Goal: Task Accomplishment & Management: Use online tool/utility

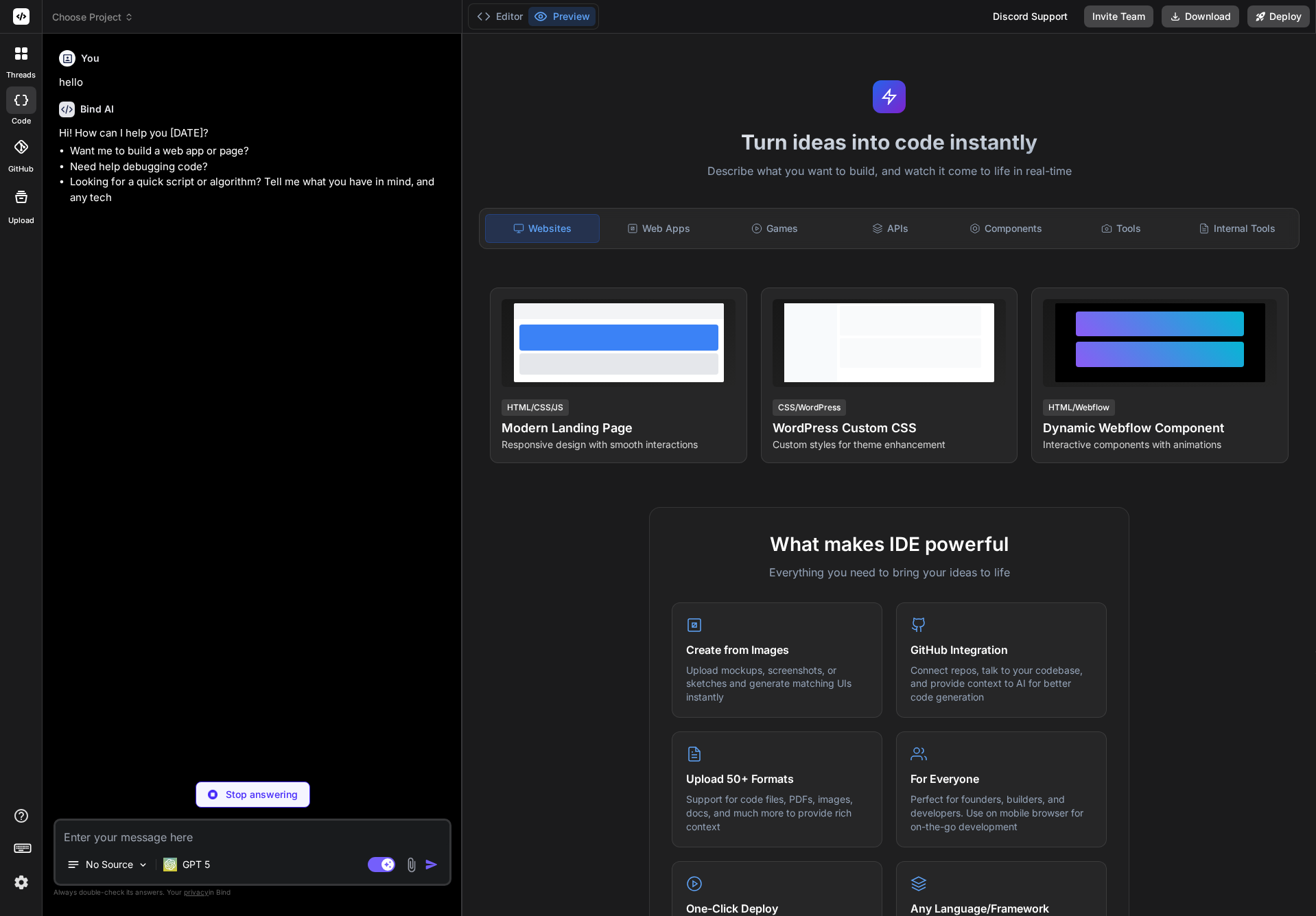
click at [103, 16] on span "Choose Project" at bounding box center [93, 17] width 81 height 14
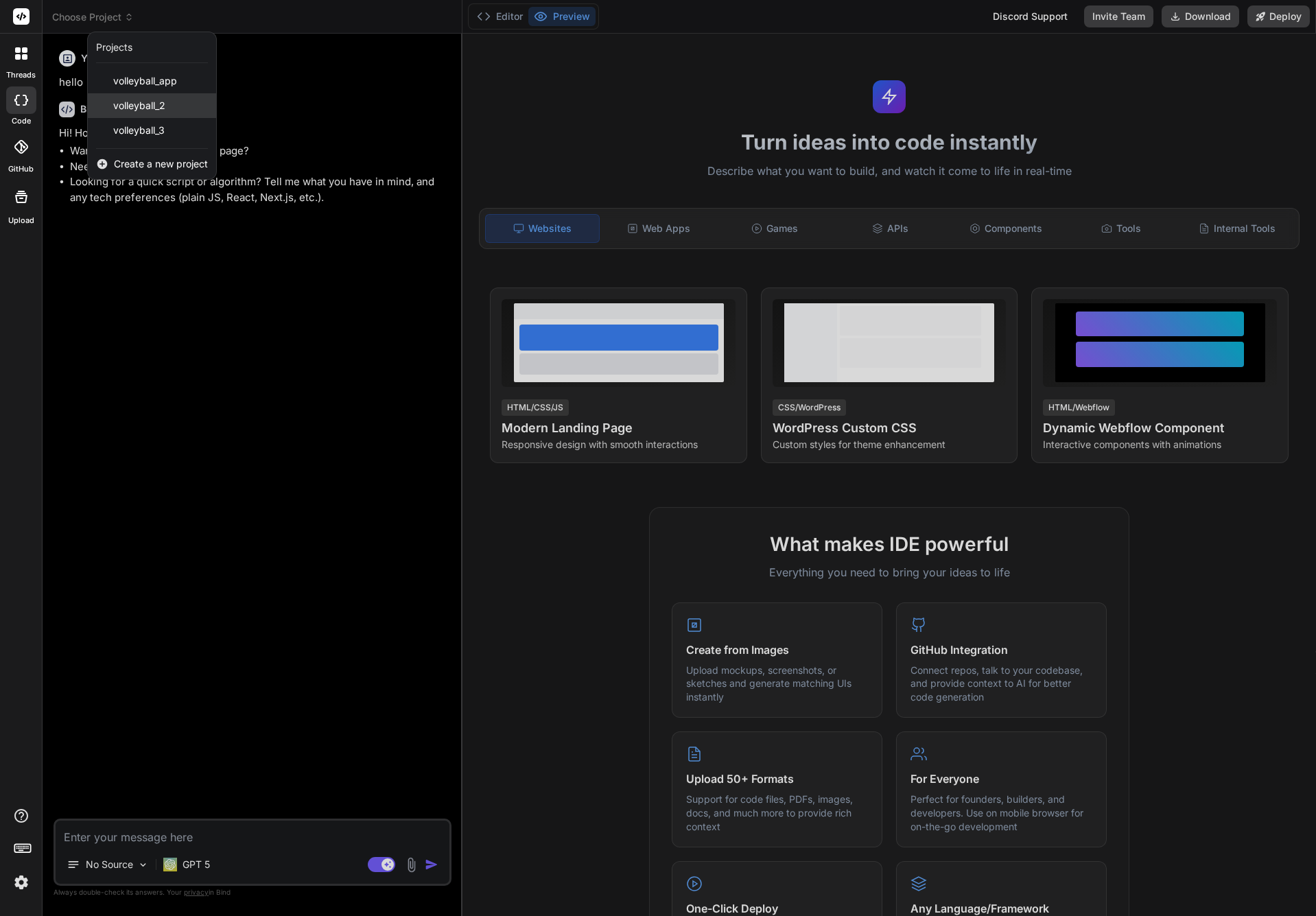
click at [154, 104] on span "volleyball_2" at bounding box center [139, 105] width 52 height 14
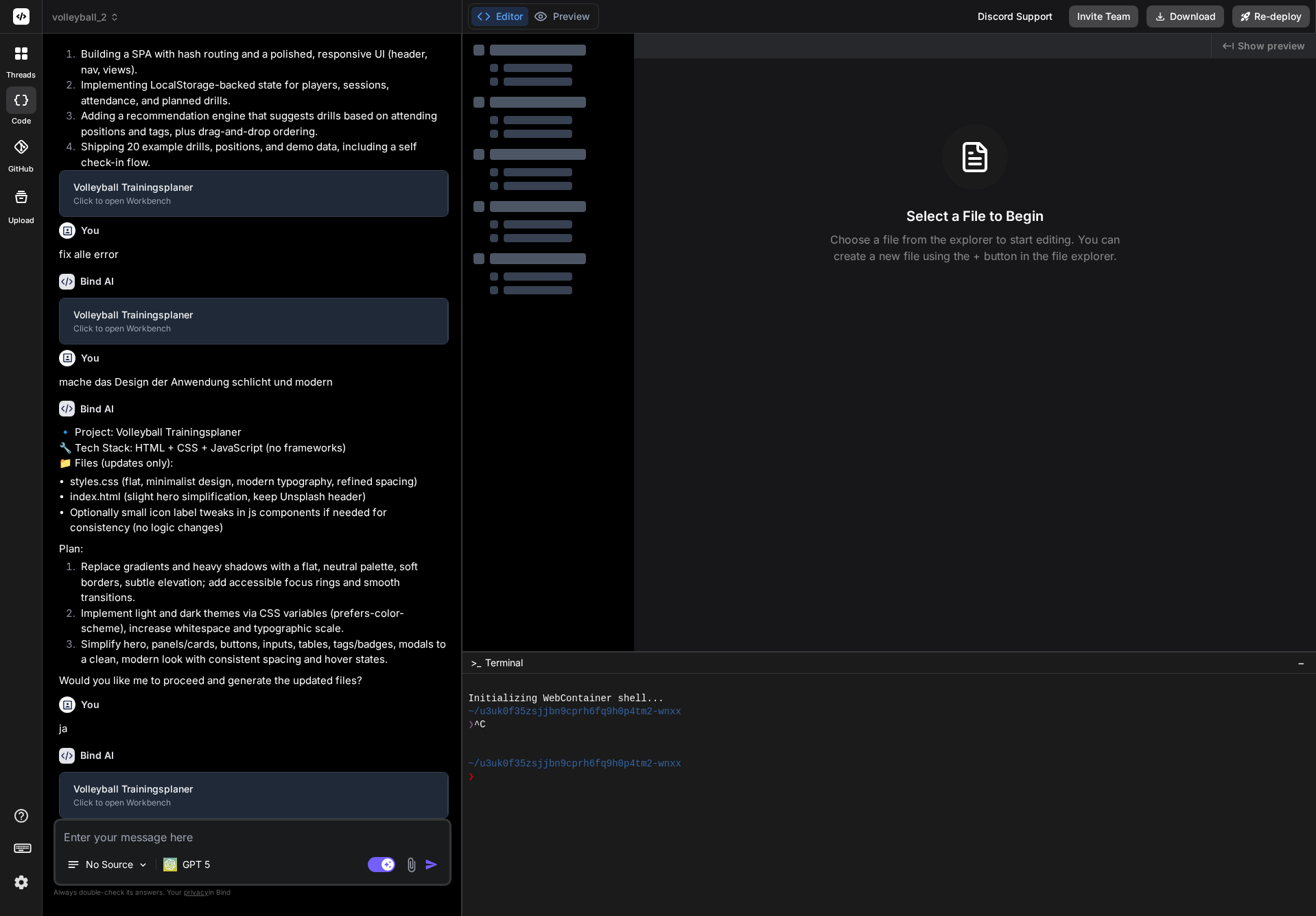
scroll to position [871, 0]
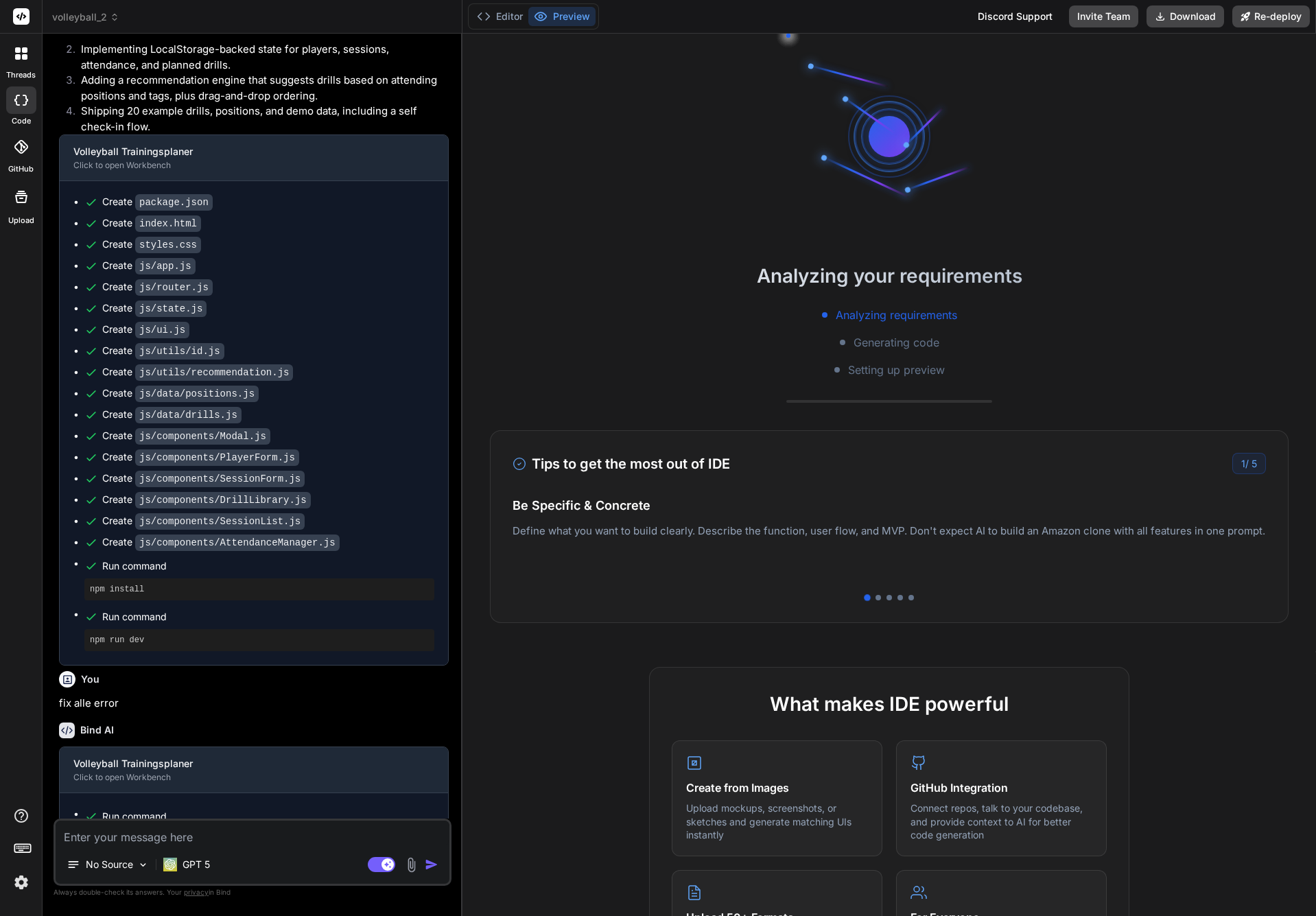
type textarea "x"
click at [116, 11] on span "volleyball_2" at bounding box center [86, 17] width 68 height 14
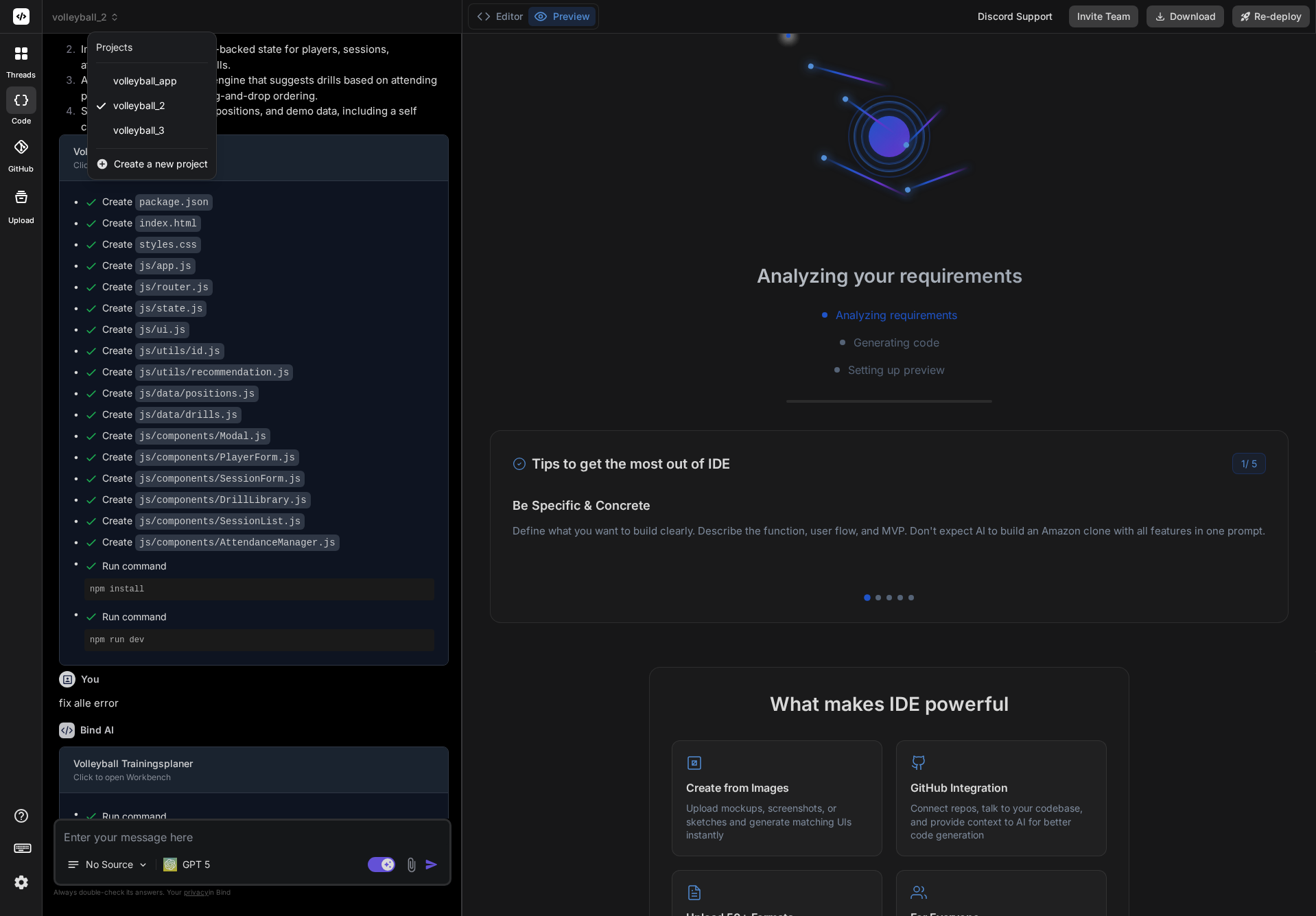
click at [146, 165] on span "Create a new project" at bounding box center [161, 163] width 94 height 14
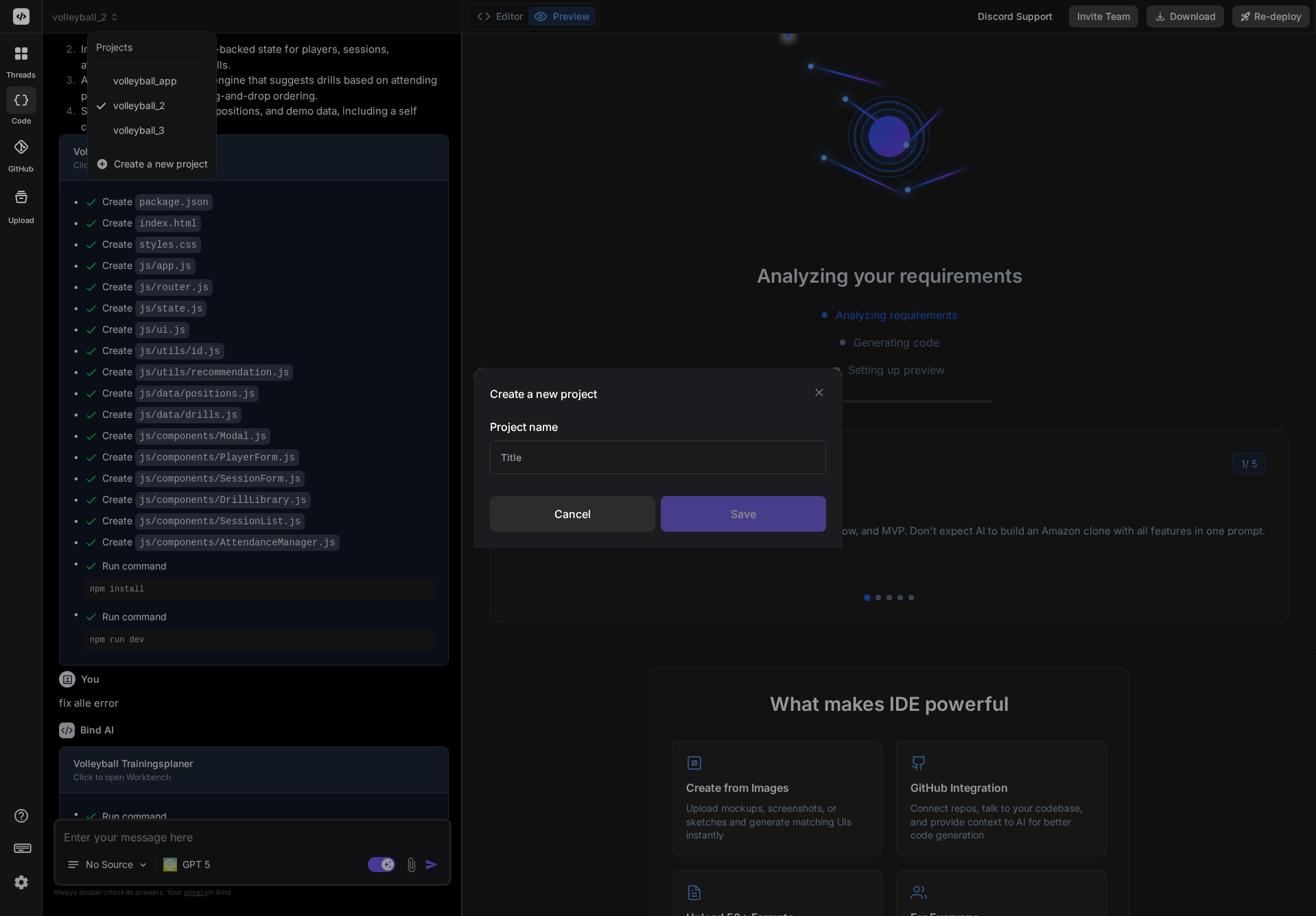
click at [570, 454] on input "text" at bounding box center [658, 457] width 336 height 34
type input "Team-Collaboration"
click at [721, 505] on div "Save" at bounding box center [743, 514] width 165 height 35
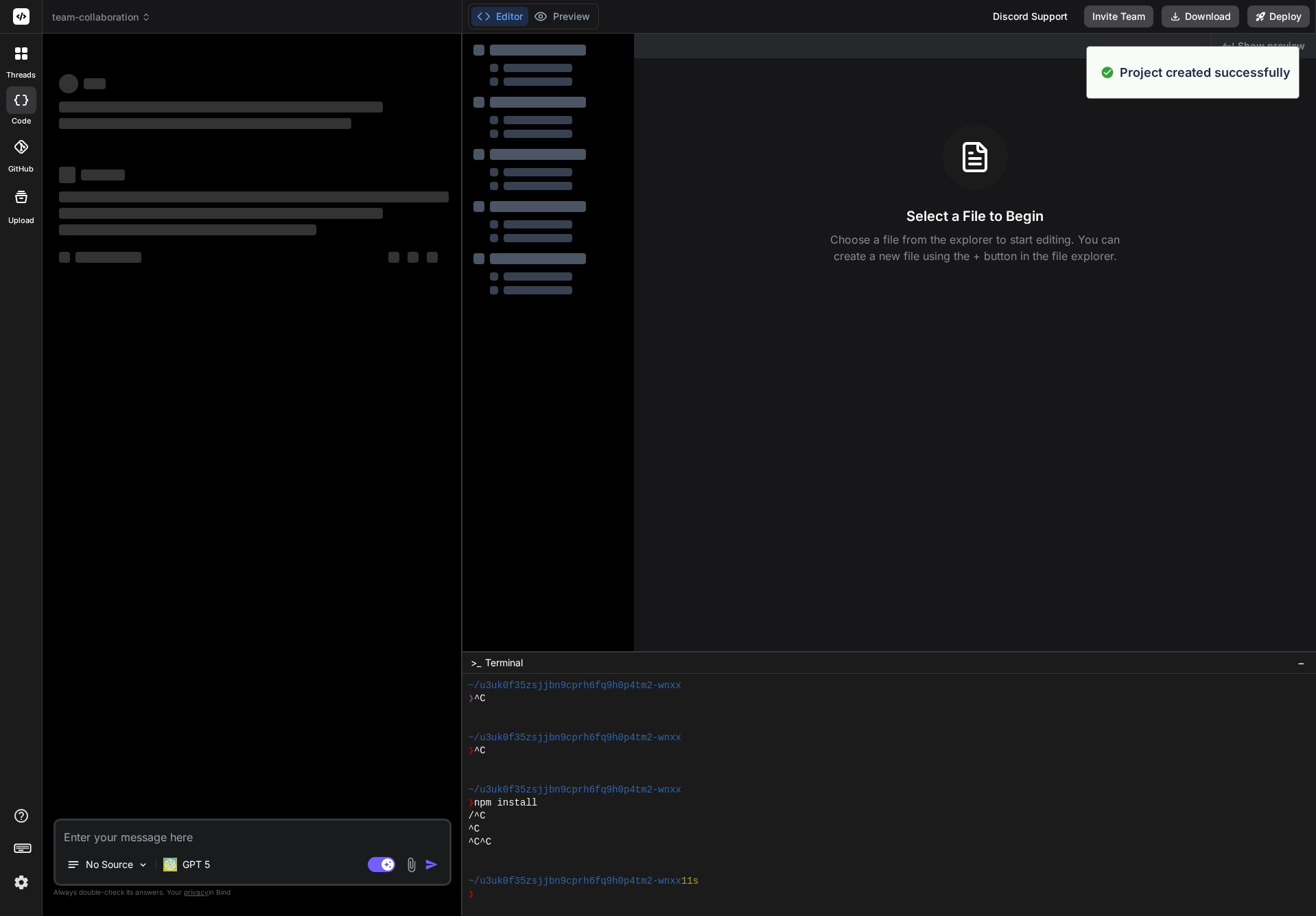
scroll to position [26, 0]
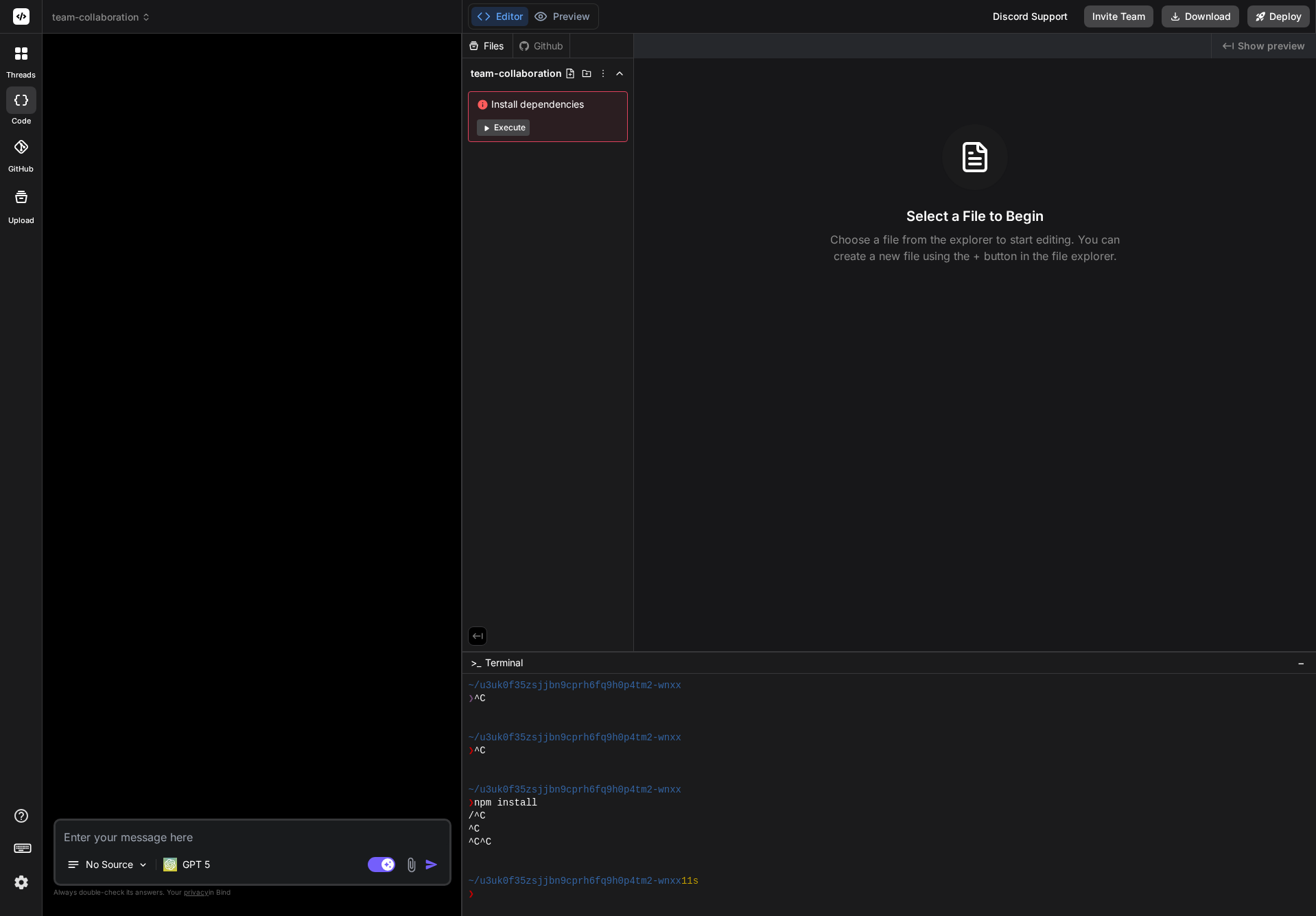
click at [504, 128] on button "Execute" at bounding box center [504, 127] width 53 height 16
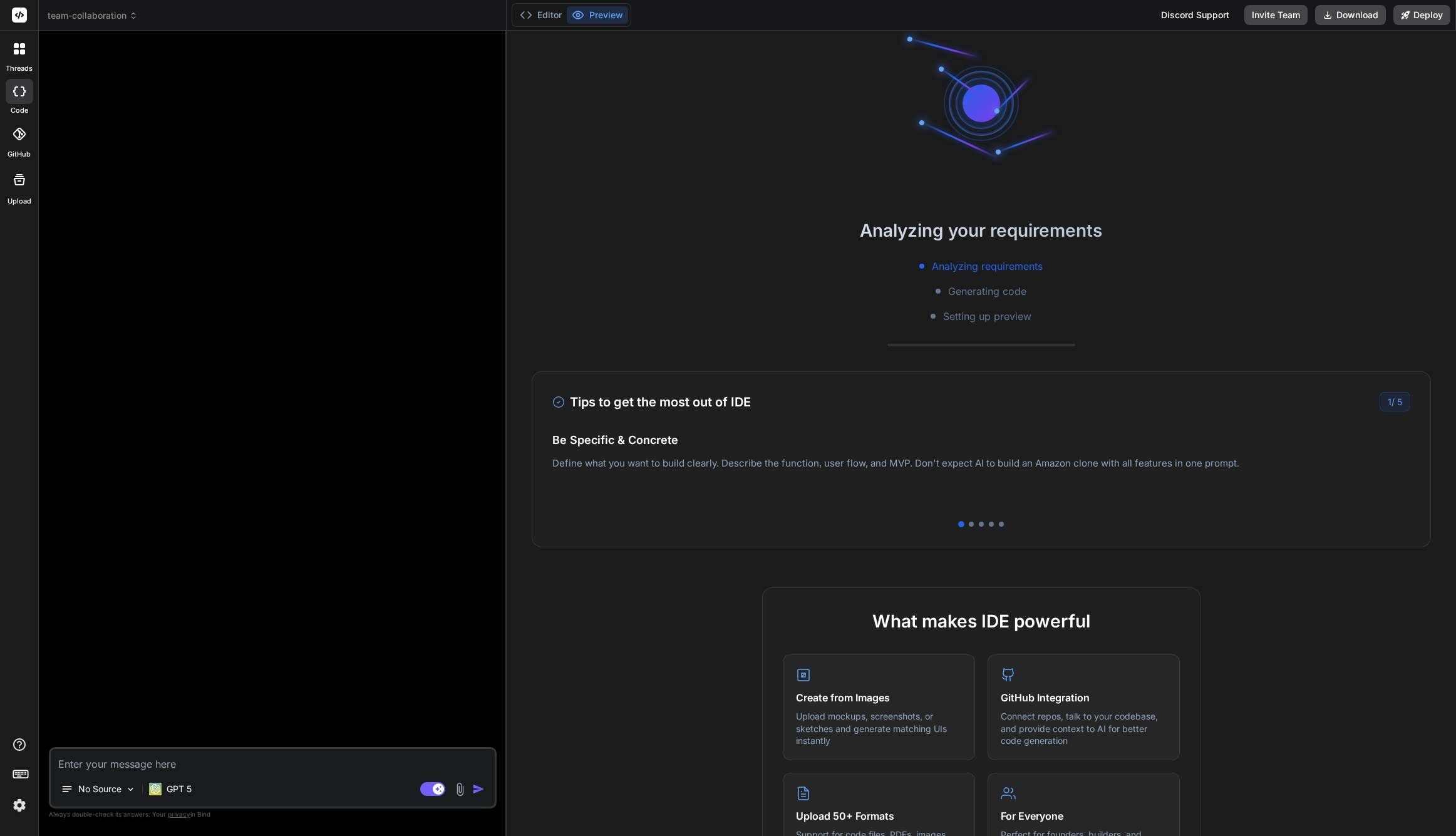
scroll to position [0, 0]
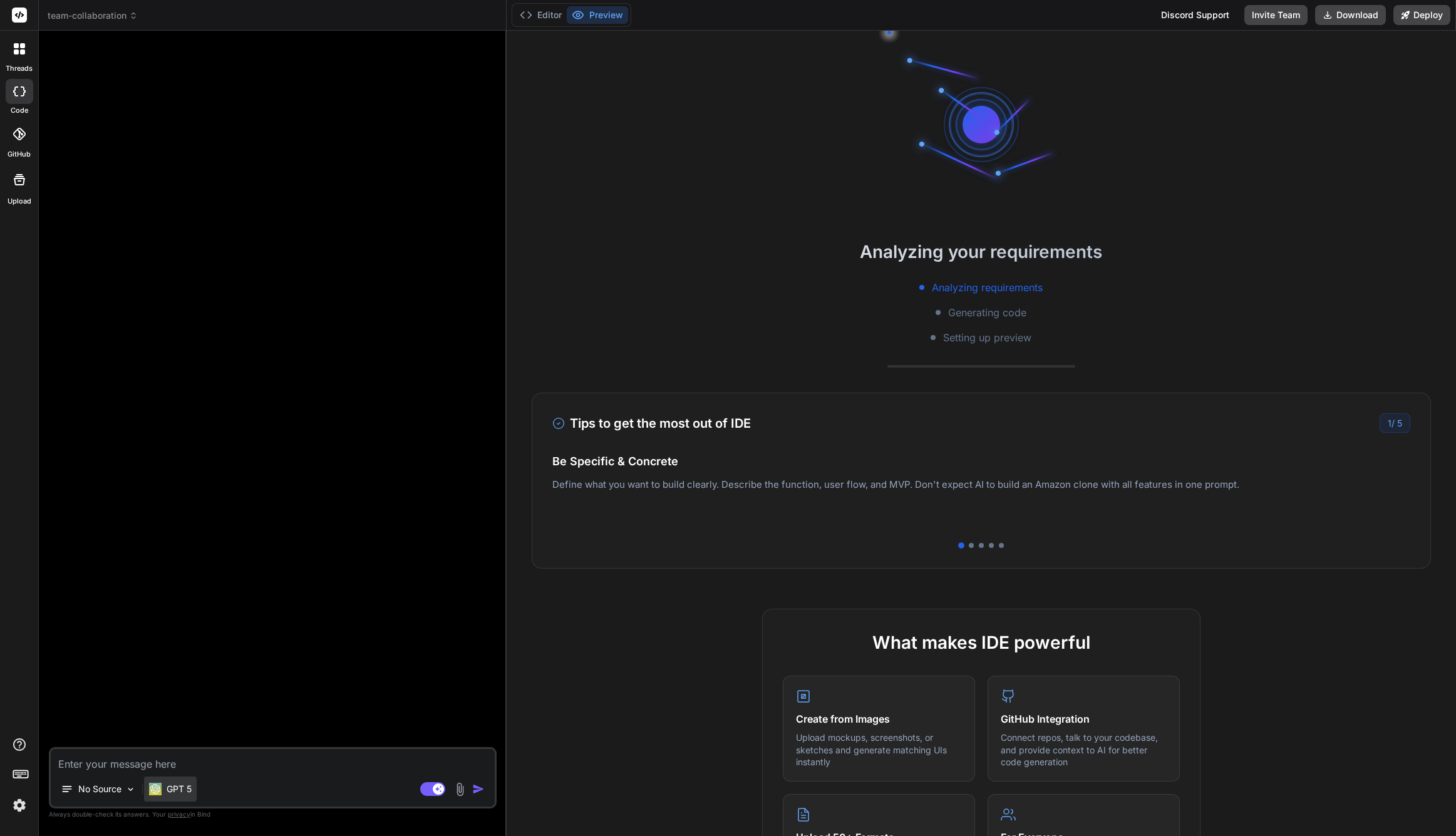
click at [176, 784] on p "GPT 5" at bounding box center [179, 789] width 25 height 12
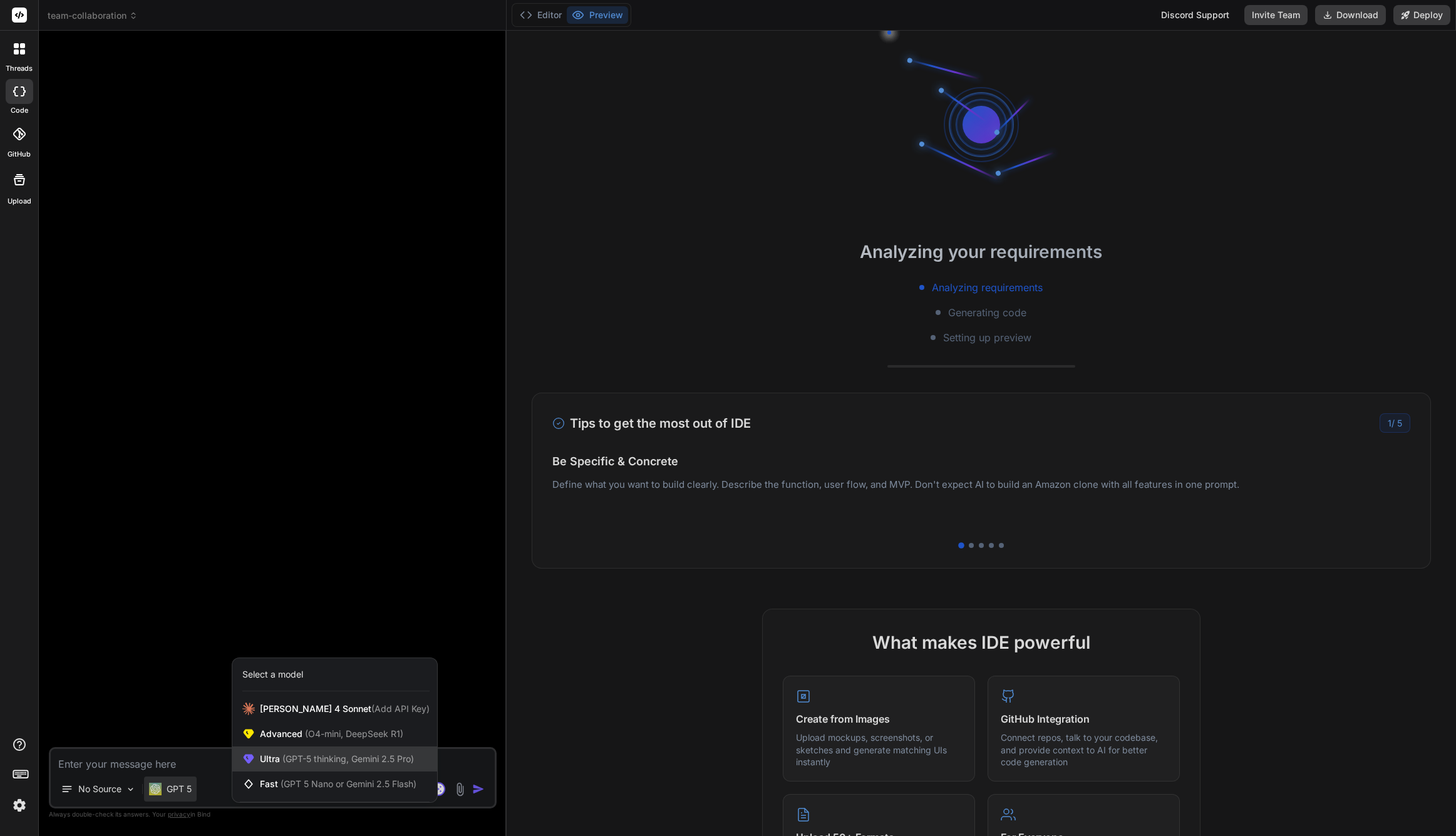
click at [370, 757] on span "(GPT-5 thinking, Gemini 2.5 Pro)" at bounding box center [347, 759] width 134 height 10
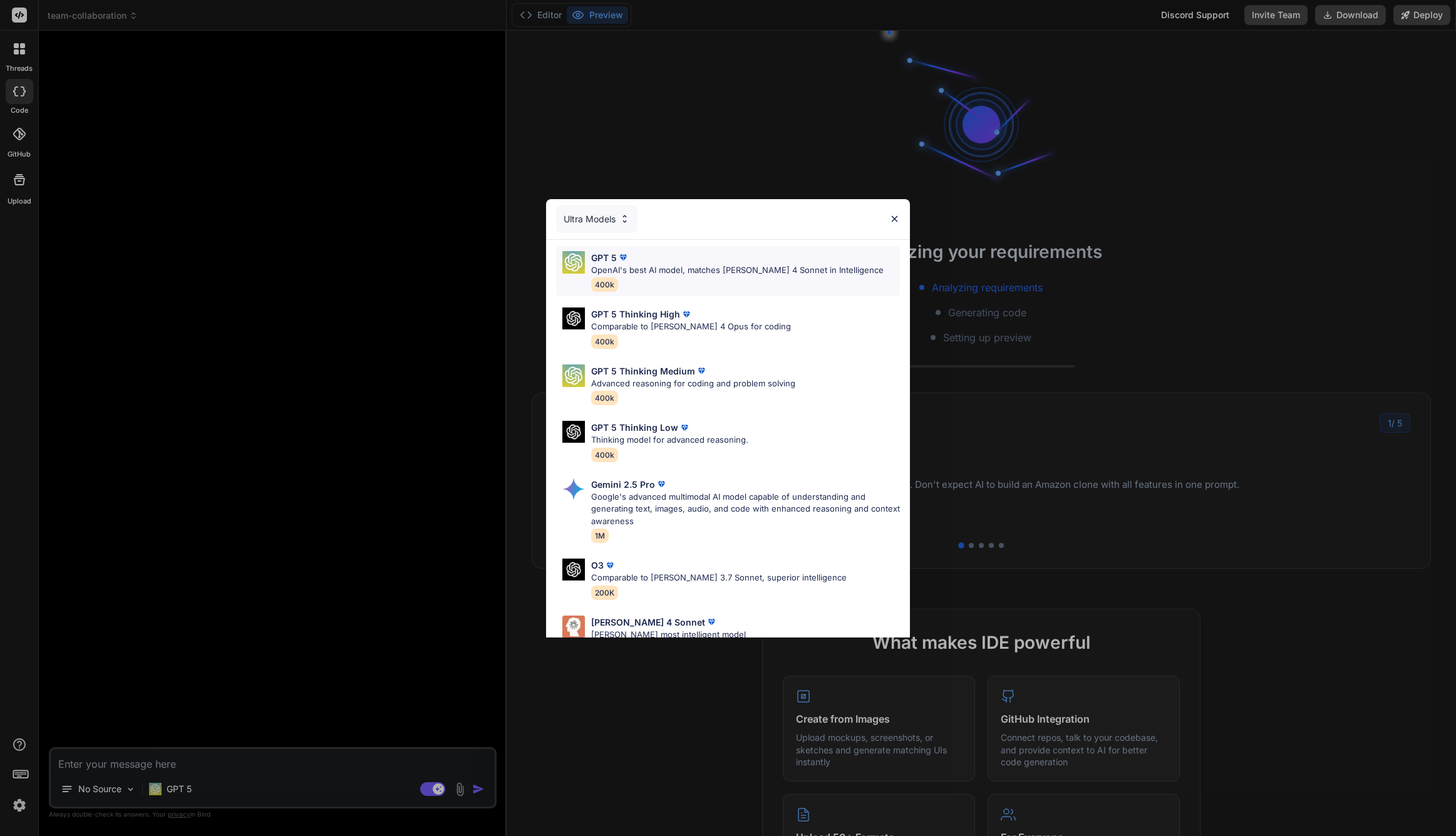
click at [750, 271] on p "OpenAI's best AI model, matches Claude 4 Sonnet in Intelligence" at bounding box center [738, 270] width 292 height 12
type textarea "x"
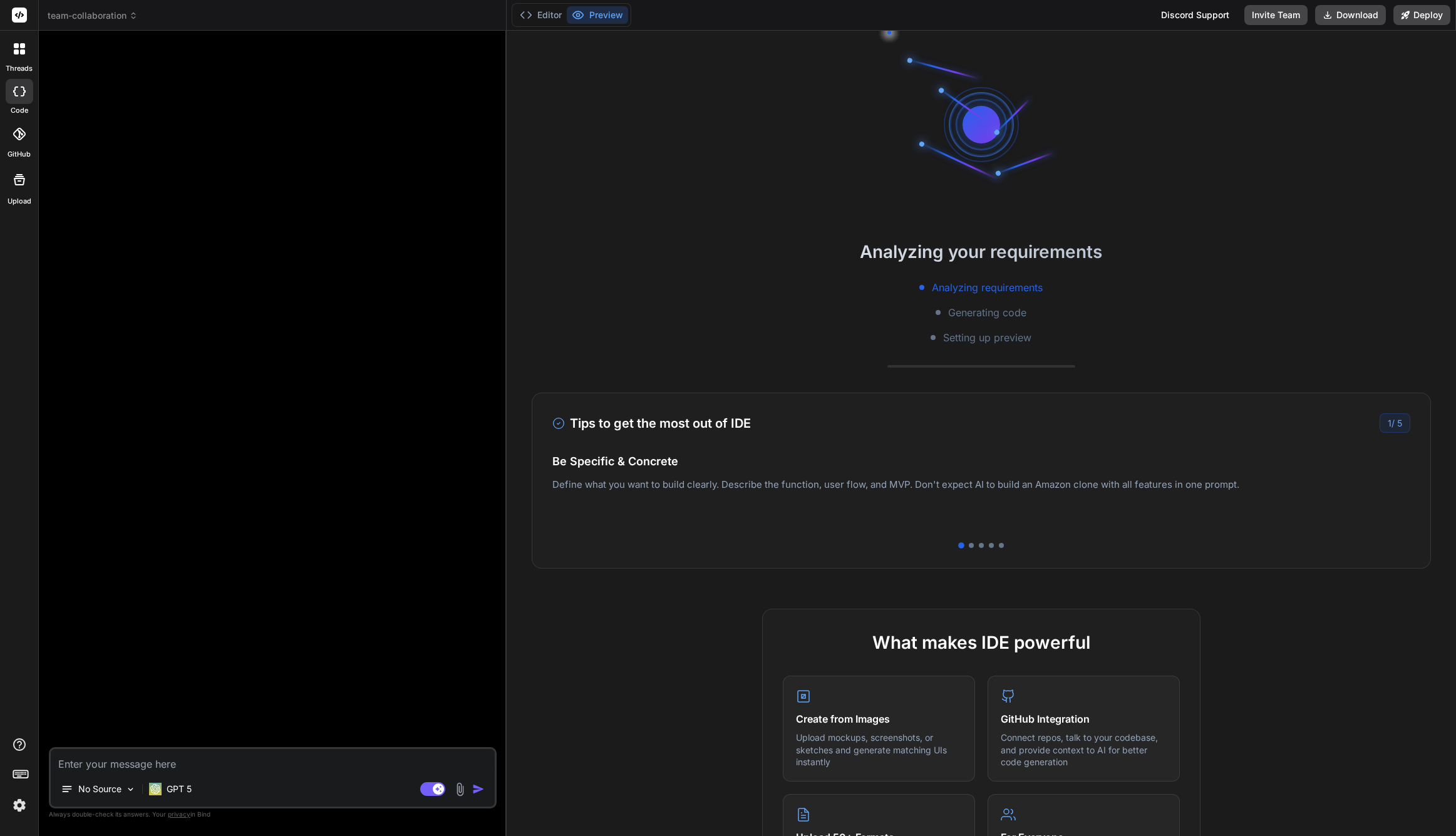
click at [270, 763] on textarea at bounding box center [273, 760] width 444 height 23
paste textarea "Die Anwendung des Systemdenkens erfordert mehr als nur theoretisches Wissen; si…"
type textarea "Die Anwendung des Systemdenkens erfordert mehr als nur theoretisches Wissen; si…"
type textarea "x"
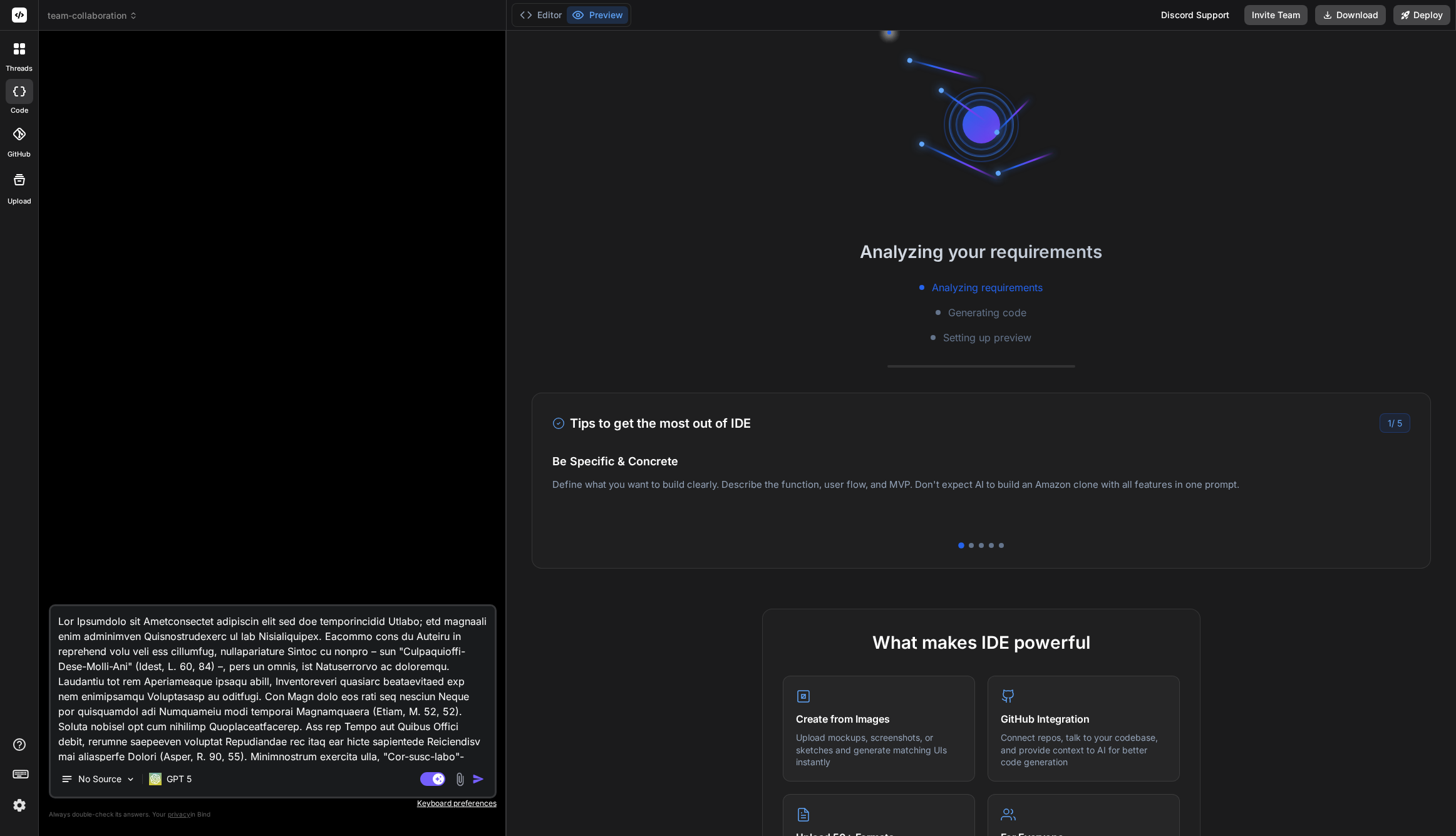
scroll to position [108, 0]
type textarea "x"
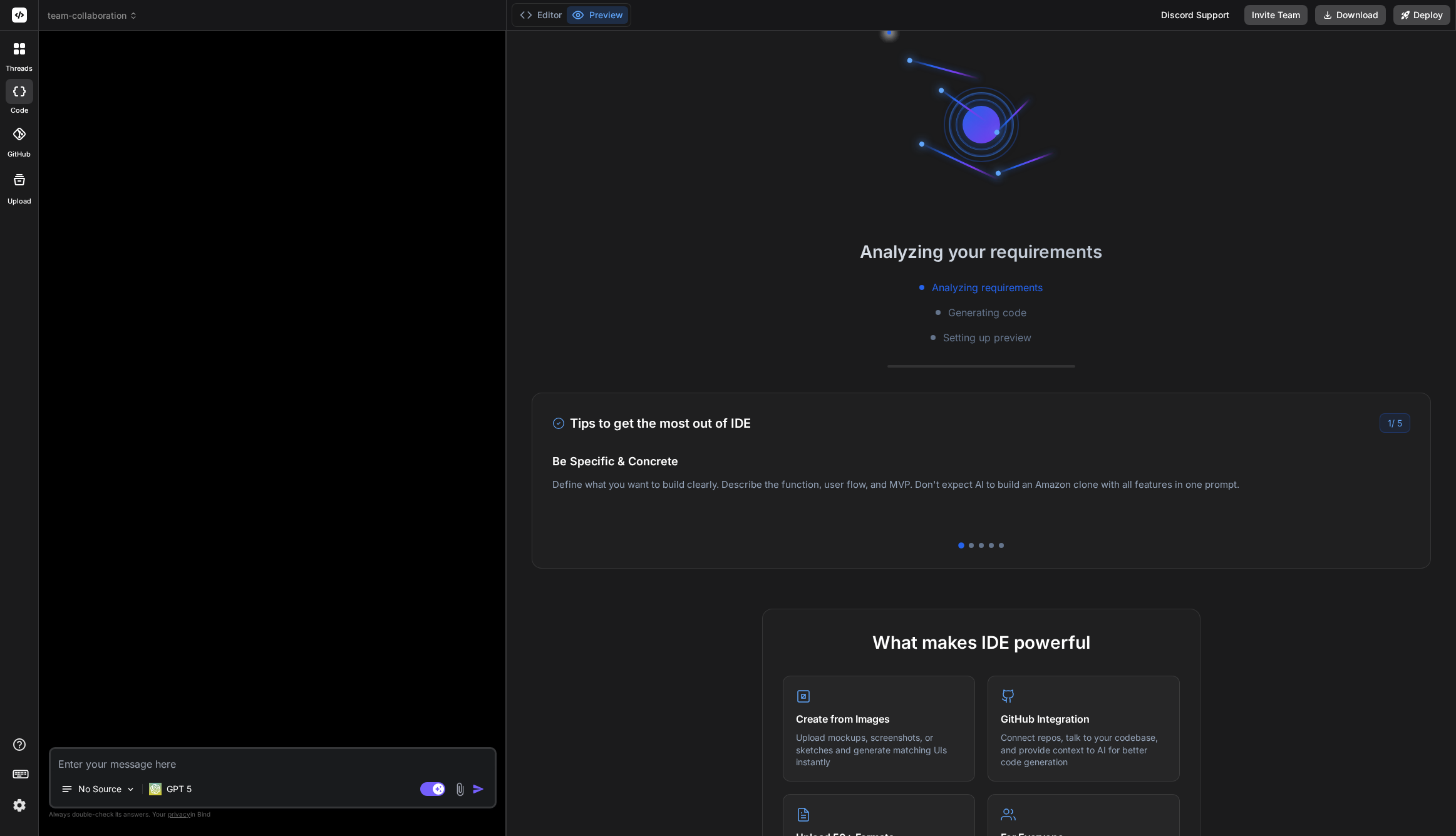
scroll to position [0, 0]
click at [215, 763] on textarea at bounding box center [273, 760] width 444 height 23
paste textarea "Schreibe eine Webanwendung mit folgenden Funktionen: - Grundsätzlich existiert …"
type textarea "Schreibe eine Webanwendung mit folgenden Funktionen: - Grundsätzlich existiert …"
type textarea "x"
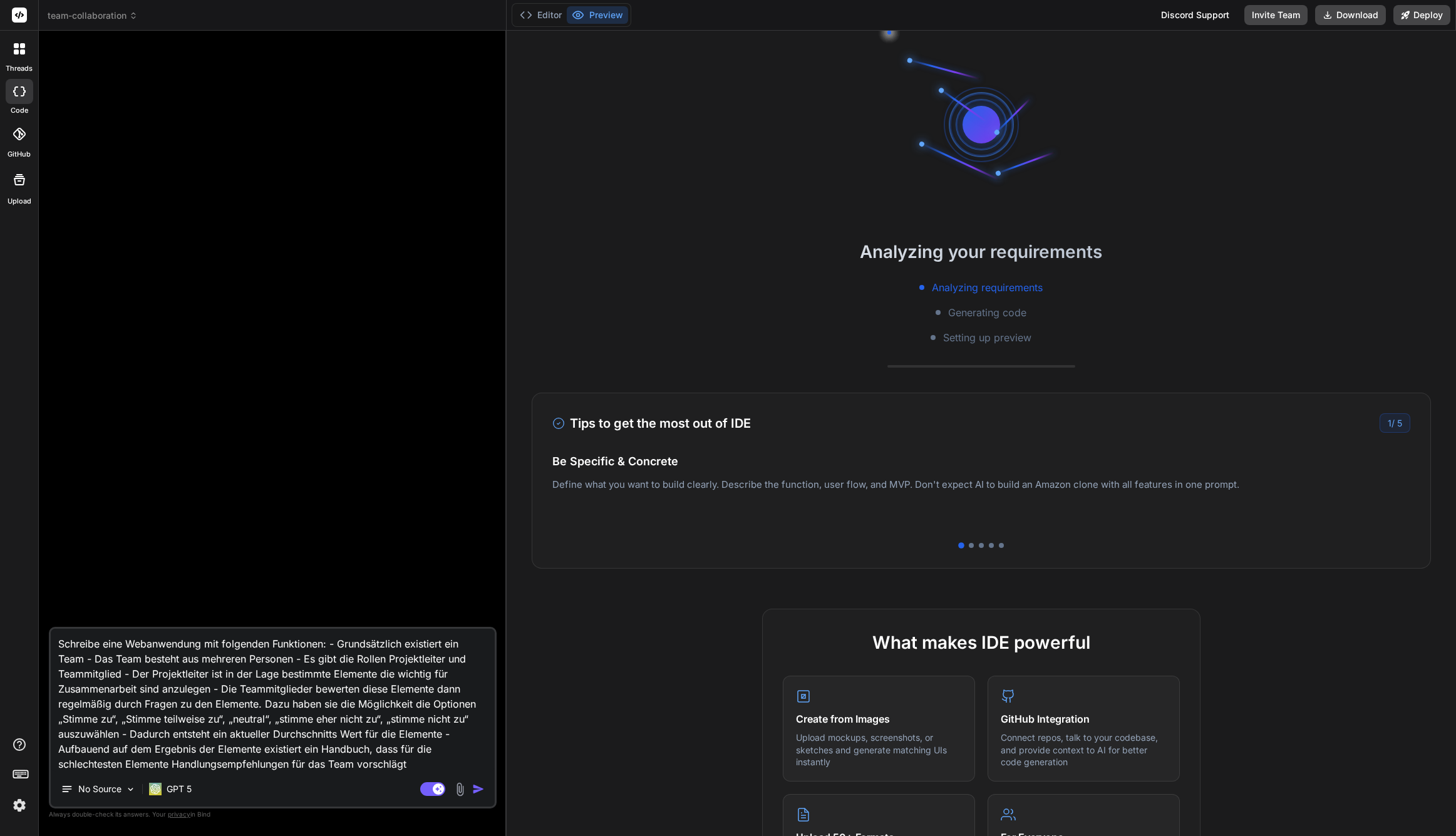
type textarea "Schreibe eine Webanwendung mit folgenden Funktionen: - Grundsätzlich existiert …"
click at [477, 790] on img "button" at bounding box center [478, 789] width 12 height 12
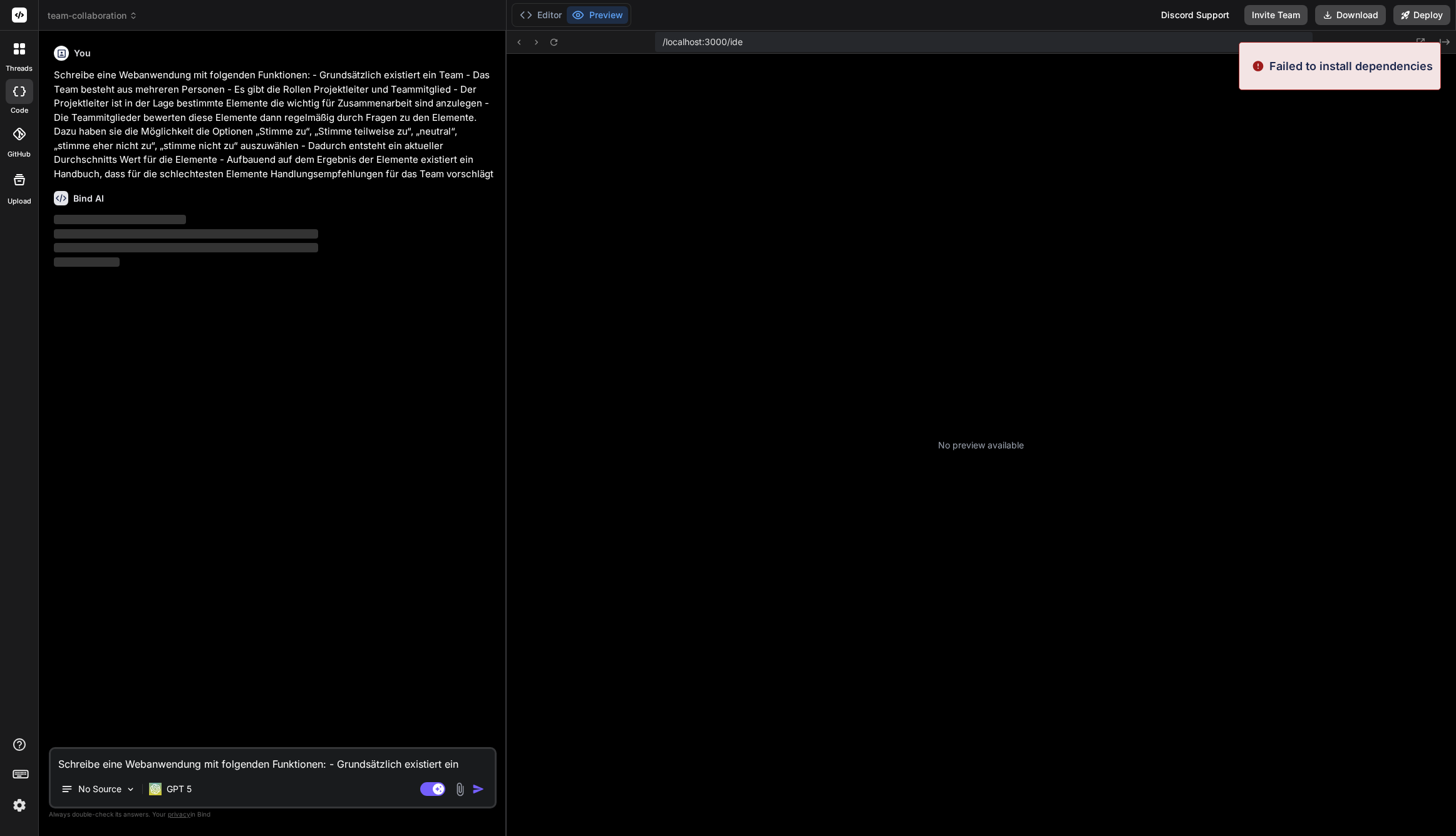
scroll to position [250, 0]
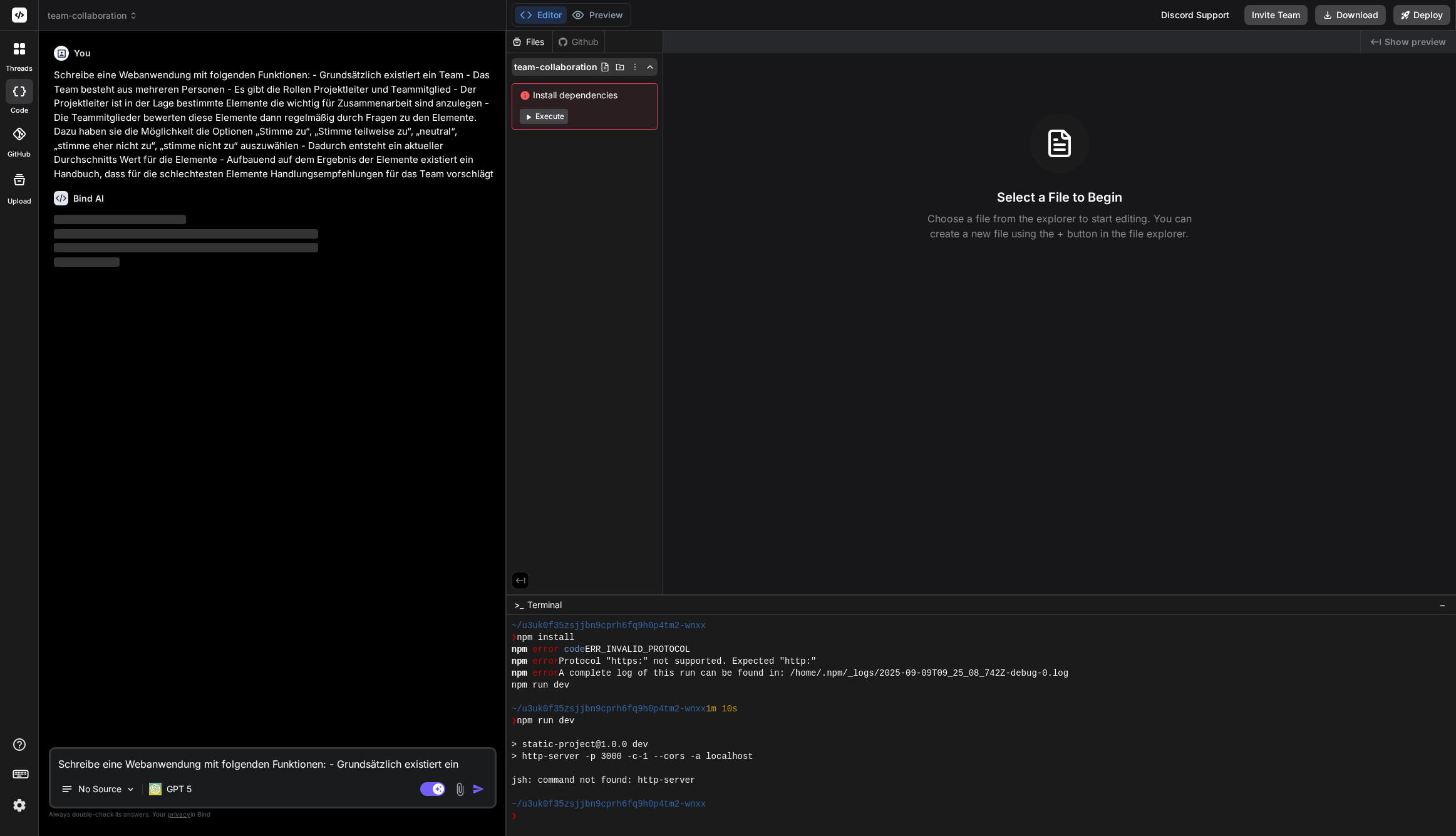
click at [636, 68] on icon at bounding box center [635, 67] width 10 height 10
click at [630, 192] on div at bounding box center [981, 433] width 950 height 805
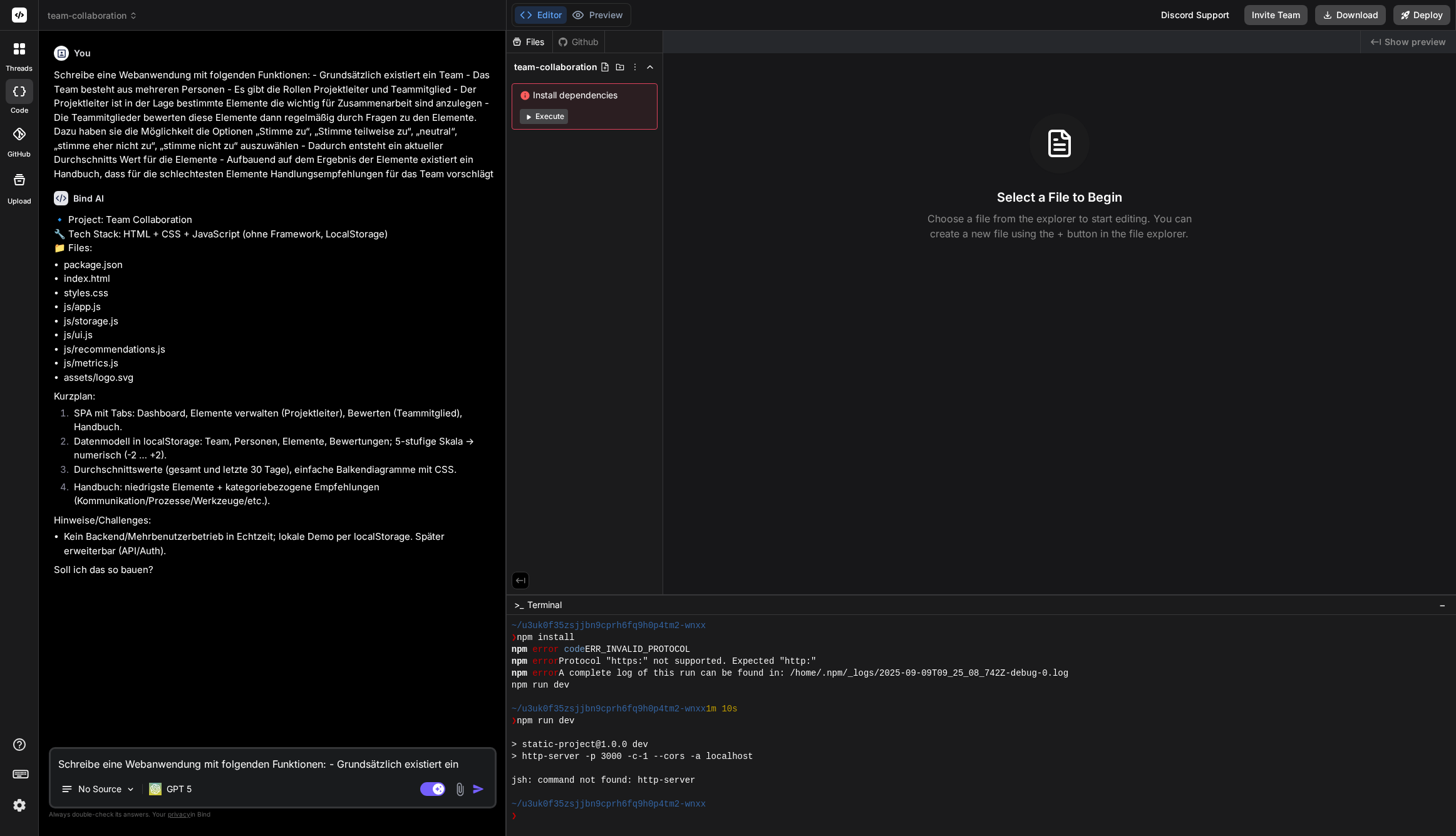
type textarea "x"
click at [206, 758] on textarea "Schreibe eine Webanwendung mit folgenden Funktionen: - Grundsätzlich existiert …" at bounding box center [273, 760] width 444 height 23
type textarea "j"
type textarea "x"
type textarea "ja"
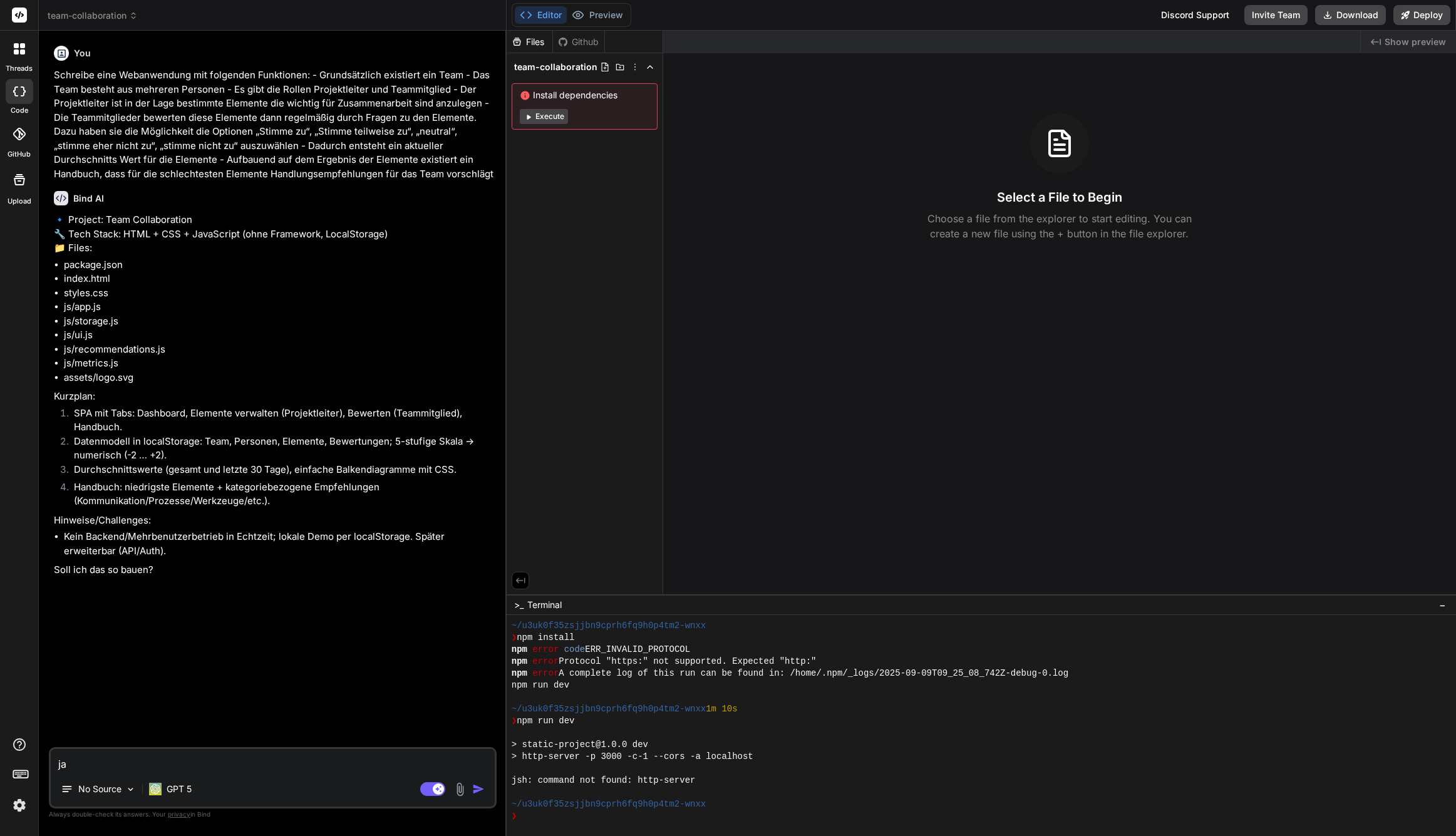
type textarea "x"
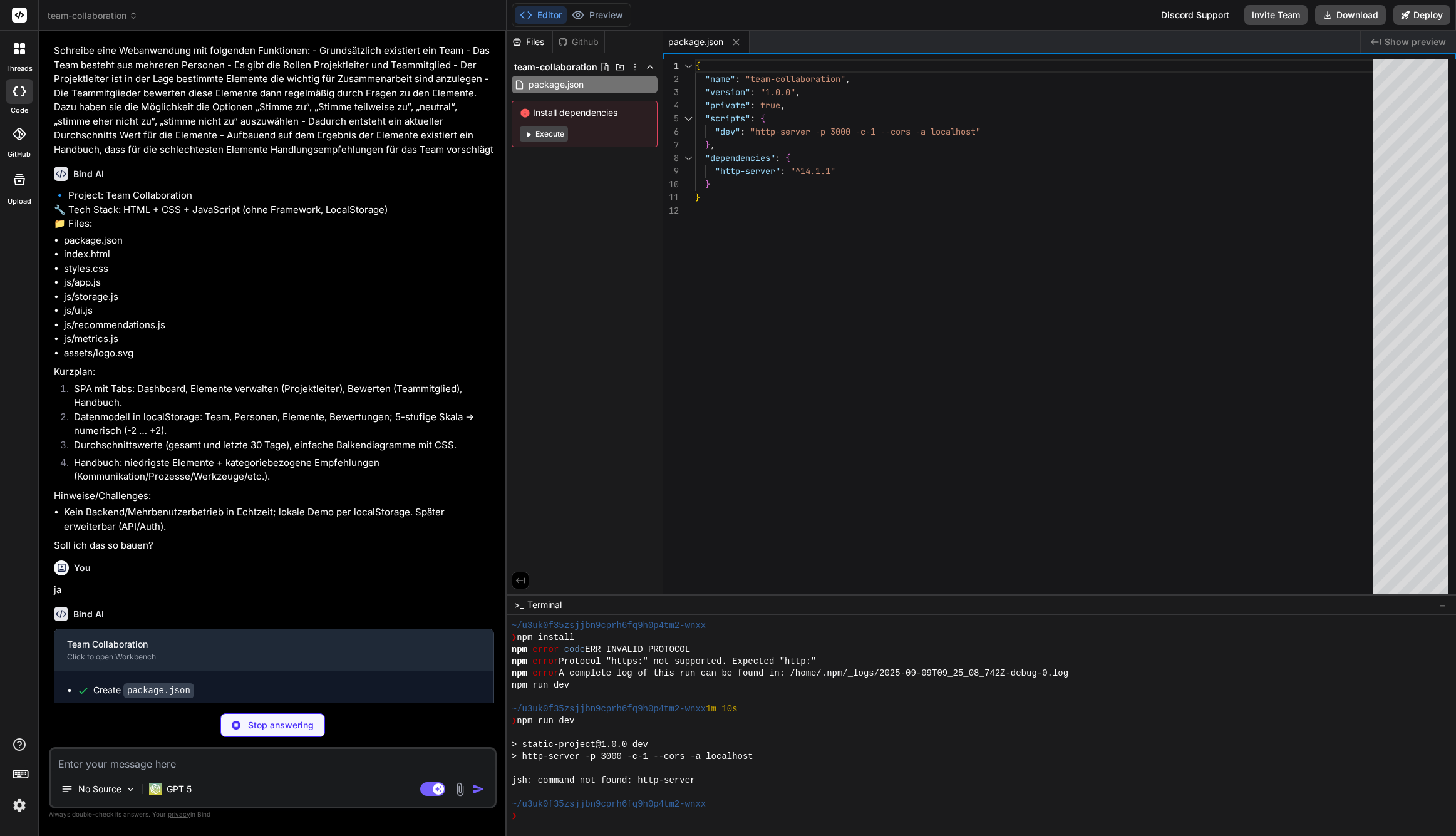
scroll to position [67, 0]
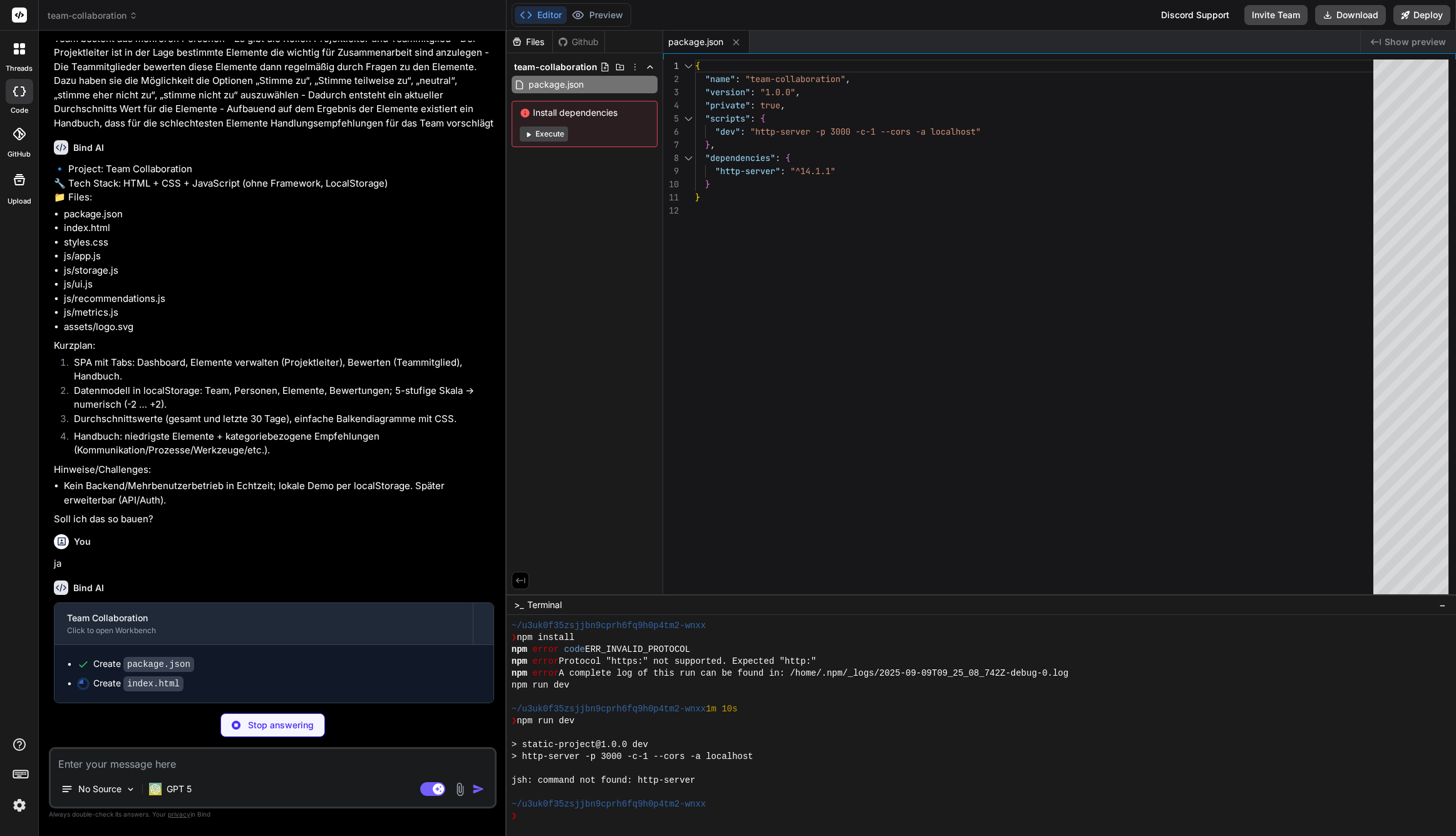
type textarea "x"
type textarea "</html>"
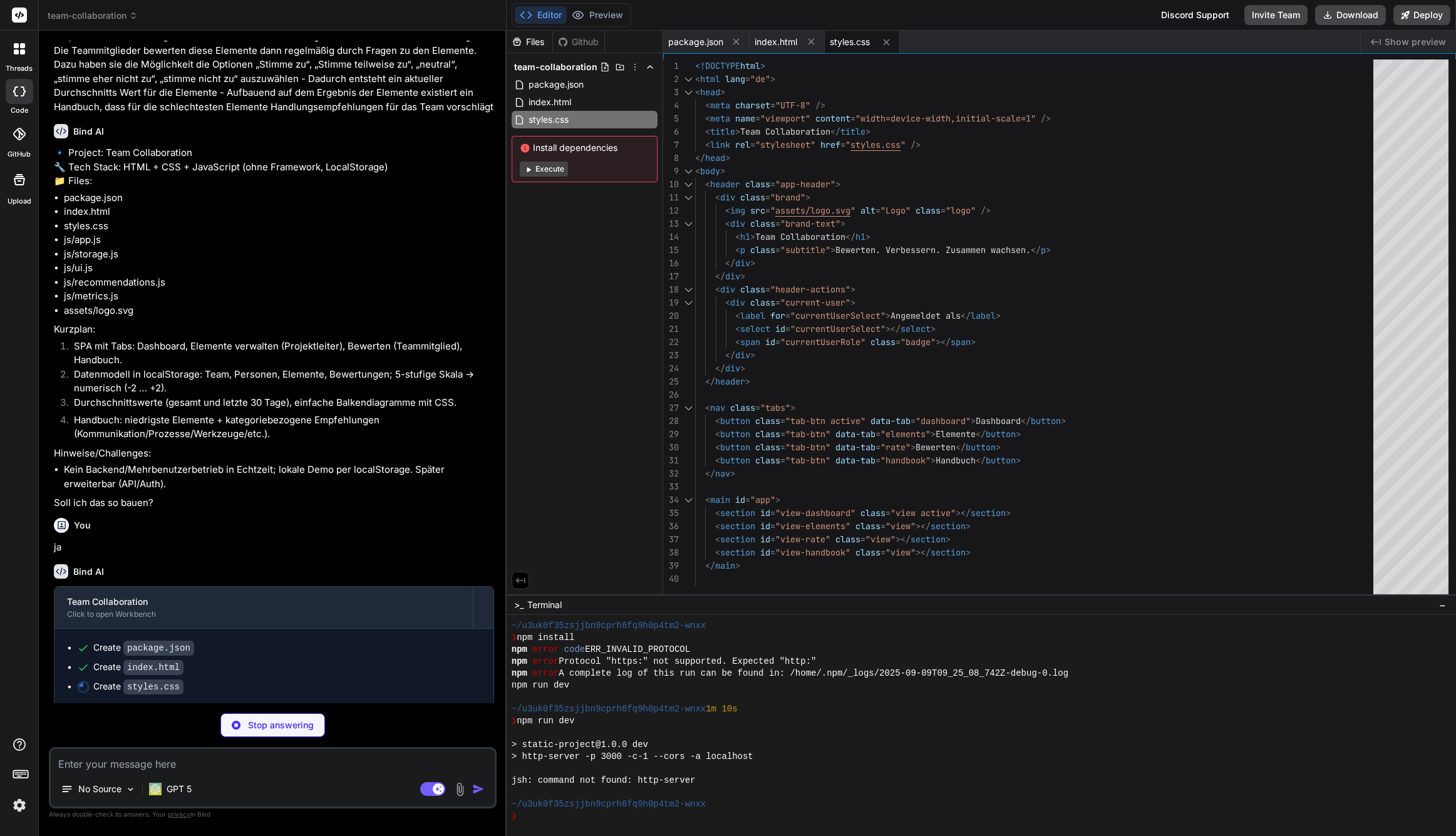
type textarea "x"
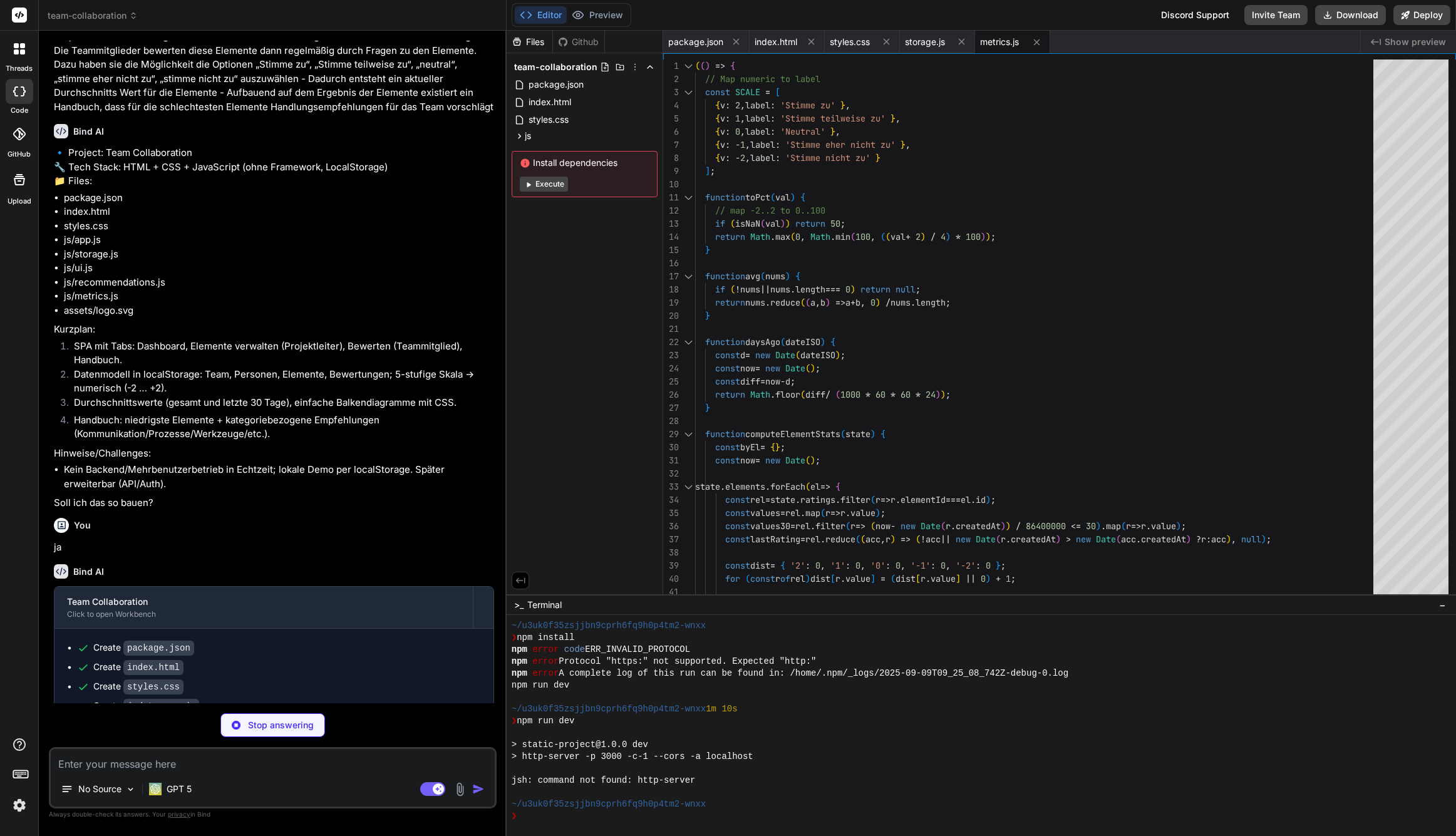
scroll to position [143, 0]
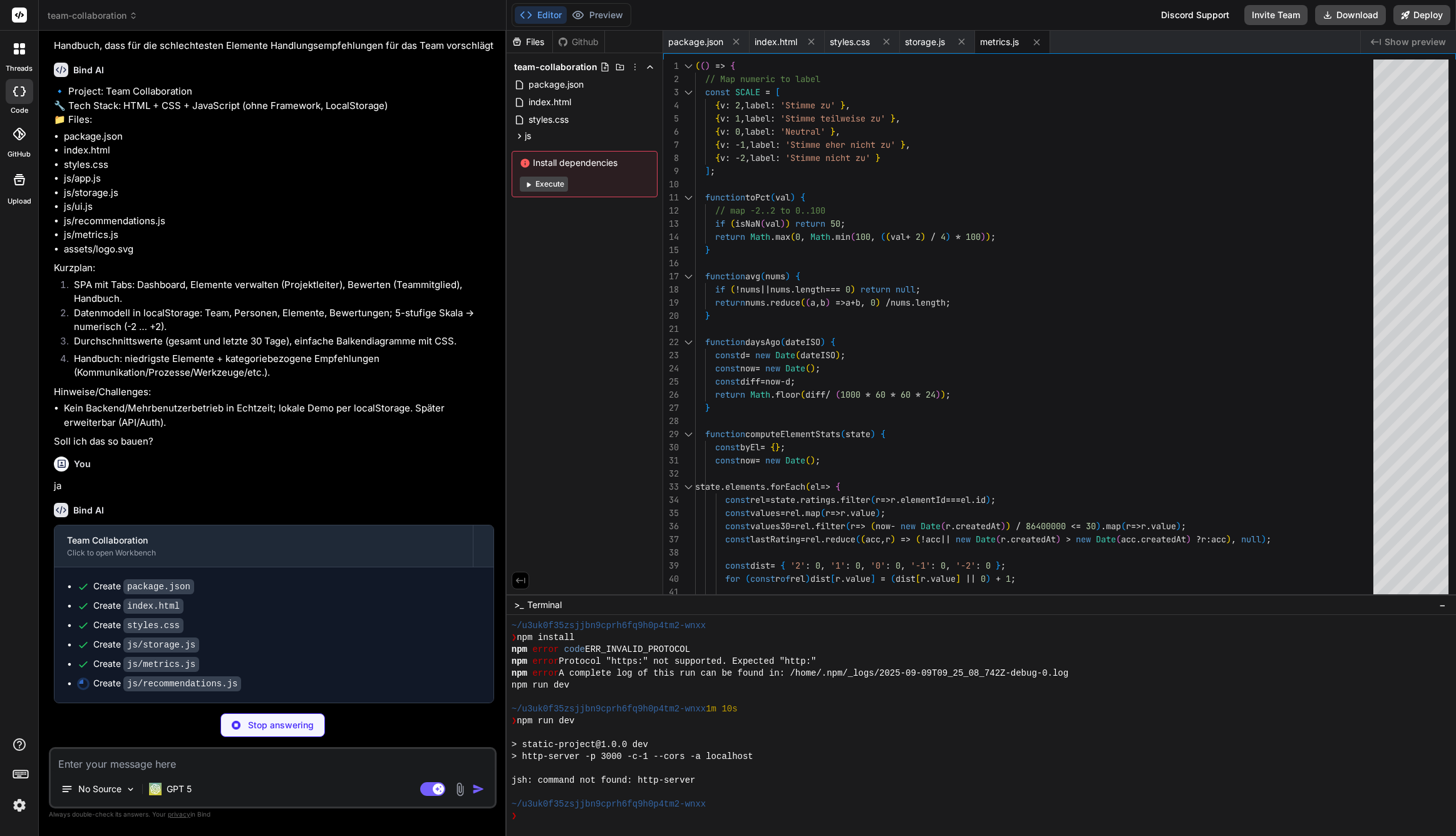
type textarea "x"
type textarea "getRecommendations }; })();"
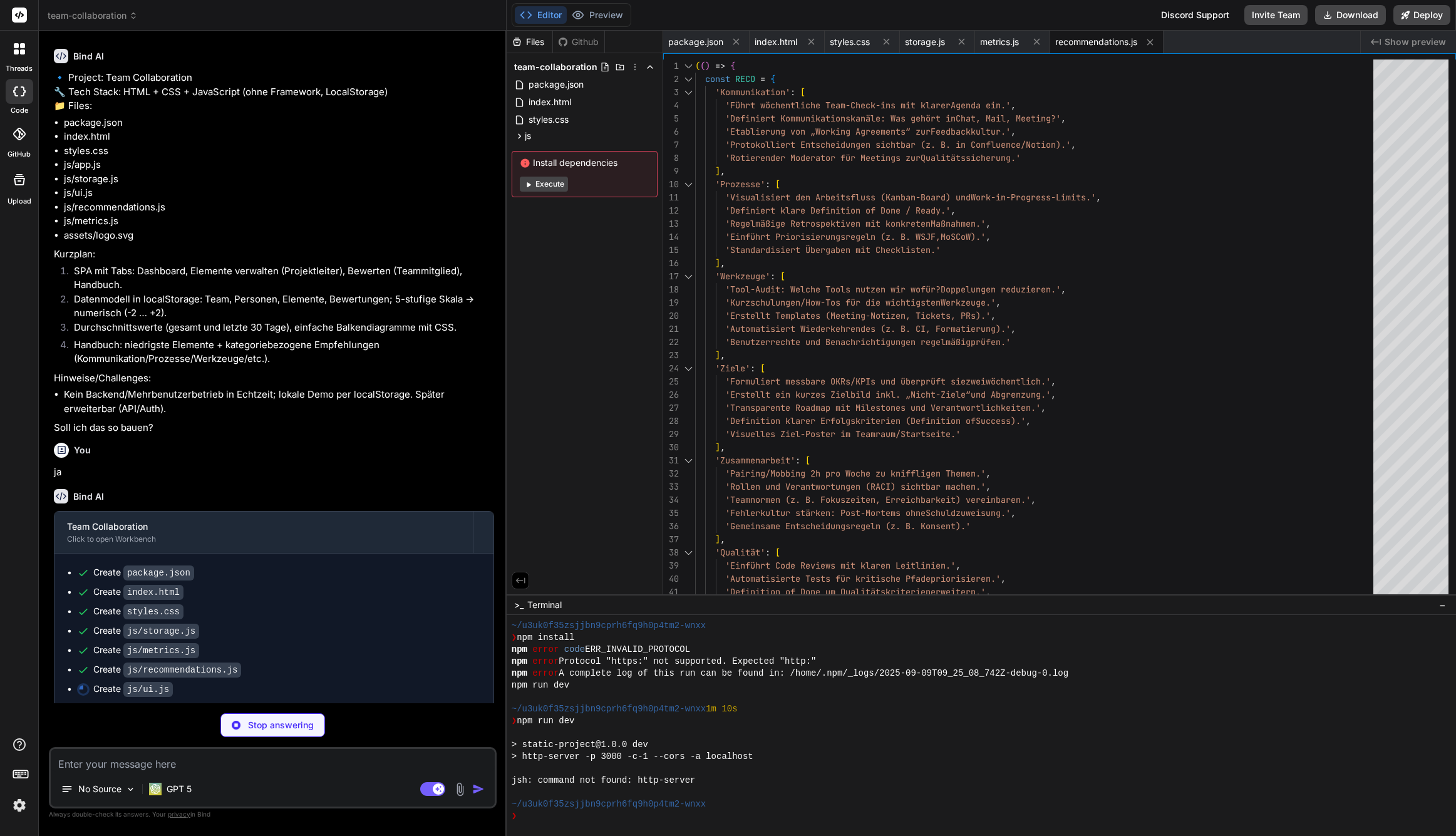
scroll to position [161, 0]
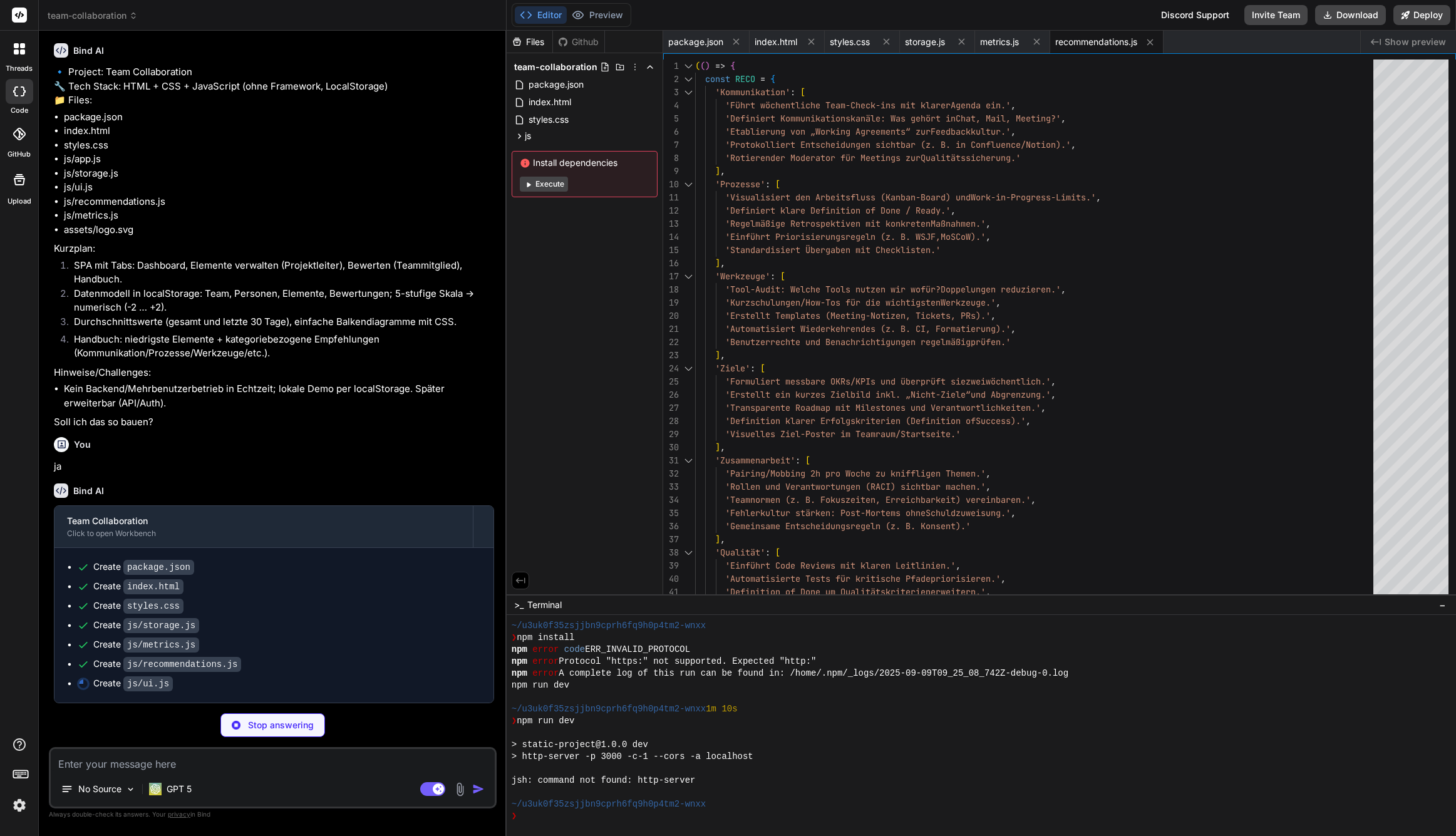
type textarea "x"
type textarea "} window.TCUI = { renderAll, setActiveTab }; })();"
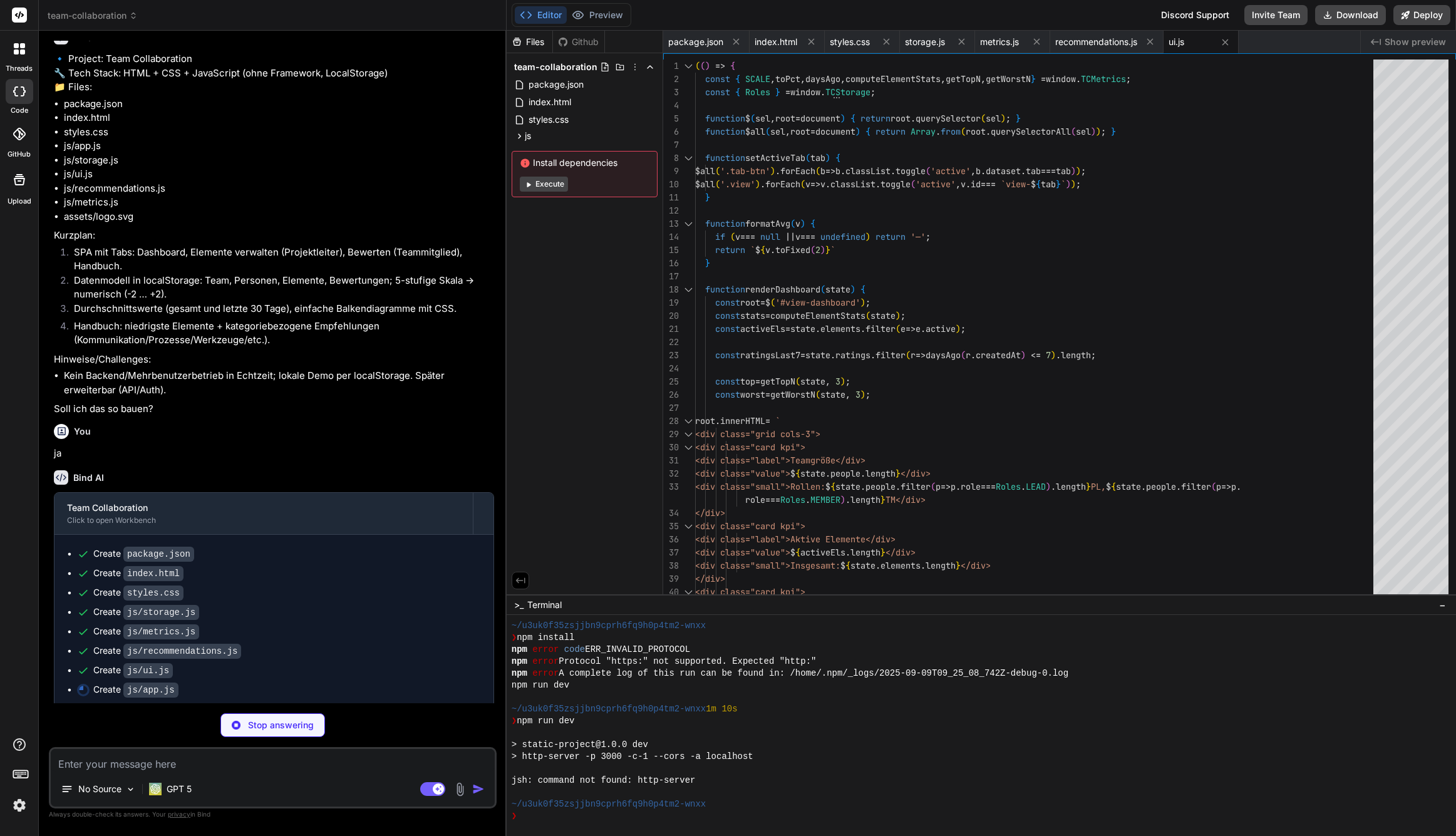
type textarea "x"
type textarea "window.TCUI.renderAll(state, 'dashboard'); }); })();"
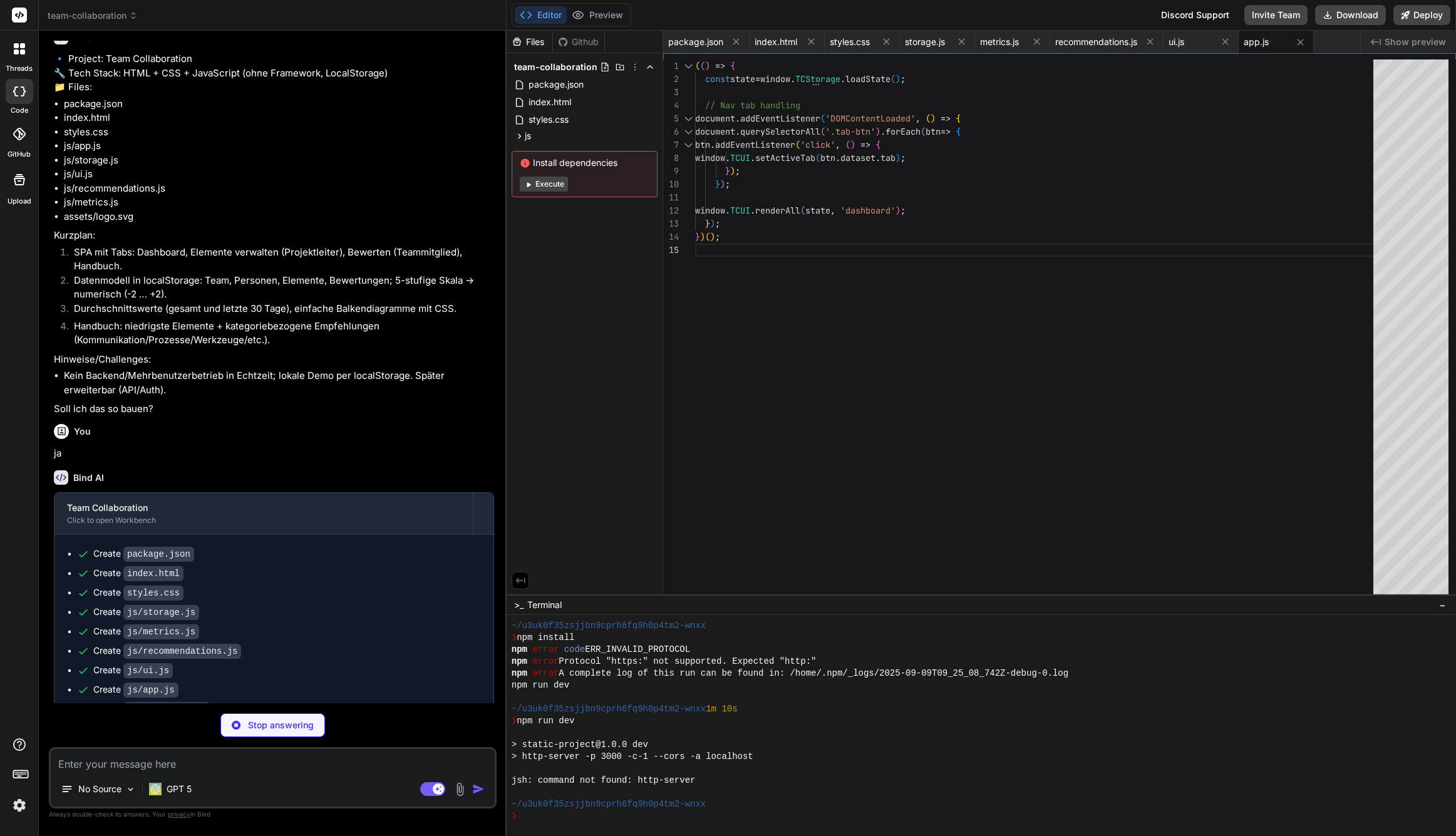
type textarea "x"
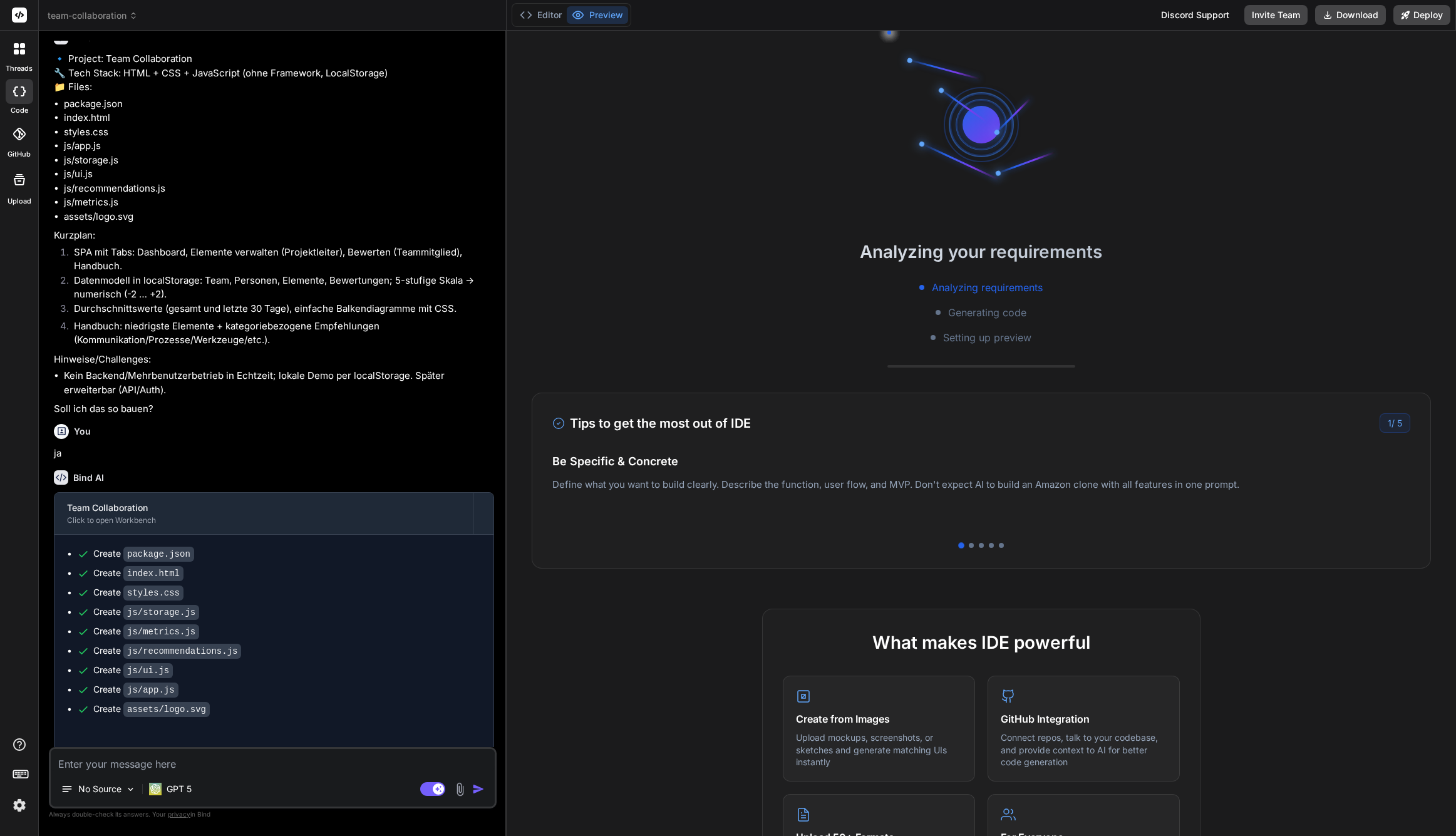
scroll to position [155, 0]
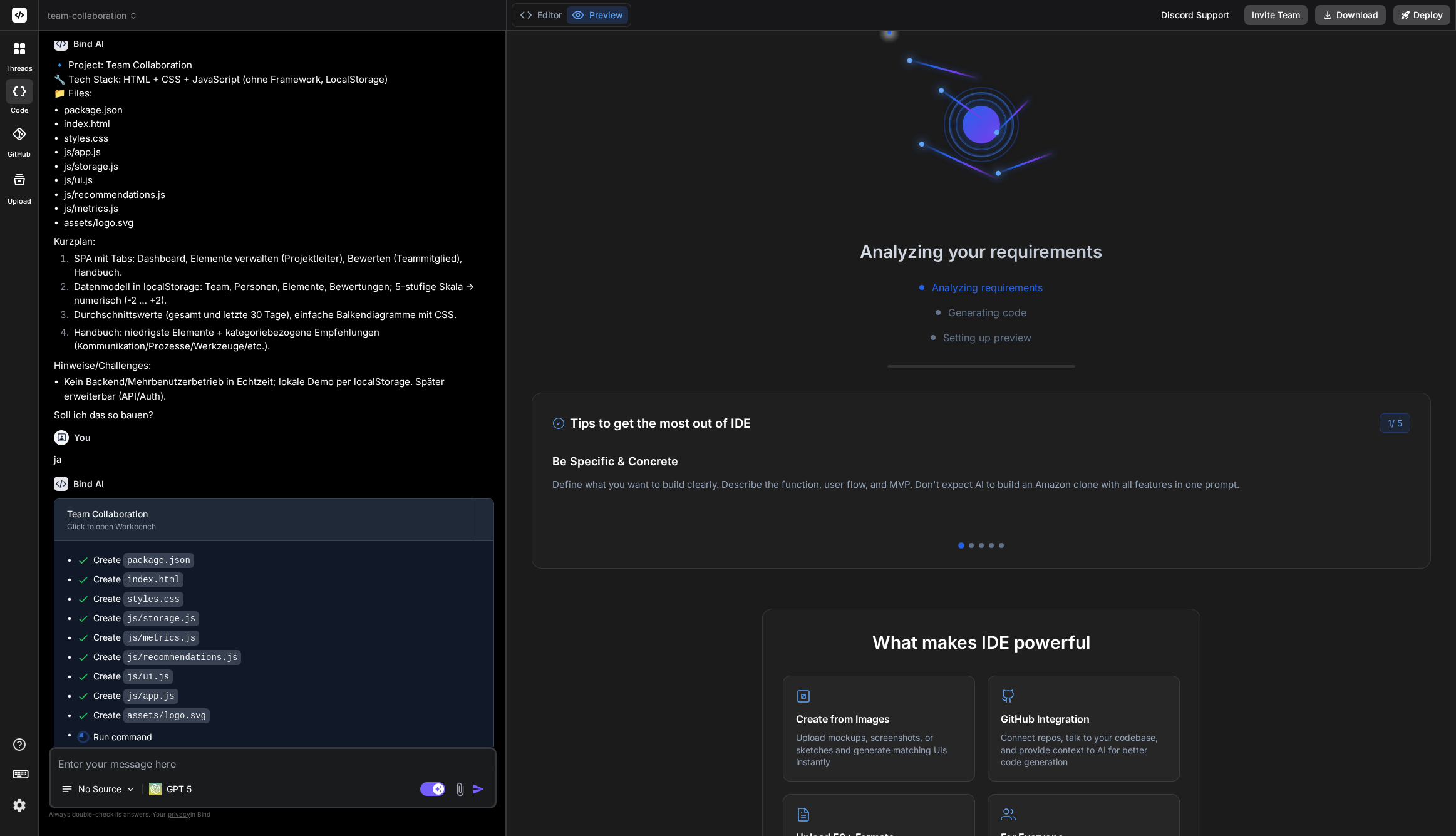
type textarea "x"
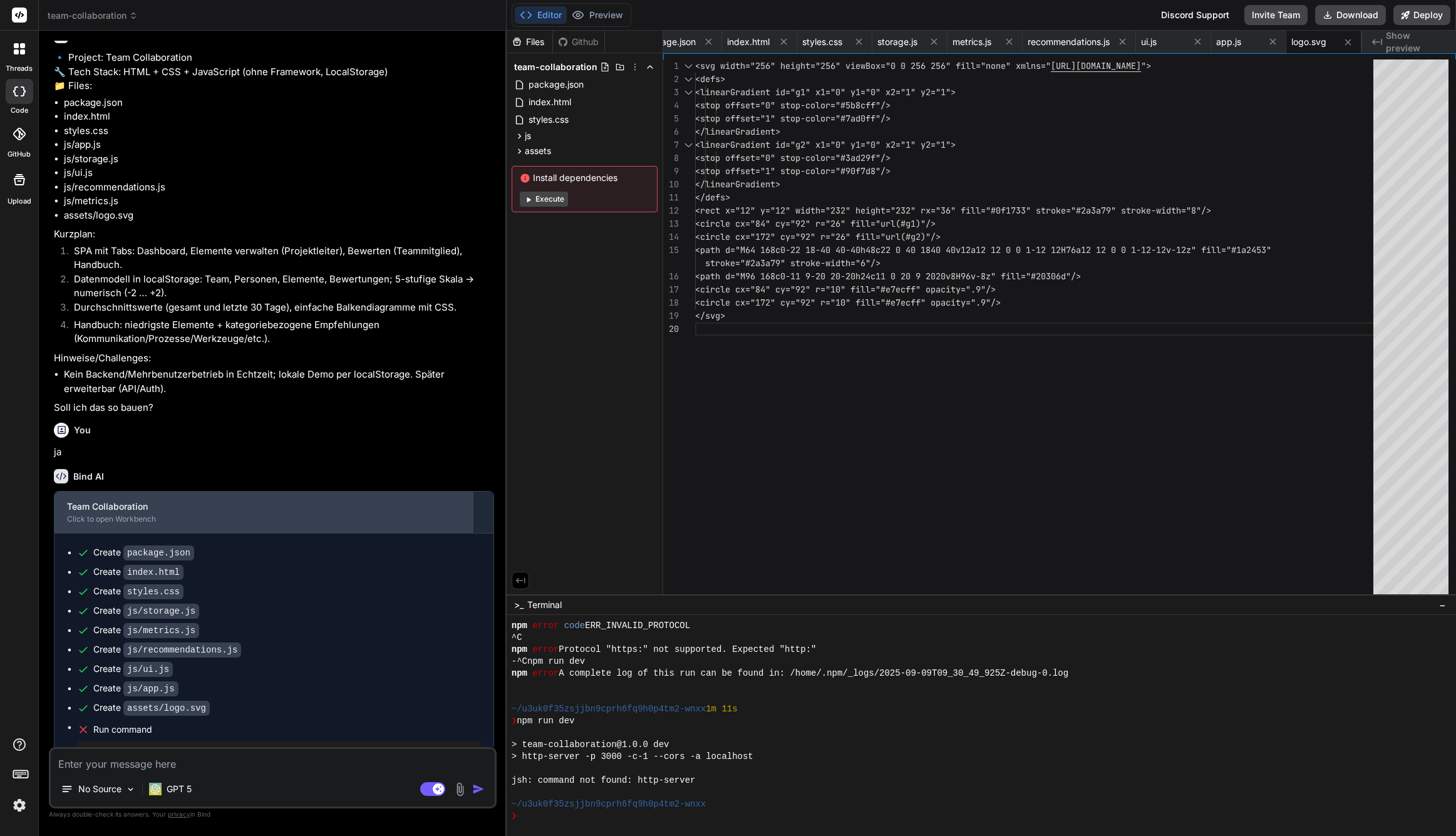
scroll to position [248, 0]
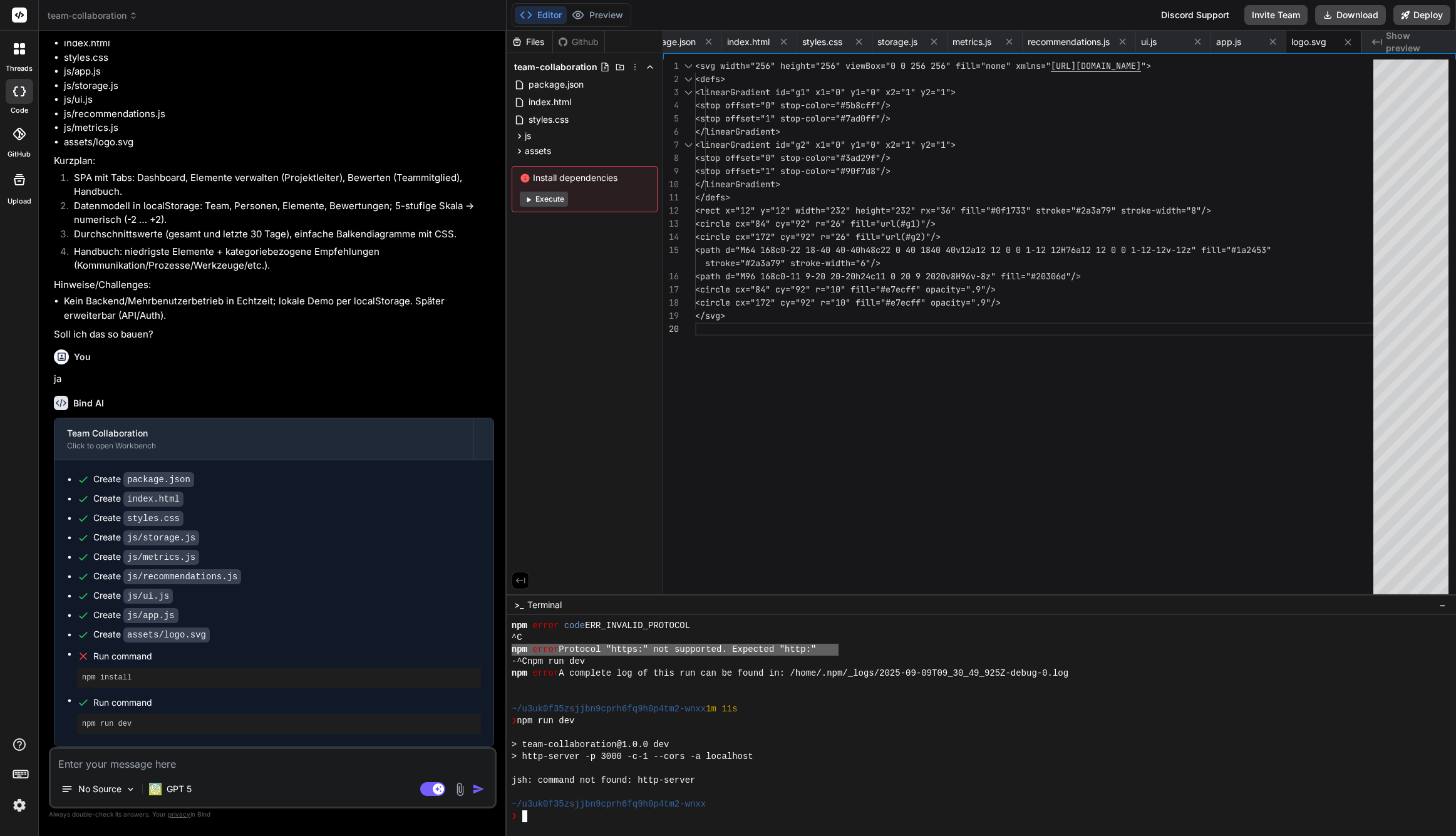
drag, startPoint x: 512, startPoint y: 650, endPoint x: 841, endPoint y: 646, distance: 329.0
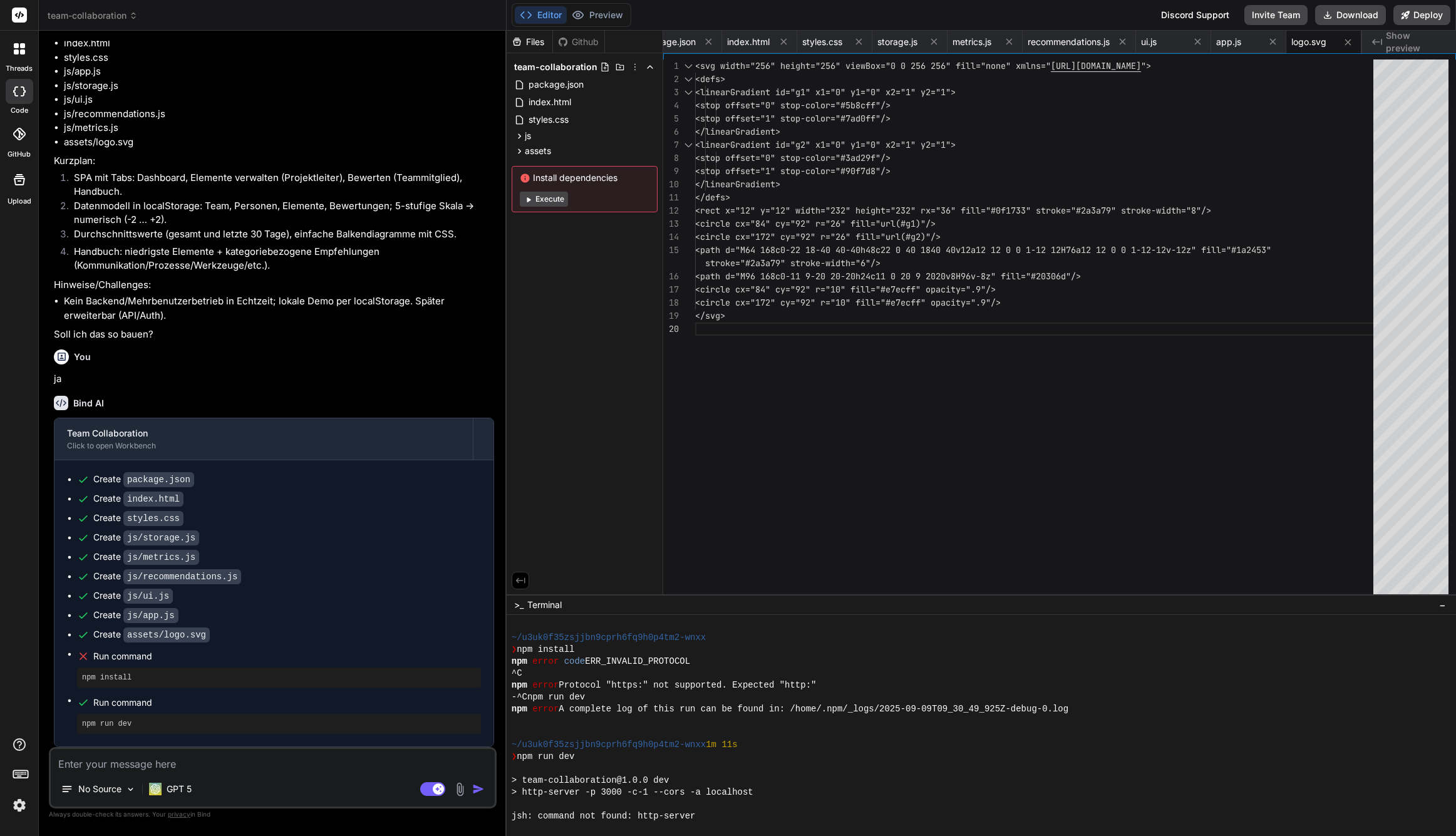
scroll to position [444, 0]
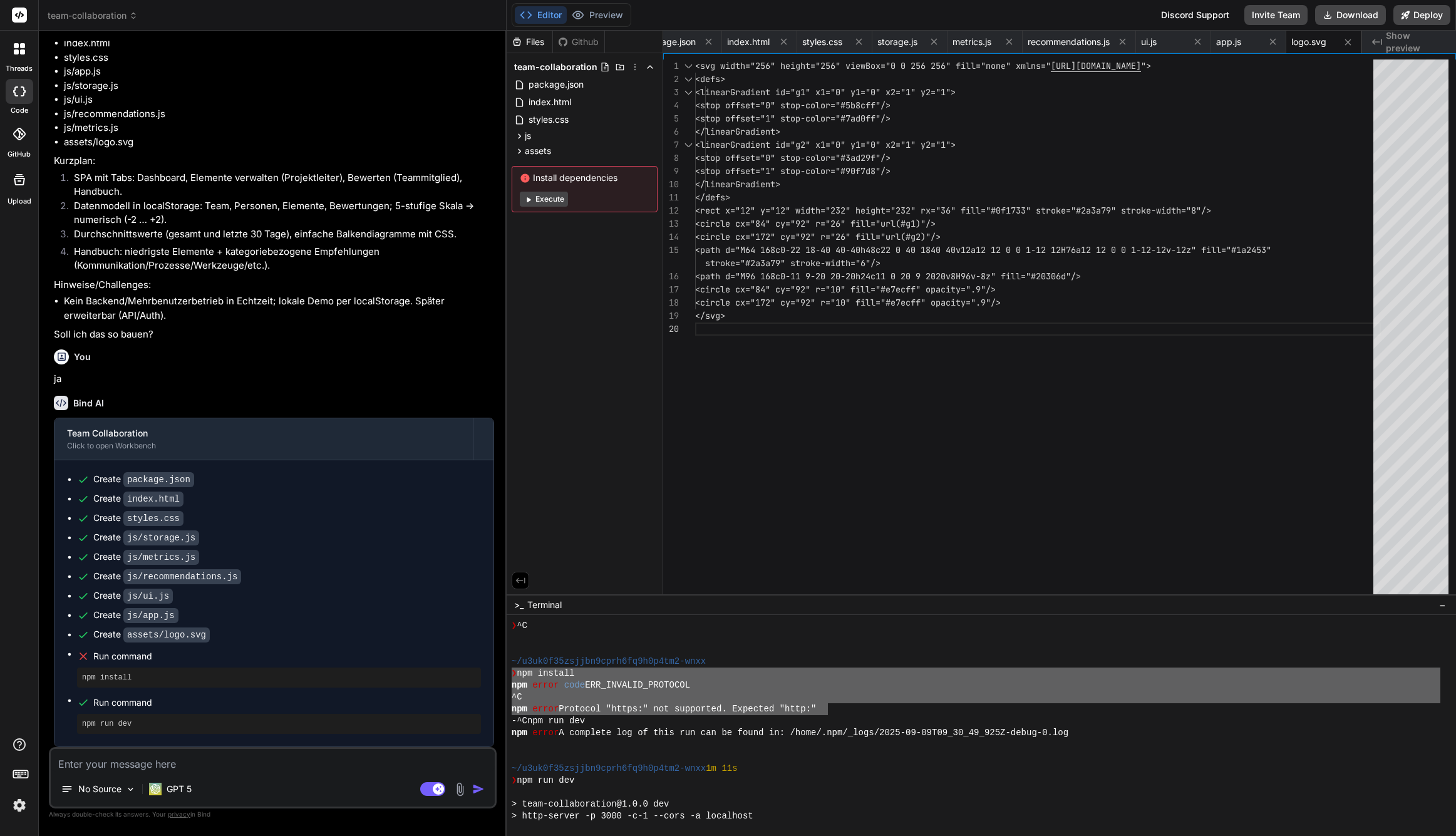
drag, startPoint x: 826, startPoint y: 707, endPoint x: 511, endPoint y: 678, distance: 316.3
click at [511, 678] on div "@@@@@@@@@@@@@@@@@@@@@@@@@@@@@@@@ mmmmmmmmmmmmmmmmmmmmmmmmmmmmmmmm ❯ ^C ~/u3uk0f…" at bounding box center [981, 725] width 950 height 221
type textarea "Schreibe eine Webanwendung mit folgenden Funktionen: - Grundsätzlich existiert …"
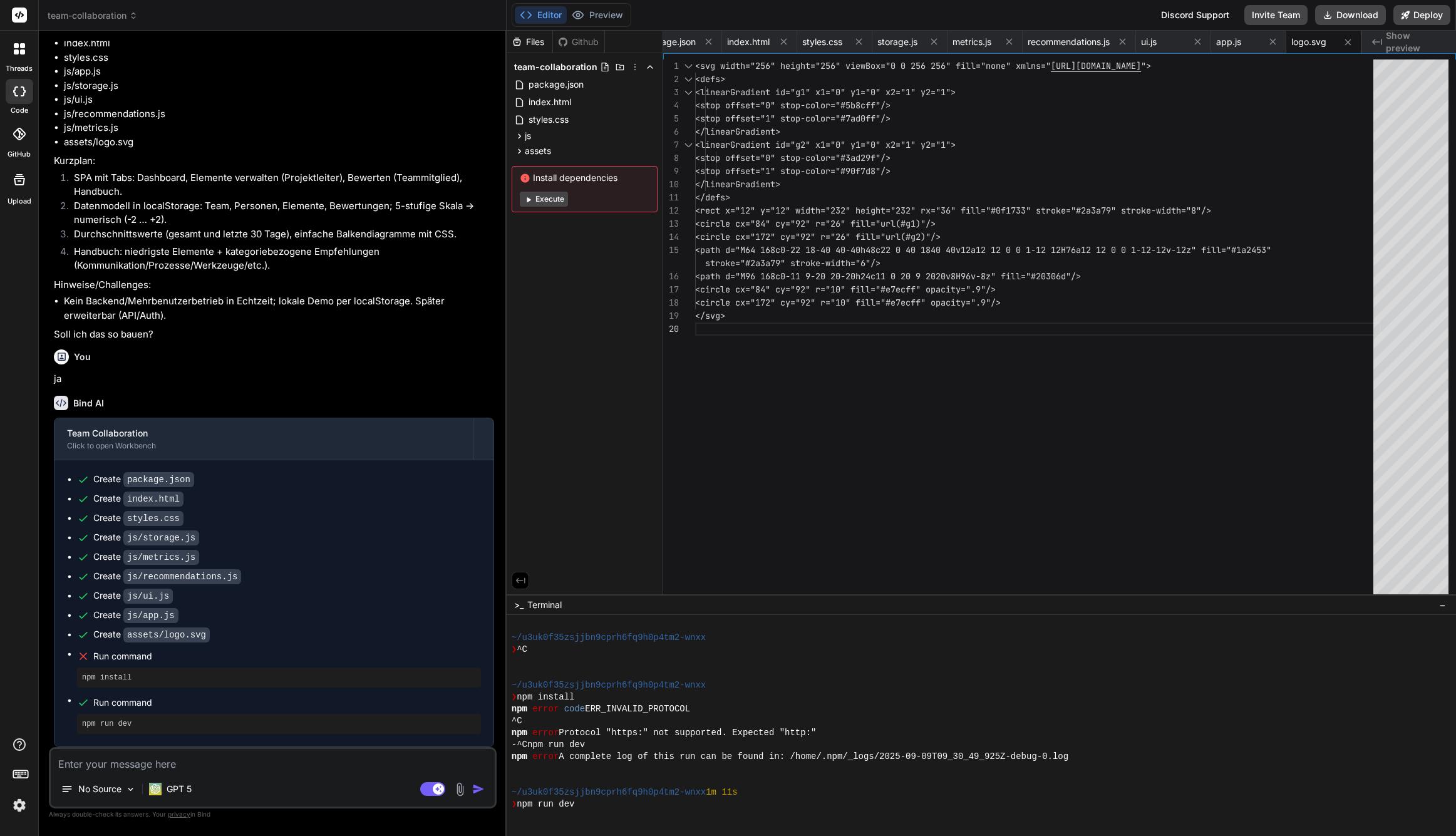
scroll to position [414, 0]
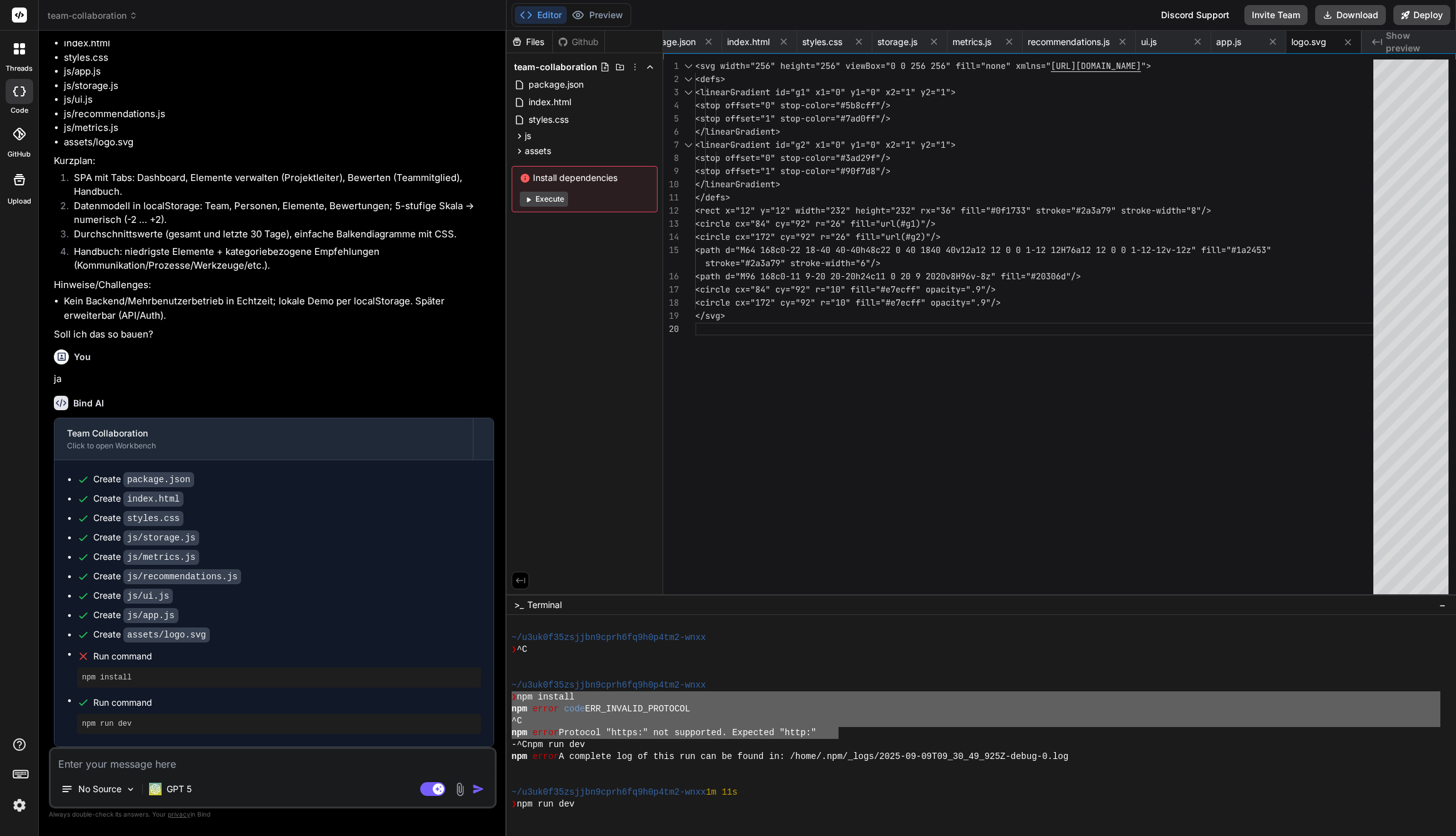
drag, startPoint x: 836, startPoint y: 733, endPoint x: 509, endPoint y: 700, distance: 328.7
click at [509, 700] on div "HHHHHHHHHHHHHHHHHHHHHHHHHHHHHHHH mmmmmmmmmmmmmmmmmmmmmmmmmmmmmmmm ~/u3uk0f35zsj…" at bounding box center [981, 725] width 950 height 221
click at [243, 763] on textarea at bounding box center [273, 760] width 444 height 23
paste textarea "❯ npm install npm error code ERR_INVALID_PROTOCOL ^C npm error Protocol "https:…"
type textarea "❯ npm install npm error code ERR_INVALID_PROTOCOL ^C npm error Protocol "https:…"
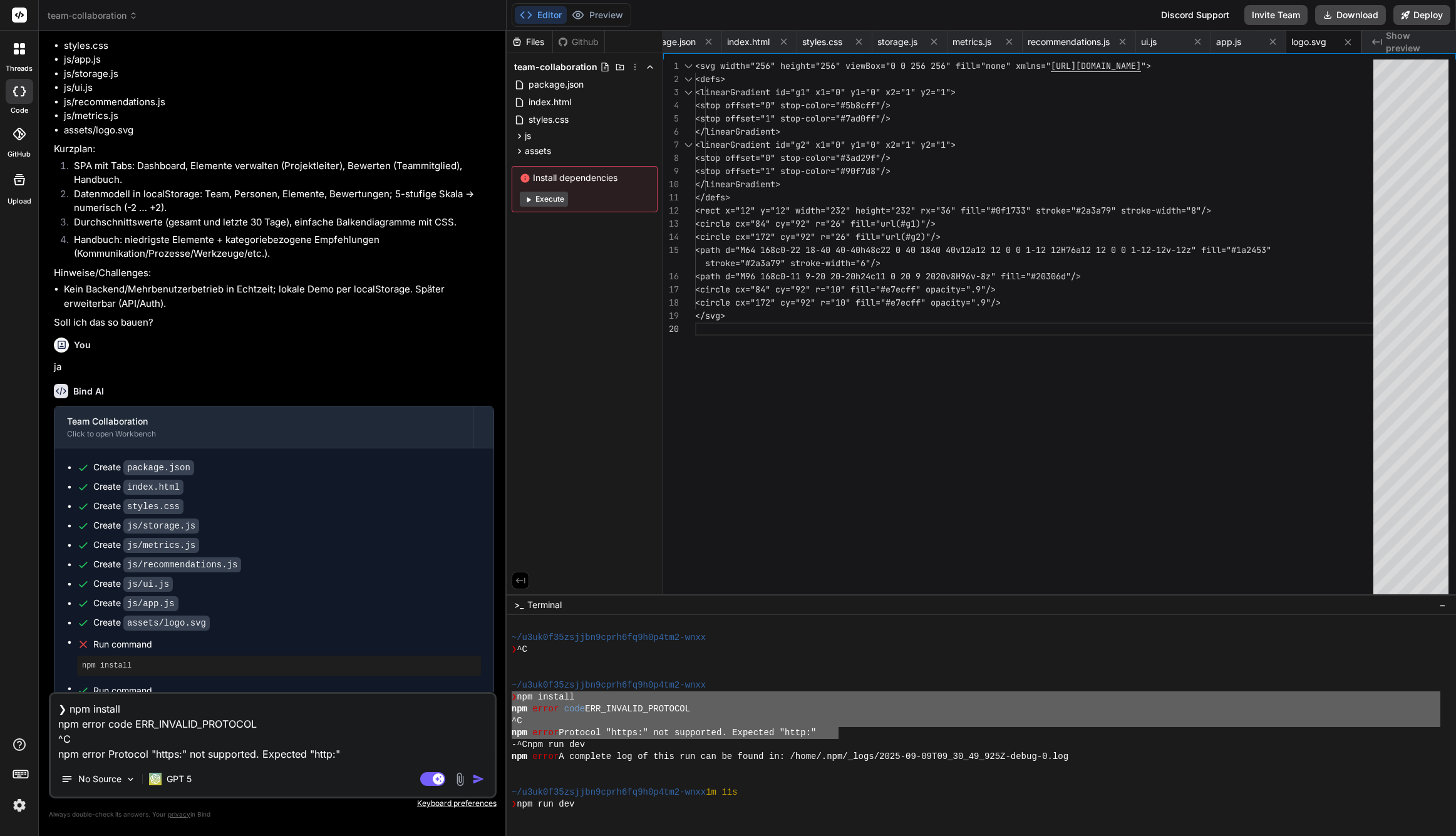
click at [60, 710] on textarea "❯ npm install npm error code ERR_INVALID_PROTOCOL ^C npm error Protocol "https:…" at bounding box center [273, 728] width 444 height 68
type textarea "x"
type textarea "F ❯ npm install npm error code ERR_INVALID_PROTOCOL ^C npm error Protocol "http…"
type textarea "x"
type textarea "Fe ❯ npm install npm error code ERR_INVALID_PROTOCOL ^C npm error Protocol "htt…"
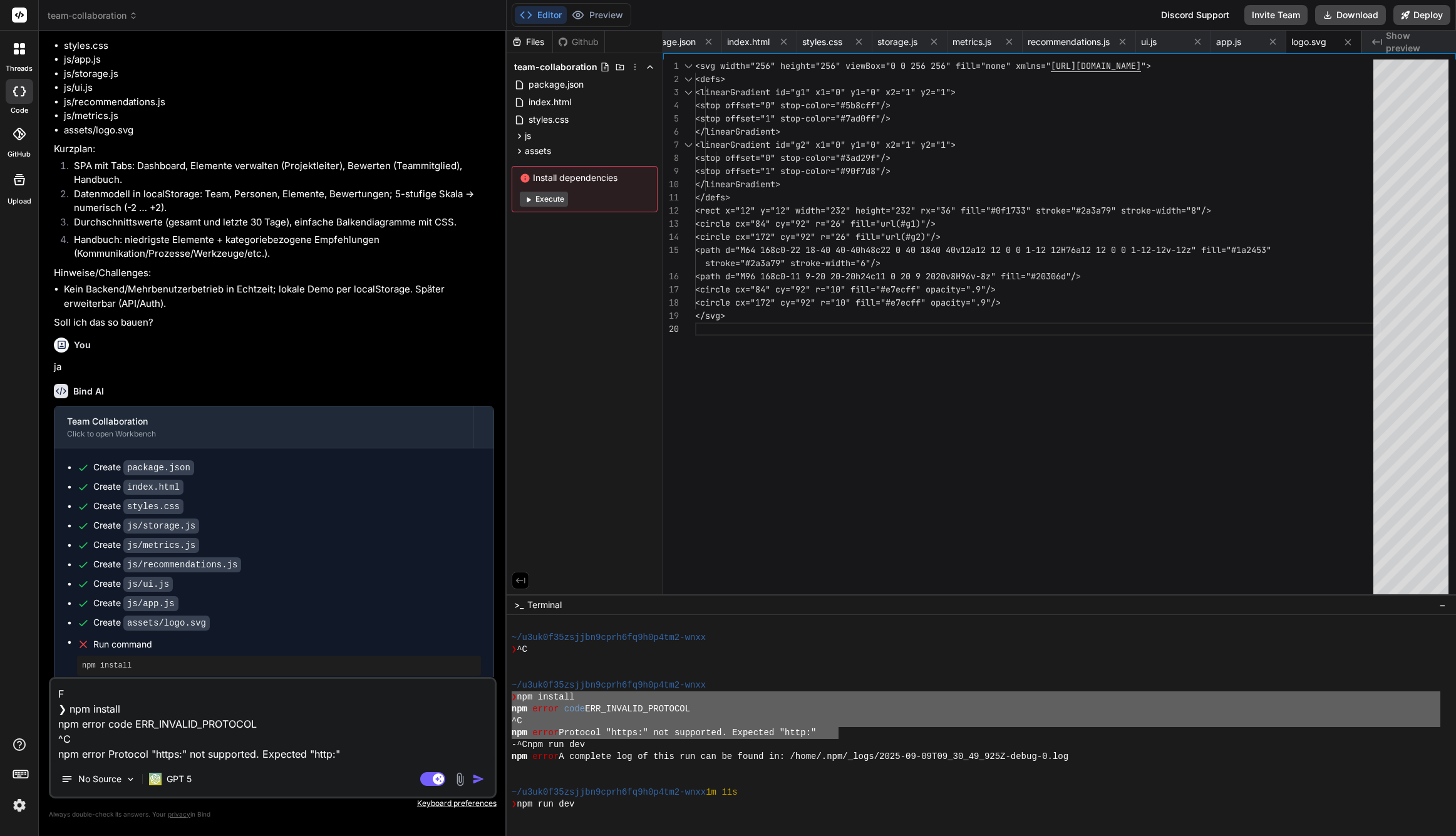
type textarea "x"
type textarea "Feh ❯ npm install npm error code ERR_INVALID_PROTOCOL ^C npm error Protocol "ht…"
type textarea "x"
type textarea "Fehl ❯ npm install npm error code ERR_INVALID_PROTOCOL ^C npm error Protocol "h…"
type textarea "x"
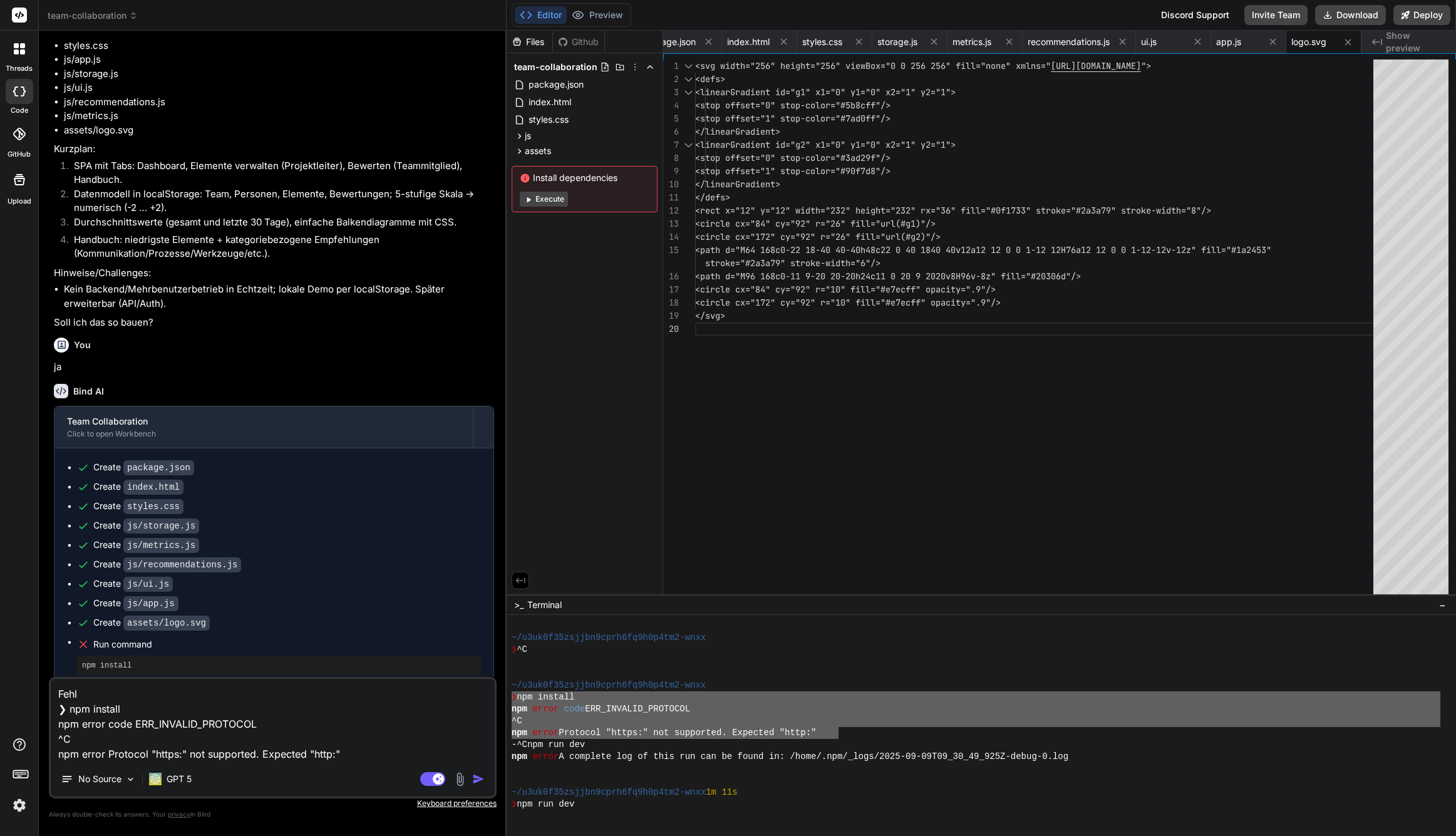
type textarea "Fehle ❯ npm install npm error code ERR_INVALID_PROTOCOL ^C npm error Protocol "…"
type textarea "x"
type textarea "Fehler ❯ npm install npm error code ERR_INVALID_PROTOCOL ^C npm error Protocol …"
type textarea "x"
type textarea "Fehler: ❯ npm install npm error code ERR_INVALID_PROTOCOL ^C npm error Protocol…"
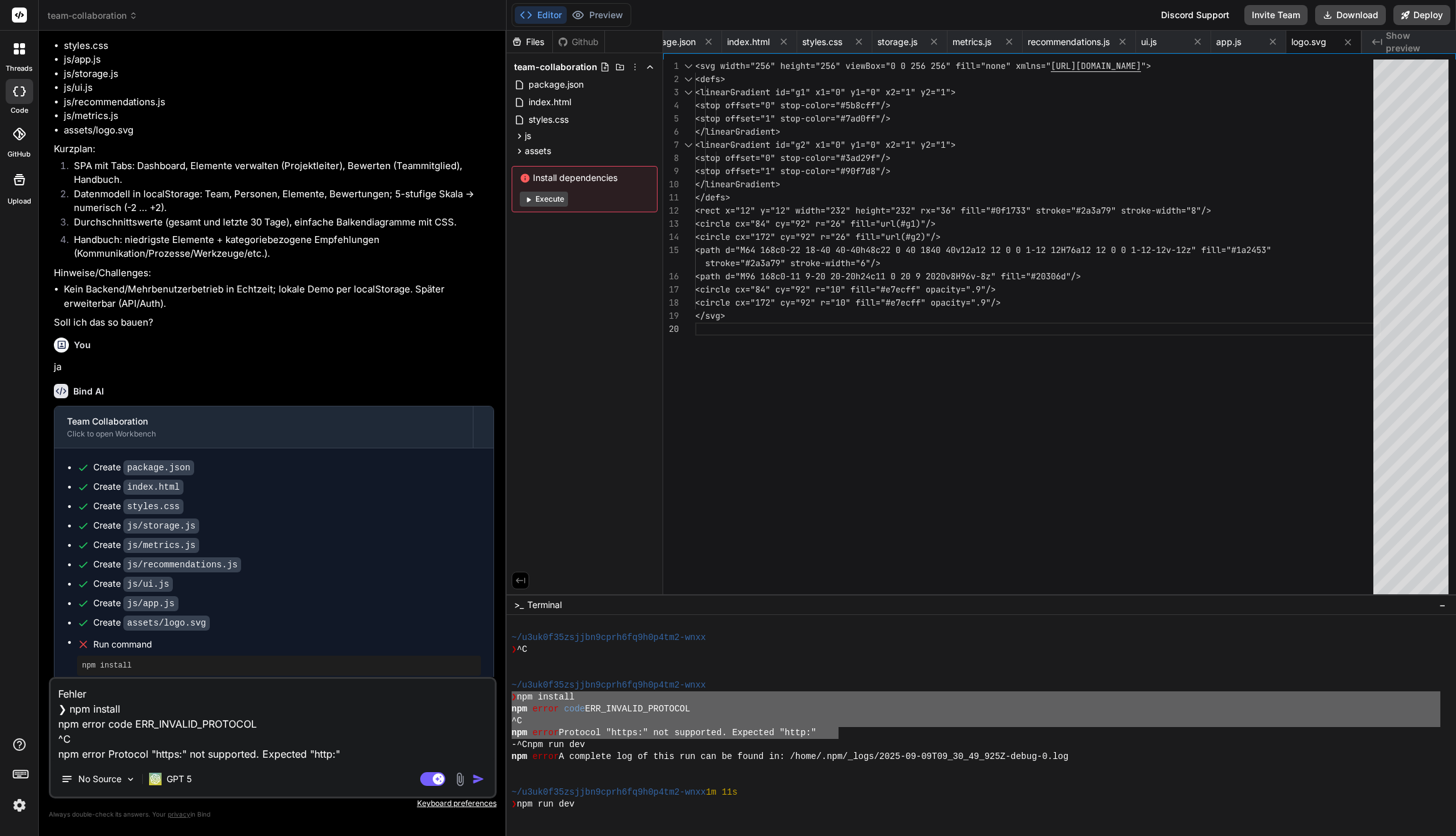
type textarea "x"
type textarea "Fehler: ❯ npm install npm error code ERR_INVALID_PROTOCOL ^C npm error Protocol…"
click at [427, 784] on rect at bounding box center [433, 779] width 25 height 14
click at [430, 780] on rect at bounding box center [427, 779] width 11 height 11
click at [431, 780] on rect at bounding box center [433, 779] width 25 height 14
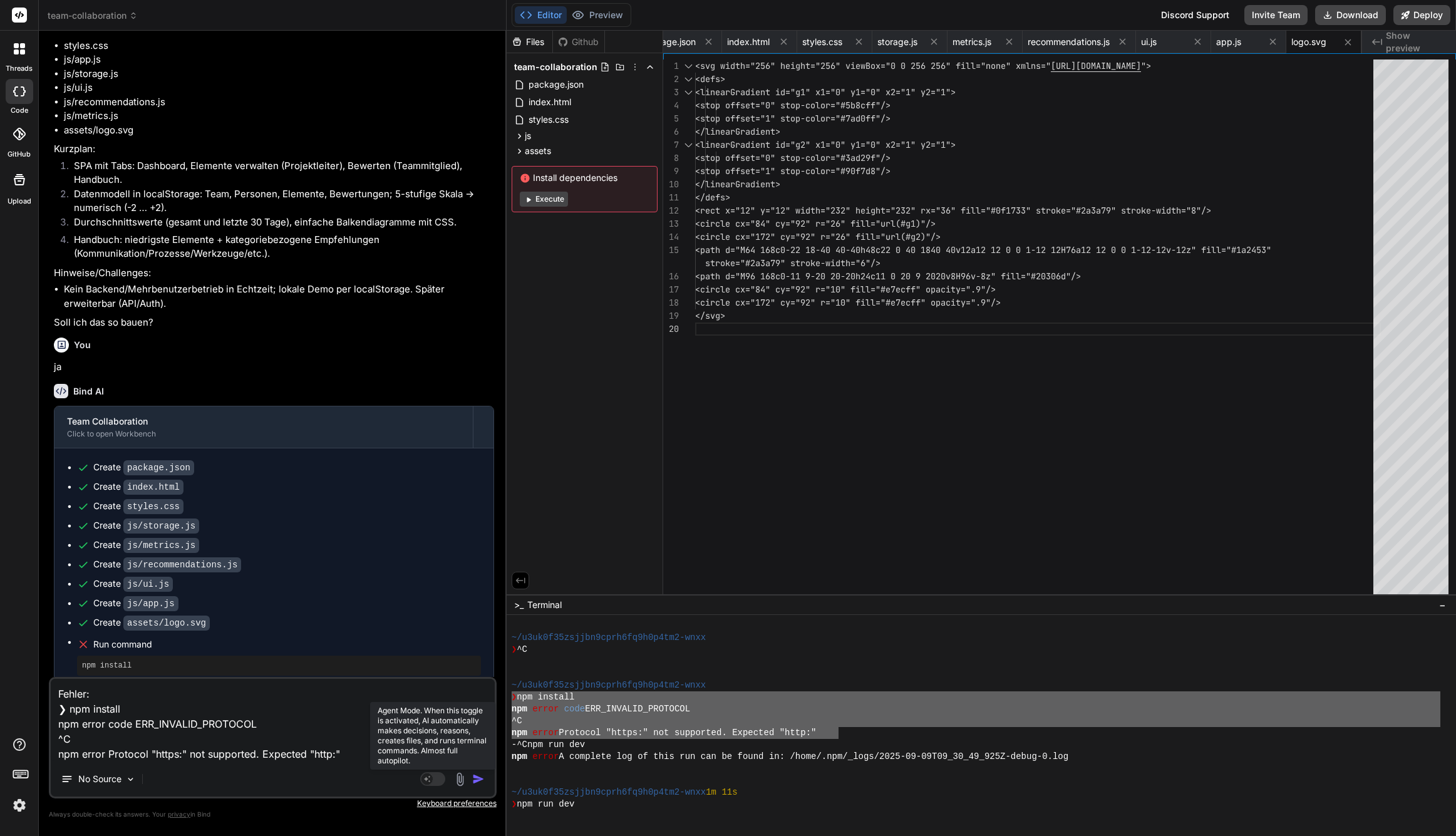
click at [430, 778] on rect at bounding box center [427, 779] width 11 height 11
click at [480, 778] on img "button" at bounding box center [478, 779] width 12 height 12
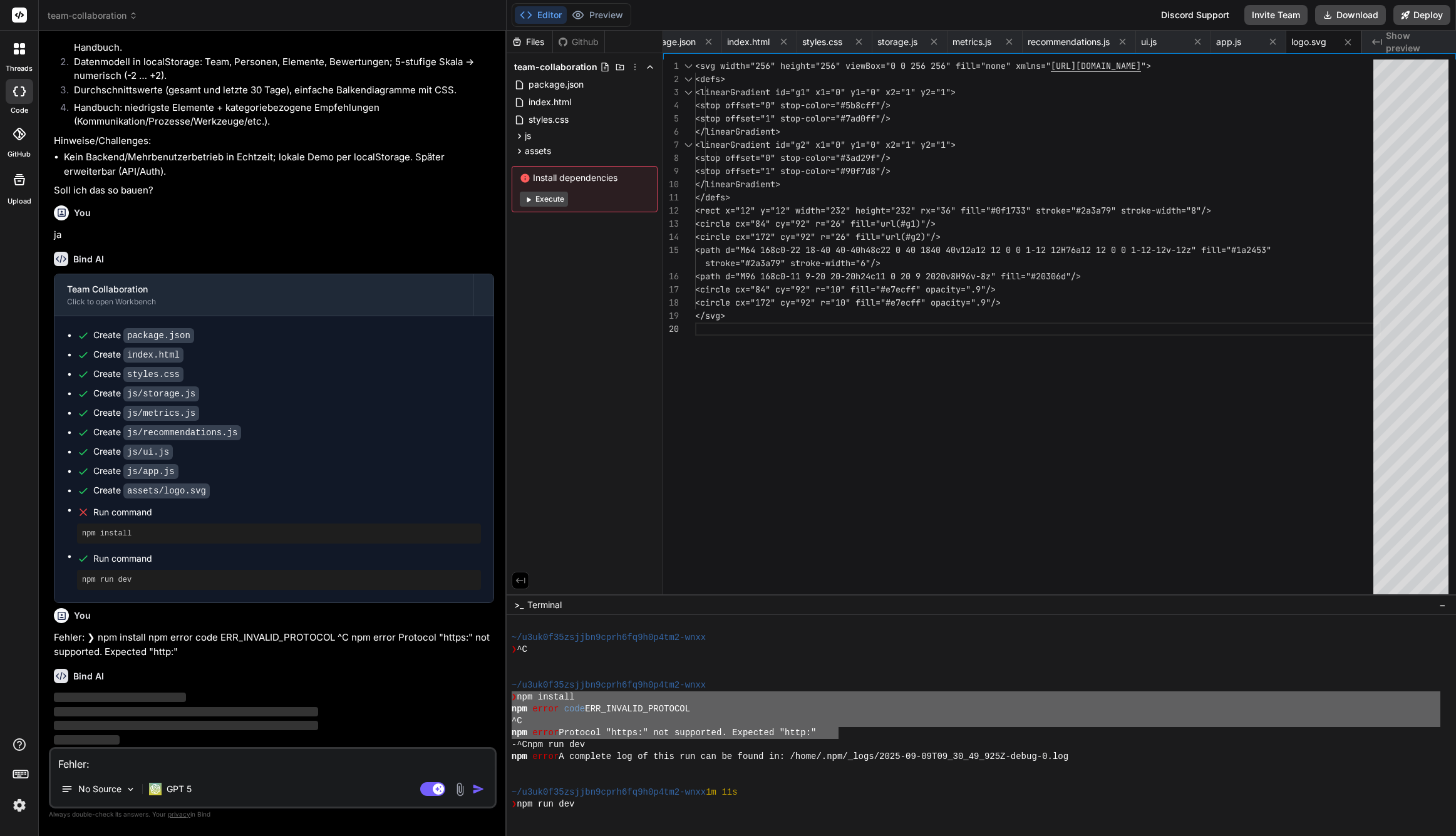
scroll to position [547, 0]
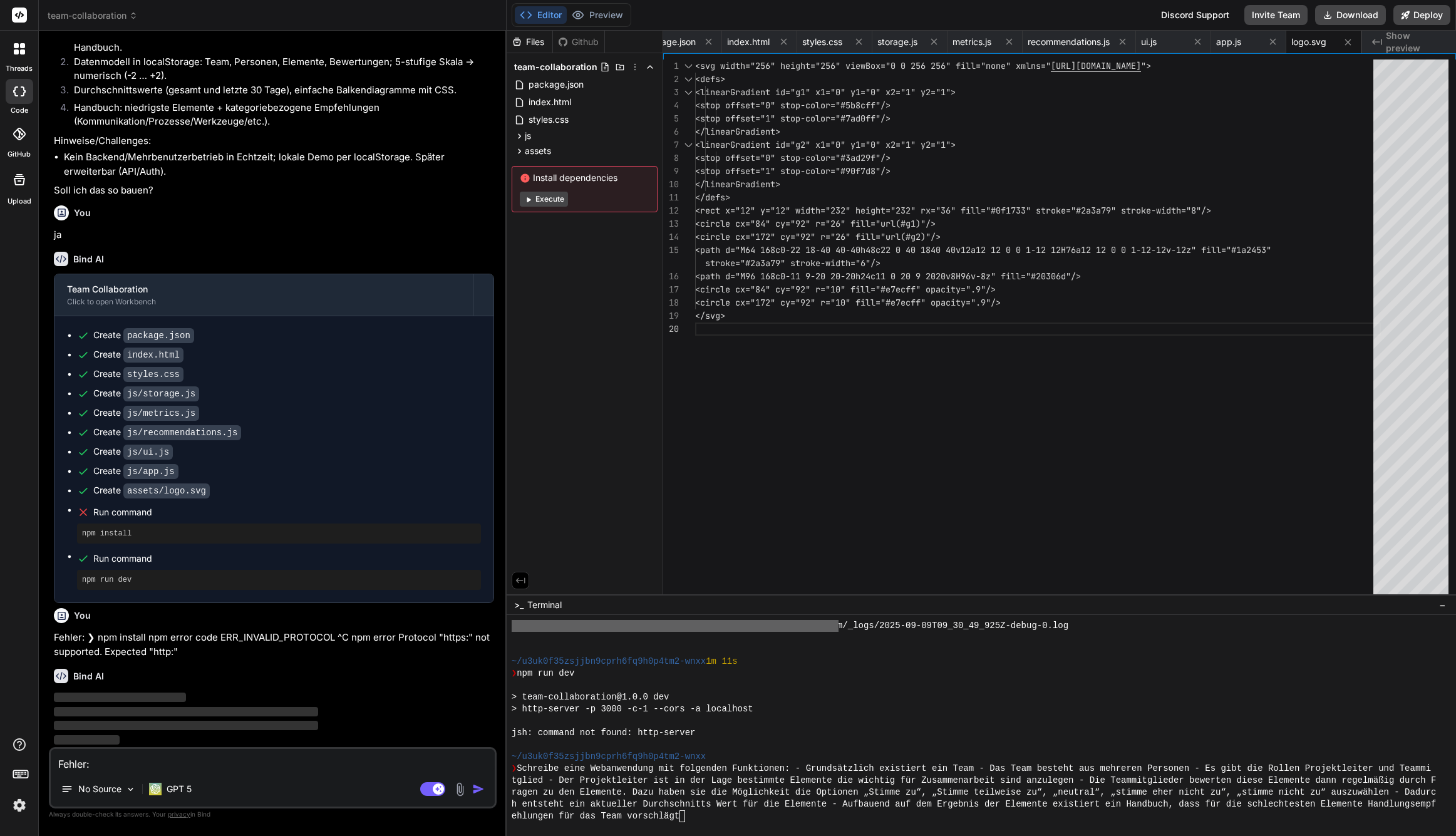
click at [699, 822] on div "ehlungen für das Team vorschlägt" at bounding box center [976, 816] width 929 height 12
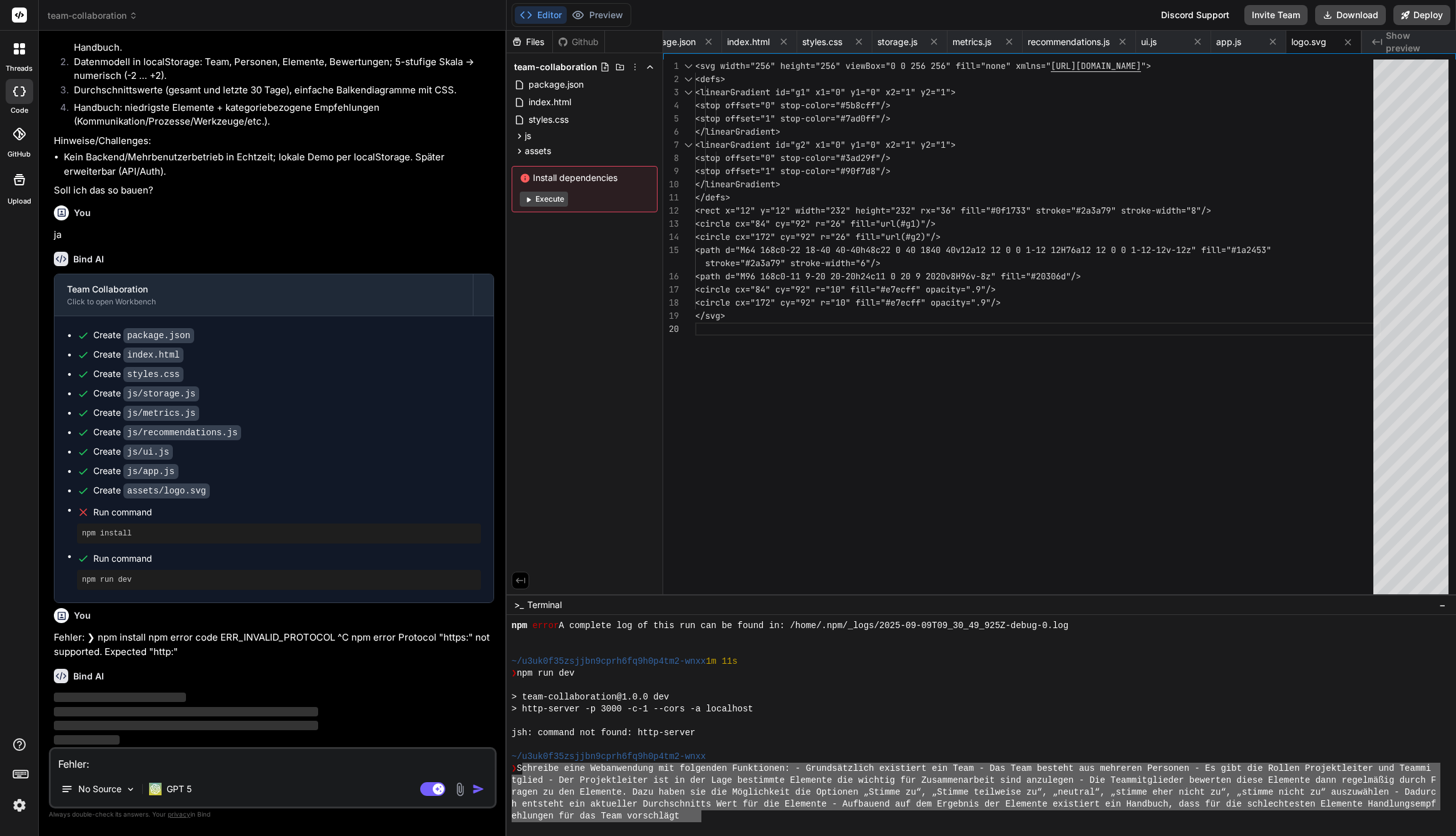
click at [516, 768] on div "npm error A complete log of this run can be found in: /home/.npm/_logs/2025-09-…" at bounding box center [976, 721] width 929 height 202
drag, startPoint x: 1429, startPoint y: 806, endPoint x: 508, endPoint y: 774, distance: 921.6
click at [508, 774] on div "HHHHHHHHHHHHHHHHHHHHHHHHHHHHHHHH mmmmmmmmmmmmmmmmmmmmmmmmmmmmmmmm npm error A c…" at bounding box center [981, 725] width 950 height 221
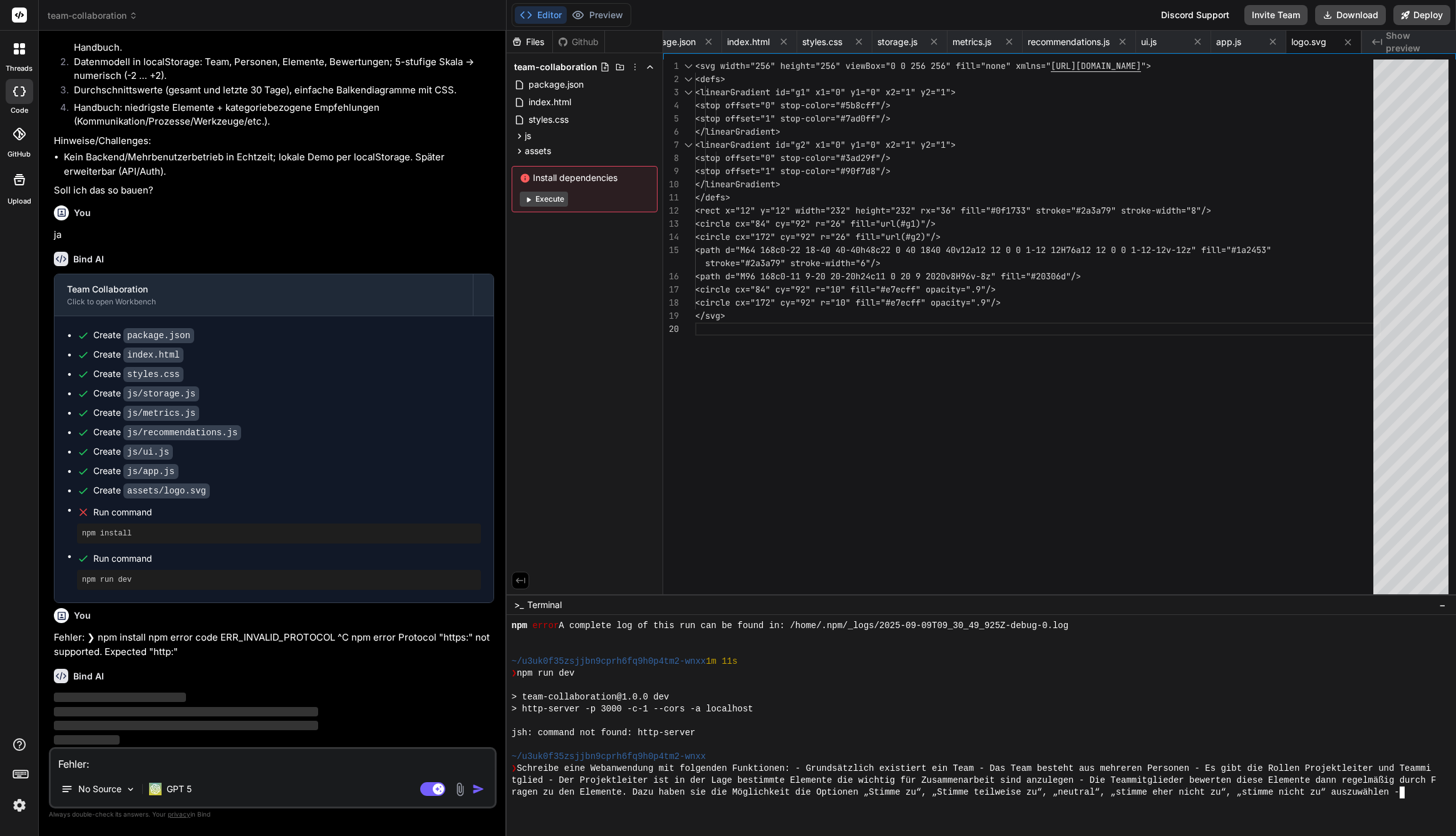
scroll to position [378, 0]
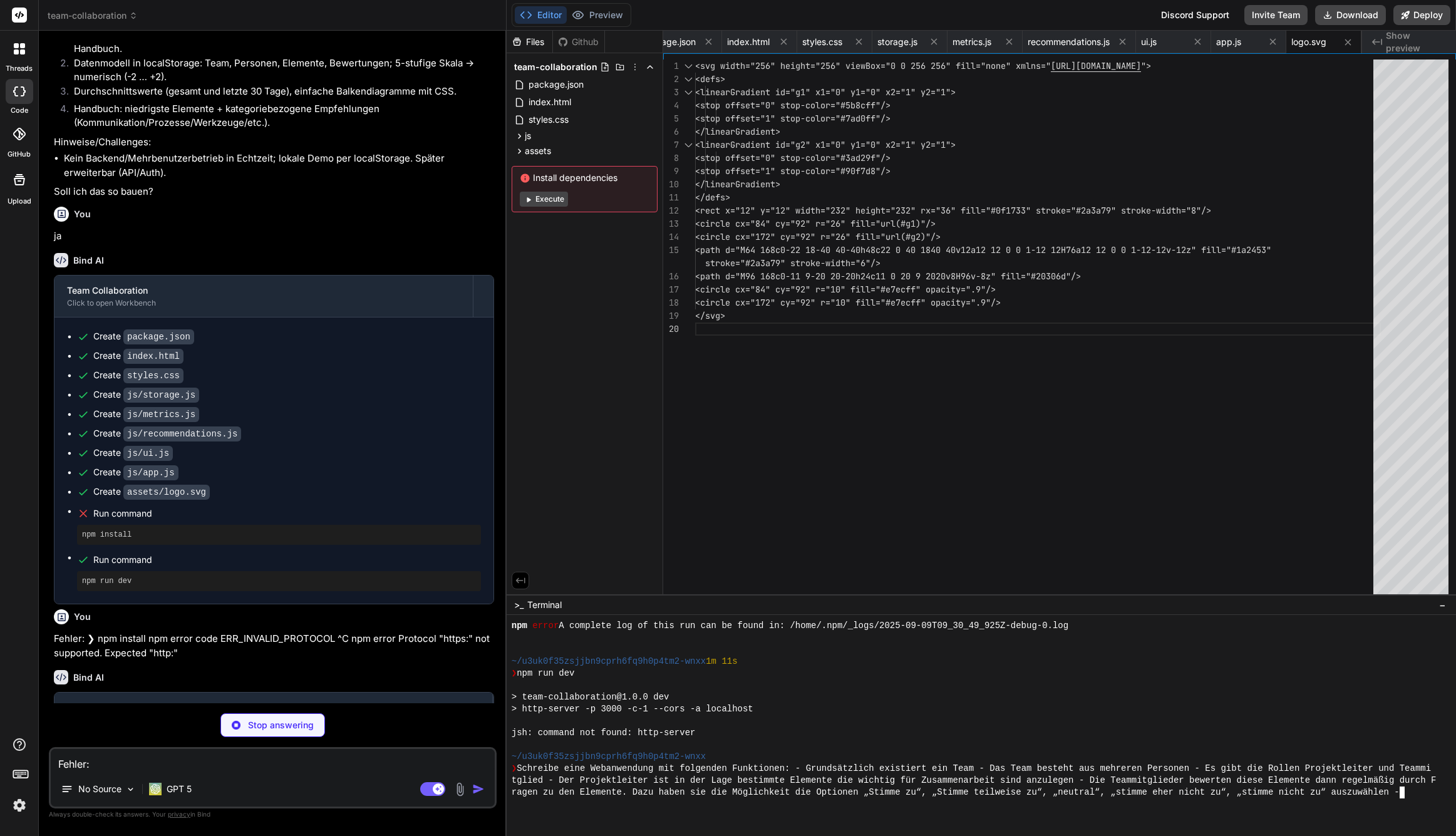
type textarea "x"
type textarea "{ "name": "team-collaboration", "version": "1.0.0", "private": true, "scripts":…"
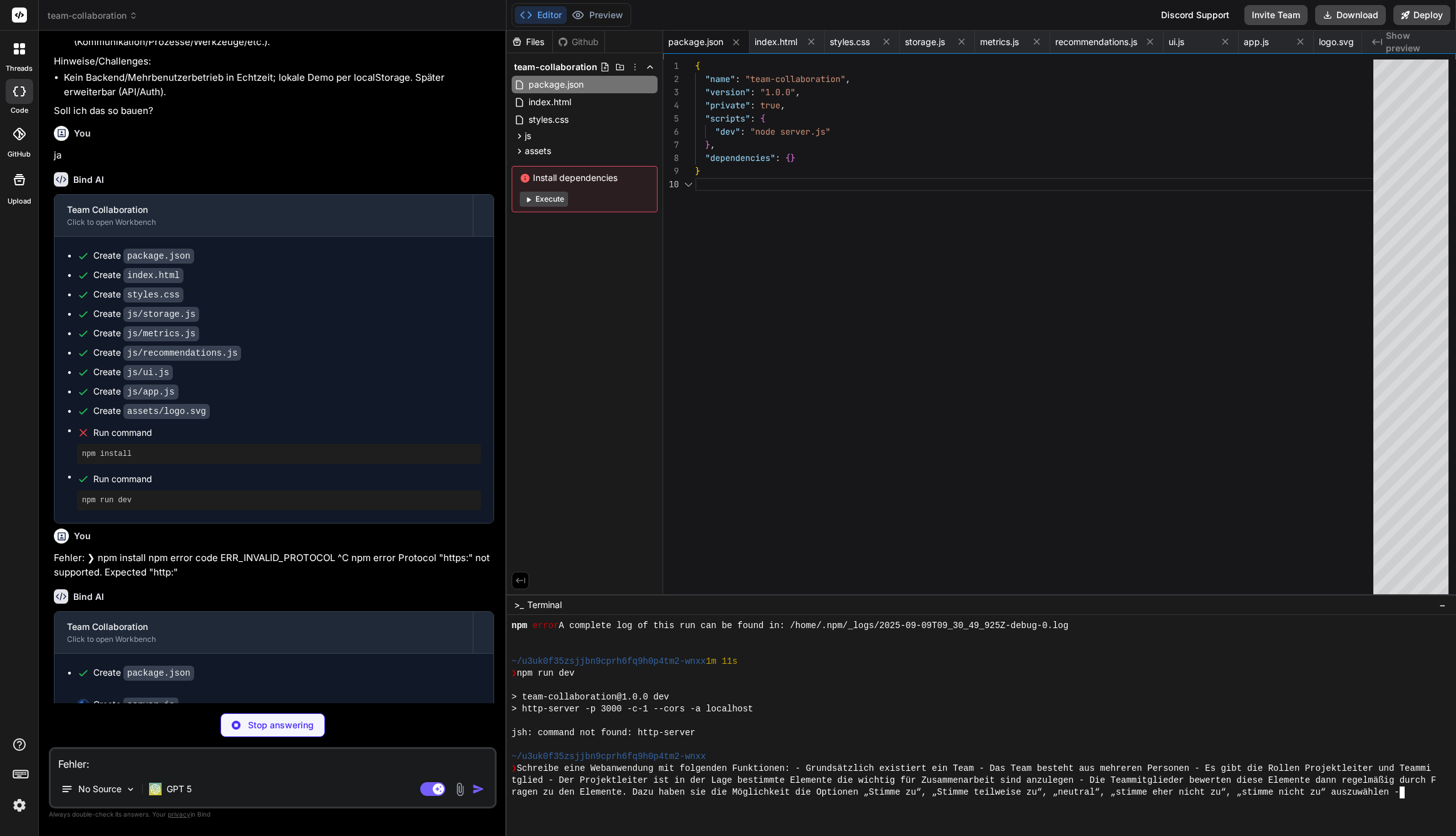
scroll to position [478, 0]
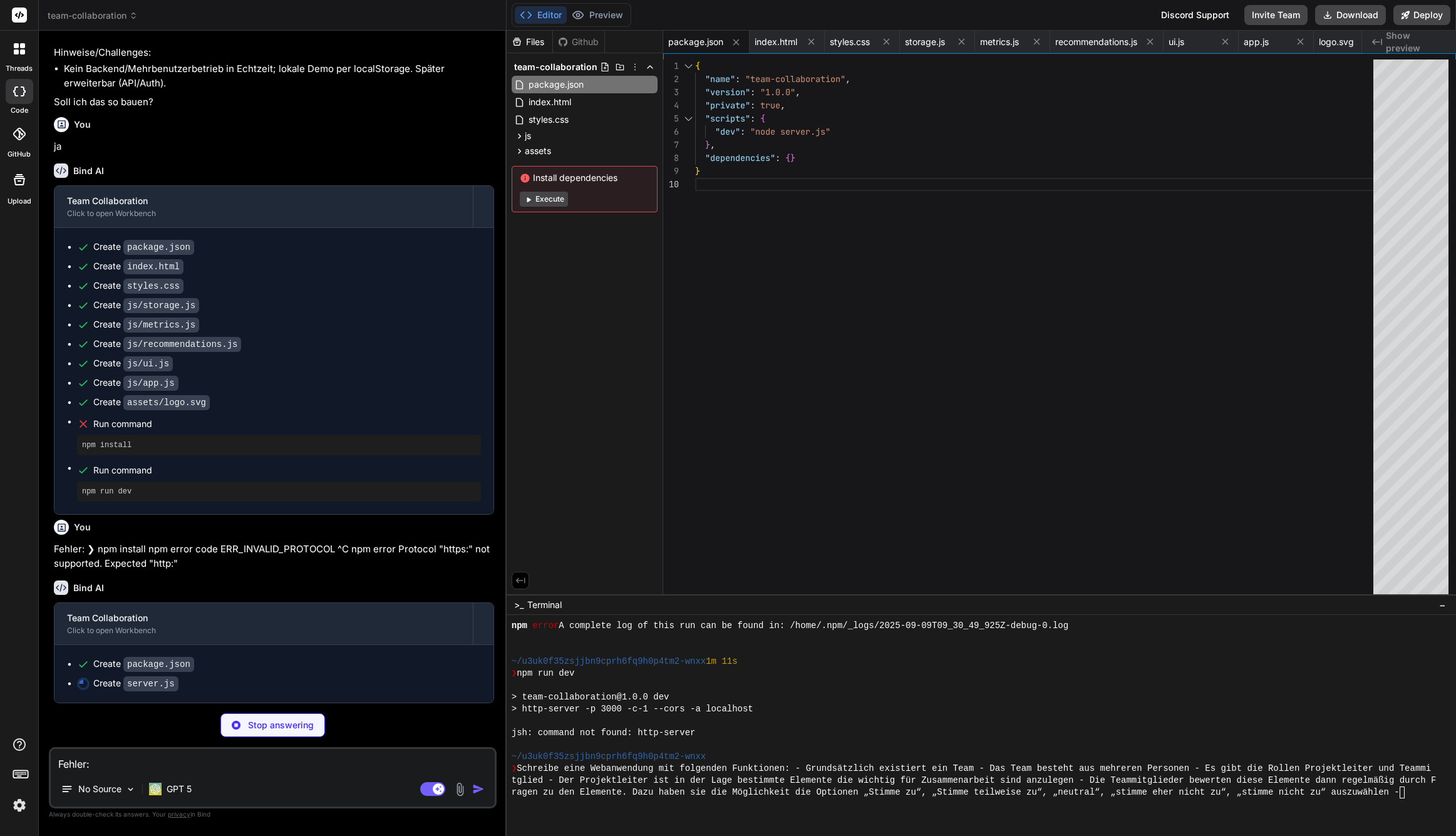
type textarea "x"
type textarea "}); }); server.listen(PORT, HOST, () => { console.log(`Dev server running at ht…"
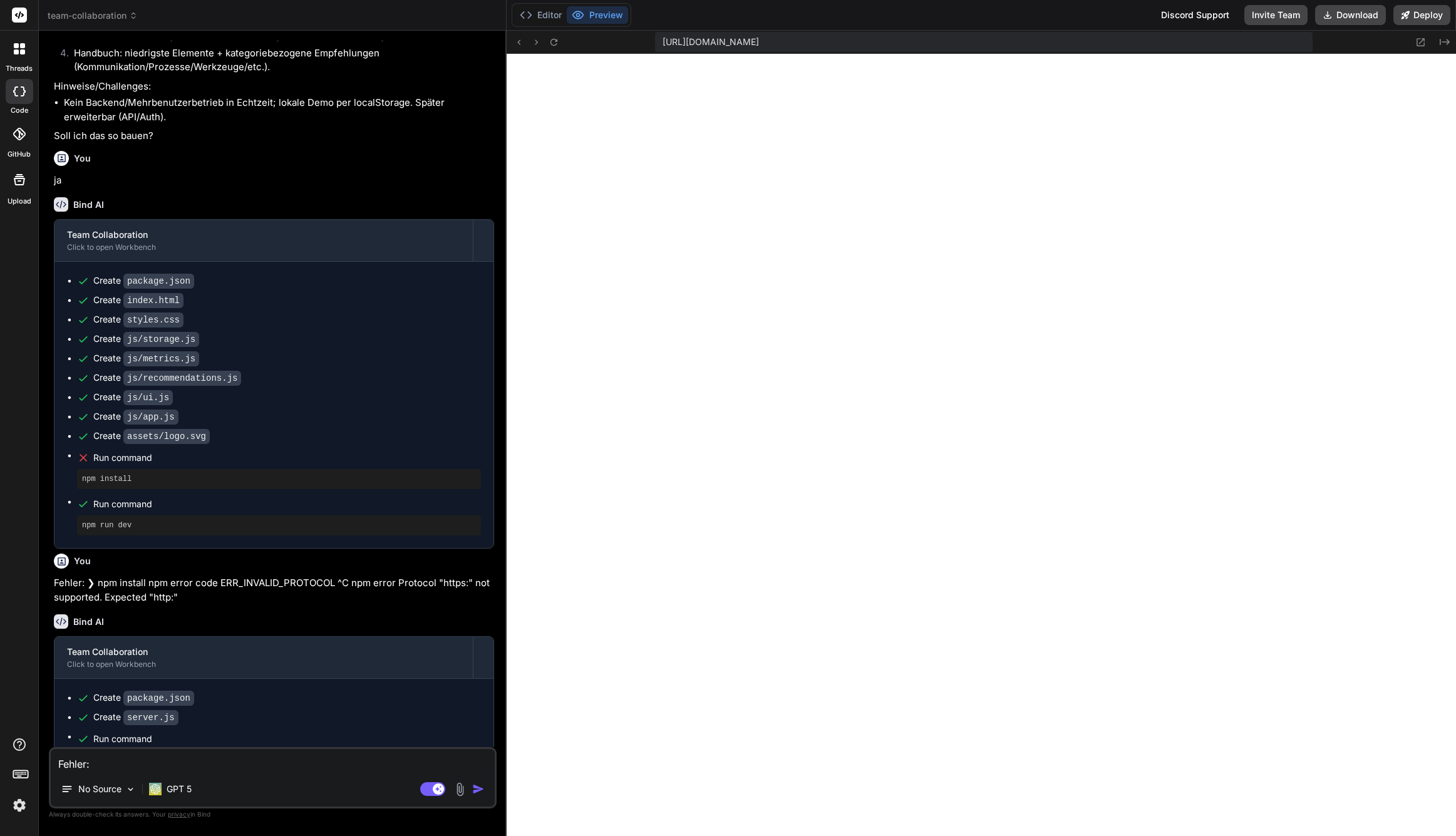
scroll to position [527, 0]
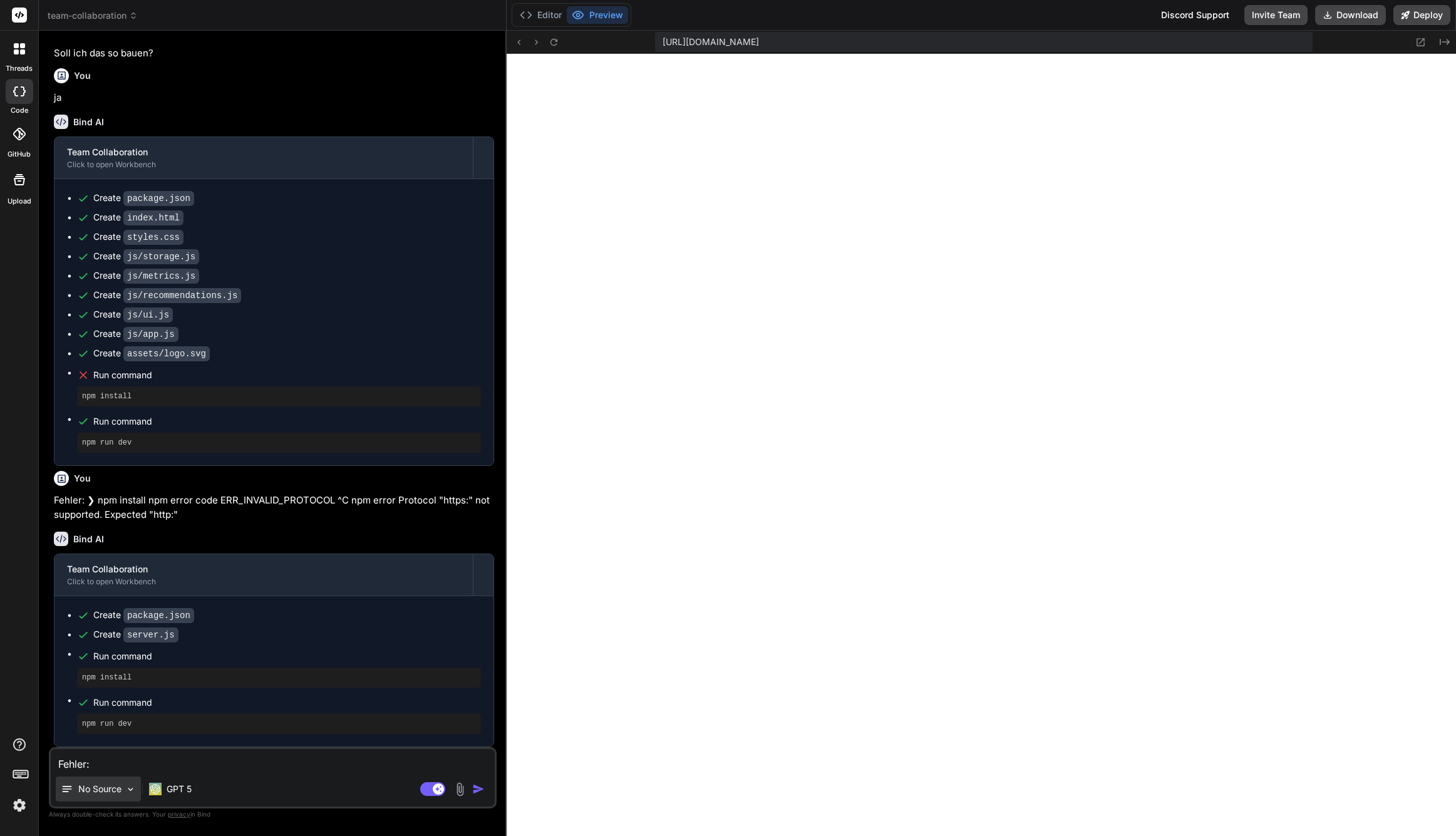
click at [80, 800] on div "No Source" at bounding box center [98, 789] width 85 height 25
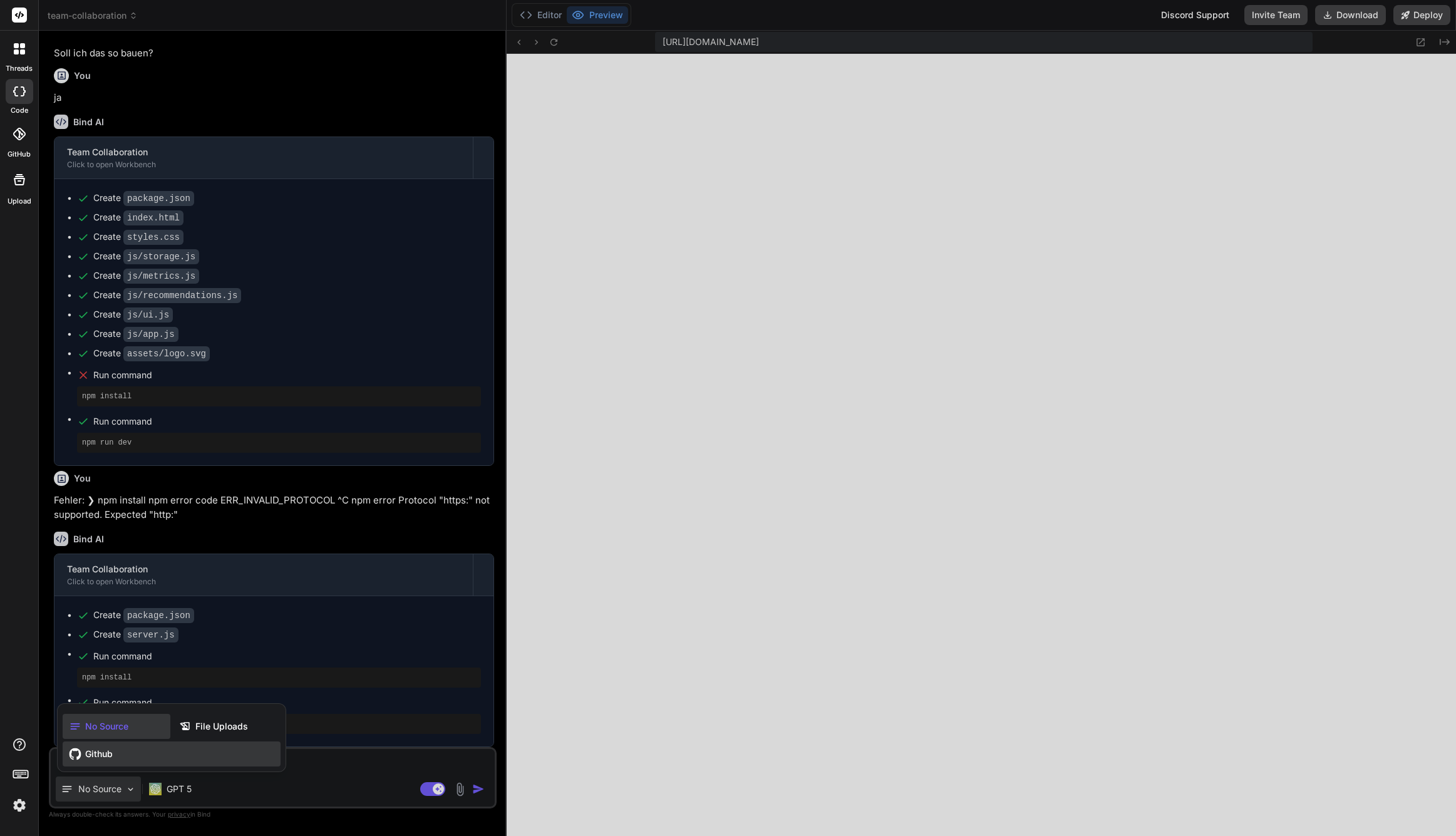
click at [95, 758] on span "Github" at bounding box center [99, 754] width 28 height 12
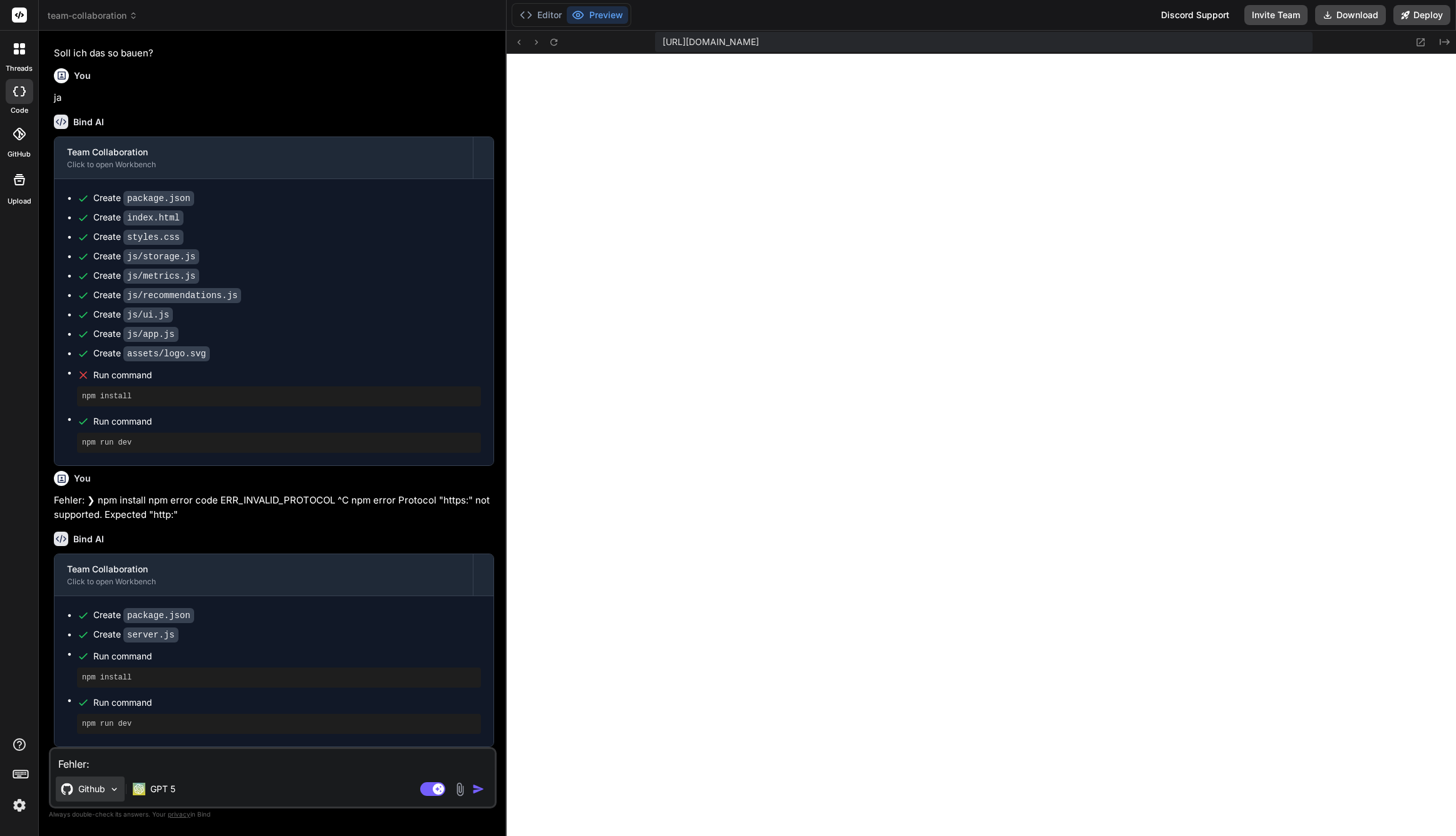
click at [114, 790] on img at bounding box center [114, 789] width 10 height 10
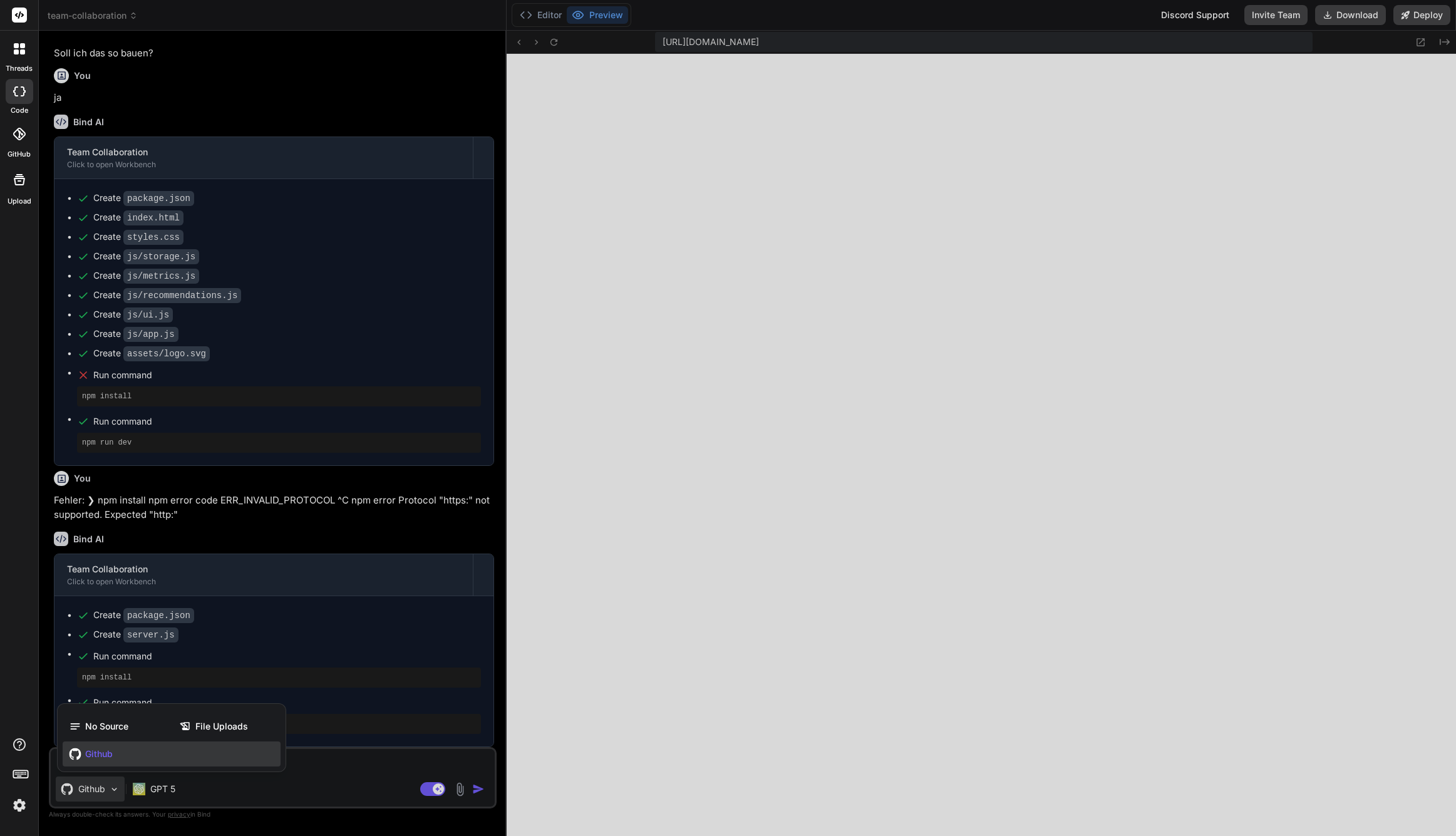
click at [114, 790] on div at bounding box center [728, 418] width 1456 height 836
type textarea "x"
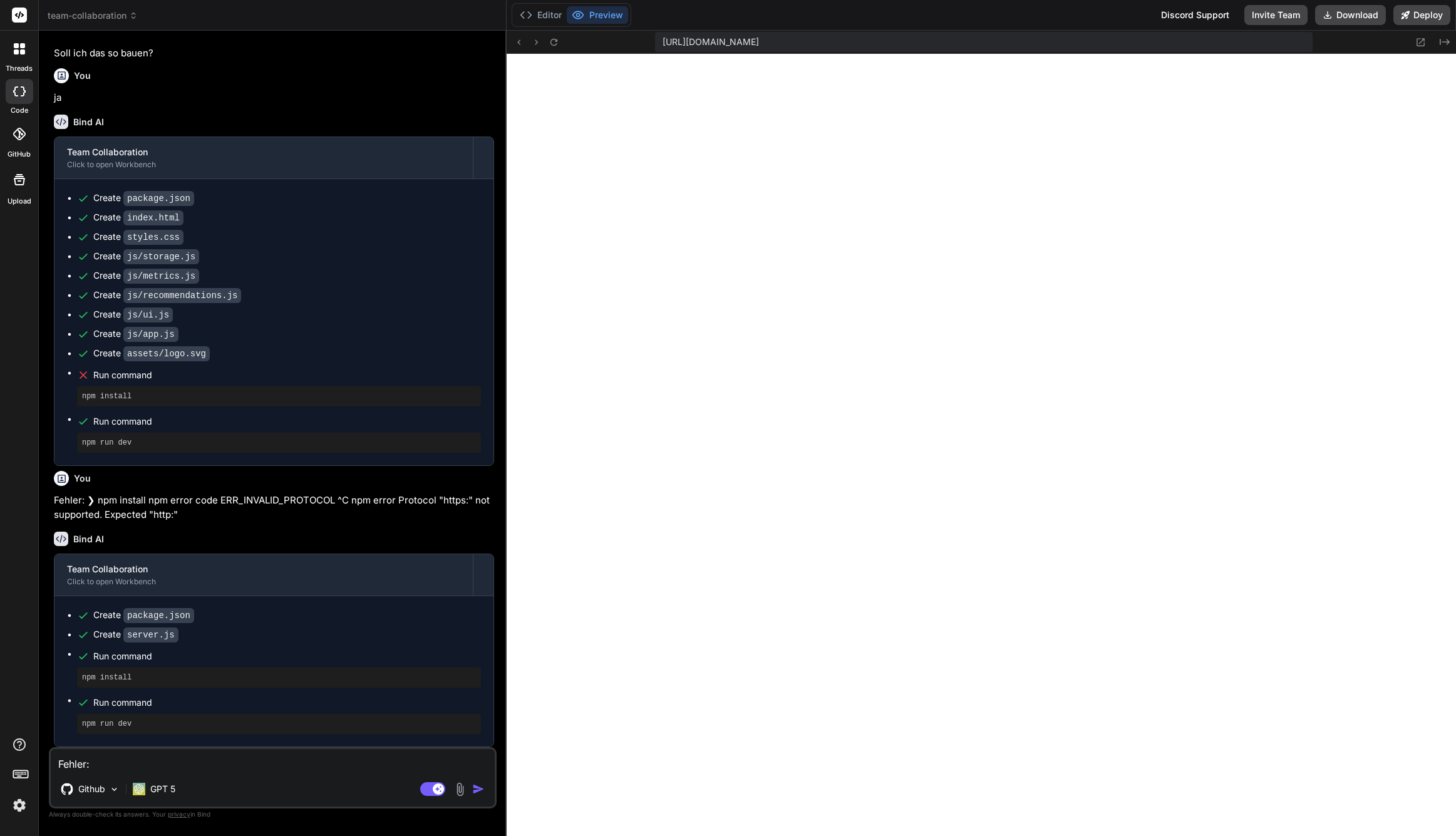
click at [26, 802] on img at bounding box center [19, 805] width 21 height 21
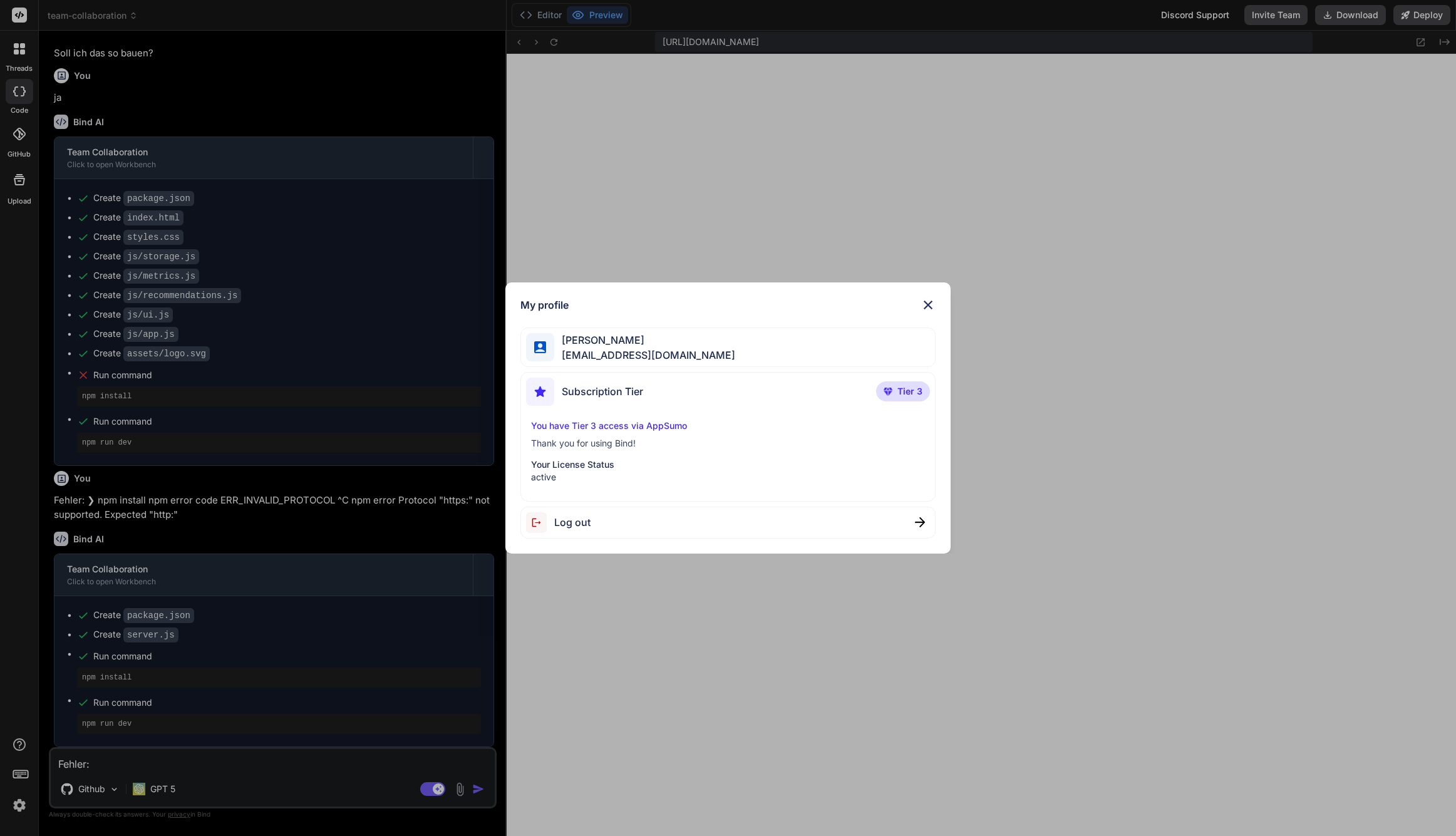
click at [937, 309] on div "My profile Lukas Schütte mail@lukas-schuette.de Subscription Tier Tier 3 You ha…" at bounding box center [727, 418] width 444 height 271
click at [929, 306] on img at bounding box center [928, 305] width 15 height 15
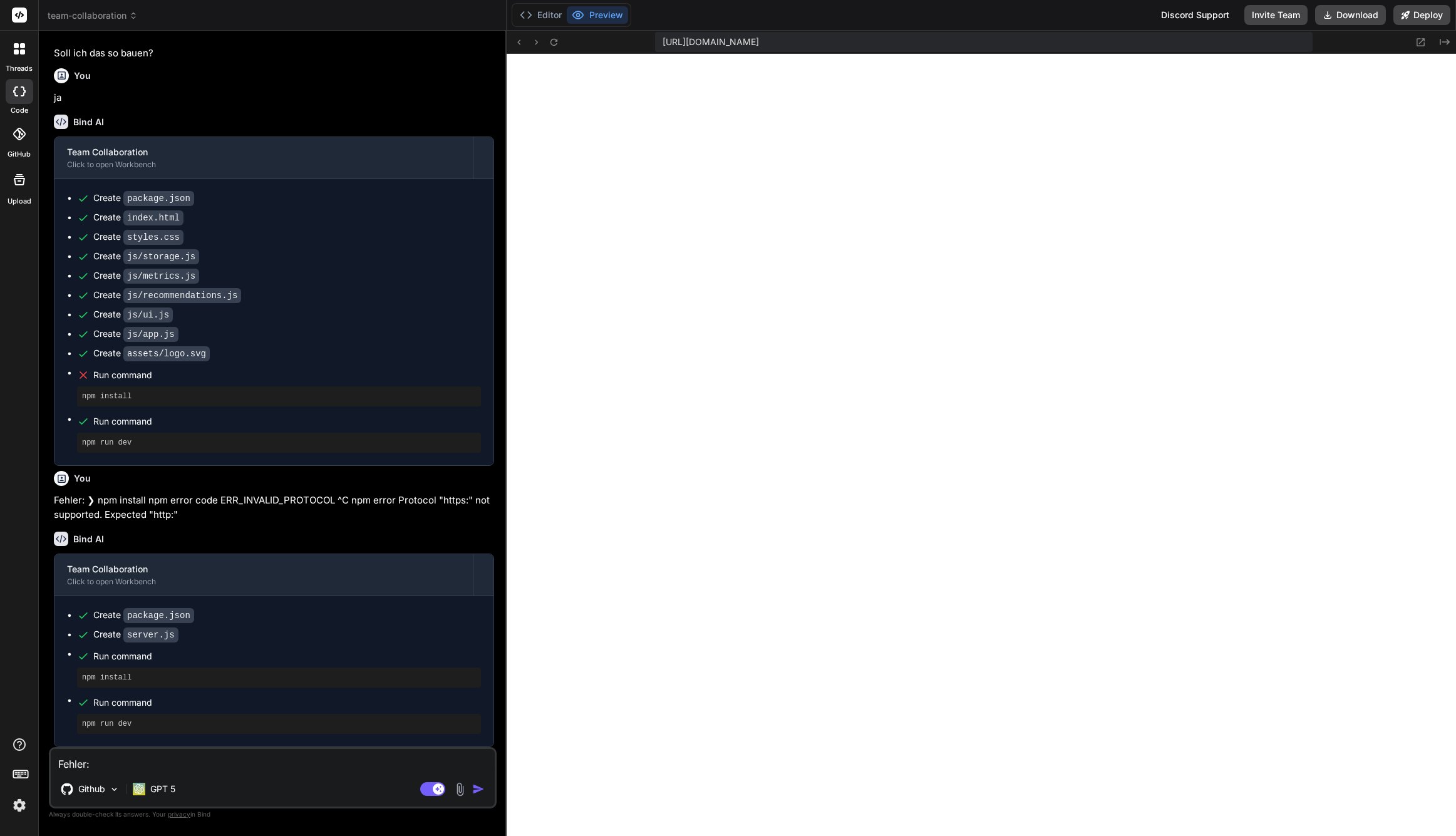
click at [22, 143] on div at bounding box center [20, 134] width 28 height 28
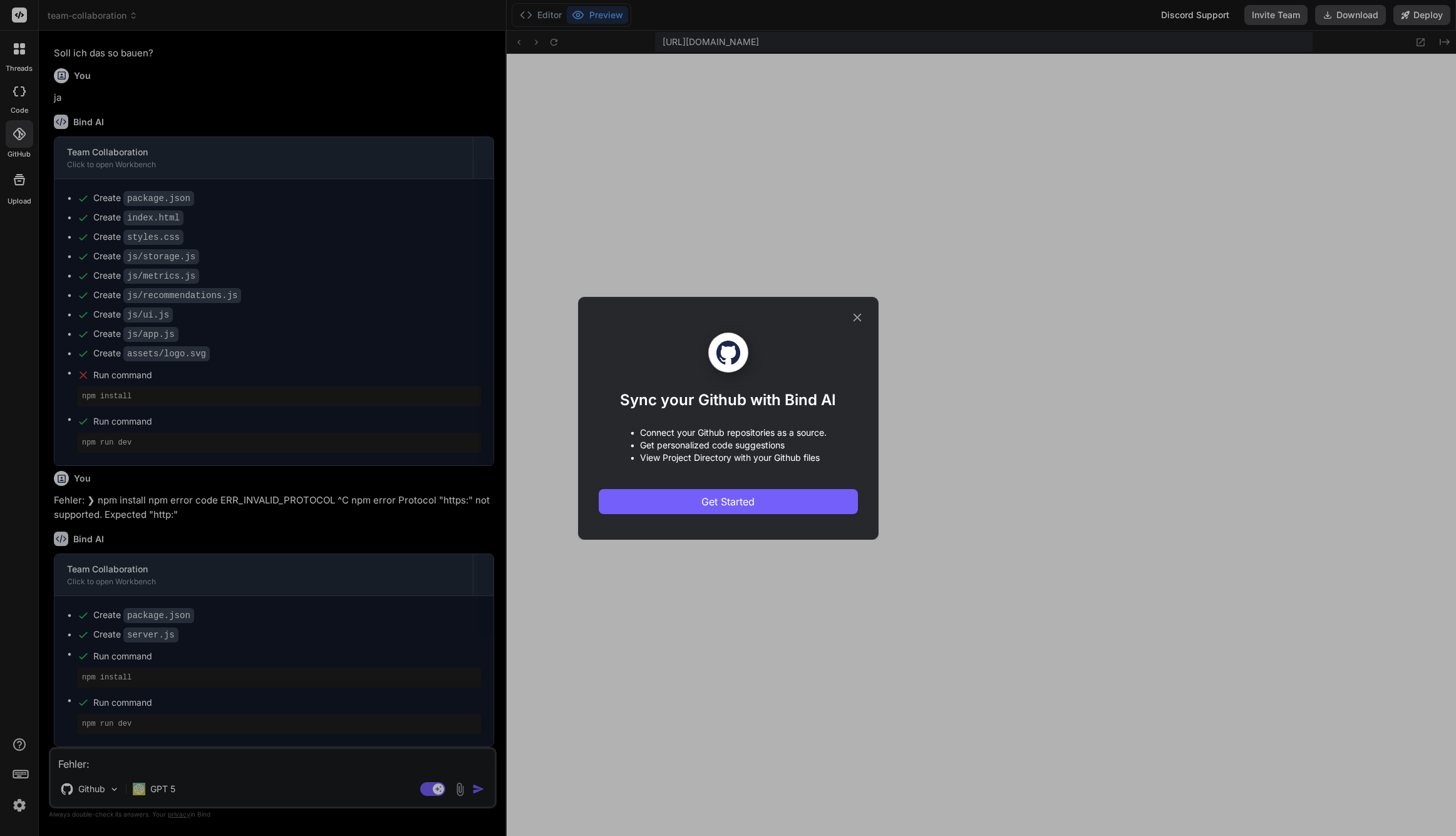
click at [707, 519] on div "Sync your Github with Bind AI • Connect your Github repositories as a source. •…" at bounding box center [728, 418] width 259 height 242
click at [709, 508] on span "Get Started" at bounding box center [728, 502] width 53 height 15
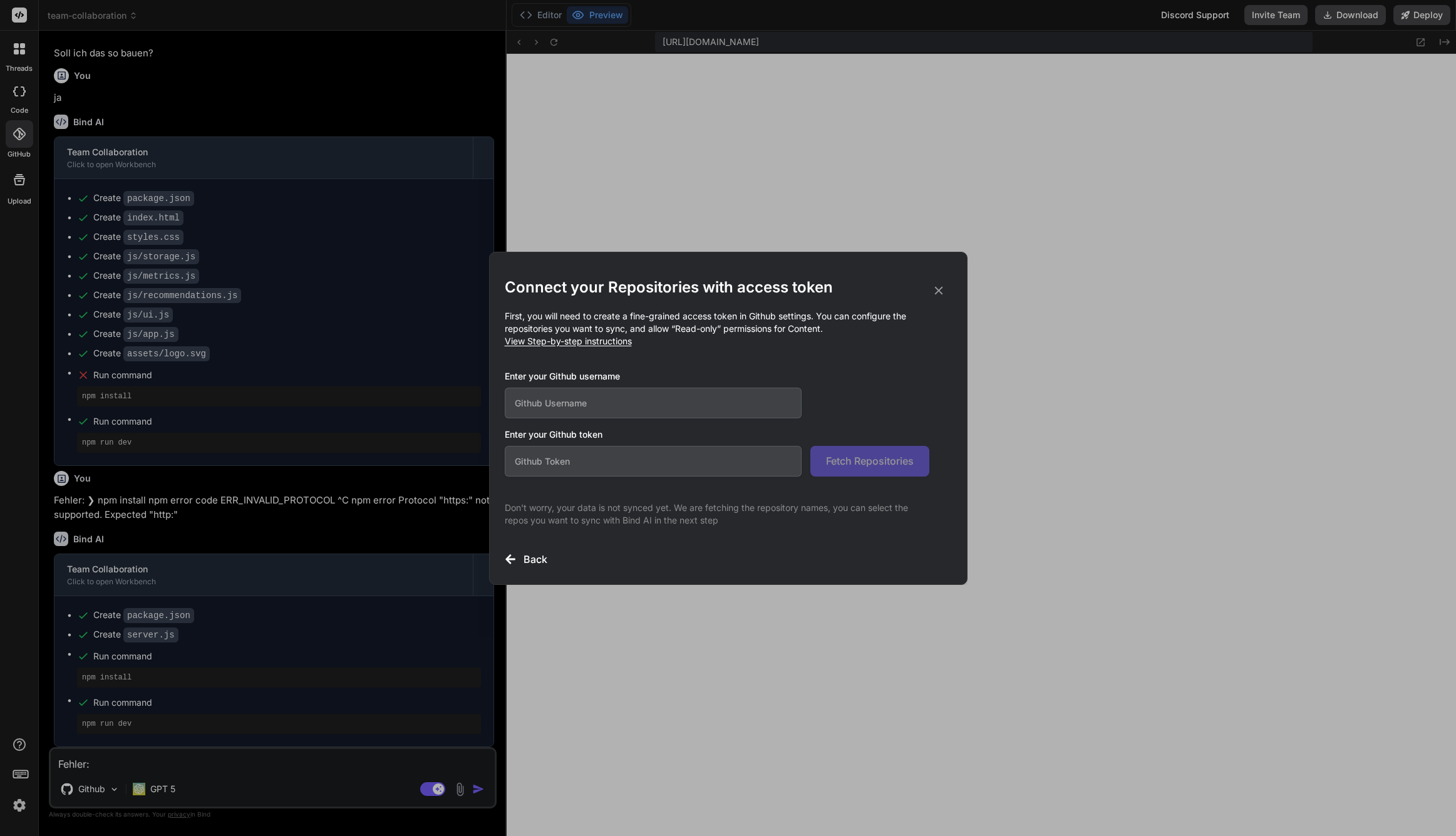
click at [938, 292] on icon at bounding box center [939, 290] width 14 height 14
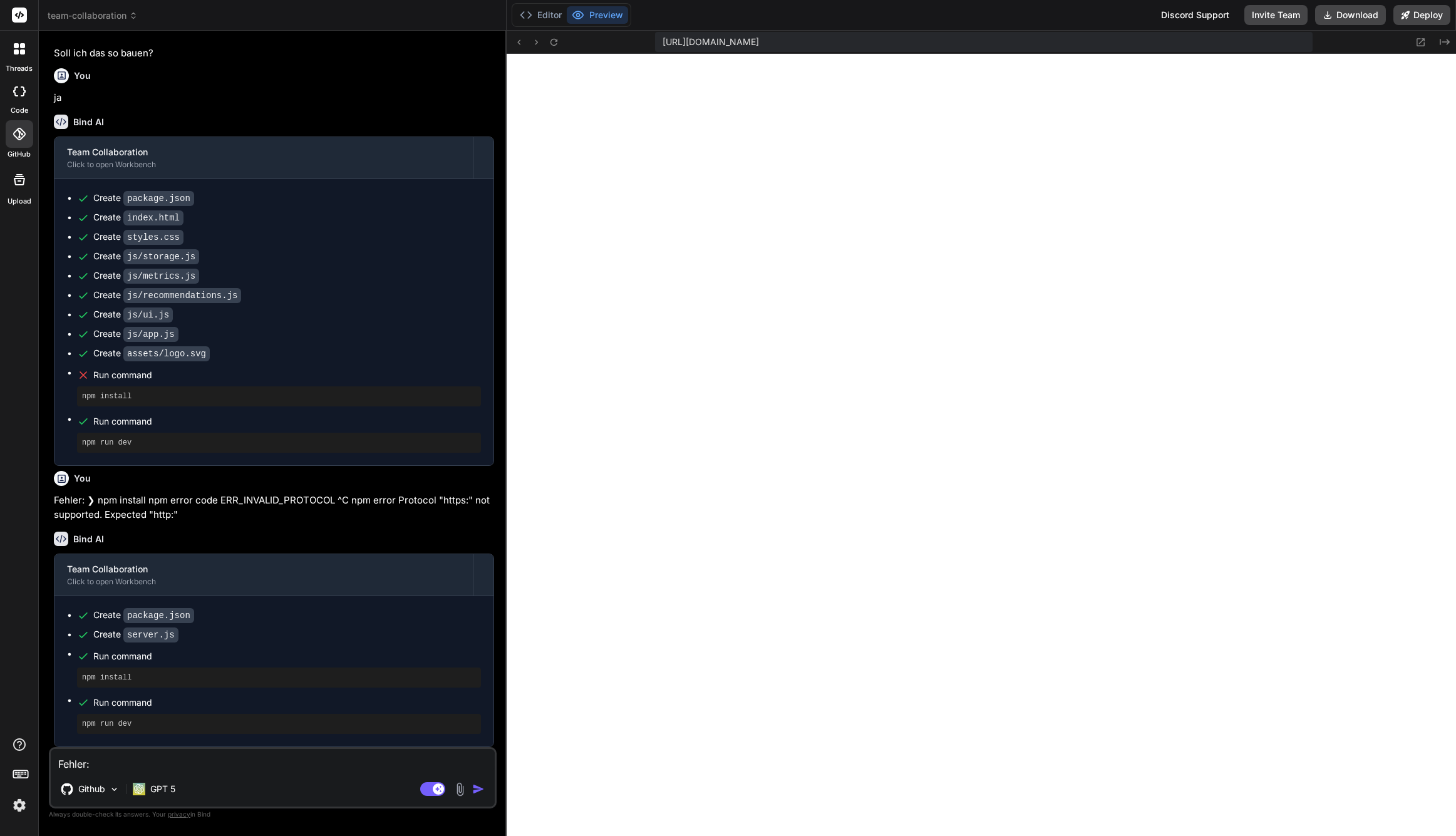
click at [9, 54] on div at bounding box center [20, 49] width 26 height 26
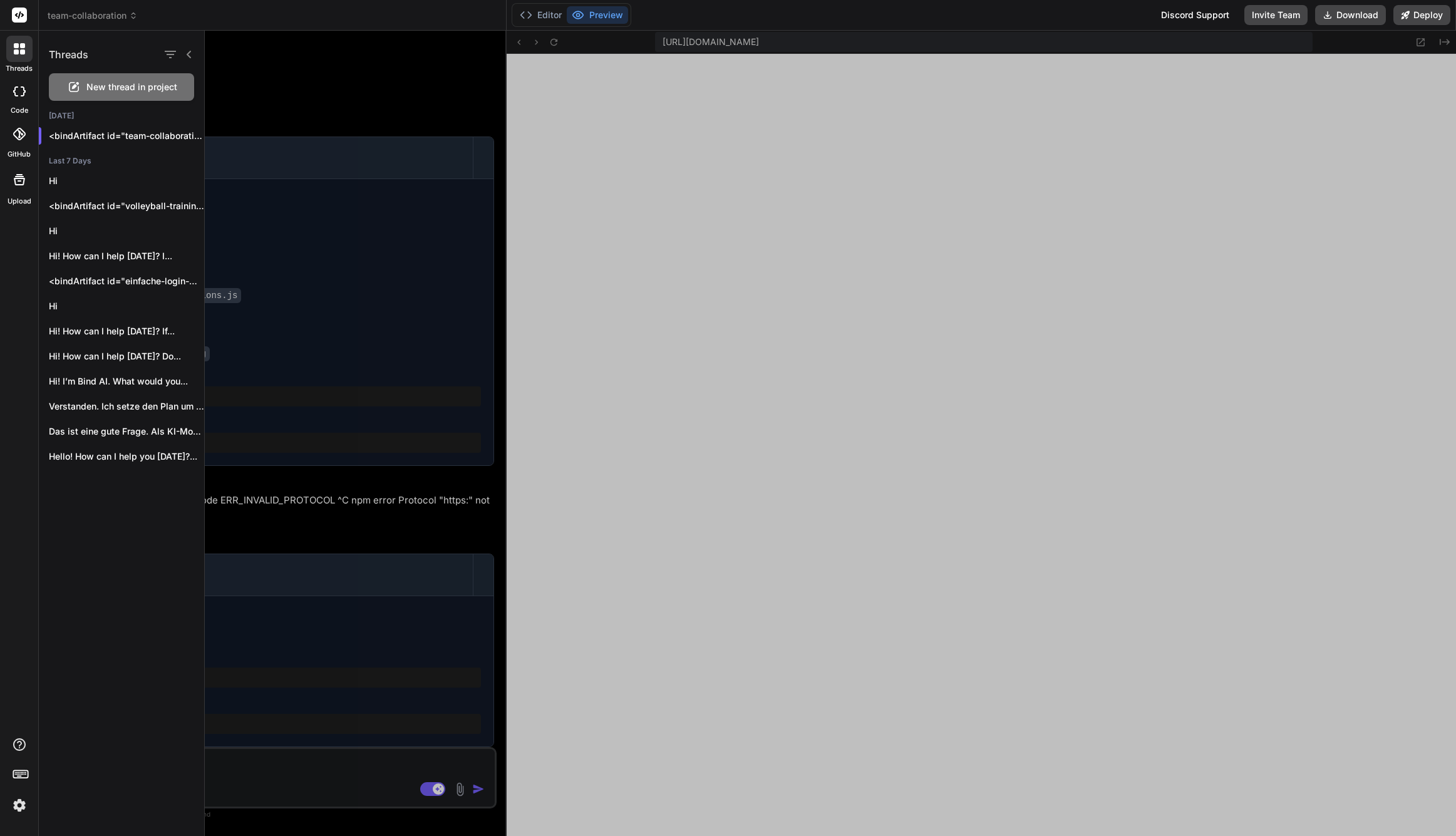
click at [26, 78] on div "code" at bounding box center [19, 95] width 38 height 42
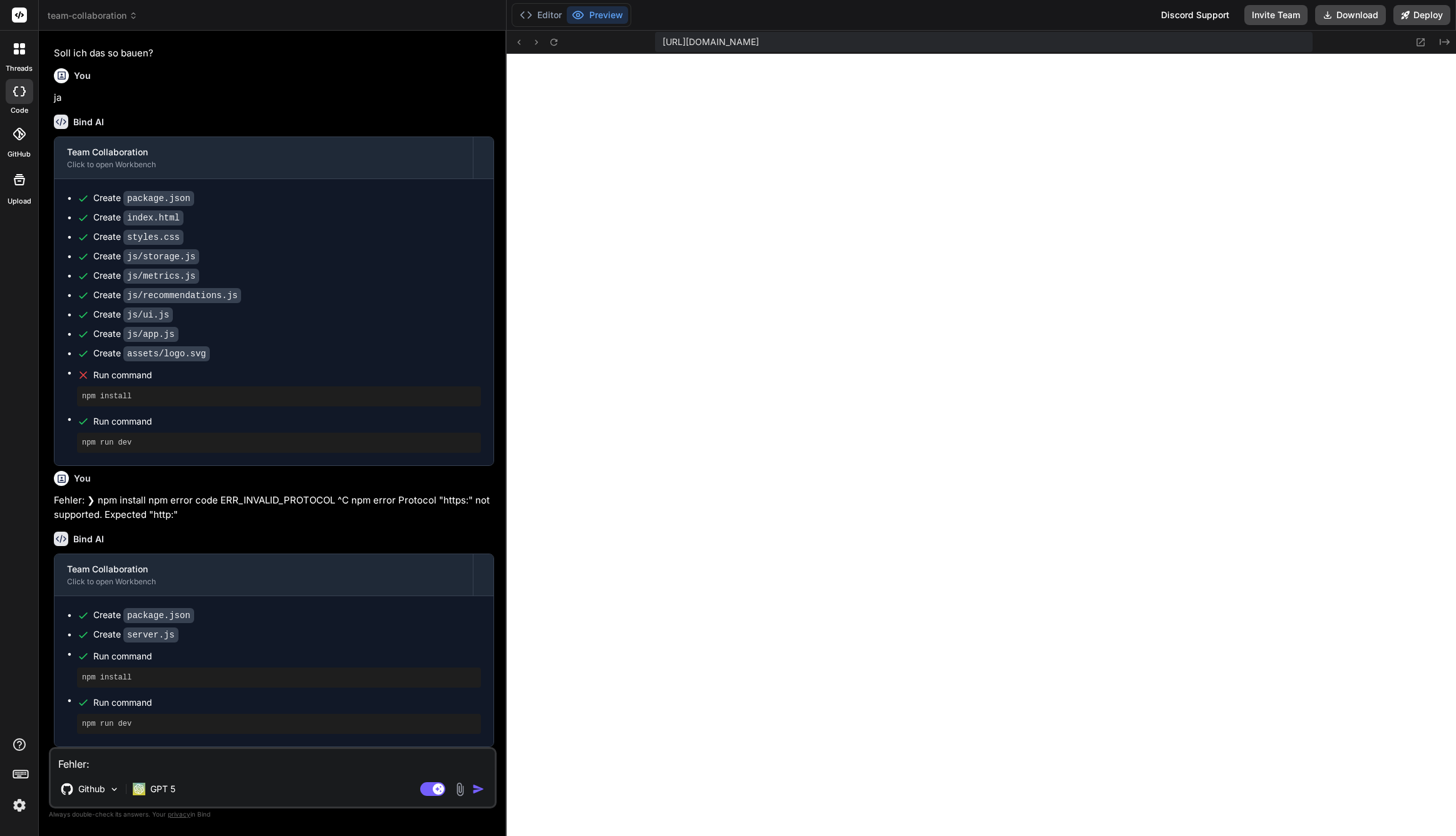
click at [18, 124] on div at bounding box center [20, 134] width 28 height 28
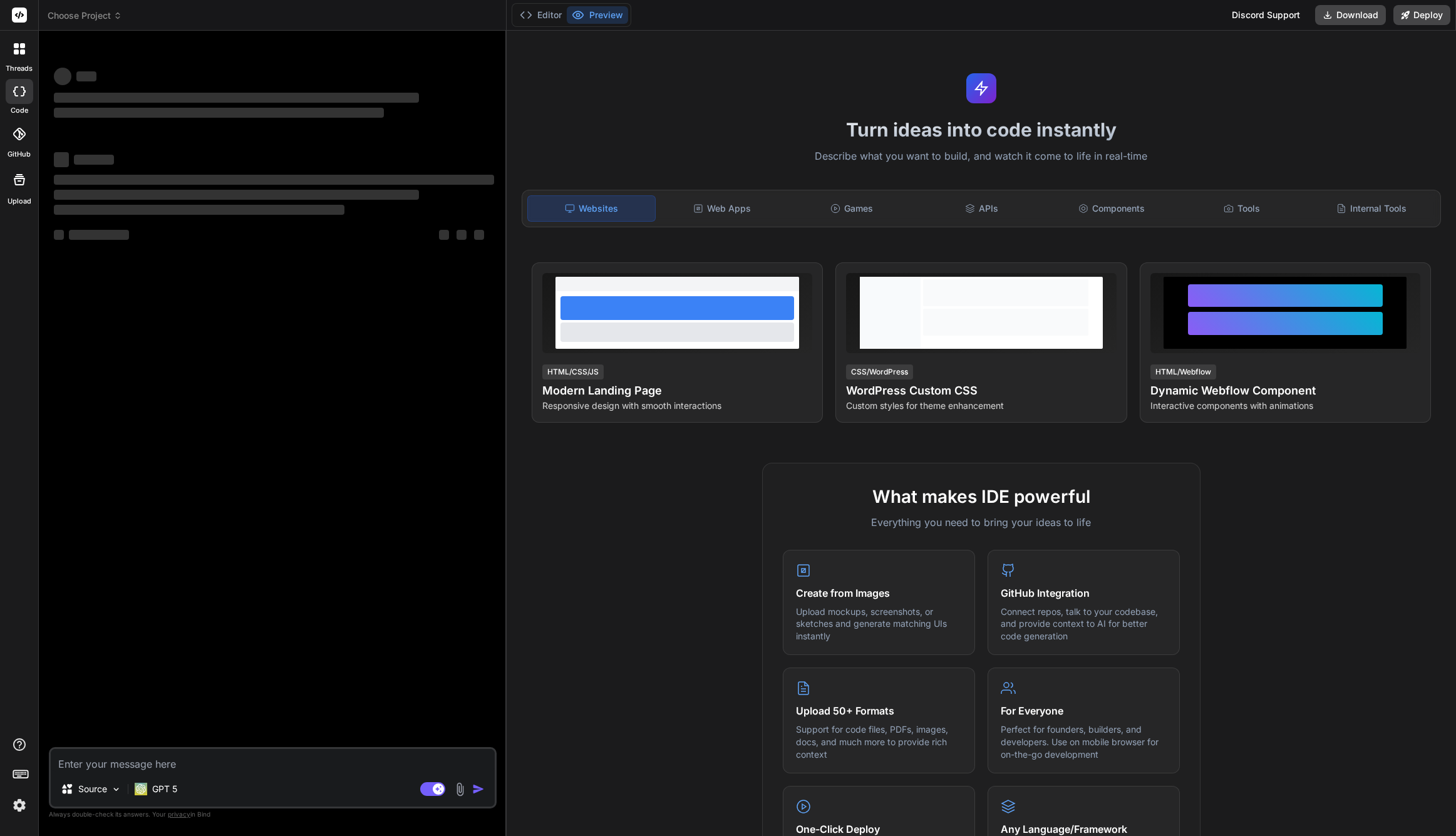
click at [84, 12] on span "Choose Project" at bounding box center [84, 15] width 74 height 12
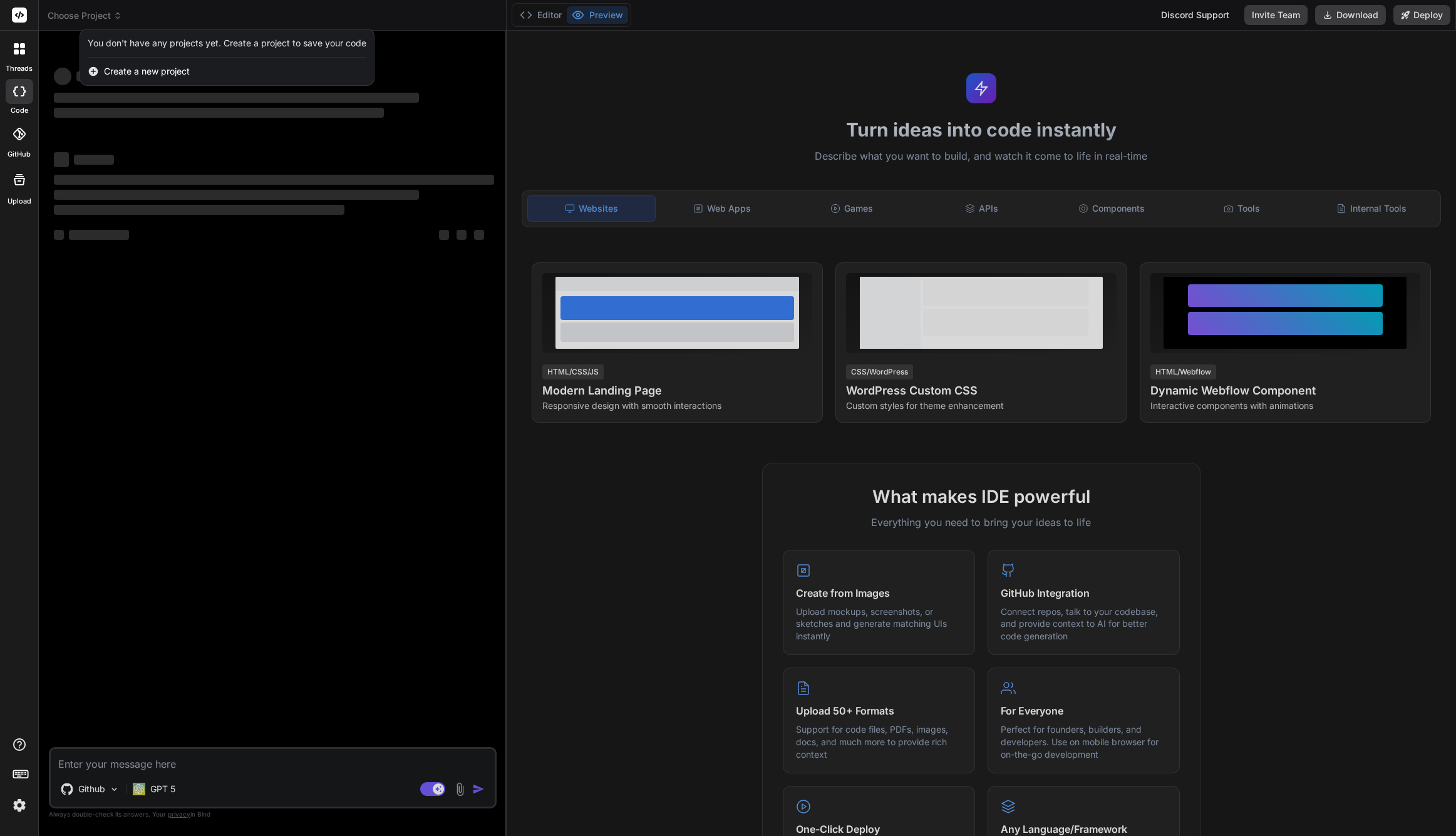
click at [245, 366] on div at bounding box center [728, 418] width 1456 height 836
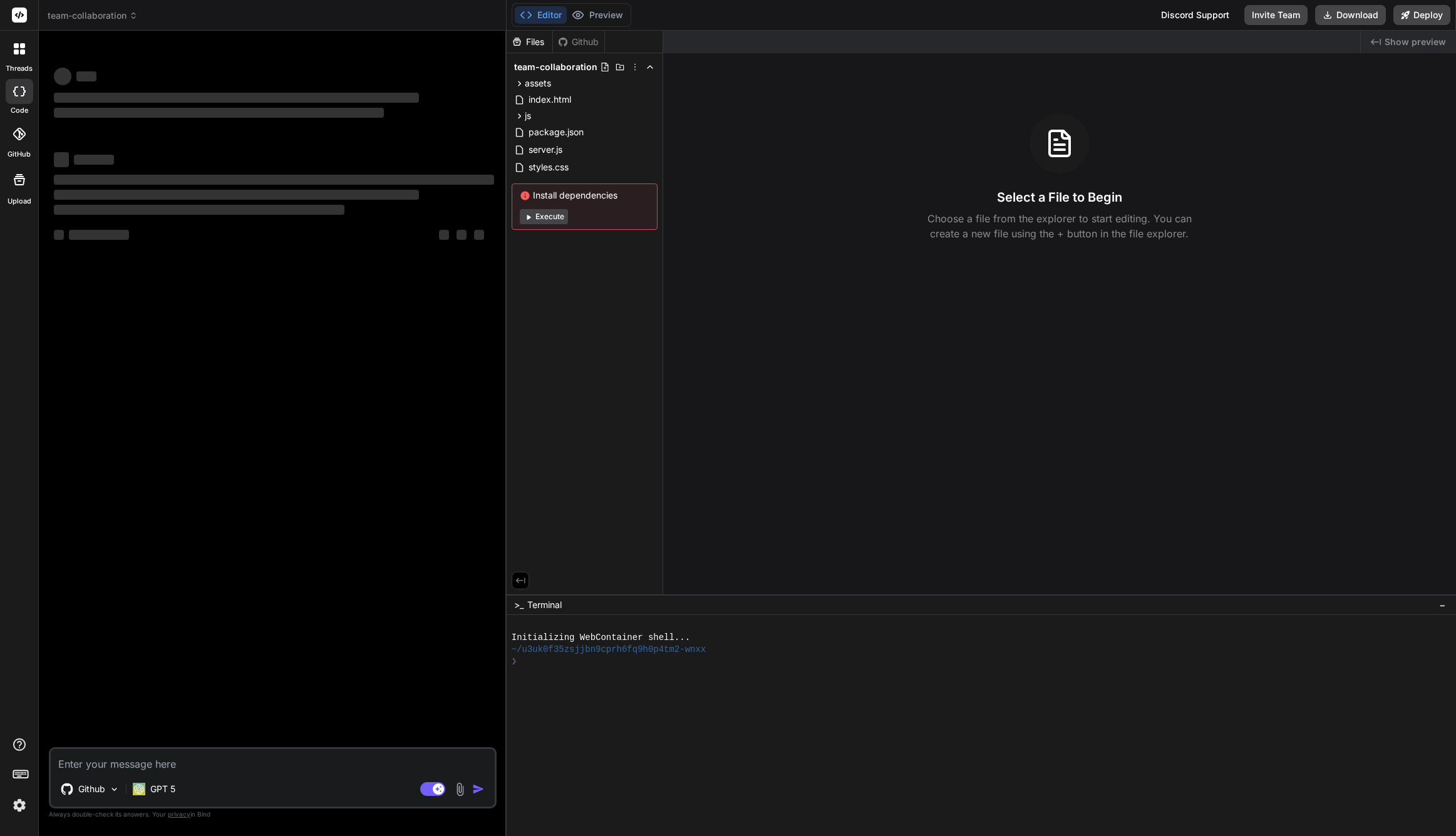
click at [98, 17] on span "team-collaboration" at bounding box center [93, 15] width 90 height 12
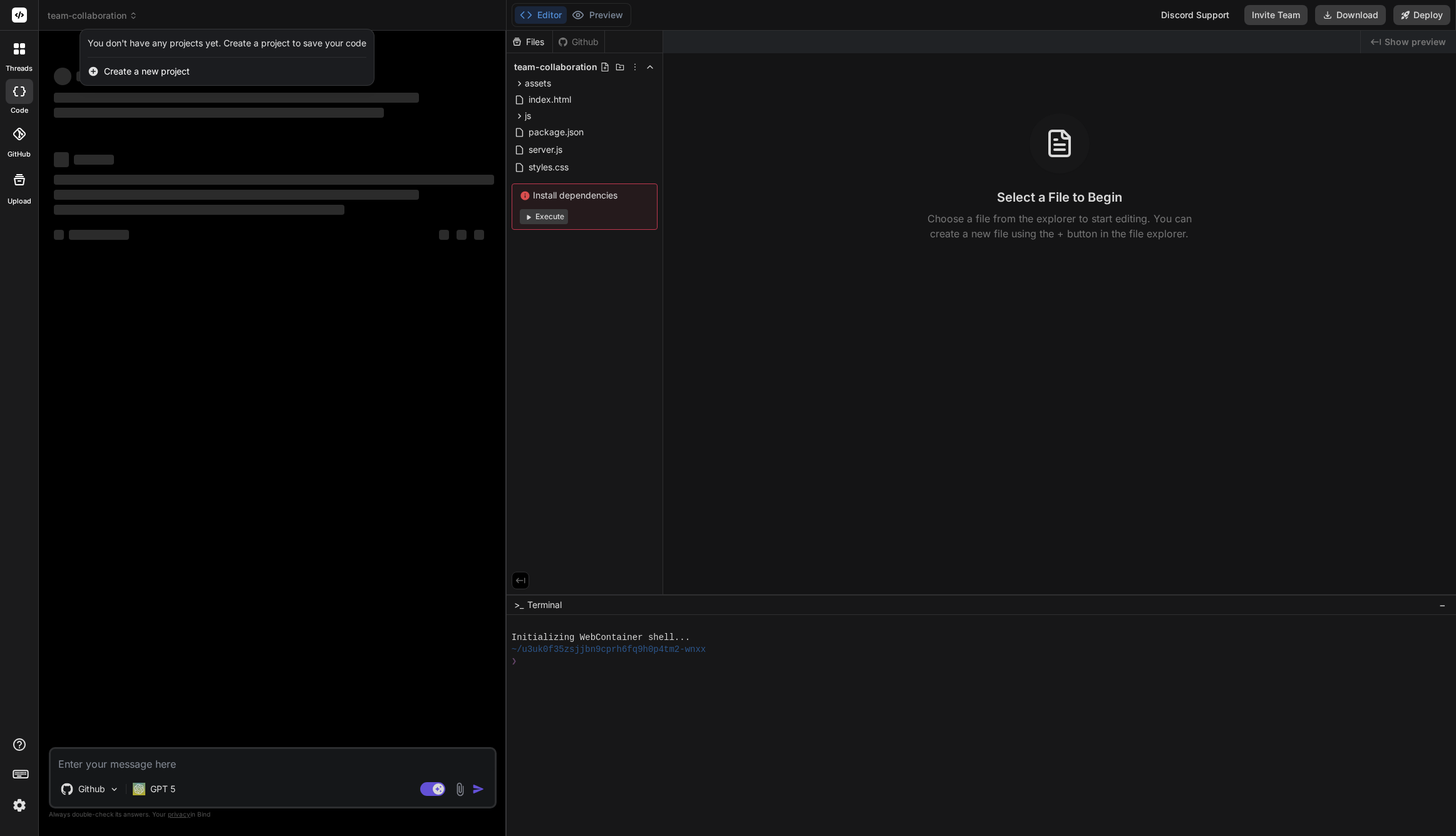
click at [135, 273] on div at bounding box center [728, 418] width 1456 height 836
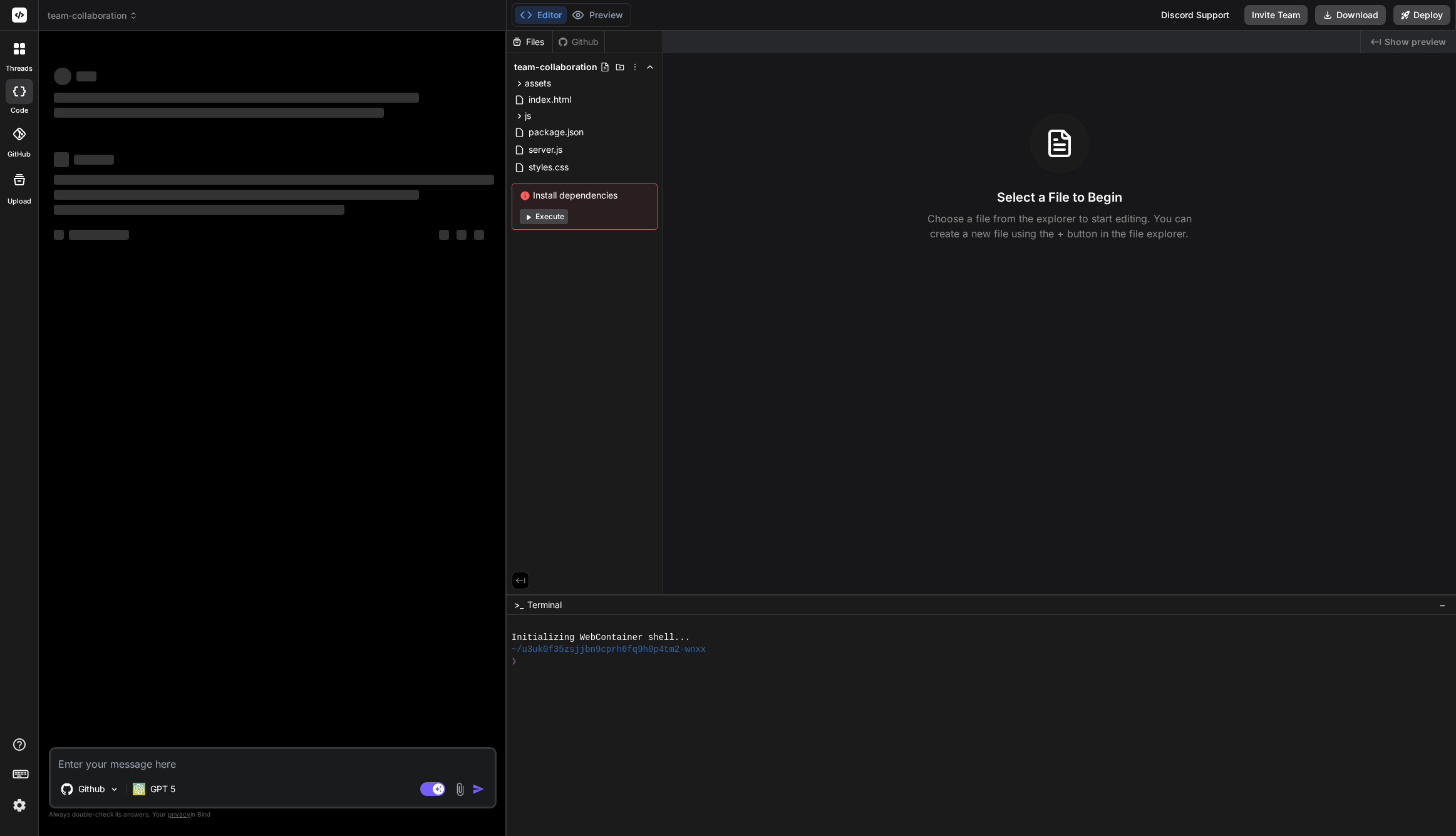
click at [19, 57] on div at bounding box center [20, 49] width 26 height 26
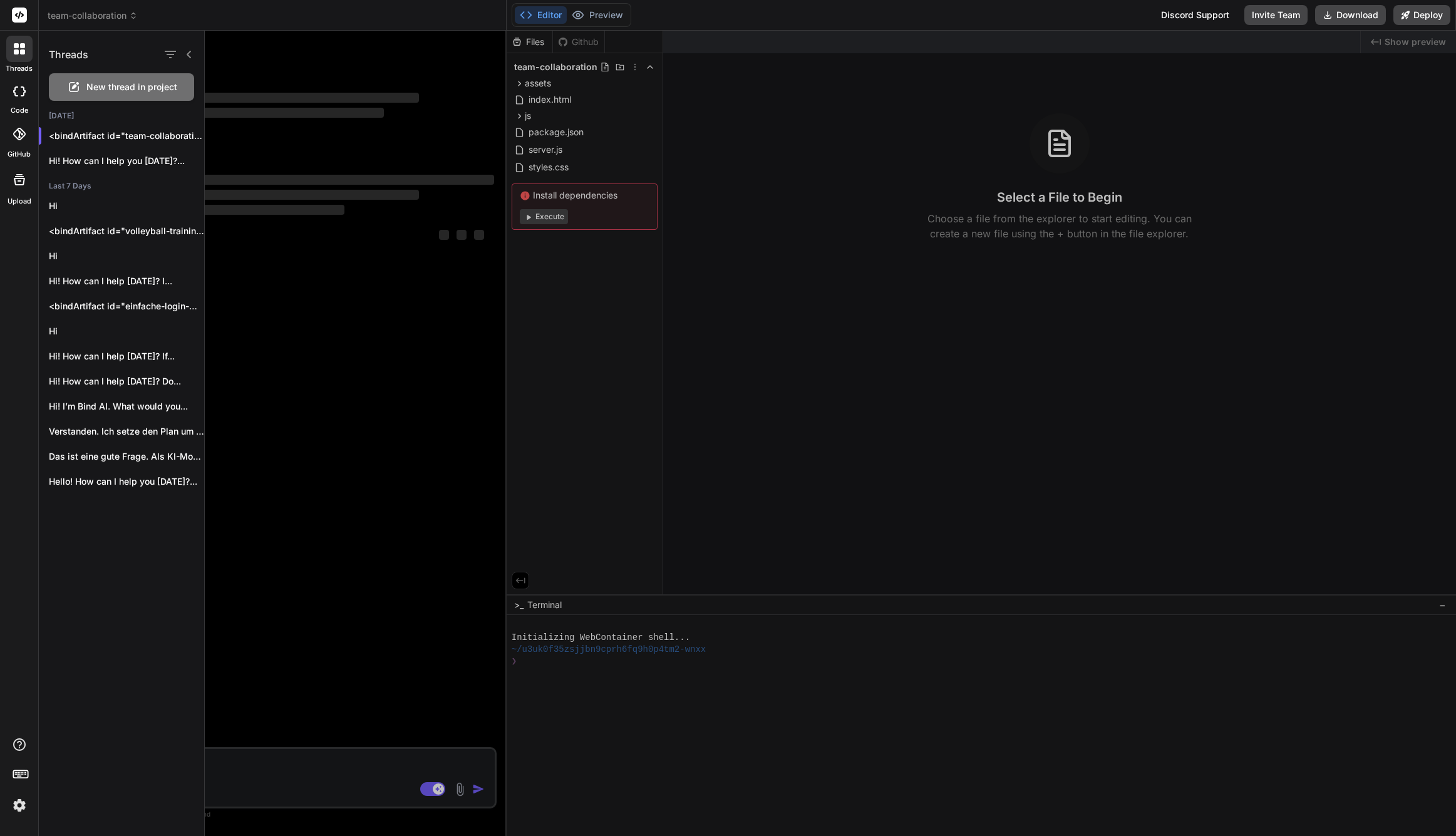
click at [19, 57] on div at bounding box center [20, 49] width 26 height 26
click at [117, 28] on header "team-collaboration Created with Pixso." at bounding box center [273, 15] width 468 height 31
click at [90, 20] on span "team-collaboration" at bounding box center [93, 15] width 90 height 12
click at [97, 15] on div at bounding box center [728, 418] width 1456 height 836
click at [193, 51] on icon at bounding box center [190, 54] width 10 height 10
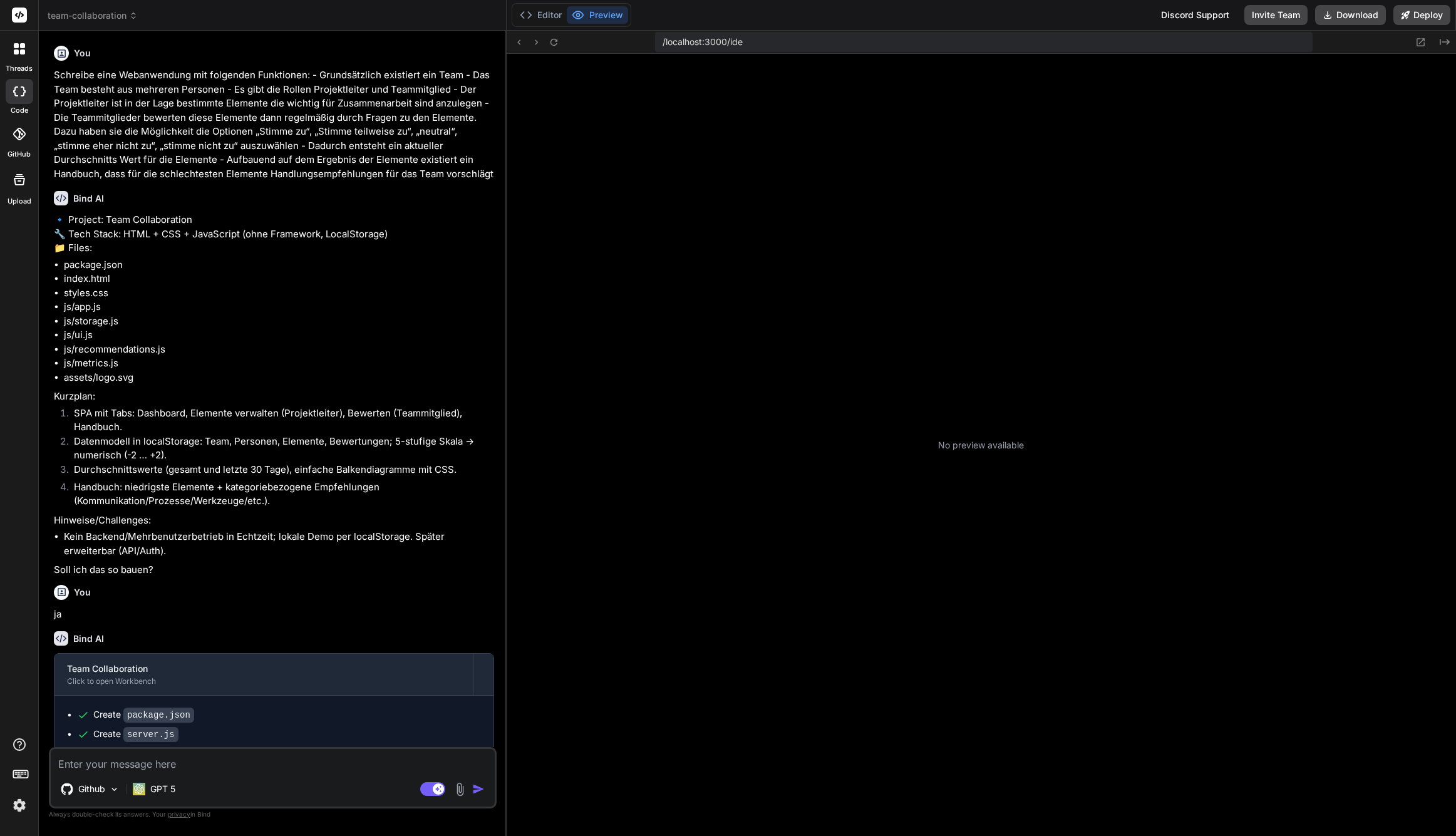
scroll to position [24, 0]
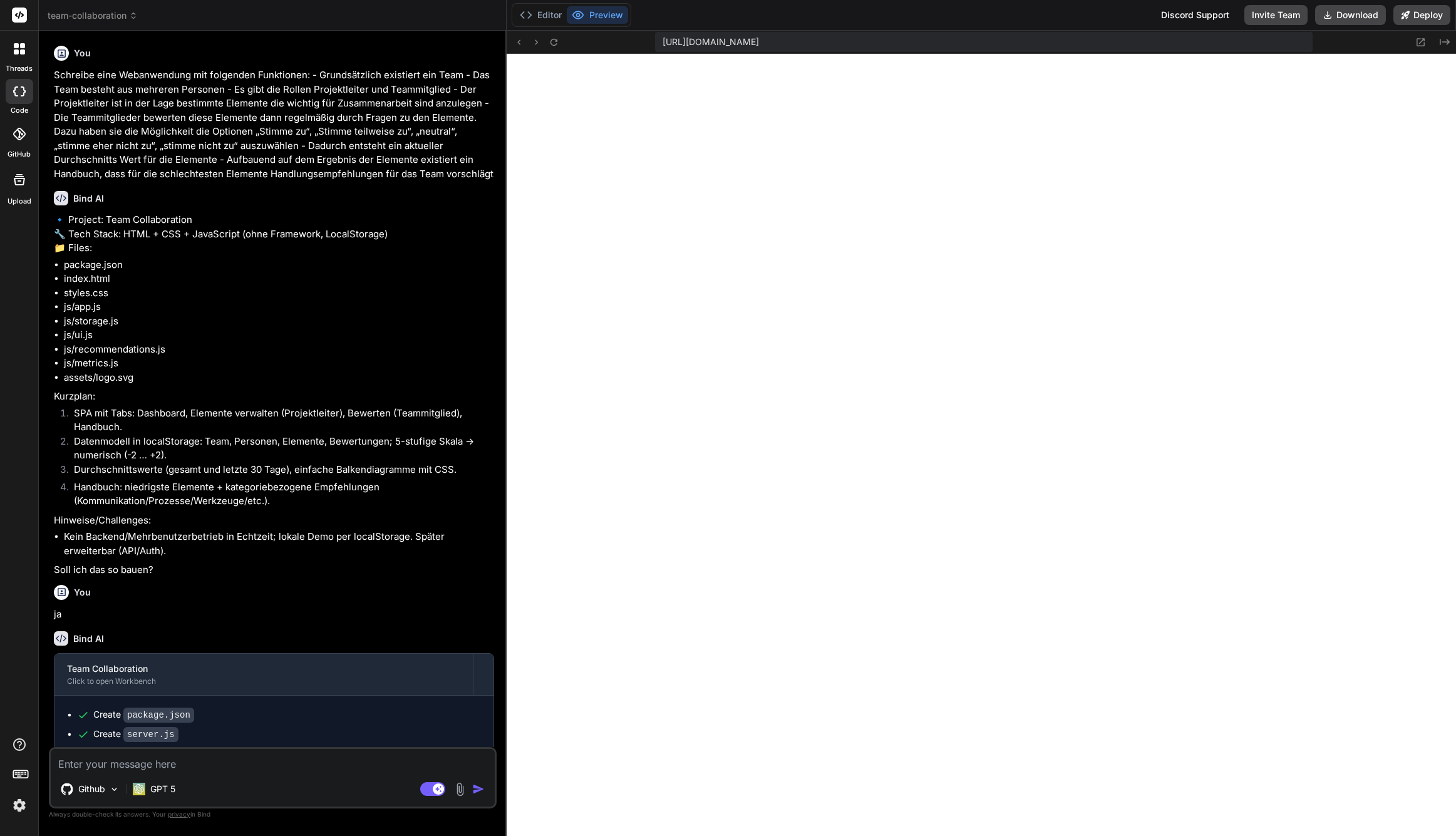
type textarea "x"
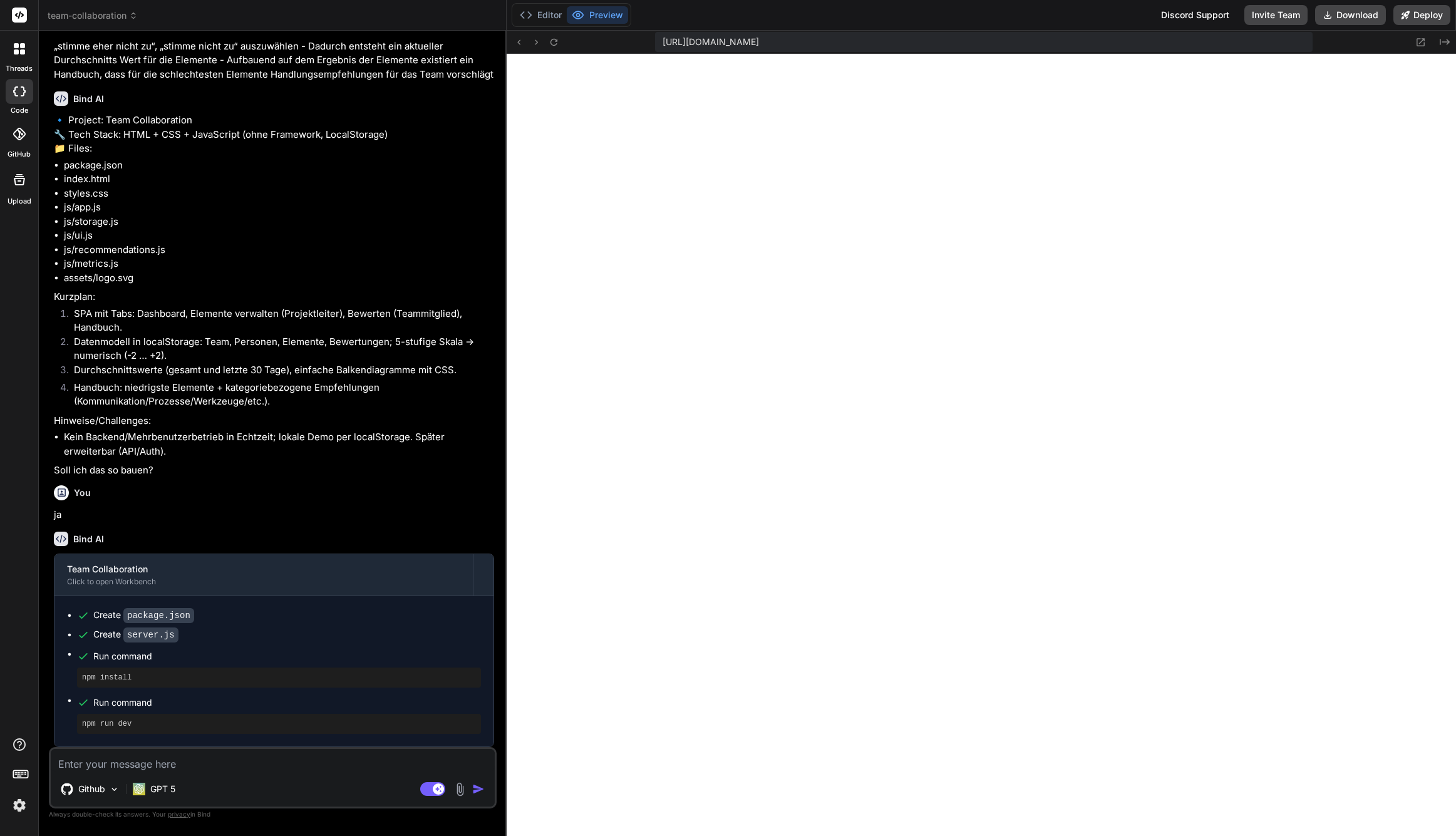
click at [209, 763] on textarea at bounding box center [273, 760] width 444 height 23
type textarea "m"
type textarea "x"
type textarea "ma"
type textarea "x"
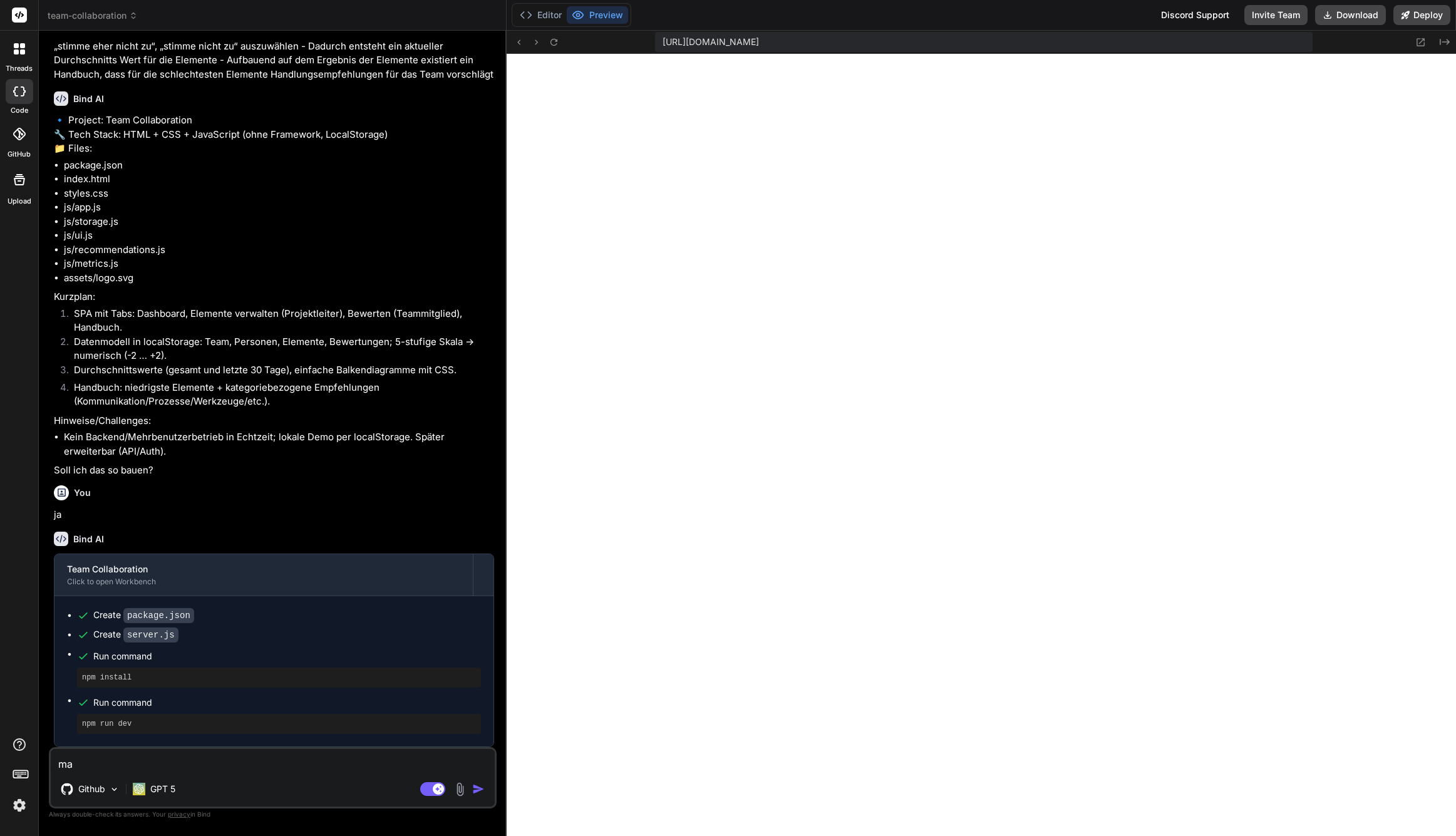
type textarea "mac"
type textarea "x"
type textarea "mach"
type textarea "x"
type textarea "machd"
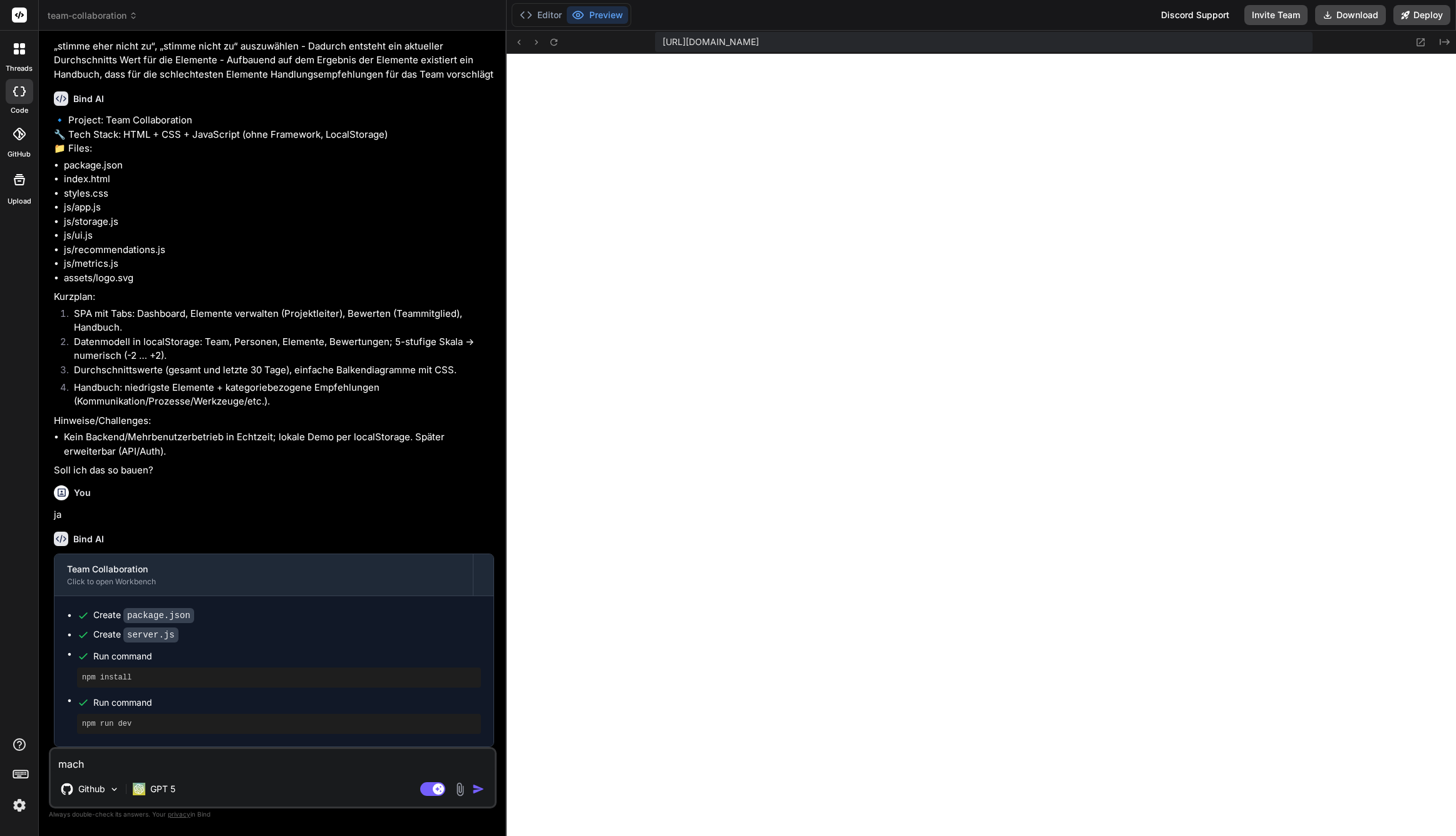
type textarea "x"
type textarea "mach"
type textarea "x"
type textarea "mache"
type textarea "x"
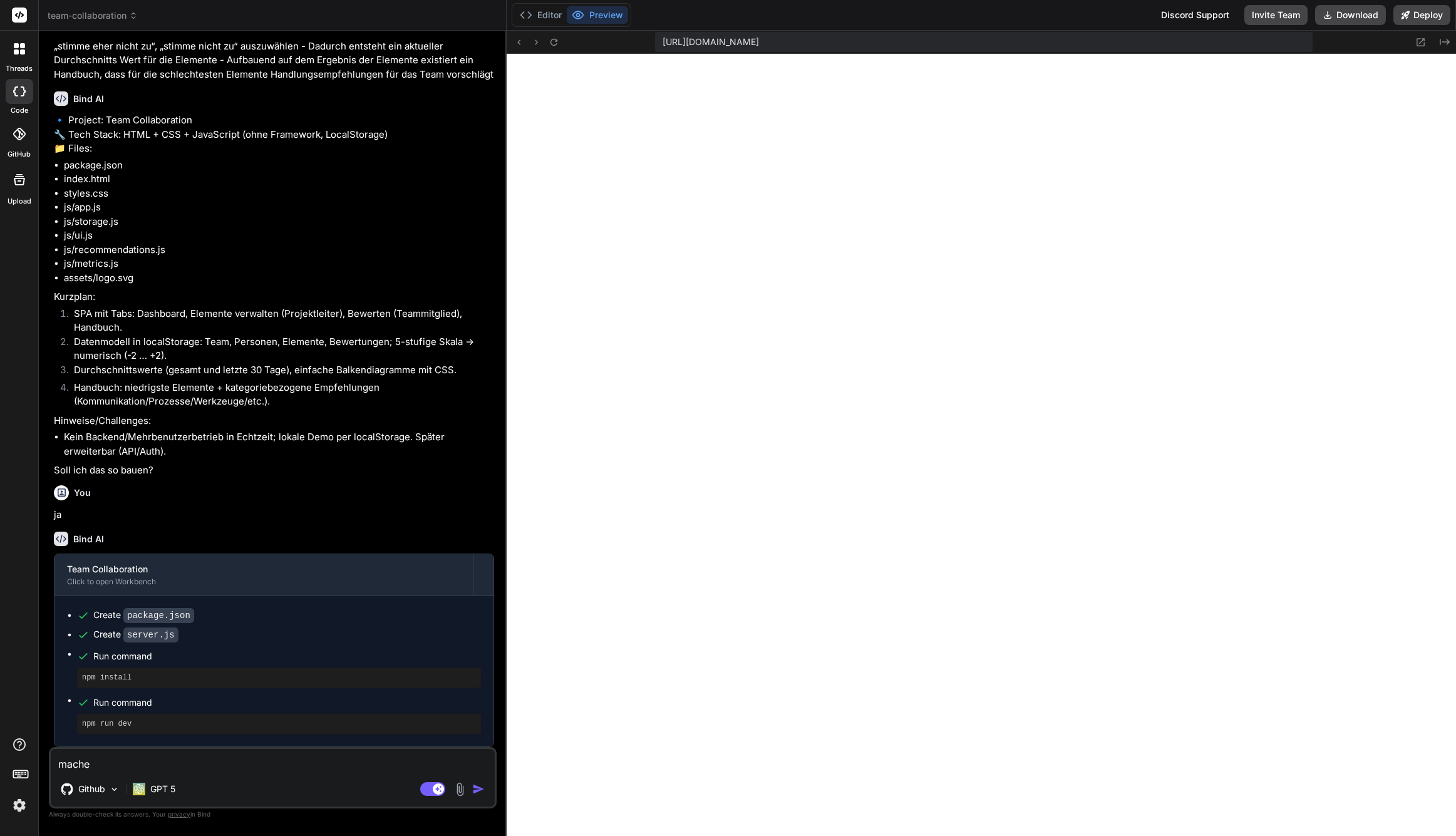
type textarea "mache"
type textarea "x"
type textarea "mache d"
type textarea "x"
type textarea "mache da"
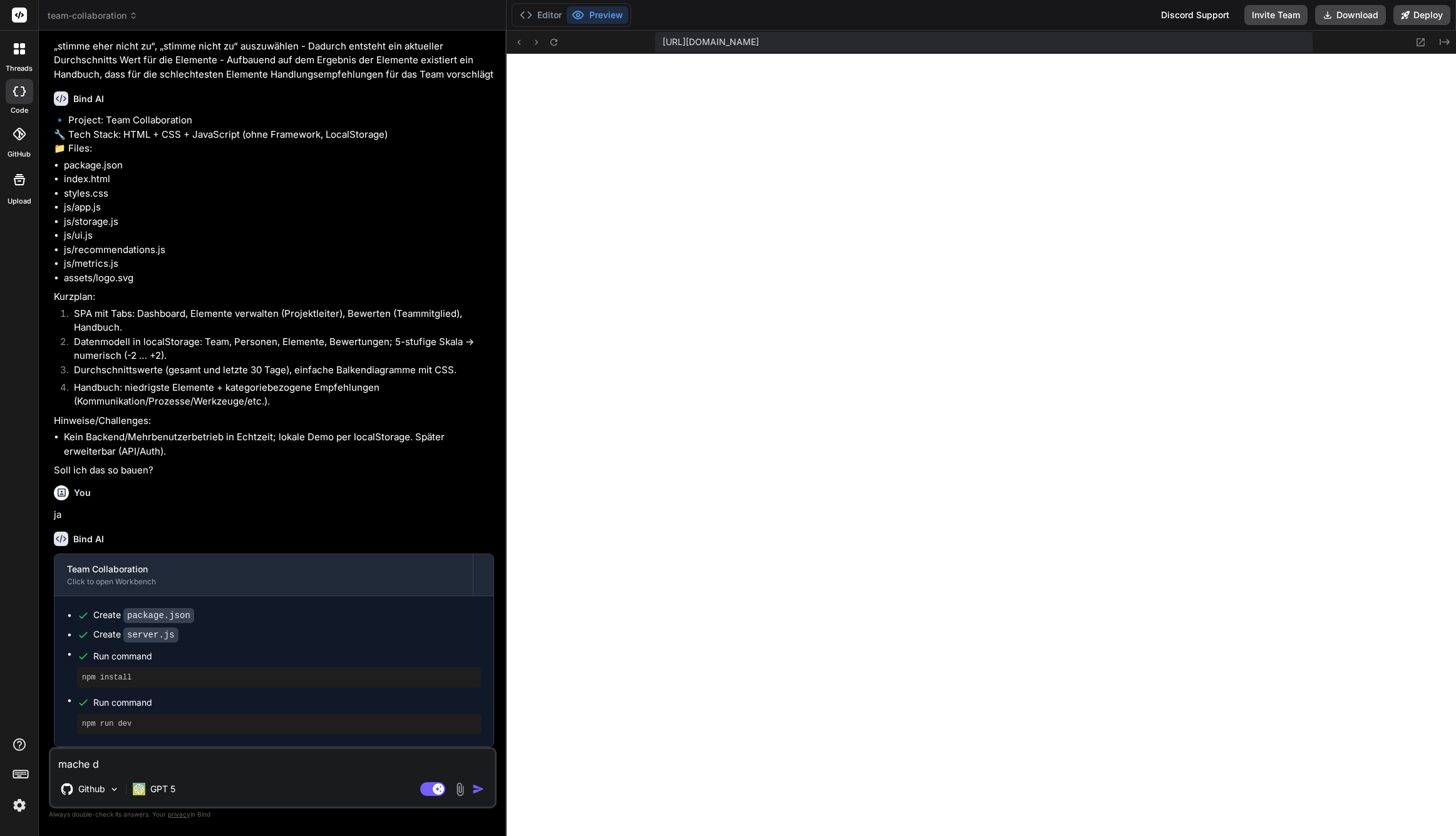
type textarea "x"
type textarea "mache das"
type textarea "x"
type textarea "mache das"
type textarea "x"
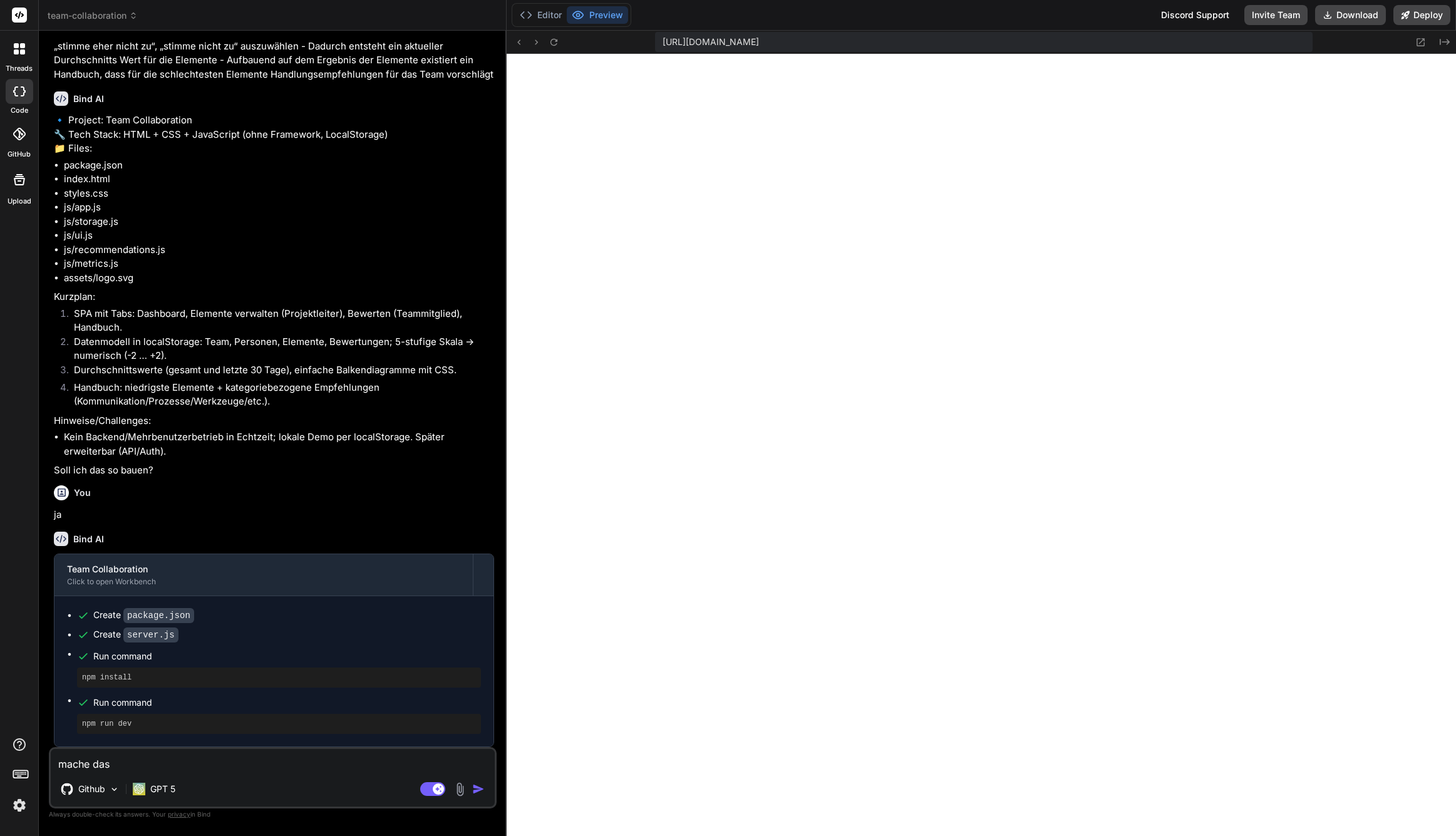
type textarea "mache das D"
type textarea "x"
type textarea "mache das De"
type textarea "x"
type textarea "mache das Des"
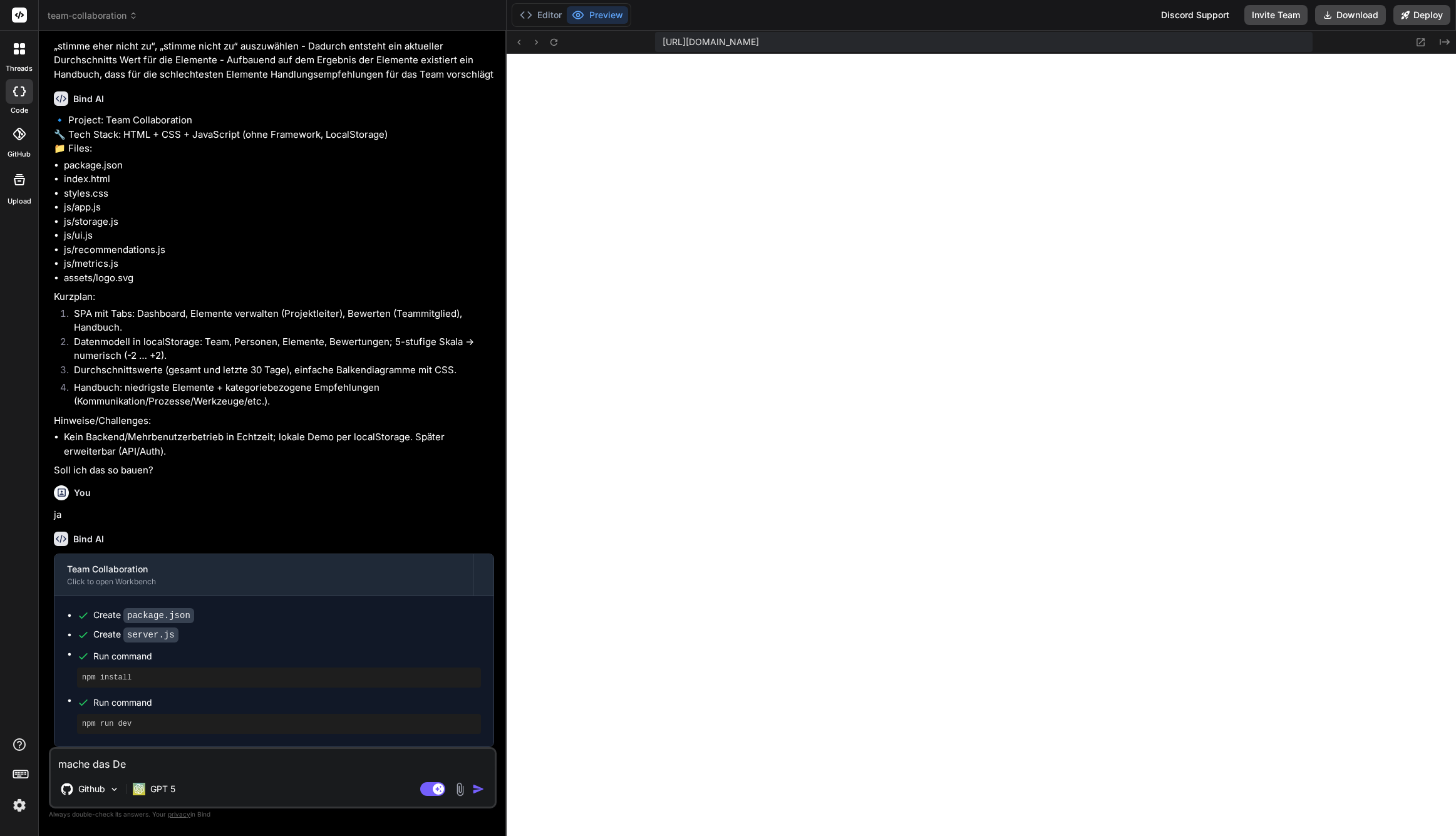
type textarea "x"
type textarea "mache das Desi"
type textarea "x"
type textarea "mache das Desig"
type textarea "x"
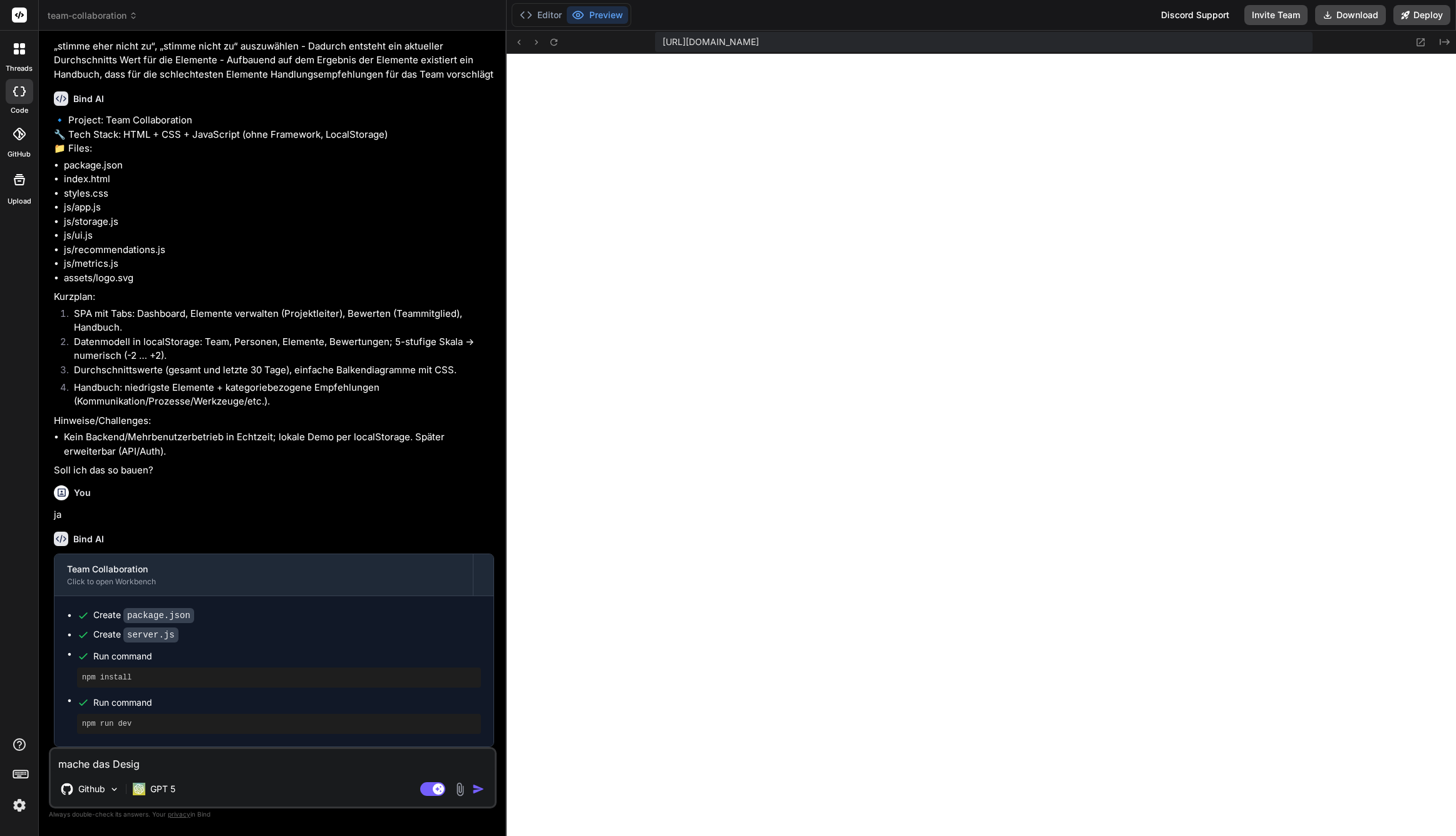
type textarea "mache das Design"
type textarea "x"
type textarea "mache das Design"
type textarea "x"
type textarea "mache das Design s"
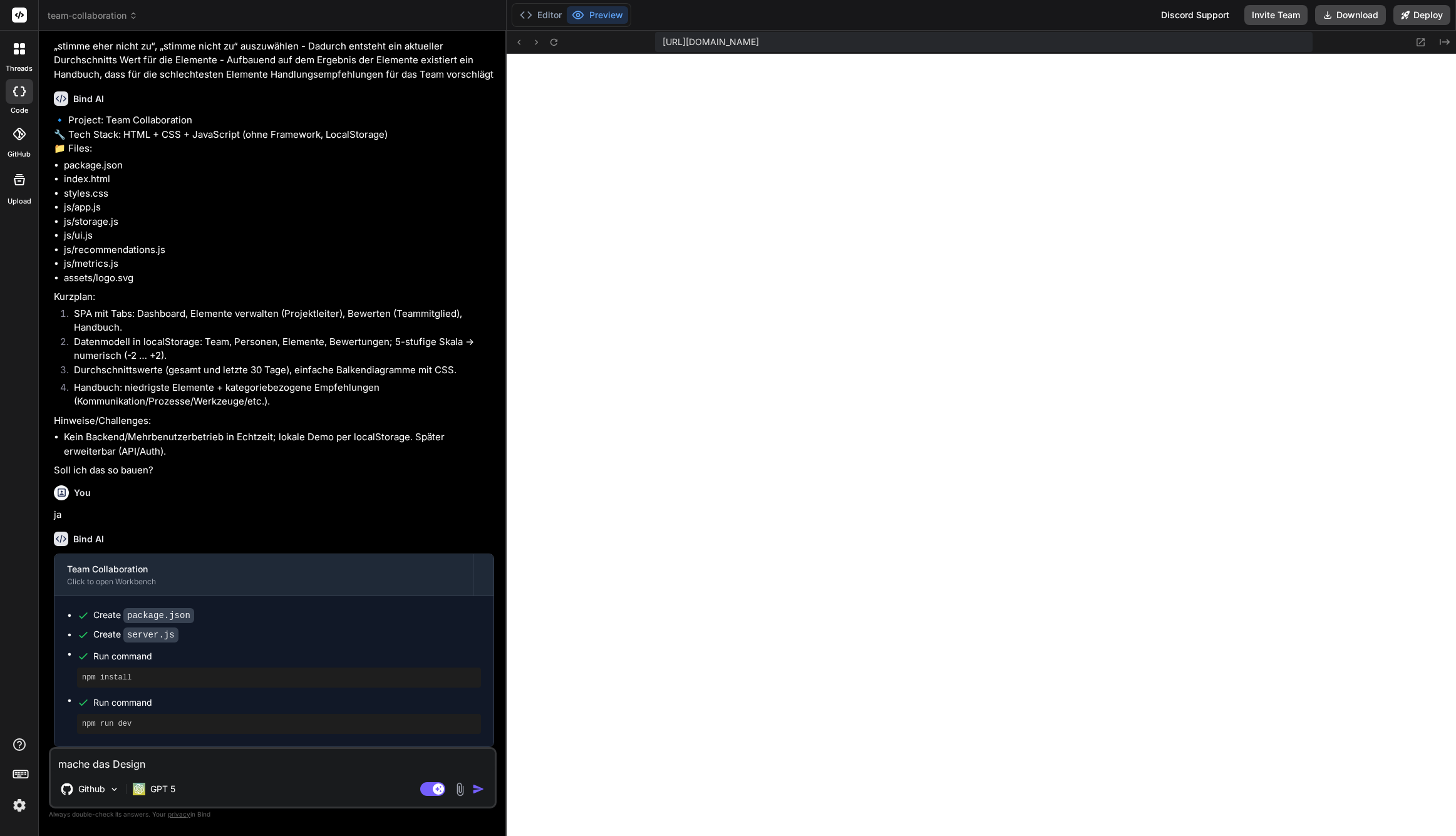
type textarea "x"
type textarea "mache das Design sc"
type textarea "x"
type textarea "mache das Design sch"
type textarea "x"
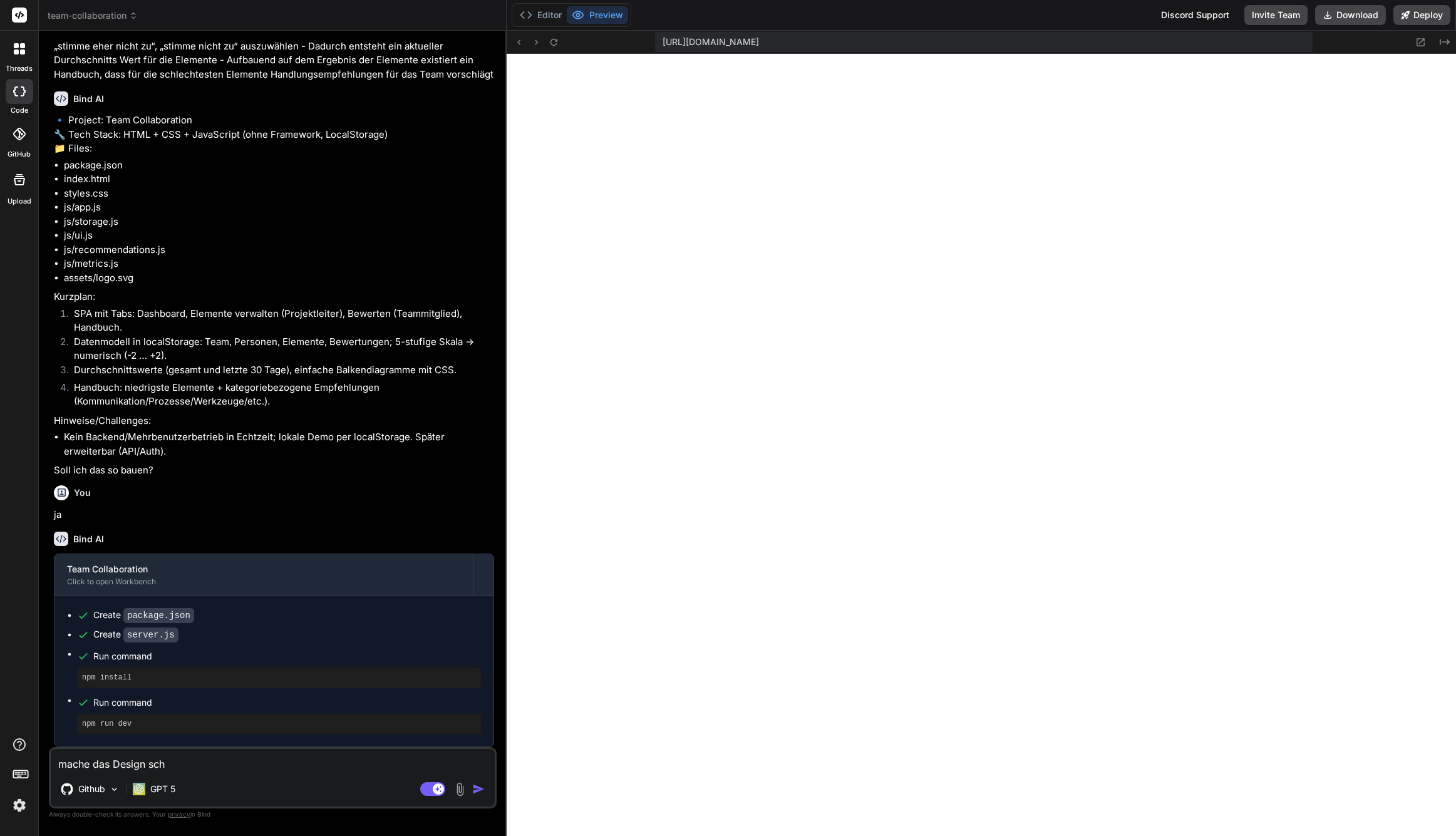
type textarea "mache das Design schl"
type textarea "x"
type textarea "mache das Design schle"
type textarea "x"
type textarea "mache das Design schlec"
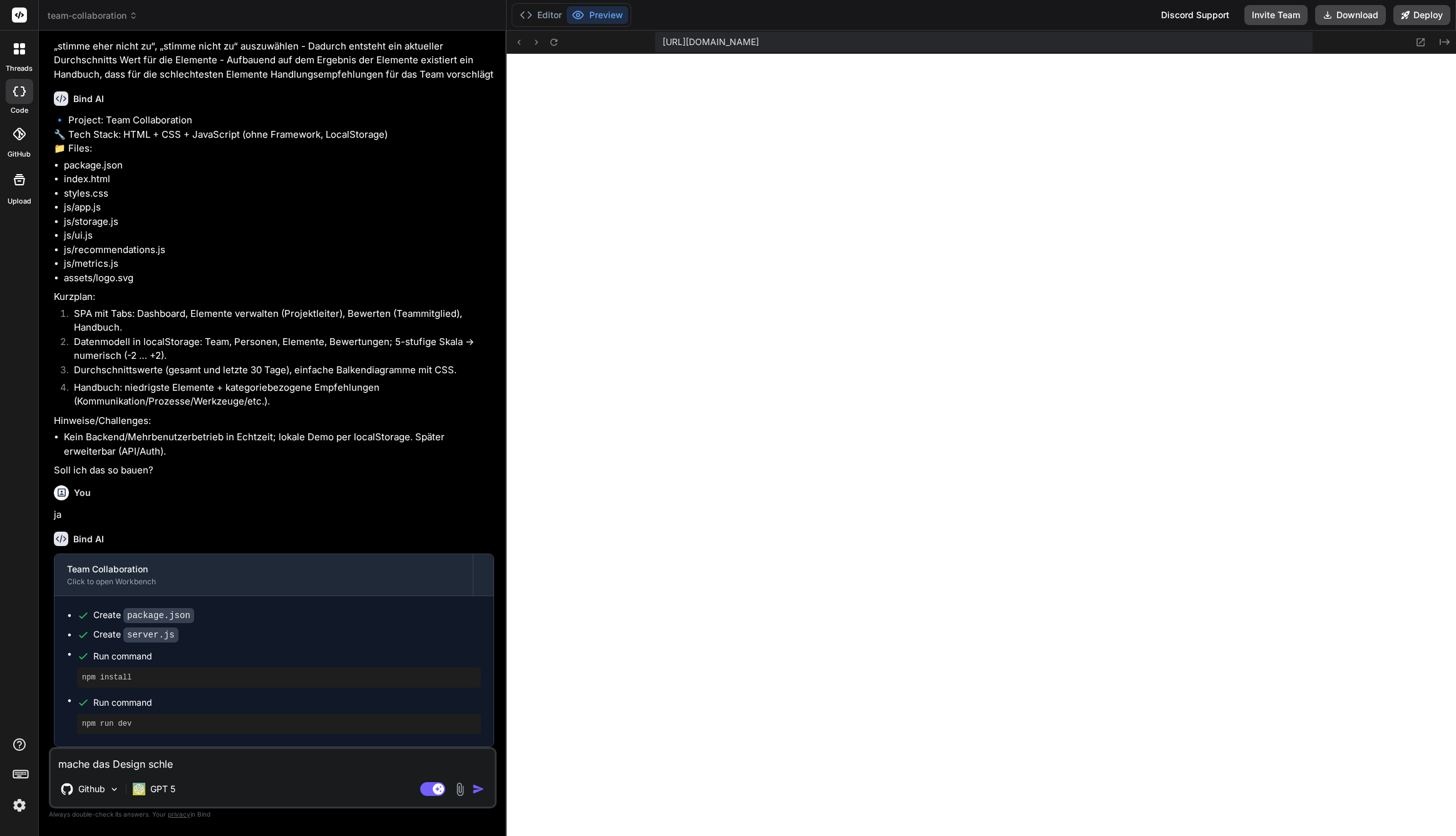
type textarea "x"
type textarea "mache das Design schlech"
type textarea "x"
type textarea "mache das Design schlecht"
type textarea "x"
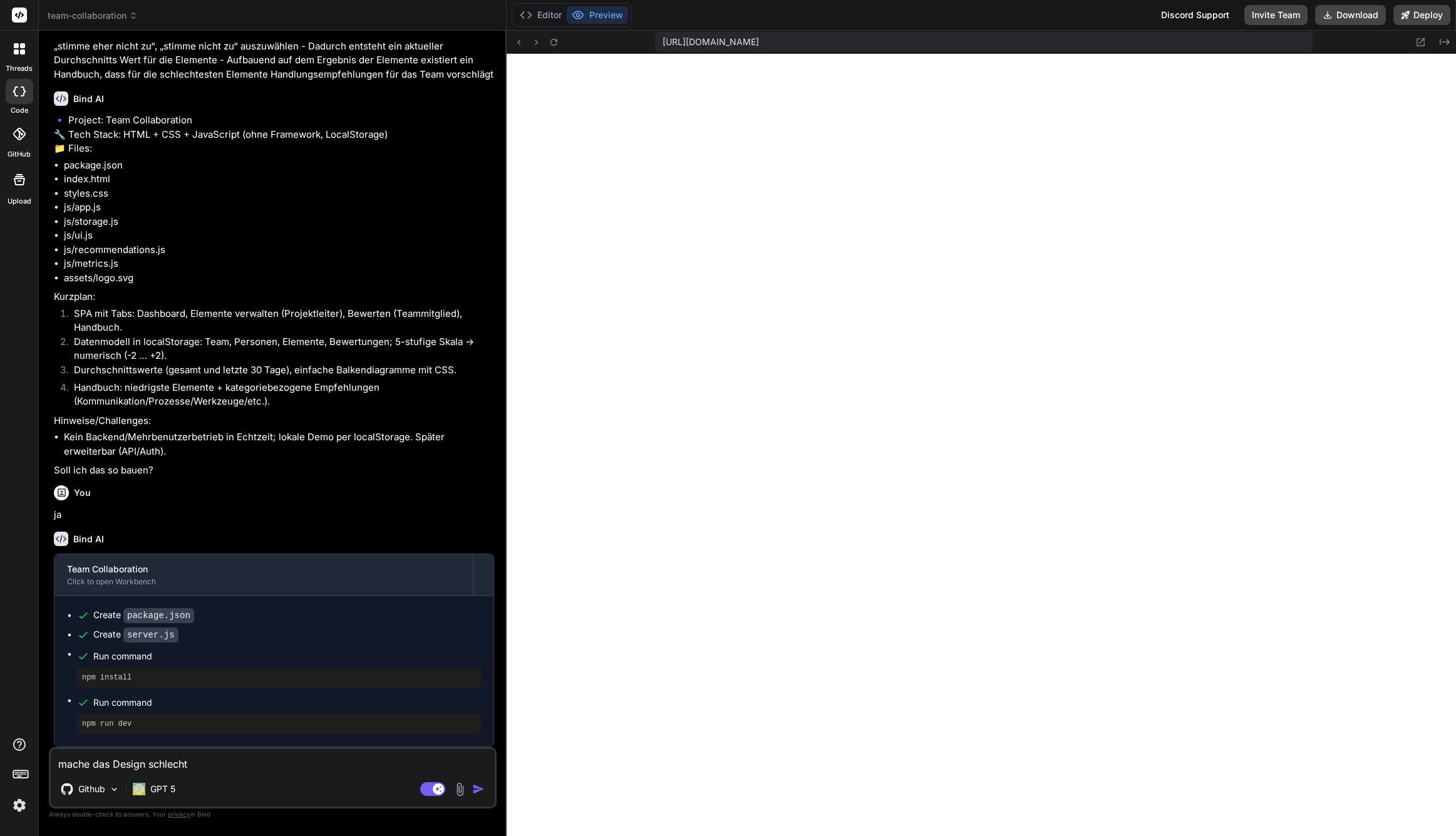
type textarea "mache das Design schlecht"
type textarea "x"
type textarea "mache das Design schlecht u"
type textarea "x"
type textarea "mache das Design schlecht un"
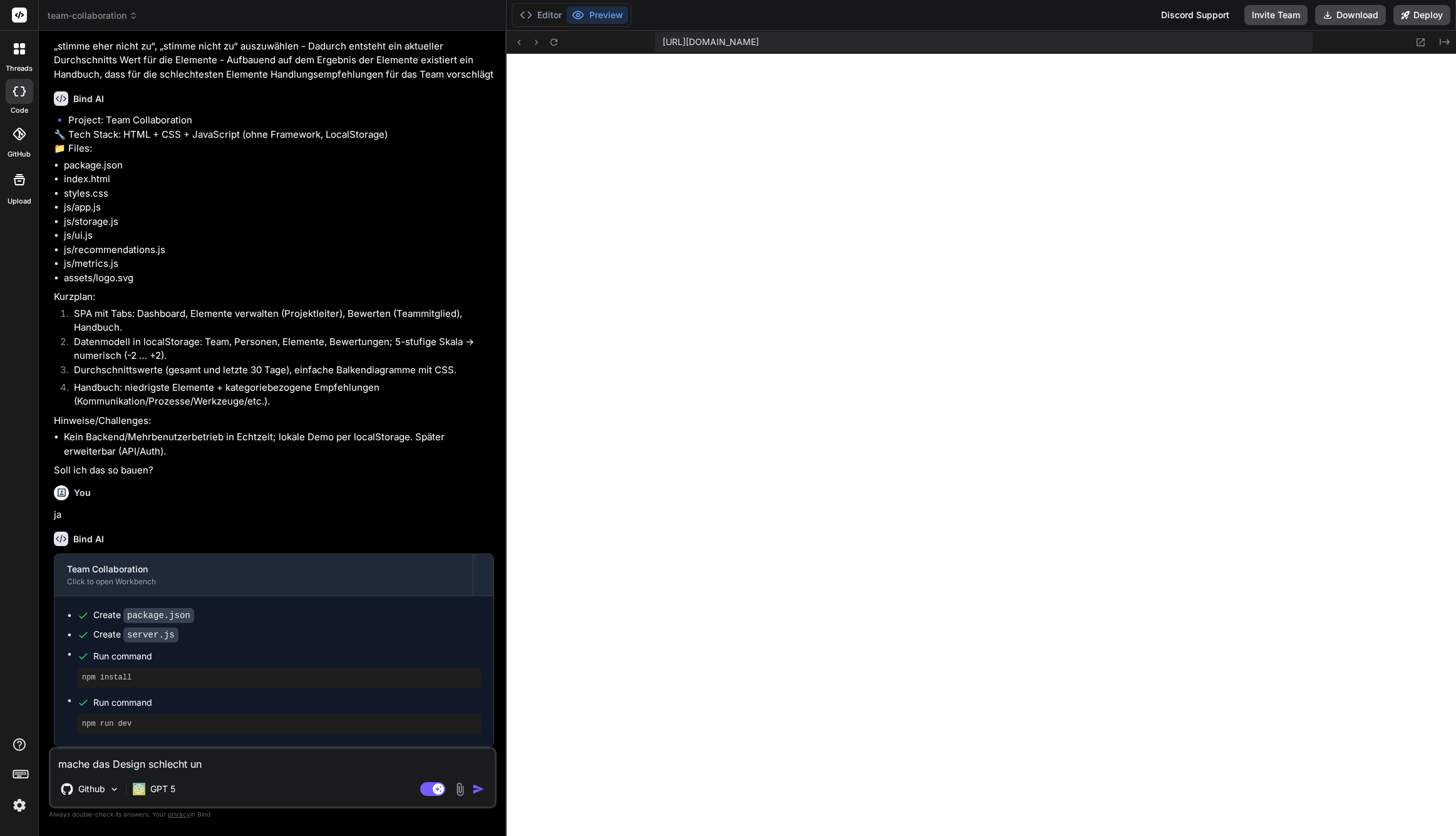
type textarea "x"
type textarea "mache das Design schlecht und"
type textarea "x"
type textarea "mache das Design schlecht und"
type textarea "x"
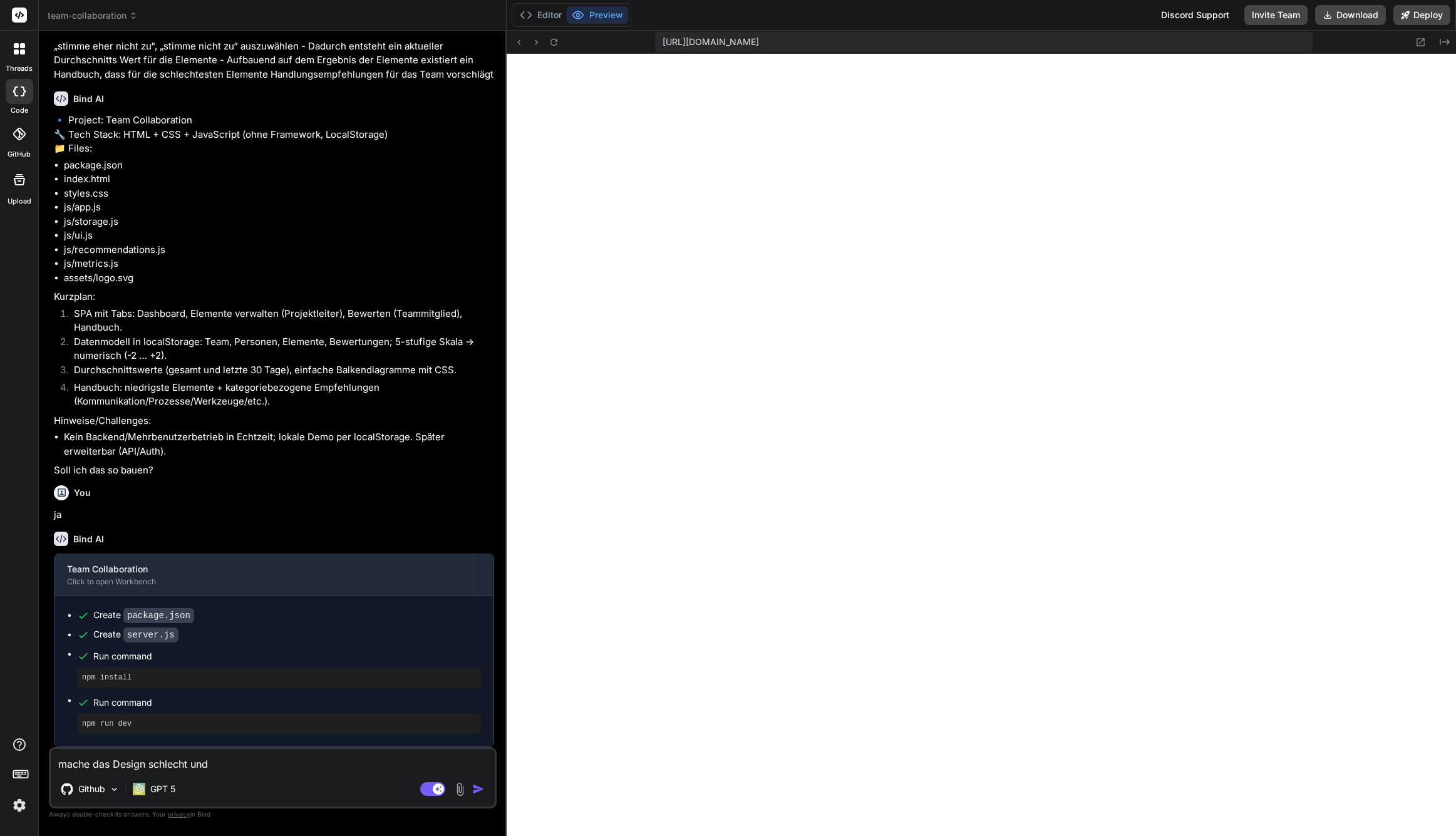
type textarea "mache das Design schlecht und m"
type textarea "x"
type textarea "mache das Design schlecht und mo"
type textarea "x"
type textarea "mache das Design schlecht und mod"
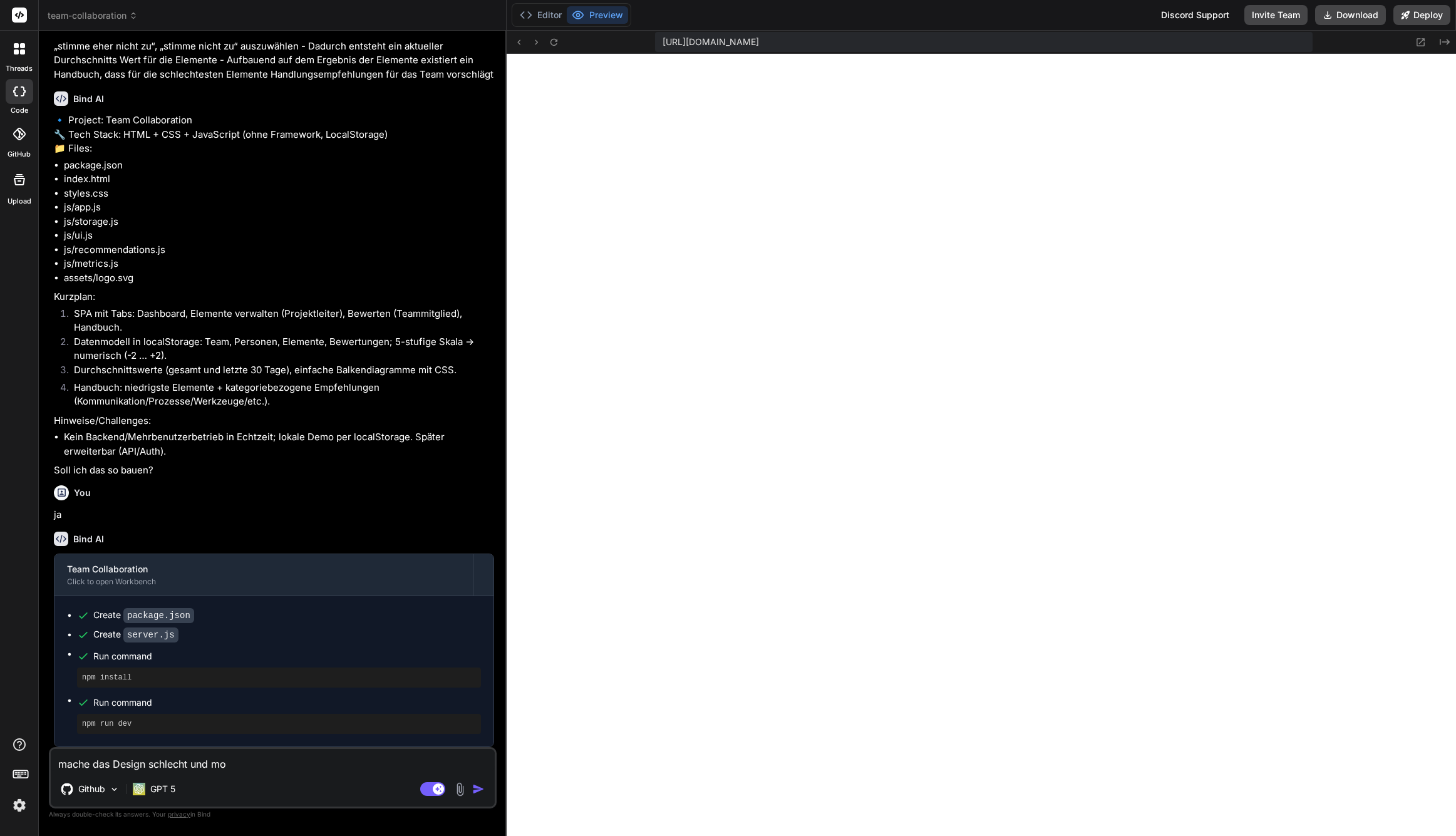
type textarea "x"
type textarea "mache das Design schlecht und mode"
type textarea "x"
type textarea "mache das Design schlecht und moder"
type textarea "x"
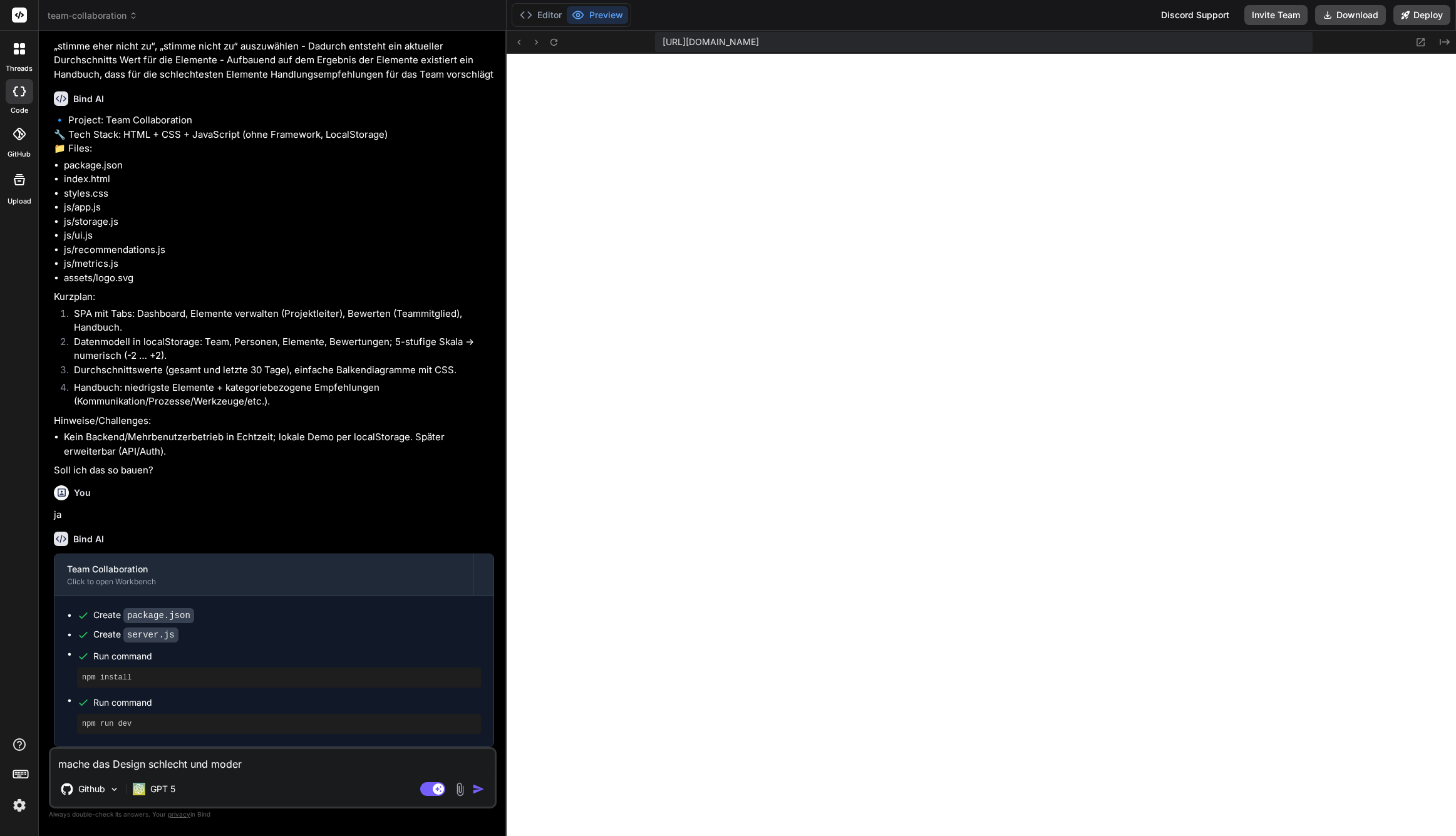
type textarea "mache das Design schlecht und modern"
type textarea "x"
type textarea "mache das Design schlecht und modern"
click at [478, 787] on img "button" at bounding box center [478, 789] width 12 height 12
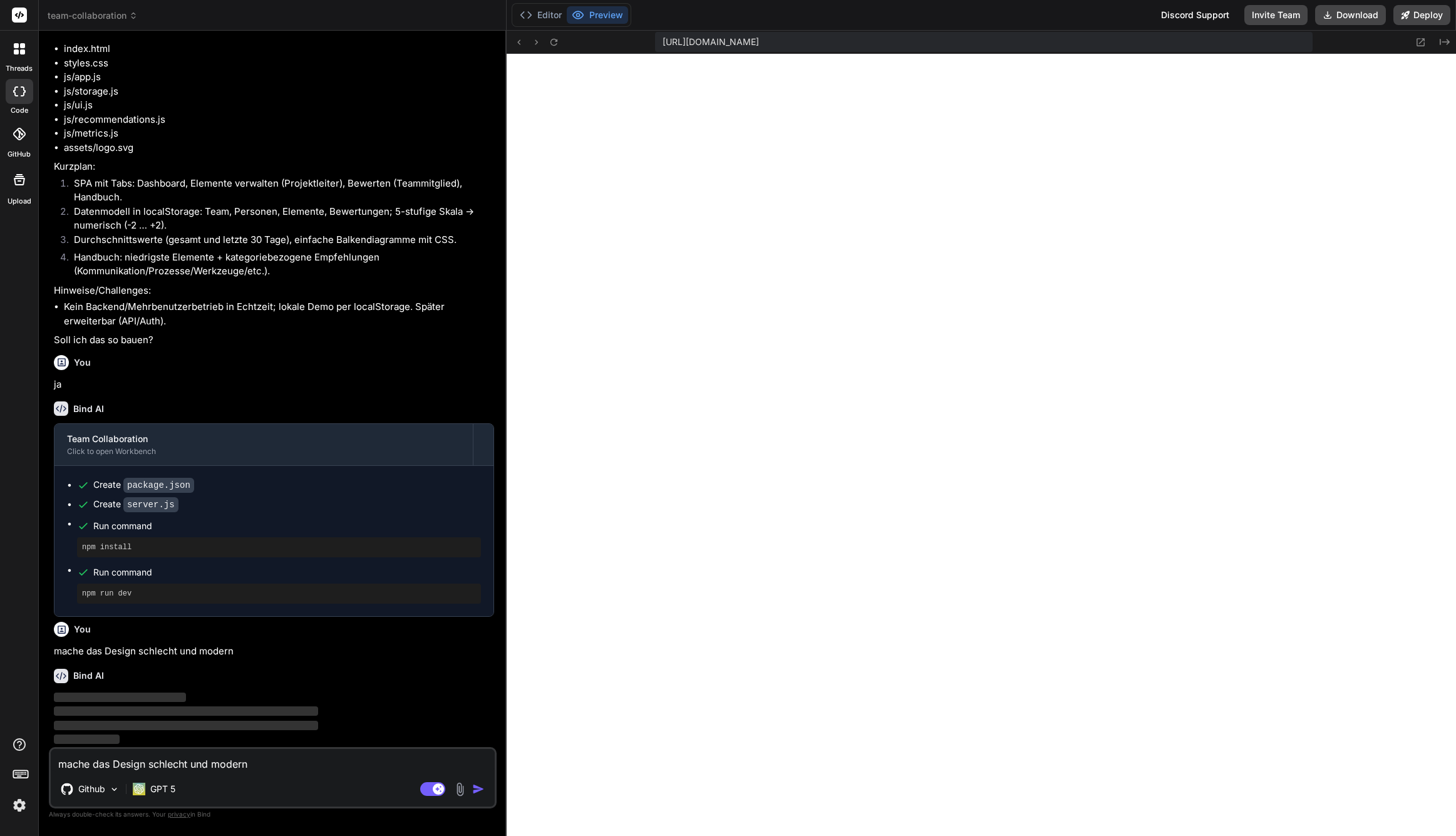
scroll to position [245, 0]
click at [188, 764] on textarea "mache das Design schlecht und modern" at bounding box center [273, 760] width 444 height 23
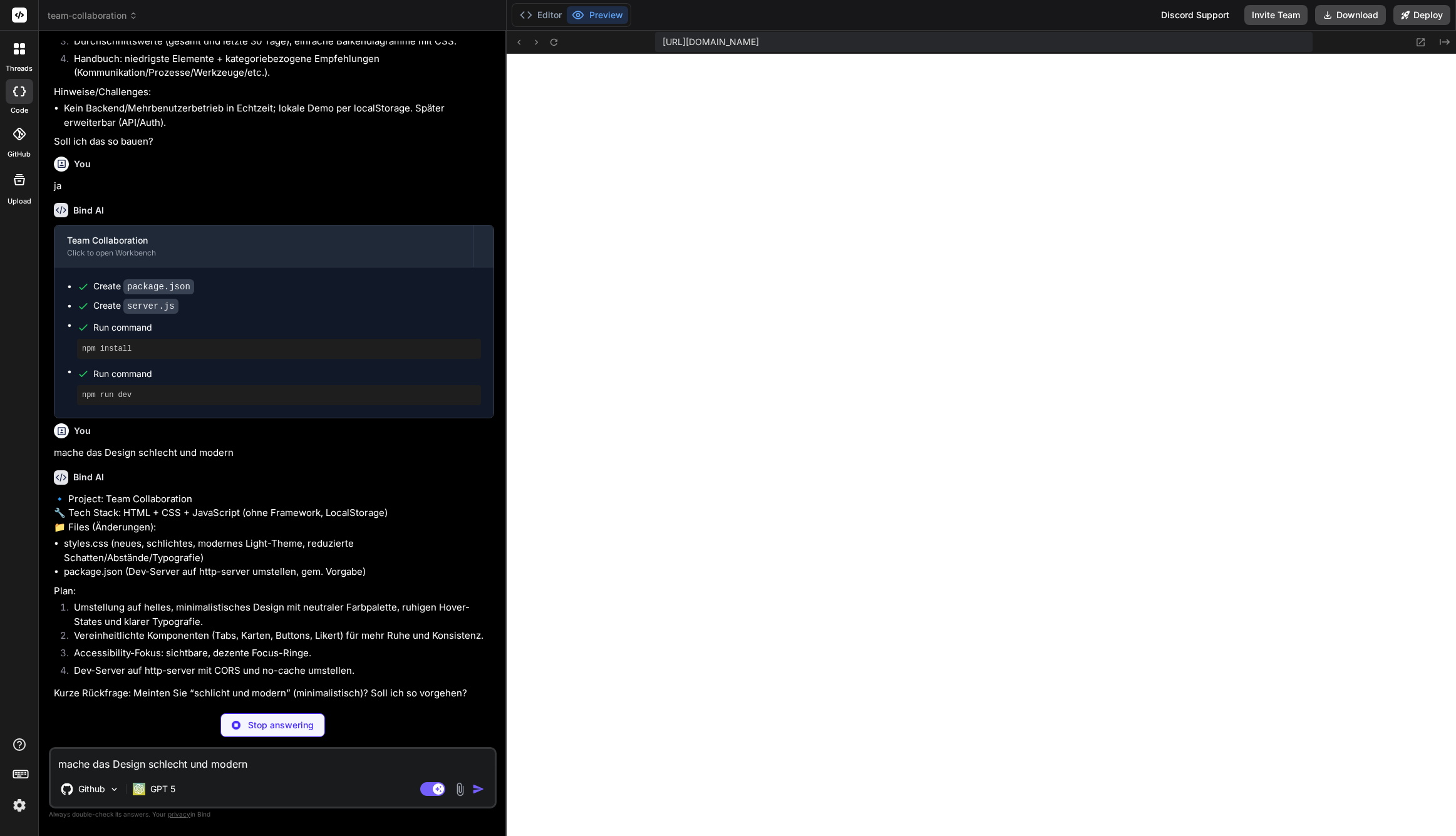
scroll to position [411, 0]
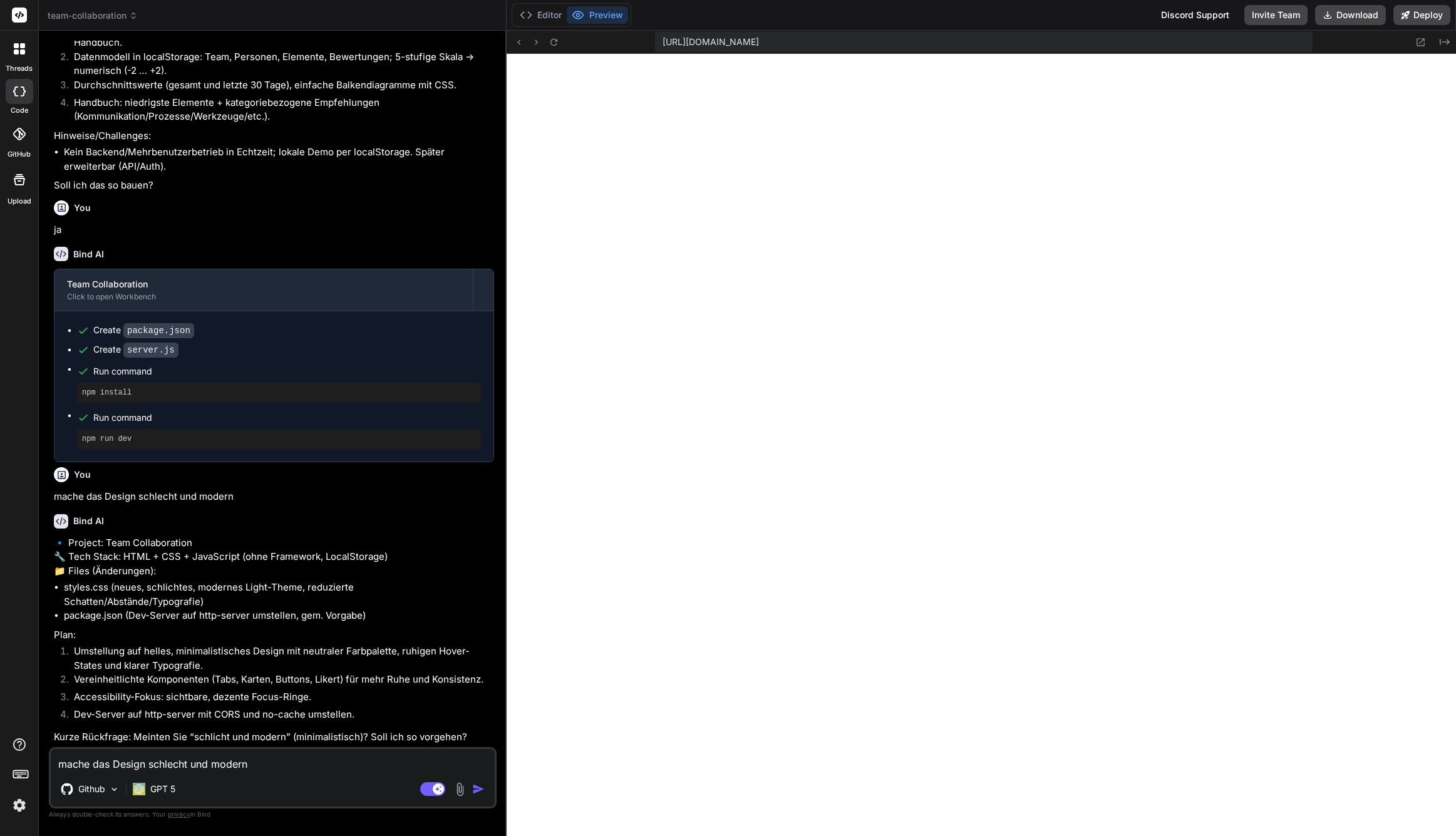
type textarea "x"
click at [232, 772] on div "mache das Design schlecht und modern Github GPT 5 Agent Mode. When this toggle …" at bounding box center [273, 778] width 448 height 62
click at [234, 768] on textarea "mache das Design schlecht und modern" at bounding box center [273, 760] width 444 height 23
type textarea "j"
type textarea "x"
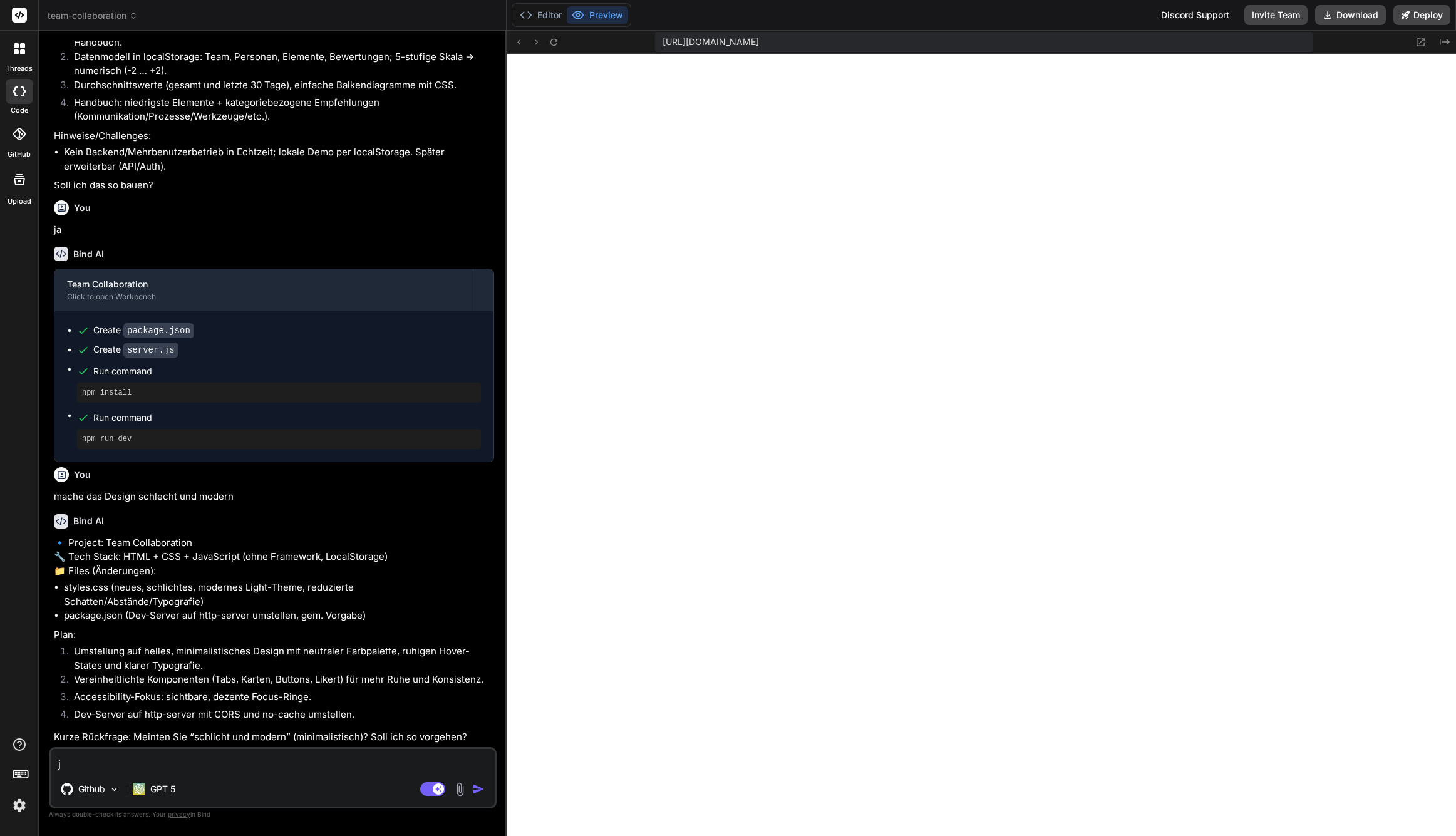
type textarea "ja"
type textarea "x"
type textarea "ja"
type textarea "x"
type textarea "ja i"
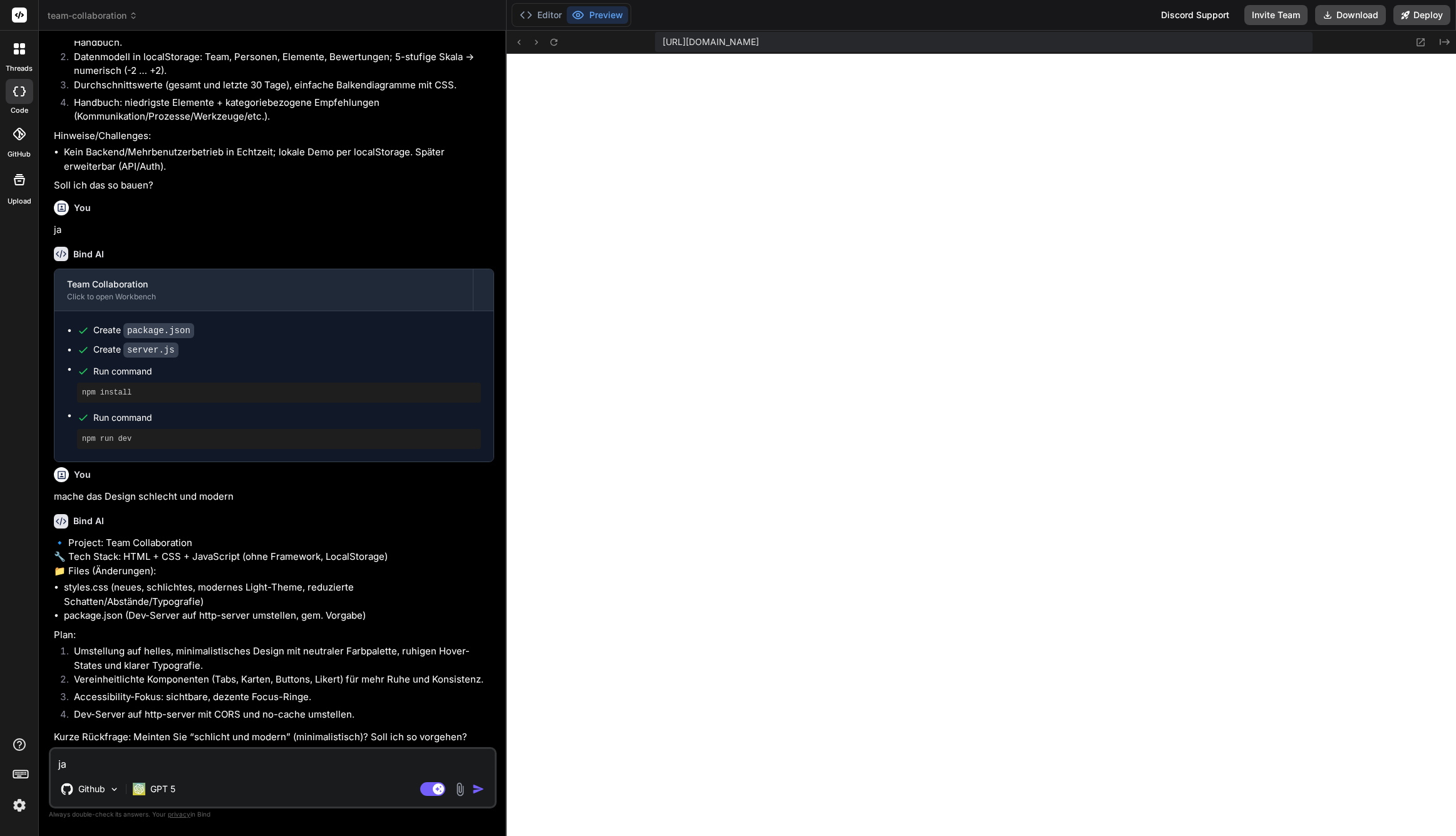
type textarea "x"
type textarea "ja ic"
type textarea "x"
type textarea "ja ich"
type textarea "x"
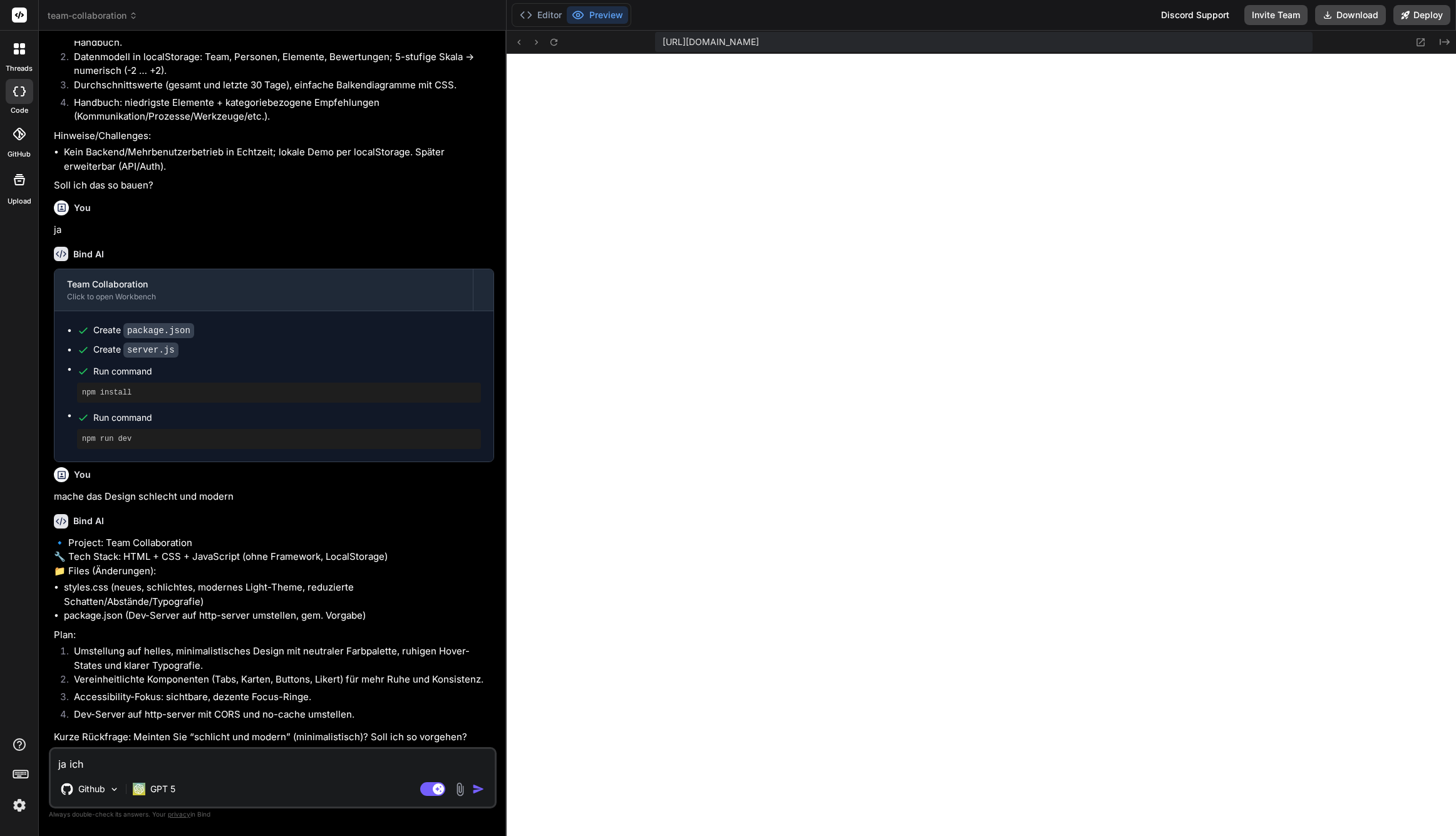
type textarea "ja ich"
type textarea "x"
type textarea "ja ich m"
type textarea "x"
type textarea "ja ich me"
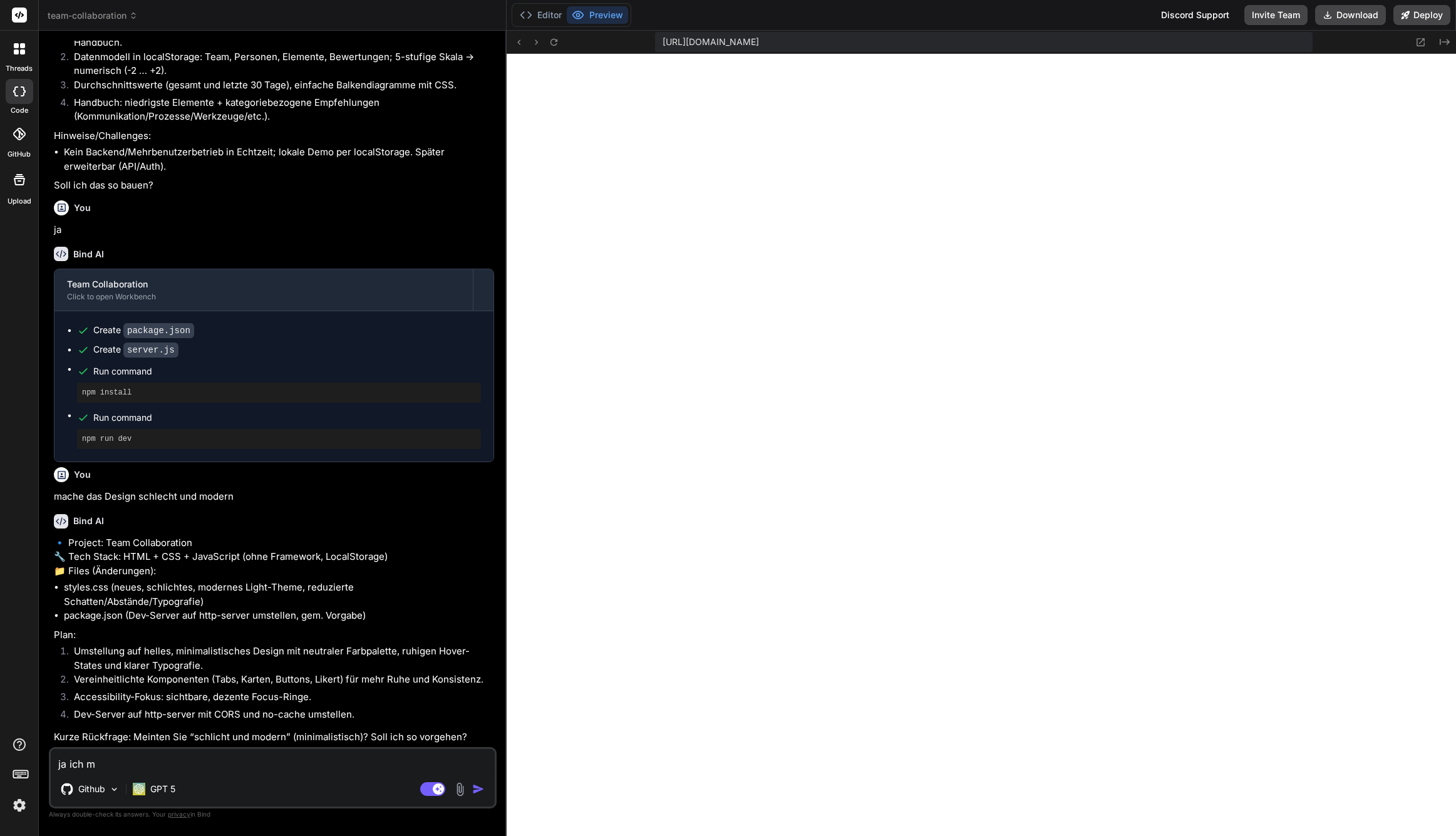
type textarea "x"
type textarea "ja ich mei"
type textarea "x"
type textarea "ja ich mein"
type textarea "x"
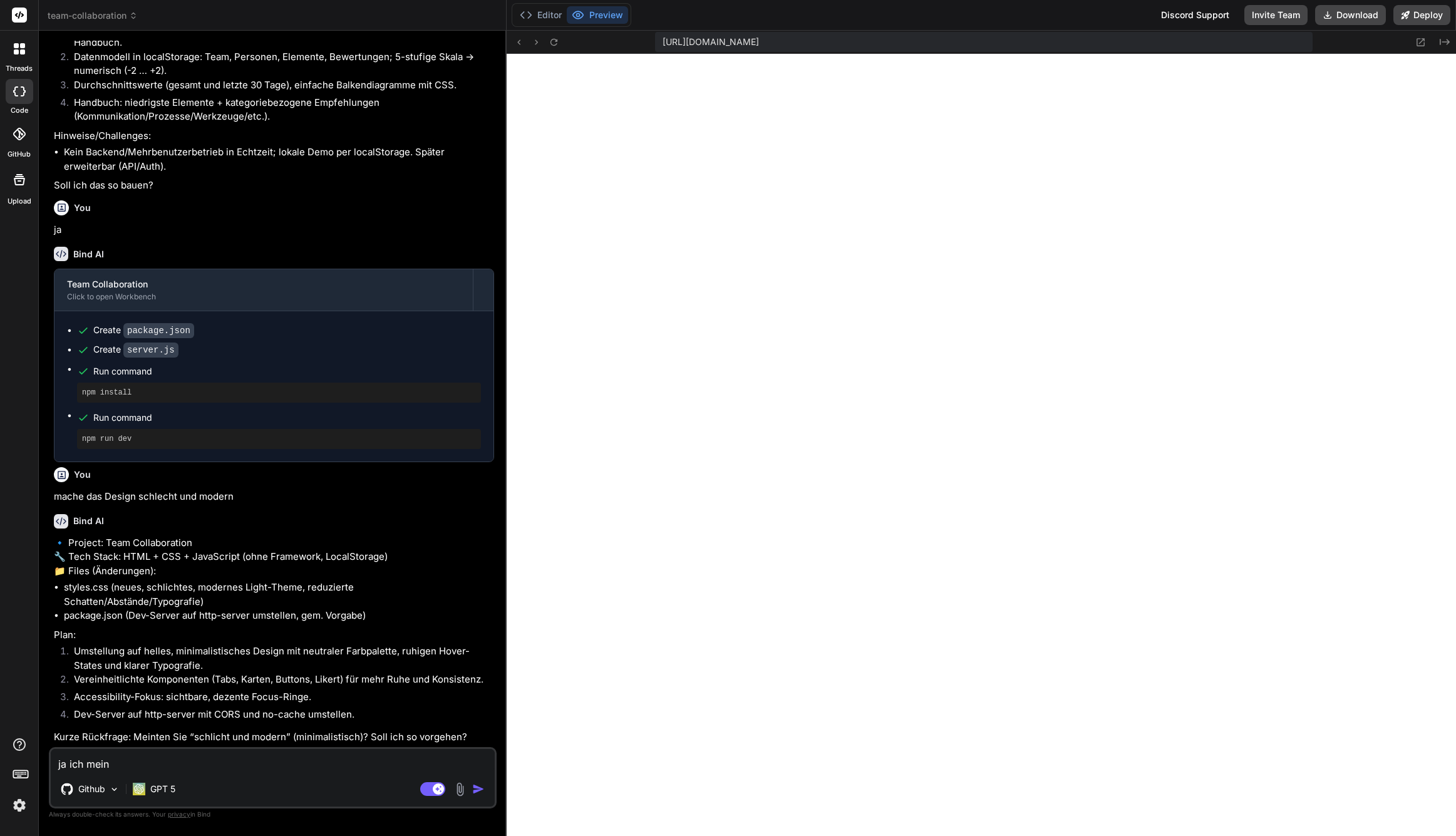
type textarea "ja ich meint"
type textarea "x"
type textarea "ja ich meinte"
type textarea "x"
type textarea "ja ich meinte"
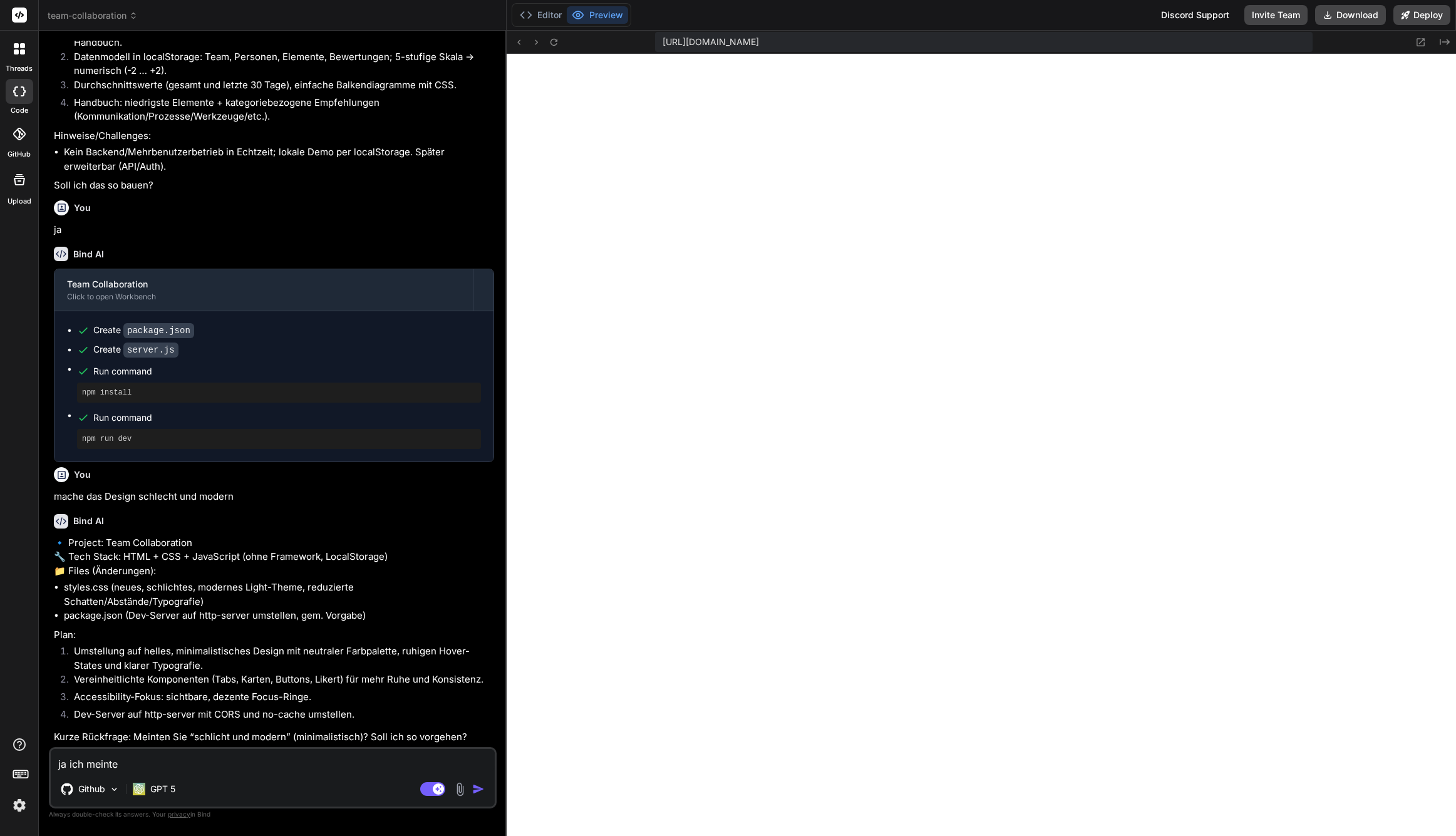
type textarea "x"
type textarea "ja ich meinte S"
type textarea "x"
type textarea "ja ich meinte"
type textarea "x"
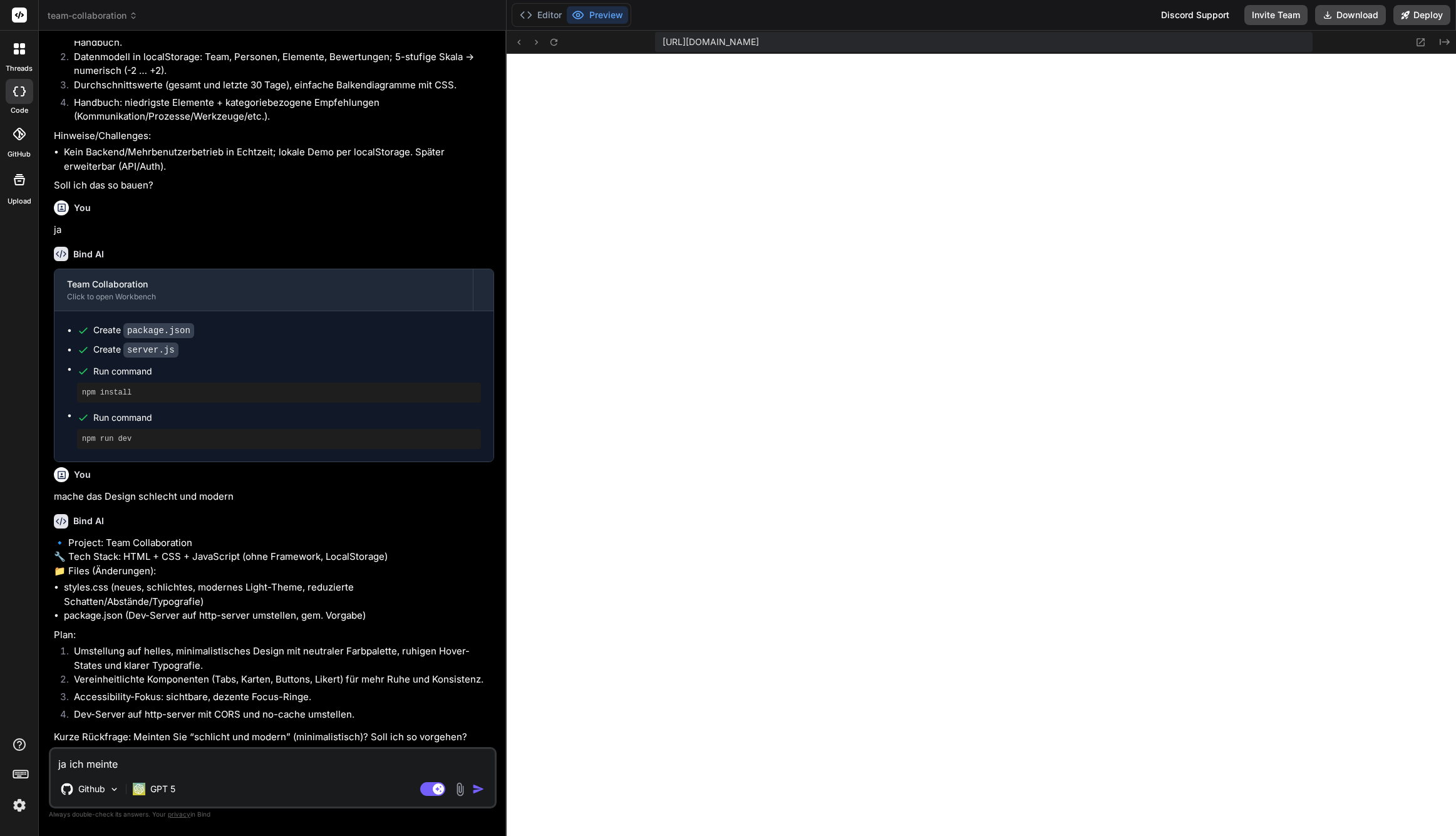
type textarea "ja ich meinte s"
type textarea "x"
type textarea "ja ich meinte sc"
type textarea "x"
type textarea "ja ich meinte sch"
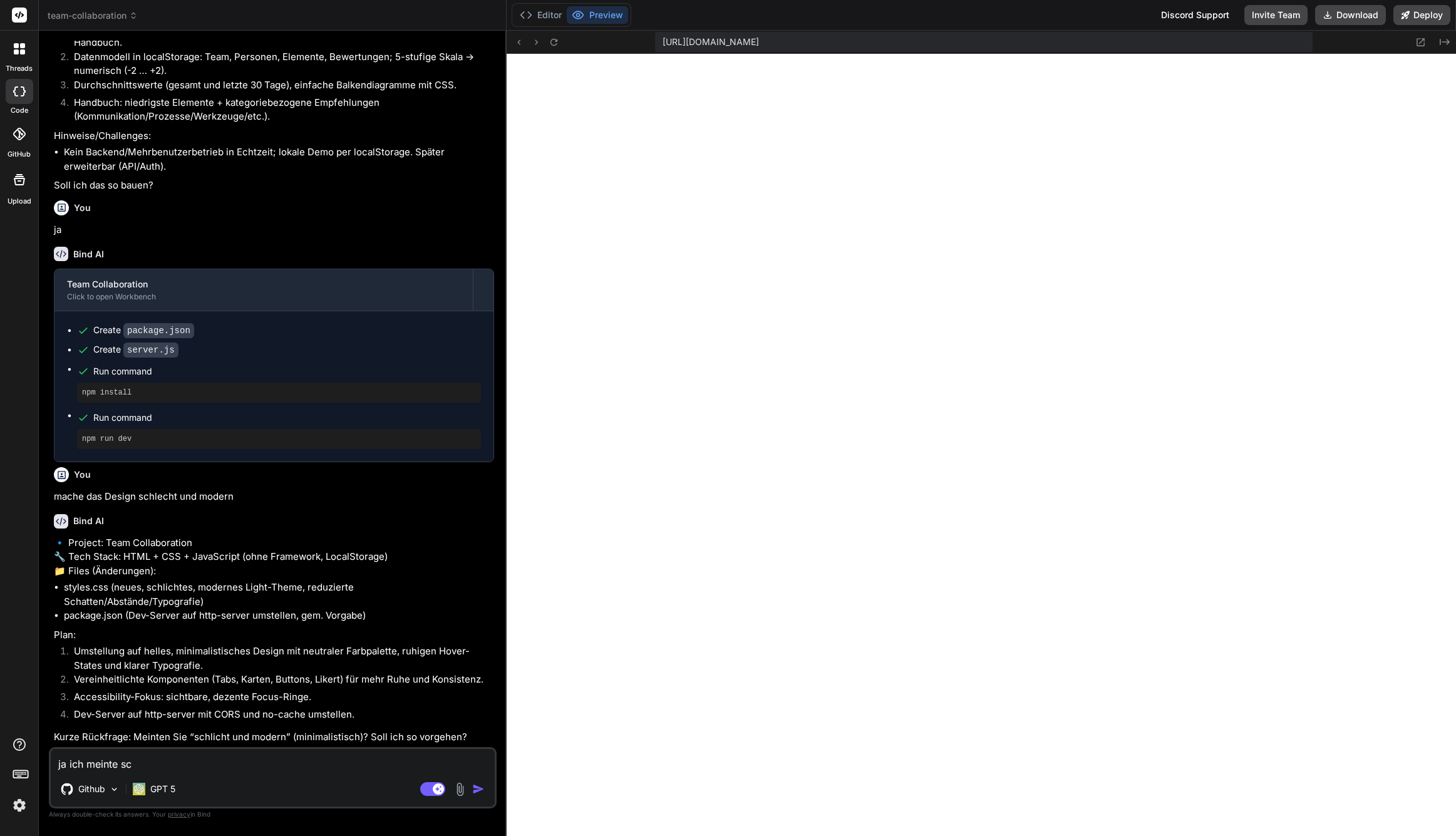
type textarea "x"
type textarea "ja ich meinte schl"
type textarea "x"
type textarea "ja ich meinte schli"
type textarea "x"
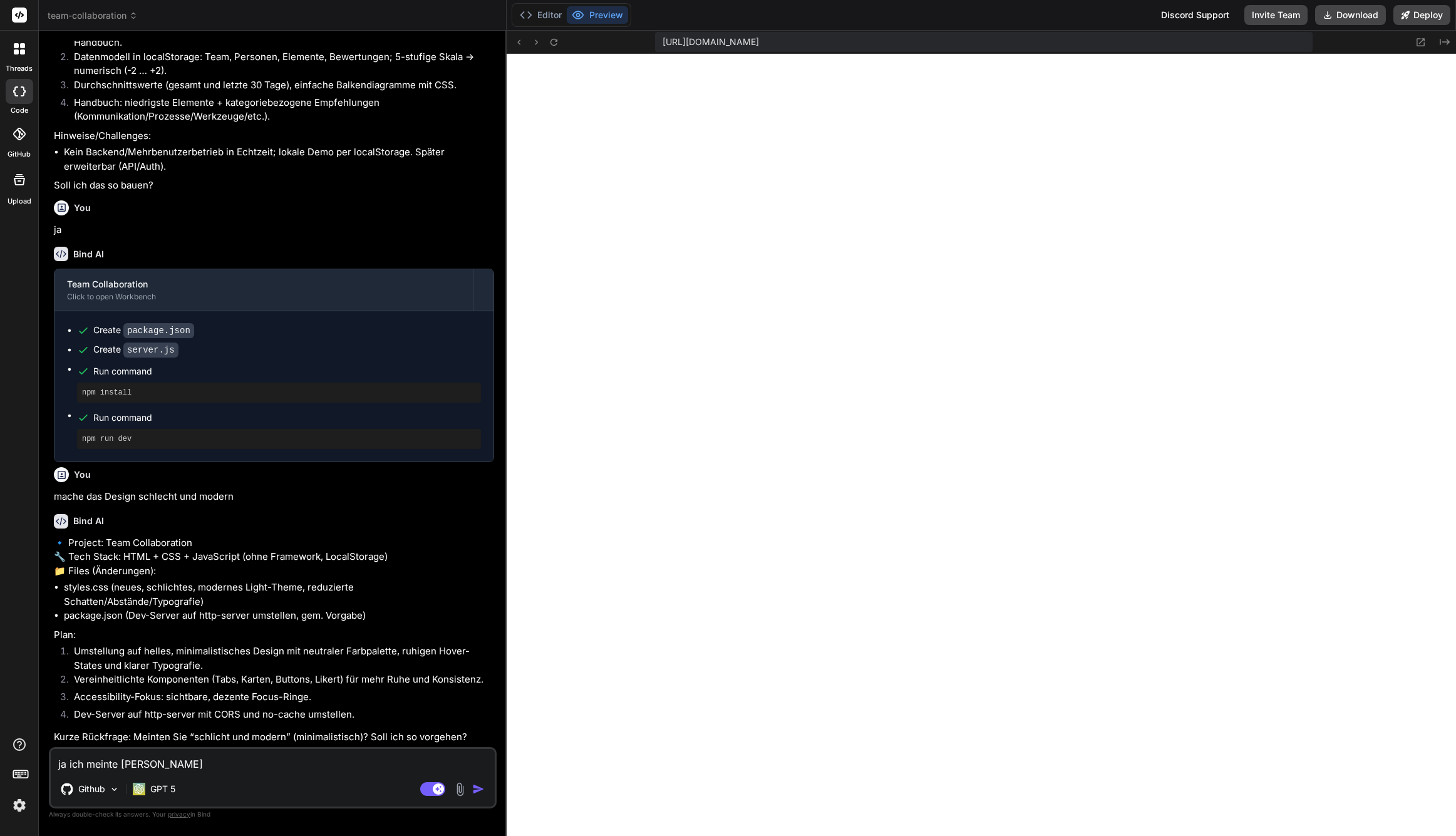
type textarea "ja ich meinte schlic"
type textarea "x"
type textarea "ja ich meinte schlich"
type textarea "x"
type textarea "ja ich meinte schlicht"
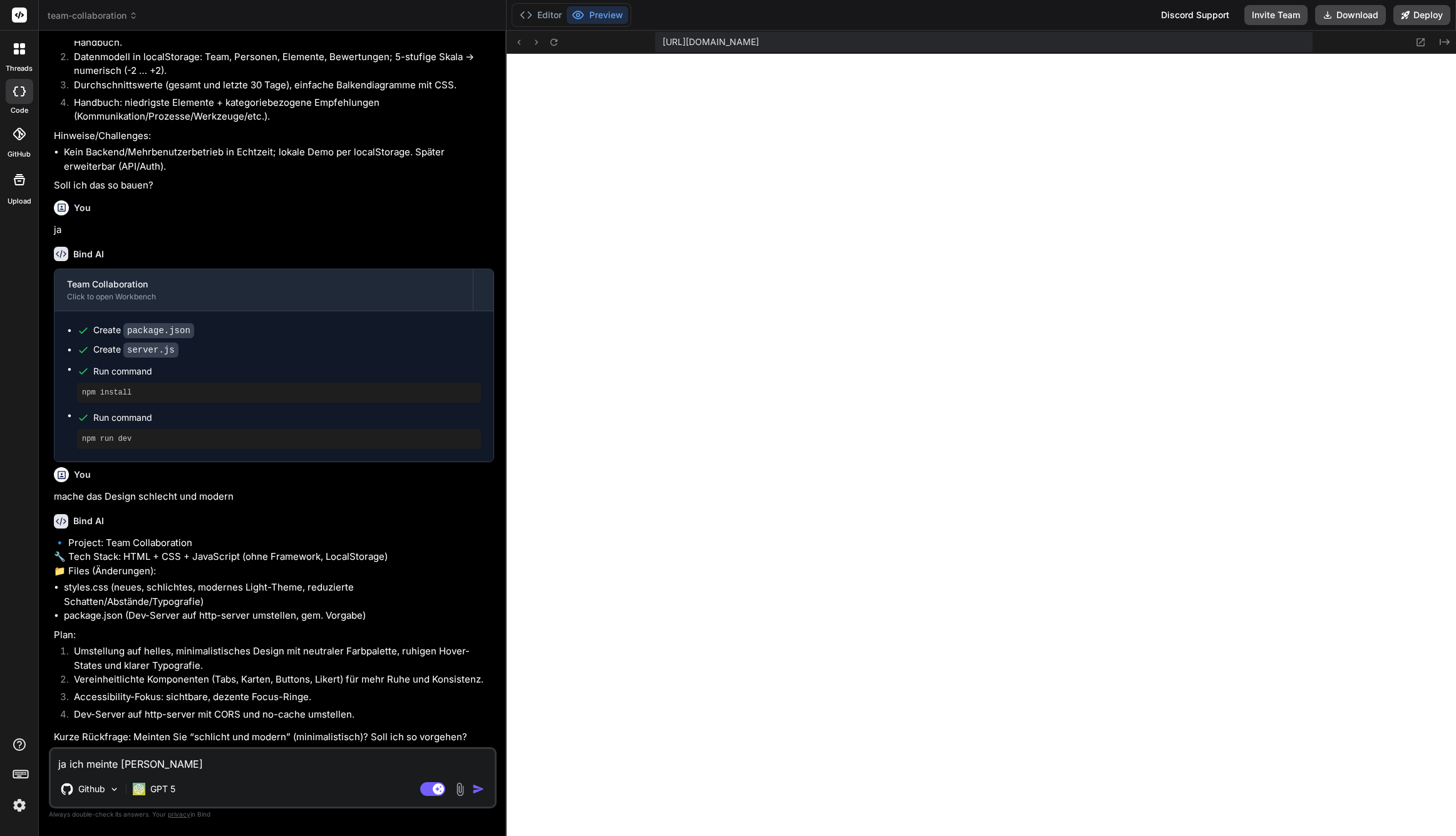
type textarea "x"
type textarea "ja ich meinte schlicht"
type textarea "x"
type textarea "ja ich meinte schlicht u"
type textarea "x"
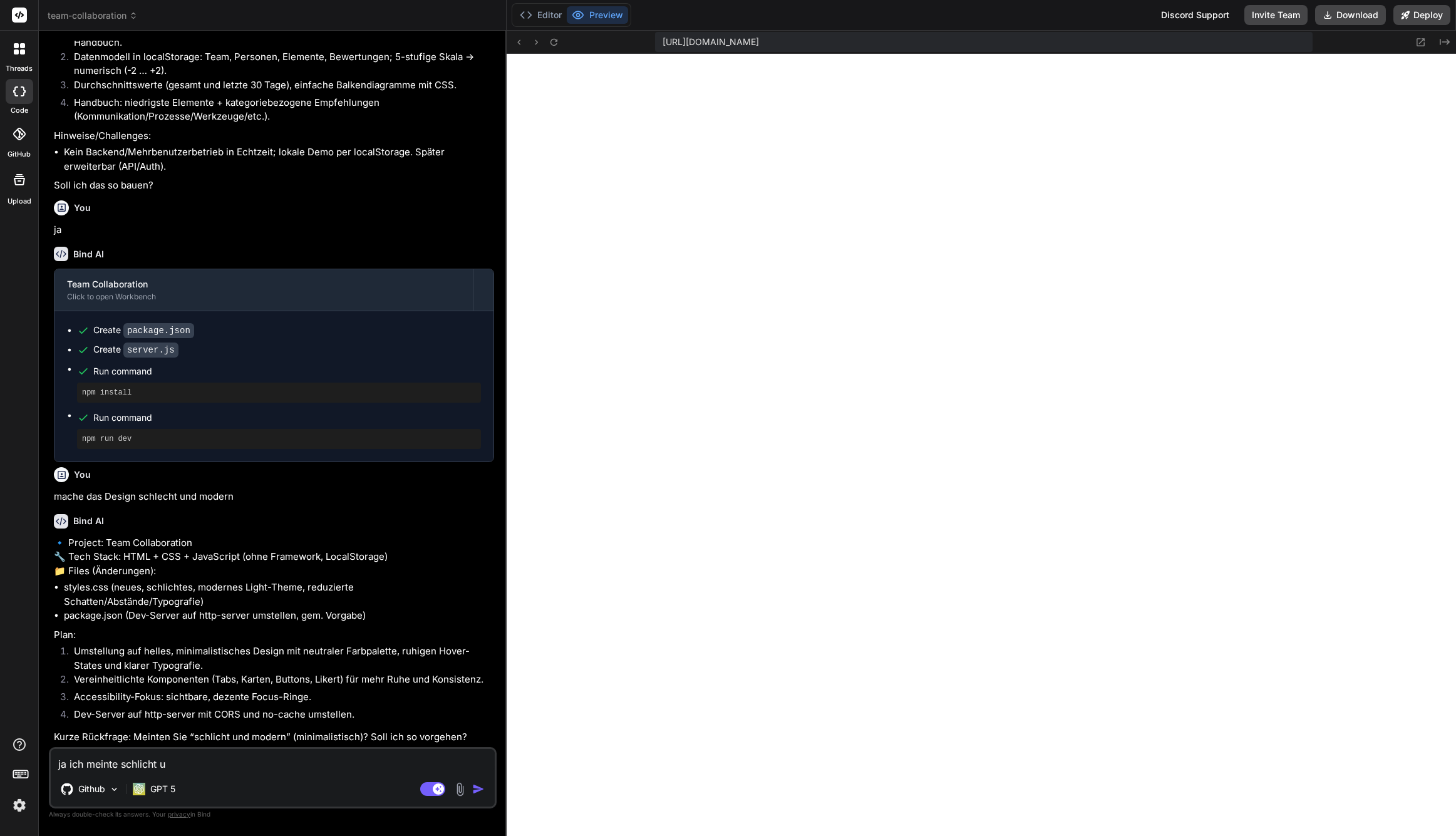
type textarea "ja ich meinte schlicht un"
type textarea "x"
type textarea "ja ich meinte schlicht und"
type textarea "x"
type textarea "ja ich meinte schlicht und"
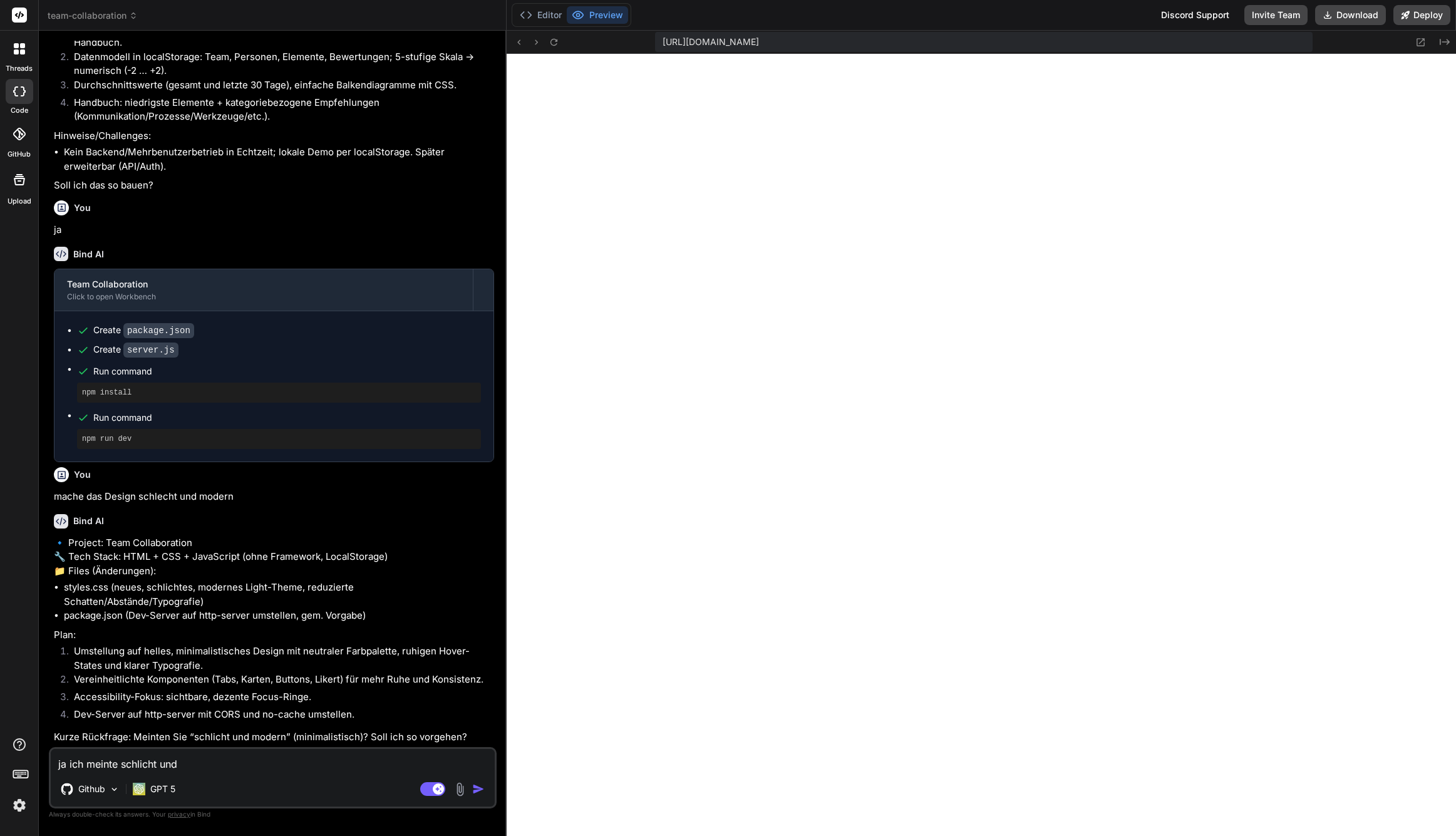
type textarea "x"
type textarea "ja ich meinte schlicht und m"
type textarea "x"
type textarea "ja ich meinte schlicht und mo"
type textarea "x"
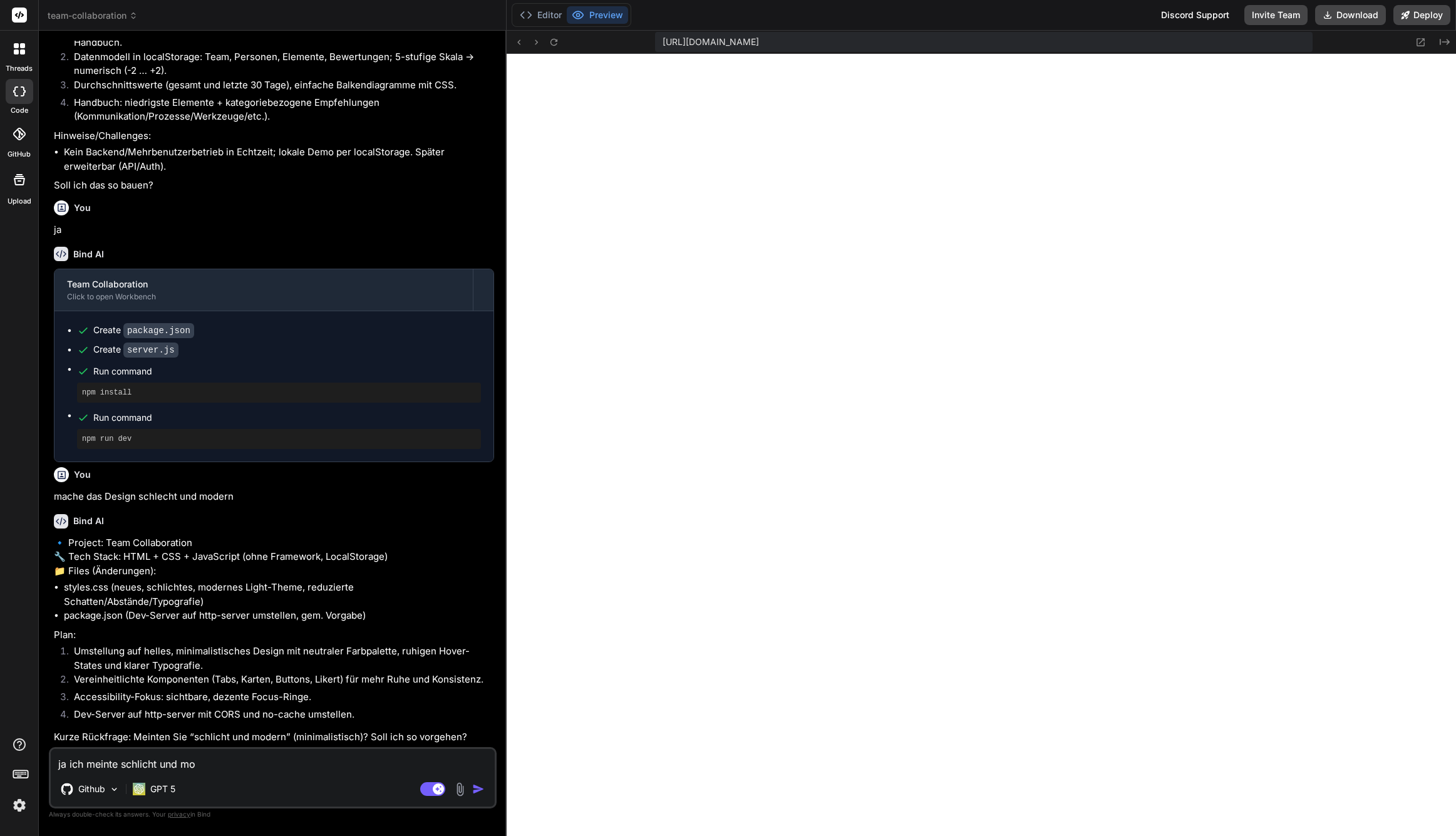
type textarea "ja ich meinte schlicht und mod"
type textarea "x"
type textarea "ja ich meinte schlicht und mode"
type textarea "x"
type textarea "ja ich meinte schlicht und moder"
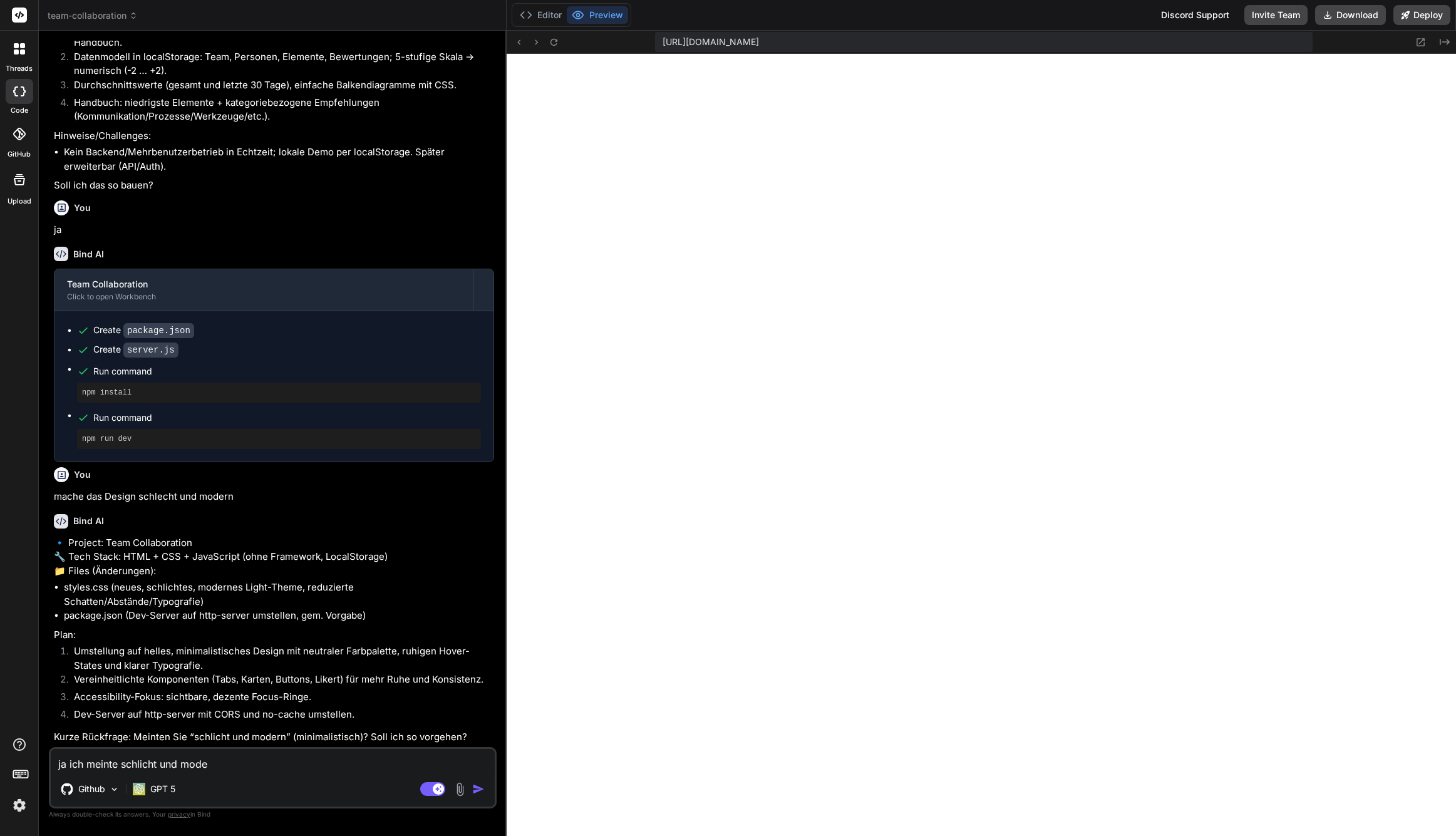
type textarea "x"
type textarea "ja ich meinte schlicht und modern"
type textarea "x"
type textarea "ja ich meinte schlicht und modern."
type textarea "x"
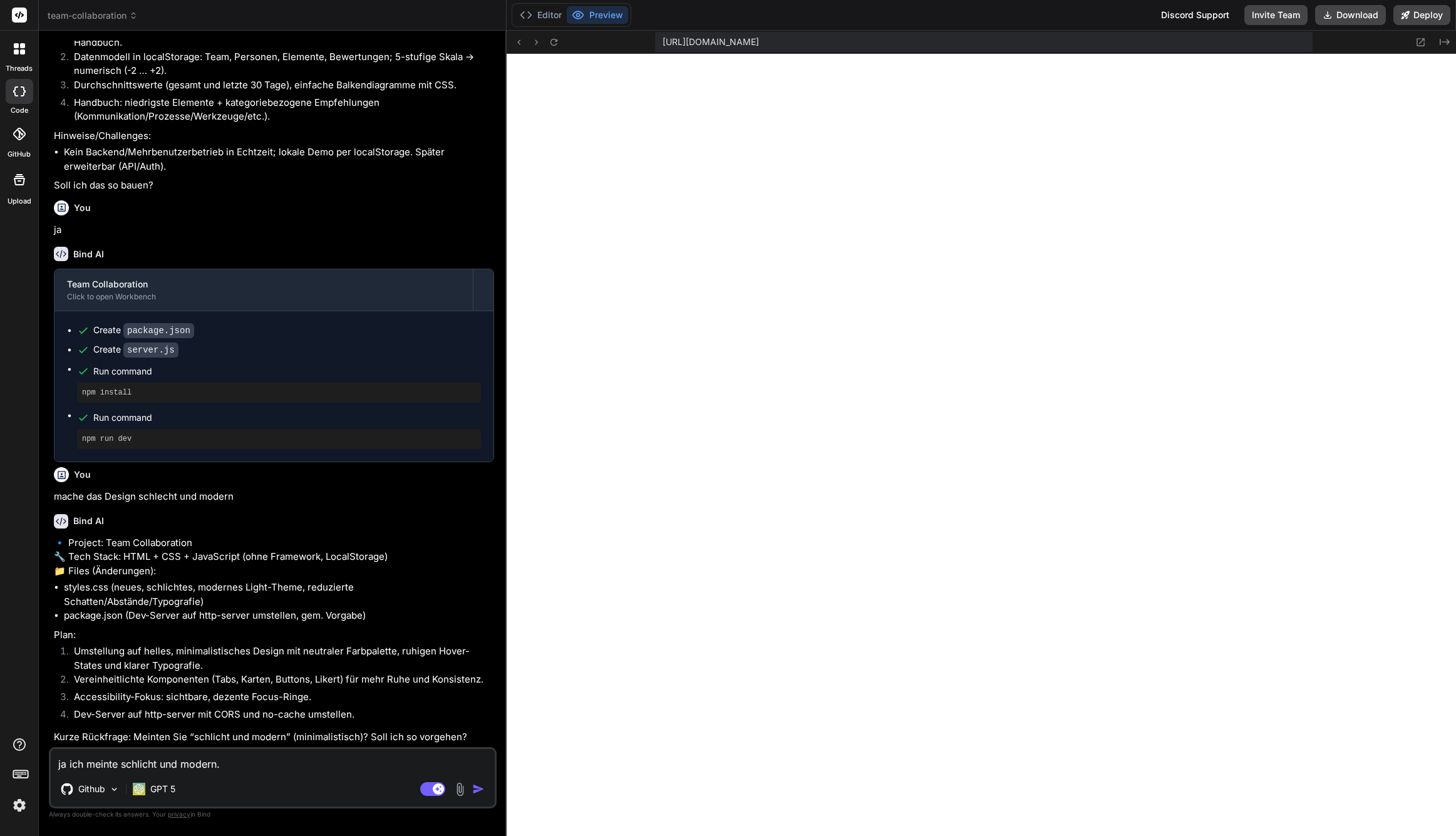
type textarea "ja ich meinte schlicht und modern."
type textarea "x"
type textarea "ja ich meinte schlicht und modern. f"
type textarea "x"
type textarea "ja ich meinte schlicht und modern. fa"
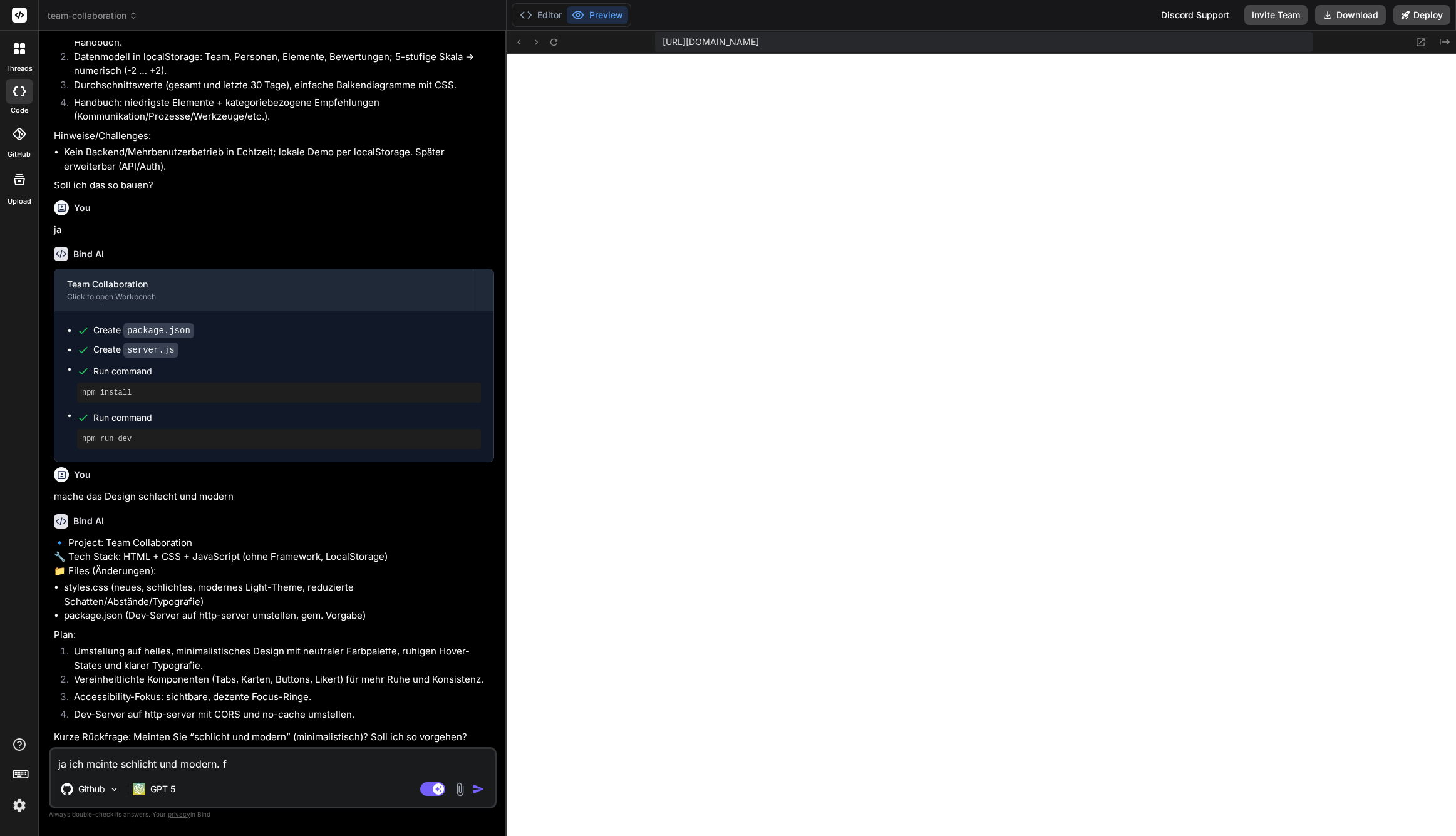
type textarea "x"
type textarea "ja ich meinte schlicht und modern. fah"
type textarea "x"
type textarea "ja ich meinte schlicht und modern. fahr"
type textarea "x"
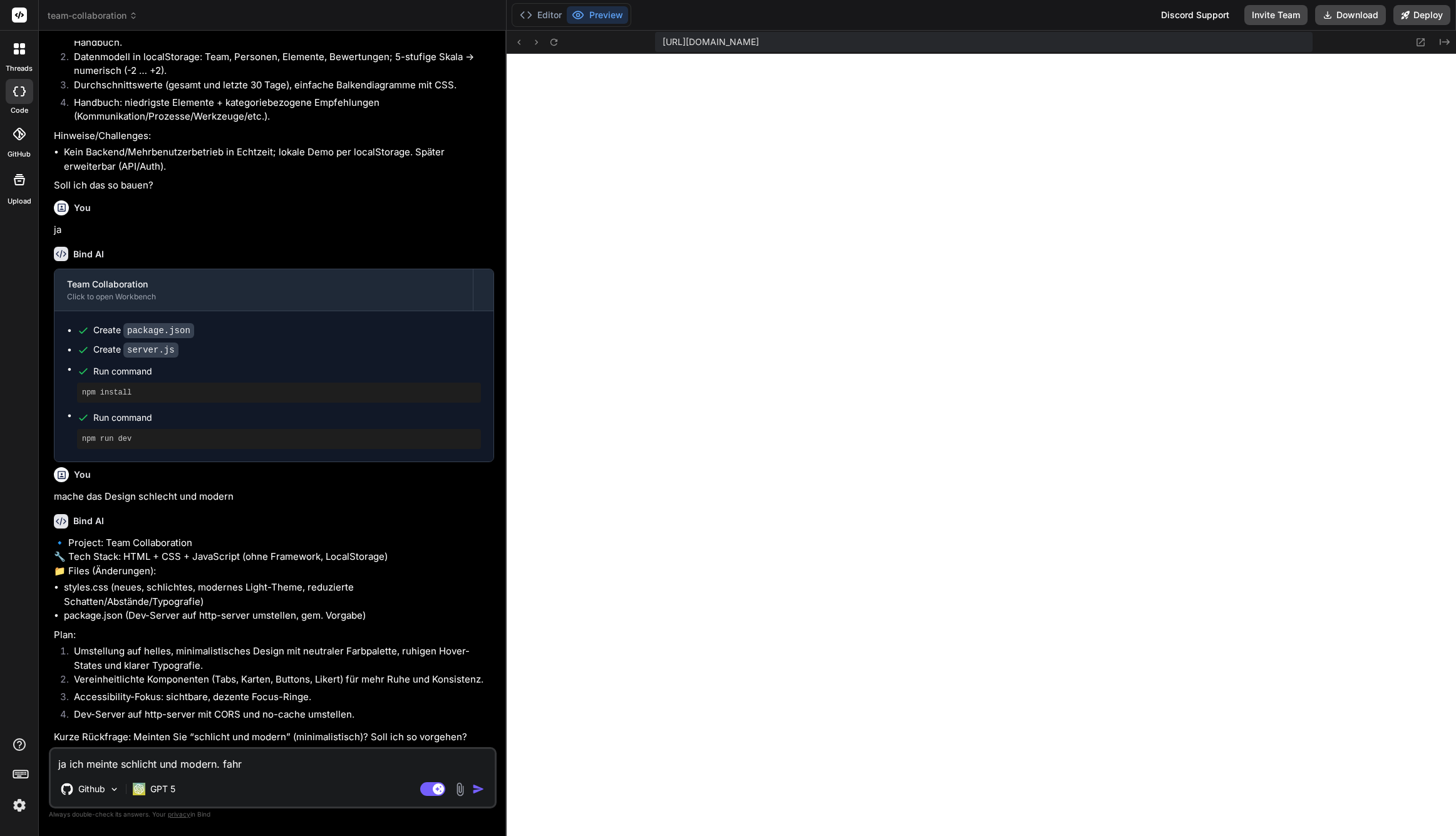
type textarea "ja ich meinte schlicht und modern. fahre"
type textarea "x"
type textarea "ja ich meinte schlicht und modern. fahre"
type textarea "x"
type textarea "ja ich meinte schlicht und modern. fahre m"
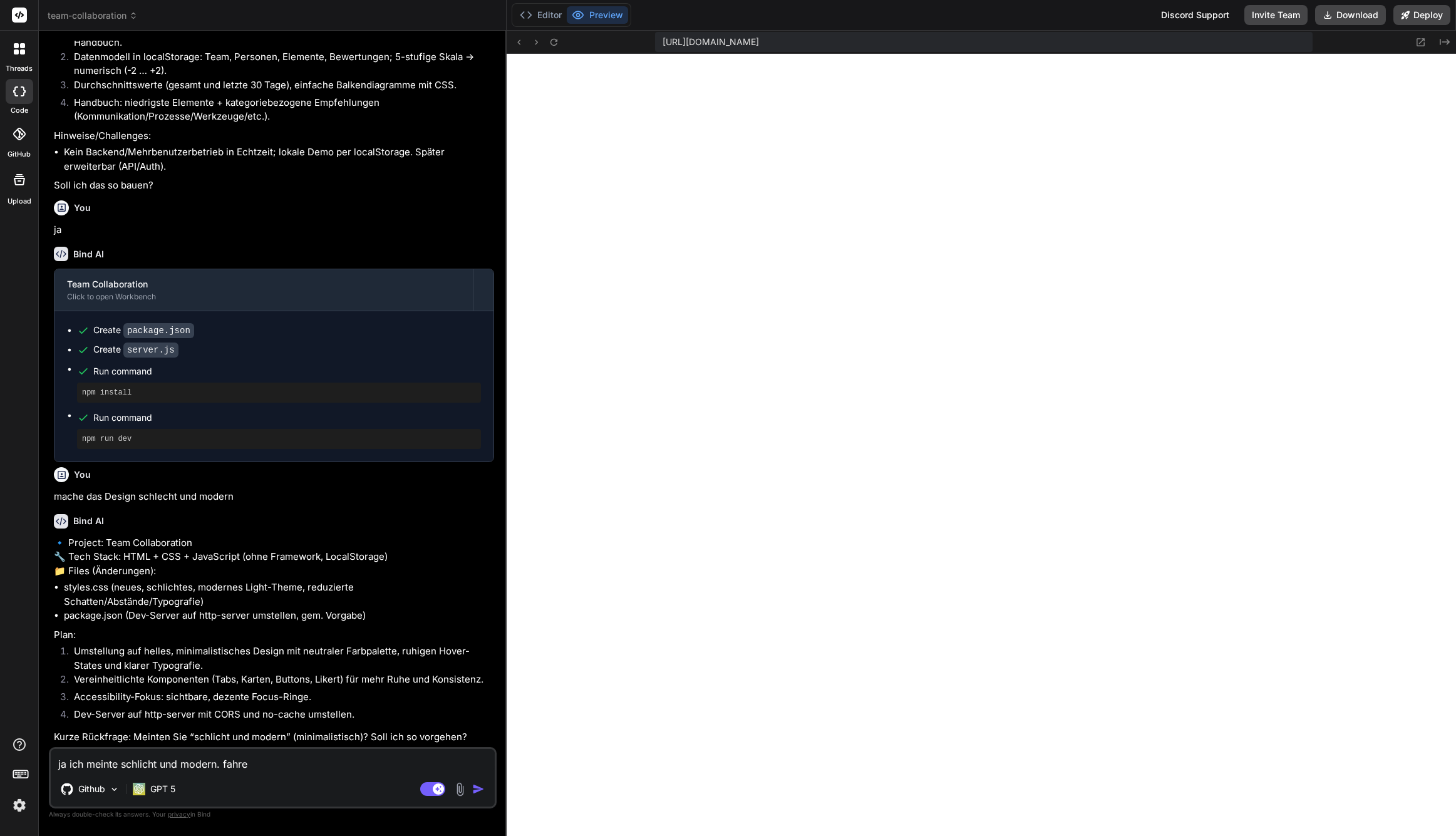
type textarea "x"
type textarea "ja ich meinte schlicht und modern. fahre mi"
type textarea "x"
type textarea "ja ich meinte schlicht und modern. fahre mit"
type textarea "x"
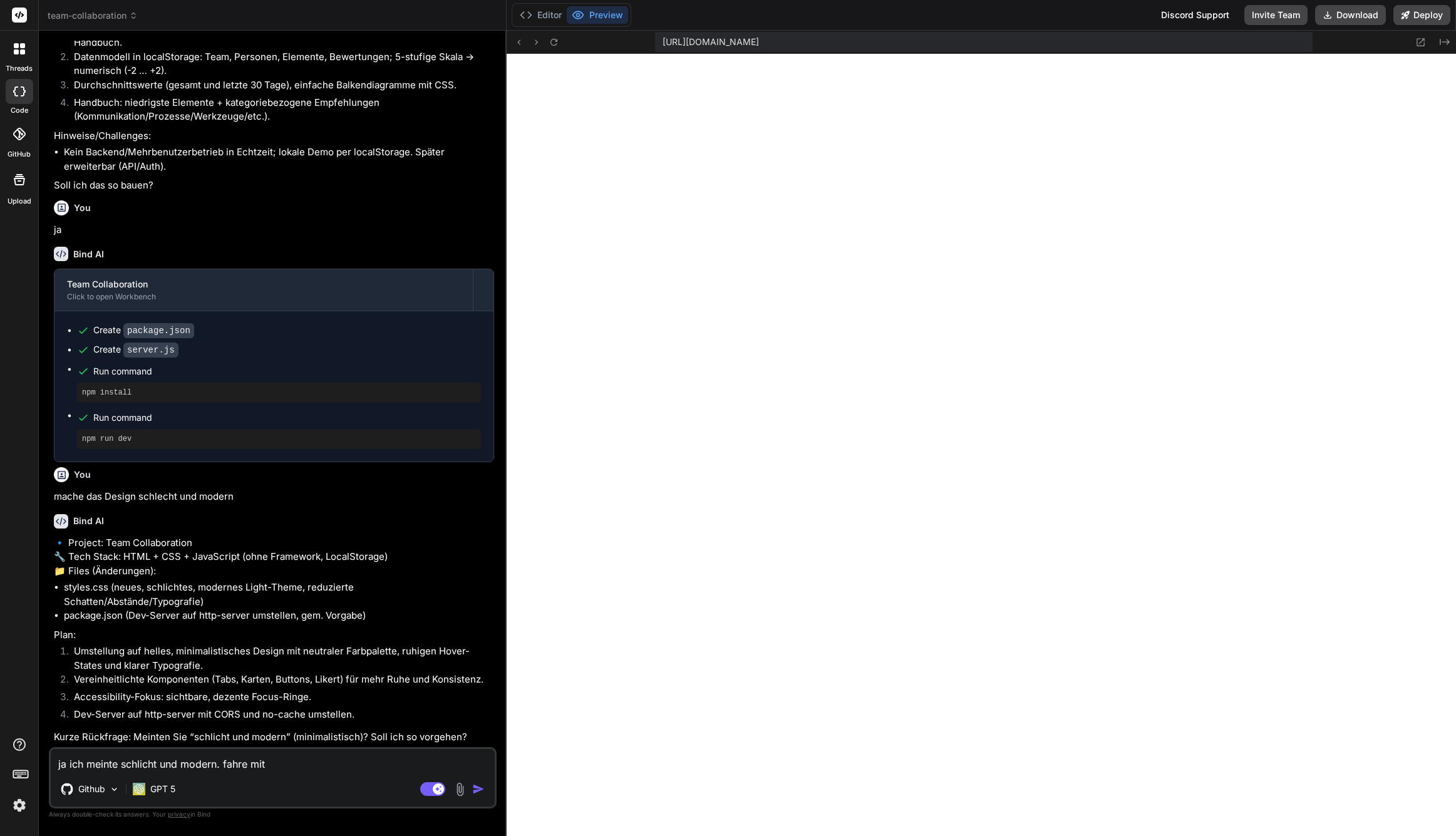
type textarea "ja ich meinte schlicht und modern. fahre mit"
type textarea "x"
type textarea "ja ich meinte schlicht und modern. fahre mit d"
type textarea "x"
type textarea "ja ich meinte schlicht und modern. fahre mit de"
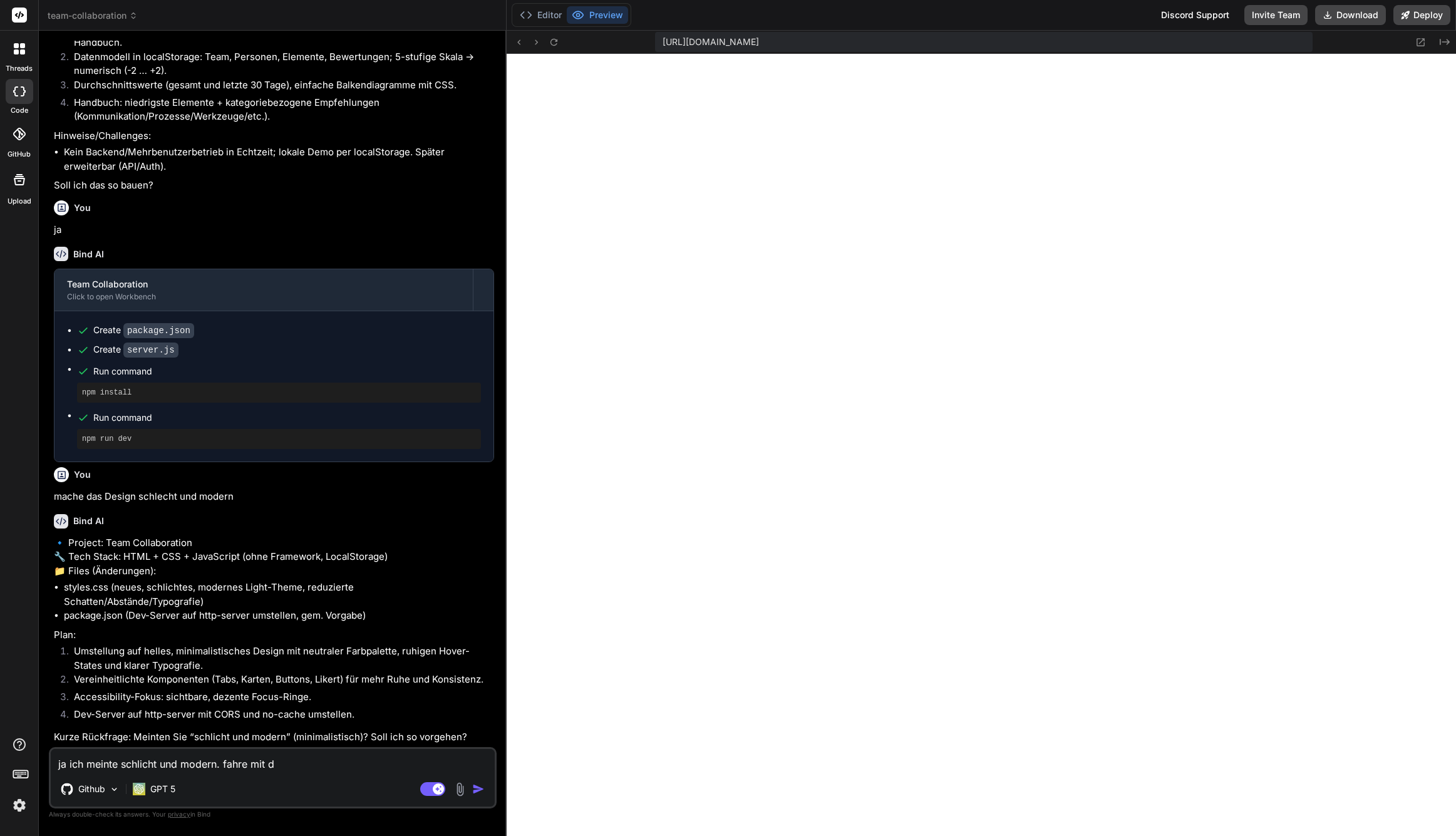
type textarea "x"
type textarea "ja ich meinte schlicht und modern. fahre mit dem"
type textarea "x"
type textarea "ja ich meinte schlicht und modern. fahre mit dem"
type textarea "x"
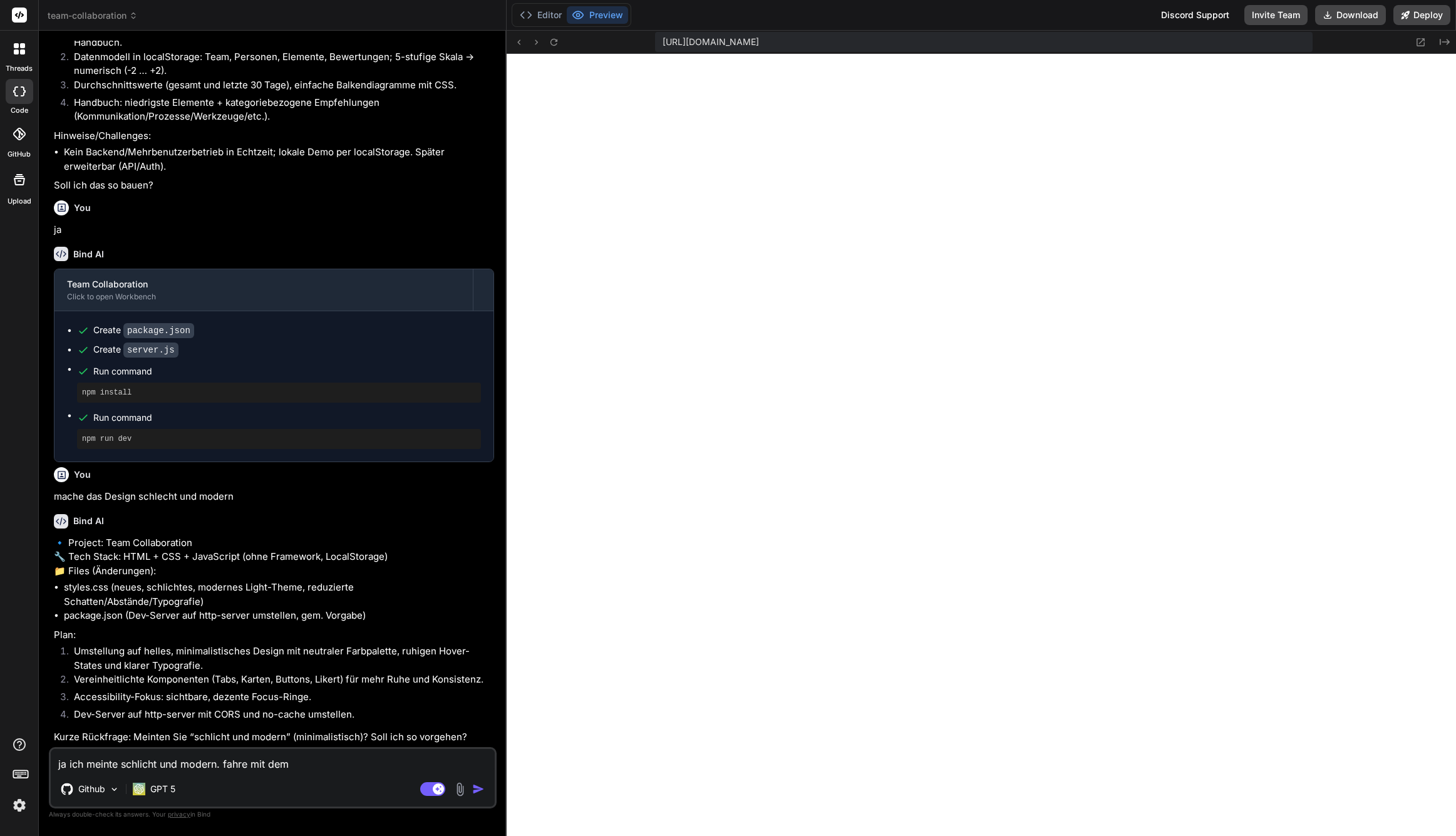
type textarea "ja ich meinte schlicht und modern. fahre mit dem V"
type textarea "x"
type textarea "ja ich meinte schlicht und modern. fahre mit dem Vo"
type textarea "x"
type textarea "ja ich meinte schlicht und modern. fahre mit dem Vor"
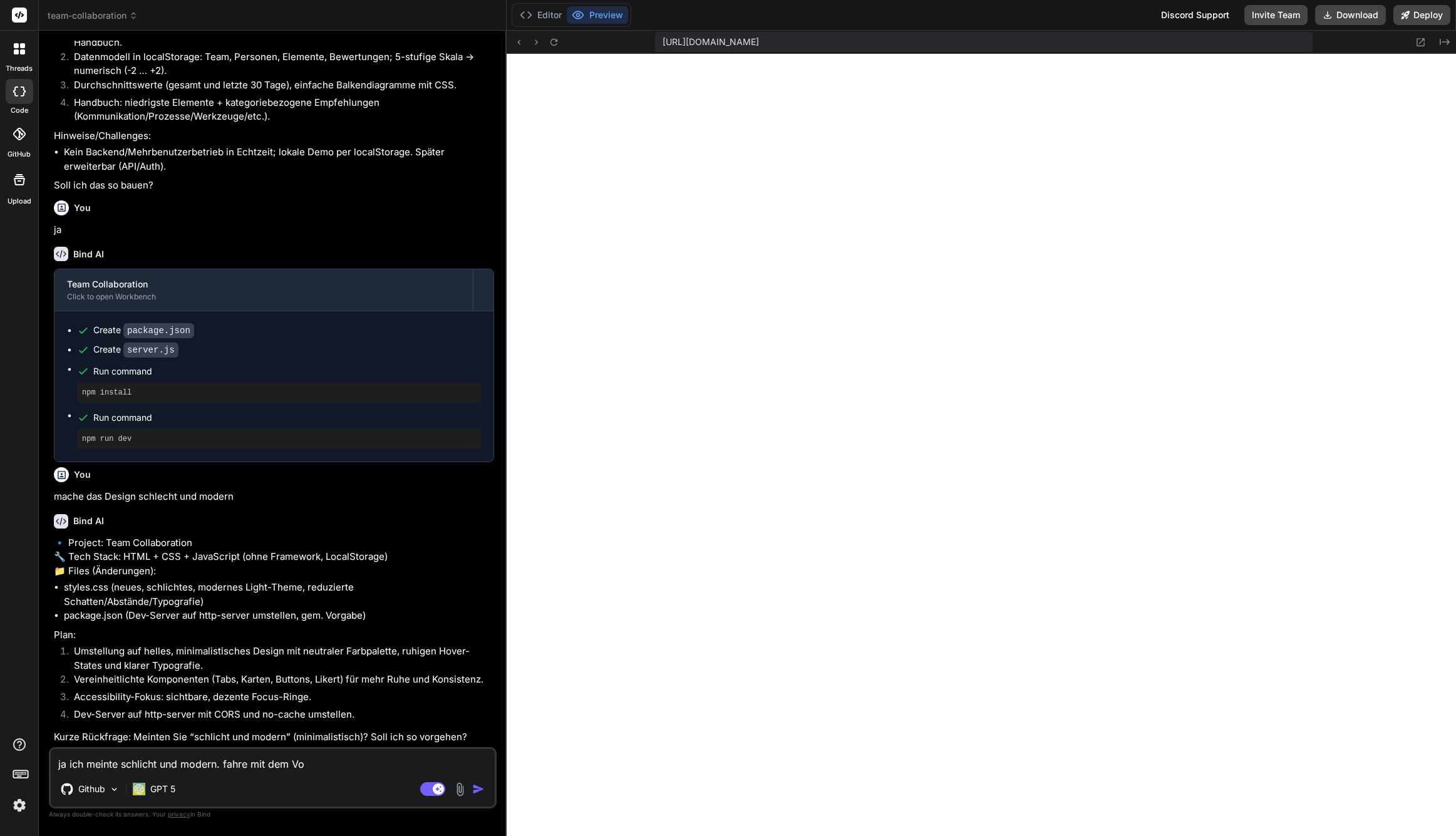
type textarea "x"
type textarea "ja ich meinte schlicht und modern. fahre mit dem Vorg"
type textarea "x"
type textarea "ja ich meinte schlicht und modern. fahre mit dem Vorge"
type textarea "x"
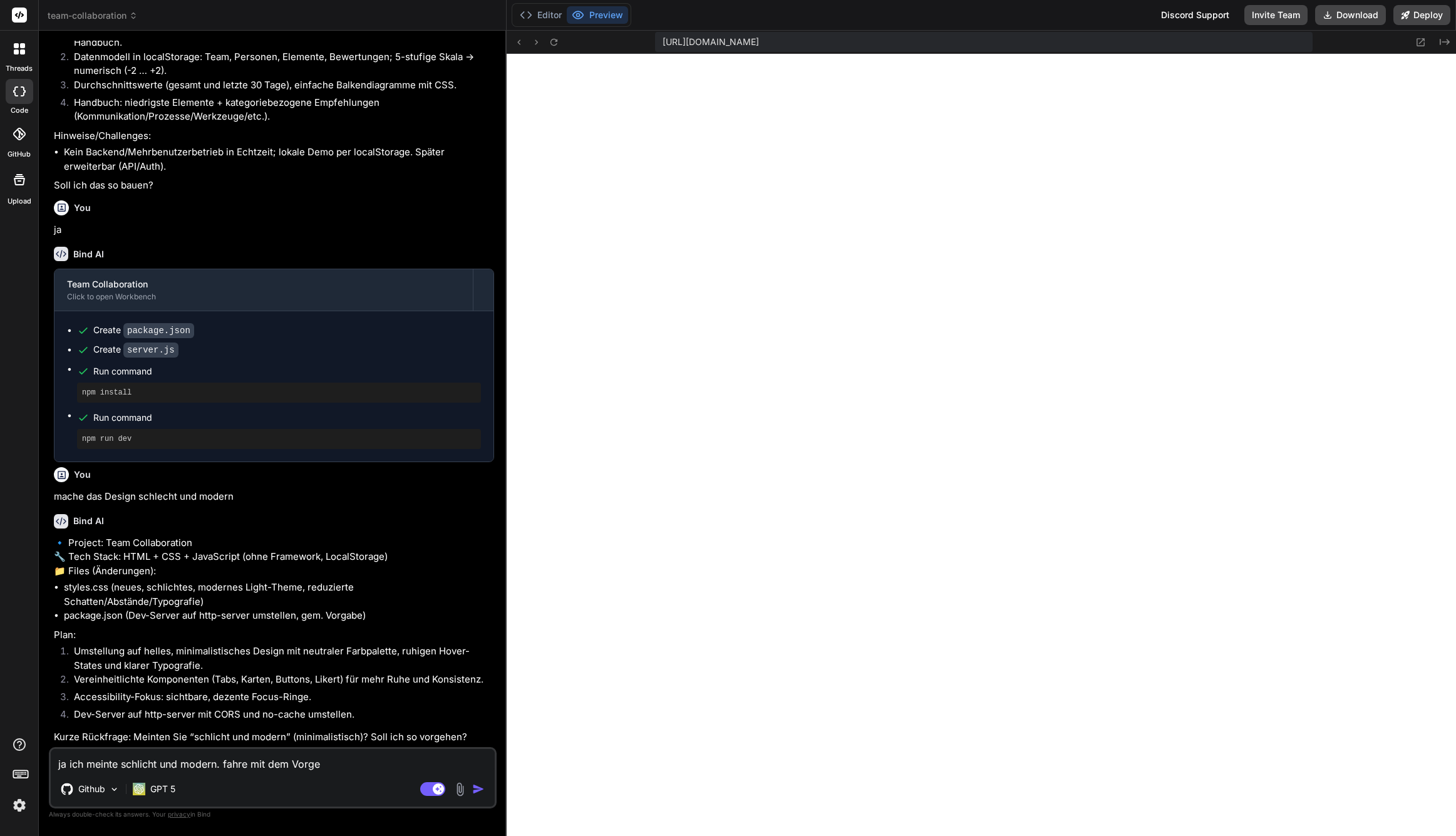
type textarea "ja ich meinte schlicht und modern. fahre mit dem Vorgeh"
type textarea "x"
type textarea "ja ich meinte schlicht und modern. fahre mit dem Vorge"
type textarea "x"
type textarea "ja ich meinte schlicht und modern. fahre mit dem Vorg"
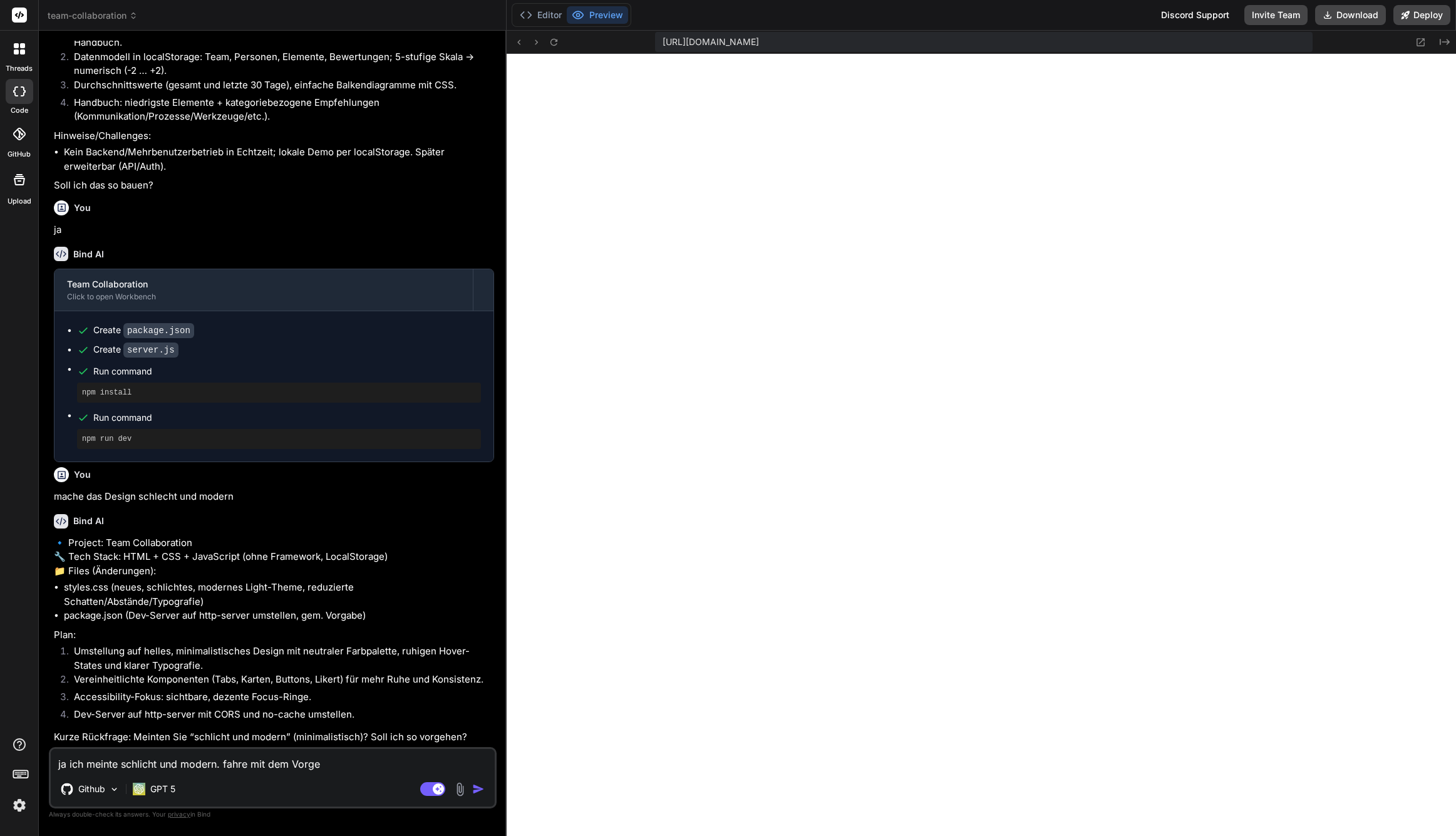
type textarea "x"
type textarea "ja ich meinte schlicht und modern. fahre mit dem Vor"
type textarea "x"
type textarea "ja ich meinte schlicht und modern. fahre mit dem Vo"
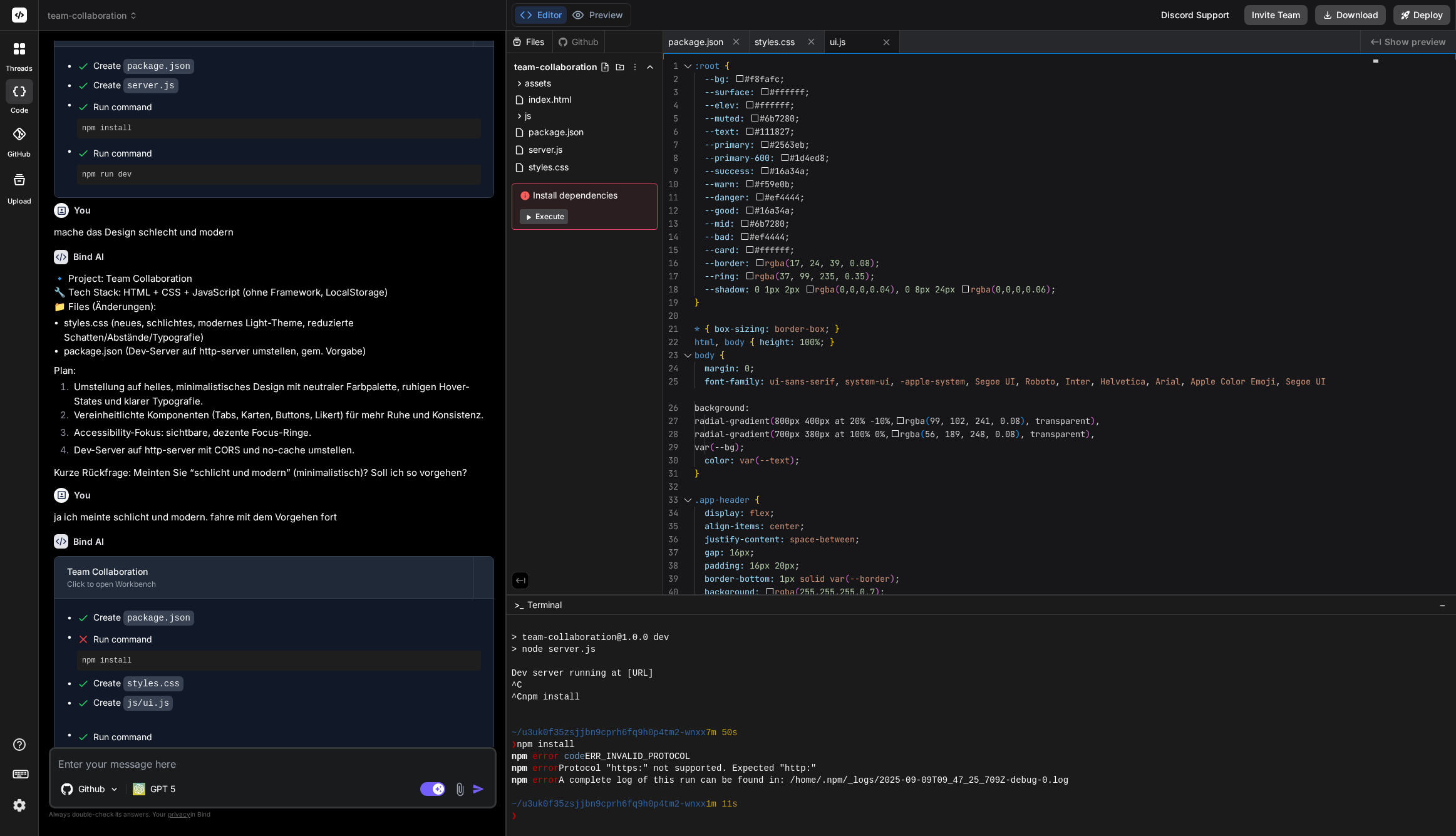
scroll to position [298, 0]
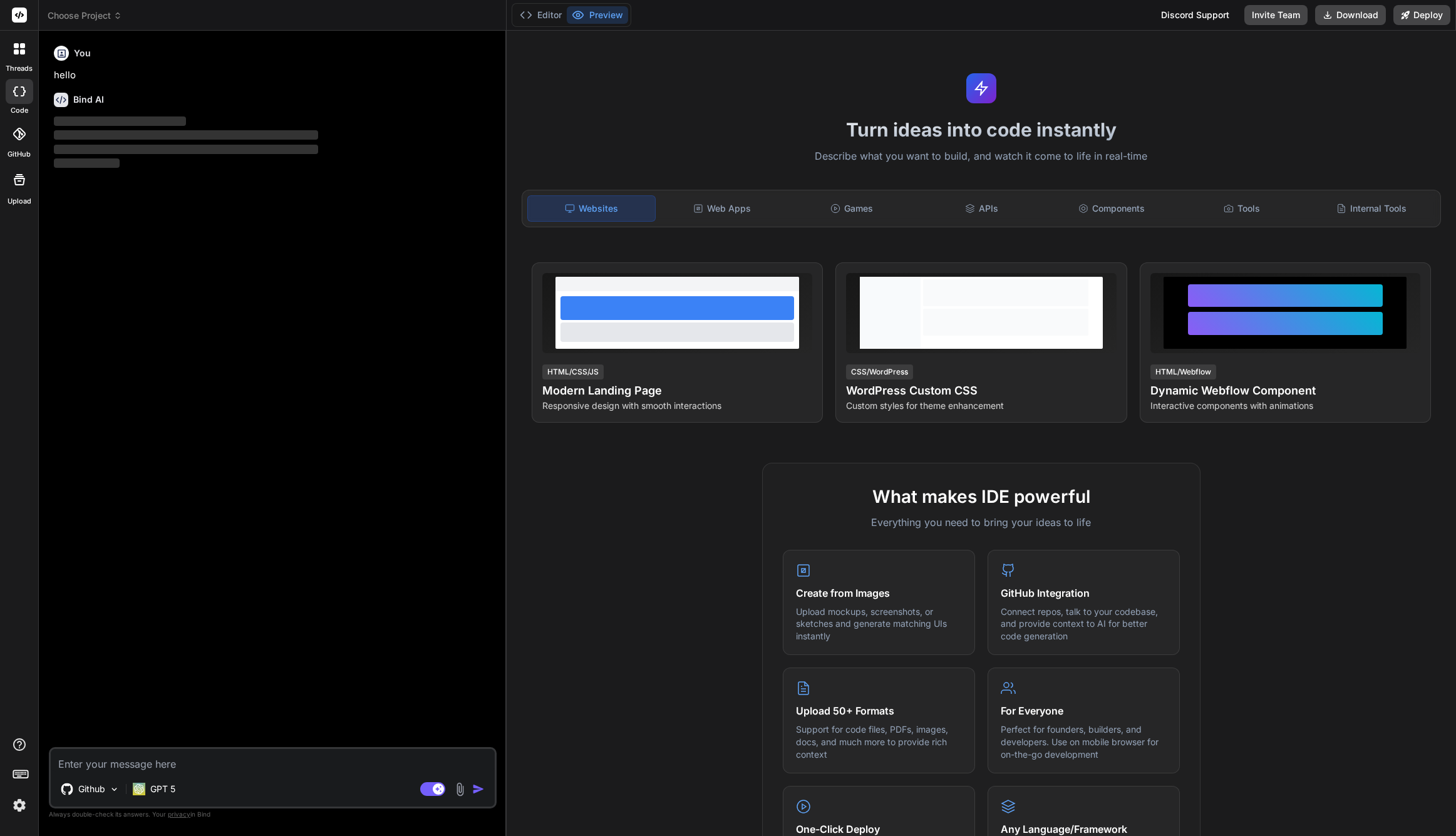
click at [104, 14] on span "Choose Project" at bounding box center [84, 15] width 74 height 12
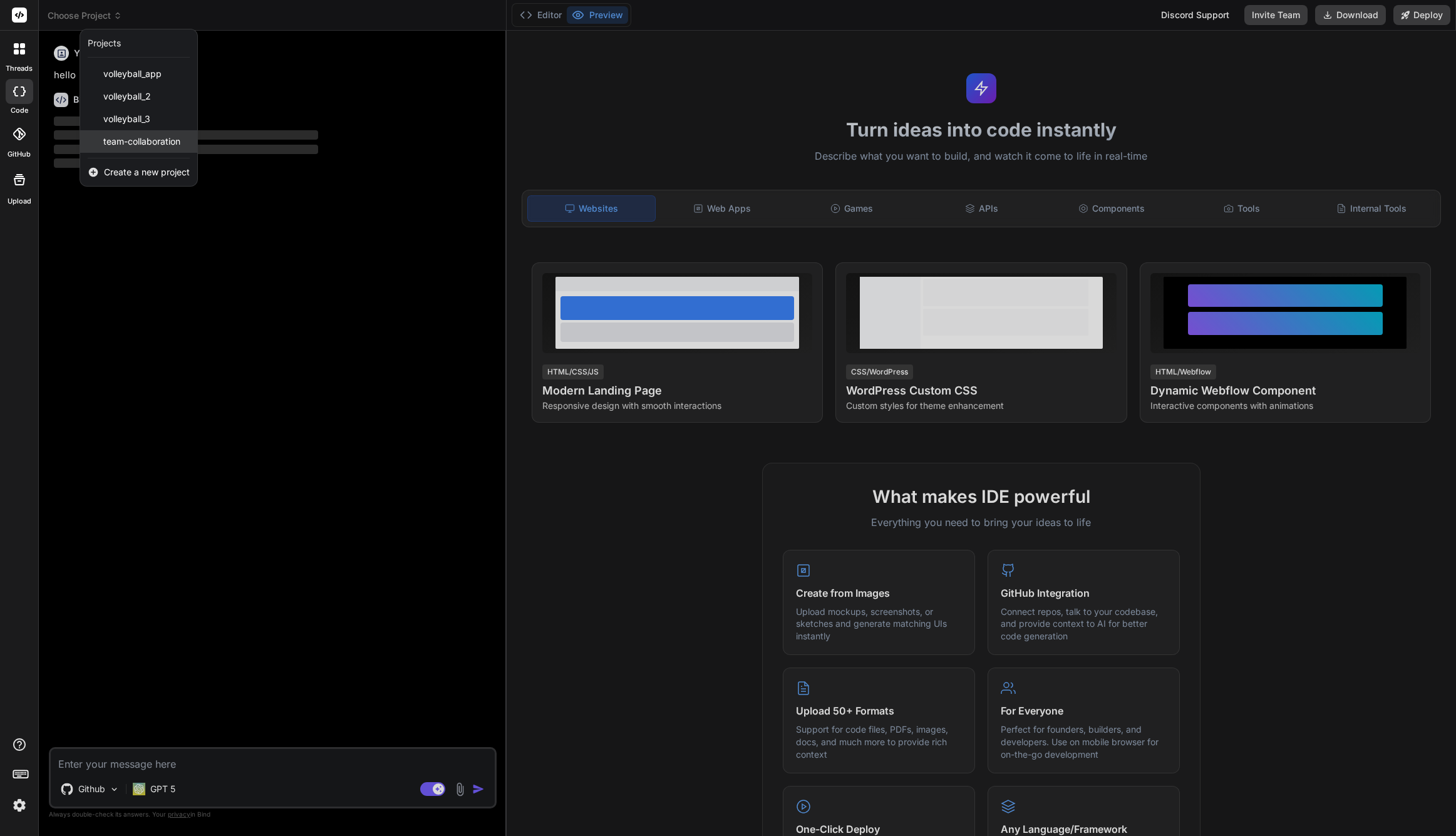
click at [153, 143] on span "team-collaboration" at bounding box center [142, 141] width 77 height 12
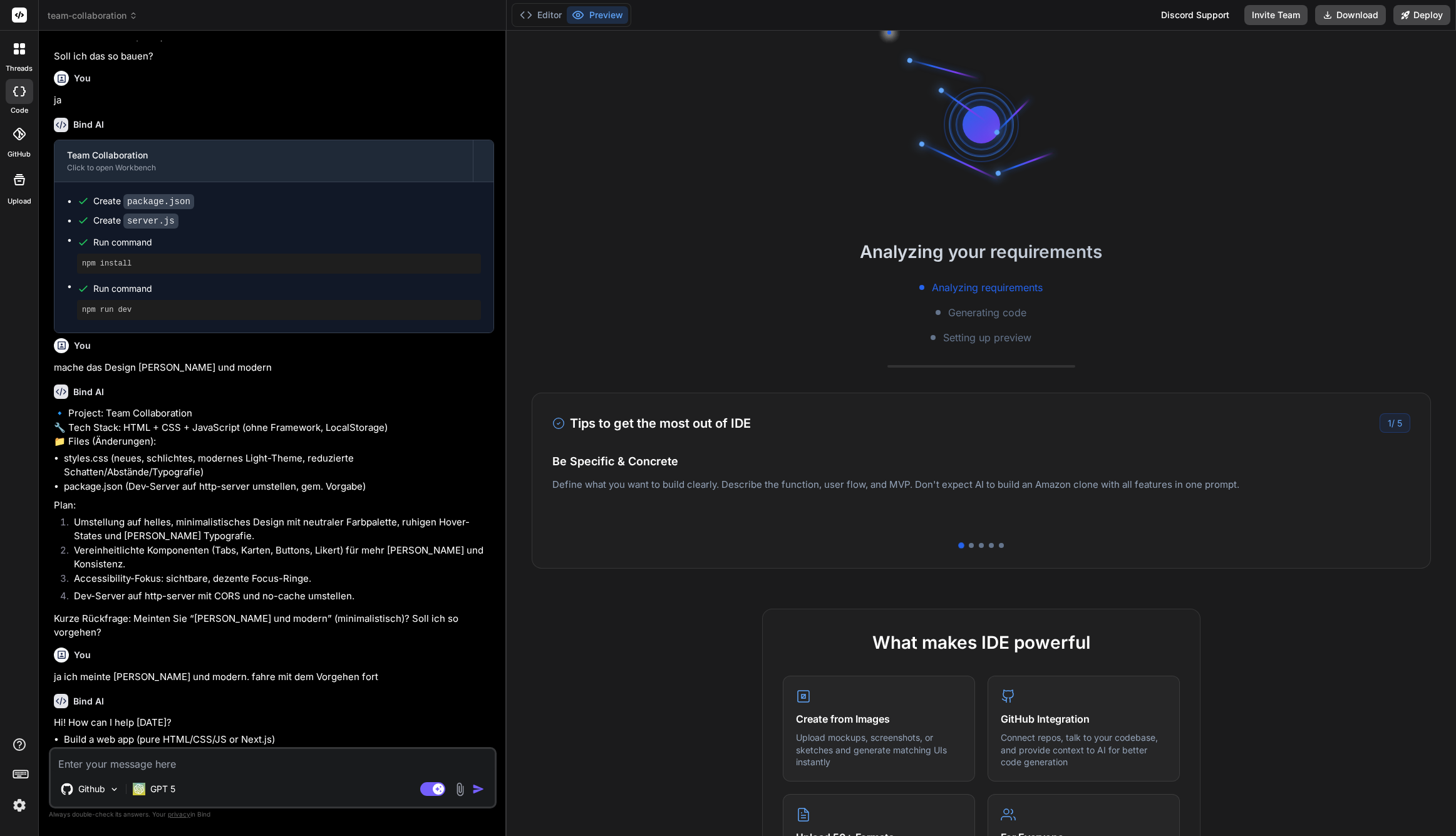
scroll to position [591, 0]
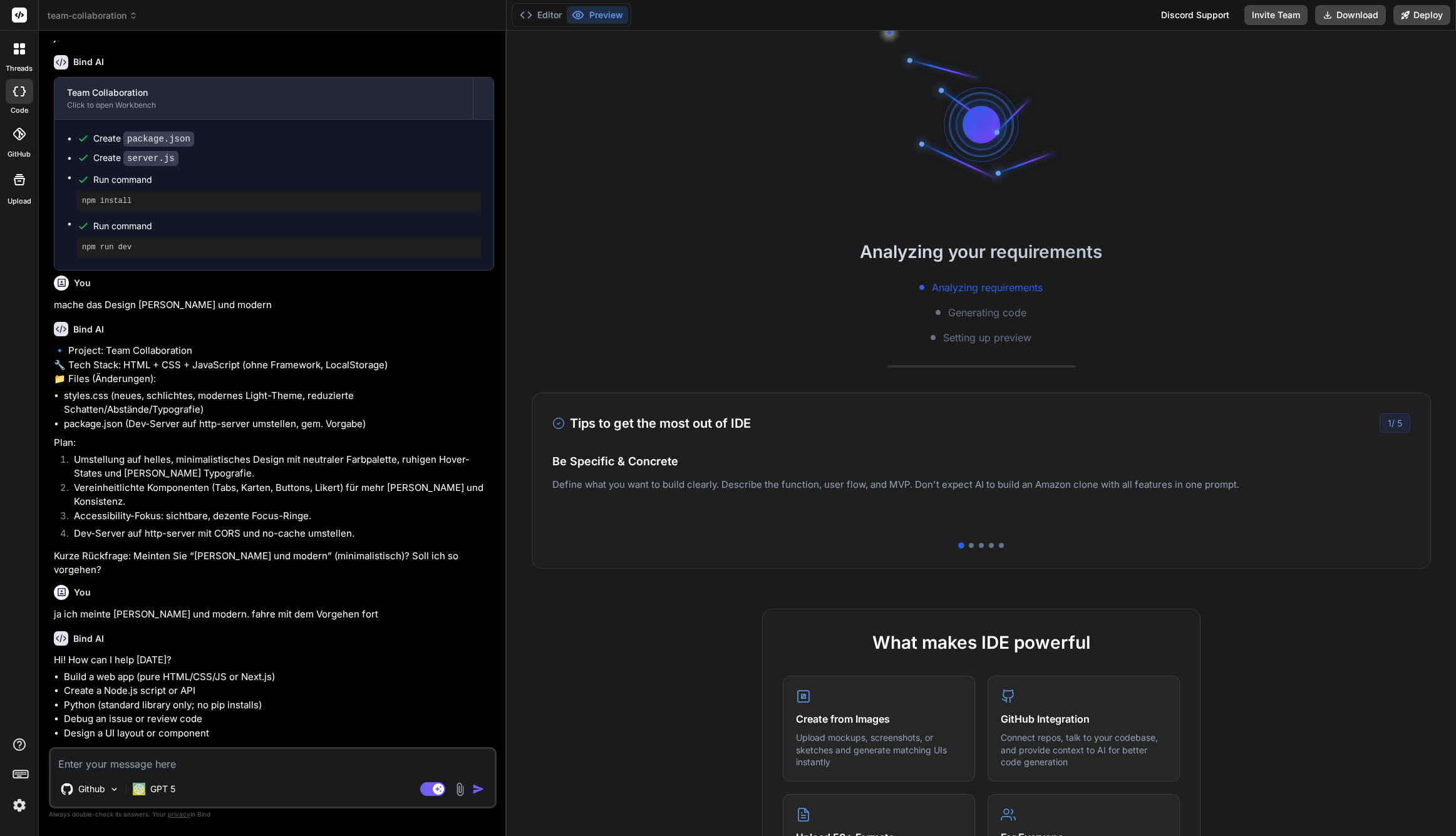
click at [594, 13] on button "Preview" at bounding box center [598, 15] width 62 height 18
click at [541, 17] on button "Editor" at bounding box center [541, 15] width 52 height 18
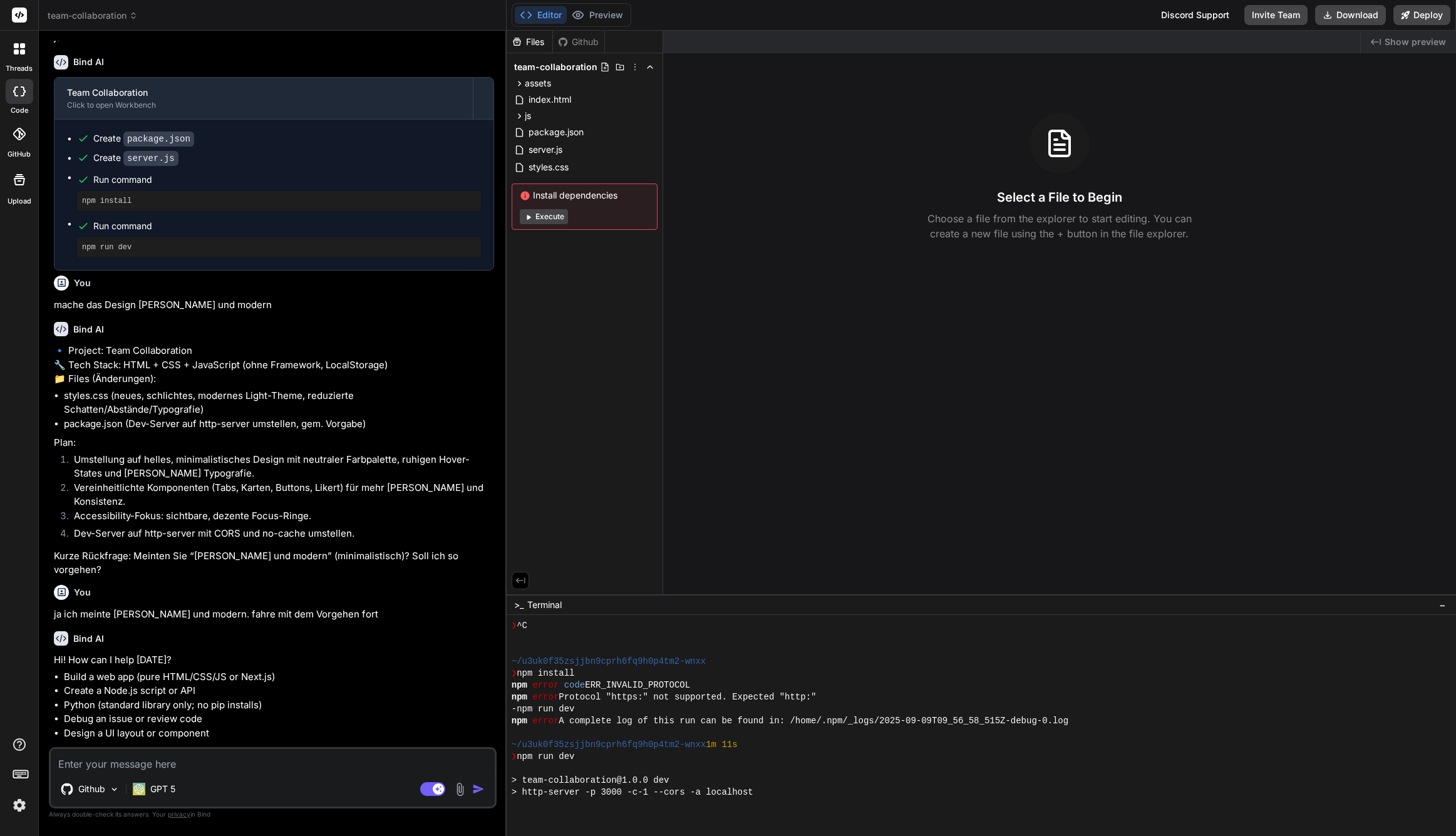
scroll to position [119, 0]
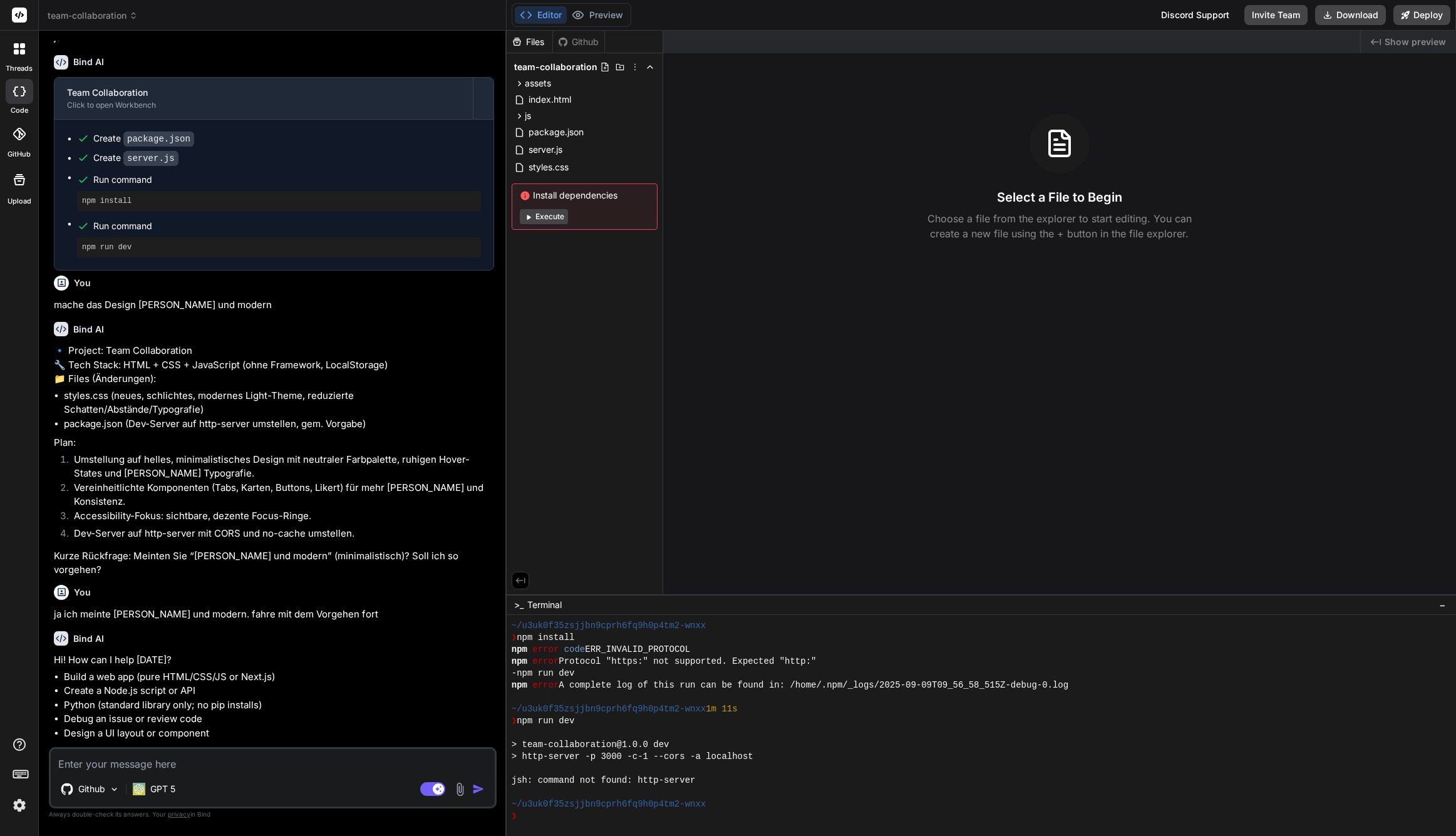
type textarea "x"
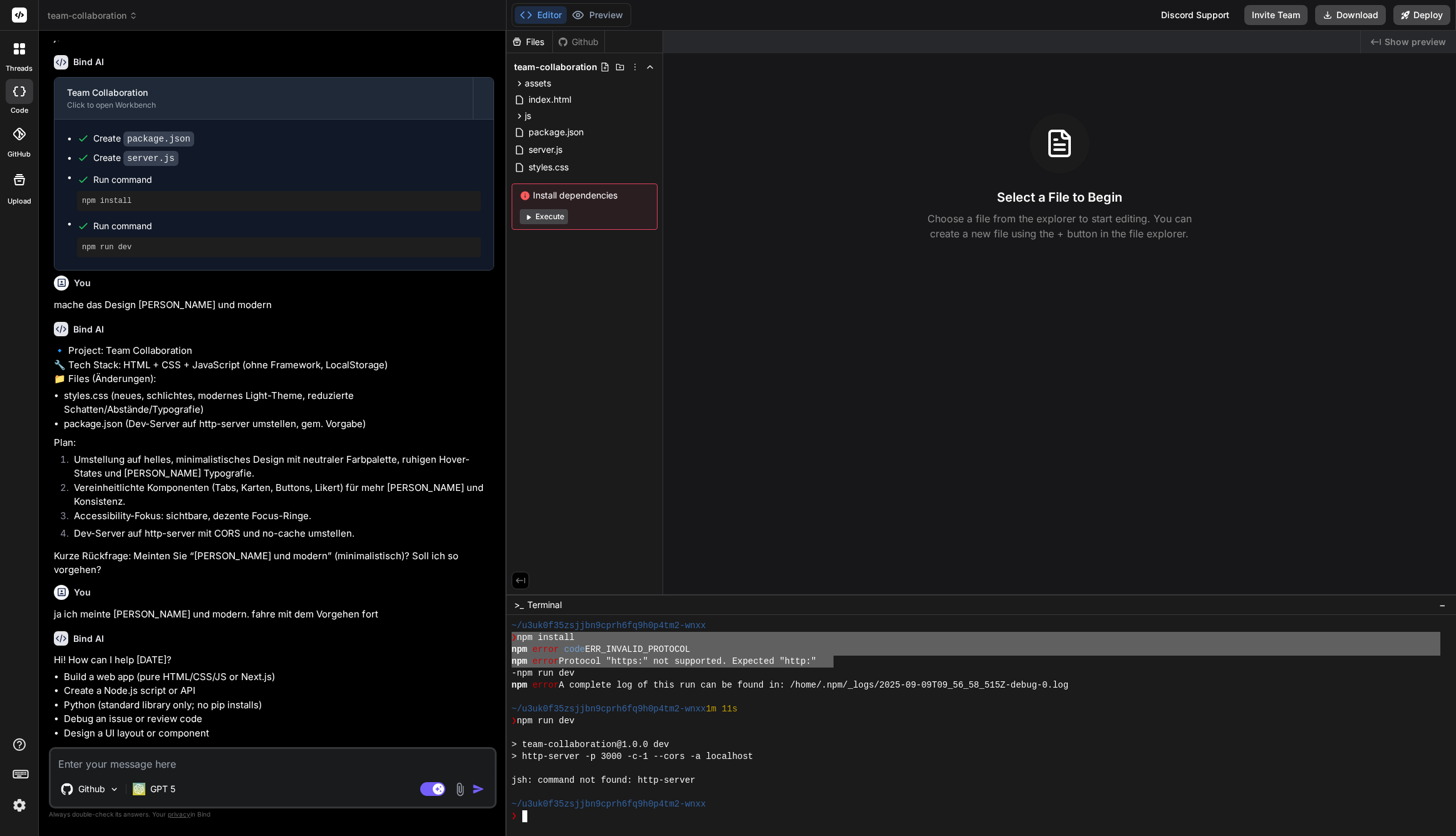
drag, startPoint x: 513, startPoint y: 640, endPoint x: 832, endPoint y: 661, distance: 319.7
click at [318, 763] on textarea at bounding box center [273, 760] width 444 height 23
paste textarea "❯ npm install npm error code ERR_INVALID_PROTOCOL npm error Protocol "https:" n…"
type textarea "❯ npm install npm error code ERR_INVALID_PROTOCOL npm error Protocol "https:" n…"
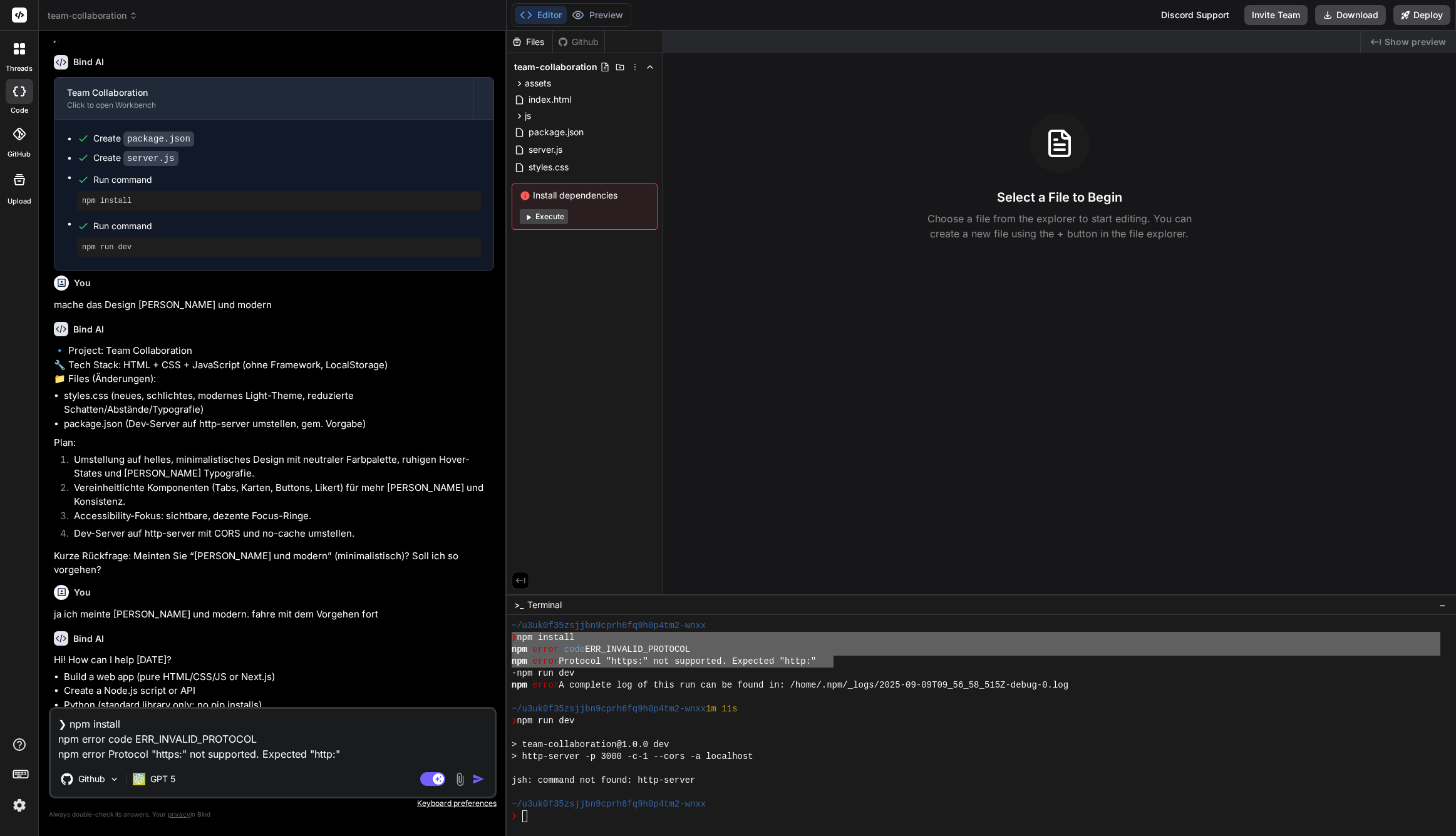
type textarea "x"
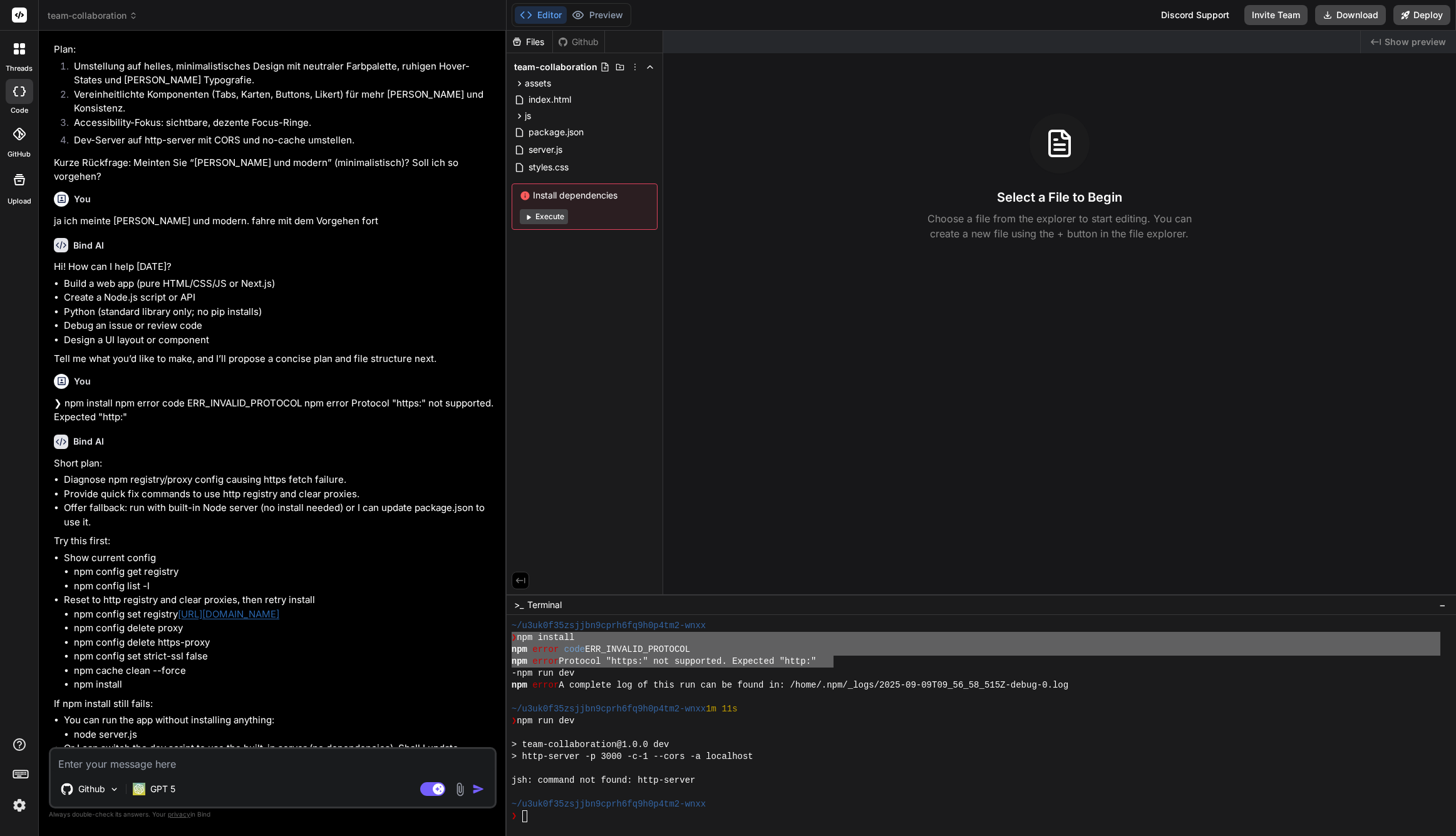
scroll to position [984, 0]
type textarea "x"
click at [200, 764] on textarea at bounding box center [273, 760] width 444 height 23
click at [188, 765] on textarea at bounding box center [273, 760] width 444 height 23
type textarea "j"
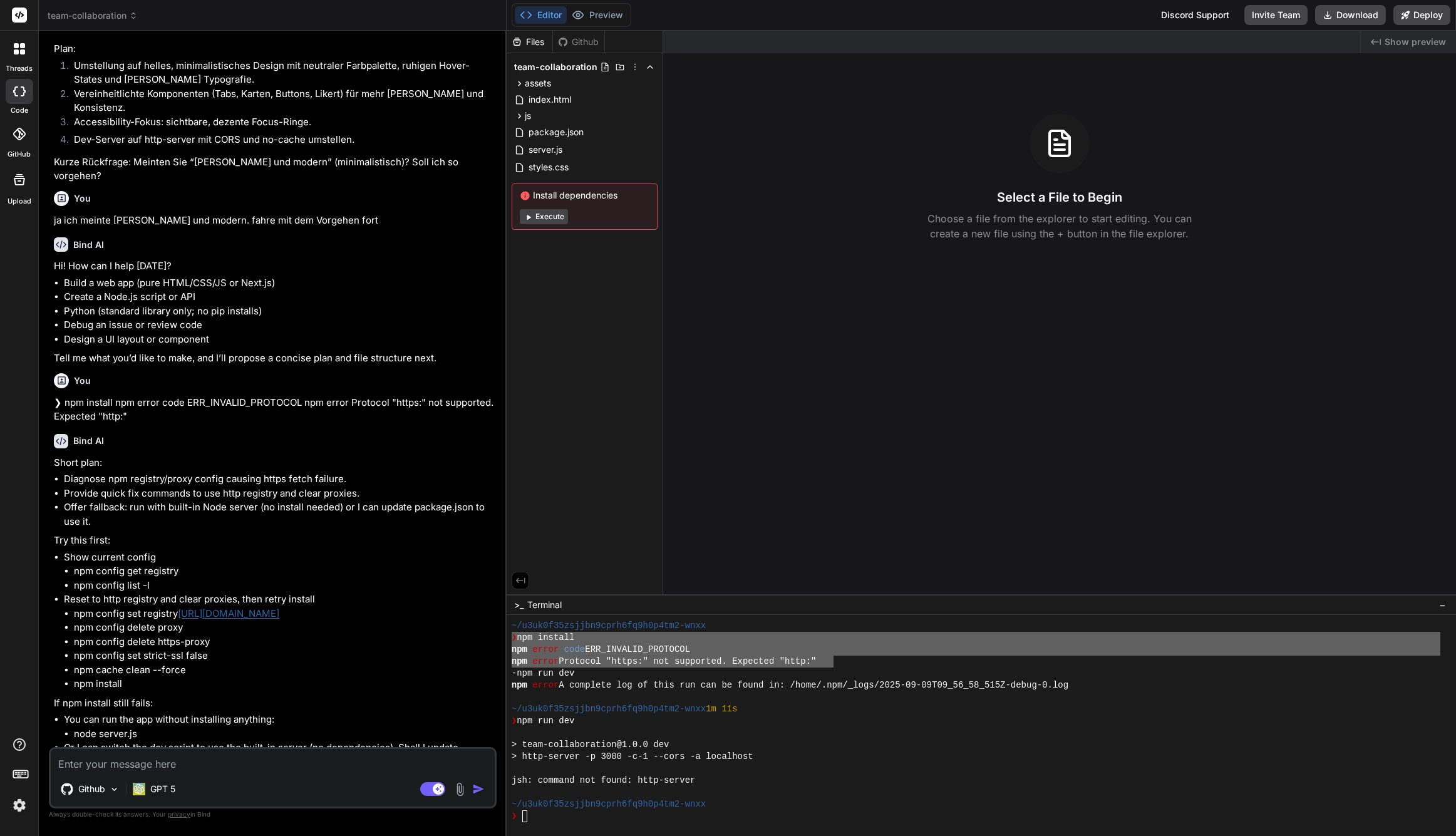
type textarea "x"
type textarea "je"
type textarea "x"
type textarea "jes"
type textarea "x"
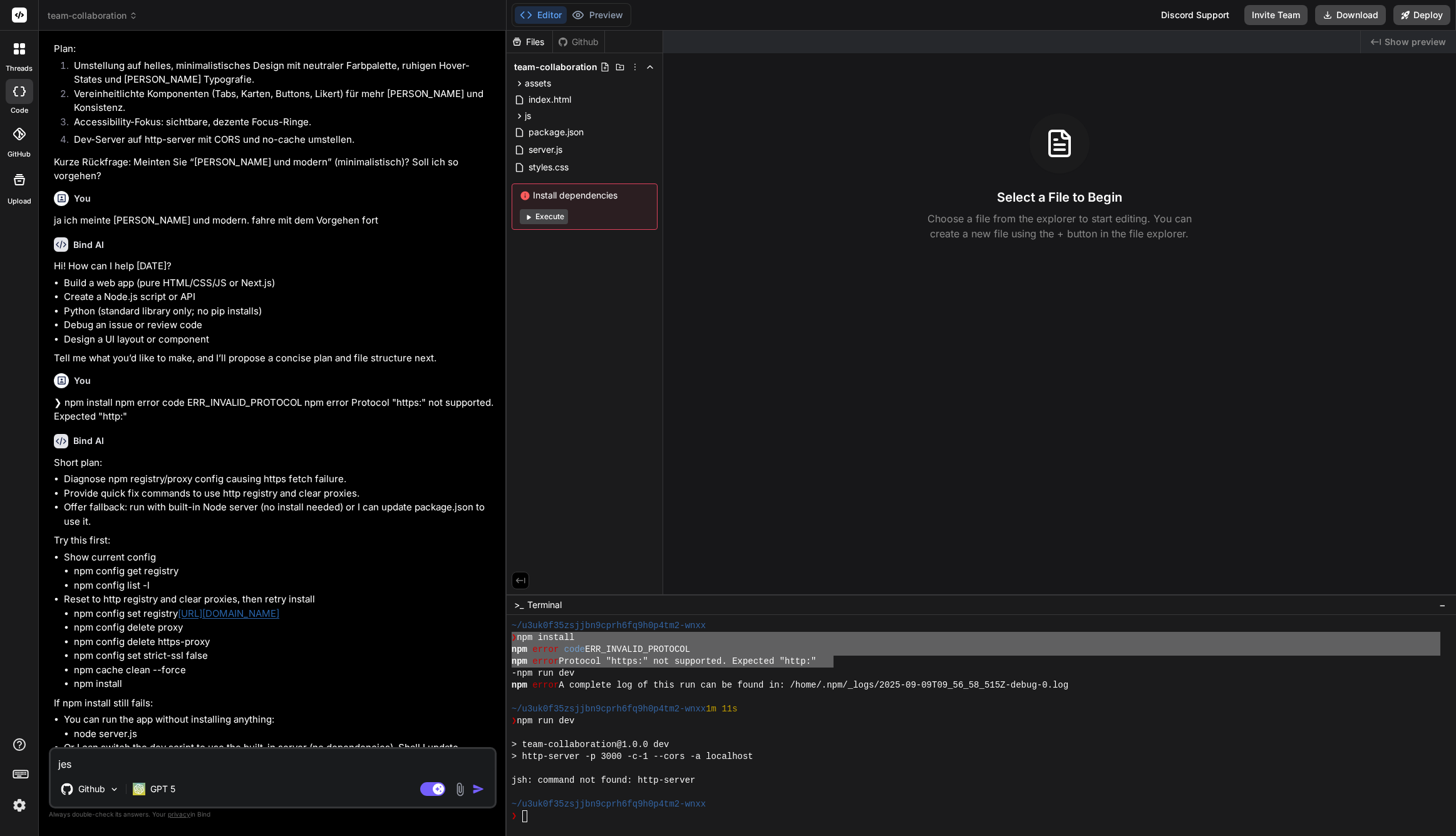
type textarea "je"
type textarea "x"
type textarea "j"
type textarea "x"
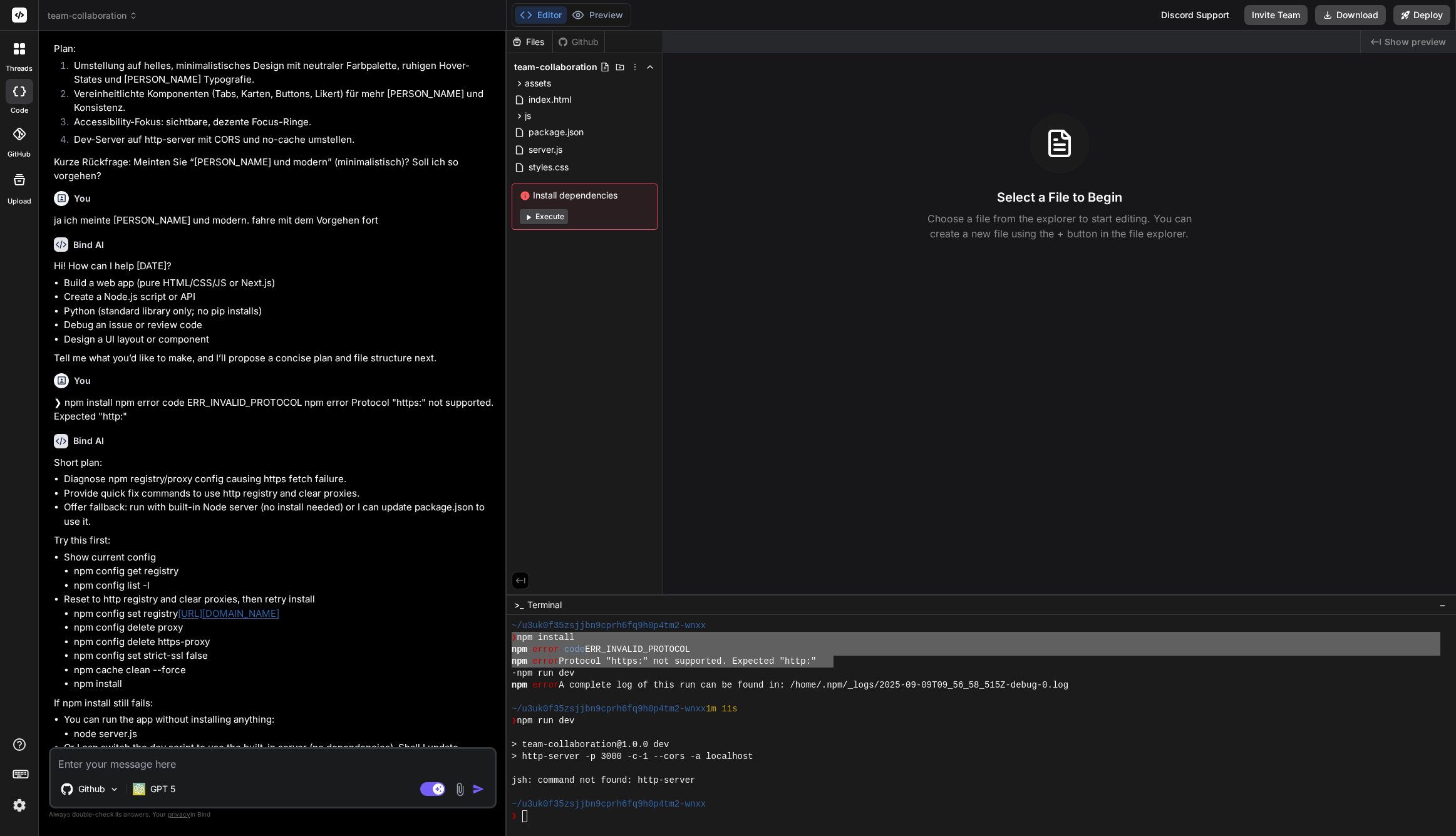
type textarea "y"
type textarea "x"
type textarea "ye"
type textarea "x"
type textarea "yes"
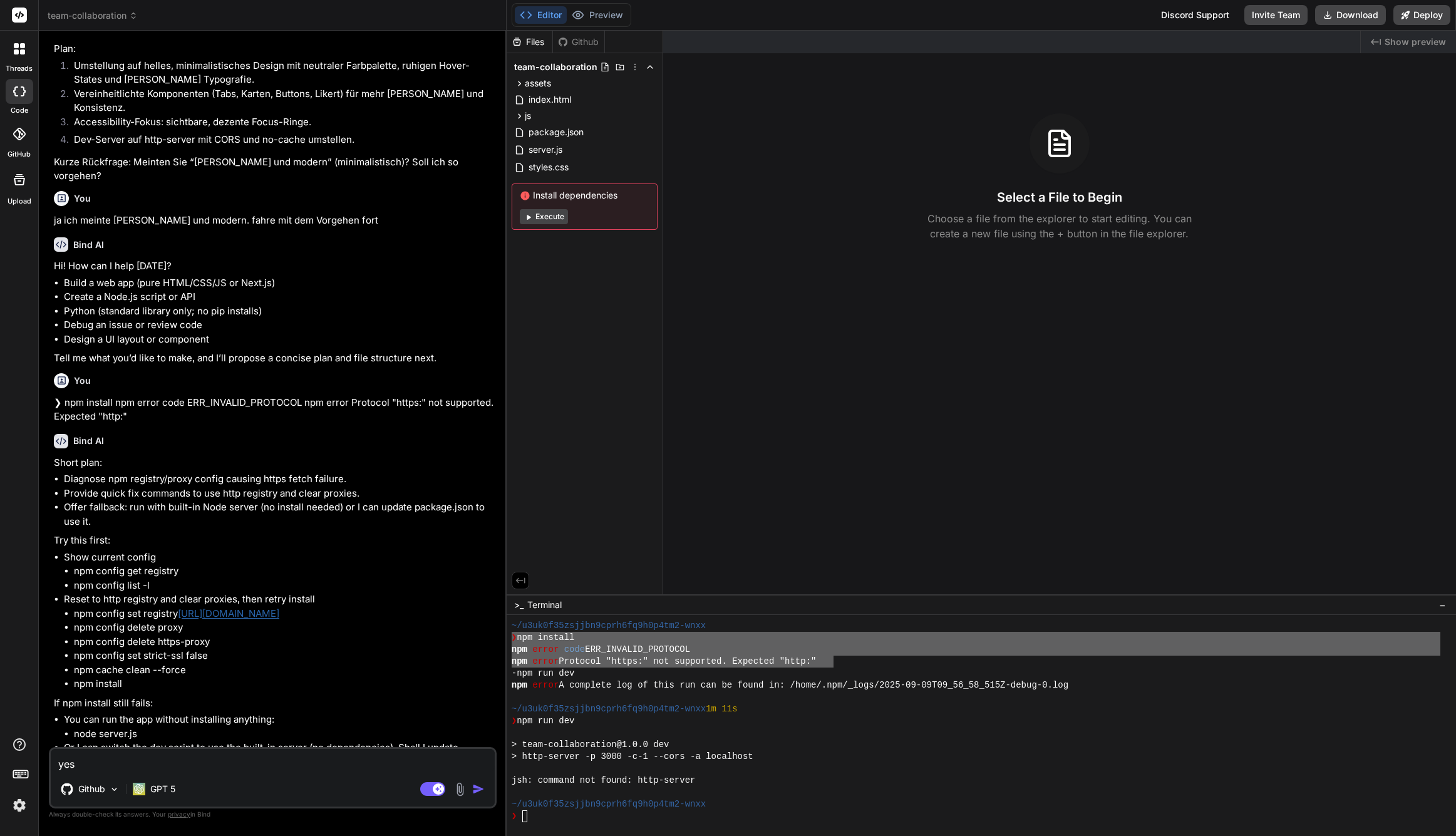
type textarea "x"
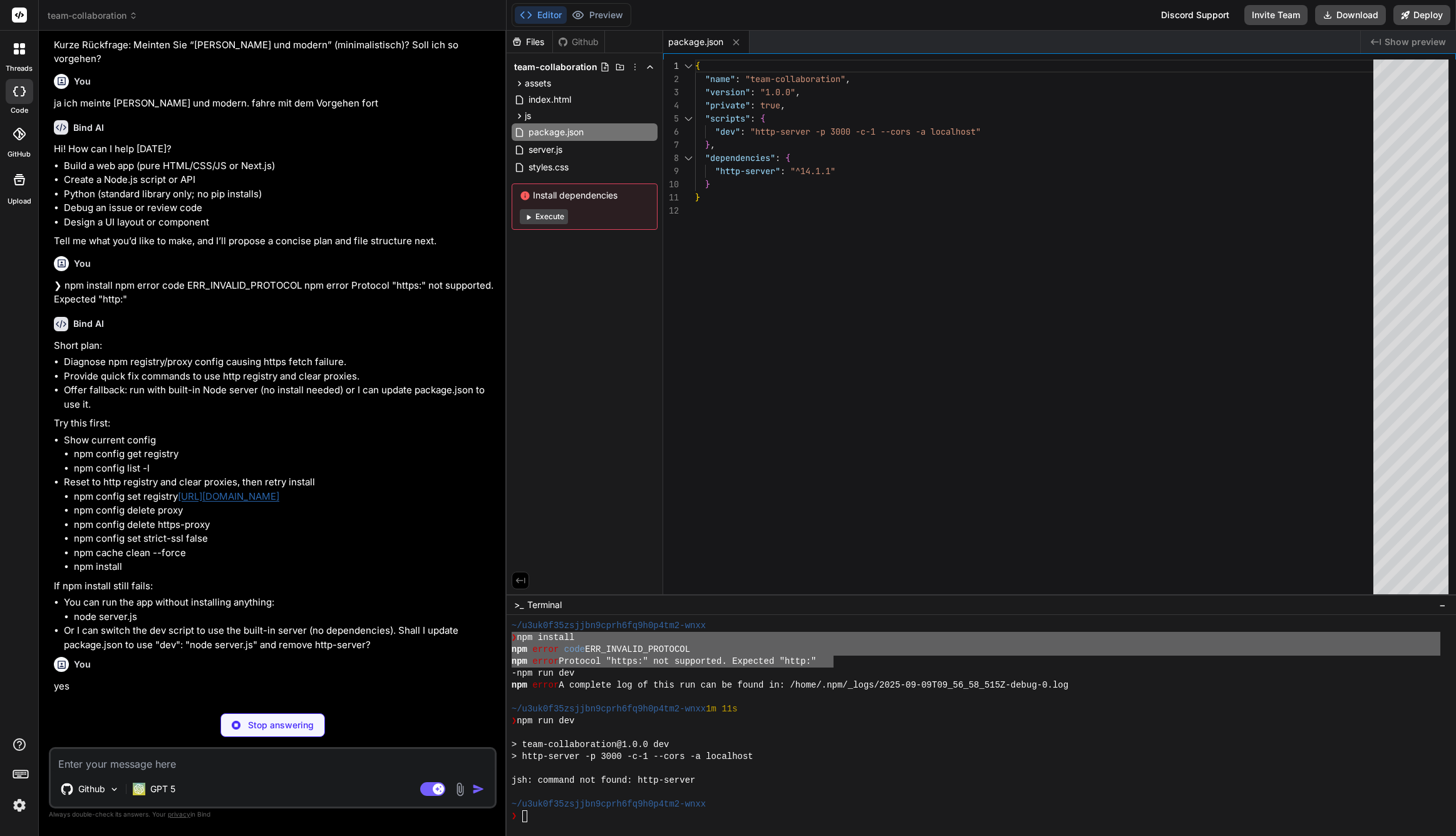
scroll to position [1201, 0]
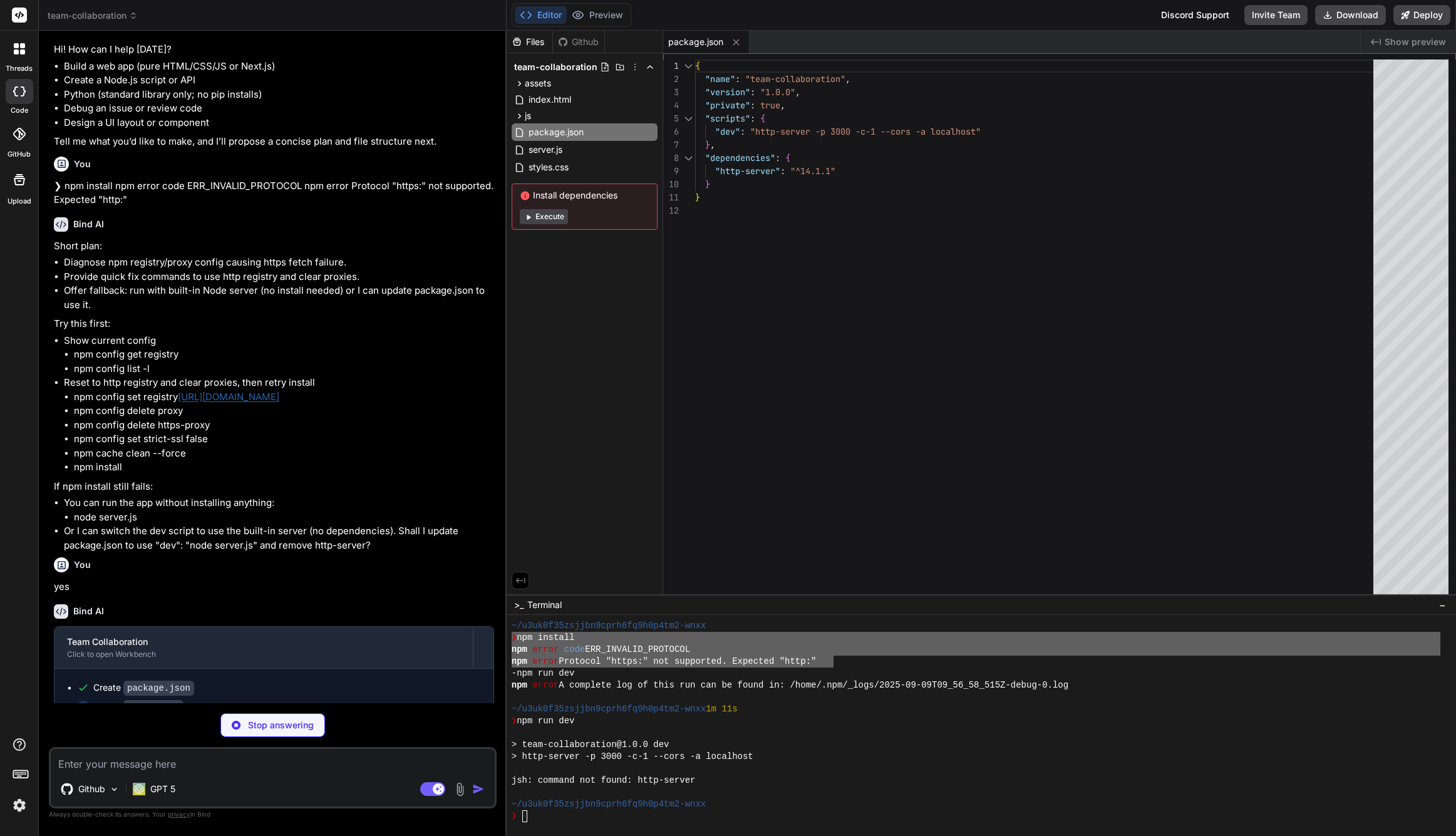
type textarea "x"
type textarea "</html>"
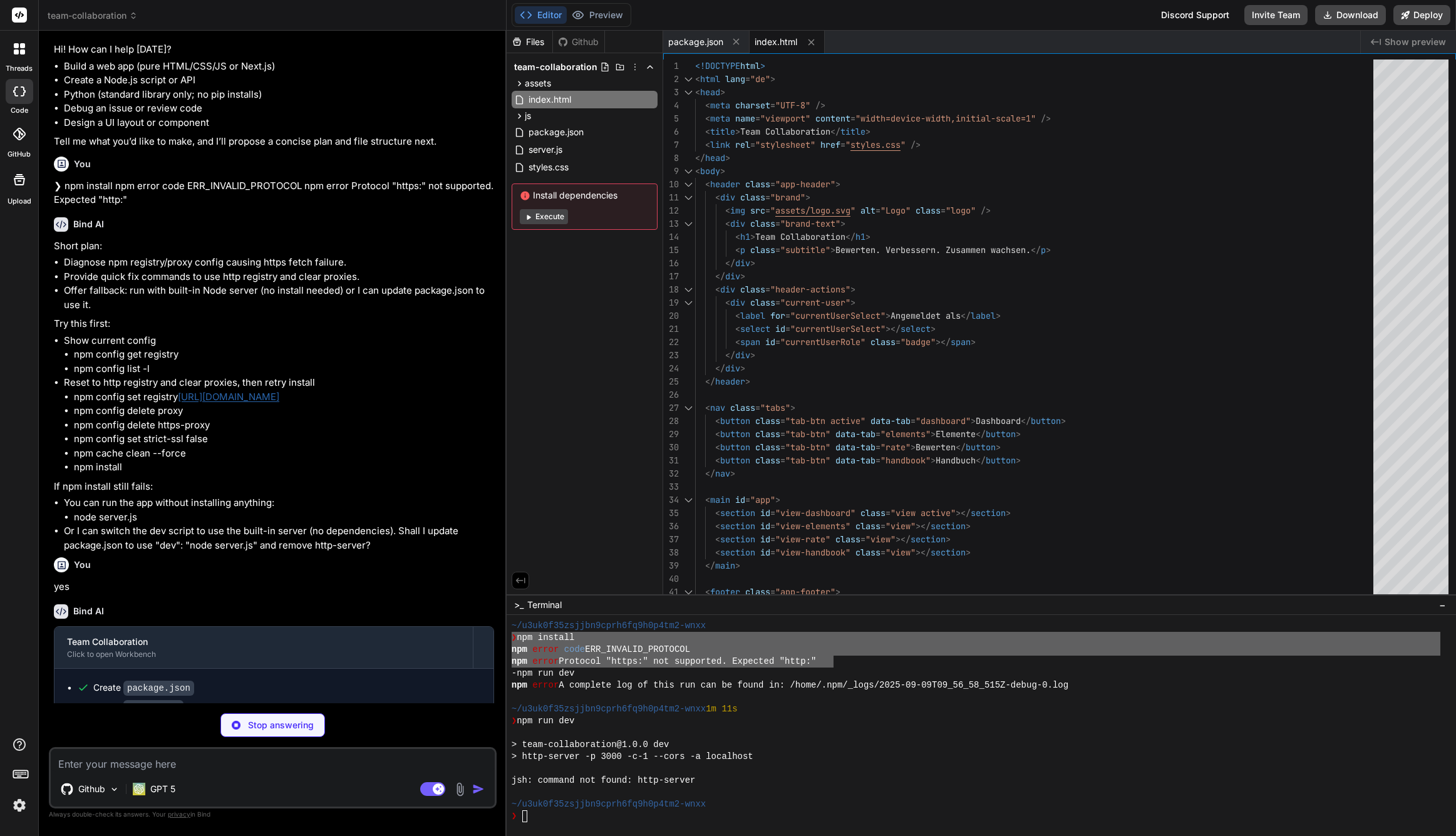
click at [779, 39] on span "index.html" at bounding box center [776, 42] width 43 height 12
type textarea "x"
click at [717, 43] on span "package.json" at bounding box center [696, 42] width 55 height 12
type textarea "}"
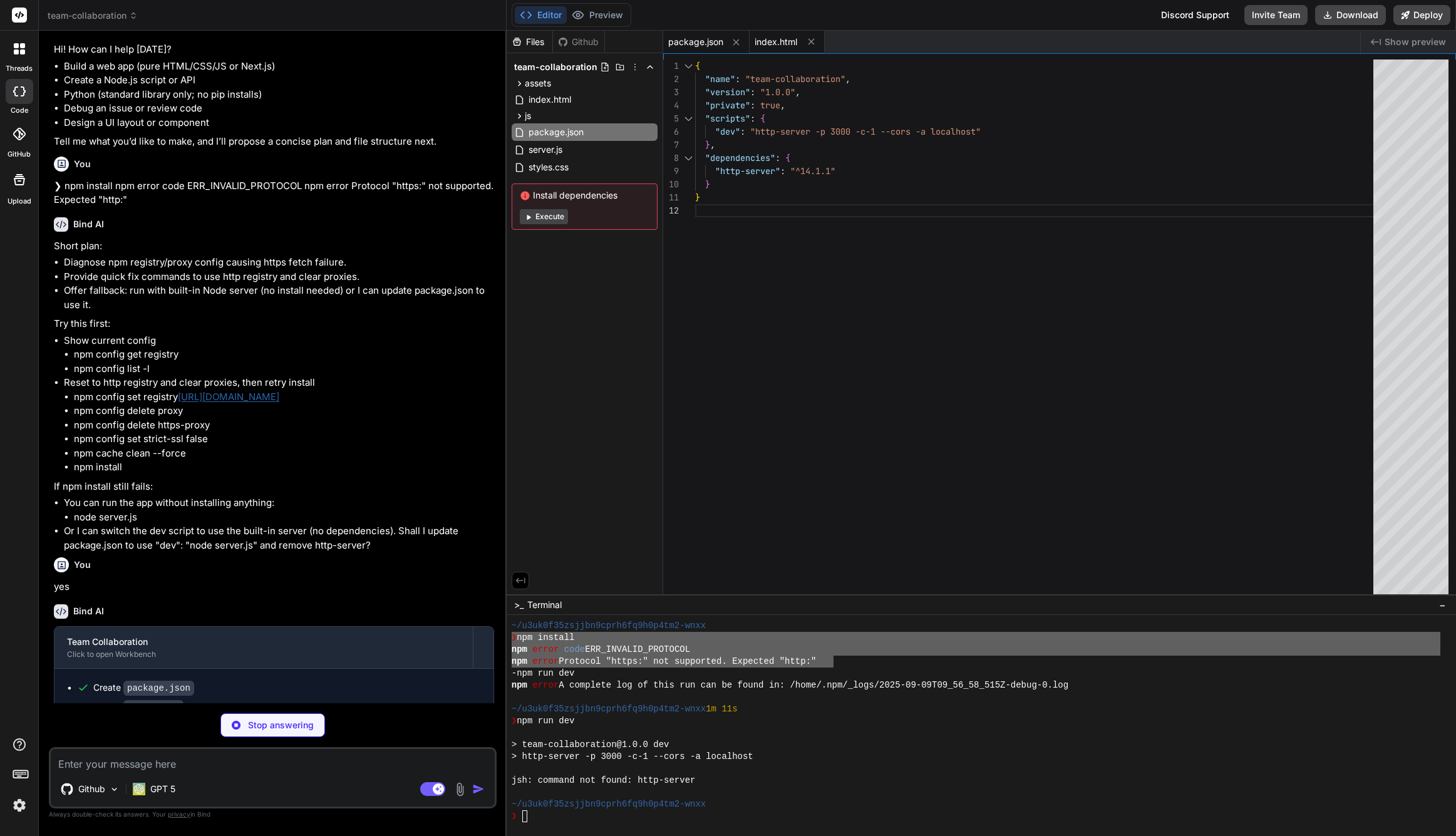
type textarea "x"
click at [780, 50] on div "index.html" at bounding box center [788, 42] width 75 height 23
type textarea "</html>"
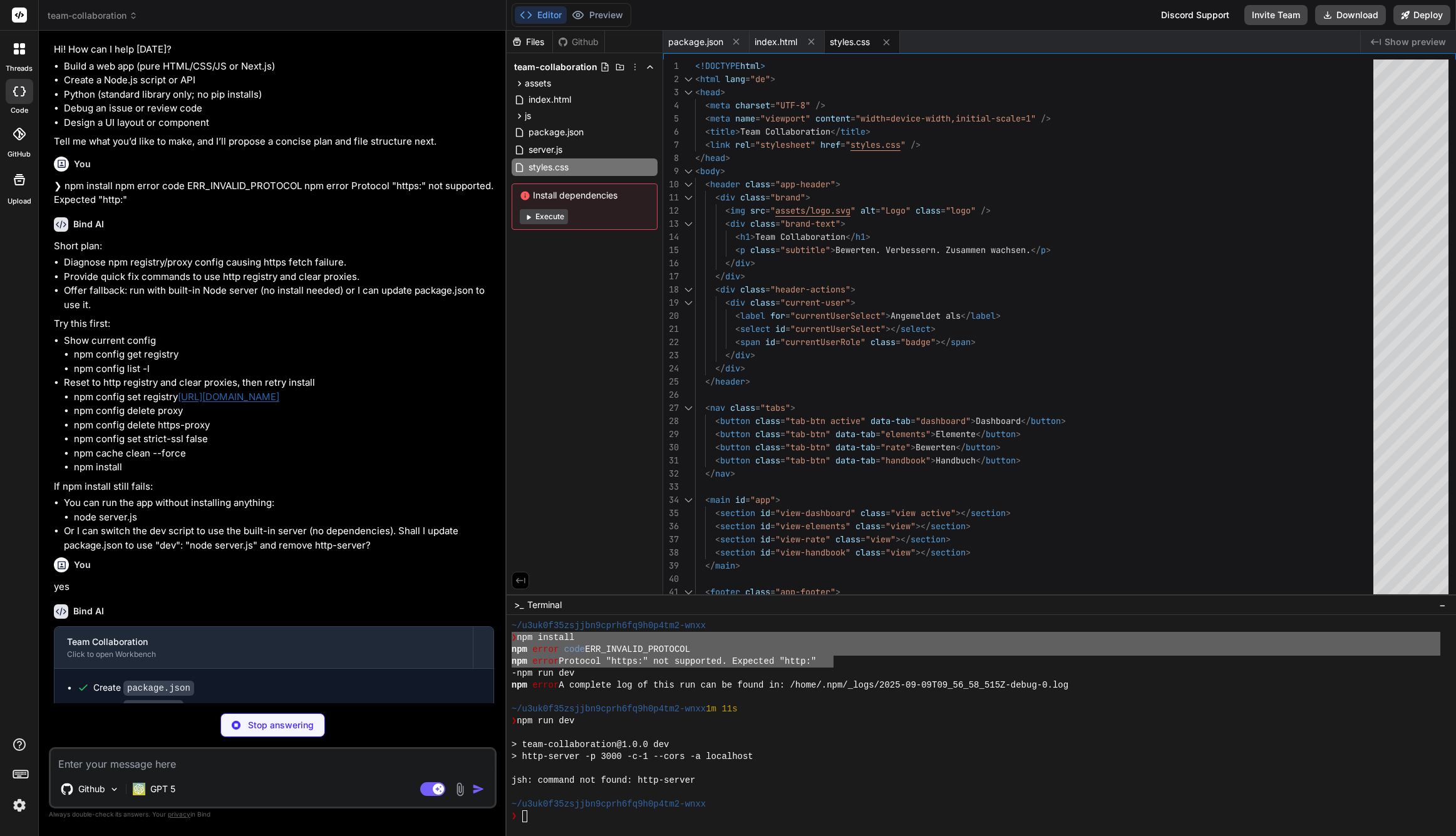
type textarea "x"
type textarea "color: var(--muted); }"
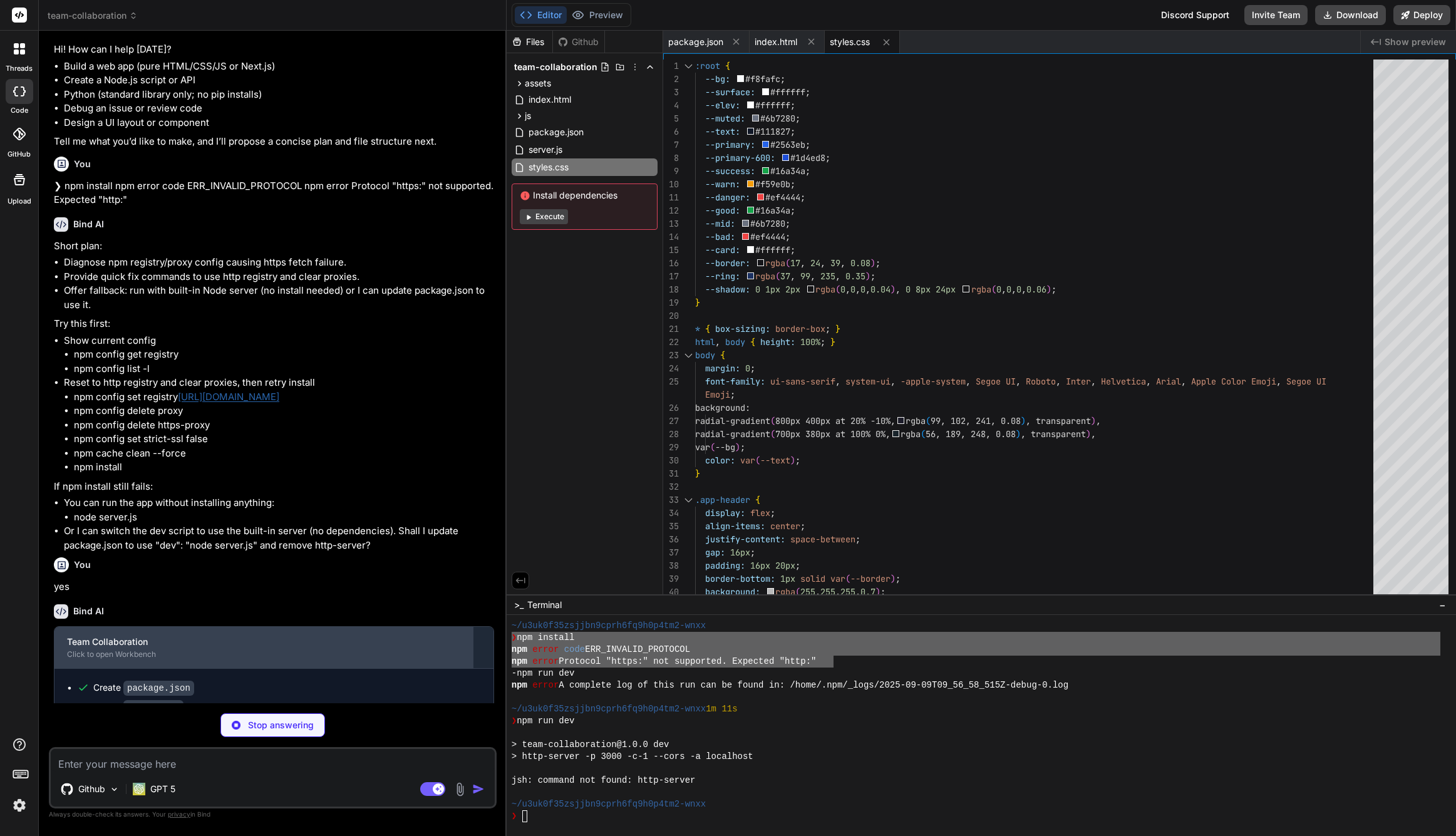
scroll to position [1239, 0]
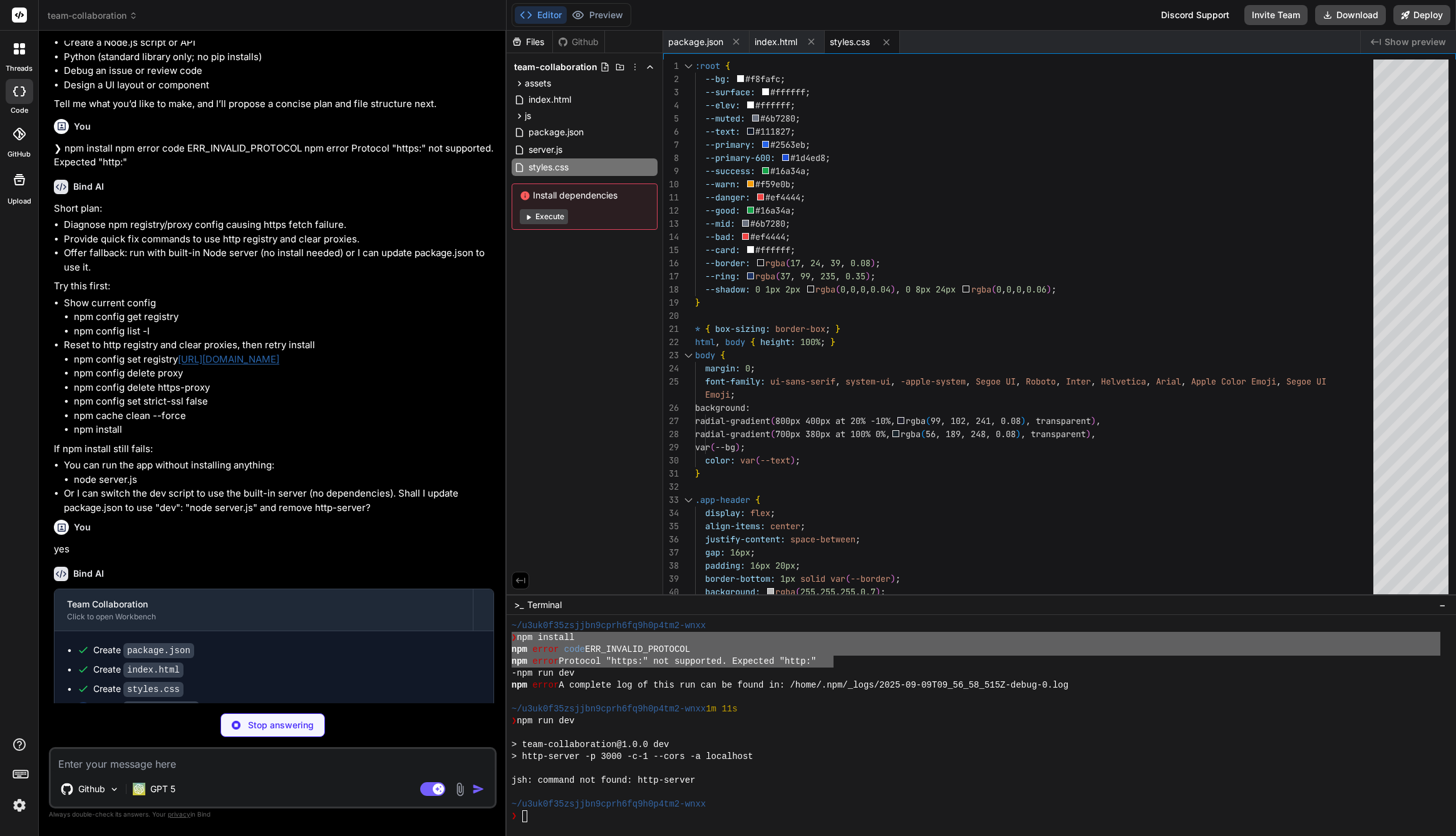
type textarea "x"
type textarea "getRecommendations }; })();"
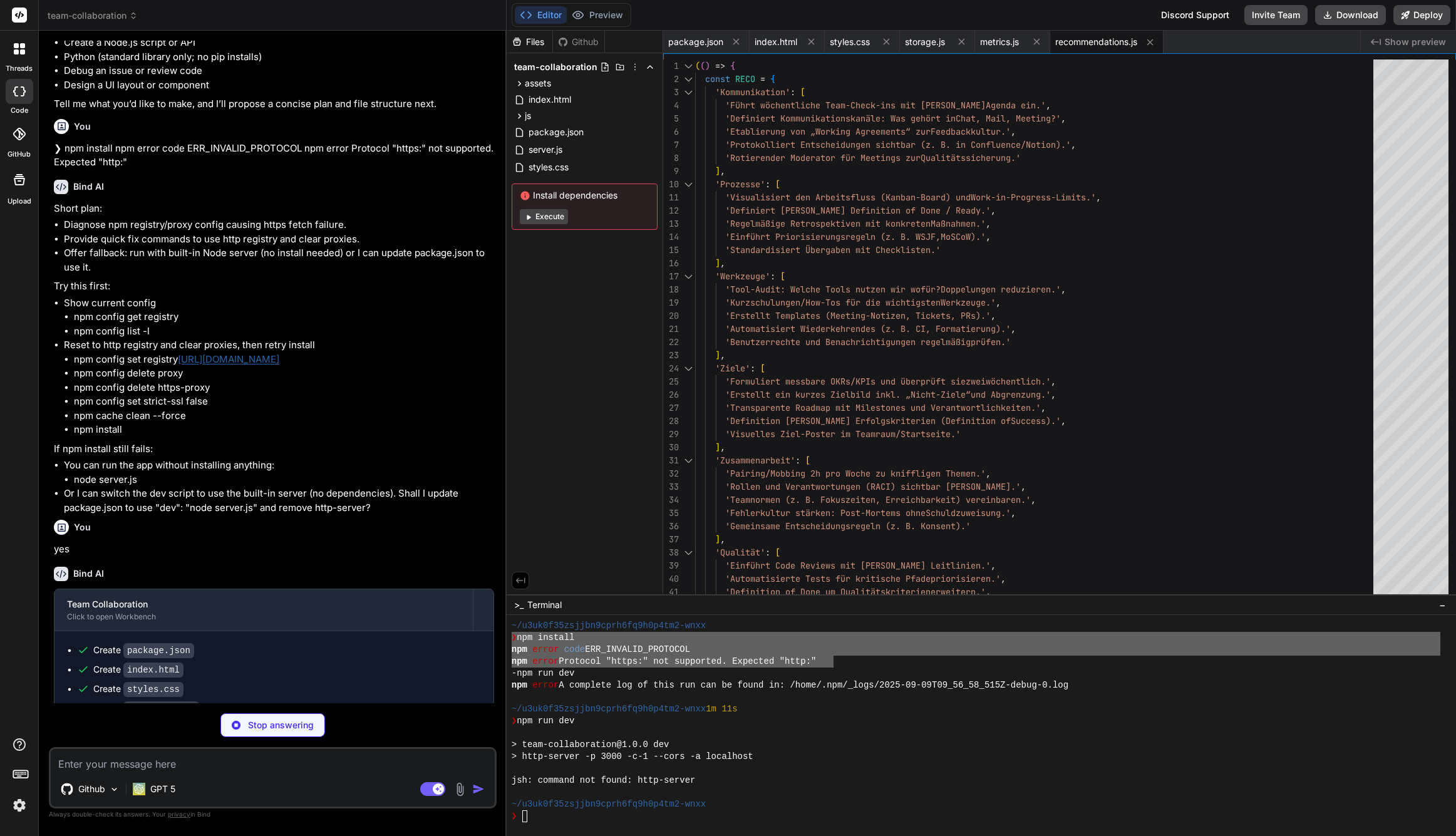
scroll to position [1295, 0]
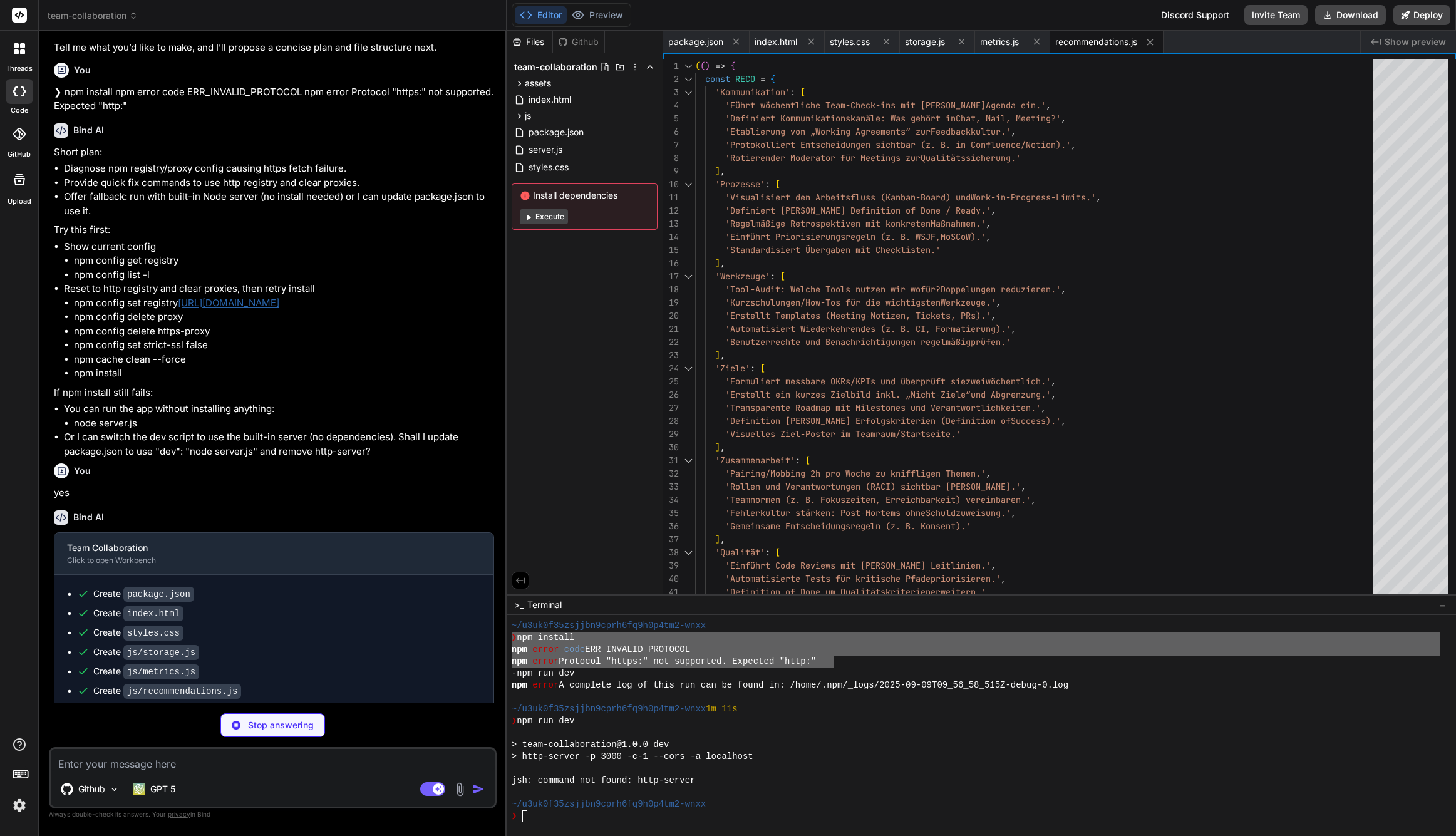
type textarea "x"
type textarea "window.TCUI = { renderAll, setActiveTab }; })();"
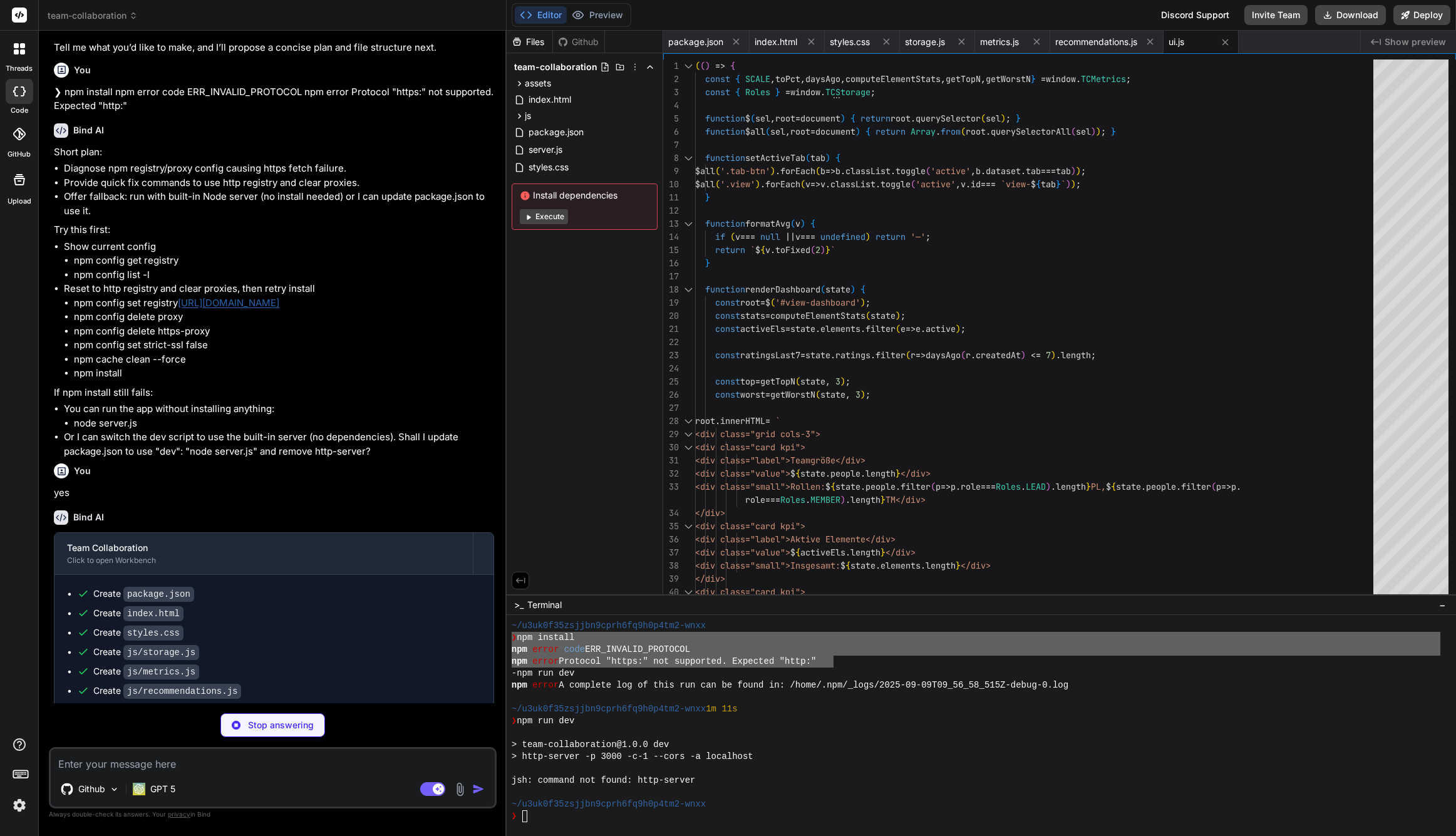
type textarea "x"
type textarea "window.TCUI.renderAll(state, 'dashboard'); }); })();"
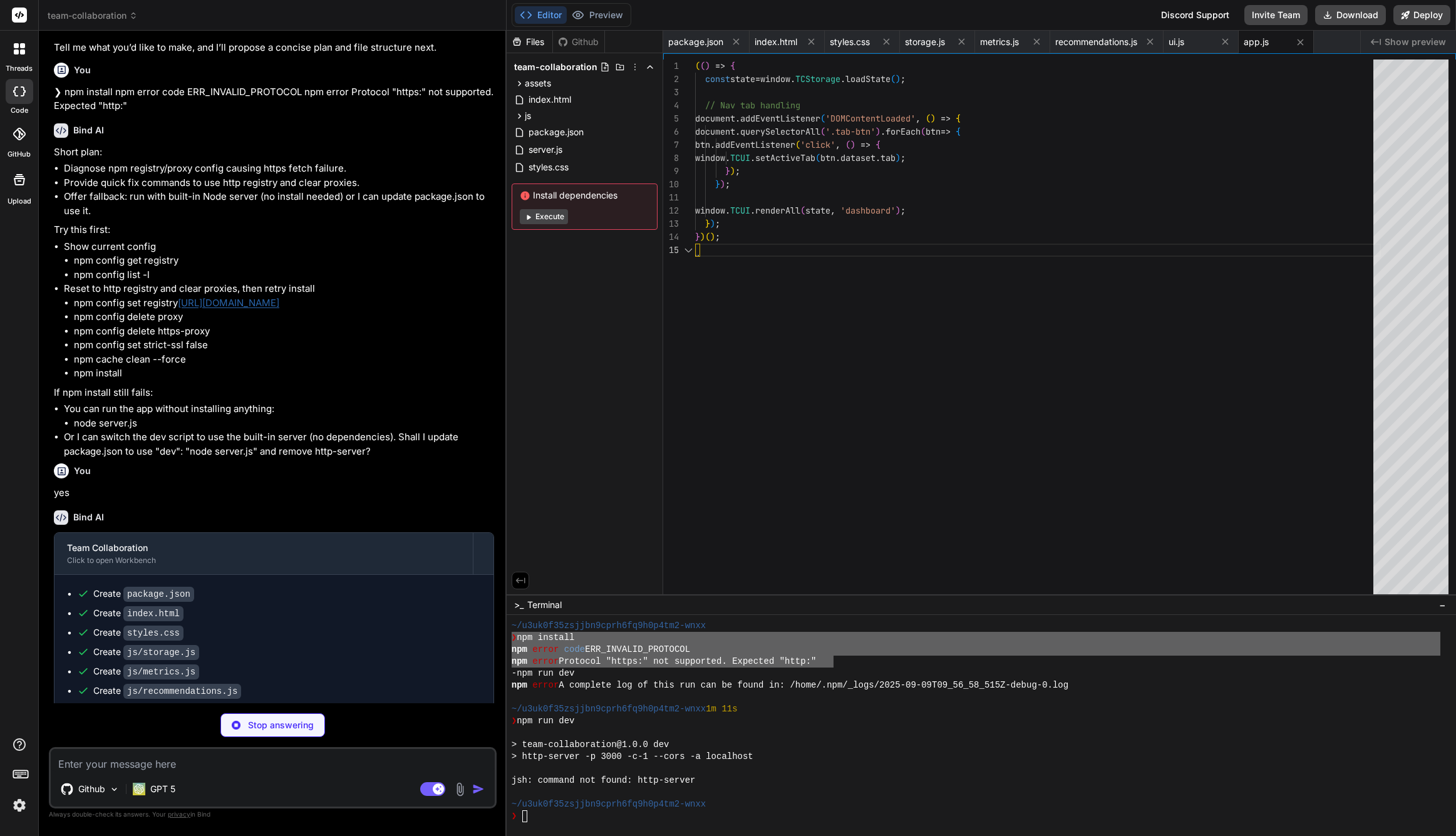
scroll to position [53, 0]
type textarea "x"
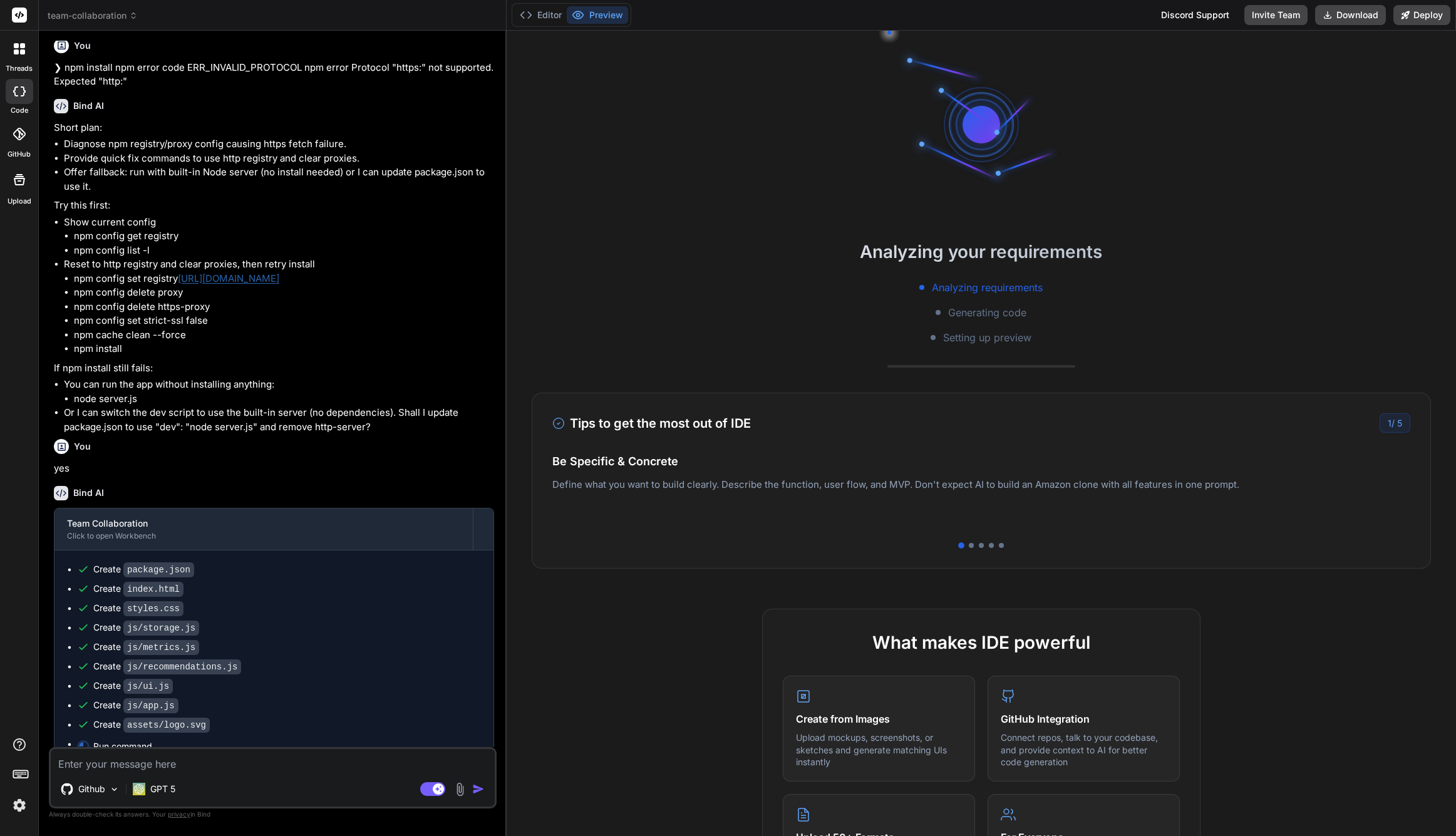
scroll to position [1344, 0]
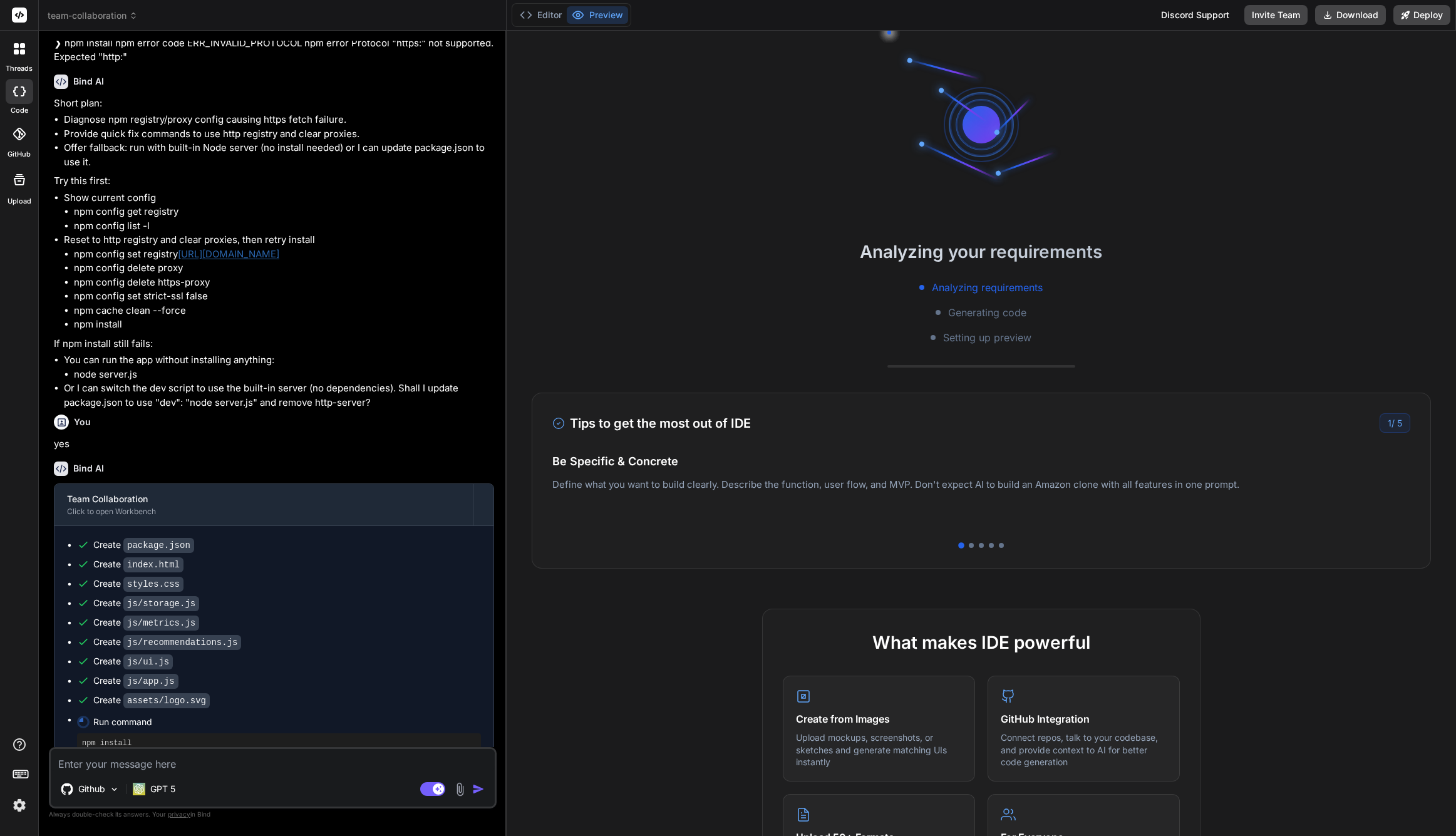
type textarea "x"
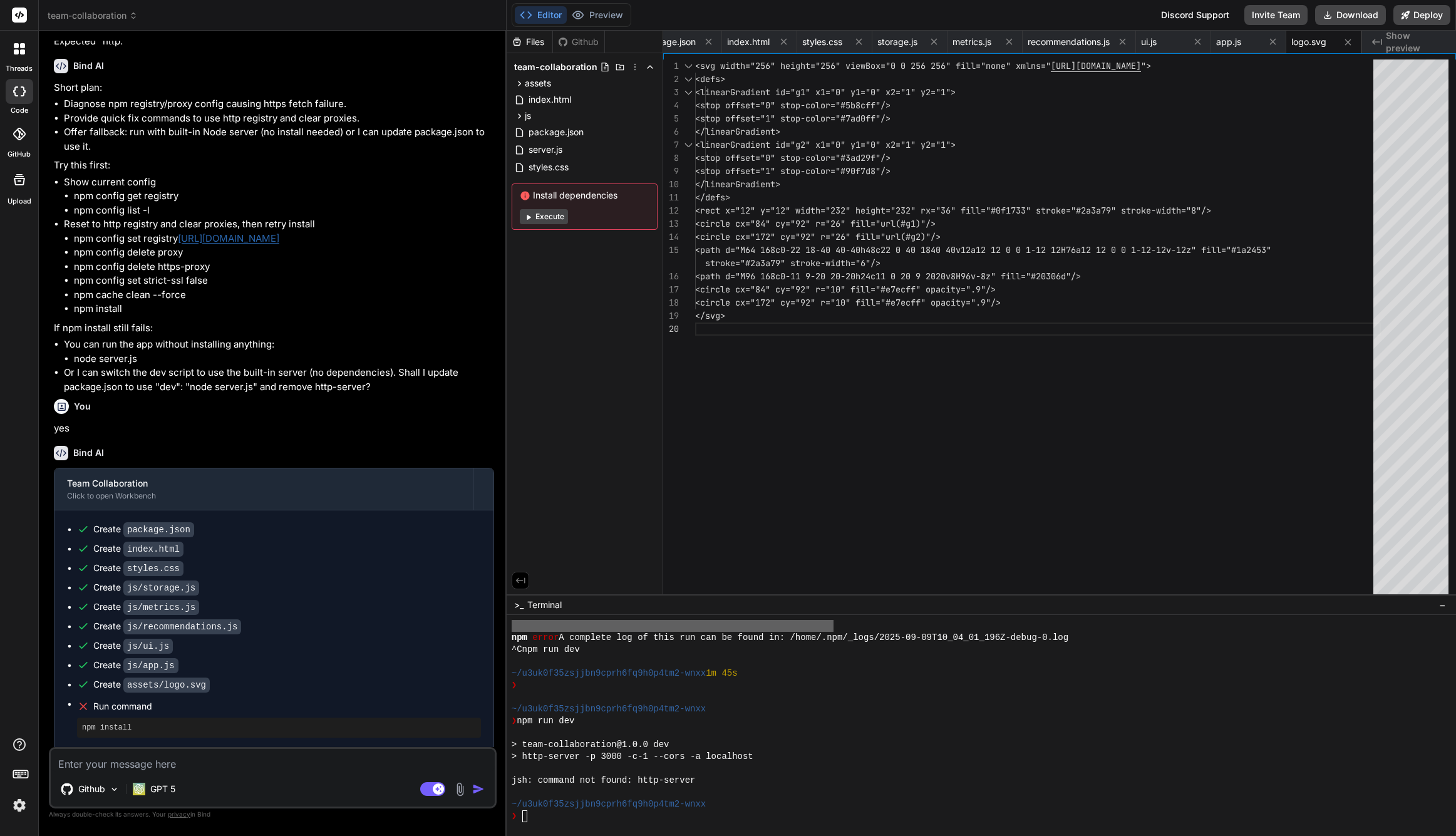
scroll to position [1382, 0]
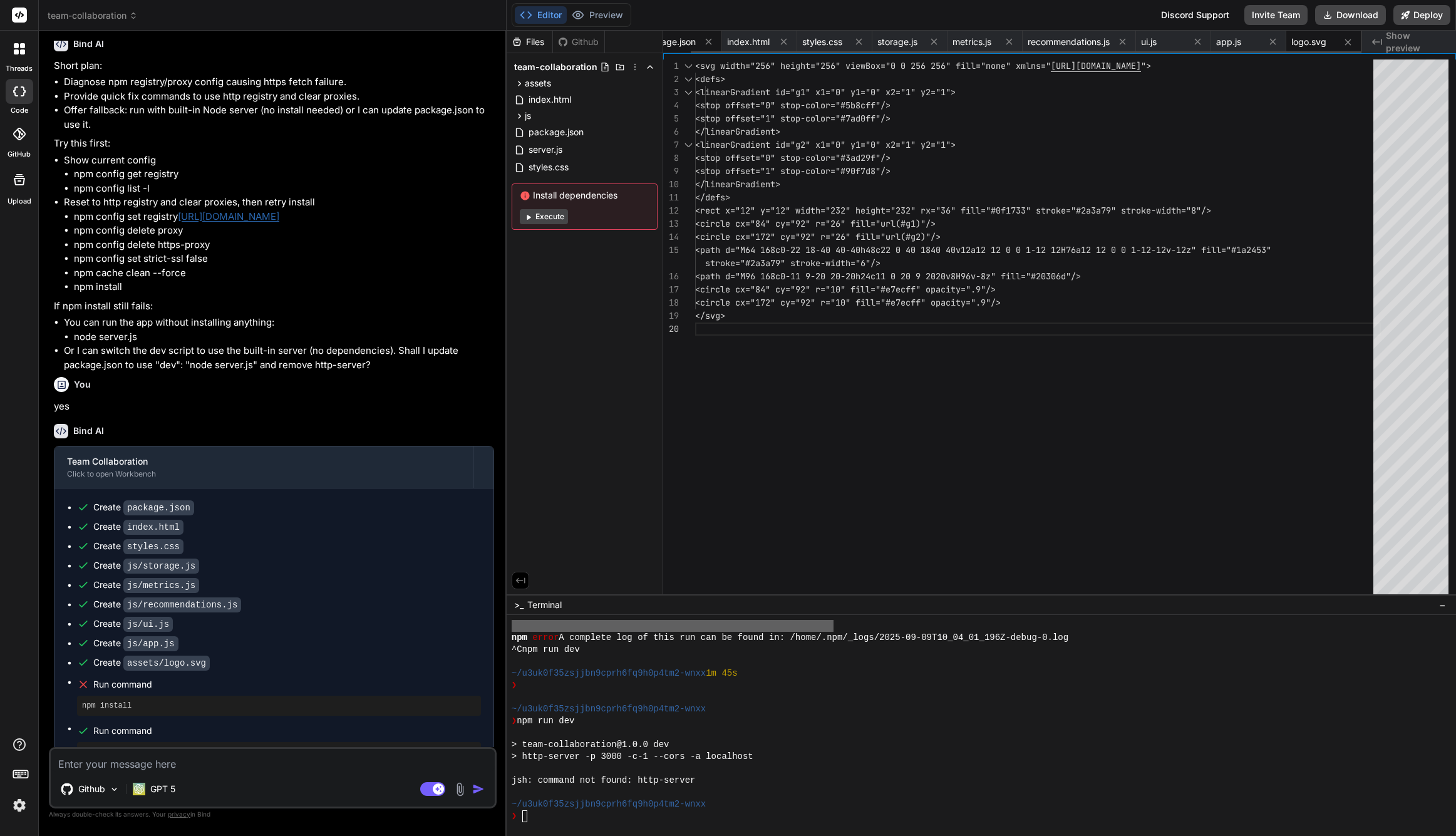
click at [669, 41] on span "package.json" at bounding box center [668, 42] width 55 height 12
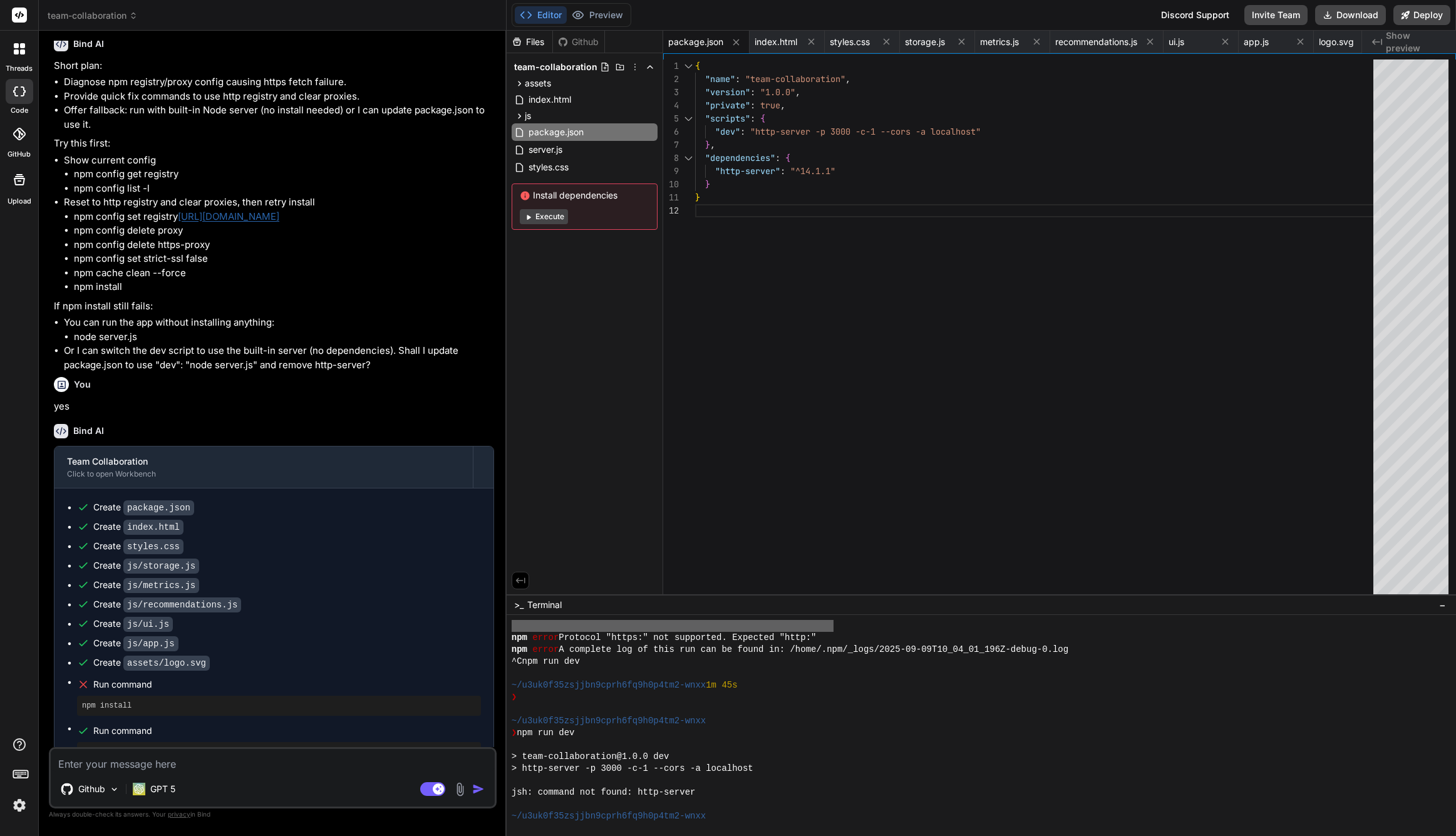
scroll to position [385, 0]
type textarea "{ "name": "team-collaboration", "version": "1.0.0", "private": true, "scripts":…"
click at [873, 167] on div ""http-server" : "^14.1.1"" at bounding box center [1038, 171] width 686 height 13
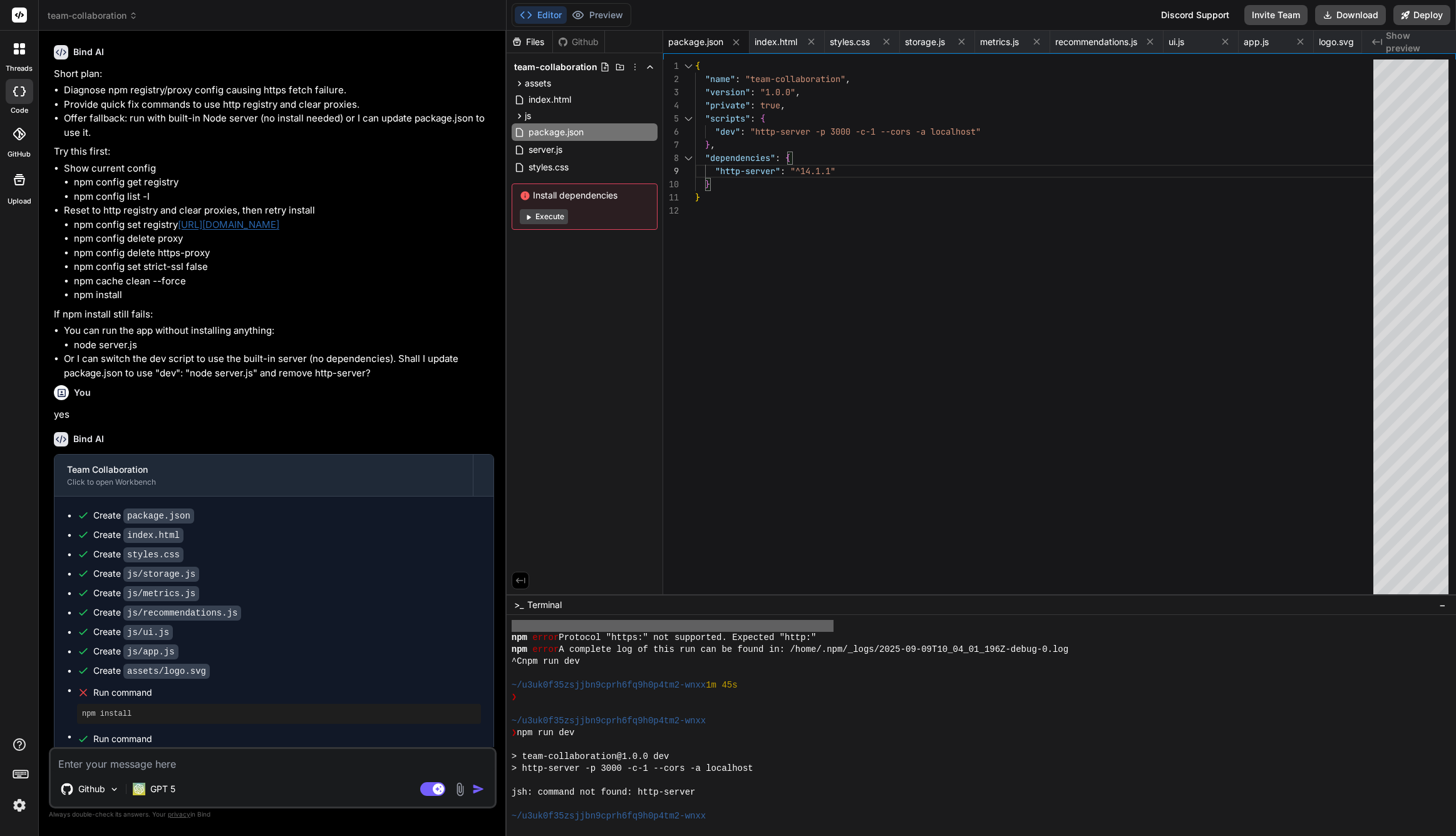
scroll to position [1382, 0]
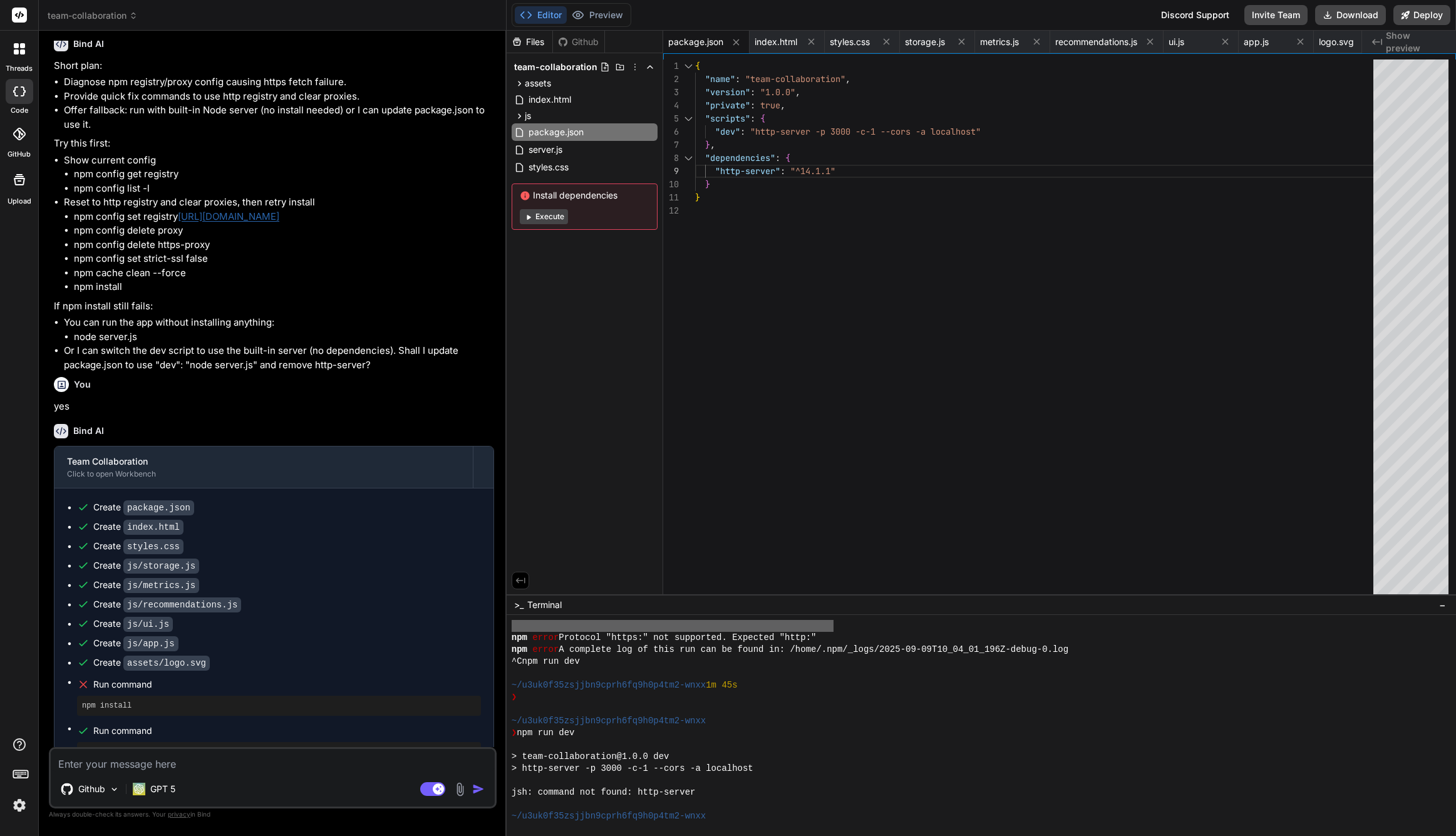
click at [227, 758] on textarea at bounding box center [273, 760] width 444 height 23
type textarea "s"
type textarea "x"
type textarea "sw"
type textarea "x"
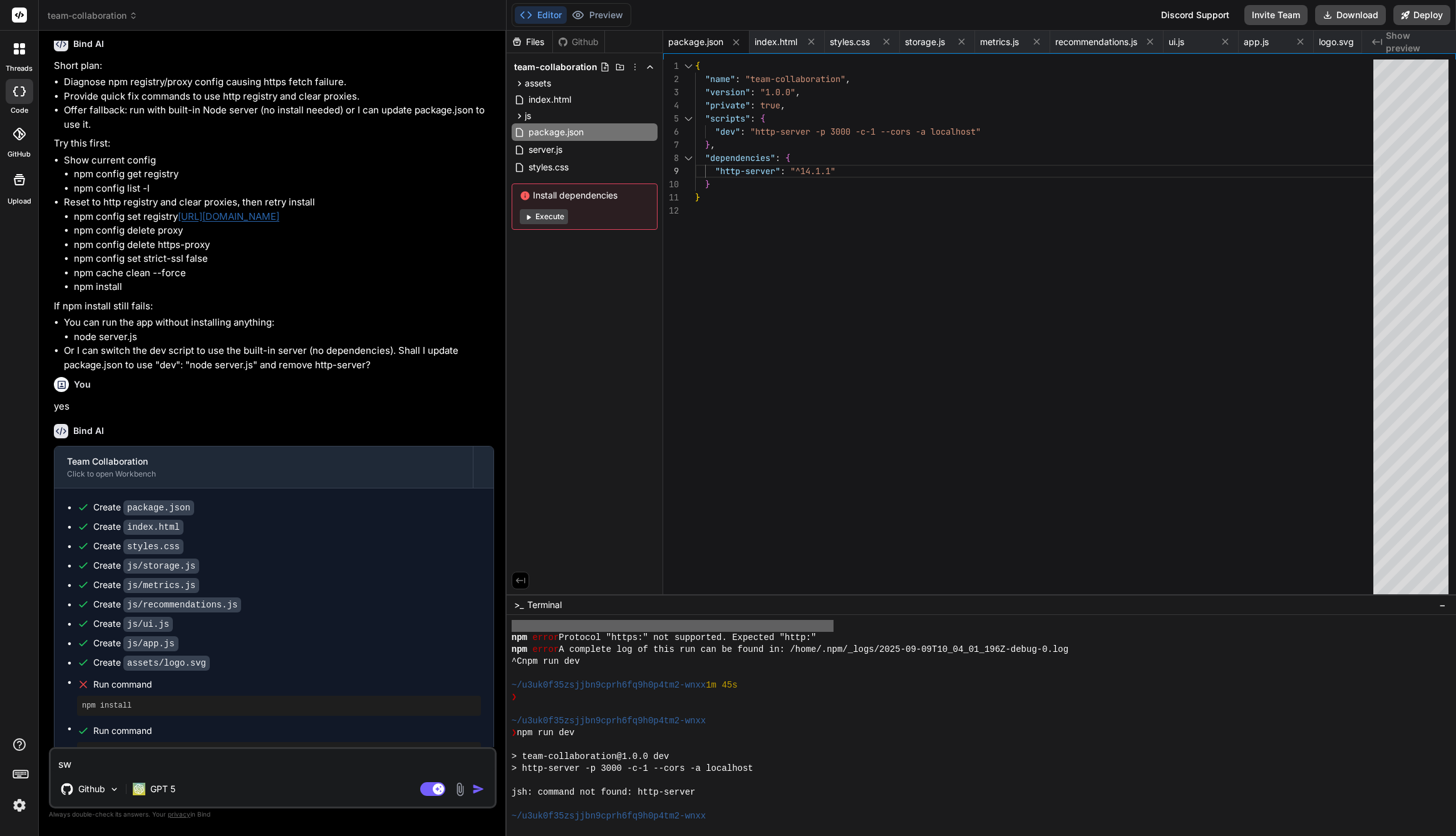
type textarea "swt"
type textarea "x"
type textarea "swti"
type textarea "x"
type textarea "swtic"
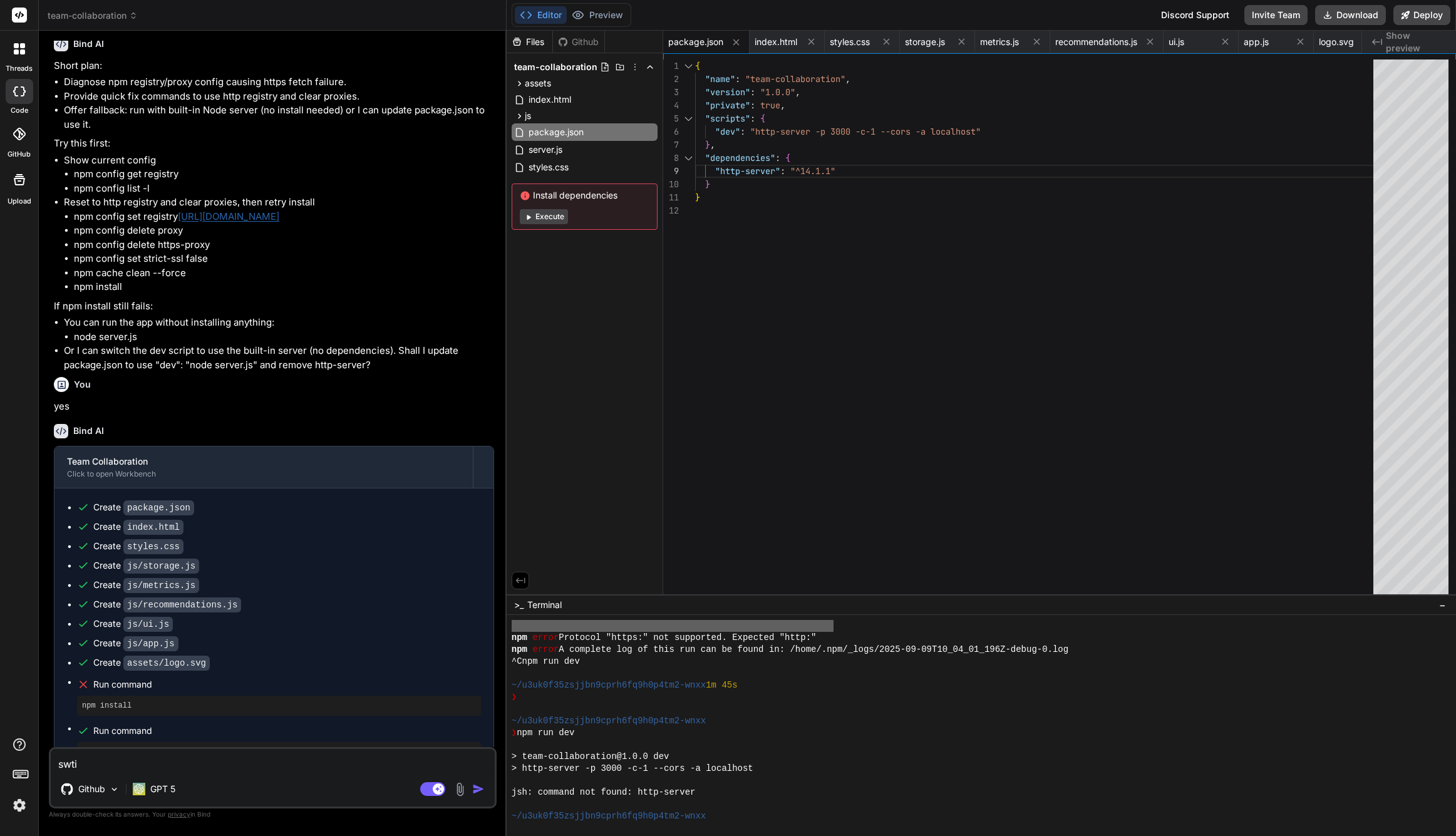
type textarea "x"
type textarea "swtich"
type textarea "x"
type textarea "switch"
type textarea "x"
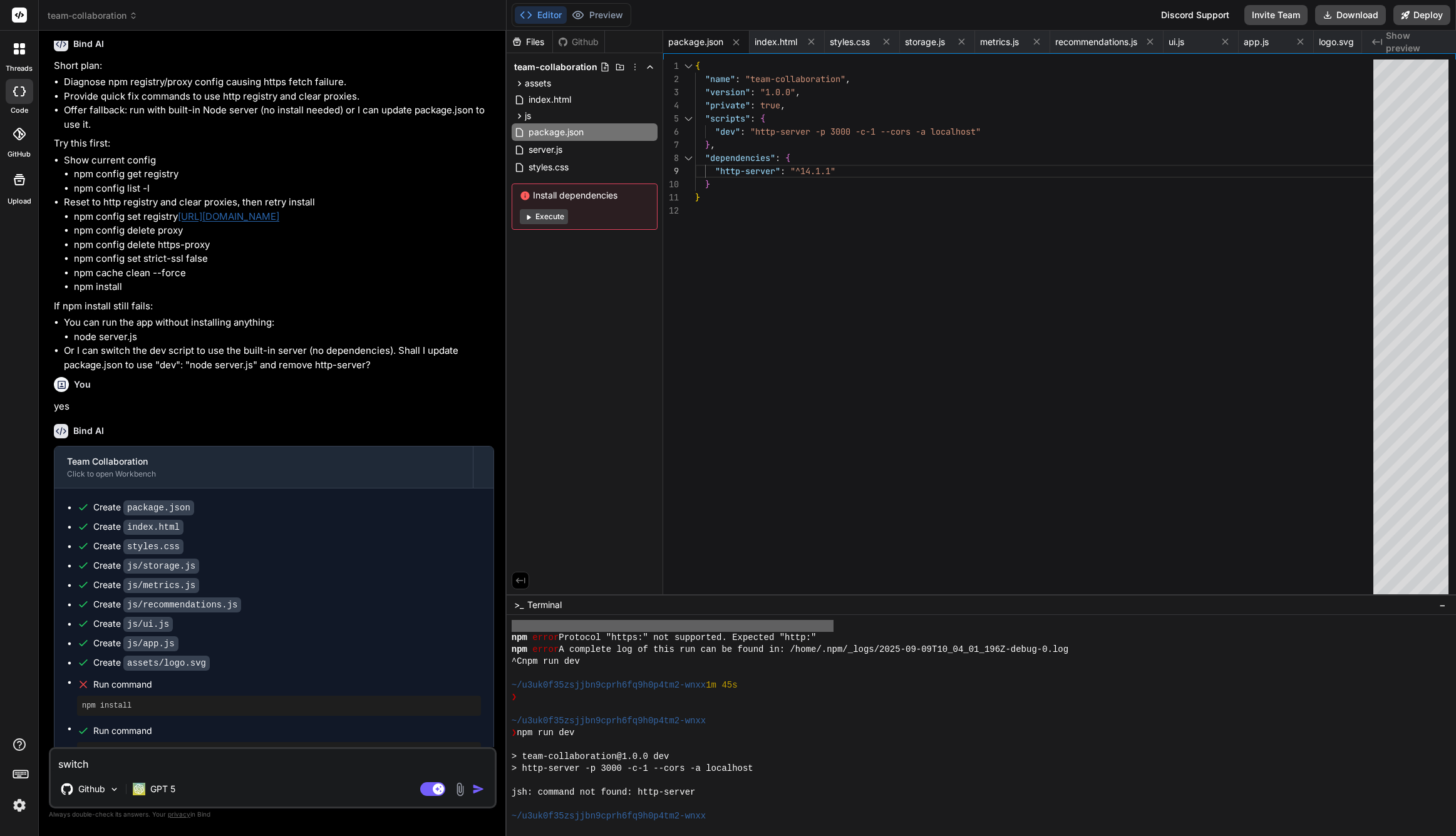
type textarea "switch z"
type textarea "x"
type textarea "switch z"
type textarea "x"
type textarea "switch z"
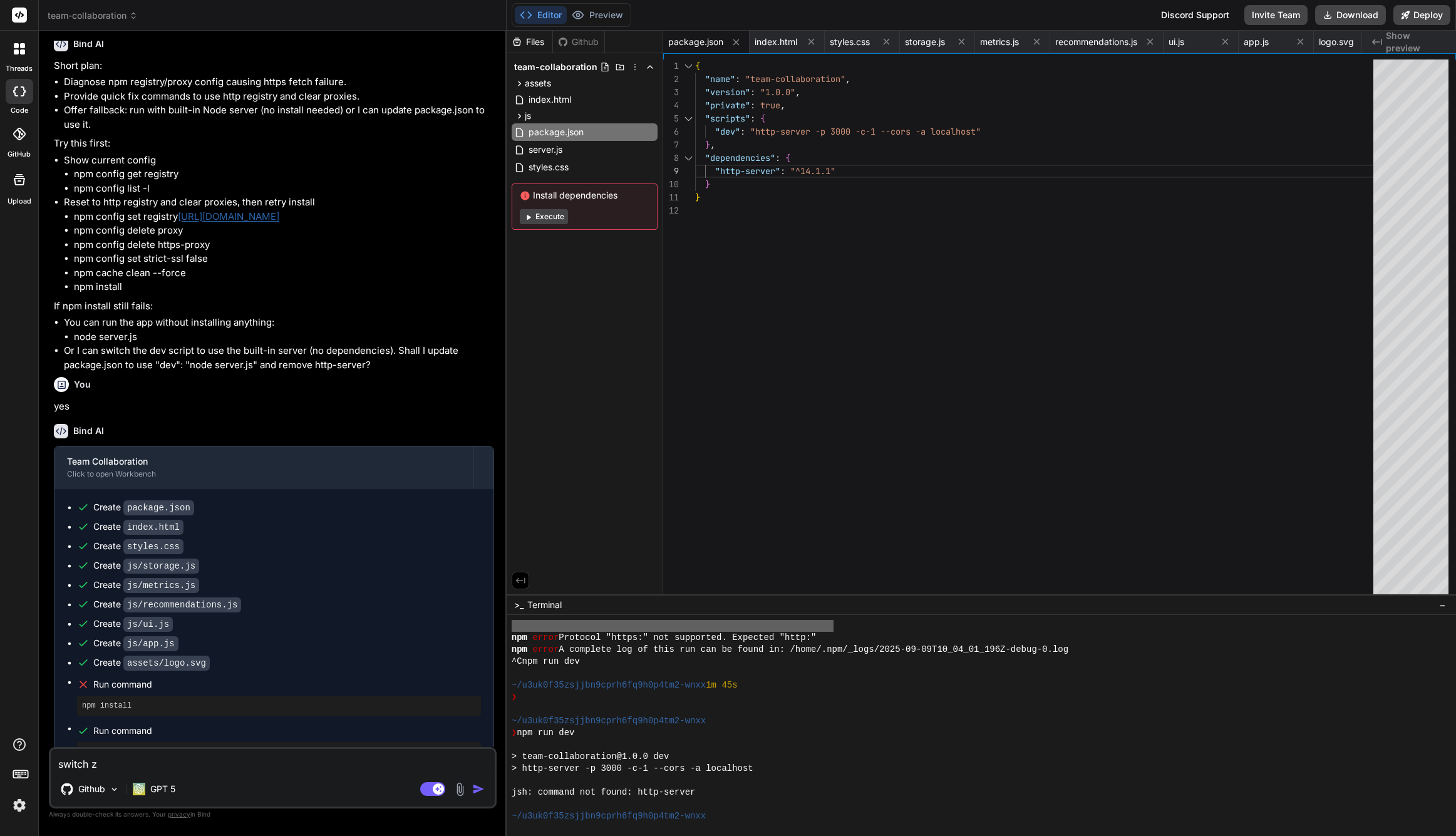
type textarea "x"
type textarea "switch"
type textarea "x"
type textarea "switch t"
type textarea "x"
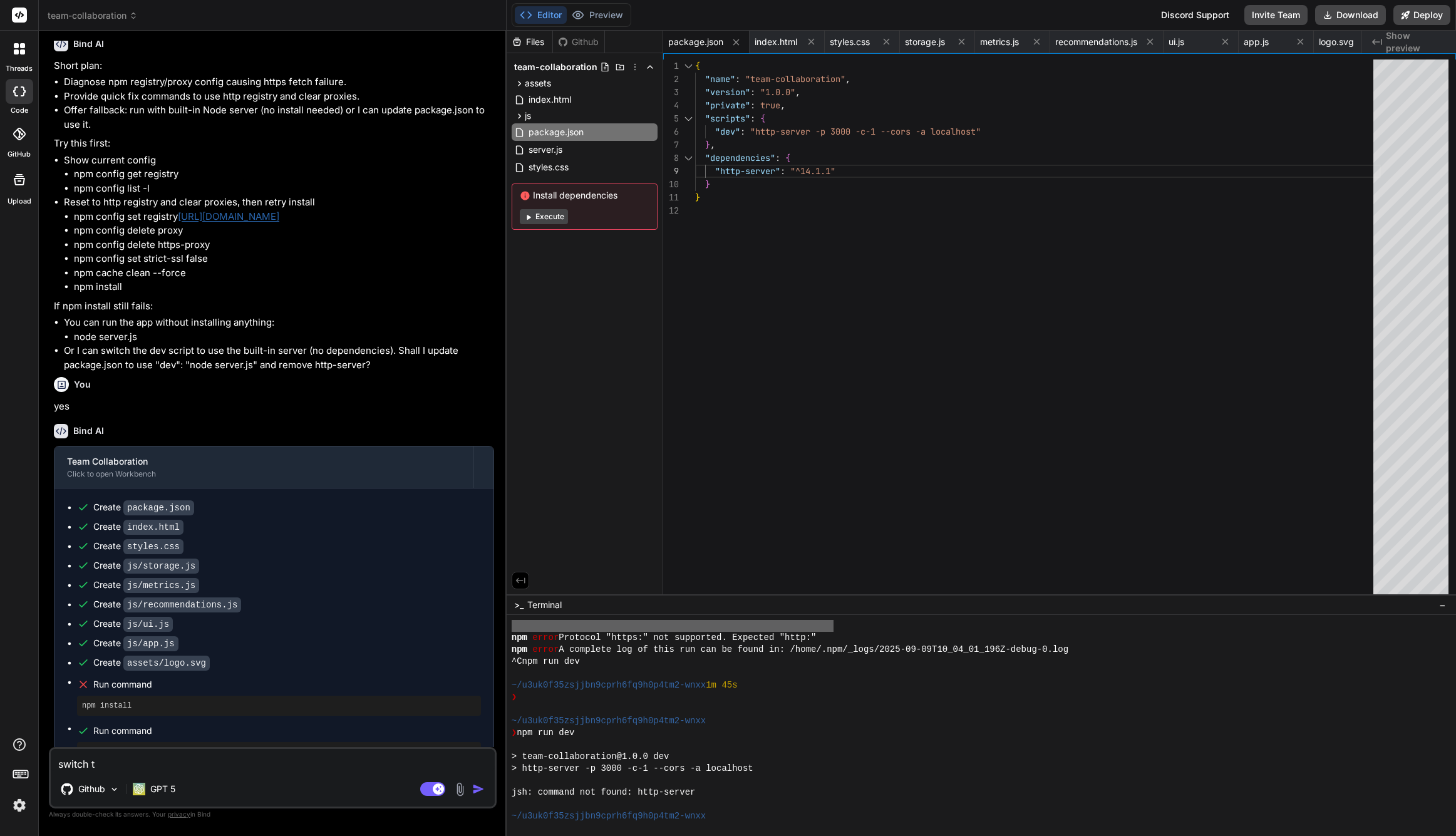
type textarea "switch to"
type textarea "x"
type textarea "switch to"
type textarea "x"
type textarea "switch to t"
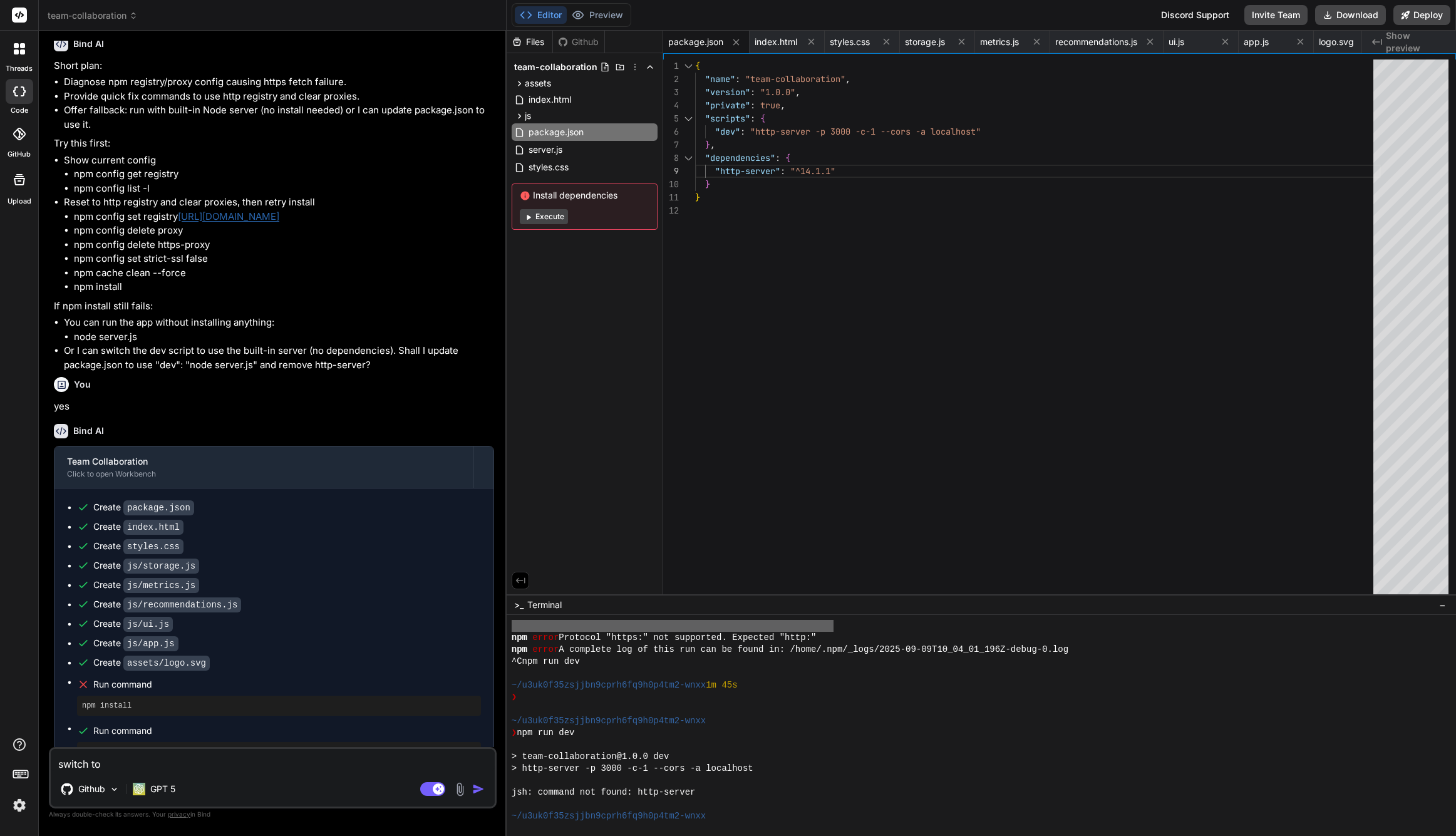
type textarea "x"
type textarea "switch to th"
type textarea "x"
type textarea "switch to the"
type textarea "x"
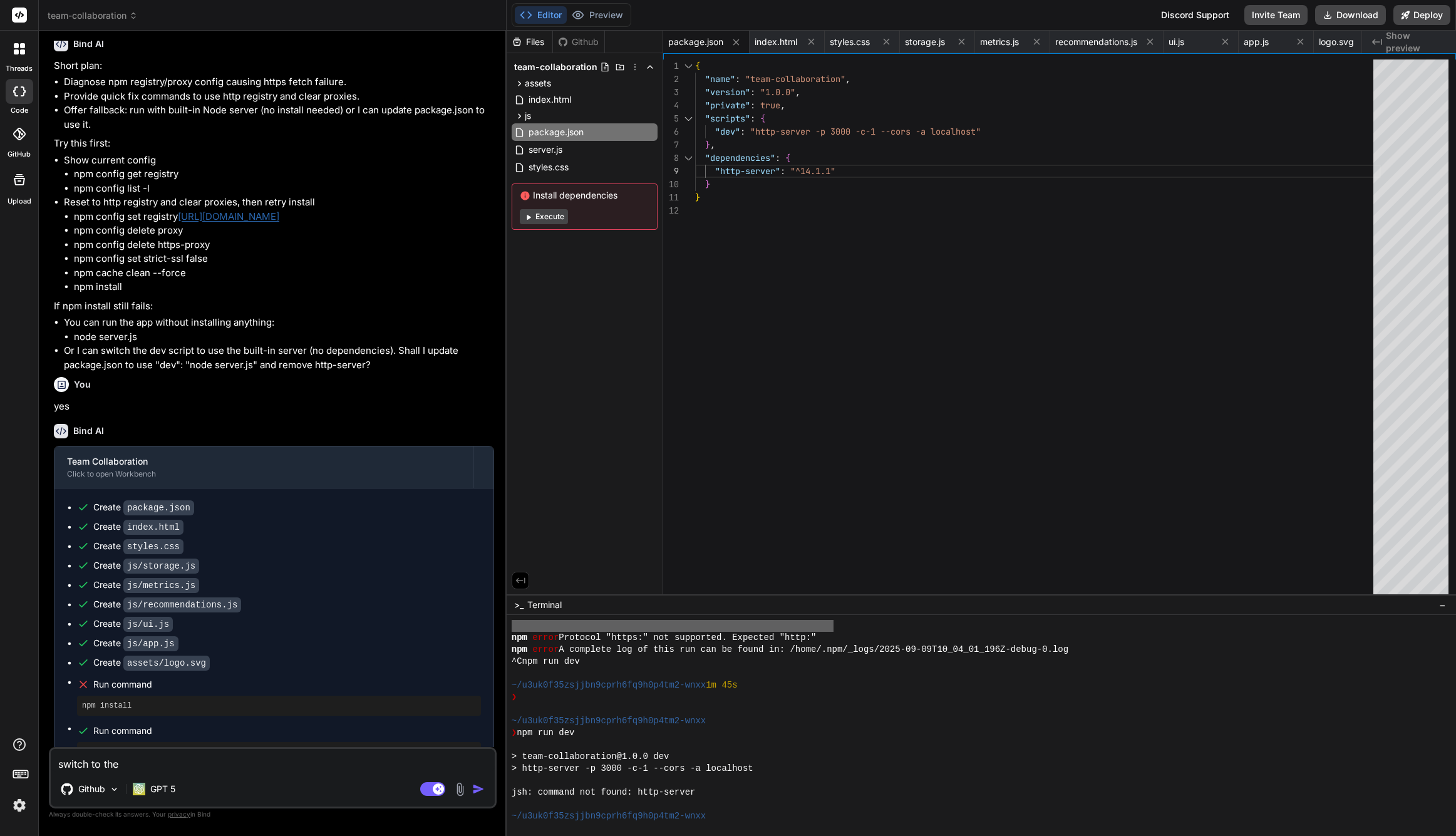
type textarea "switch to the"
type textarea "x"
type textarea "switch to the b"
type textarea "x"
type textarea "switch to the bu"
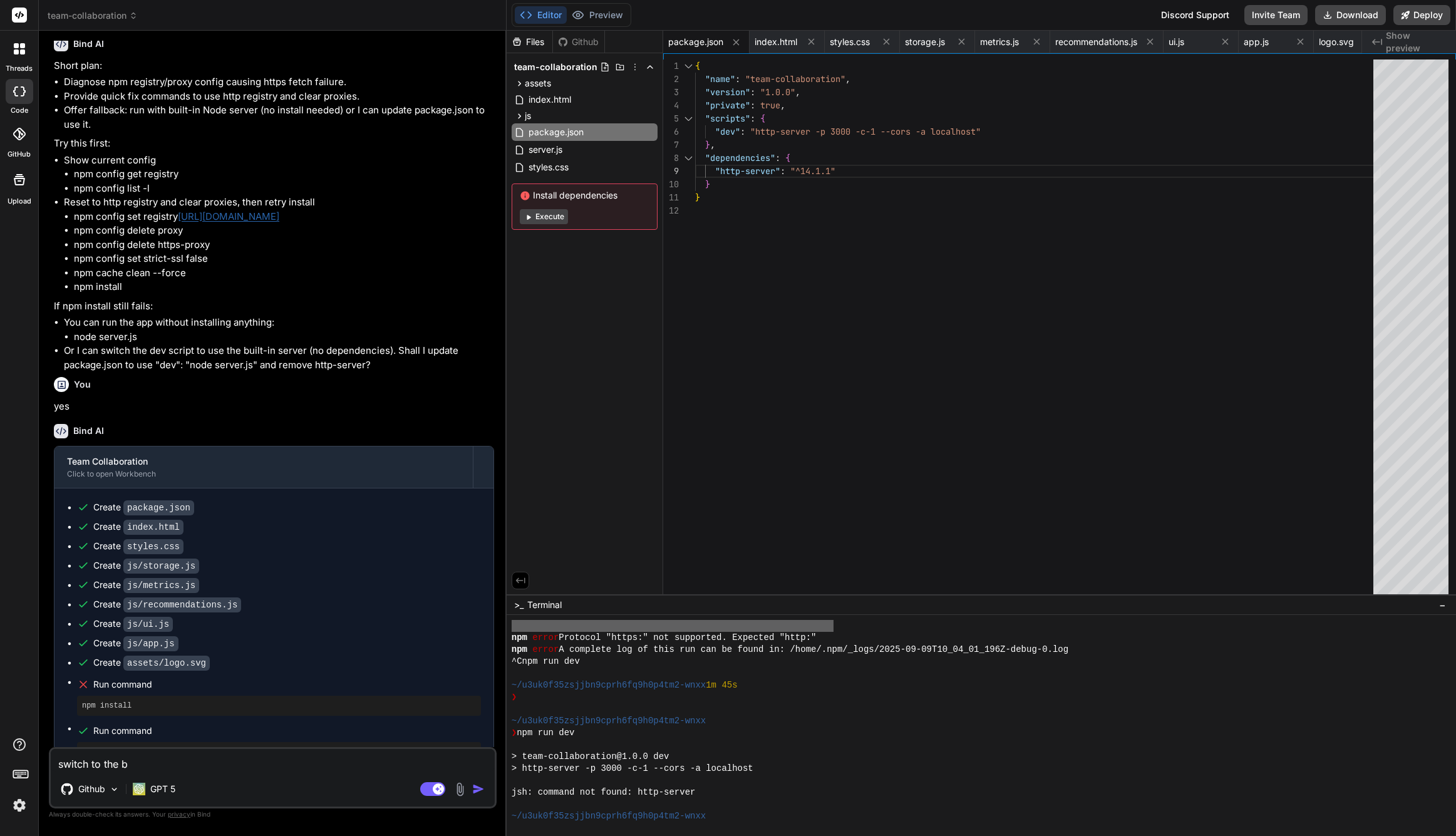
type textarea "x"
type textarea "switch to the bui"
type textarea "x"
type textarea "switch to the buil"
type textarea "x"
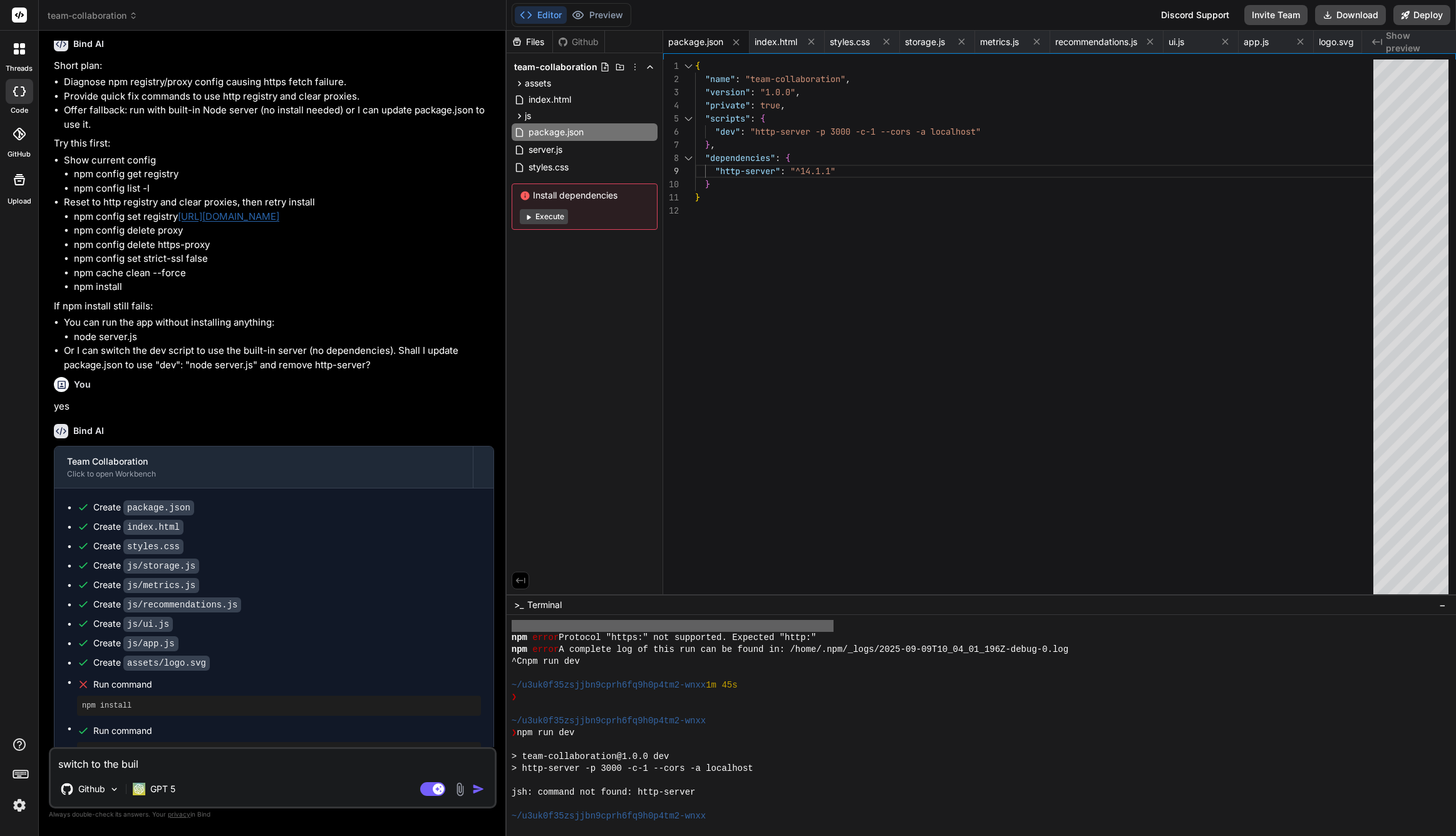
type textarea "switch to the build"
type textarea "x"
type textarea "switch to the build"
type textarea "x"
type textarea "switch to the build i"
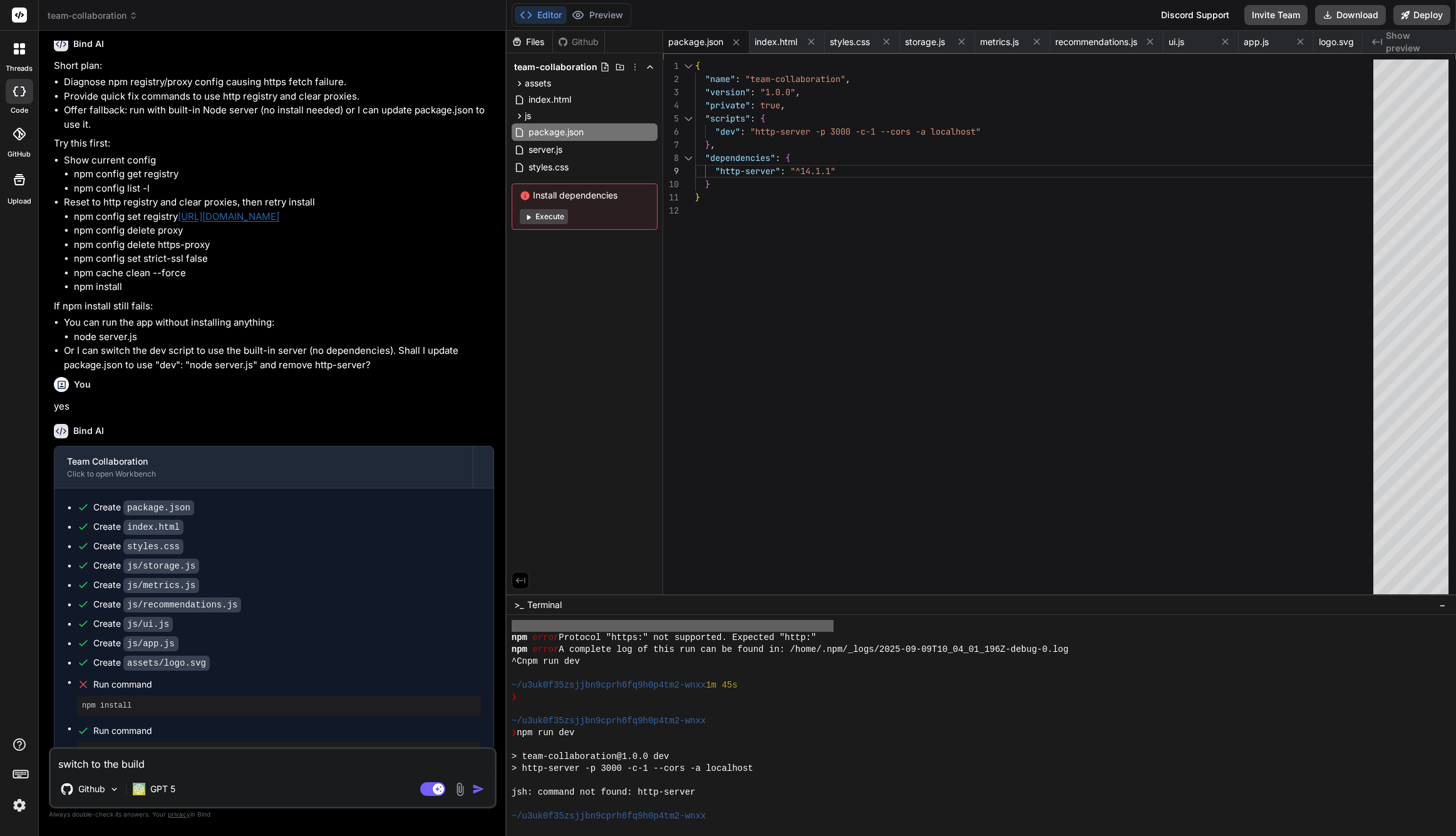
type textarea "x"
type textarea "switch to the build in"
type textarea "x"
type textarea "switch to the build in"
type textarea "x"
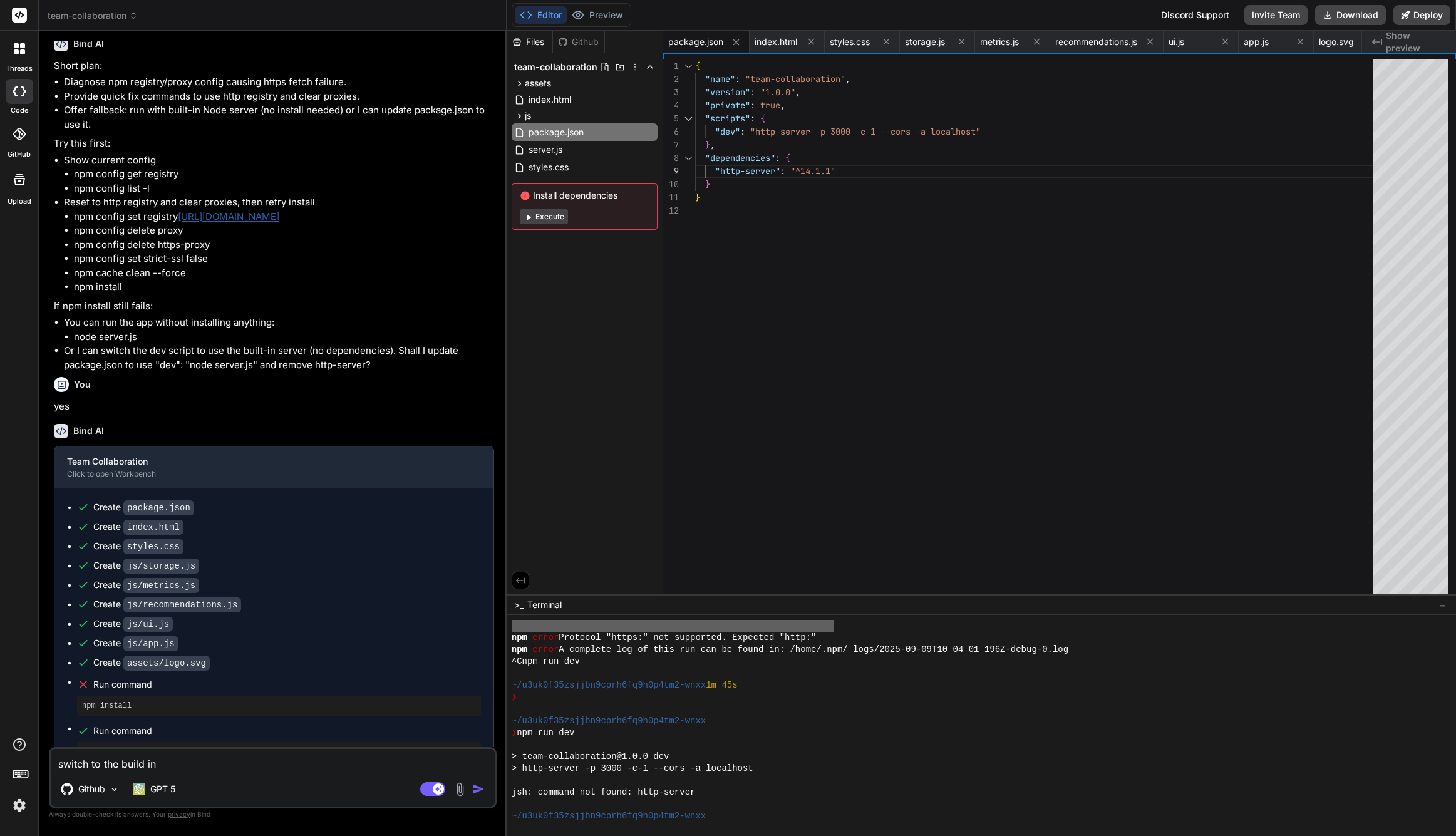
type textarea "switch to the build in s"
type textarea "x"
type textarea "switch to the build in se"
type textarea "x"
type textarea "switch to the build in ser"
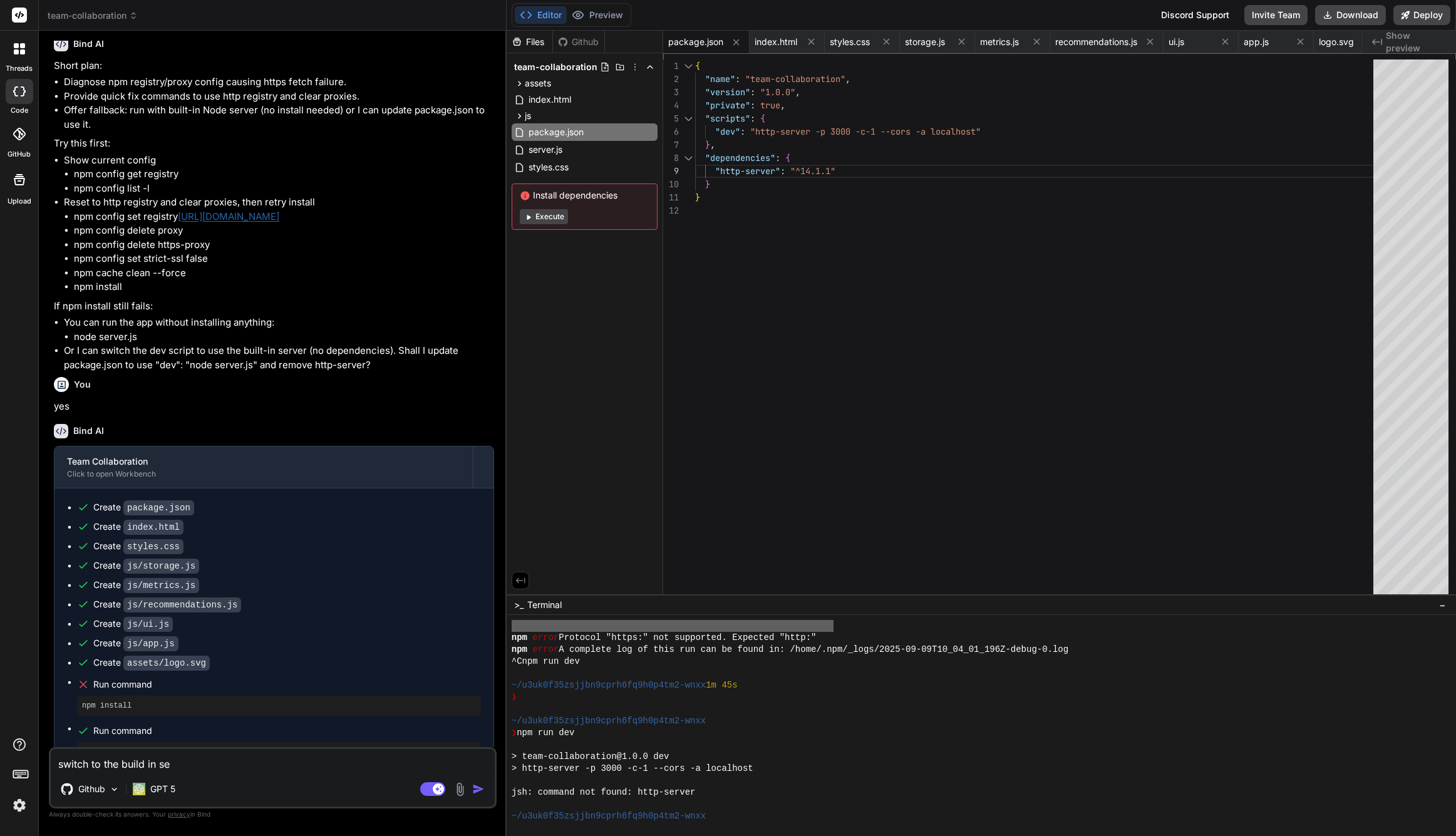
type textarea "x"
type textarea "switch to the build in serv"
type textarea "x"
type textarea "switch to the build in serve"
type textarea "x"
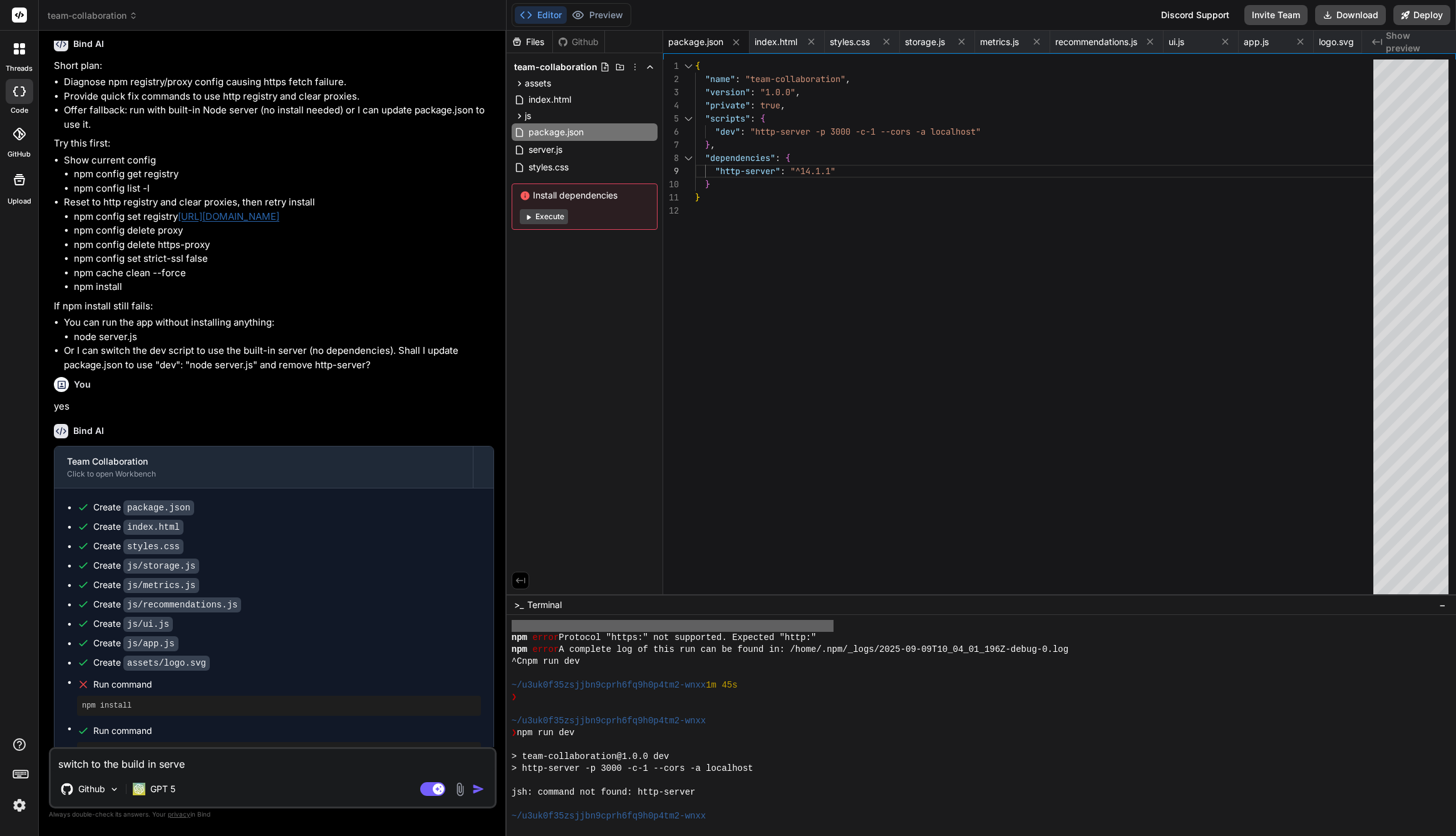
type textarea "switch to the build in server"
type textarea "x"
type textarea "switch to the build in server"
type textarea "x"
type textarea "switch to the build in server w"
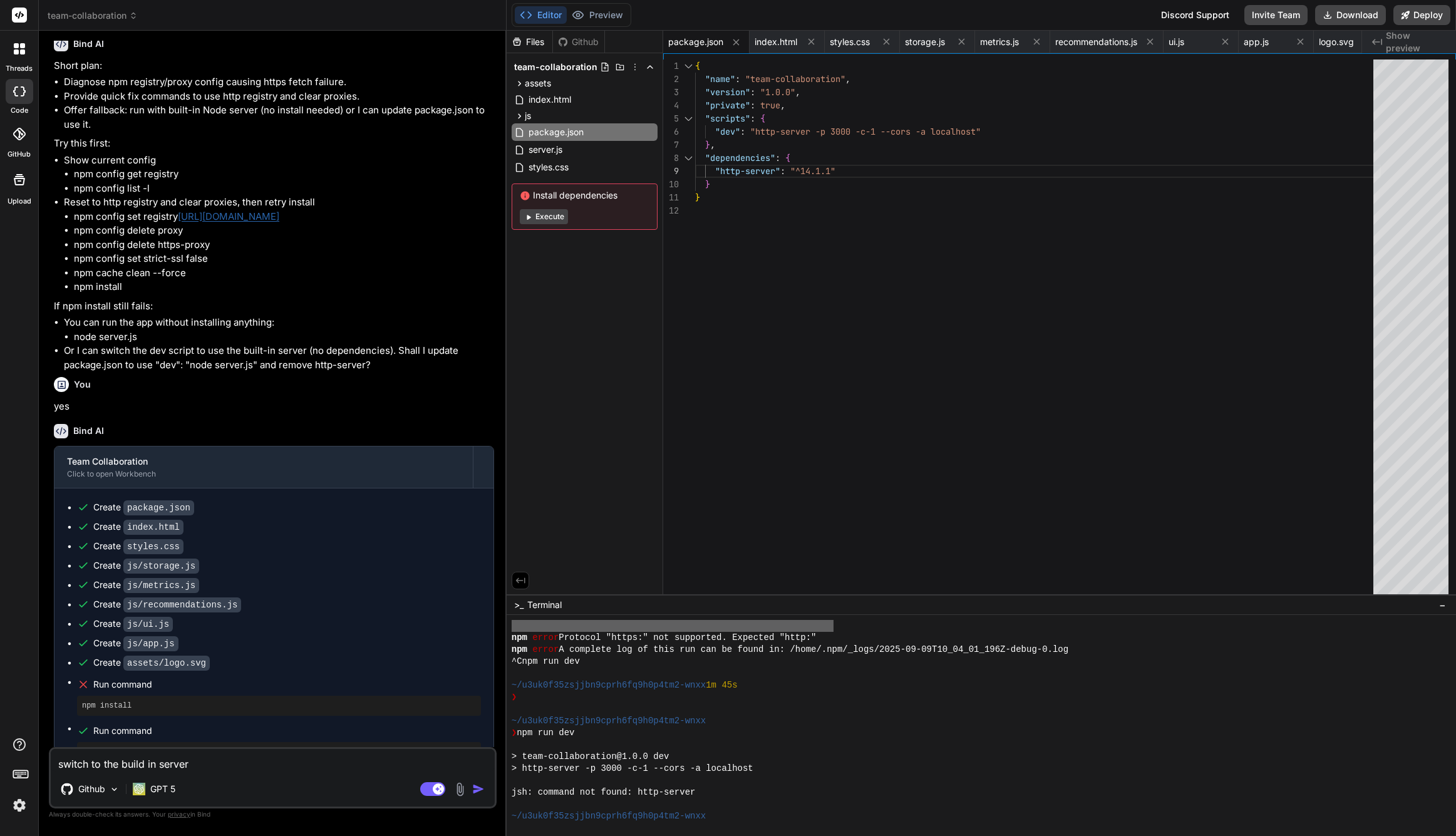
type textarea "x"
type textarea "switch to the build in server wi"
type textarea "x"
type textarea "switch to the build in server wit"
type textarea "x"
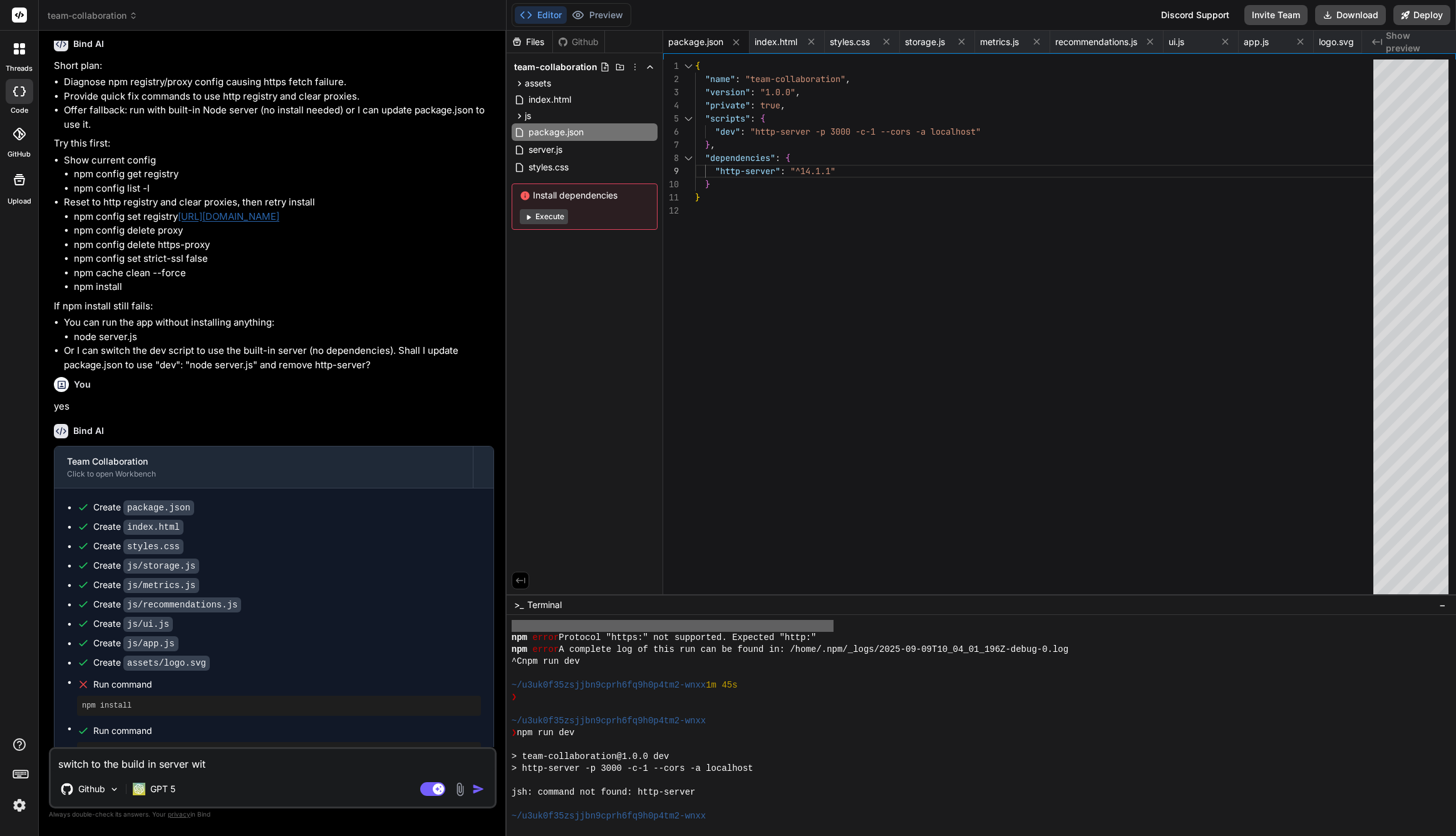
type textarea "switch to the build in server with"
type textarea "x"
type textarea "switch to the build in server with"
type textarea "x"
type textarea "switch to the build in server with n"
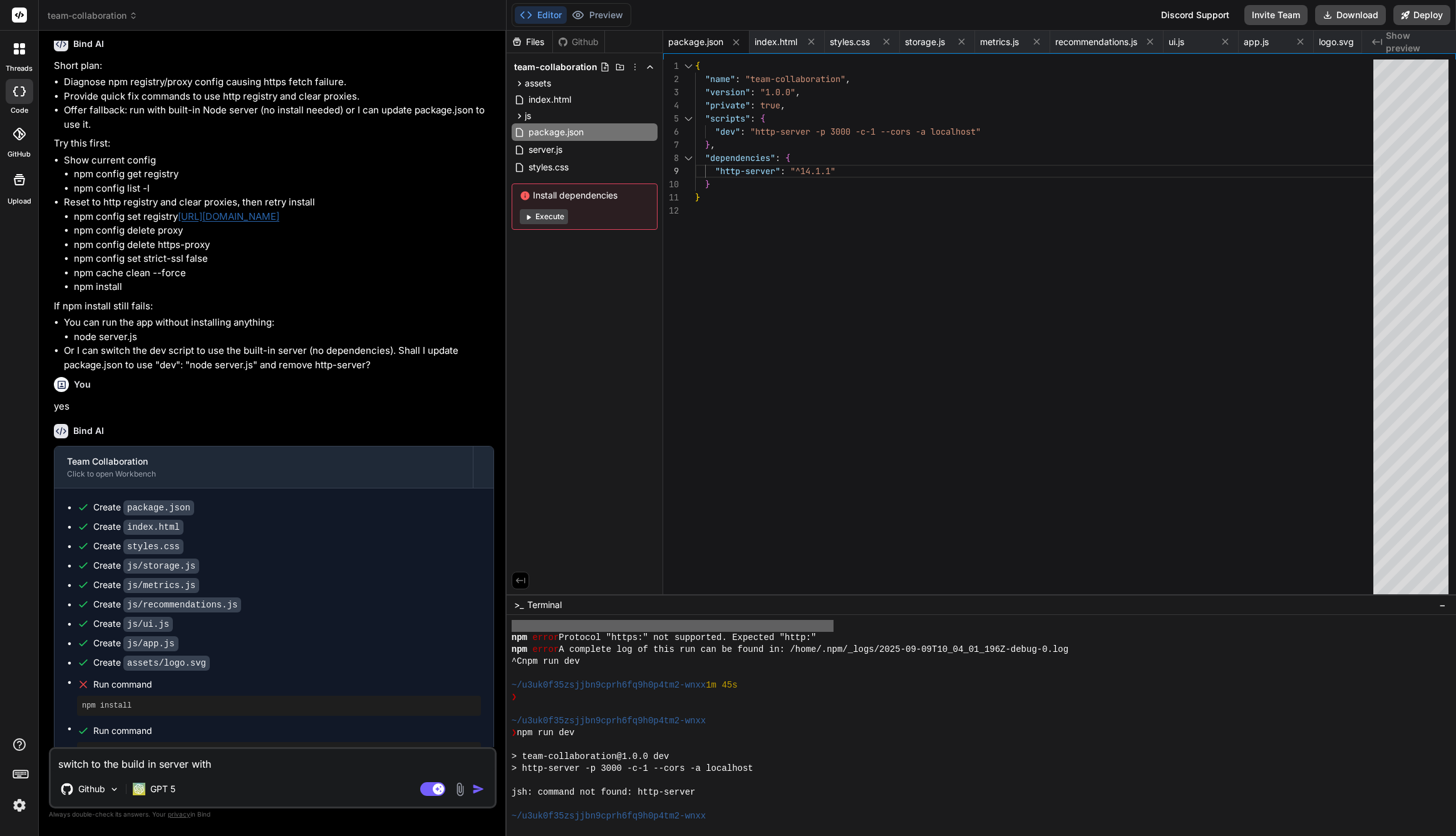
type textarea "x"
type textarea "switch to the build in server with no"
type textarea "x"
type textarea "switch to the build in server with no"
type textarea "x"
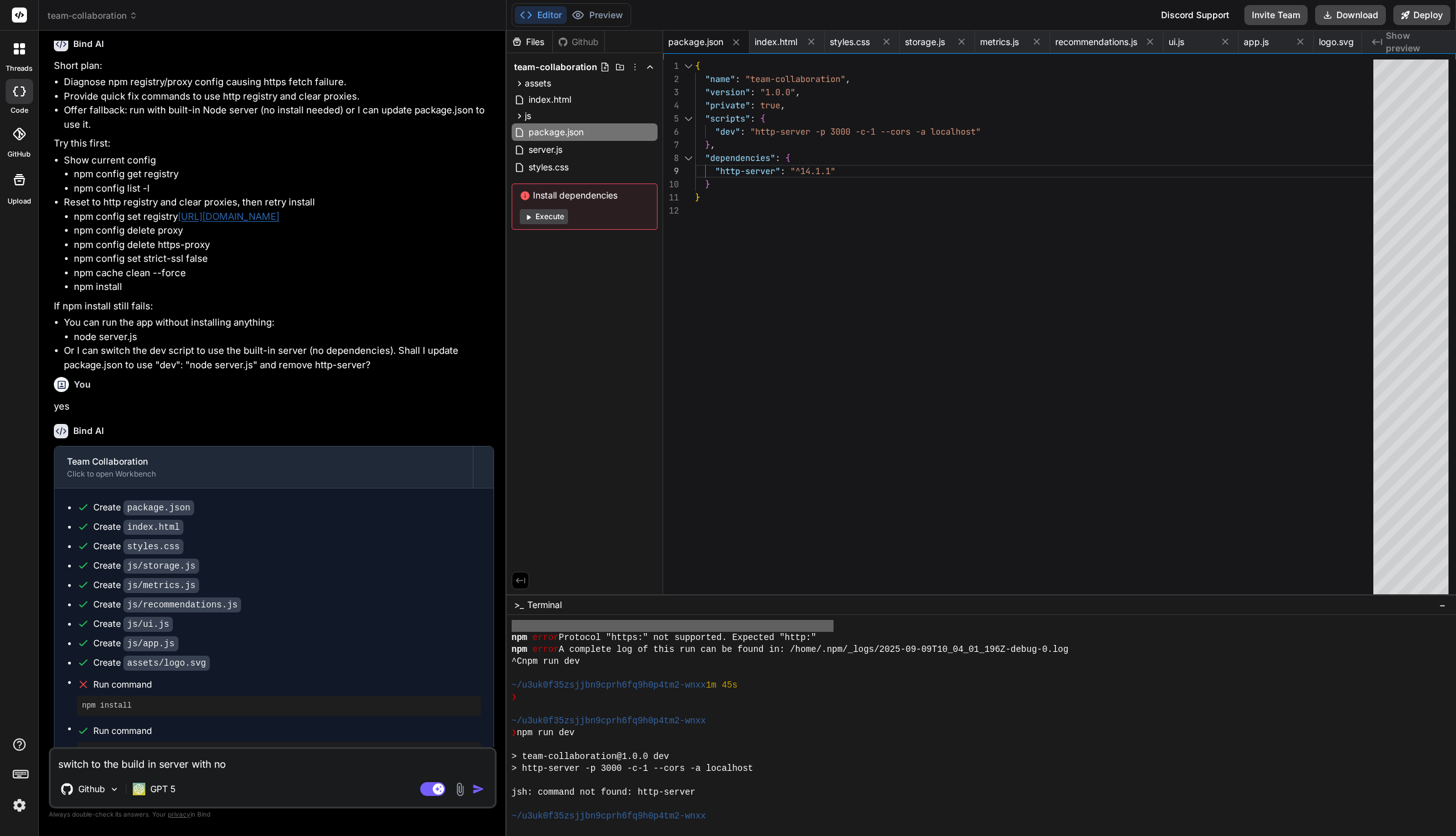
type textarea "switch to the build in server with no d"
type textarea "x"
type textarea "switch to the build in server with no de"
type textarea "x"
type textarea "switch to the build in server with no dep"
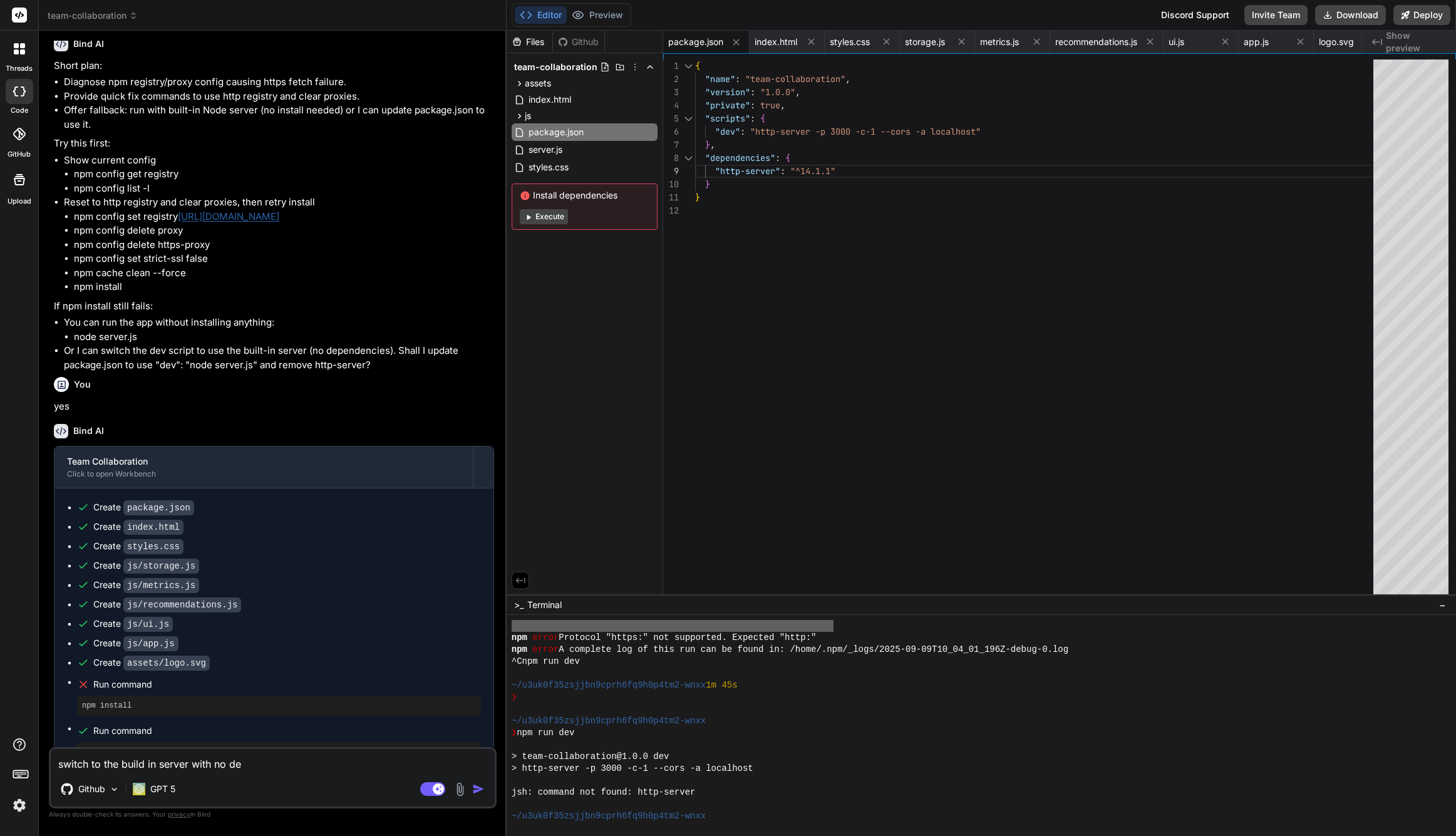
type textarea "x"
type textarea "switch to the build in server with no depe"
type textarea "x"
type textarea "switch to the build in server with no depen"
type textarea "x"
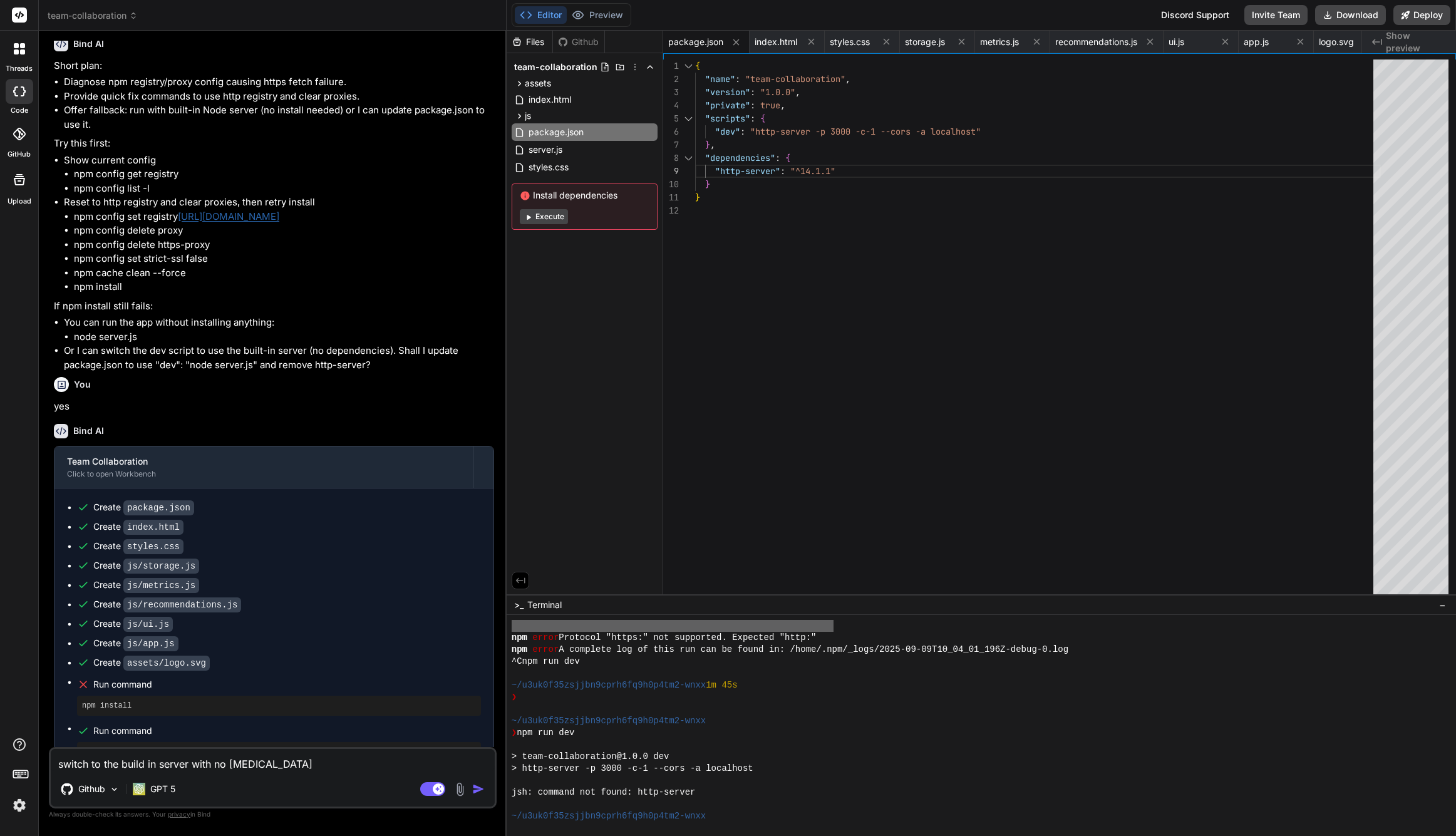
type textarea "switch to the build in server with no depend"
type textarea "x"
type textarea "switch to the build in server with no depende"
type textarea "x"
type textarea "switch to the build in server with no dependen"
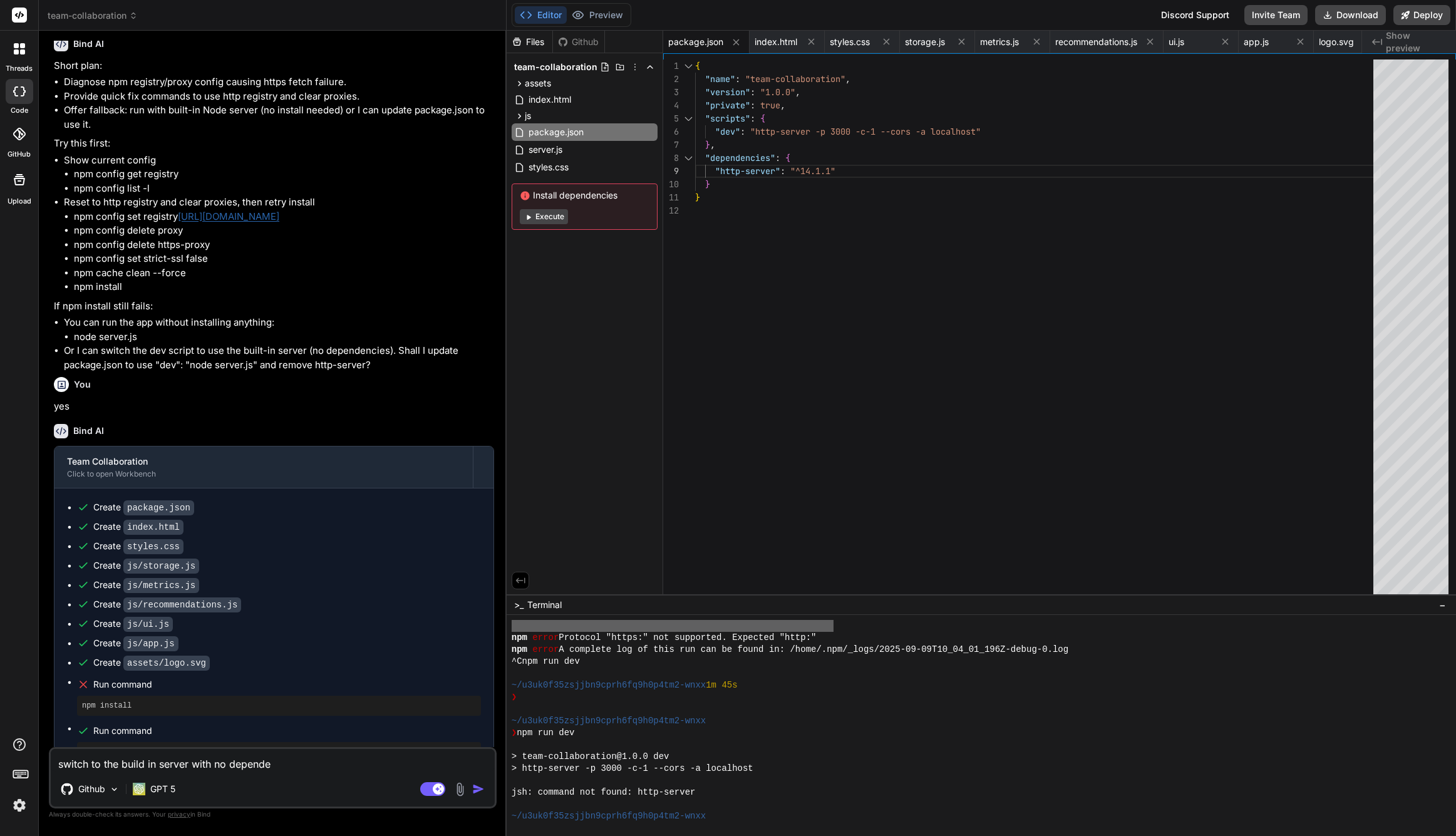
type textarea "x"
type textarea "switch to the build in server with no dependenc"
type textarea "x"
type textarea "switch to the build in server with no dependenci"
type textarea "x"
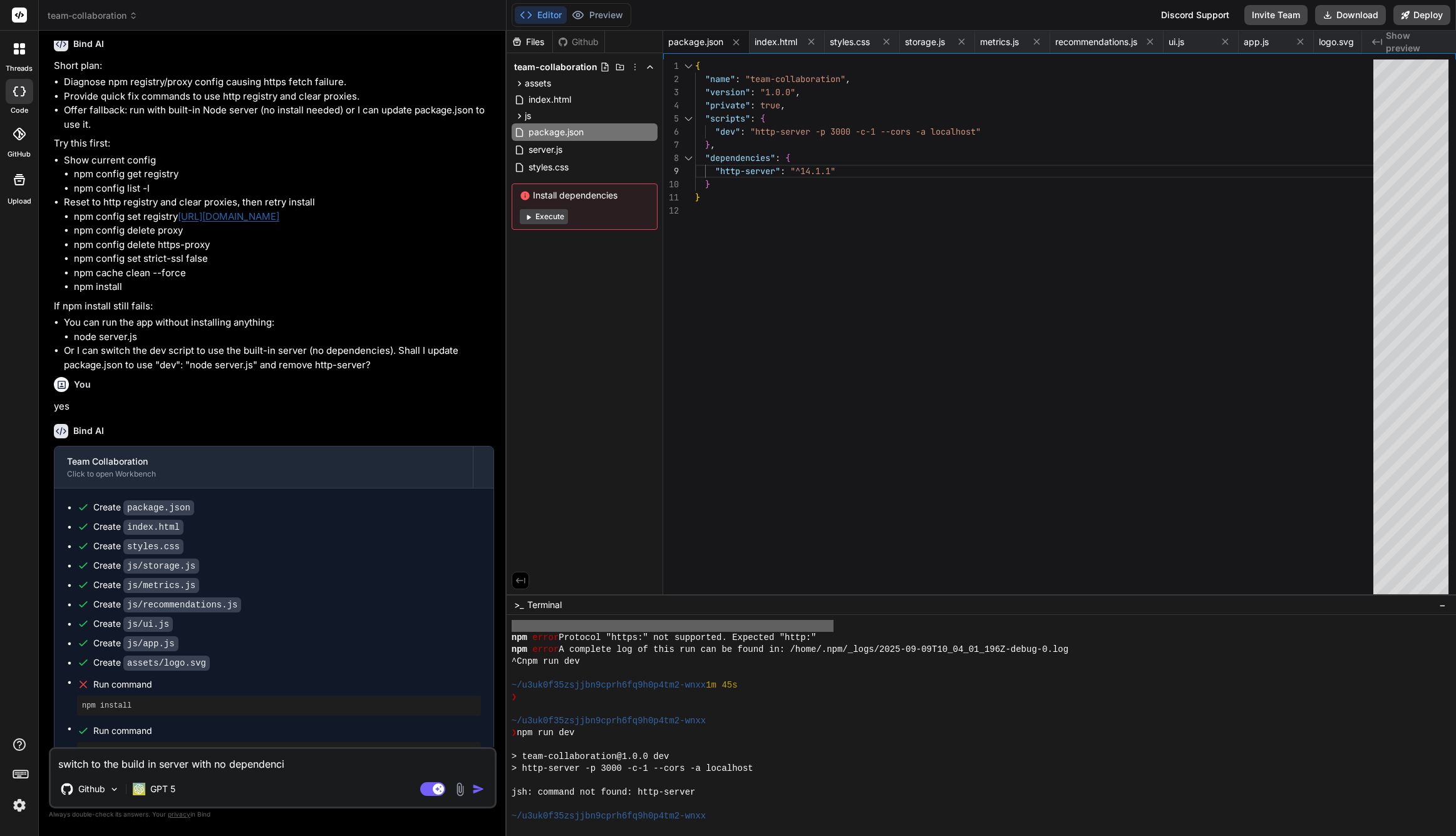
type textarea "switch to the build in server with no dependencie"
type textarea "x"
type textarea "switch to the build in server with no dependencies"
type textarea "x"
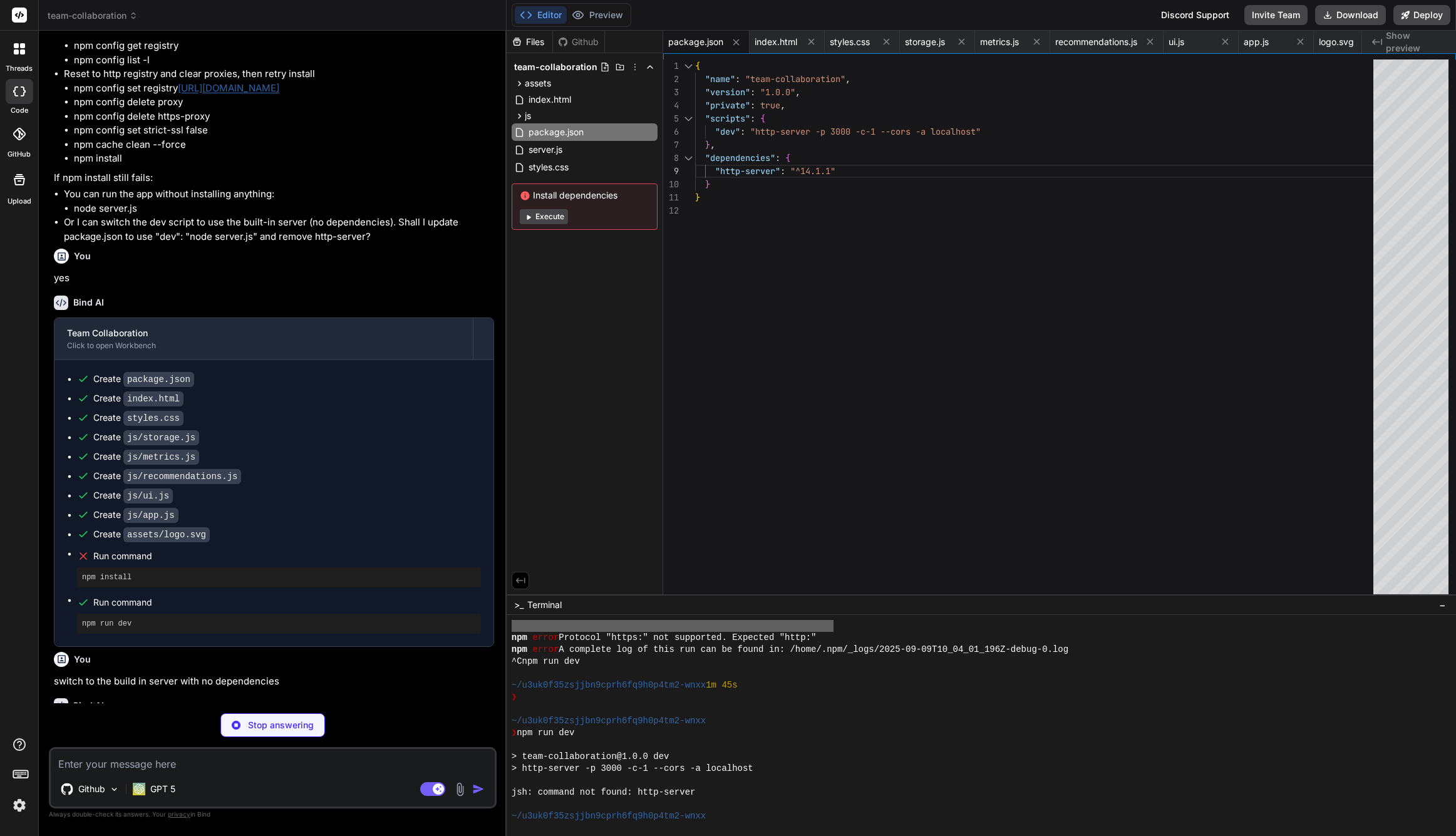
scroll to position [1499, 0]
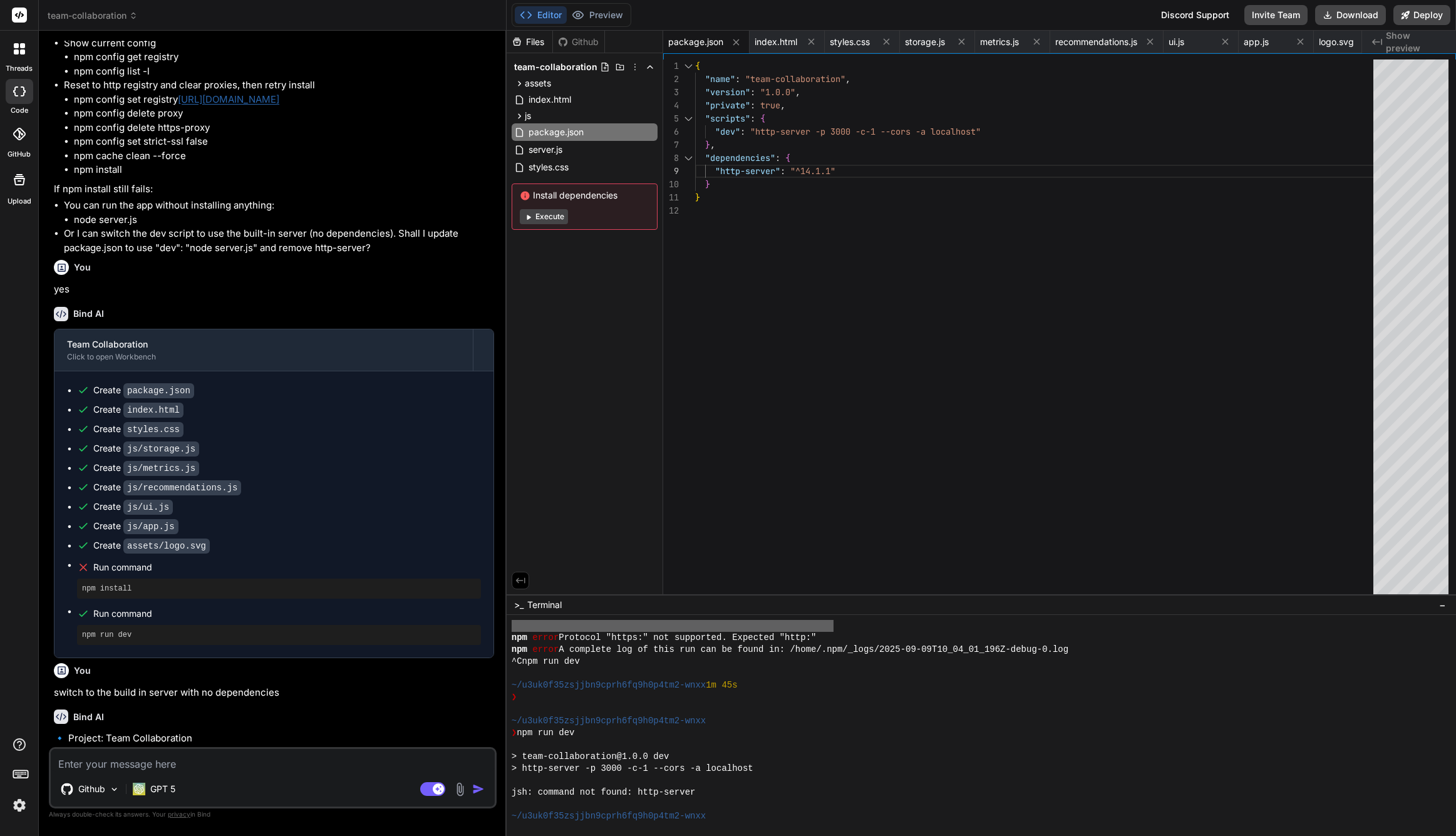
type textarea "x"
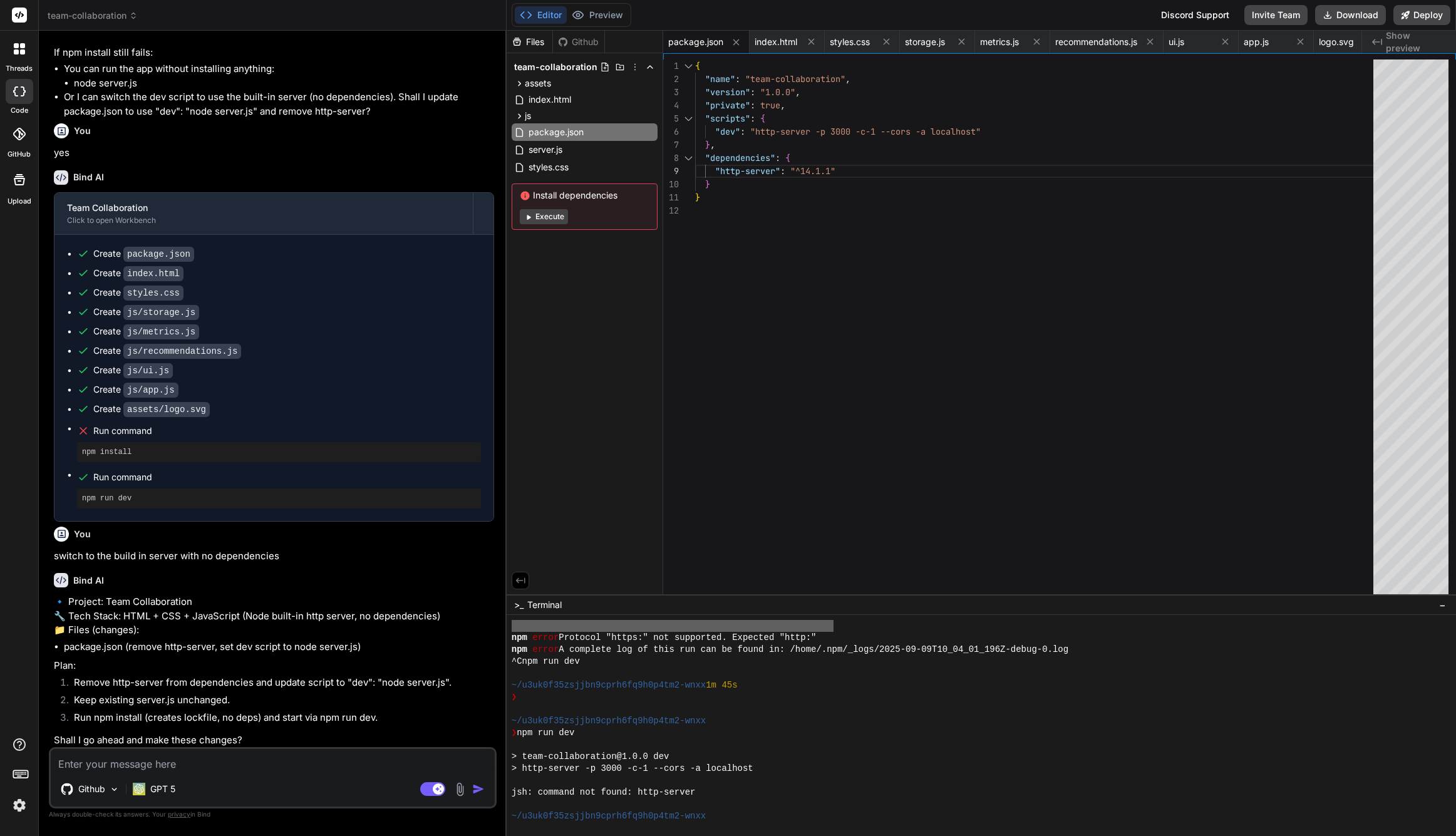
click at [295, 758] on textarea at bounding box center [273, 760] width 444 height 23
click at [293, 764] on textarea at bounding box center [273, 760] width 444 height 23
type textarea "y"
type textarea "x"
type textarea "ye"
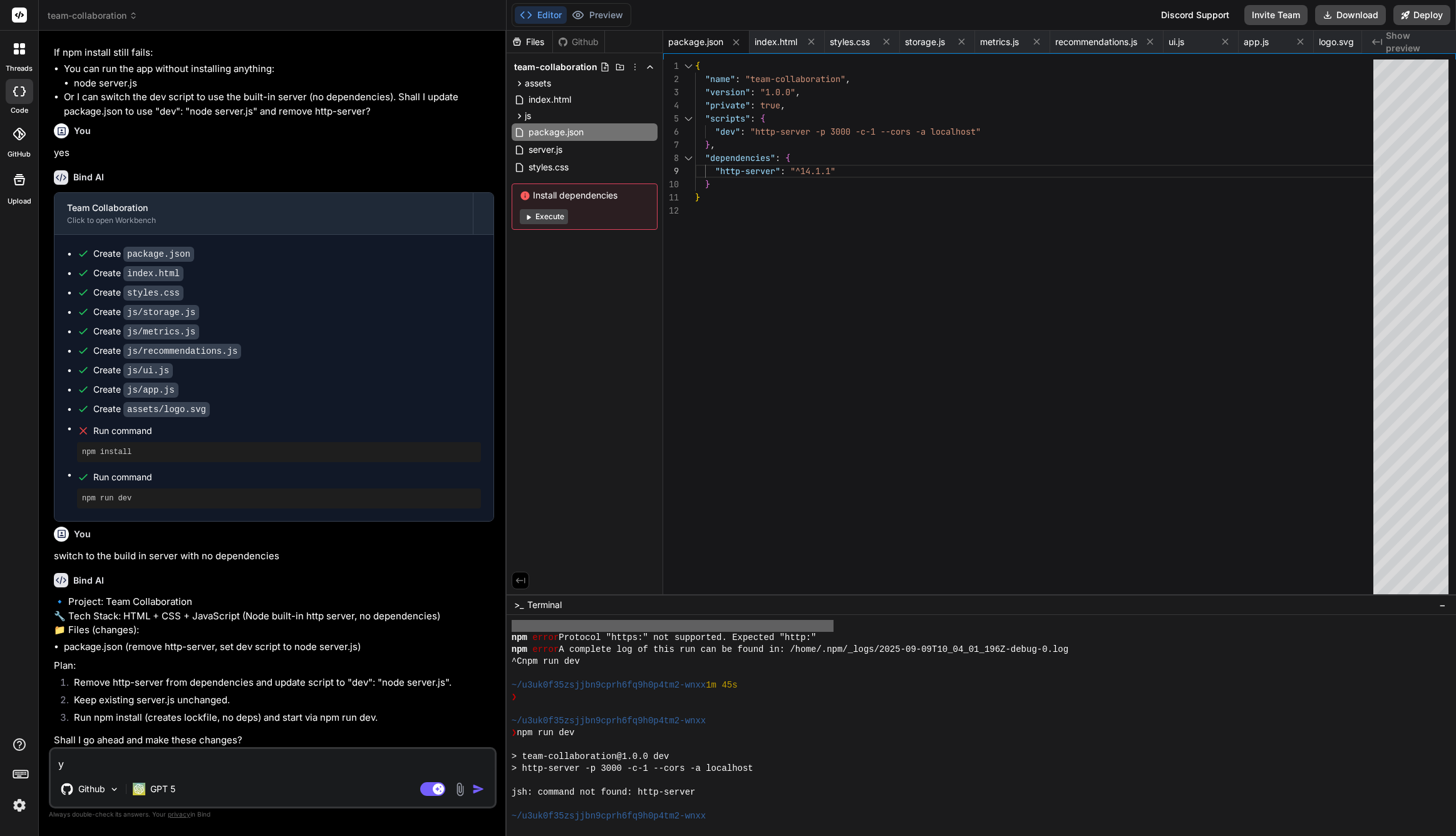
type textarea "x"
type textarea "yes"
type textarea "x"
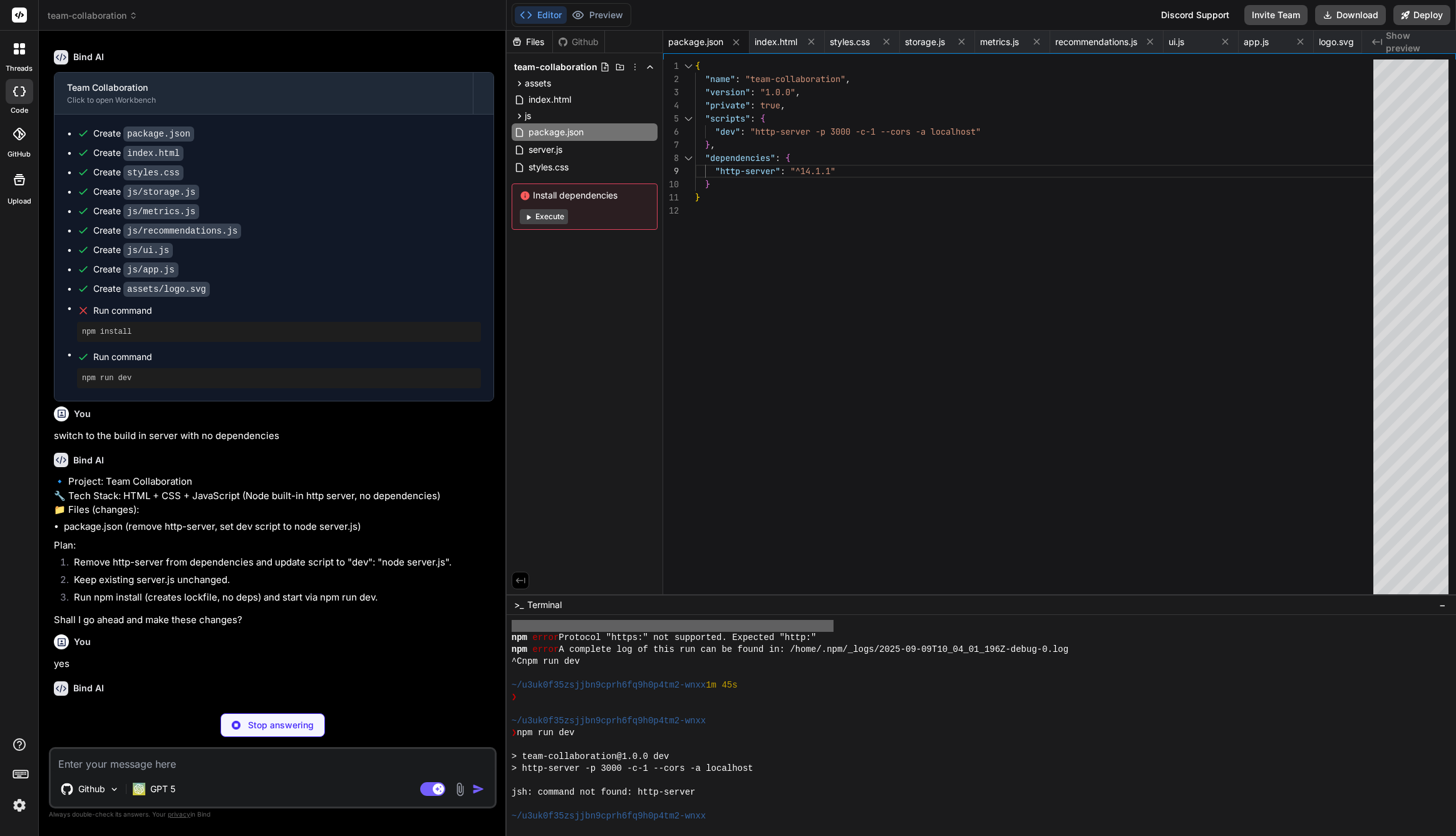
scroll to position [1753, 0]
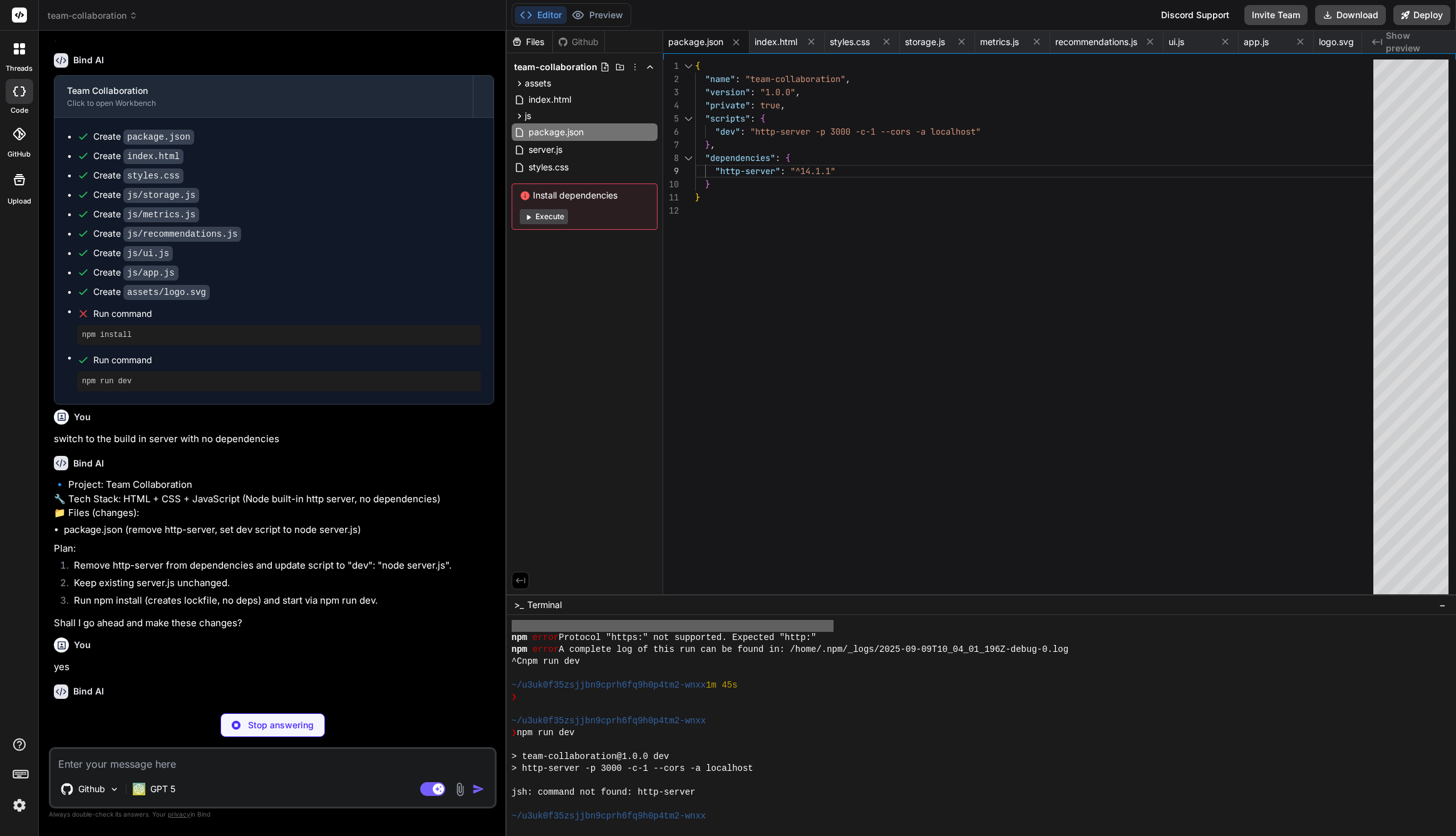
type textarea "x"
type textarea "{ "name": "team-collaboration", "version": "1.0.0", "private": true, "scripts":…"
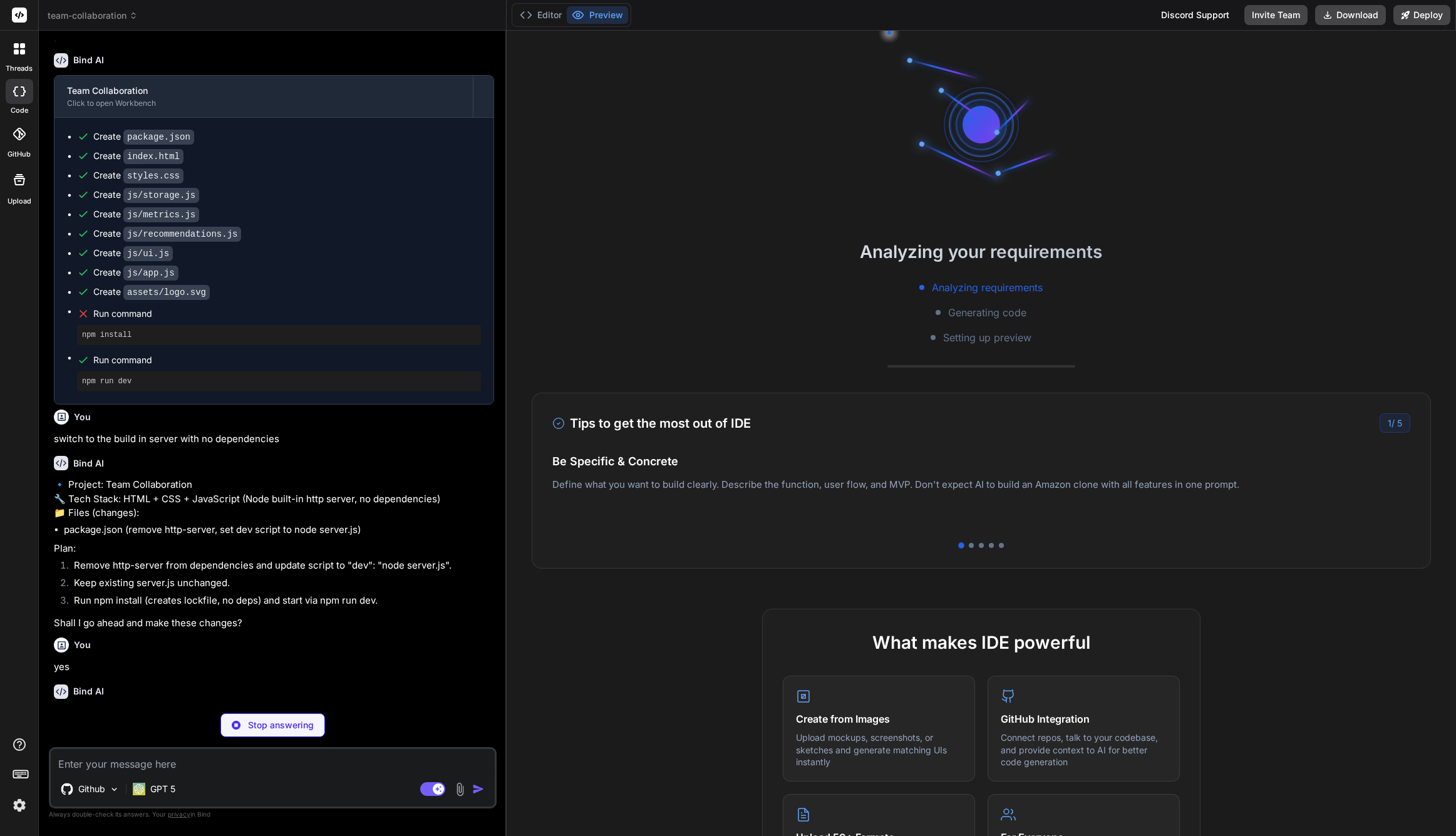
scroll to position [381, 0]
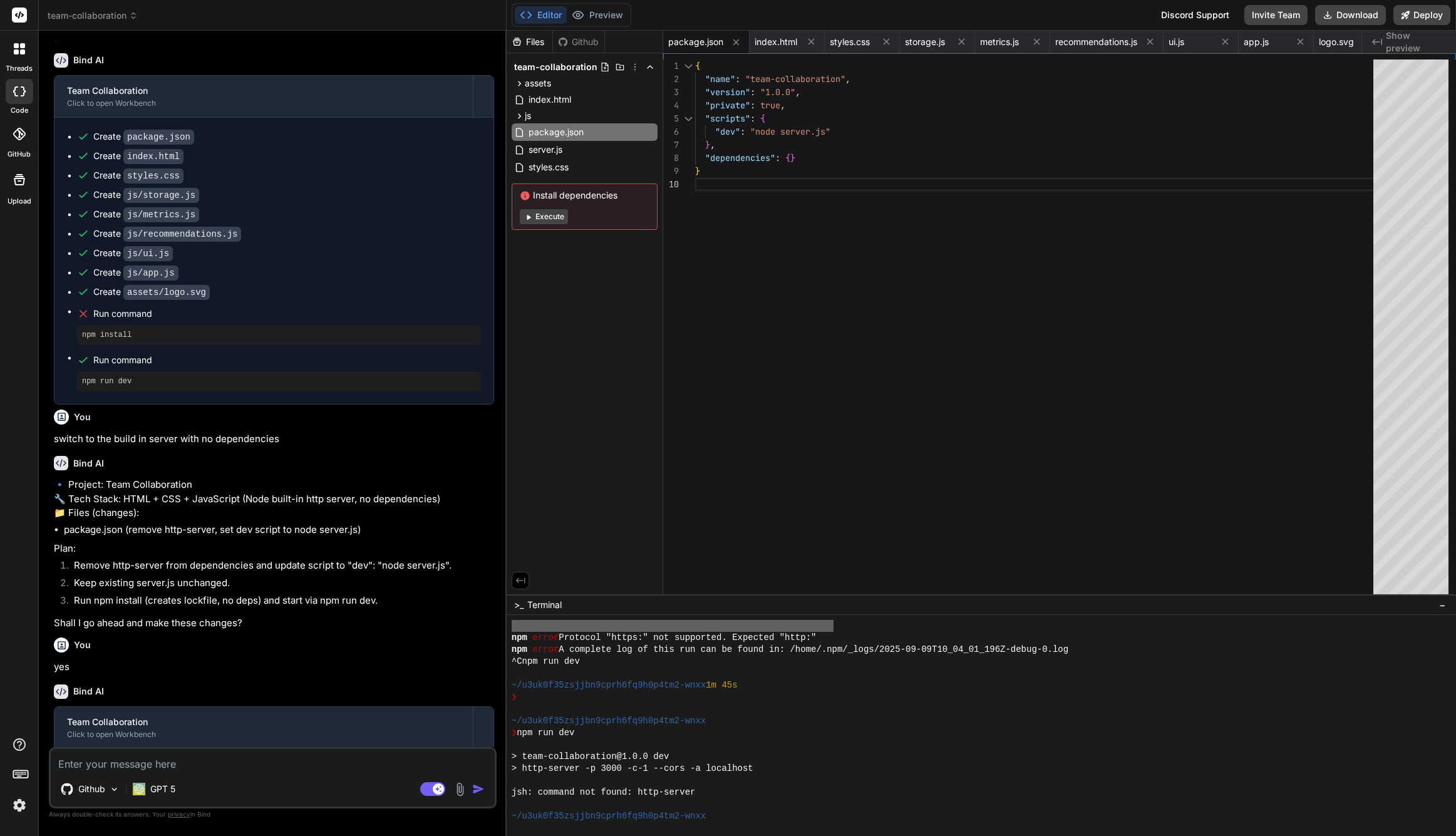
type textarea "x"
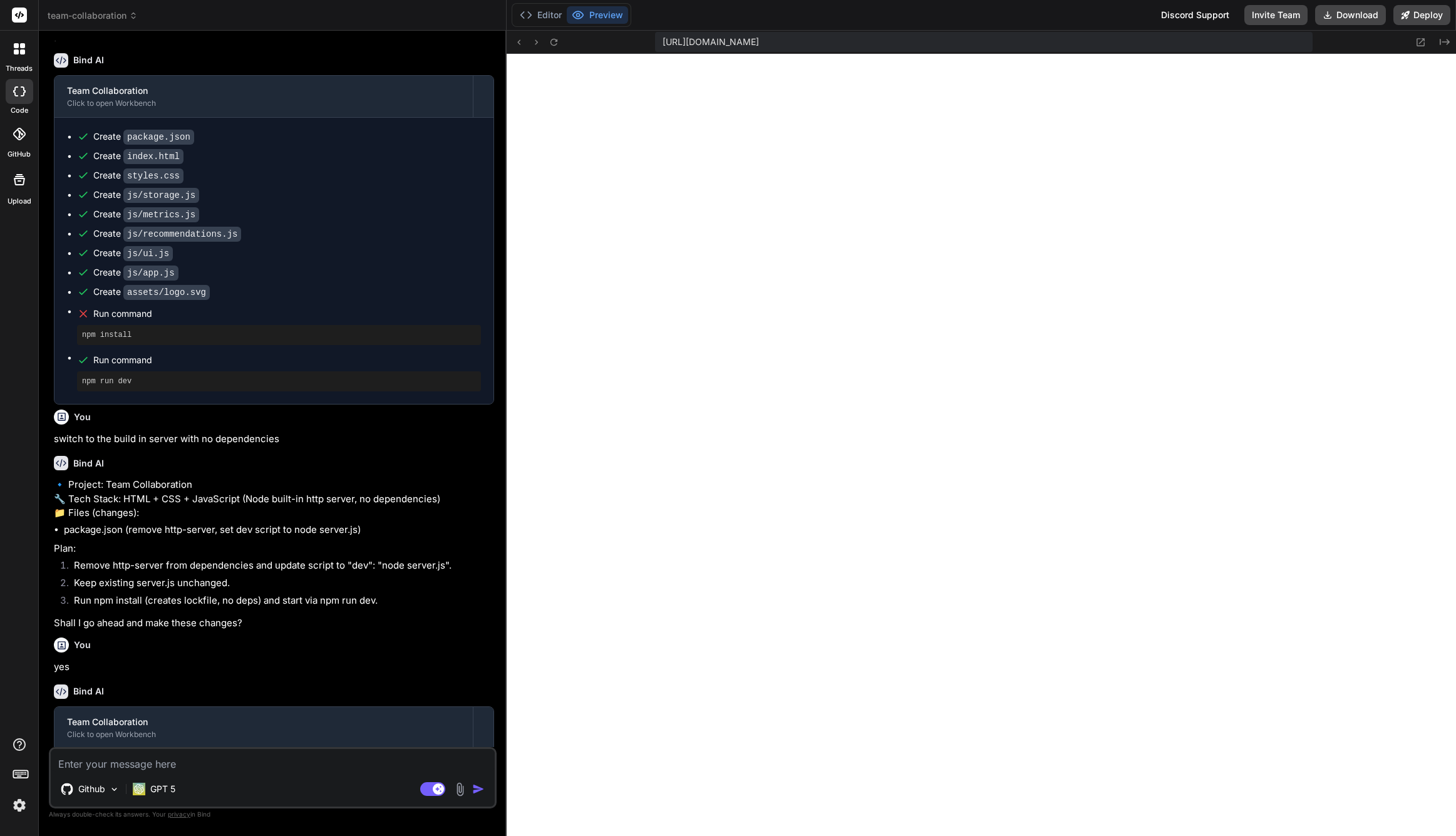
click at [23, 809] on img at bounding box center [19, 805] width 21 height 21
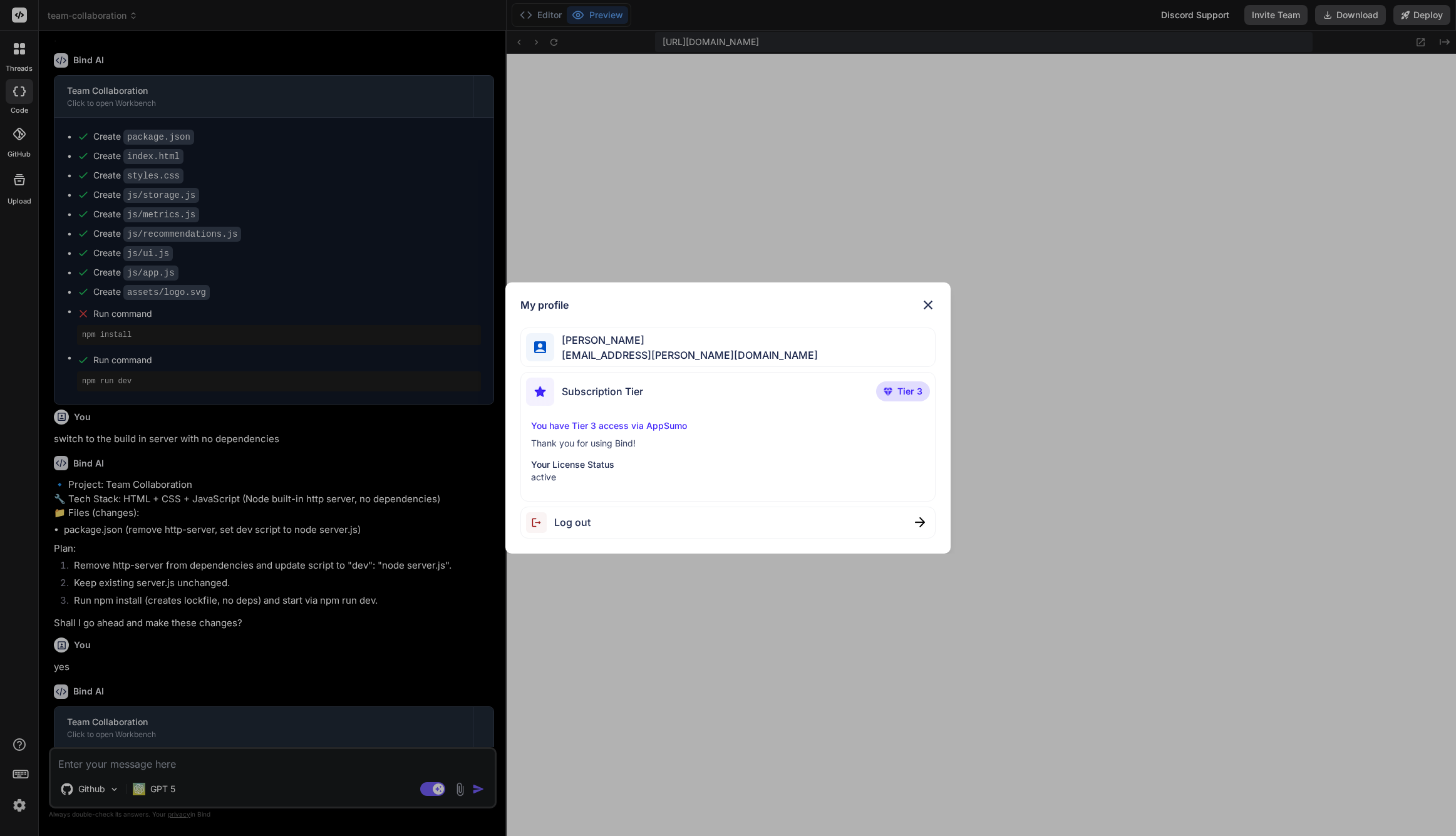
click at [931, 301] on img at bounding box center [928, 305] width 15 height 15
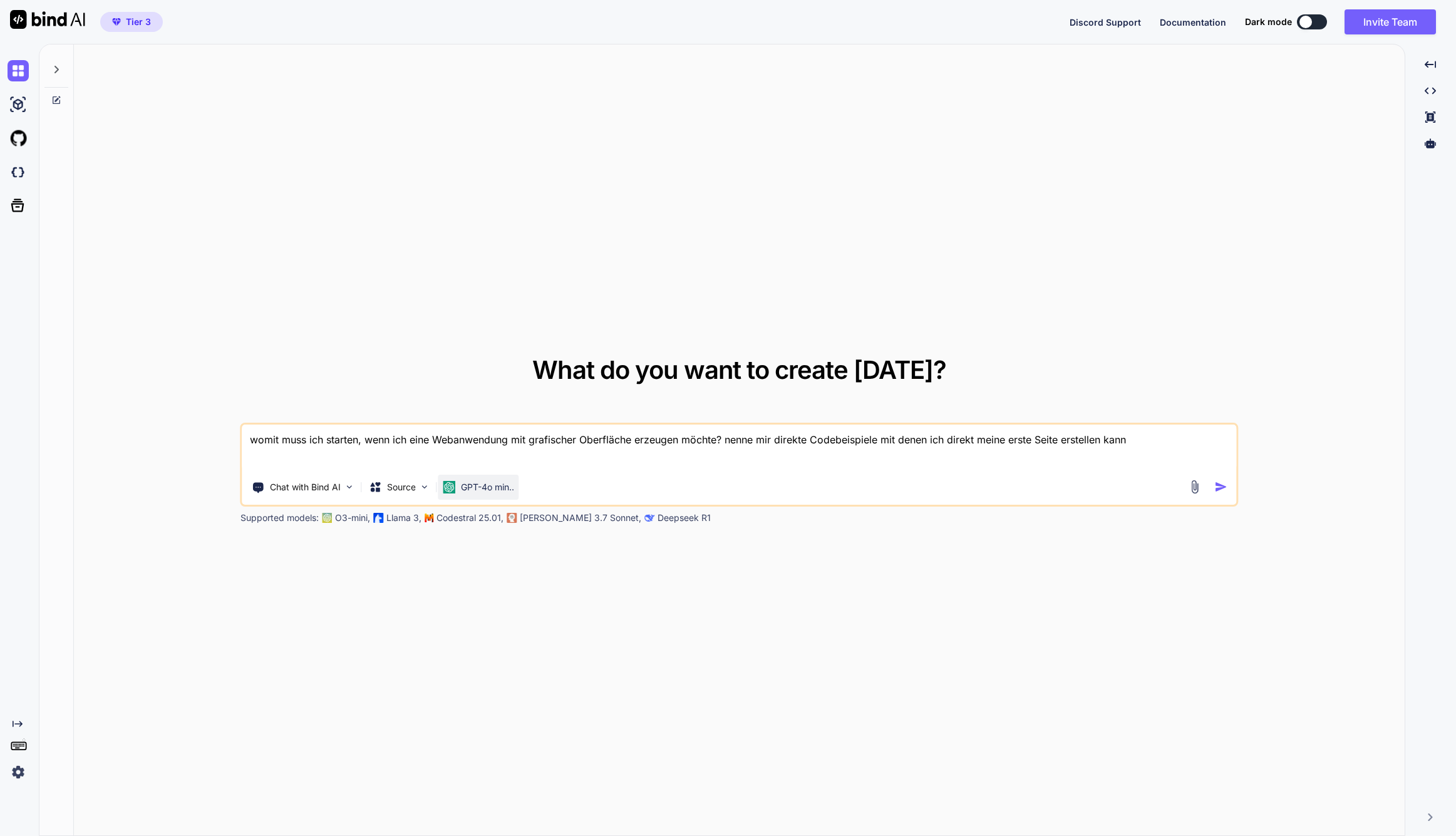
click at [510, 489] on p "GPT-4o min.." at bounding box center [488, 487] width 53 height 12
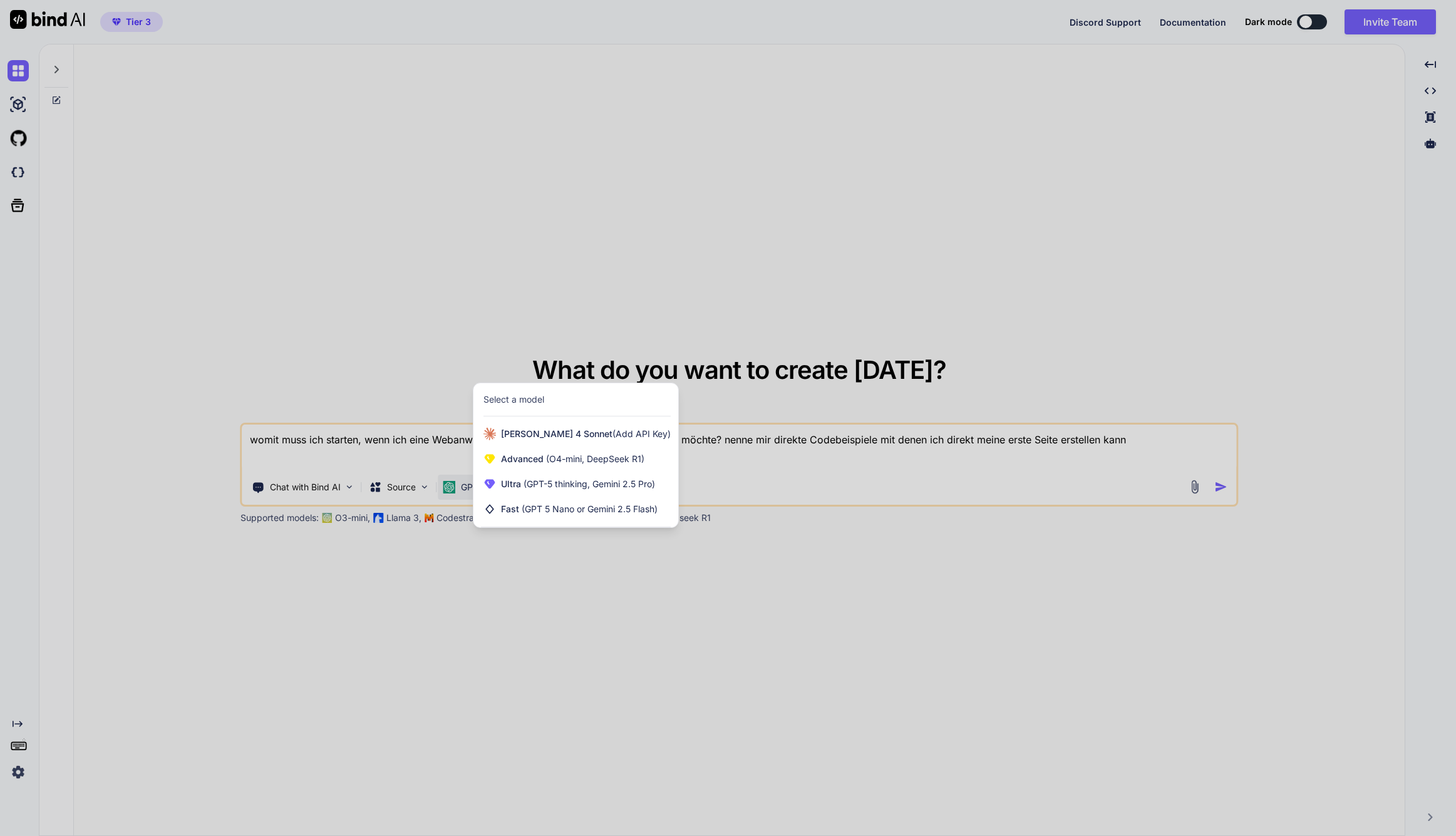
click at [598, 631] on div at bounding box center [728, 418] width 1456 height 836
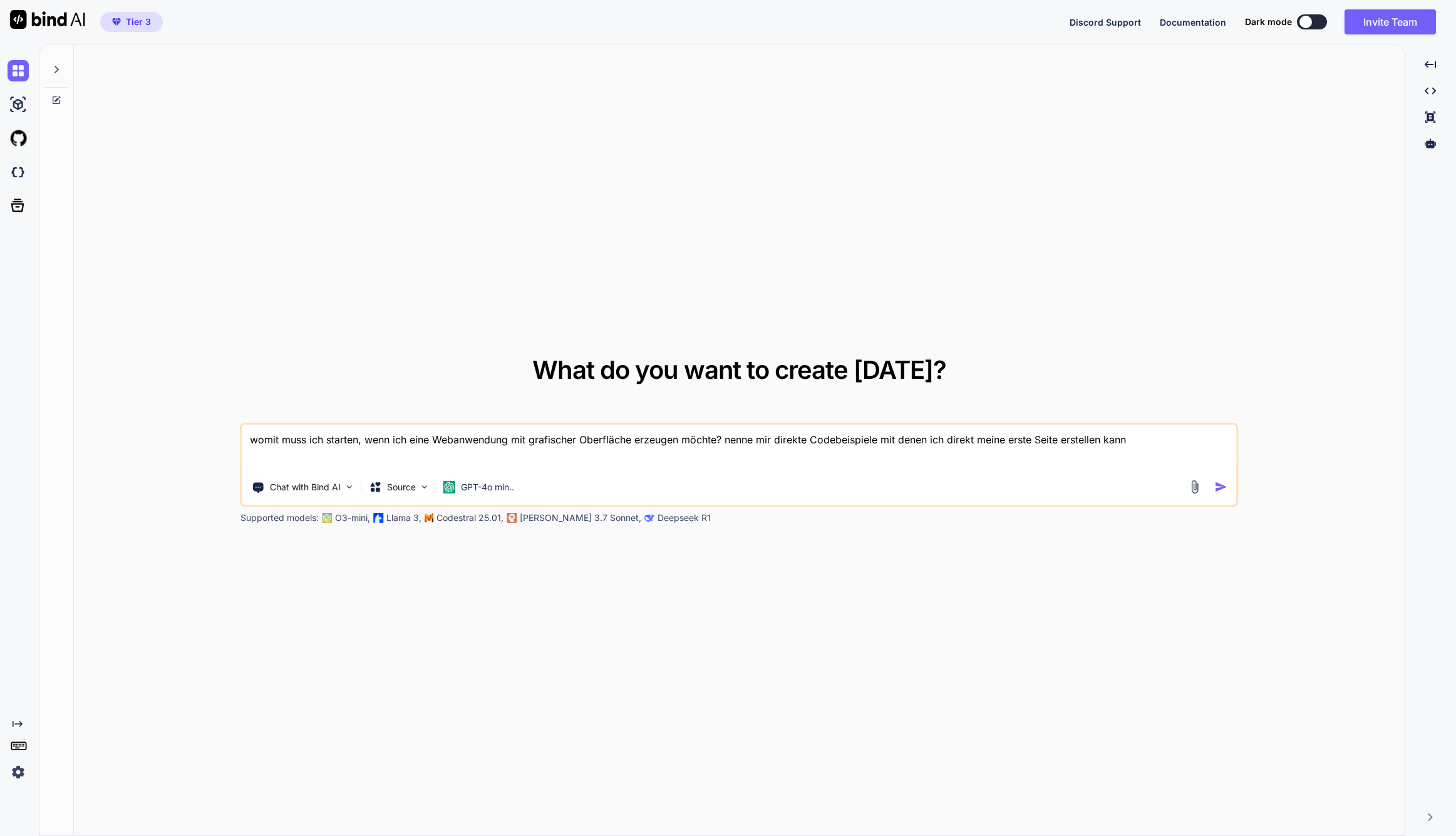
click at [1307, 19] on div at bounding box center [1305, 21] width 12 height 12
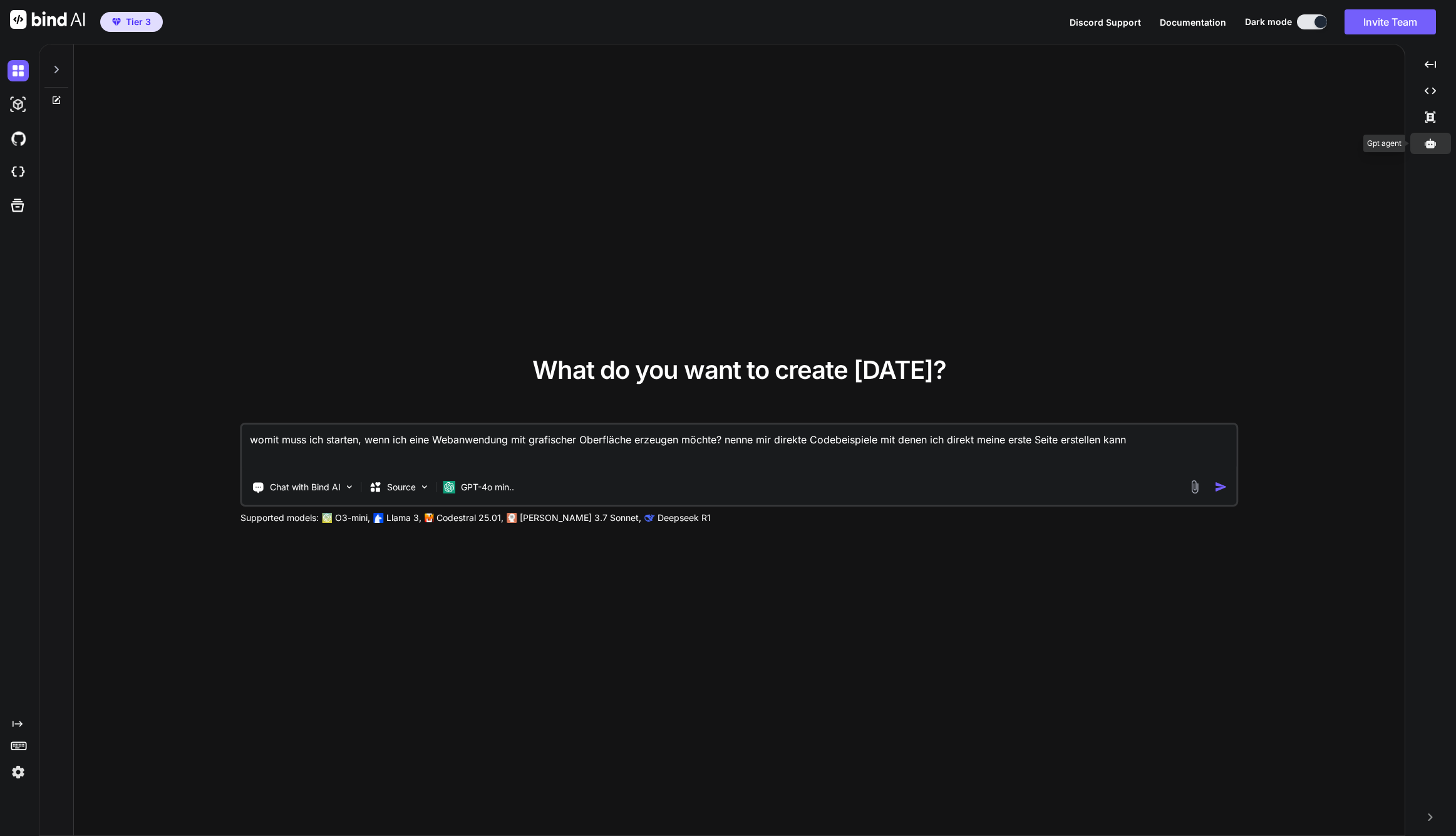
click at [1427, 148] on icon at bounding box center [1430, 143] width 11 height 10
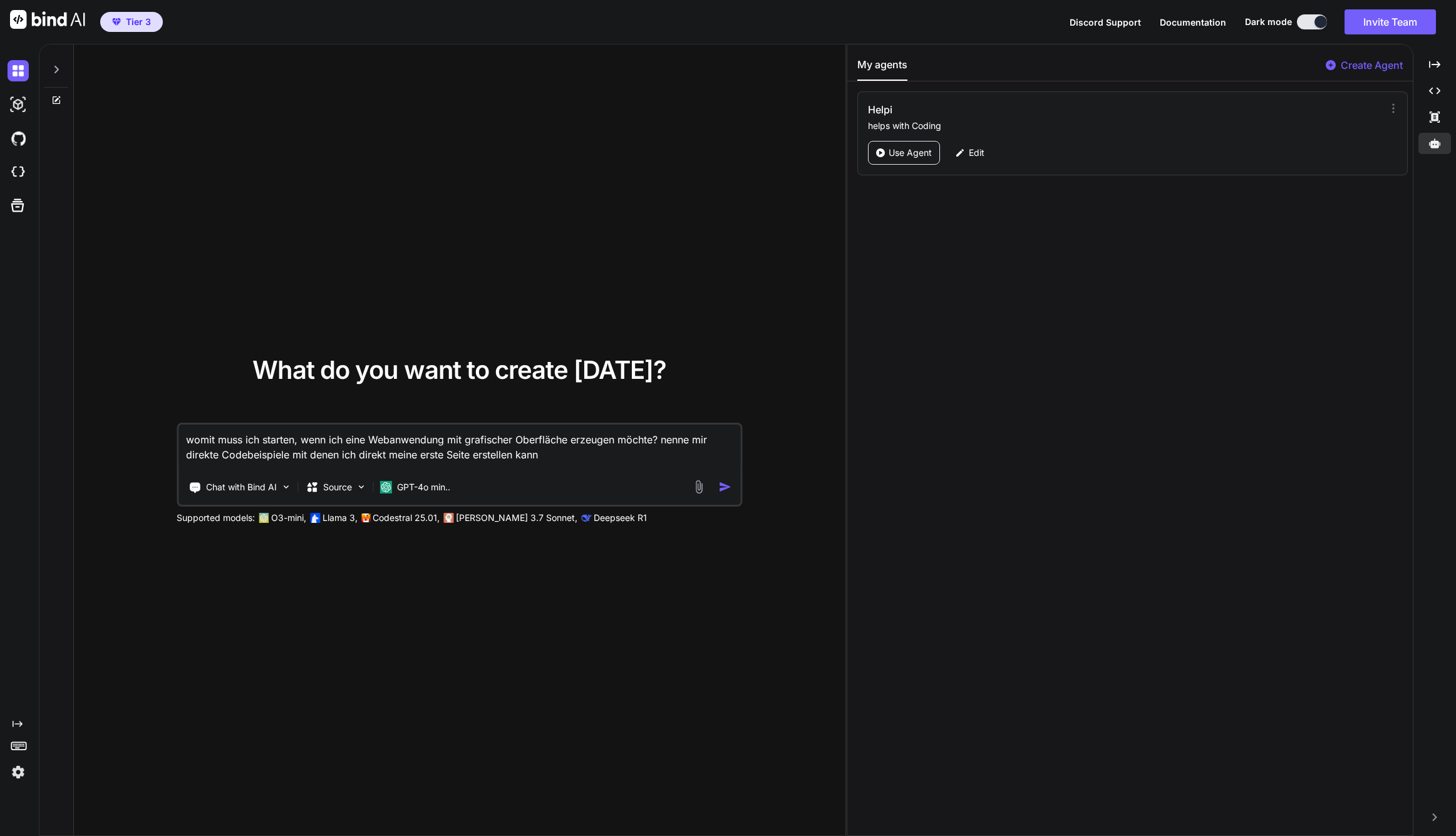
click at [433, 234] on div "What do you want to create today? womit muss ich starten, wenn ich eine Webanwe…" at bounding box center [460, 441] width 771 height 793
click at [496, 640] on div "What do you want to create today? womit muss ich starten, wenn ich eine Webanwe…" at bounding box center [460, 441] width 771 height 793
type textarea "x"
click at [569, 552] on div "What do you want to create today? womit muss ich starten, wenn ich eine Webanwe…" at bounding box center [460, 441] width 771 height 793
click at [18, 140] on img at bounding box center [18, 138] width 21 height 21
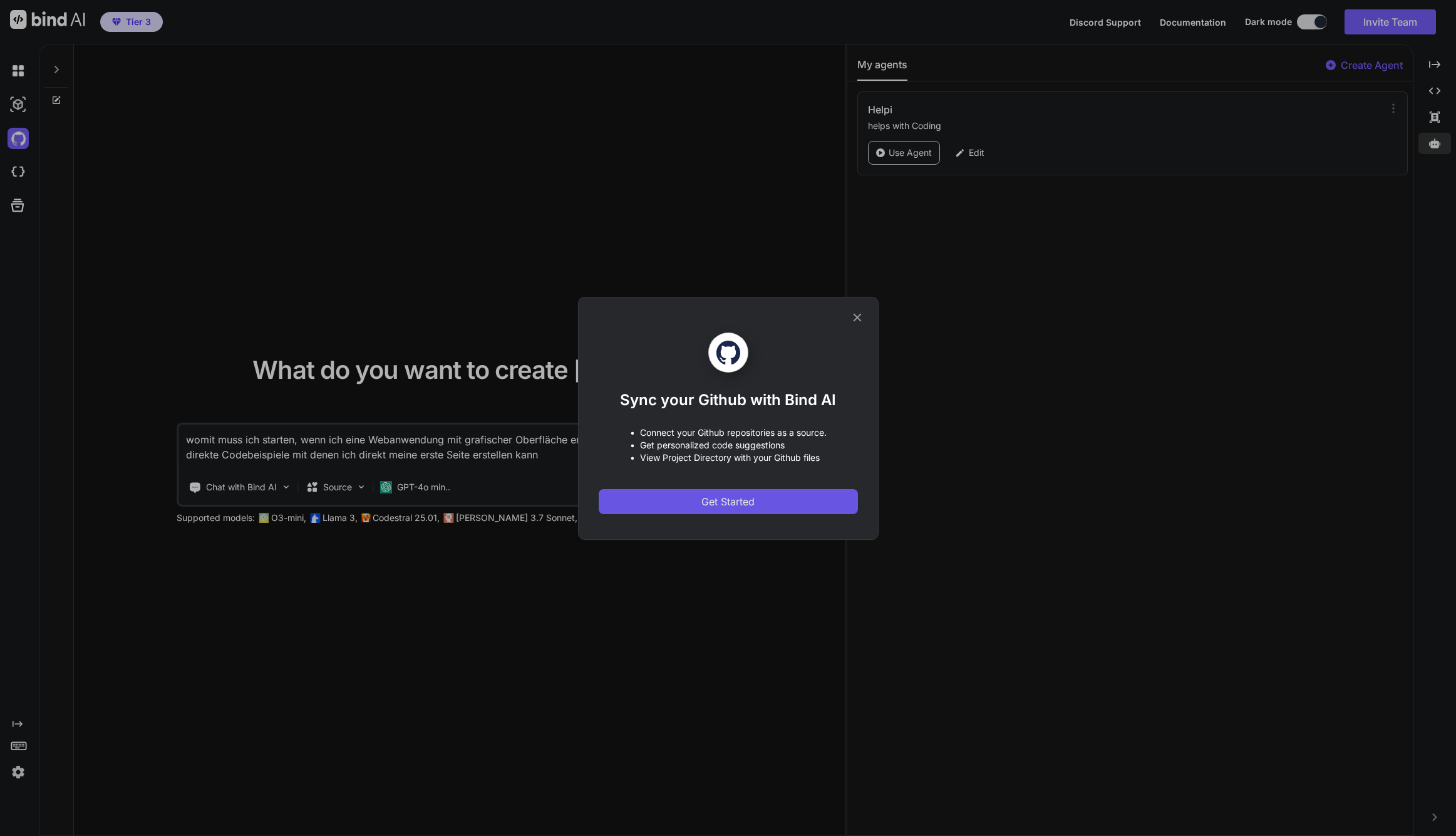
click at [740, 499] on span "Get Started" at bounding box center [728, 502] width 53 height 15
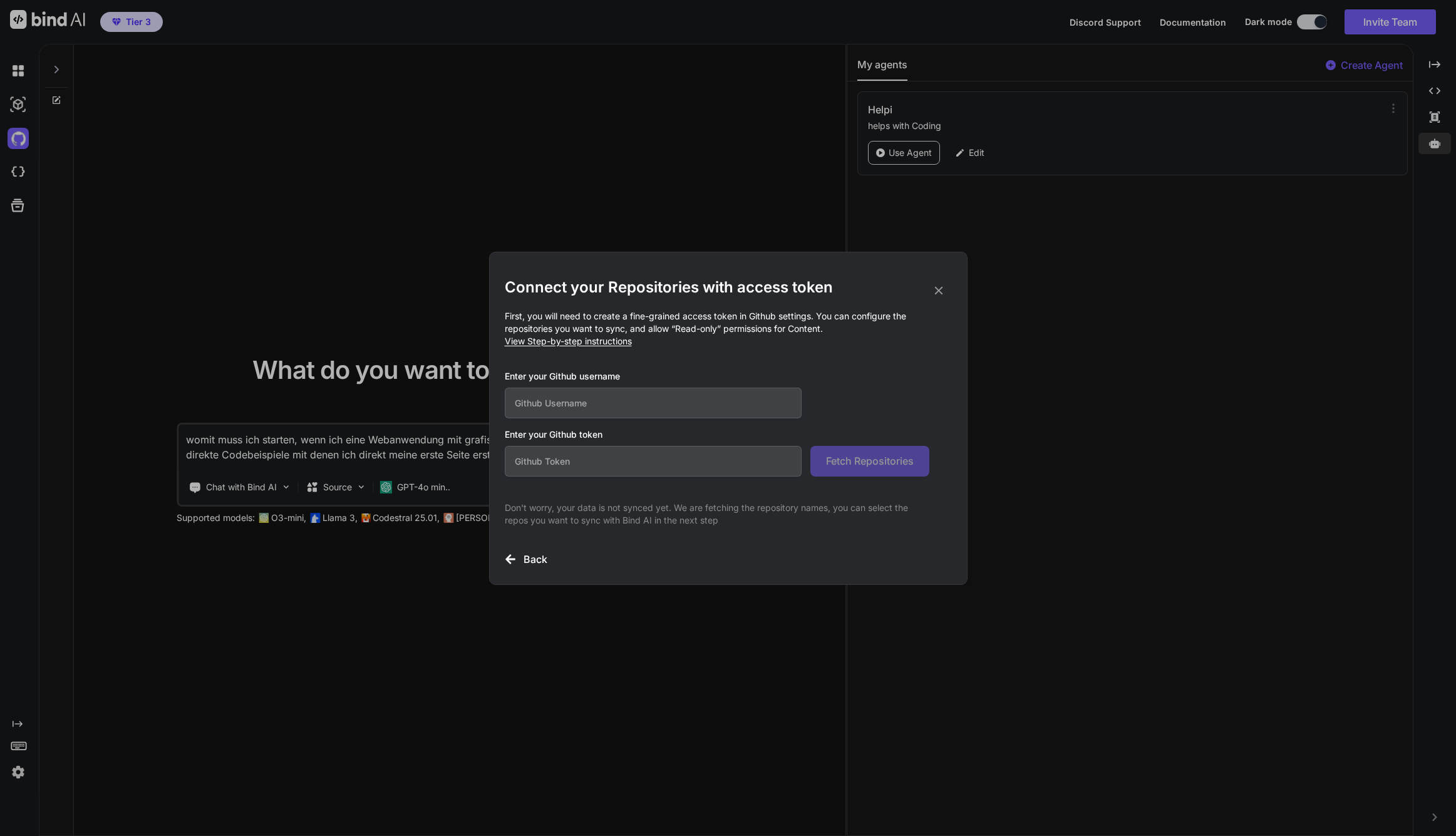
click at [621, 406] on input "text" at bounding box center [653, 403] width 298 height 31
click at [557, 406] on input "text" at bounding box center [653, 403] width 298 height 31
paste input "CollaborateToDeliver"
type input "CollaborateToDeliver"
click at [610, 462] on input "text" at bounding box center [653, 461] width 298 height 31
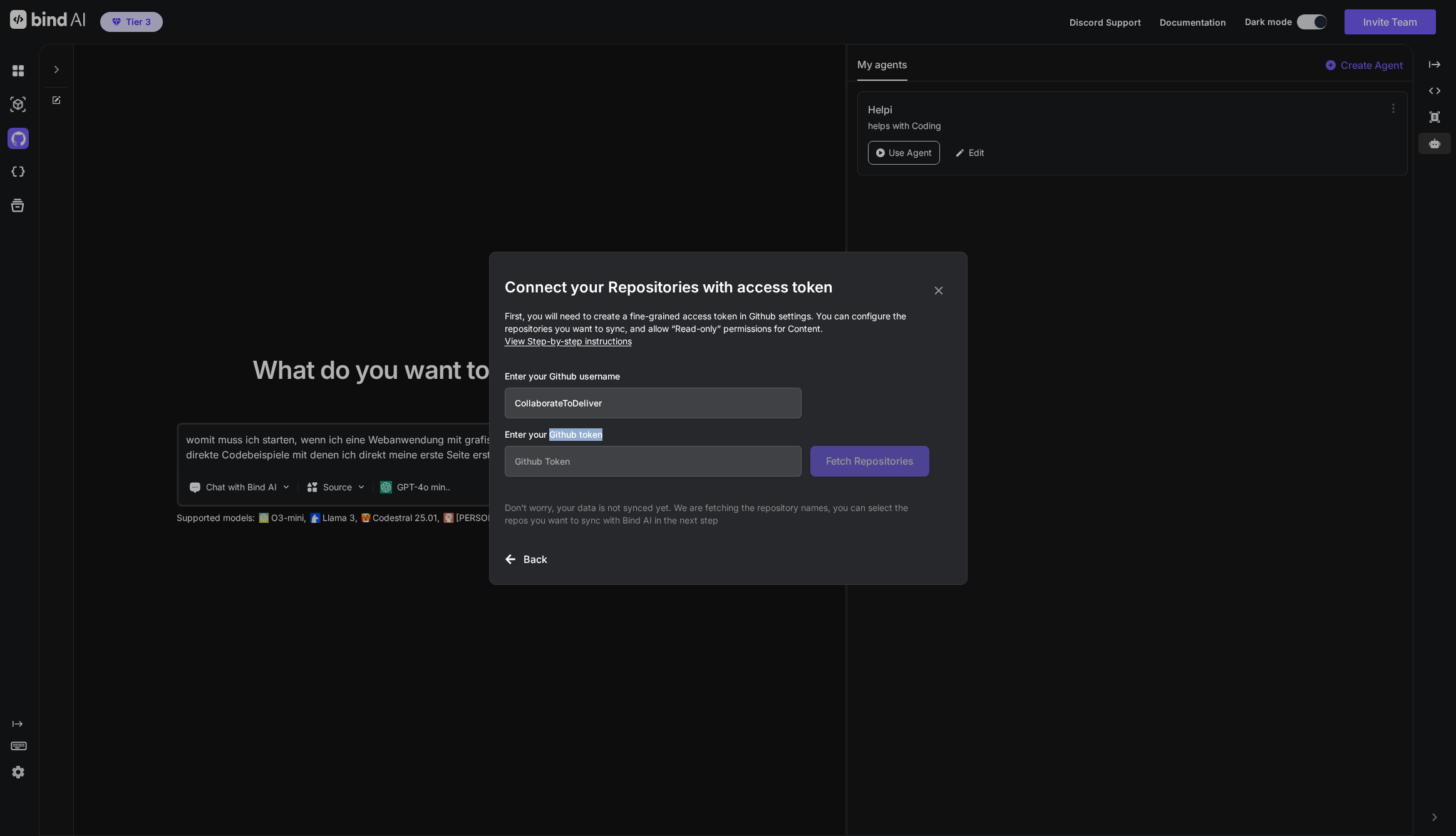
drag, startPoint x: 626, startPoint y: 430, endPoint x: 552, endPoint y: 434, distance: 74.1
click at [552, 434] on h3 "Enter your Github token" at bounding box center [728, 434] width 447 height 12
copy h3 "Github token"
click at [541, 467] on input "text" at bounding box center [653, 461] width 298 height 31
paste input "github_pat_11BT6IFEY0OkIj20XwZrM7_pjSavMUHstXpnc4yJ238rFYz4Hvt8uTIueAUzckbDKXHL…"
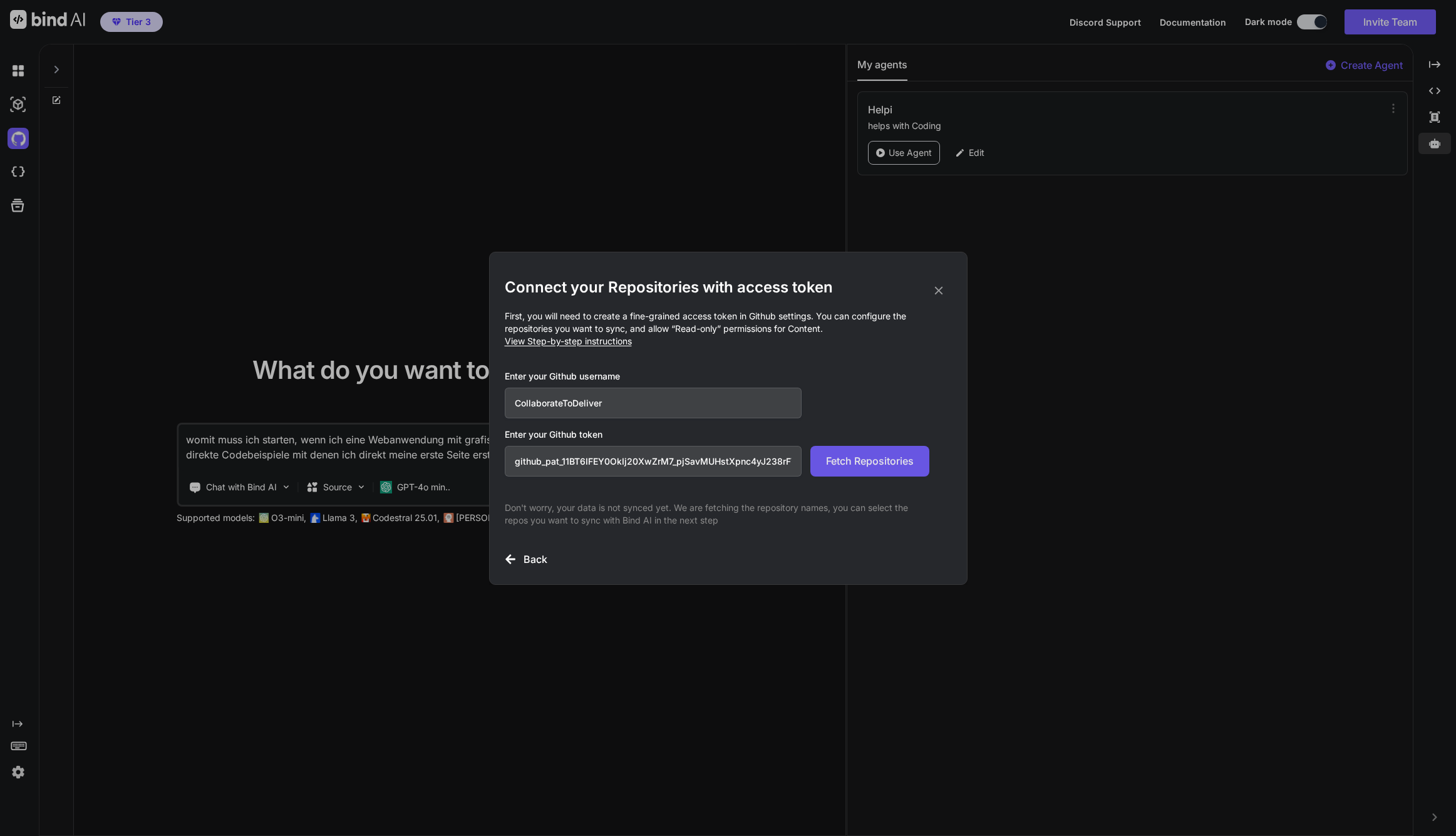
type input "github_pat_11BT6IFEY0OkIj20XwZrM7_pjSavMUHstXpnc4yJ238rFYz4Hvt8uTIueAUzckbDKXHL…"
click at [854, 464] on span "Fetch Repositories" at bounding box center [870, 461] width 87 height 15
click at [940, 284] on icon at bounding box center [939, 290] width 14 height 14
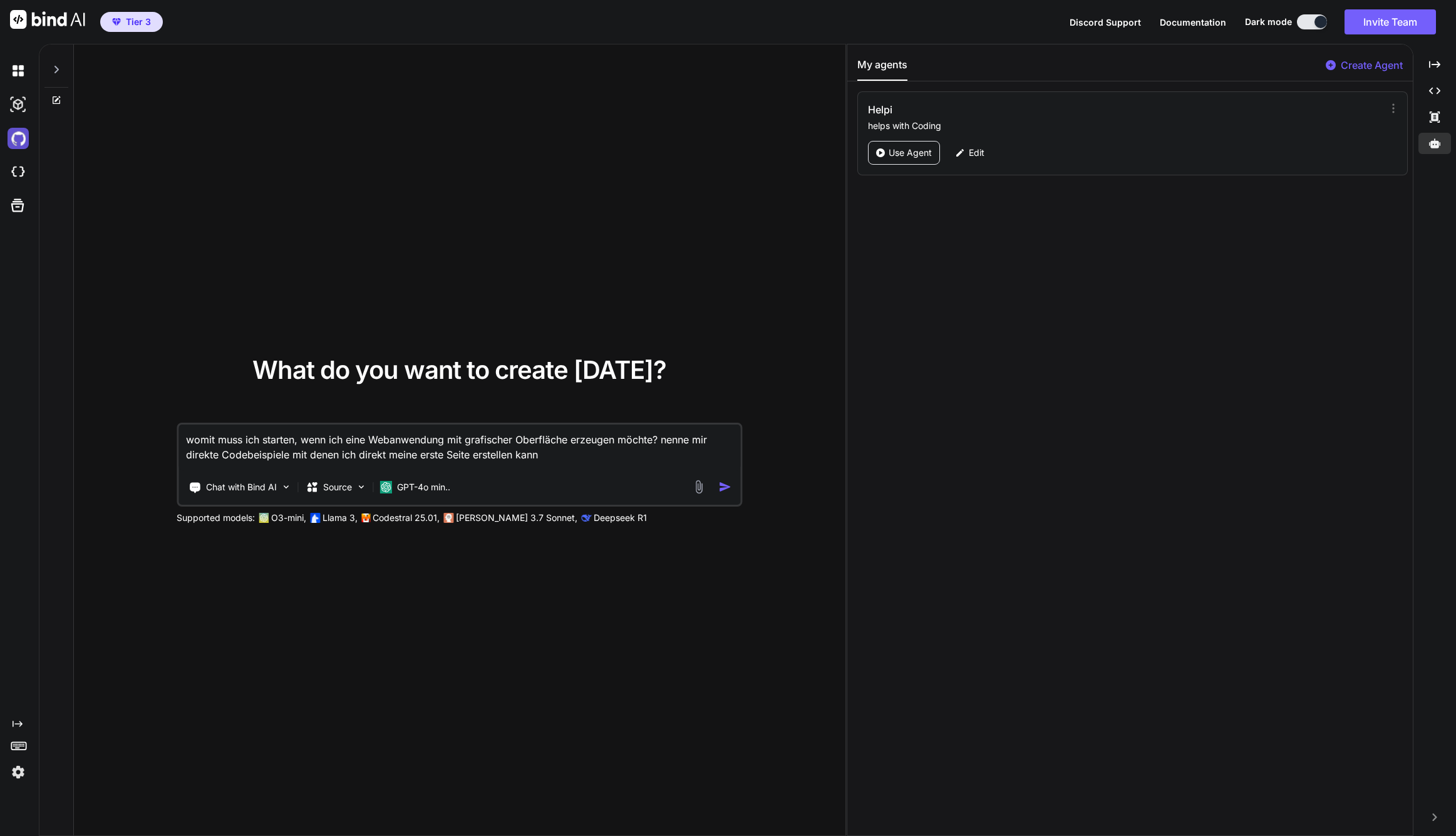
click at [21, 144] on img at bounding box center [18, 138] width 21 height 21
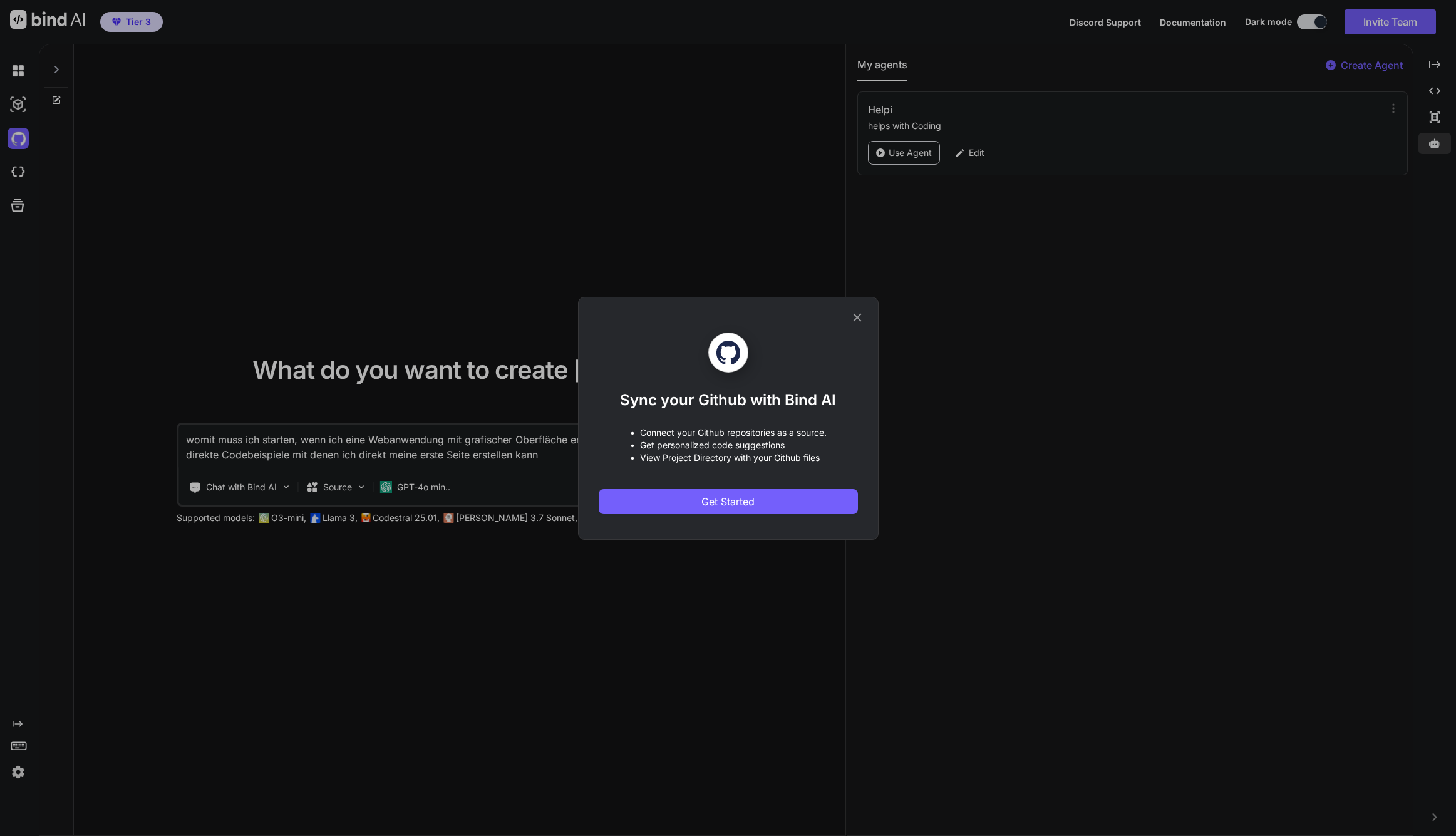
click at [701, 485] on div "Sync your Github with Bind AI • Connect your Github repositories as a source. •…" at bounding box center [728, 423] width 259 height 181
click at [857, 319] on icon at bounding box center [857, 317] width 8 height 8
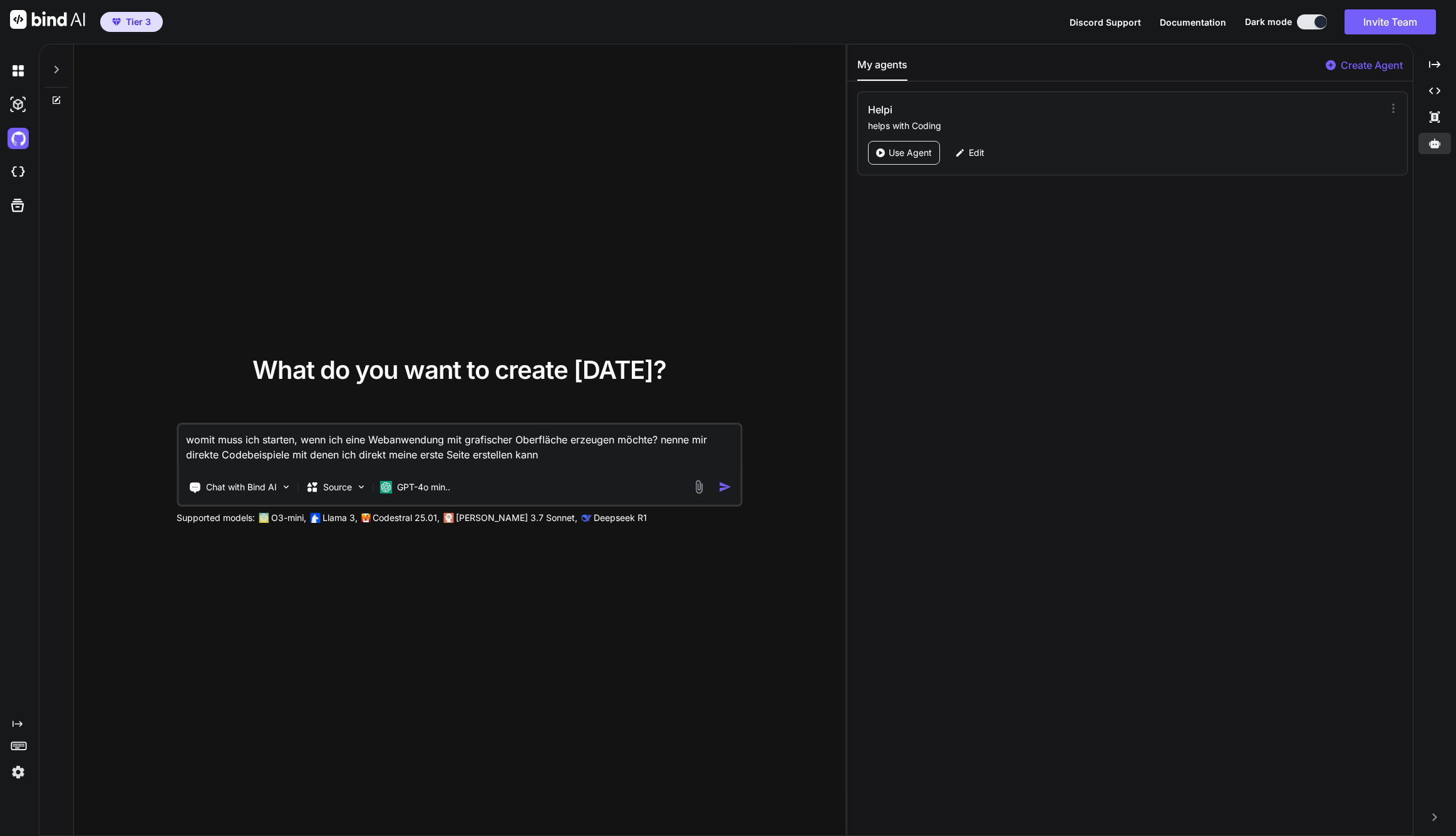
click at [257, 179] on div "What do you want to create today? womit muss ich starten, wenn ich eine Webanwe…" at bounding box center [460, 441] width 771 height 793
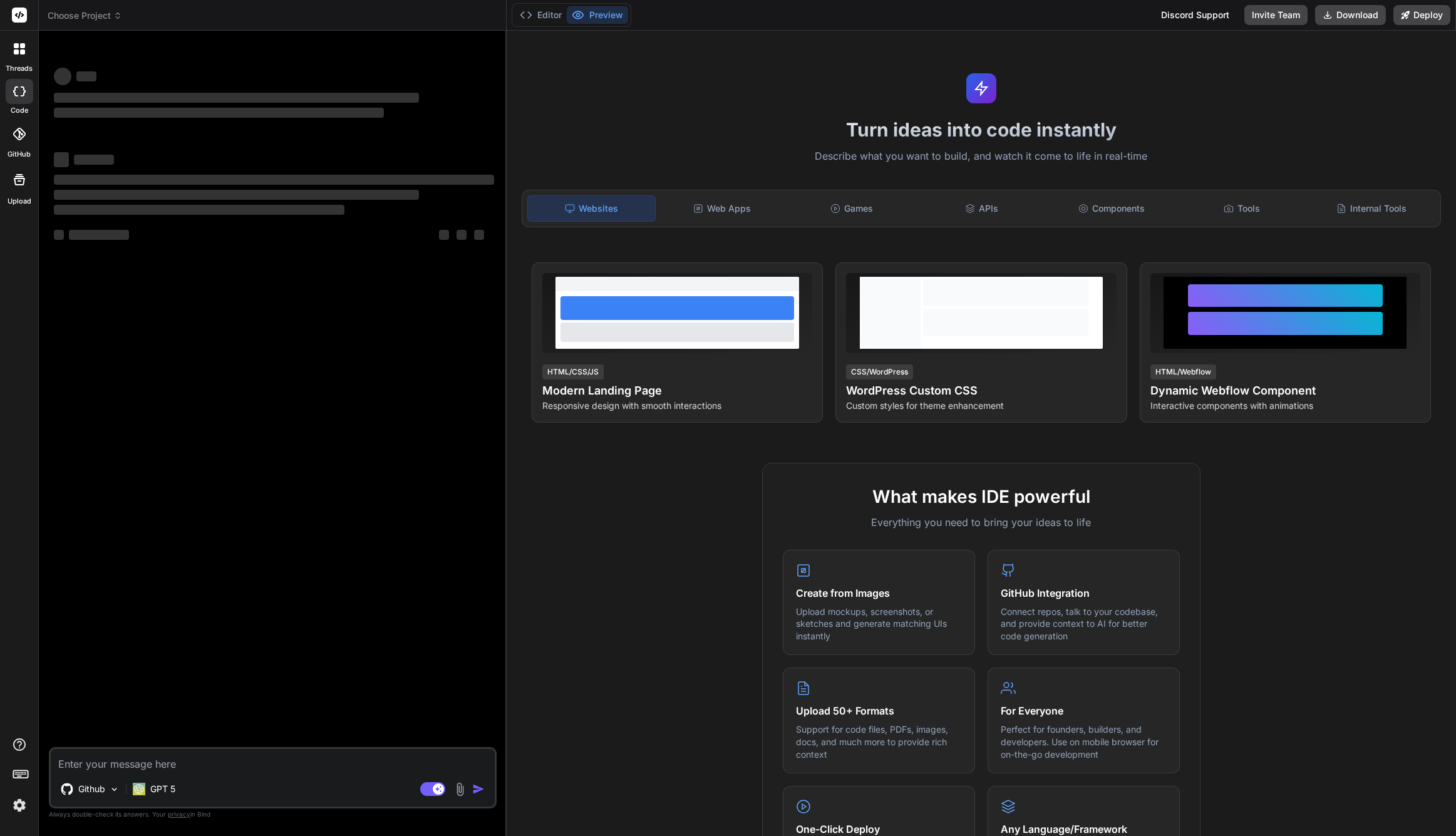
click at [18, 137] on icon at bounding box center [18, 134] width 12 height 12
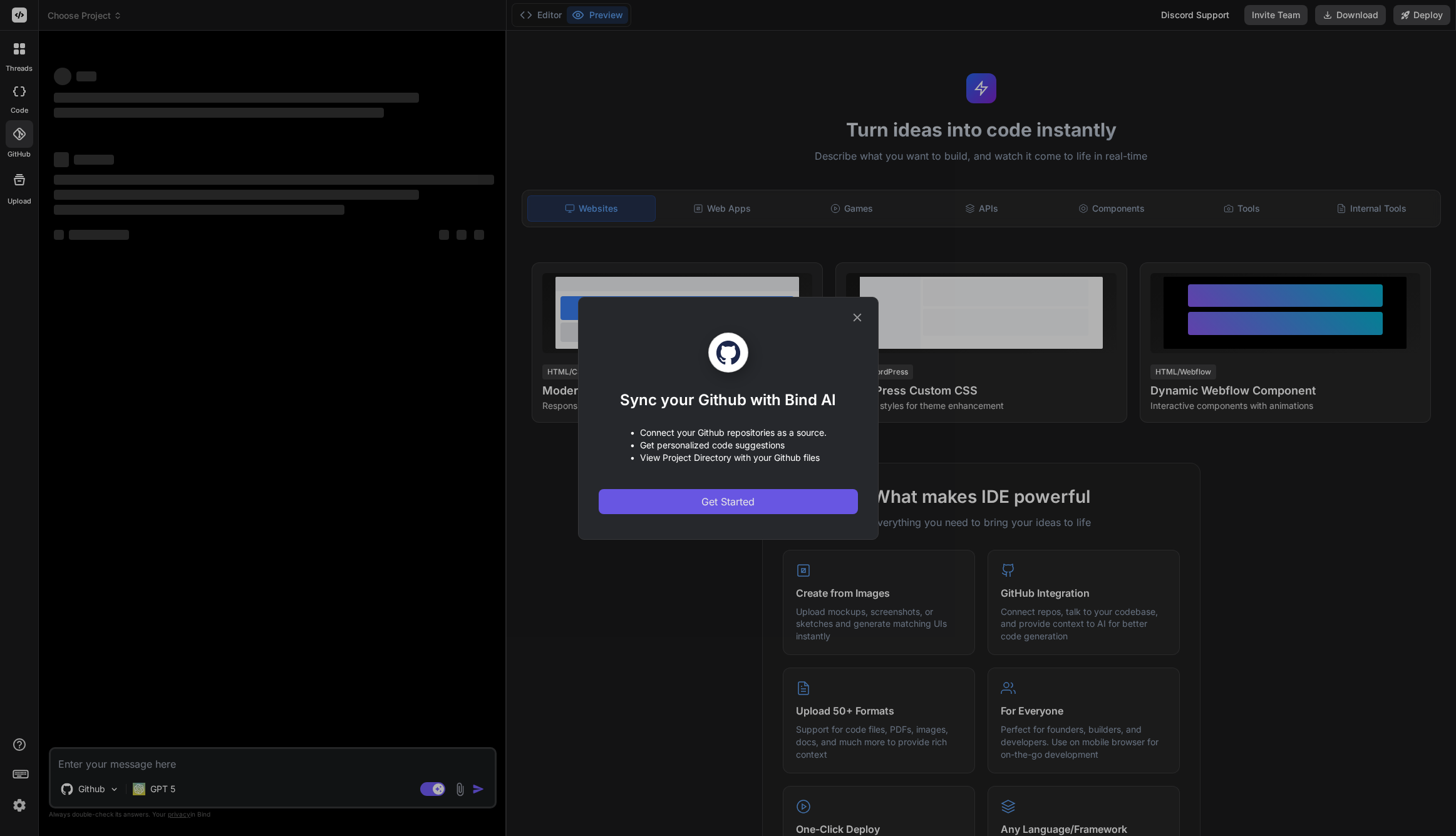
click at [727, 497] on span "Get Started" at bounding box center [728, 502] width 53 height 15
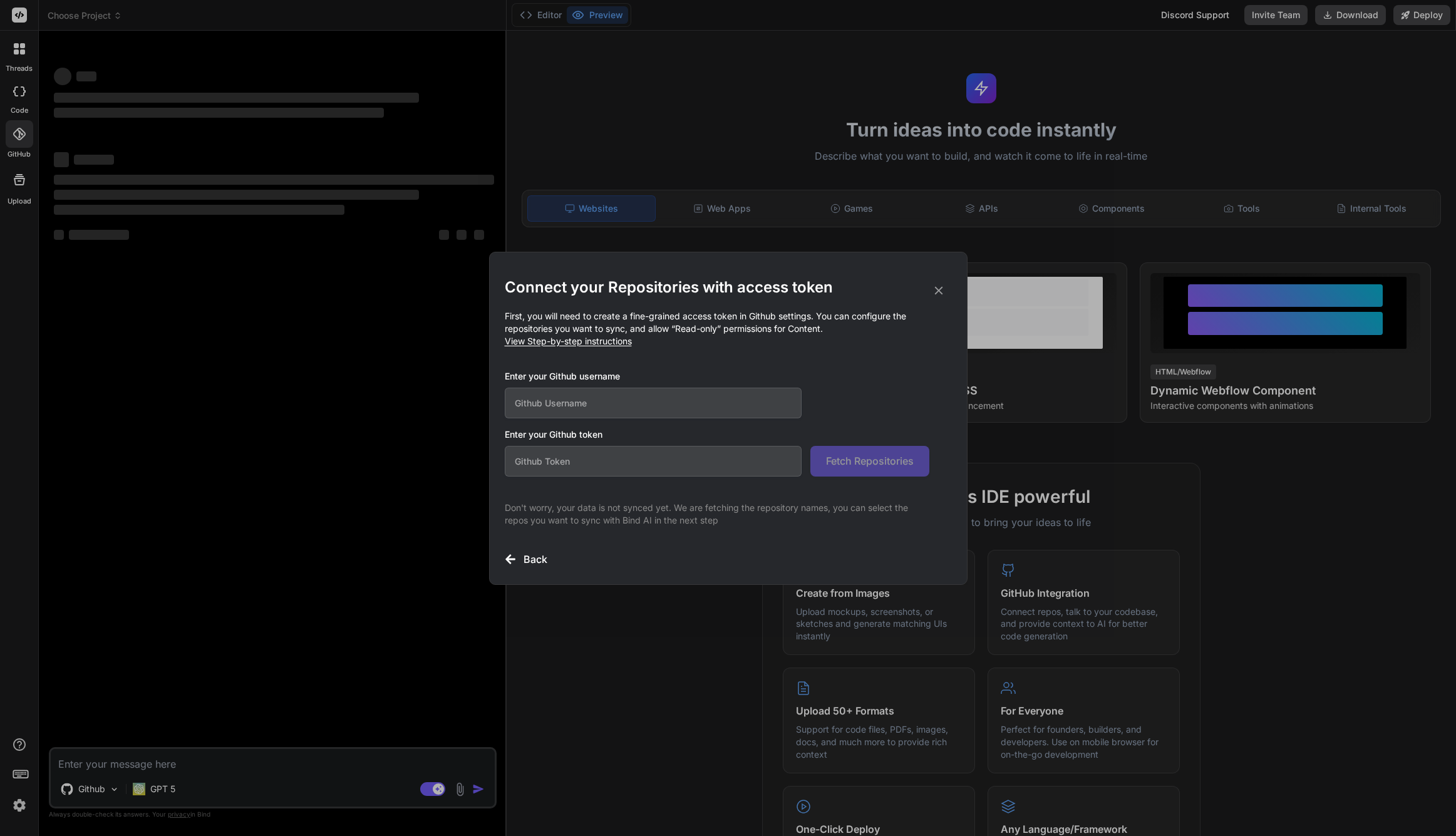
click at [678, 396] on input "text" at bounding box center [653, 403] width 298 height 31
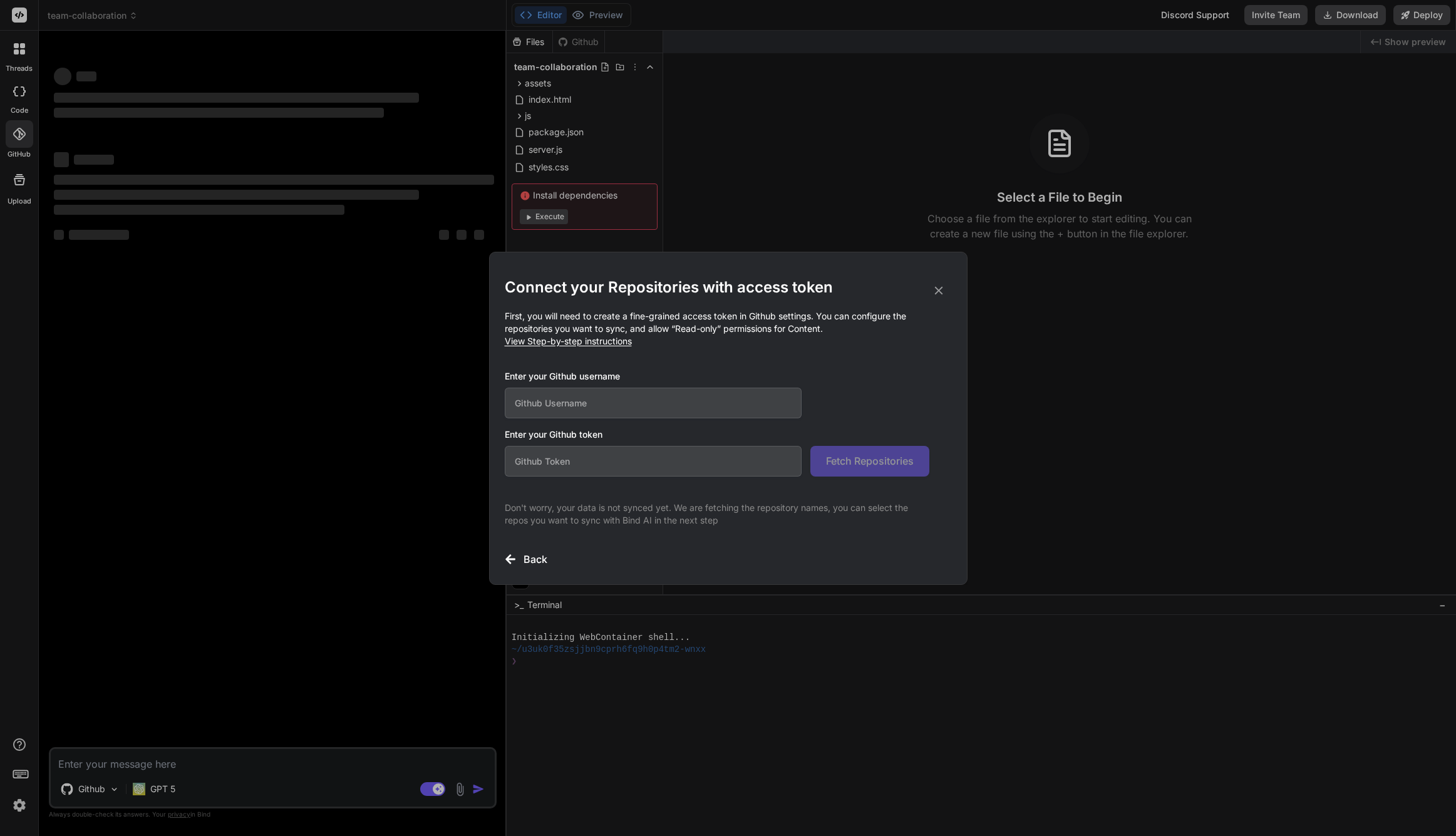
type textarea "x"
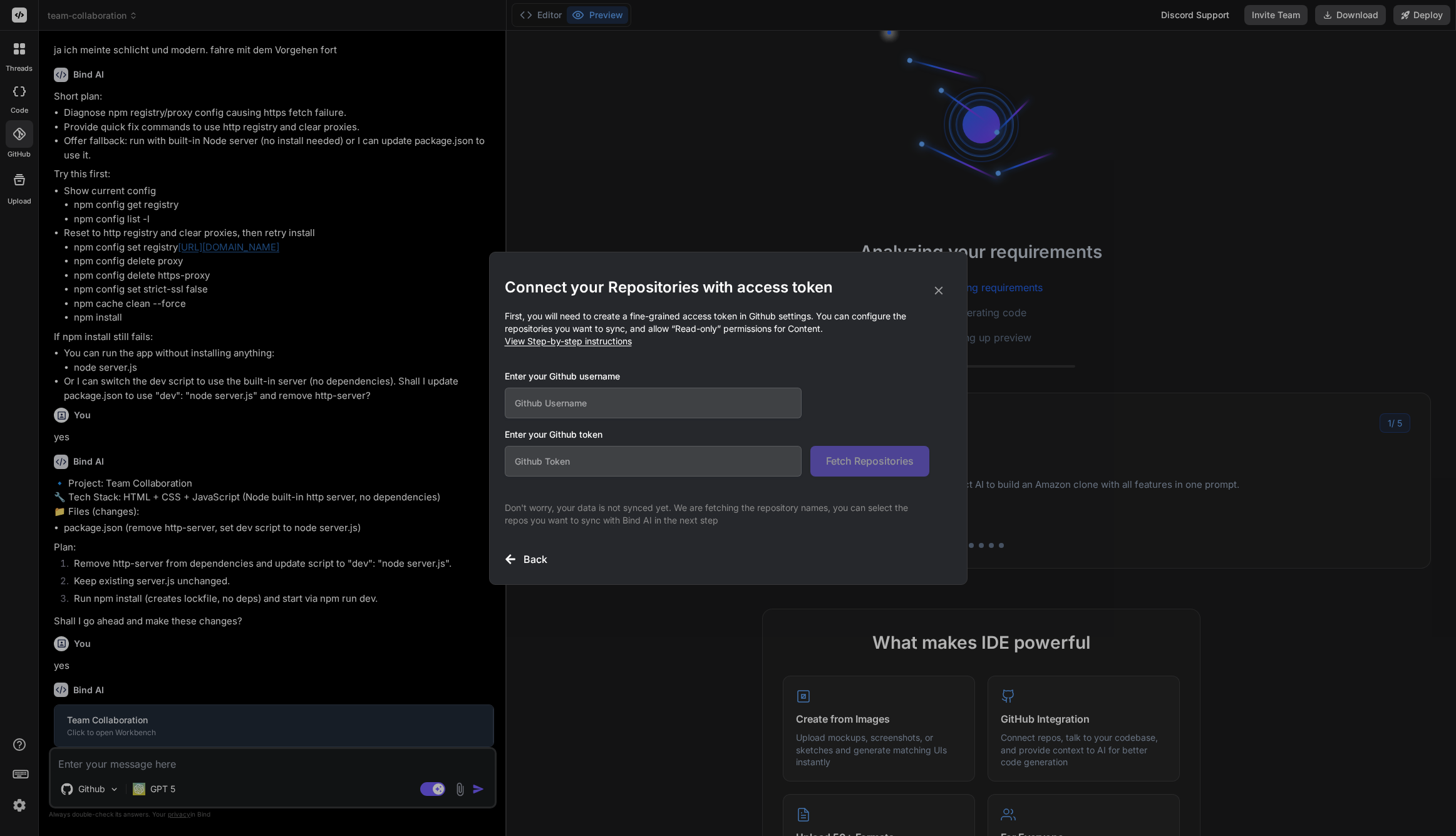
click at [628, 469] on input "text" at bounding box center [653, 461] width 298 height 31
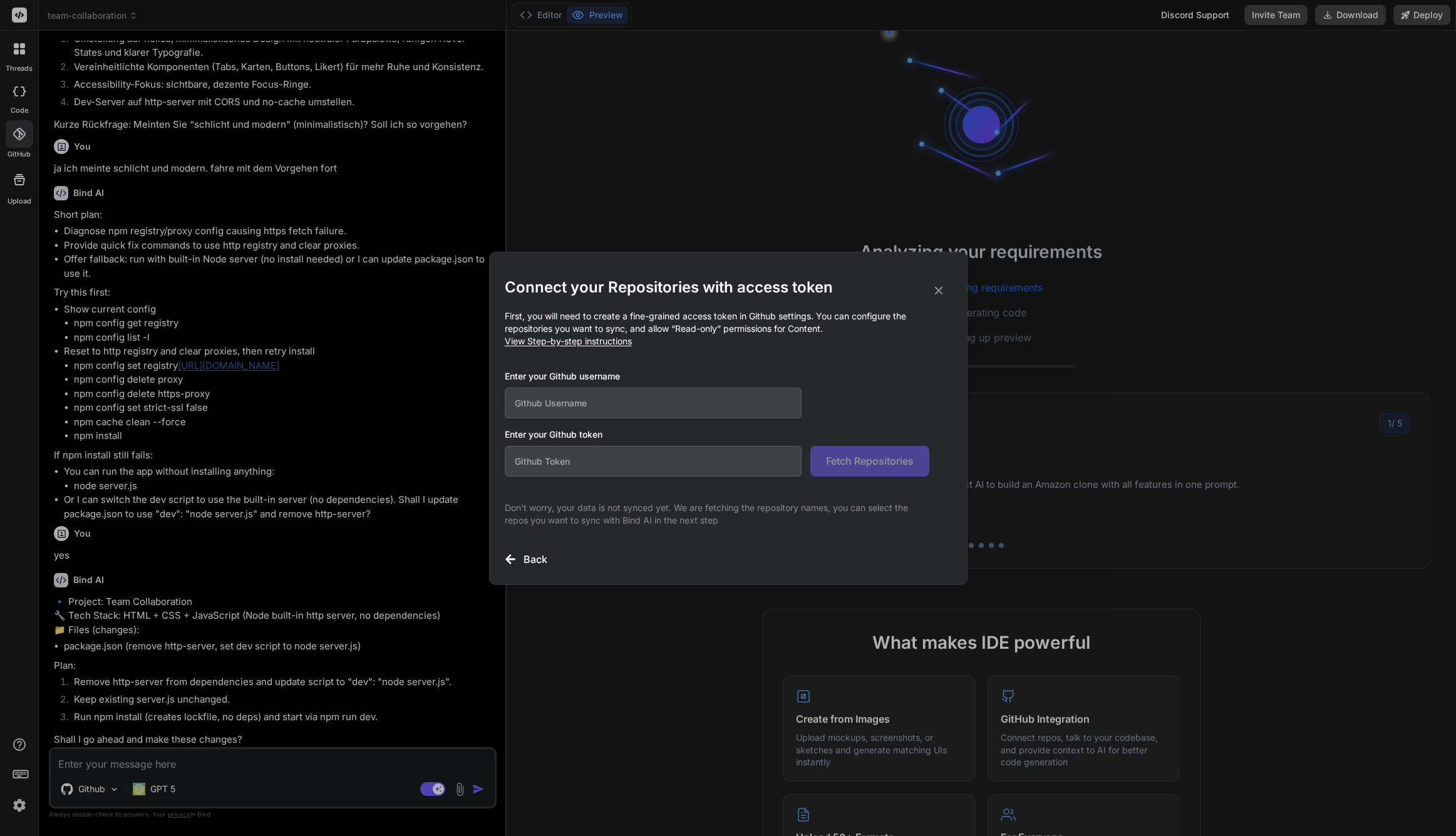
paste input "github_pat_11BT6IFEY0OkIj20XwZrM7_pjSavMUHstXpnc4yJ238rFYz4Hvt8uTIueAUzckbDKXHL…"
type input "github_pat_11BT6IFEY0OkIj20XwZrM7_pjSavMUHstXpnc4yJ238rFYz4Hvt8uTIueAUzckbDKXHL…"
type textarea "x"
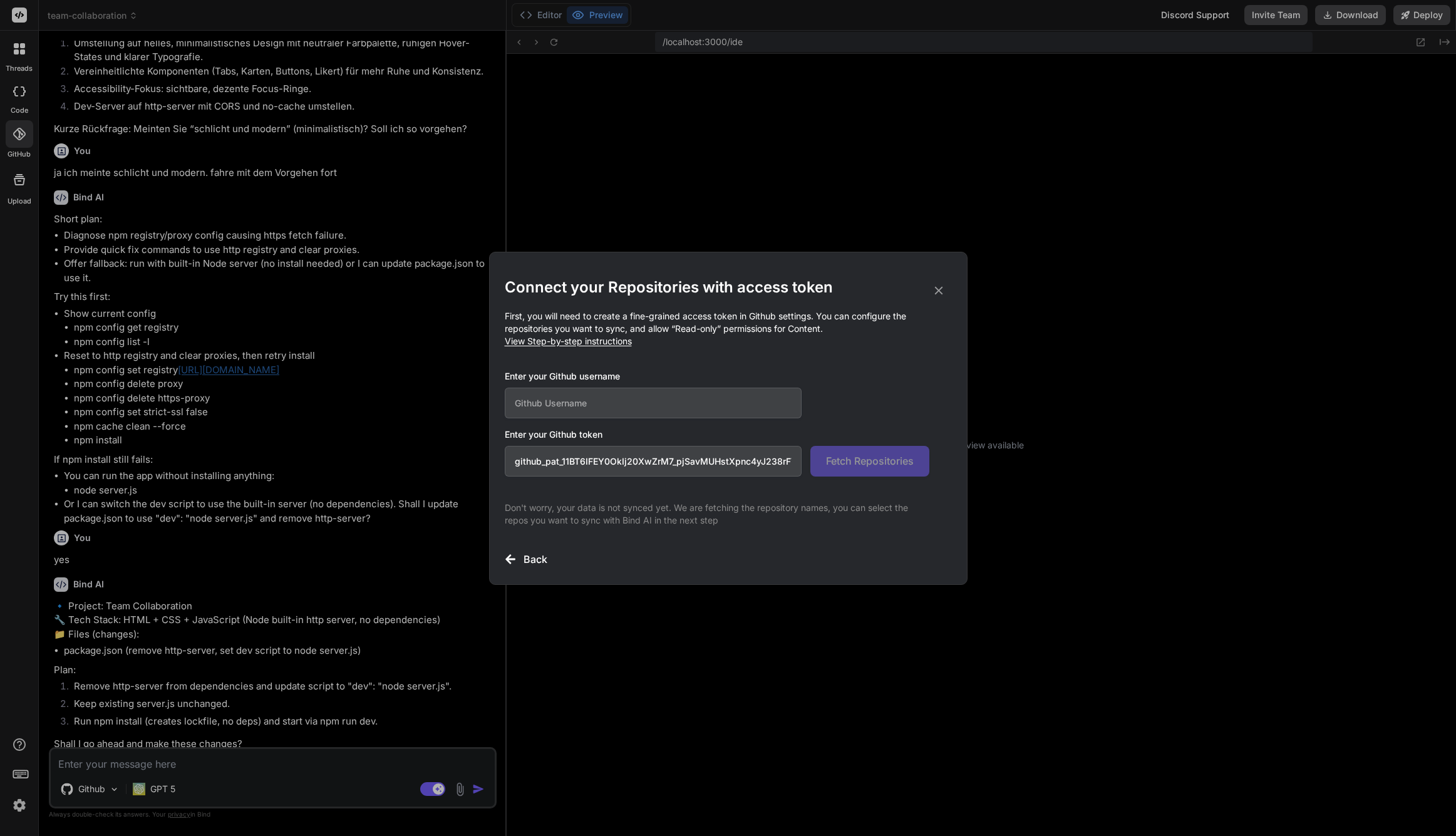
type input "github_pat_11BT6IFEY0OkIj20XwZrM7_pjSavMUHstXpnc4yJ238rFYz4Hvt8uTIueAUzckbDKXHL…"
click at [729, 403] on input "text" at bounding box center [653, 403] width 298 height 31
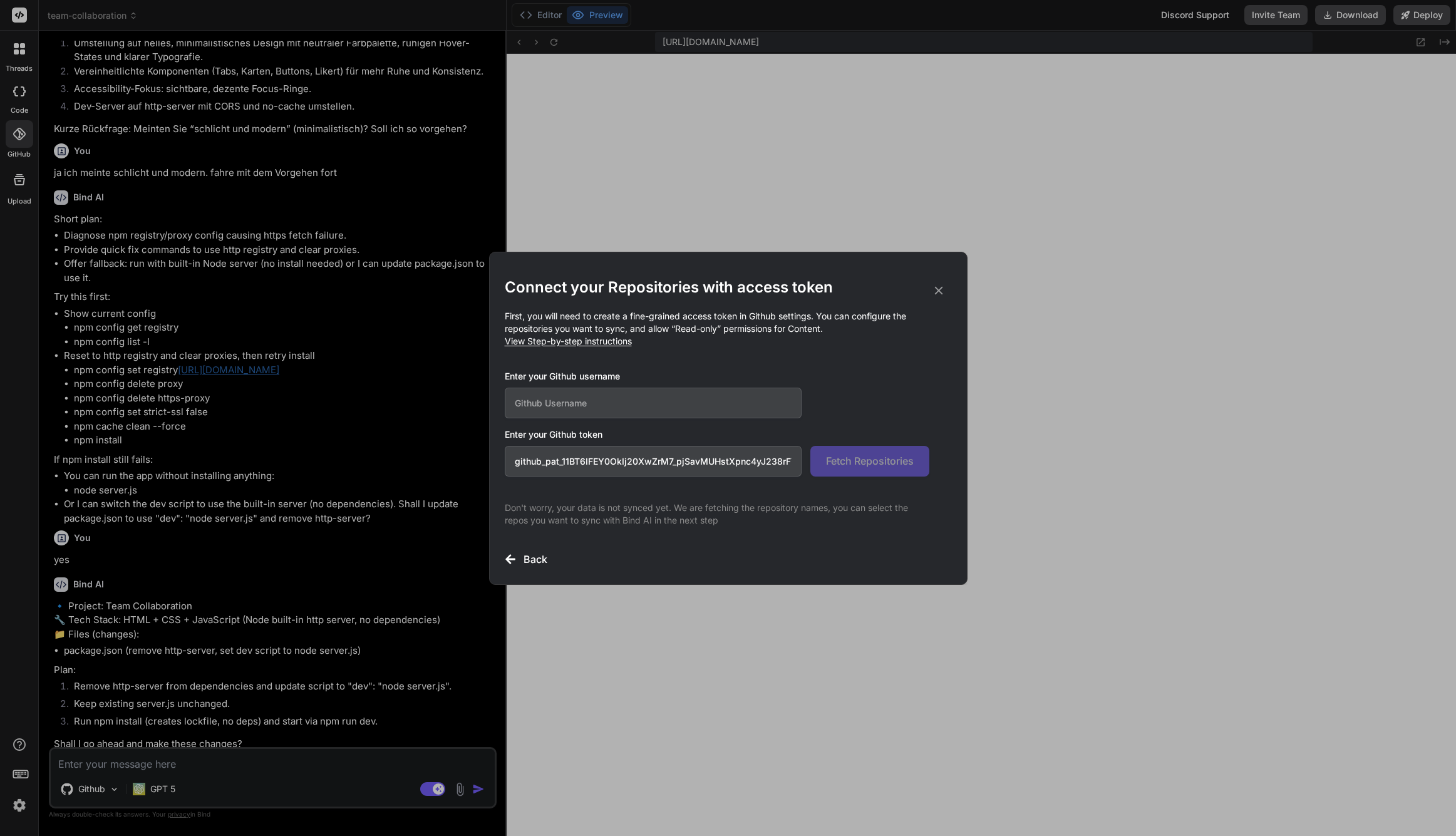
type textarea "x"
type input "CollaborateToDeliver"
click at [861, 465] on span "Fetch Repositories" at bounding box center [870, 461] width 87 height 15
click at [641, 470] on input "github_pat_11BT6IFEY0OkIj20XwZrM7_pjSavMUHstXpnc4yJ238rFYz4Hvt8uTIueAUzckbDKXHL…" at bounding box center [653, 461] width 298 height 31
drag, startPoint x: 684, startPoint y: 461, endPoint x: 836, endPoint y: 461, distance: 152.0
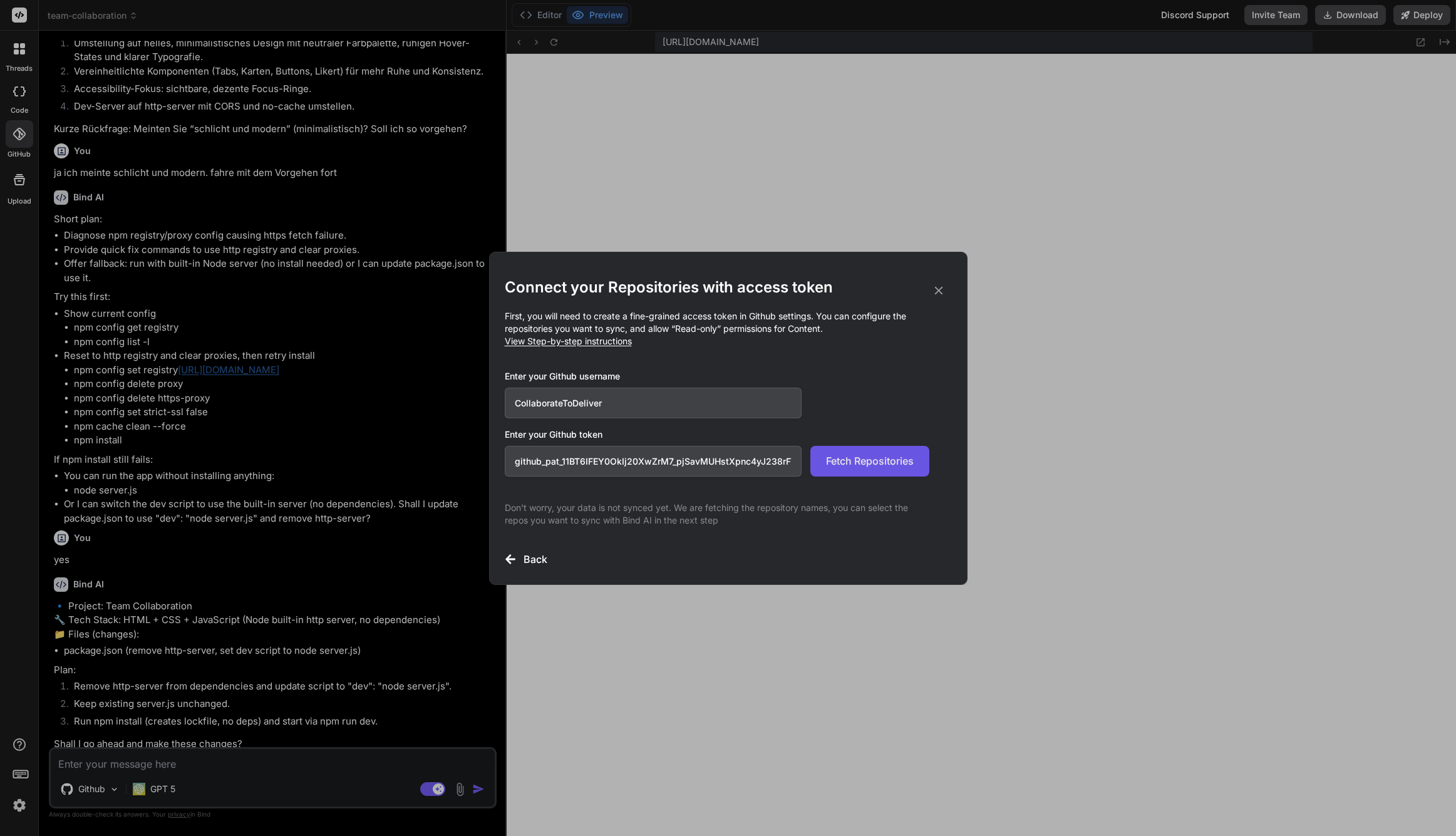
click at [836, 461] on div "github_pat_11BT6IFEY0OkIj20XwZrM7_pjSavMUHstXpnc4yJ238rFYz4Hvt8uTIueAUzckbDKXHL…" at bounding box center [717, 461] width 425 height 31
click at [662, 491] on div "Connect your Repositories with access token First, you will need to create a fi…" at bounding box center [728, 422] width 447 height 289
click at [746, 455] on input "github_pat_11BT6IFEY0OkIj20XwZrM7_pjSavMUHstXpnc4yJ238rFYz4Hvt8uTIueAUzckbDKXHL…" at bounding box center [653, 461] width 298 height 31
click at [865, 469] on button "Fetch Repositories" at bounding box center [870, 461] width 119 height 31
click at [584, 344] on span "View Step-by-step instructions" at bounding box center [568, 341] width 127 height 10
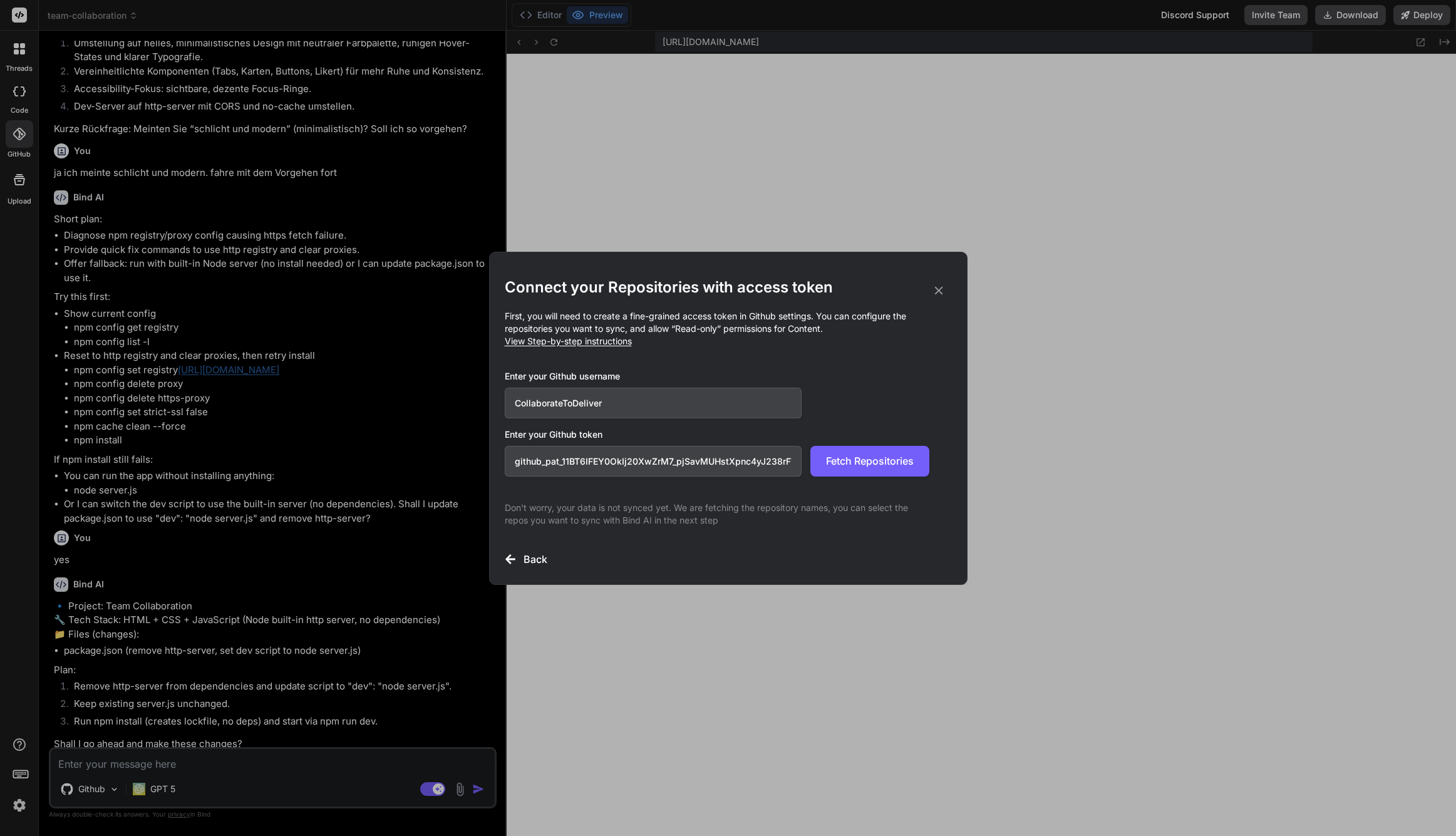
click at [733, 454] on input "github_pat_11BT6IFEY0OkIj20XwZrM7_pjSavMUHstXpnc4yJ238rFYz4Hvt8uTIueAUzckbDKXHL…" at bounding box center [653, 461] width 298 height 31
paste input "5EqgnQYEUem0_AHoJFBYK3mw9VUfUdlqK0qptt2RHYMxvla77as2hVHz6PVCFPKFZhvpKgUo"
type input "github_pat_11BT6IFEY05EqgnQYEUem0_AHoJFBYK3mw9VUfUdlqK0qptt2RHYMxvla77as2hVHz6P…"
click at [853, 460] on span "Fetch Repositories" at bounding box center [870, 461] width 87 height 15
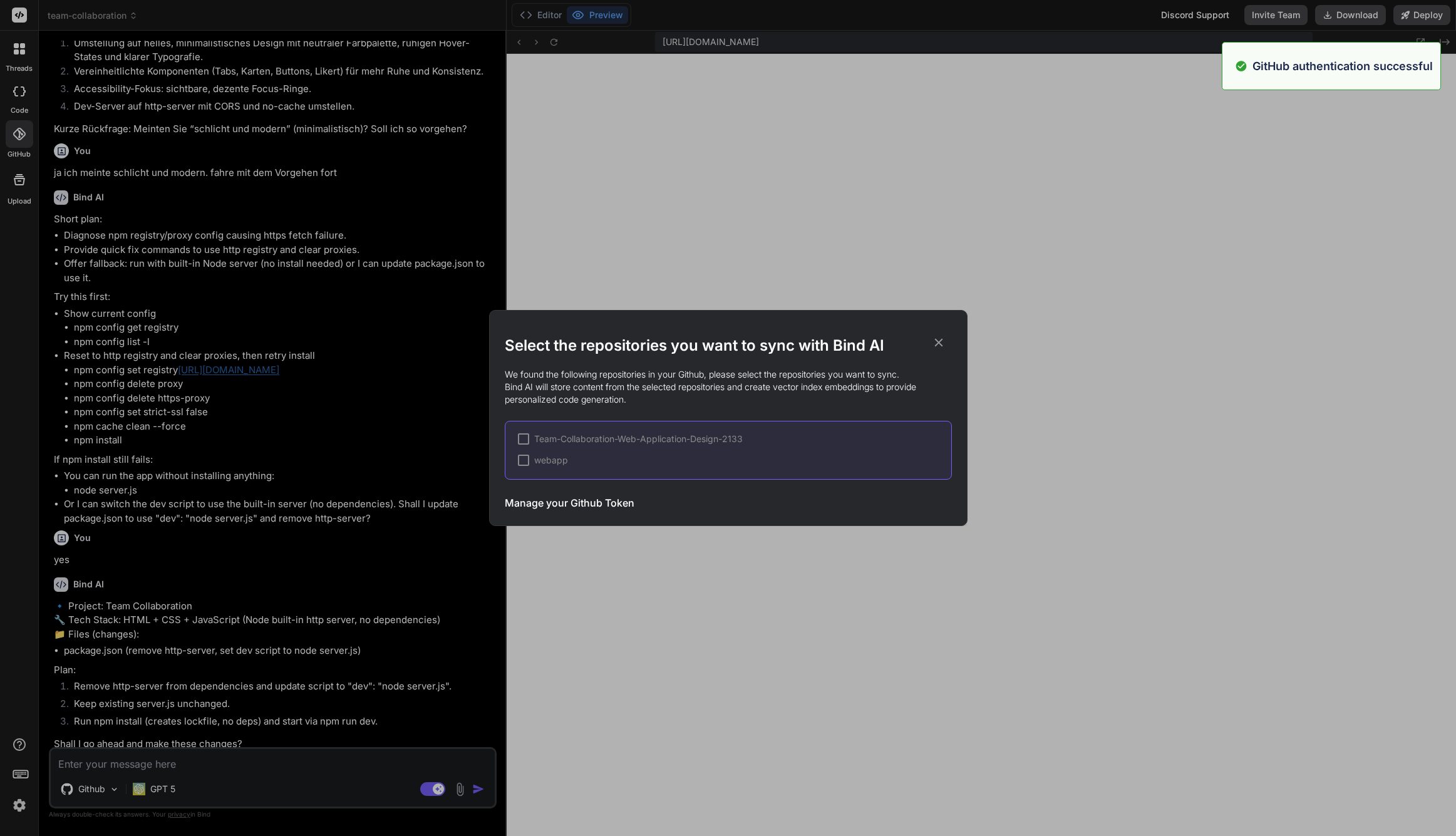
click at [529, 437] on div "Team-Collaboration-Web-Application-Design-2133" at bounding box center [630, 439] width 225 height 12
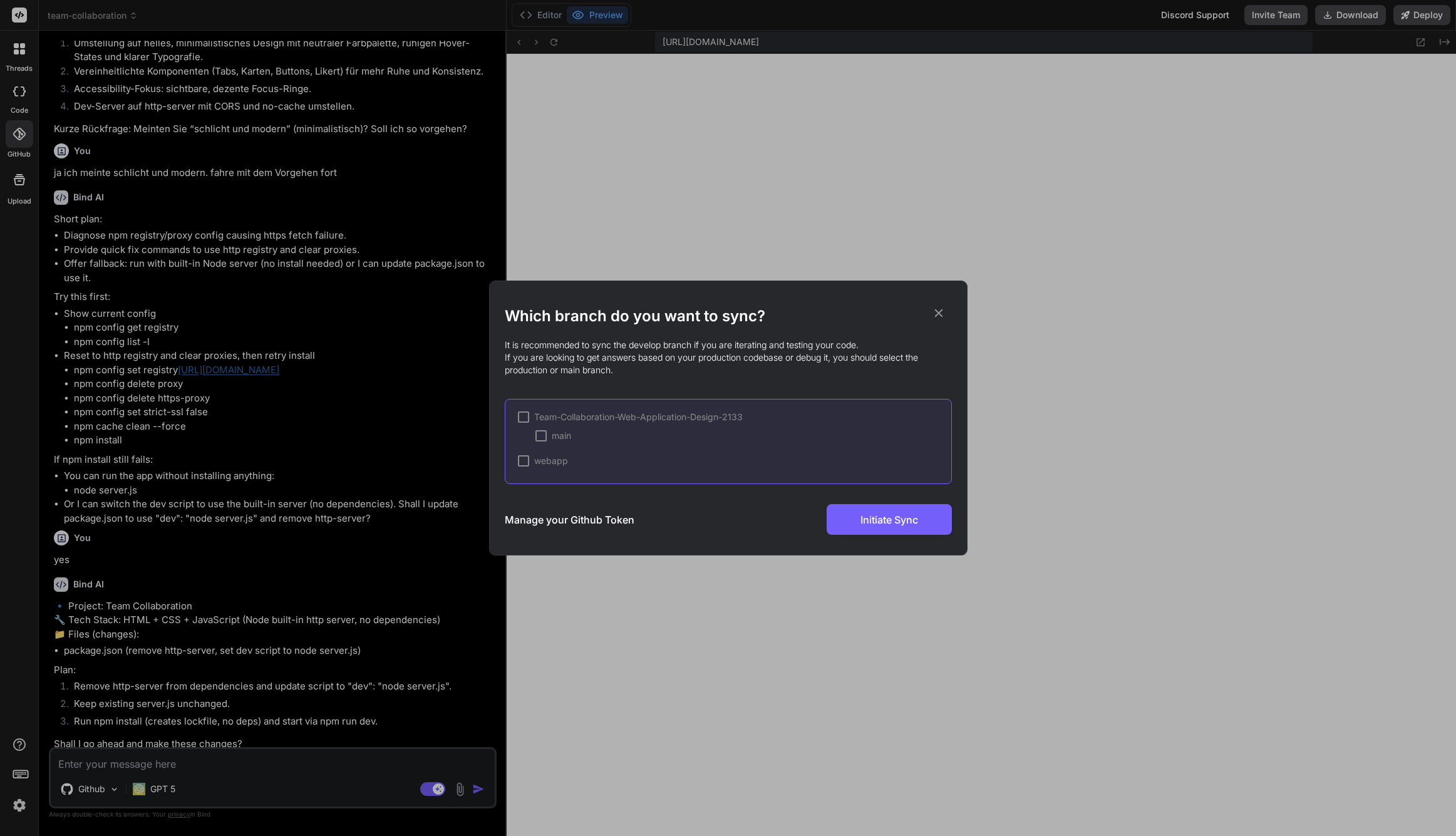
click at [542, 436] on div at bounding box center [541, 436] width 11 height 11
click at [908, 521] on span "Initiate Sync" at bounding box center [889, 519] width 57 height 15
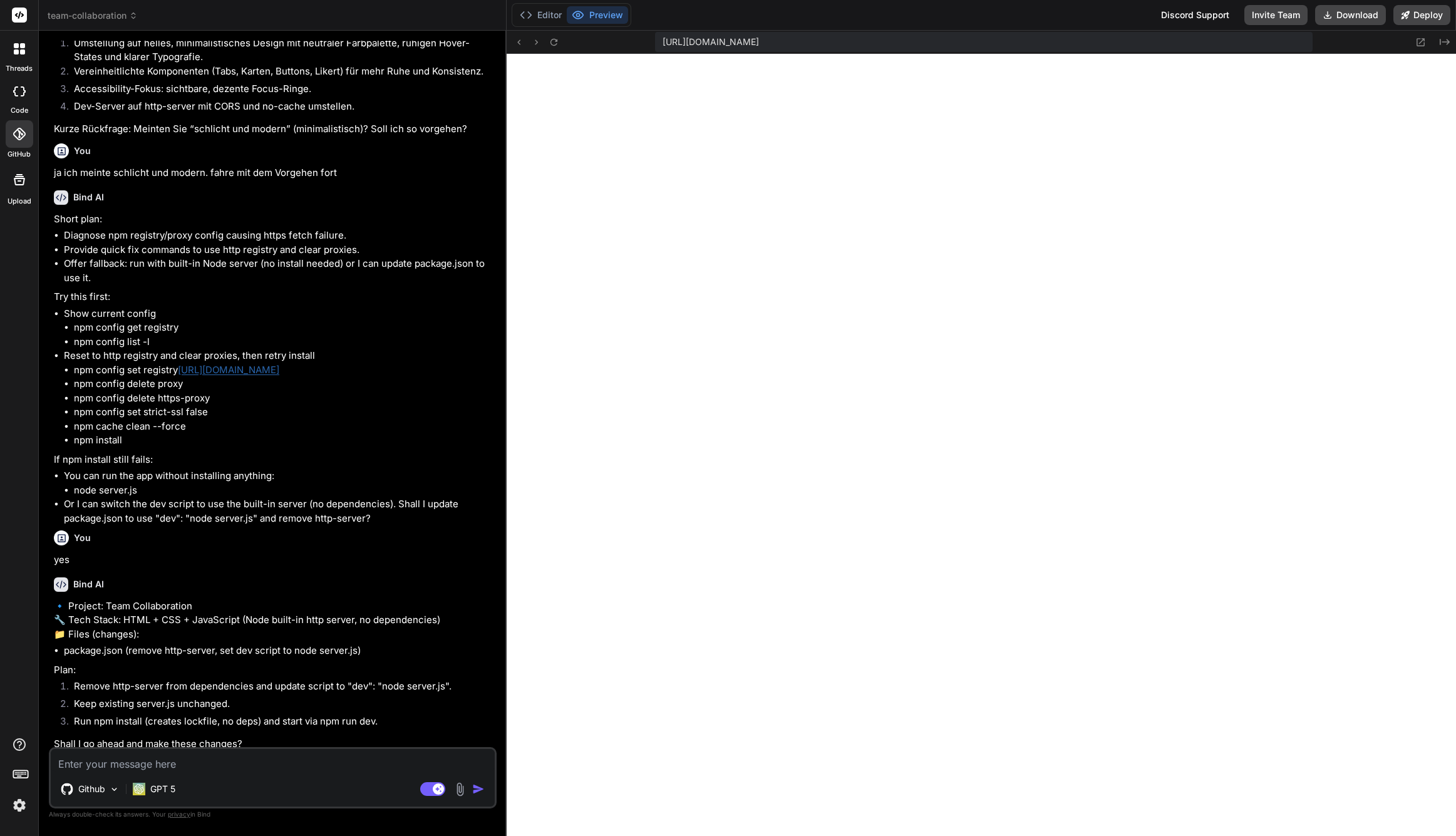
click at [115, 10] on span "team-collaboration" at bounding box center [93, 15] width 90 height 12
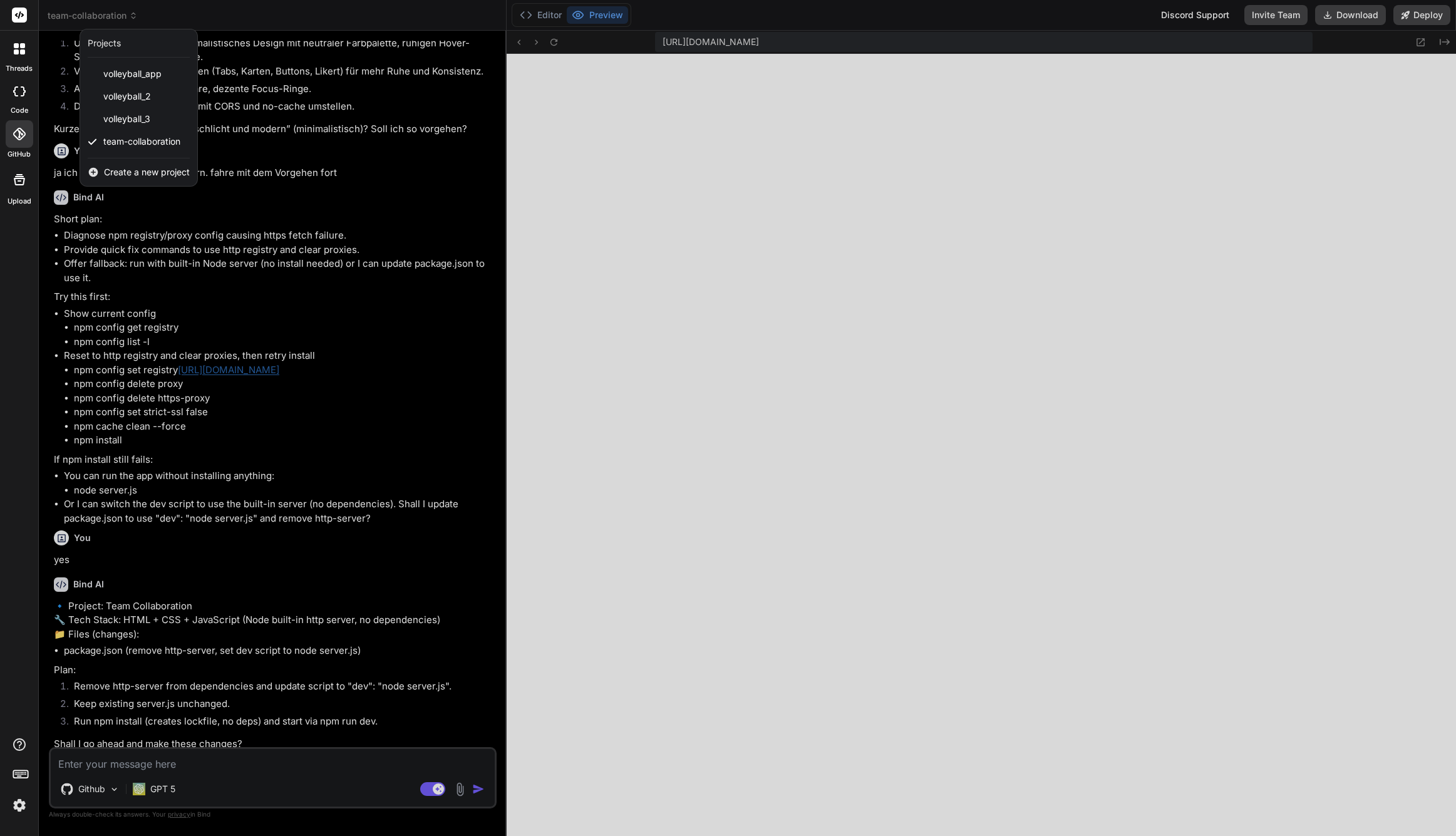
click at [153, 170] on span "Create a new project" at bounding box center [147, 172] width 86 height 12
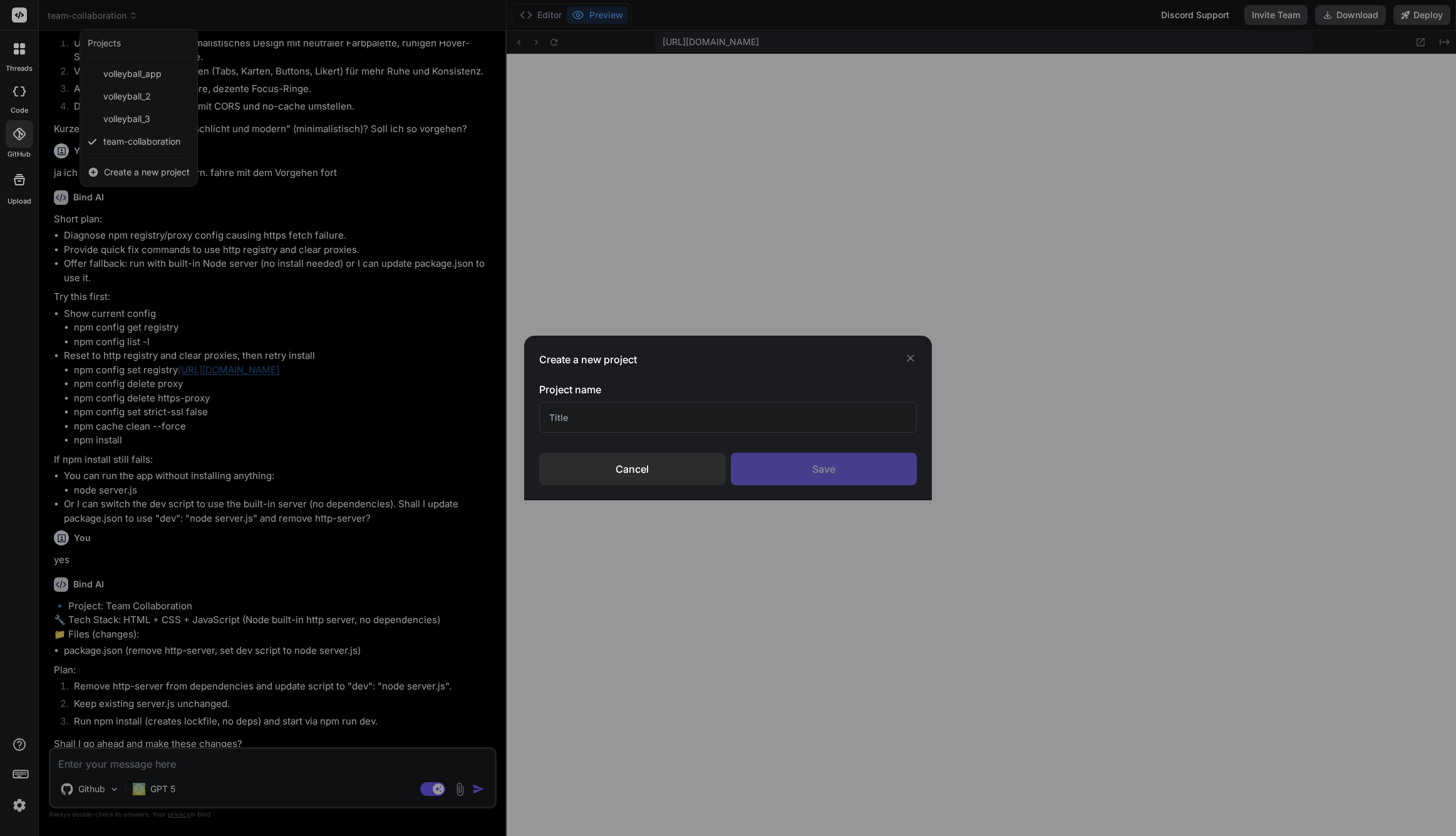
click at [672, 409] on input "text" at bounding box center [728, 417] width 378 height 31
type input "greta_teamCollab"
click at [812, 478] on div "Save" at bounding box center [824, 469] width 187 height 32
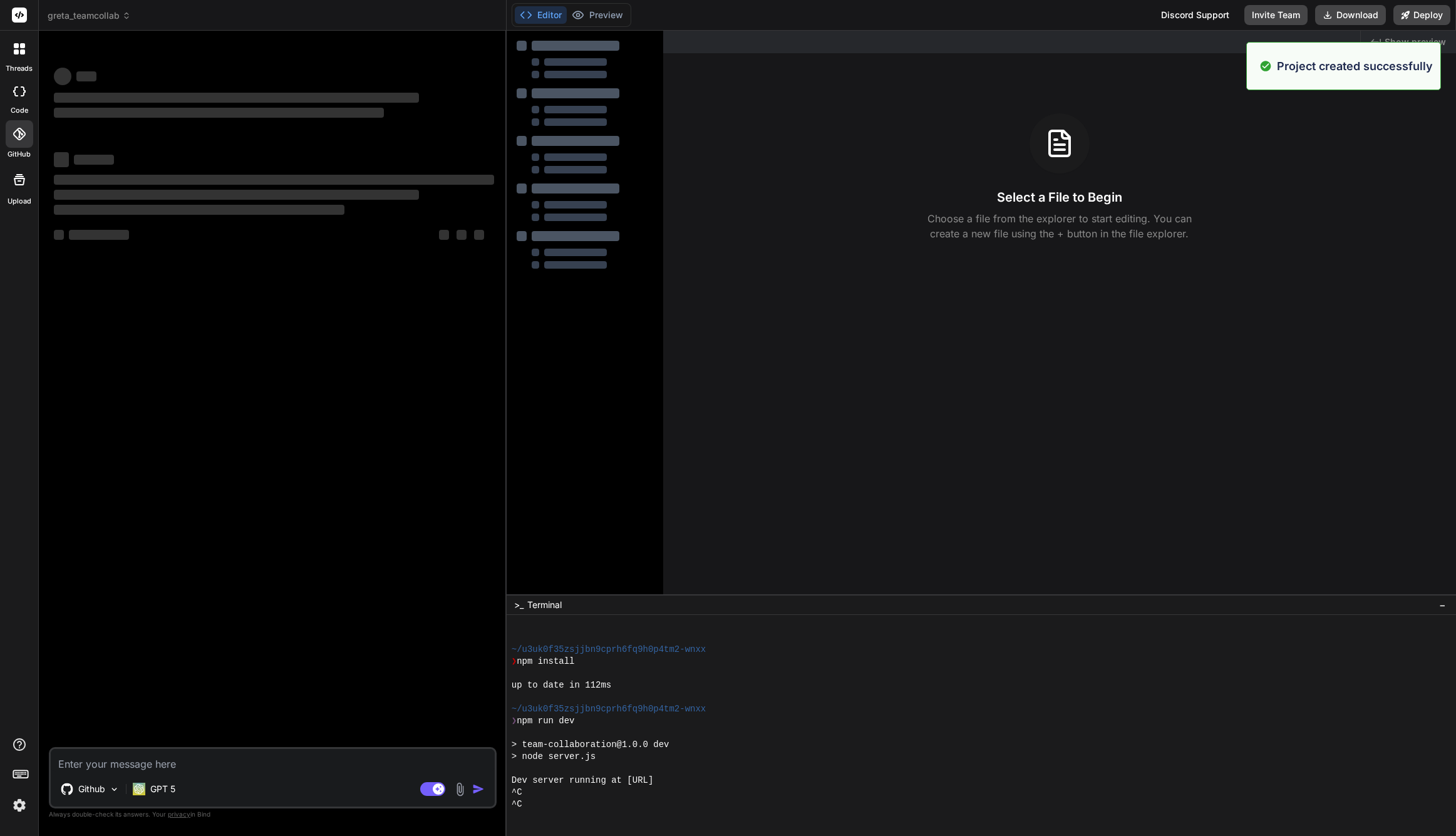
scroll to position [71, 0]
click at [159, 556] on div "‌ ‌ ‌ ‌ ‌ ‌ ‌ ‌ ‌ ‌ ‌ ‌ ‌ ‌" at bounding box center [274, 394] width 445 height 707
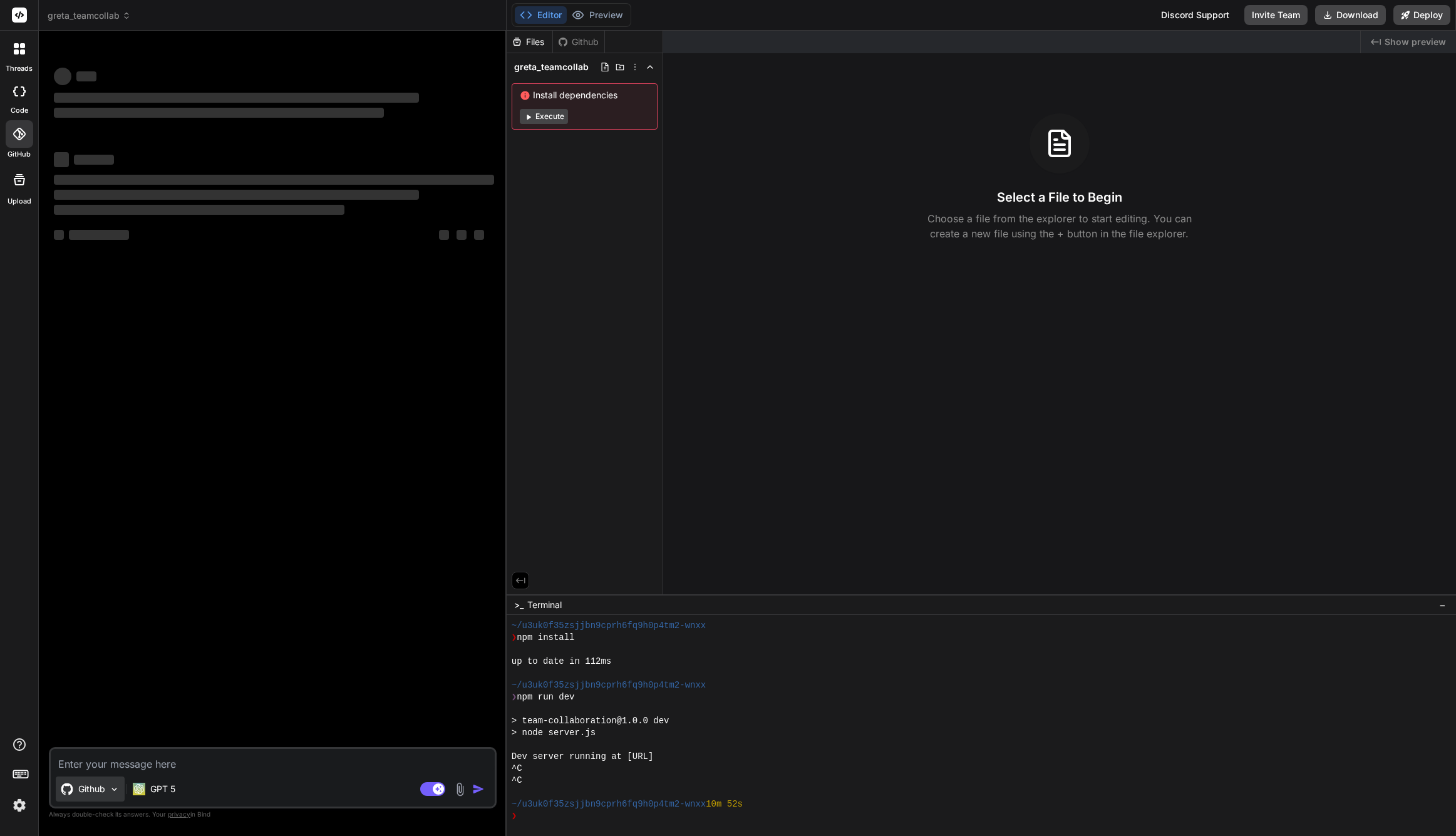
click at [115, 792] on img at bounding box center [114, 789] width 10 height 10
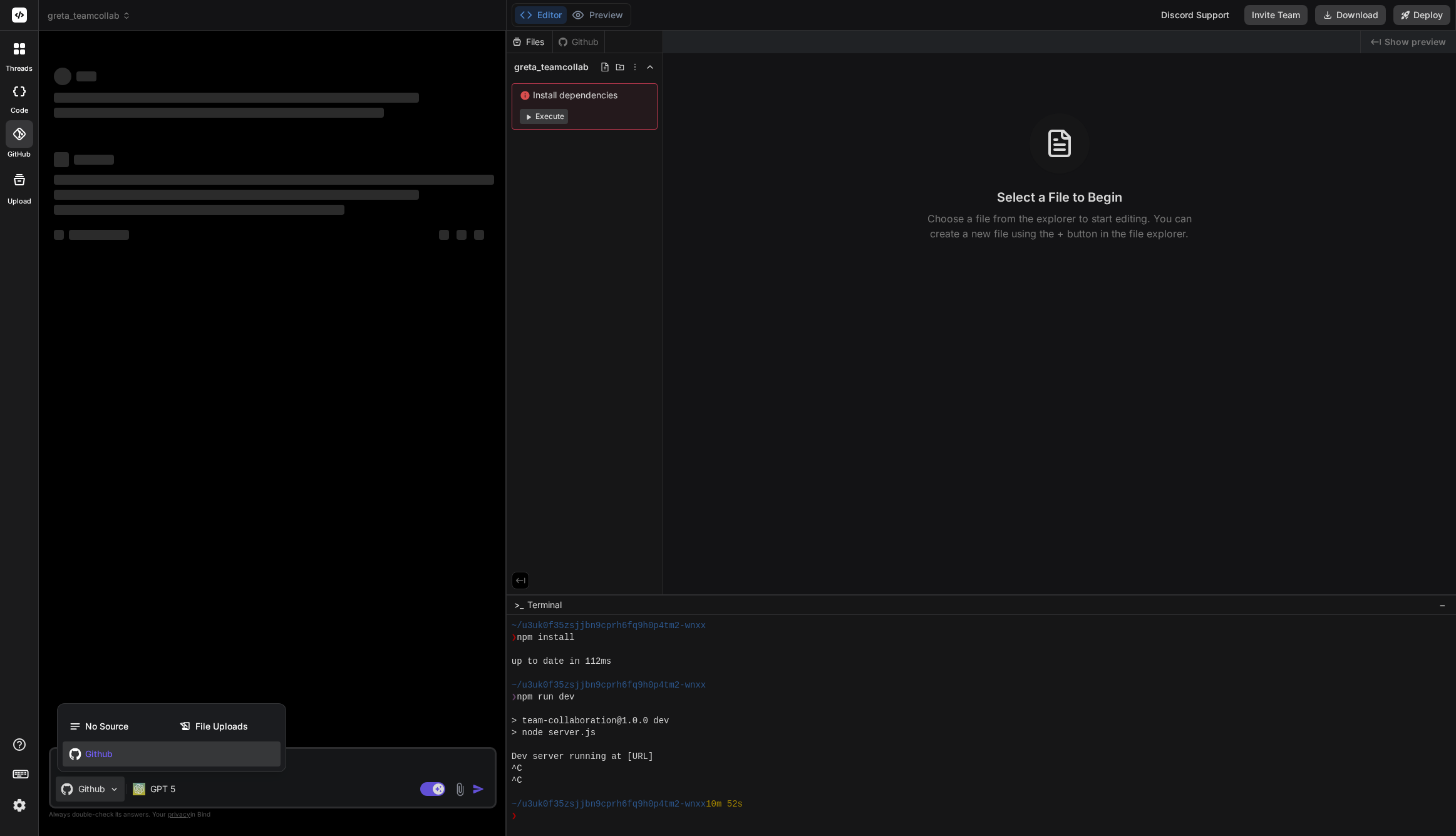
click at [112, 752] on span "Github" at bounding box center [99, 754] width 28 height 12
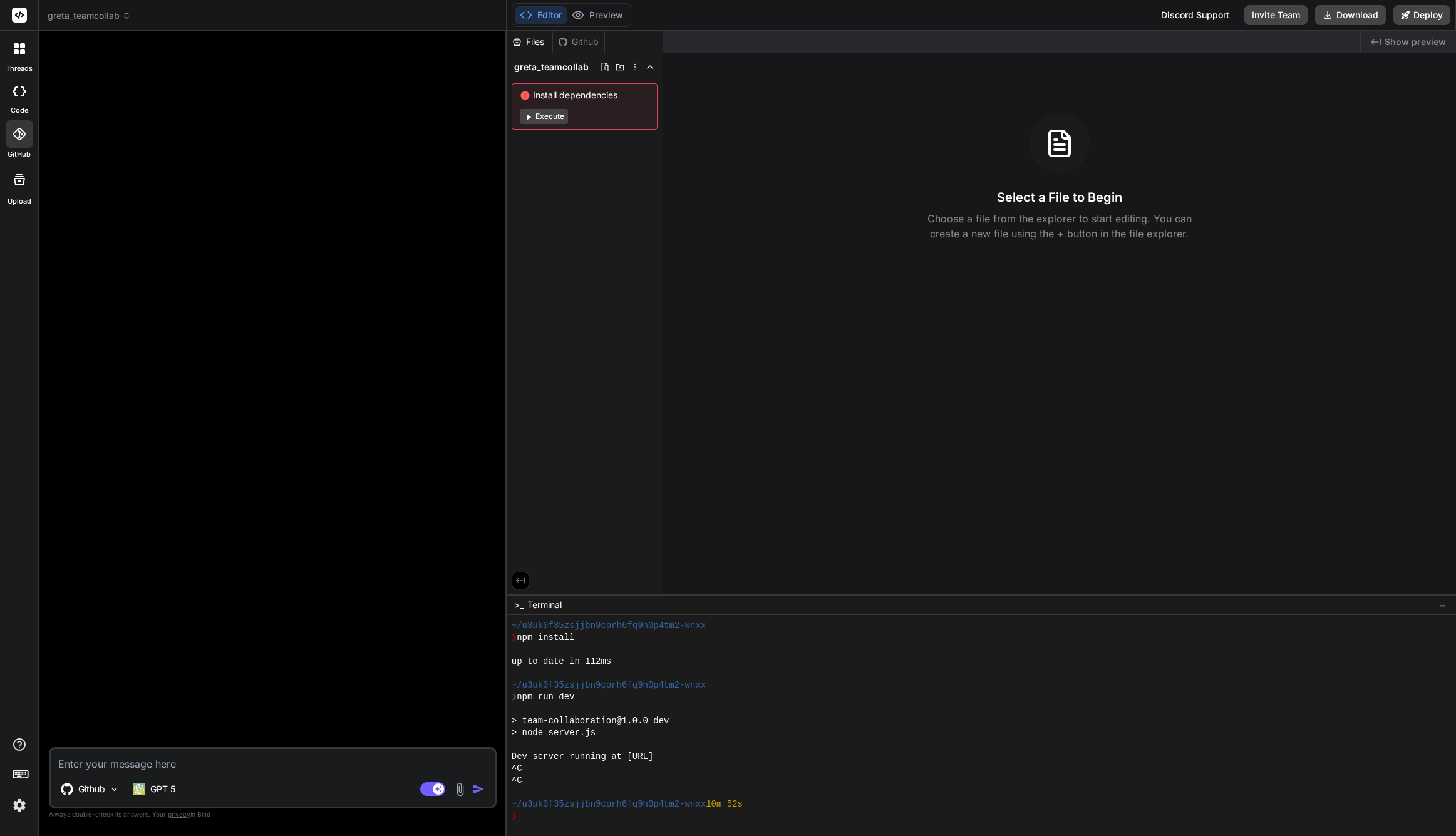
click at [21, 804] on img at bounding box center [19, 805] width 21 height 21
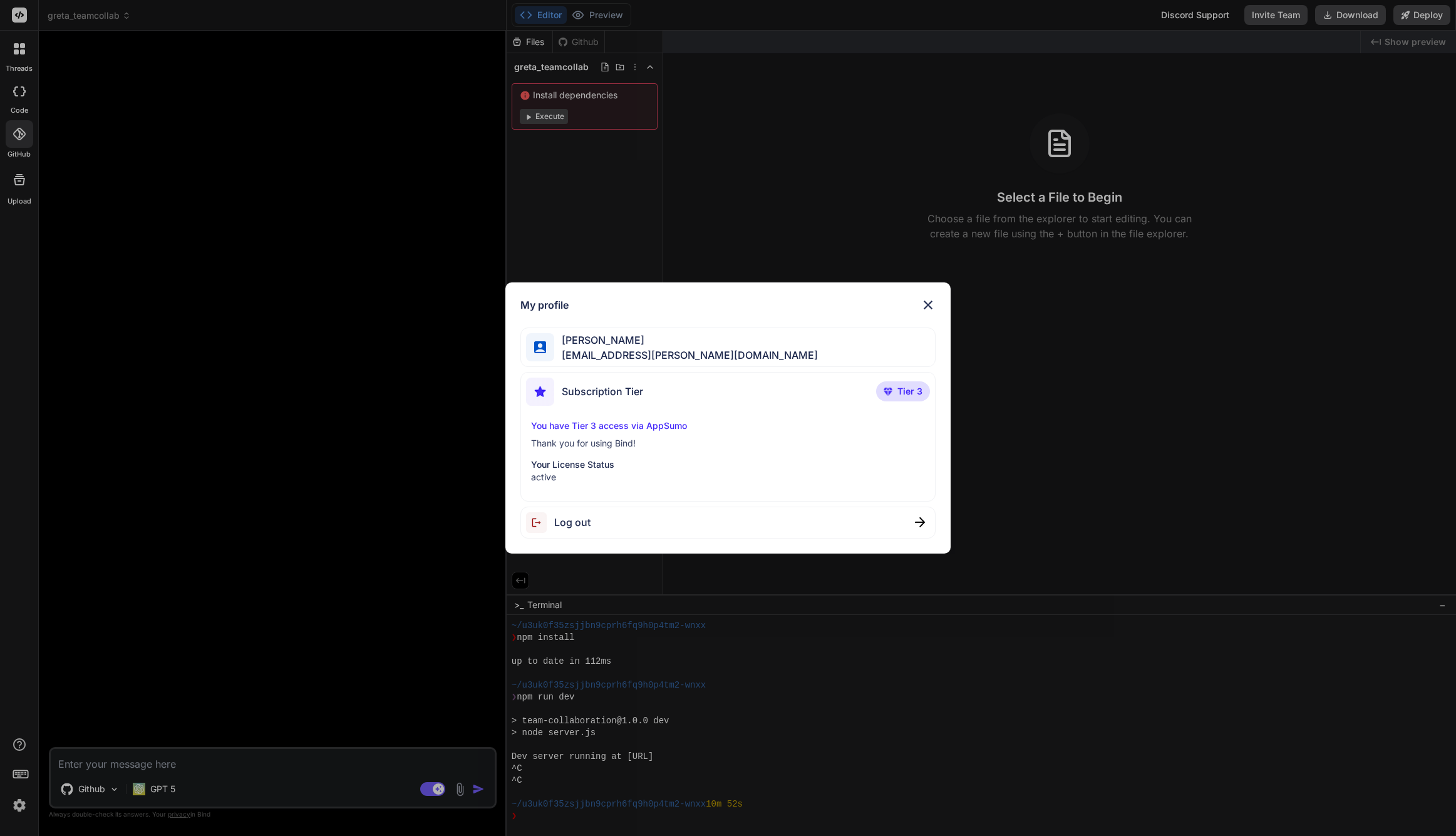
click at [926, 302] on img at bounding box center [928, 305] width 15 height 15
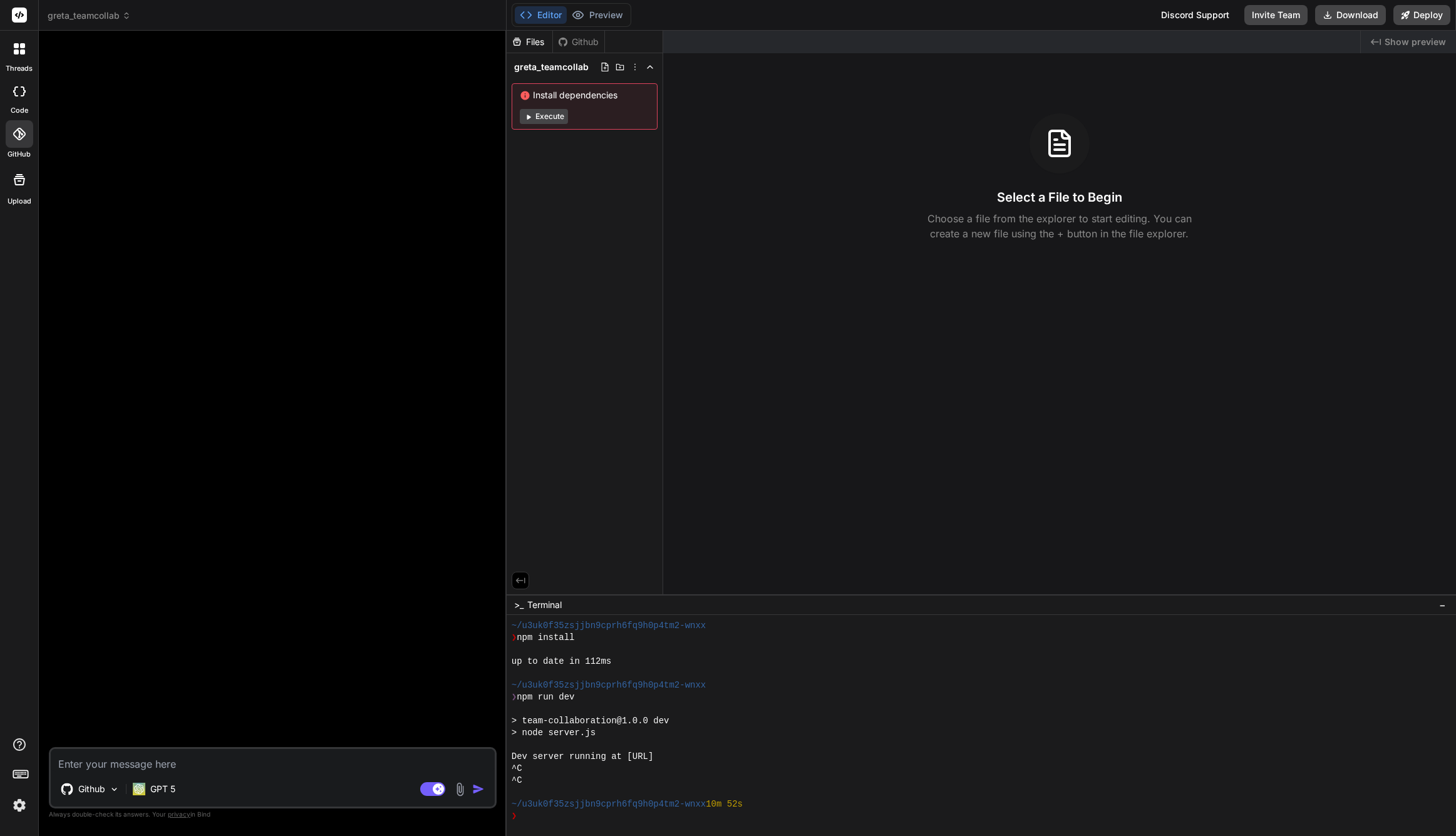
click at [253, 195] on div at bounding box center [274, 394] width 445 height 707
click at [580, 45] on div "Github" at bounding box center [579, 42] width 51 height 12
click at [574, 41] on div "Github" at bounding box center [579, 42] width 51 height 12
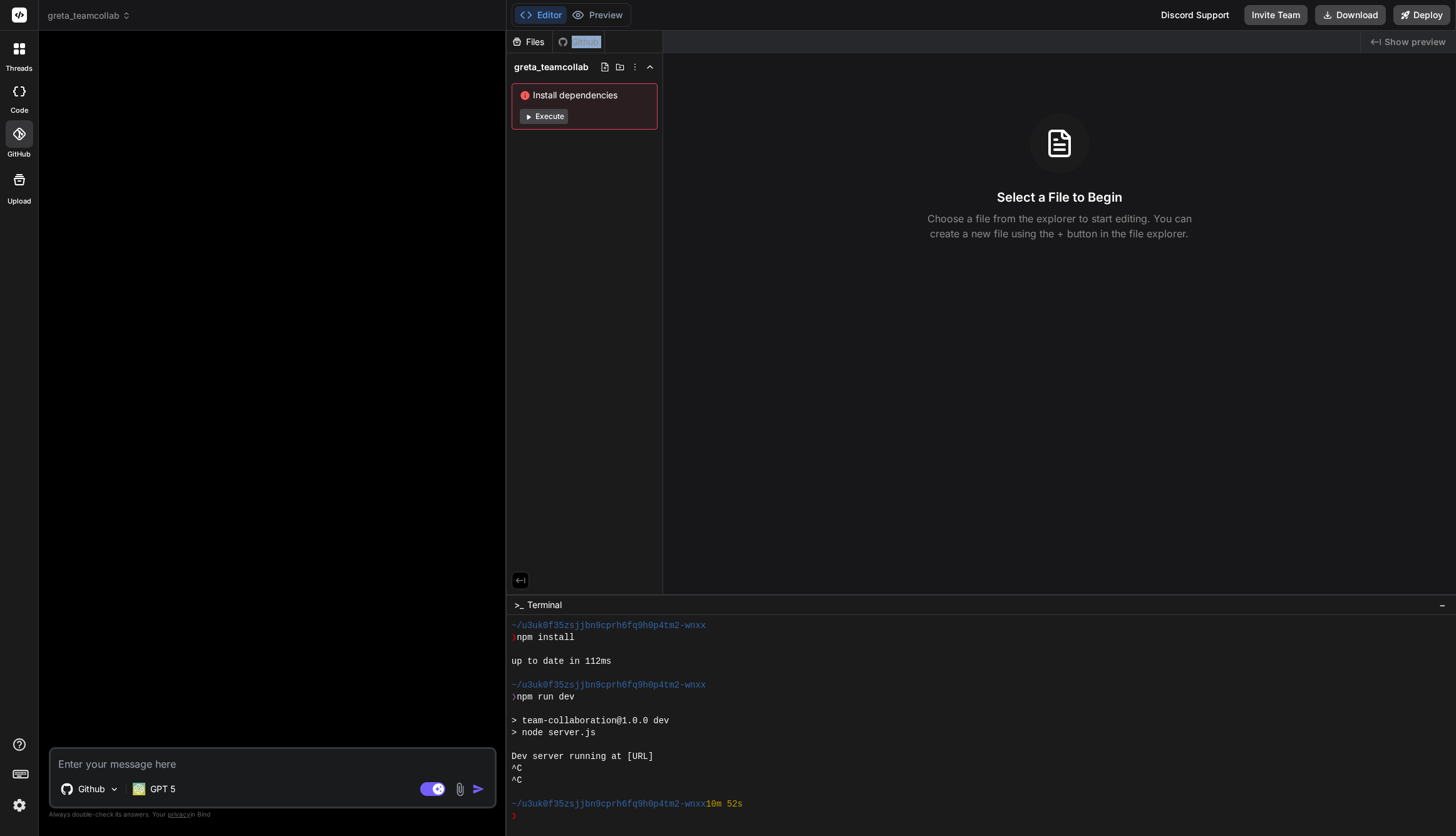
click at [574, 41] on div "Github" at bounding box center [579, 42] width 51 height 12
click at [395, 84] on div at bounding box center [274, 394] width 445 height 707
click at [103, 11] on span "greta_teamcollab" at bounding box center [89, 15] width 83 height 12
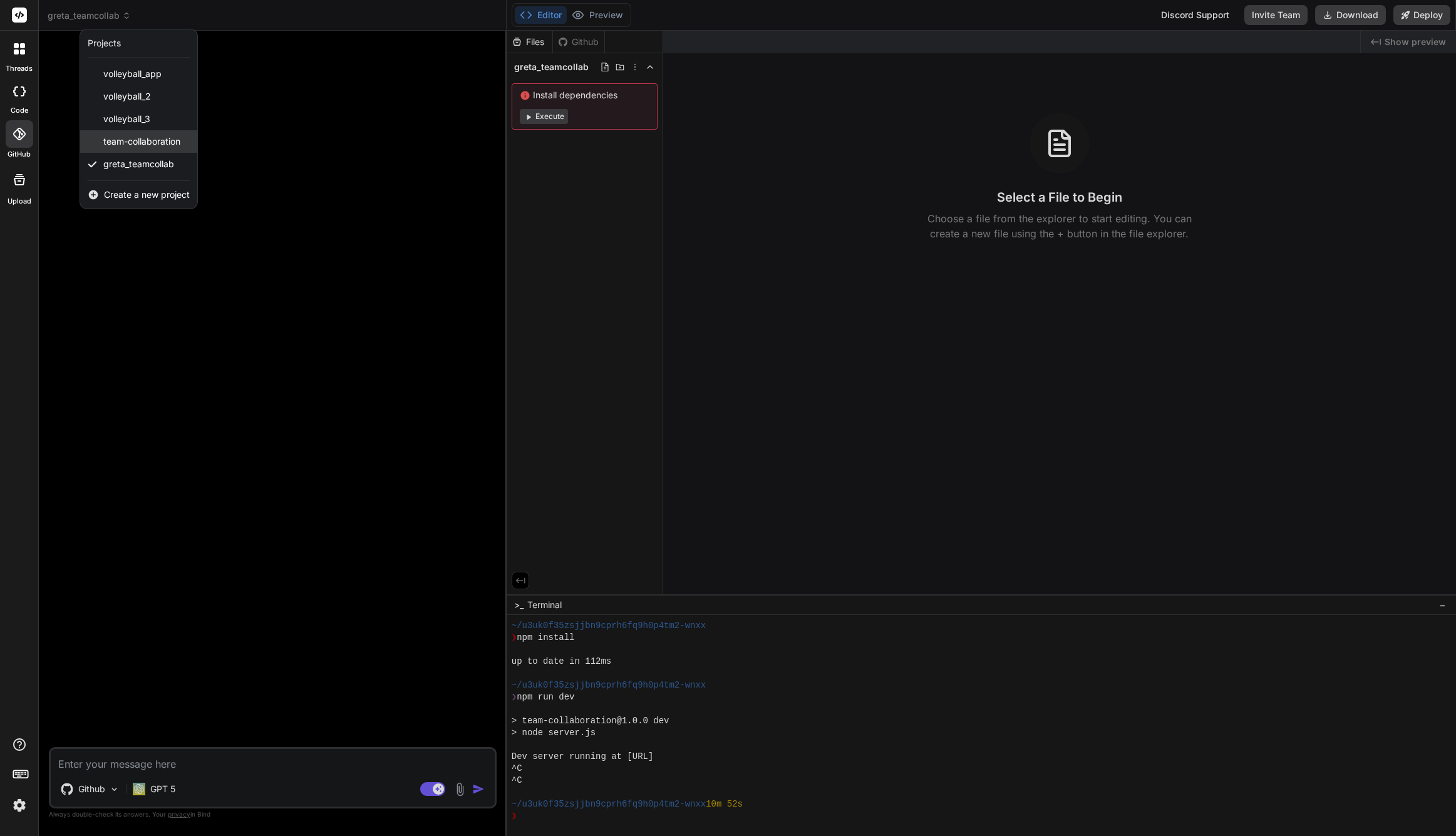
click at [145, 143] on span "team-collaboration" at bounding box center [142, 141] width 77 height 12
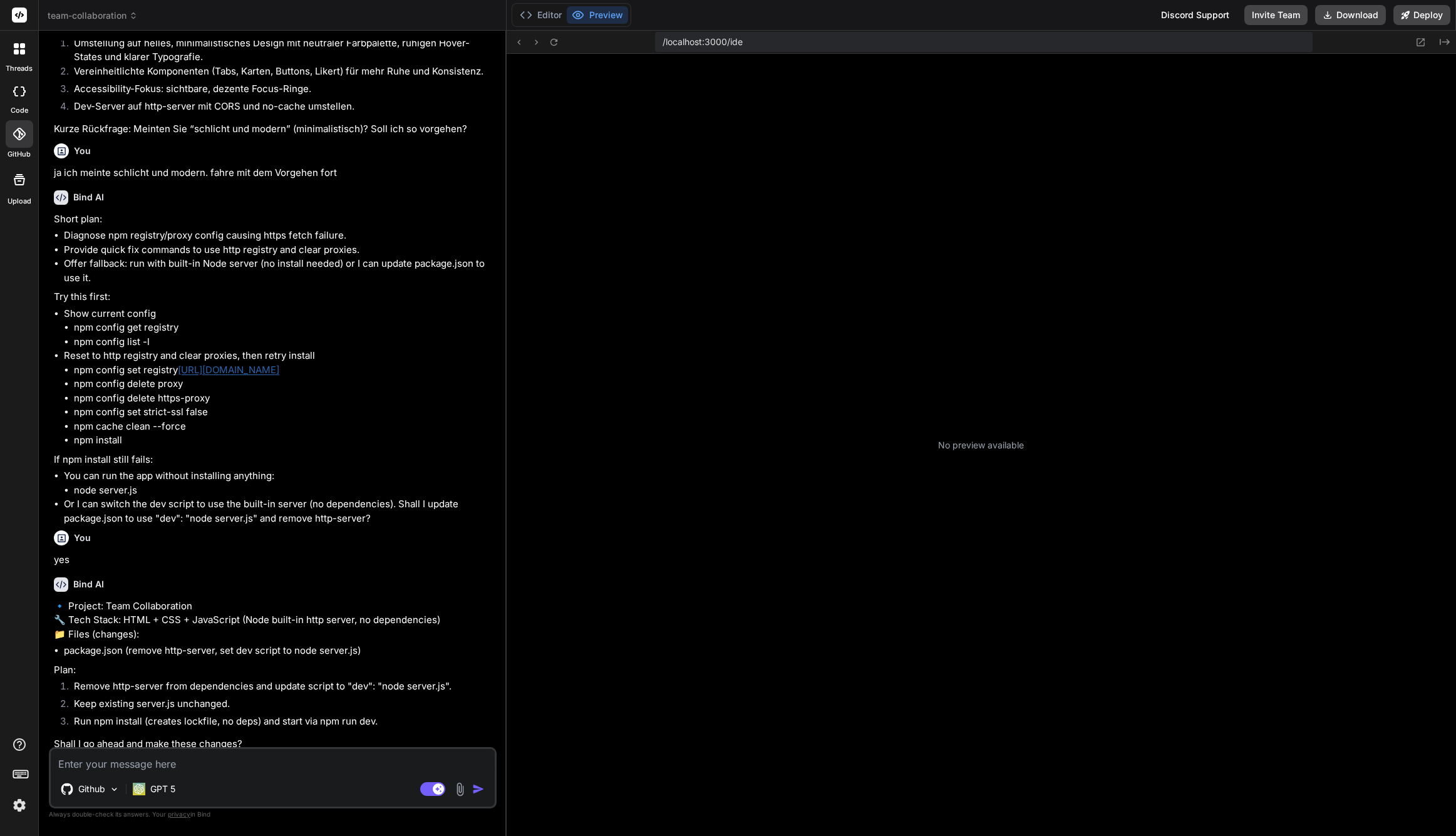
scroll to position [298, 0]
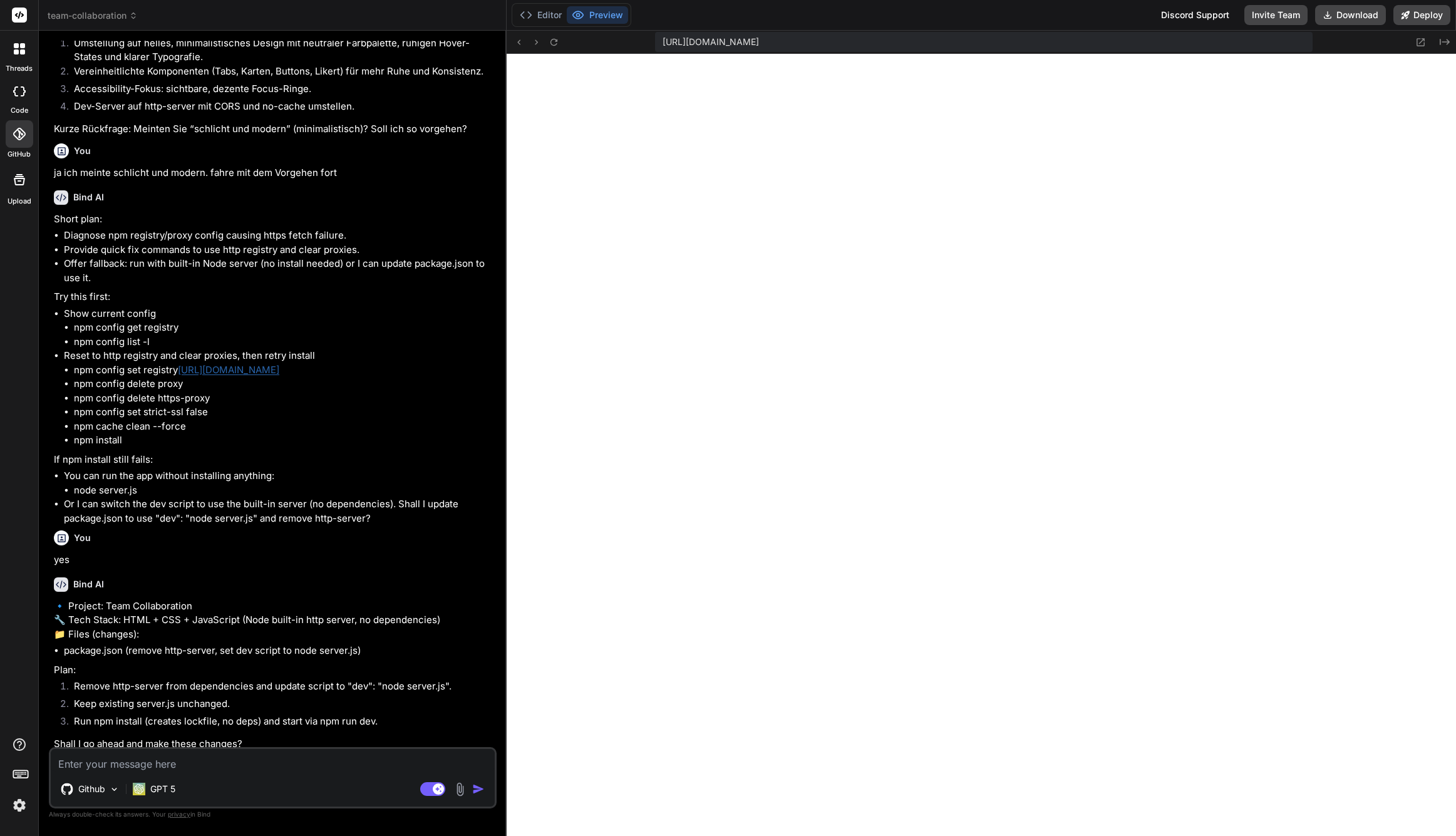
click at [121, 10] on span "team-collaboration" at bounding box center [93, 15] width 90 height 12
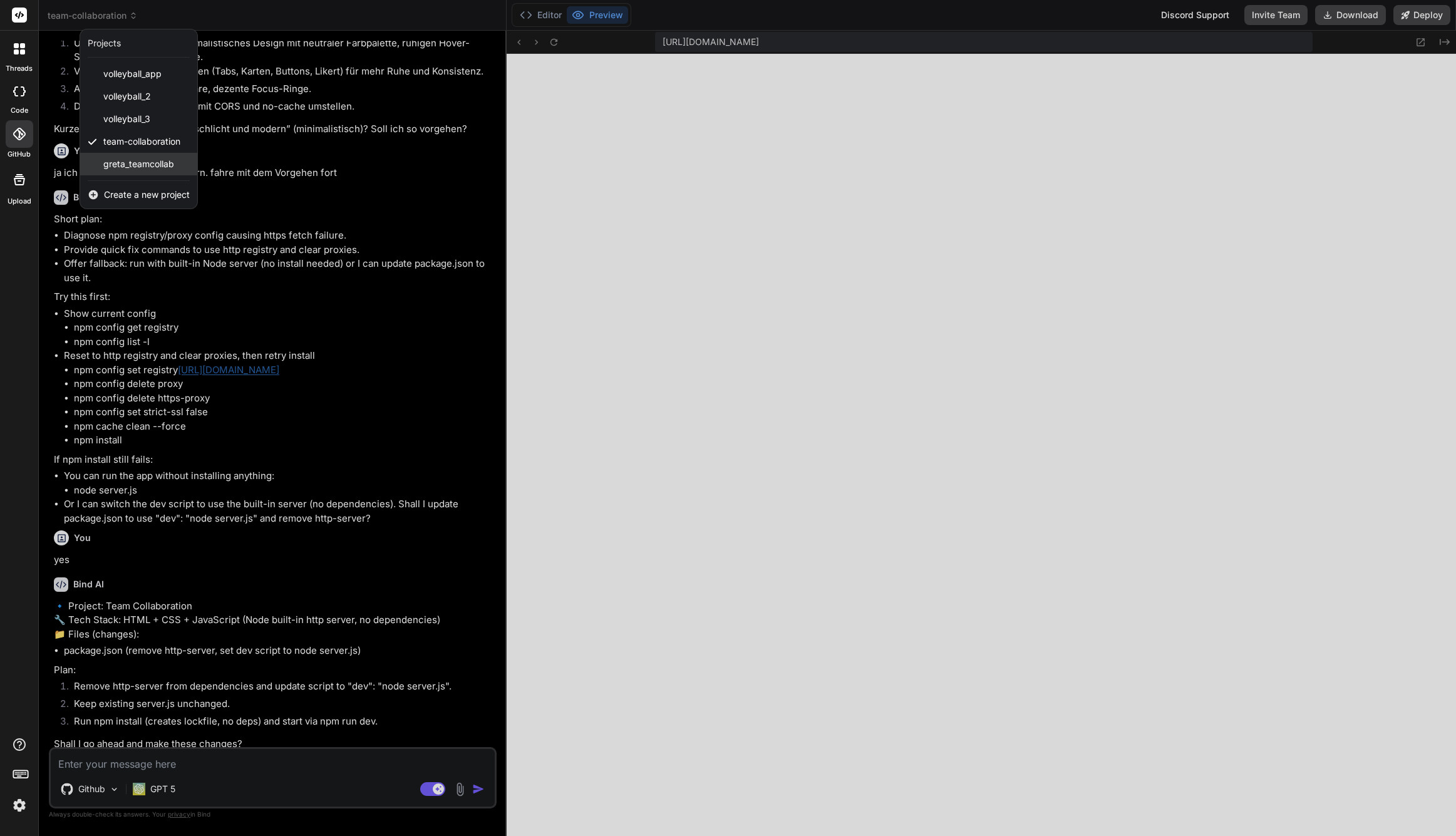
click at [126, 159] on span "greta_teamcollab" at bounding box center [139, 164] width 71 height 12
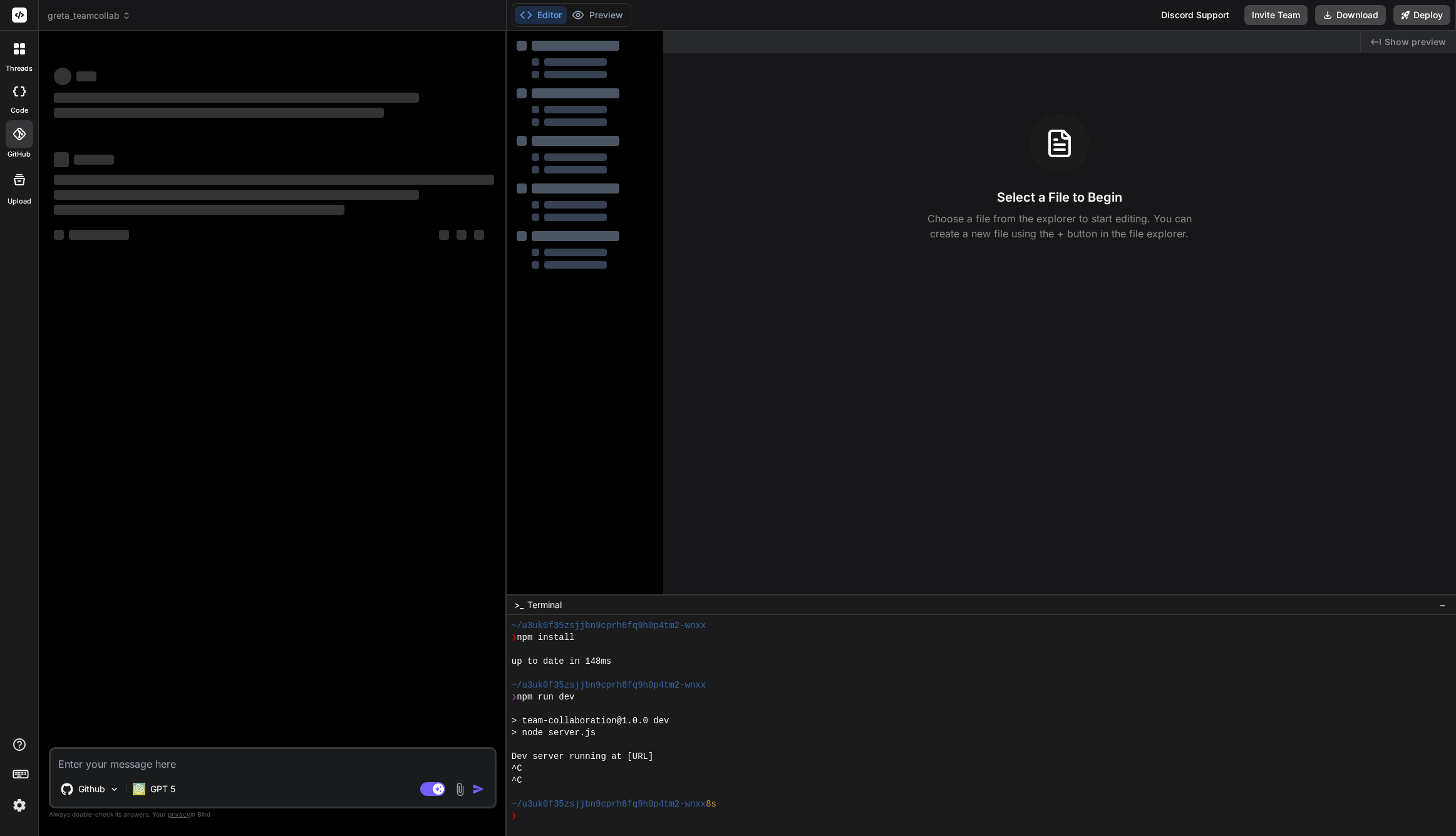
scroll to position [345, 0]
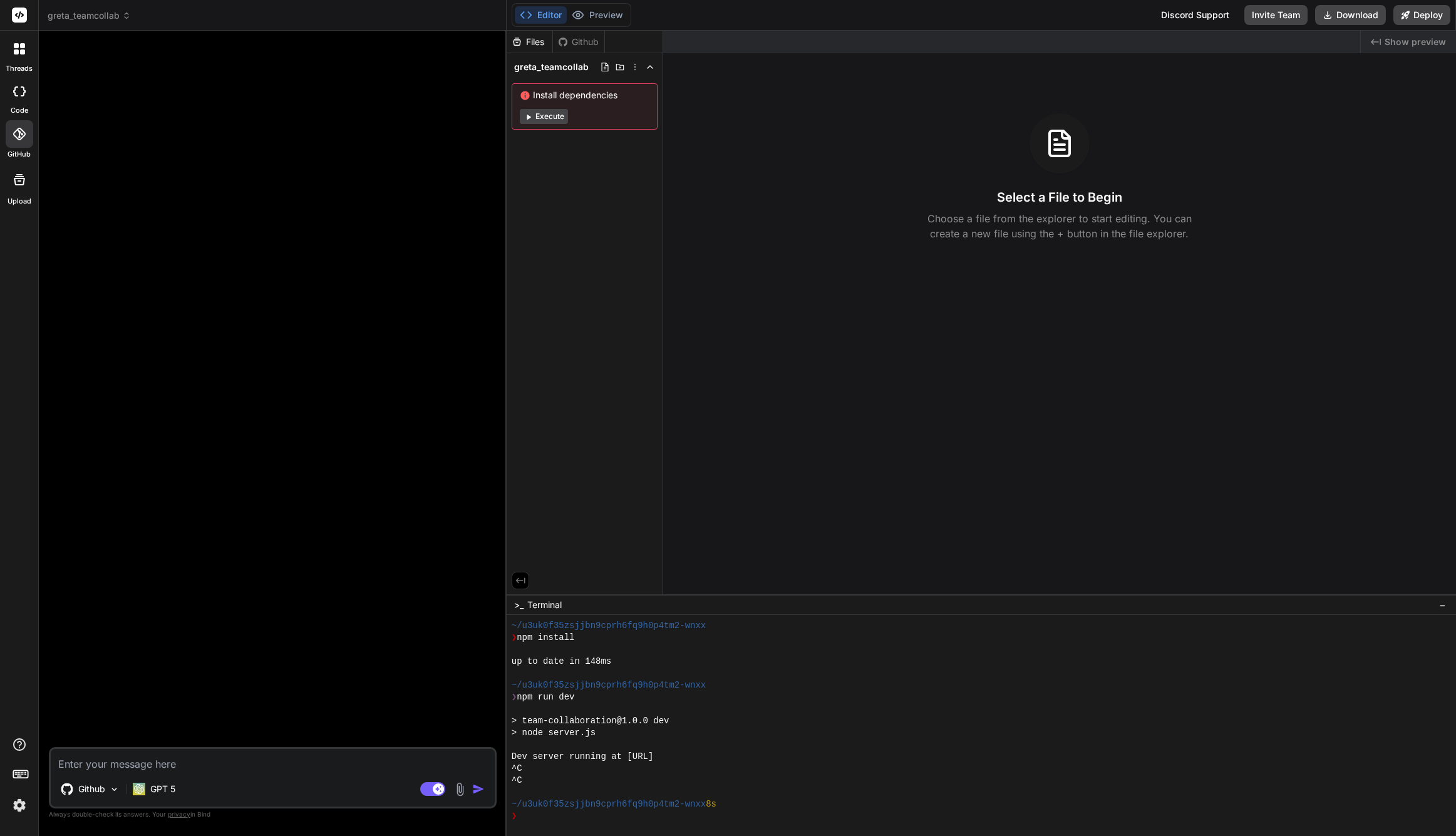
click at [580, 43] on div "Github" at bounding box center [579, 42] width 51 height 12
click at [607, 67] on icon at bounding box center [605, 67] width 10 height 10
click at [610, 174] on div "Files Github greta_teamcollab Install dependencies Execute" at bounding box center [585, 312] width 156 height 563
click at [633, 66] on icon at bounding box center [635, 67] width 10 height 10
click at [337, 349] on div at bounding box center [274, 394] width 445 height 707
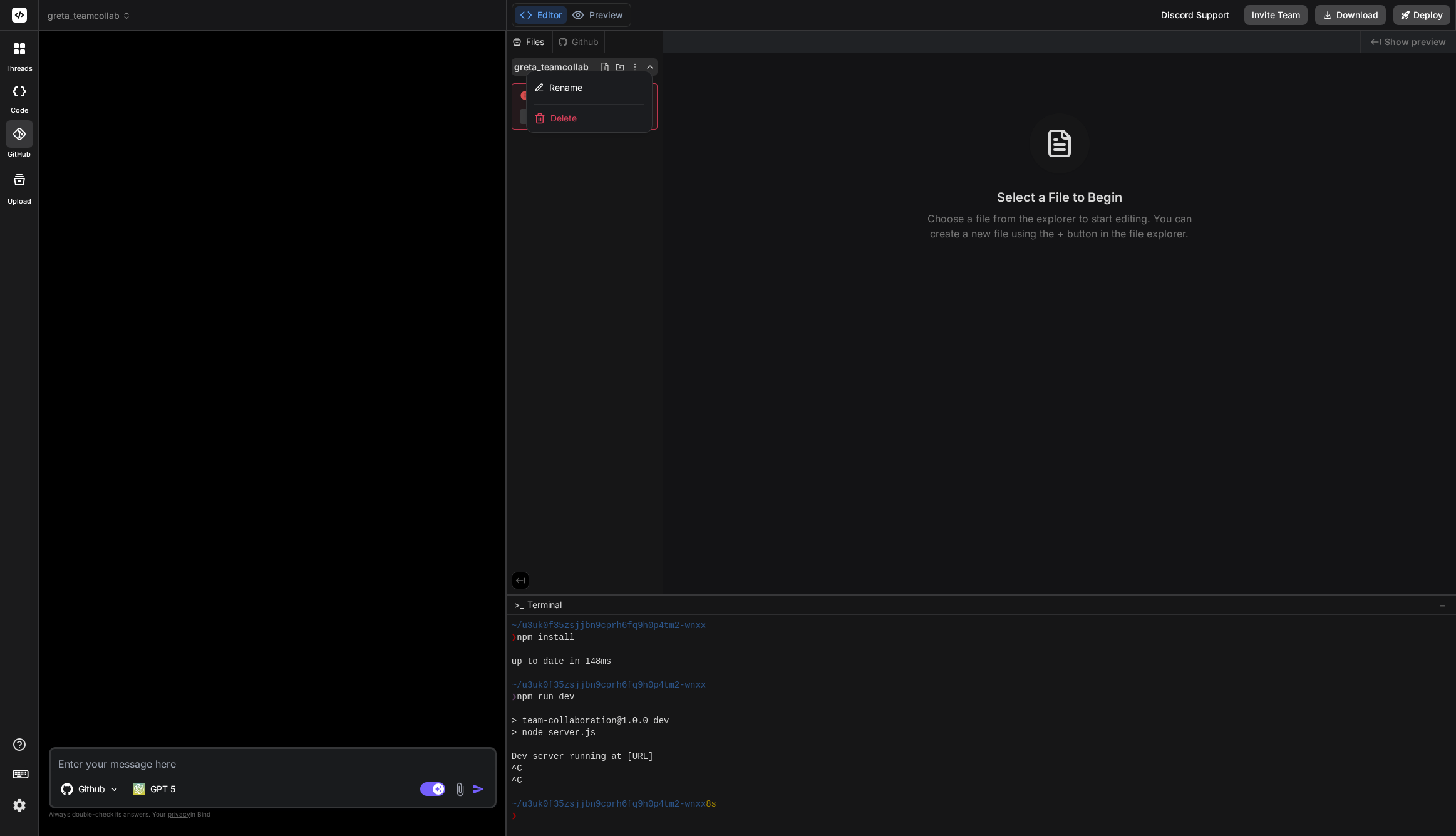
click at [206, 760] on textarea at bounding box center [273, 760] width 444 height 23
click at [137, 768] on textarea at bounding box center [273, 760] width 444 height 23
type textarea "x"
type textarea "d"
type textarea "x"
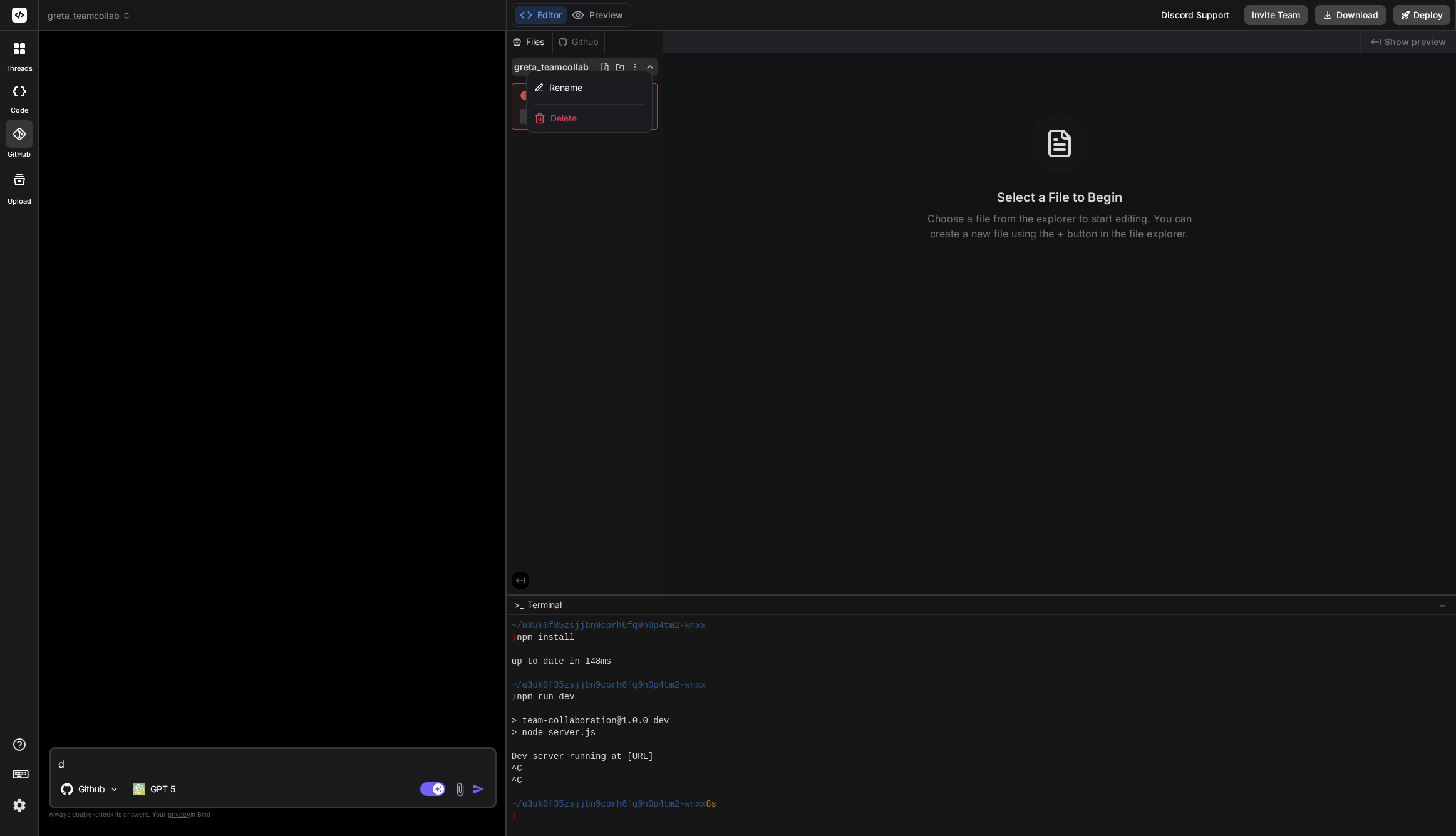
type textarea "do"
type textarea "x"
type textarea "dow"
type textarea "x"
type textarea "down"
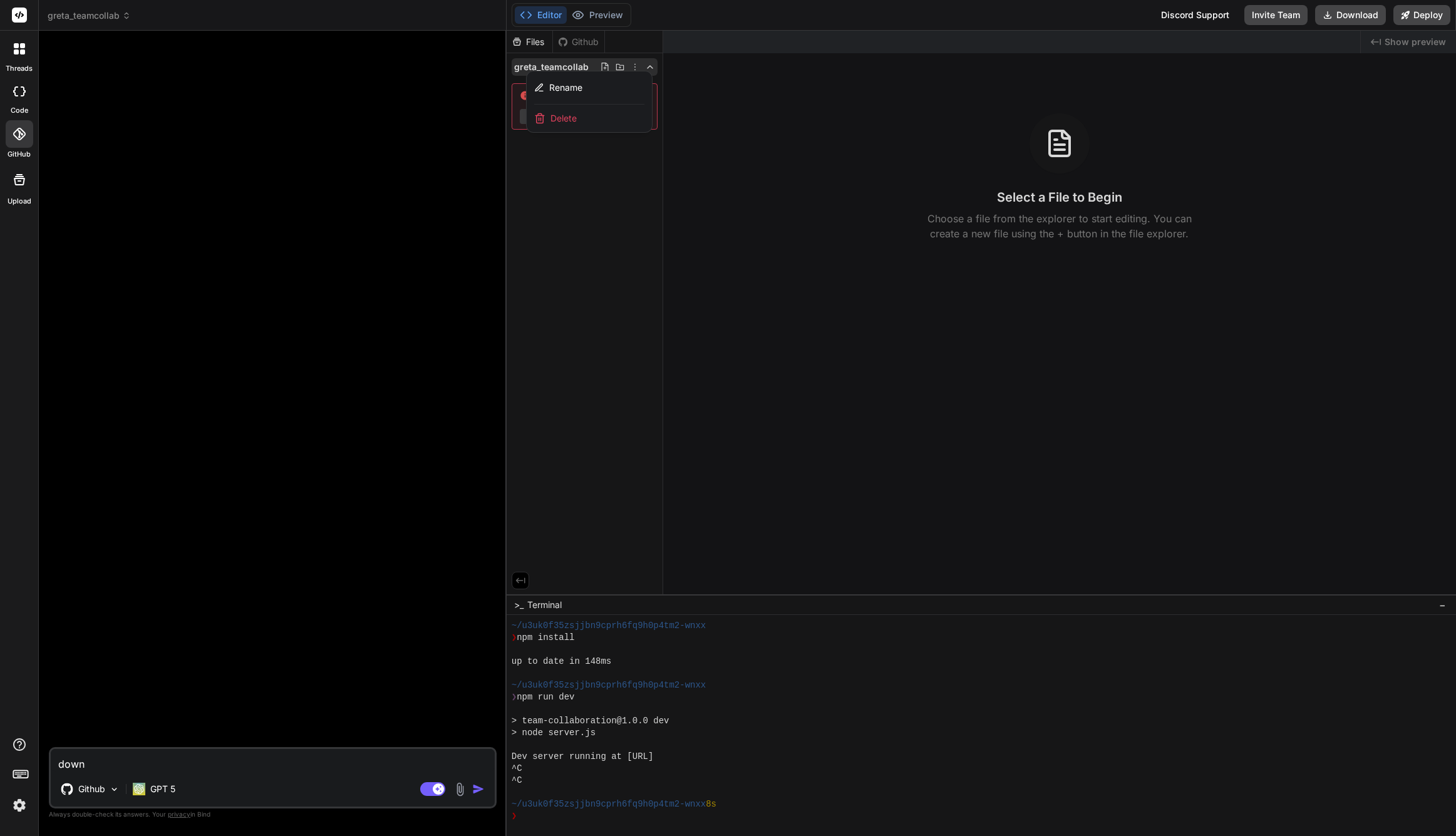
type textarea "x"
type textarea "downl"
type textarea "x"
type textarea "downlo"
type textarea "x"
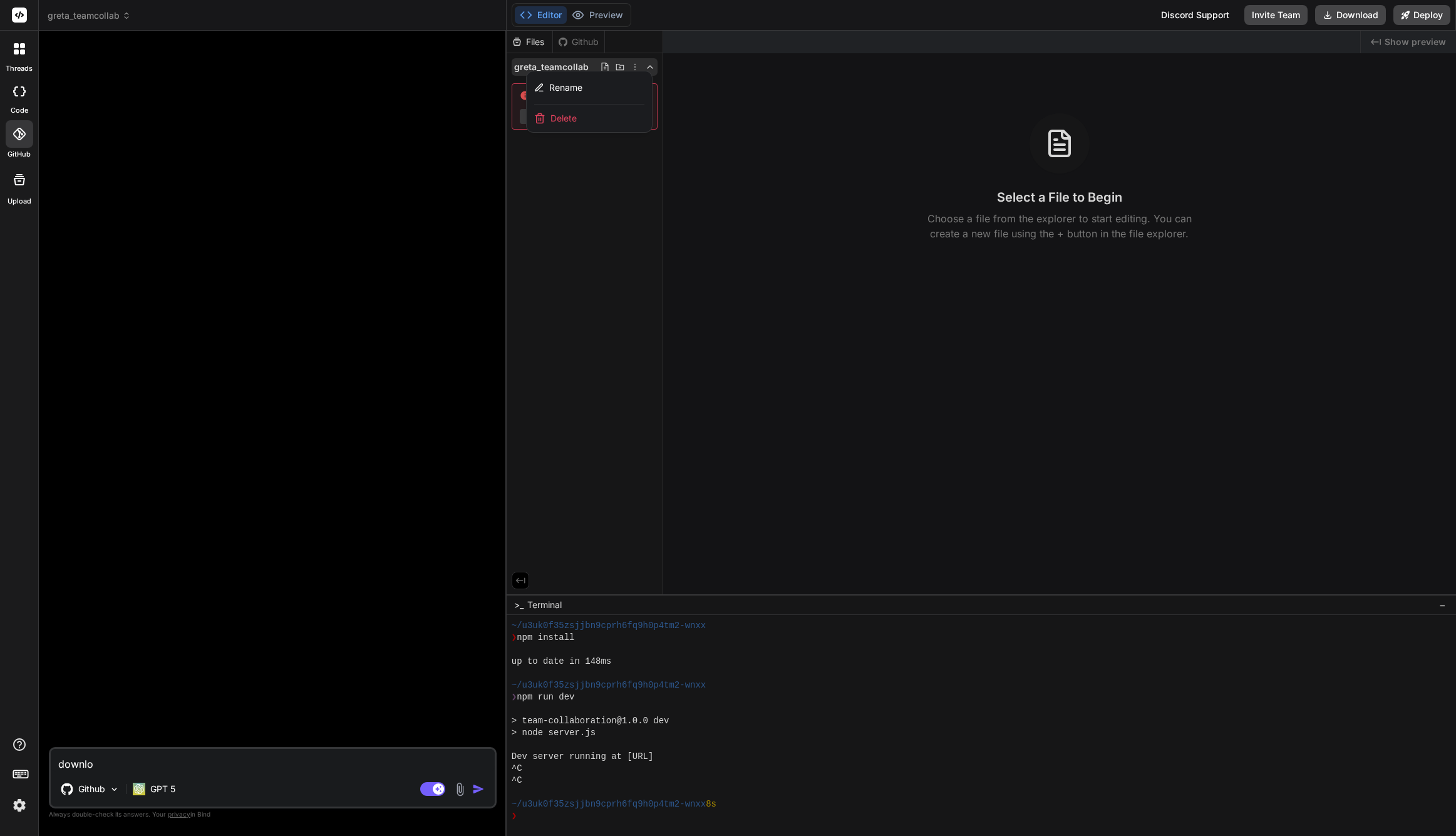
type textarea "downloa"
type textarea "x"
type textarea "download"
type textarea "x"
type textarea "download"
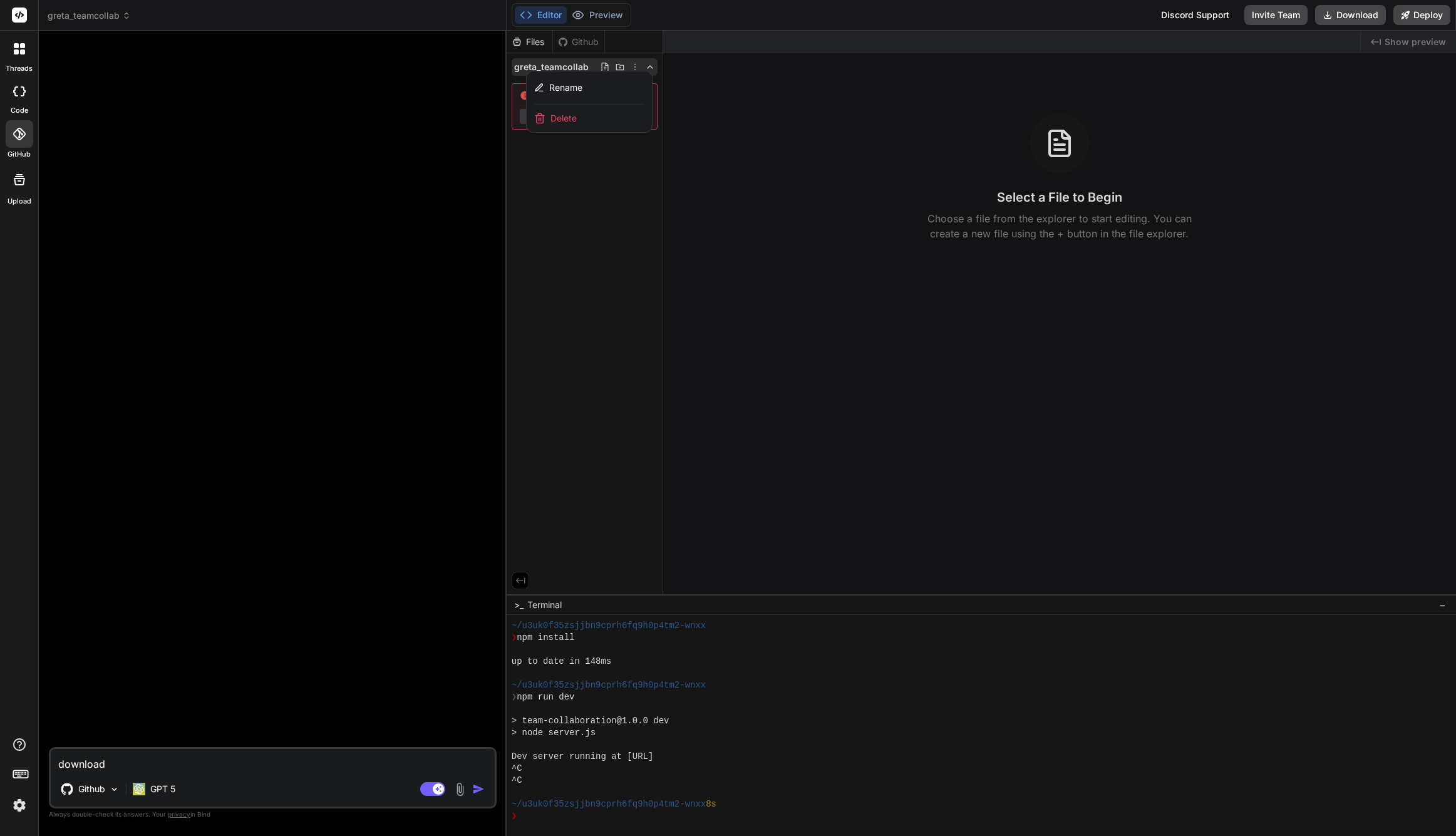
type textarea "x"
type textarea "download t"
type textarea "x"
type textarea "download th"
type textarea "x"
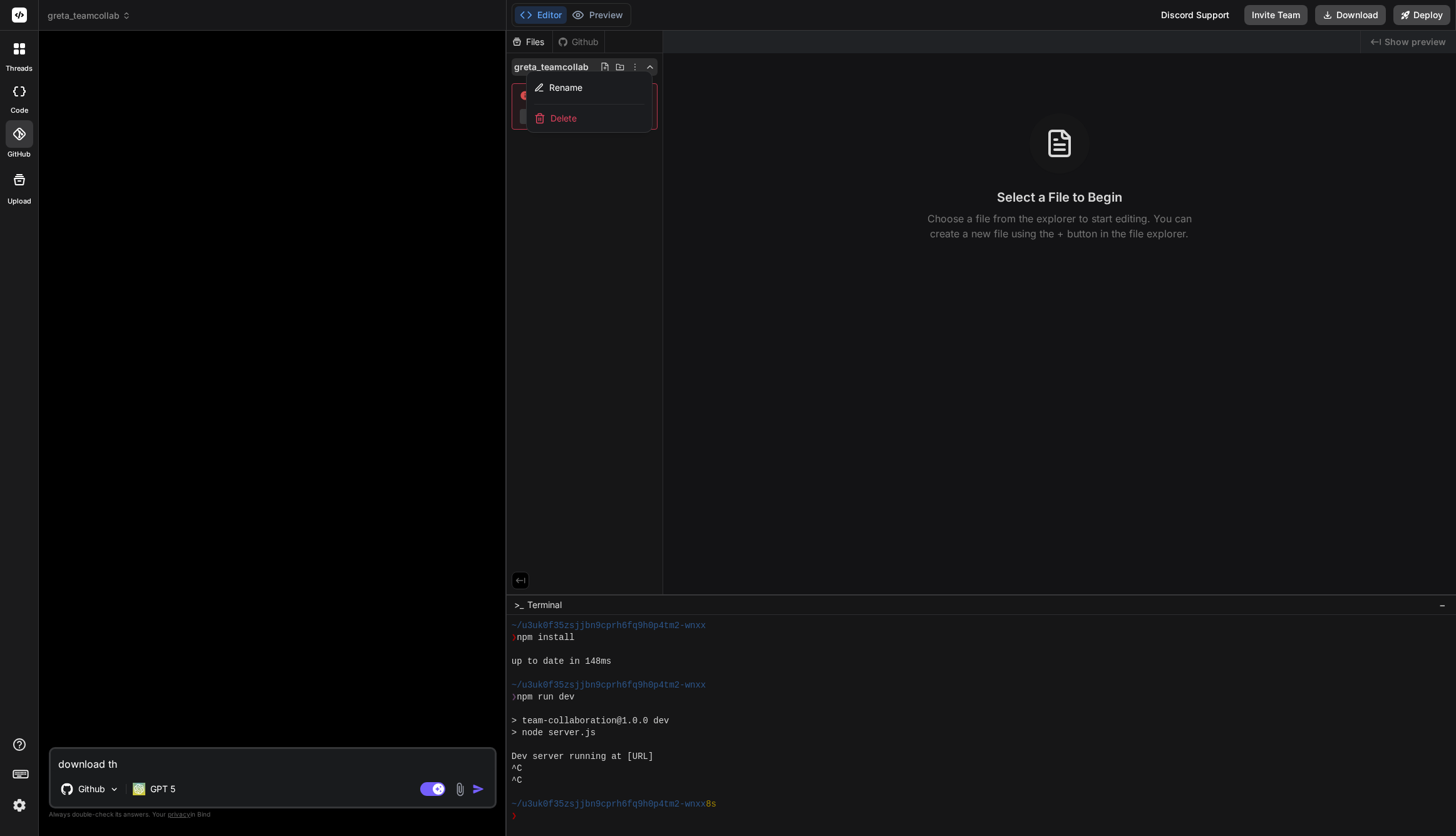
type textarea "download the"
type textarea "x"
type textarea "download the"
click at [403, 284] on div at bounding box center [274, 394] width 445 height 707
click at [559, 262] on div at bounding box center [981, 433] width 950 height 805
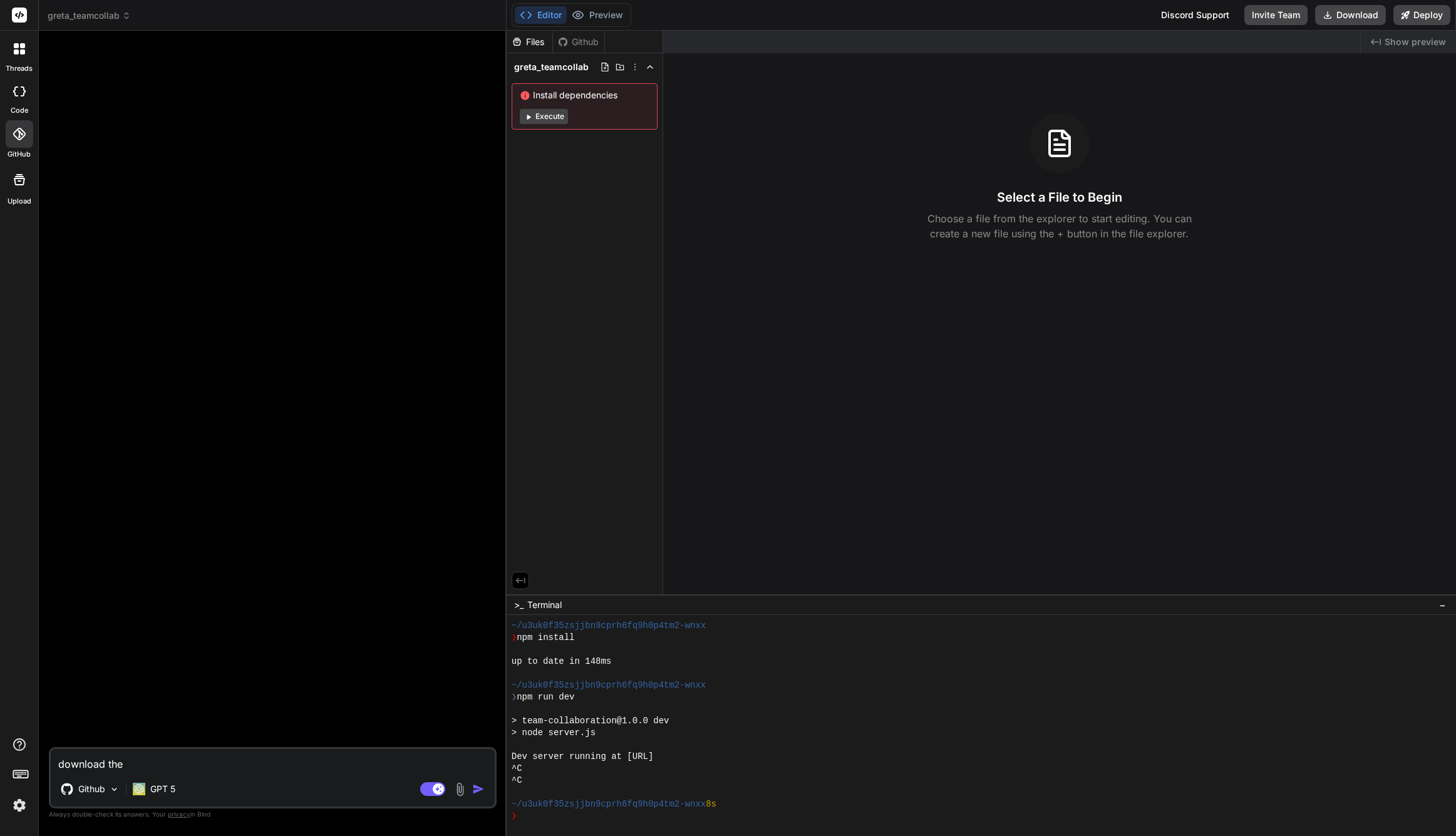
click at [31, 191] on div at bounding box center [19, 179] width 30 height 30
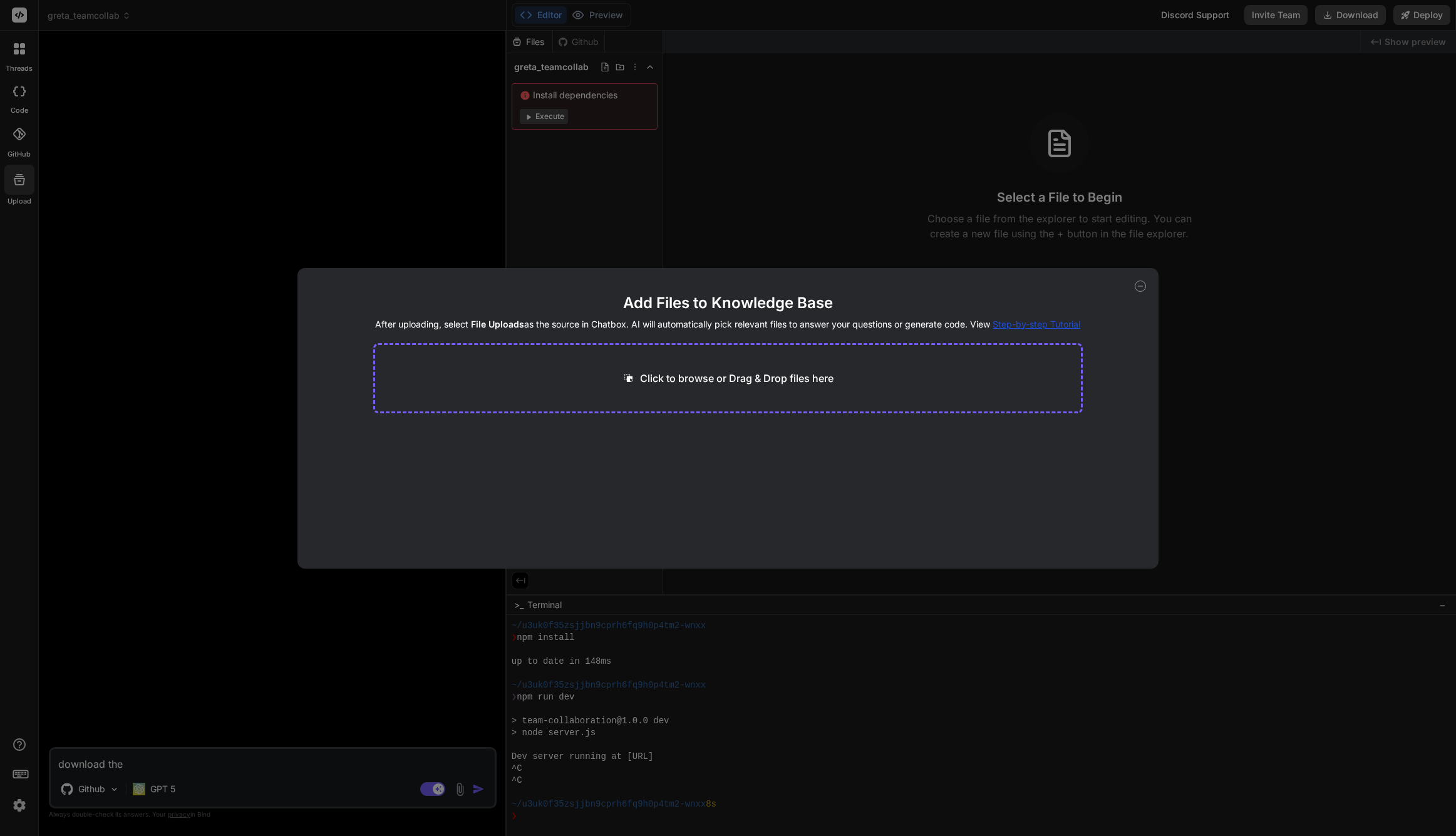
click at [1142, 289] on icon at bounding box center [1140, 286] width 11 height 11
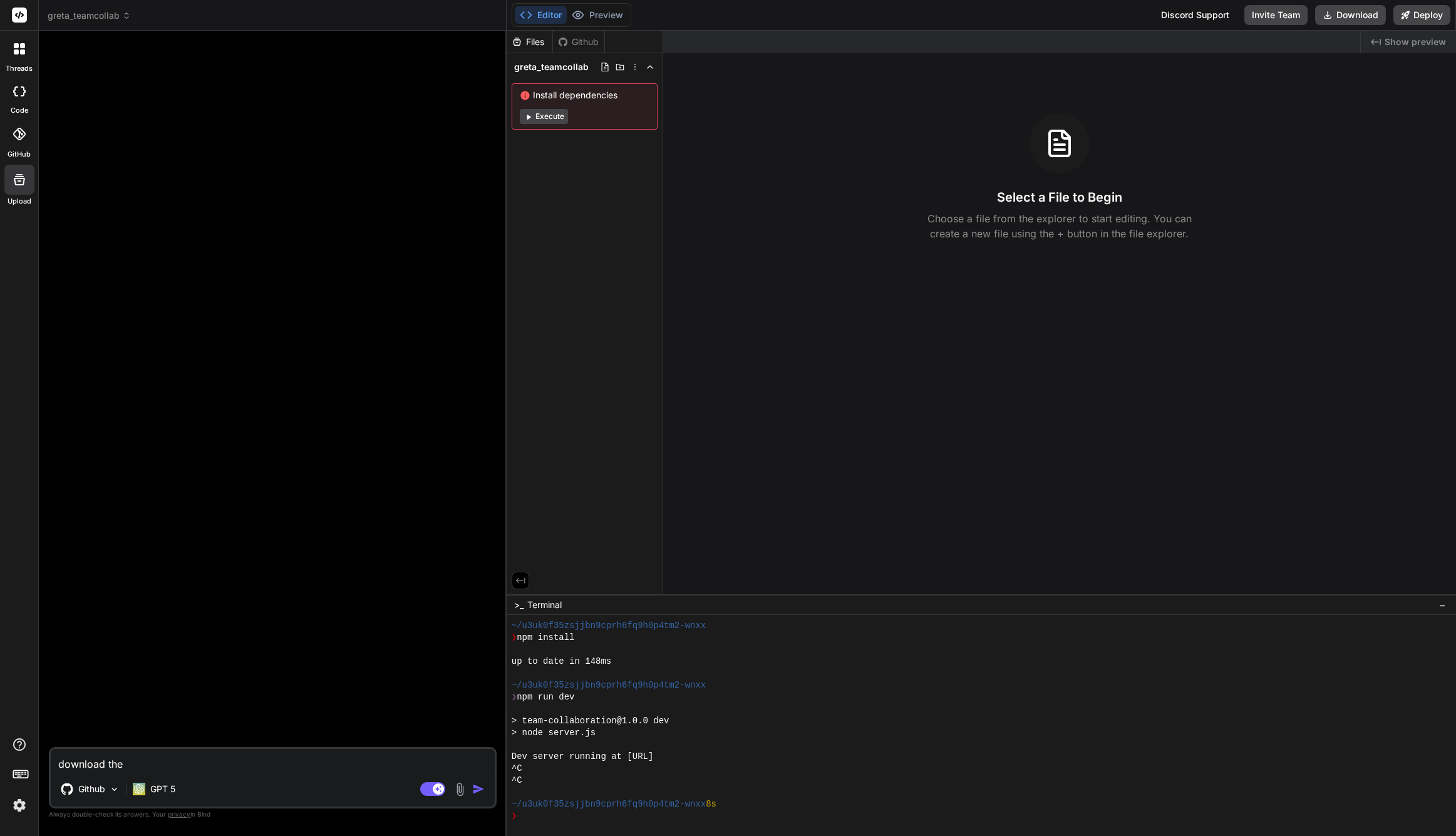
click at [236, 297] on div at bounding box center [274, 394] width 445 height 707
click at [15, 135] on icon at bounding box center [18, 134] width 12 height 12
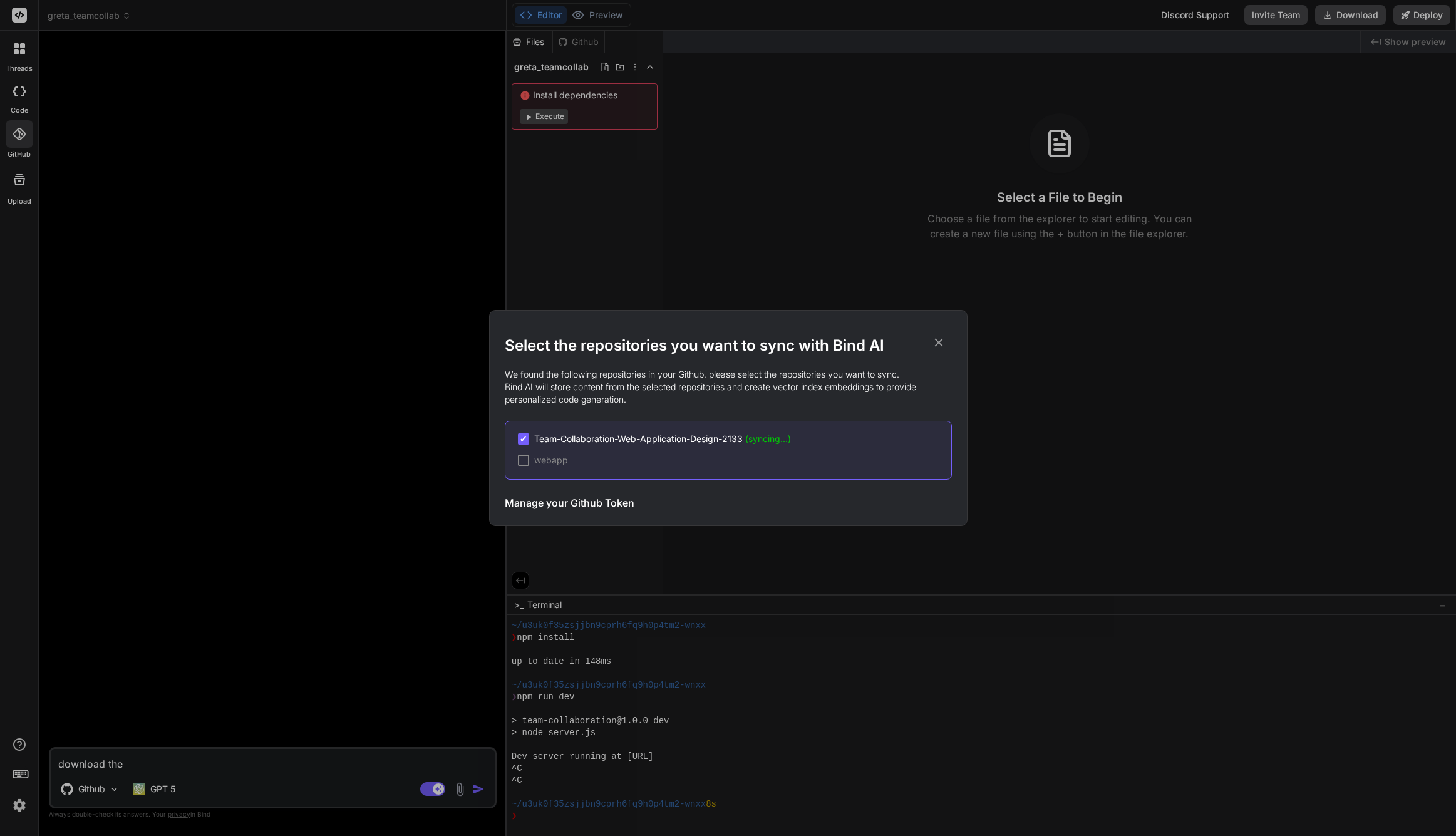
click at [593, 439] on span "Team-Collaboration-Web-Application-Design-2133 (syncing...)" at bounding box center [663, 439] width 257 height 12
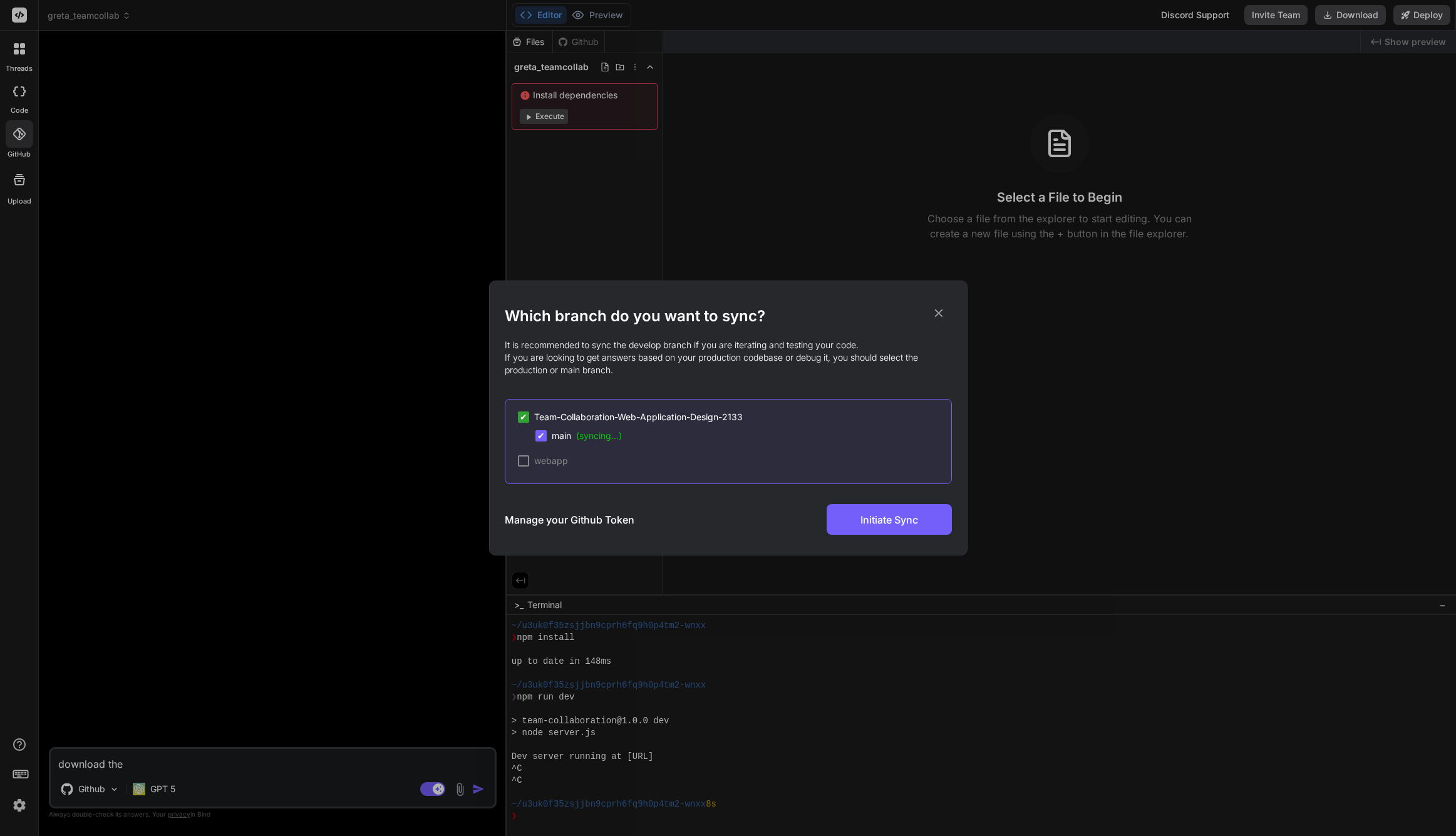
click at [866, 540] on div "Which branch do you want to sync? It is recommended to sync the develop branch …" at bounding box center [728, 418] width 447 height 274
click at [934, 311] on icon at bounding box center [939, 313] width 14 height 14
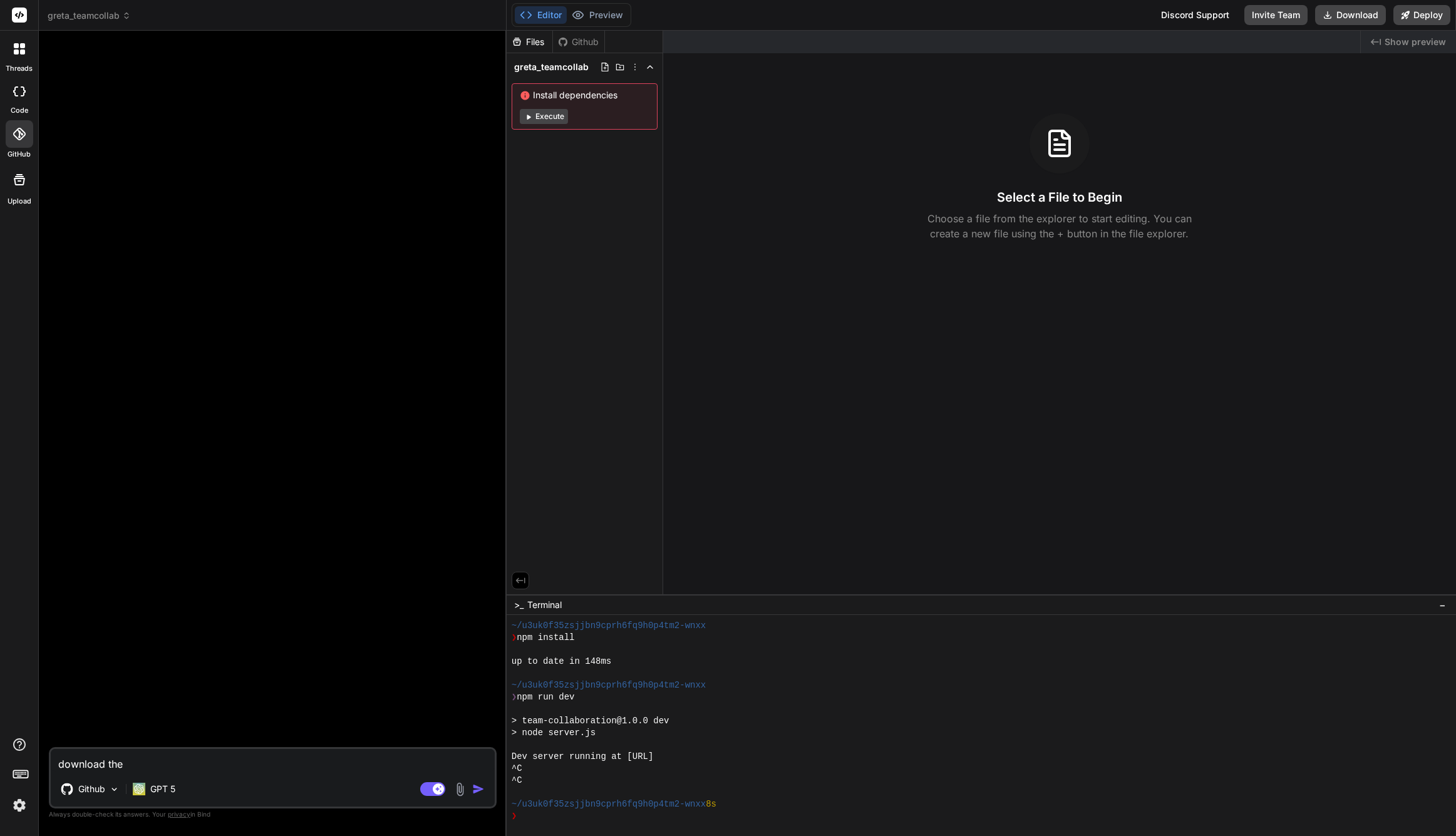
click at [234, 754] on textarea "download the" at bounding box center [273, 760] width 444 height 23
click at [540, 40] on div "Files" at bounding box center [530, 42] width 46 height 12
click at [566, 42] on icon at bounding box center [563, 41] width 9 height 9
click at [122, 762] on textarea "download the" at bounding box center [273, 760] width 444 height 23
drag, startPoint x: 151, startPoint y: 765, endPoint x: 71, endPoint y: 771, distance: 80.2
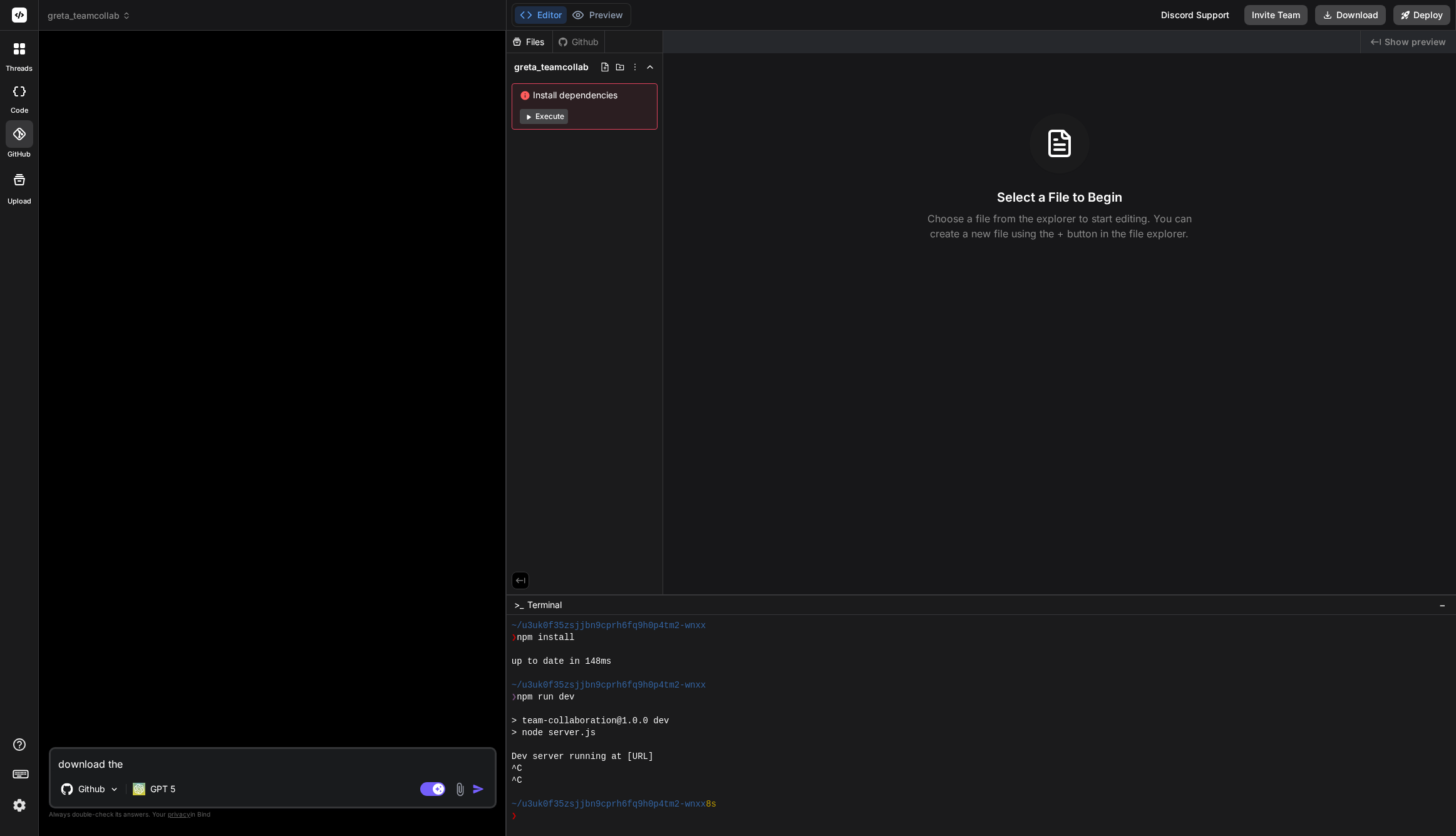
click at [71, 771] on div "download the Github GPT 5 Agent Mode. When this toggle is activated, AI automat…" at bounding box center [273, 778] width 448 height 62
drag, startPoint x: 167, startPoint y: 767, endPoint x: 42, endPoint y: 762, distance: 125.1
click at [42, 762] on div "Bind AI Web Search Created with Pixso. Code Generator download the Github GPT 5…" at bounding box center [273, 433] width 468 height 805
type textarea "x"
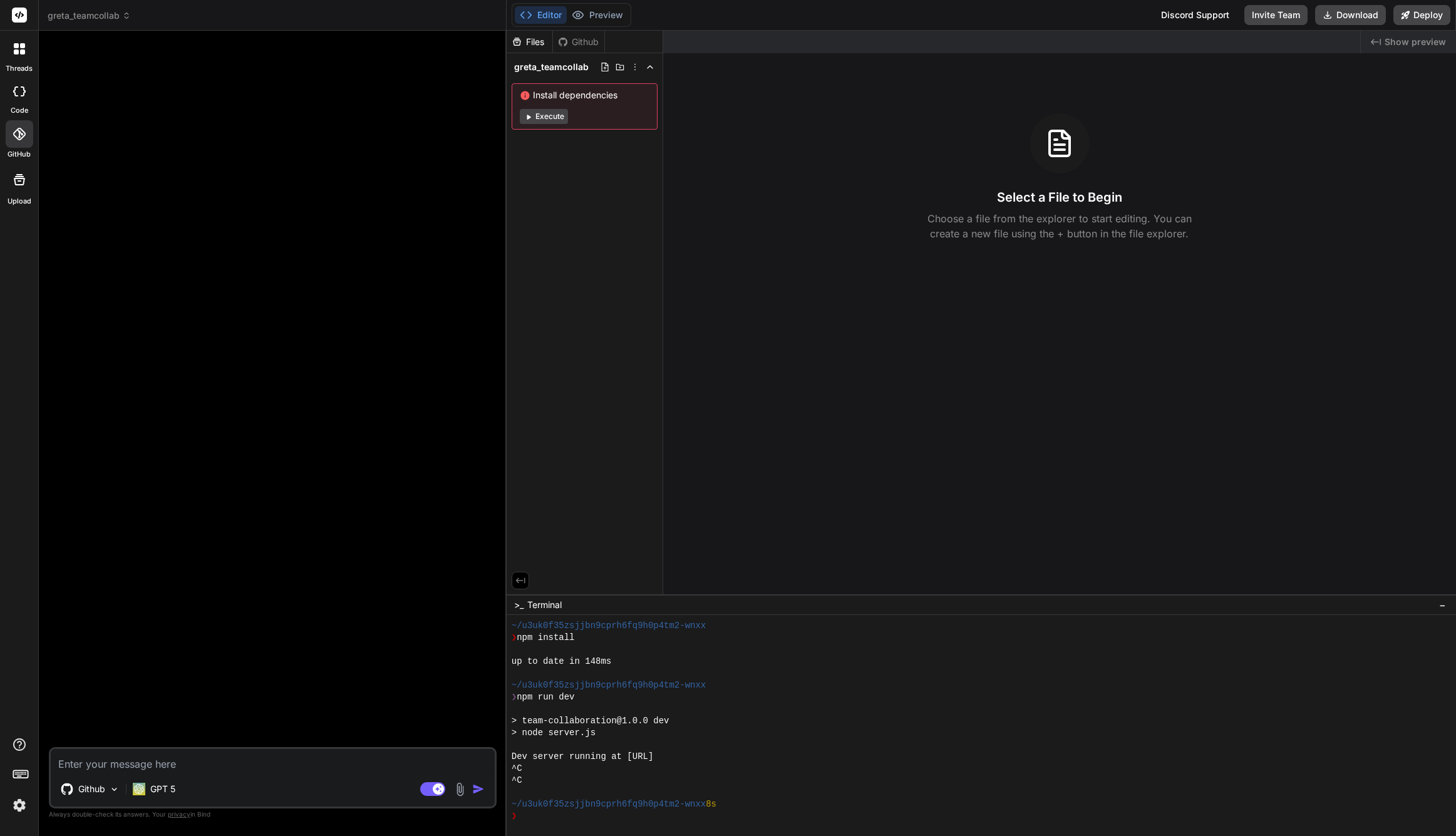
type textarea "s"
type textarea "x"
type textarea "sy"
type textarea "x"
type textarea "syn"
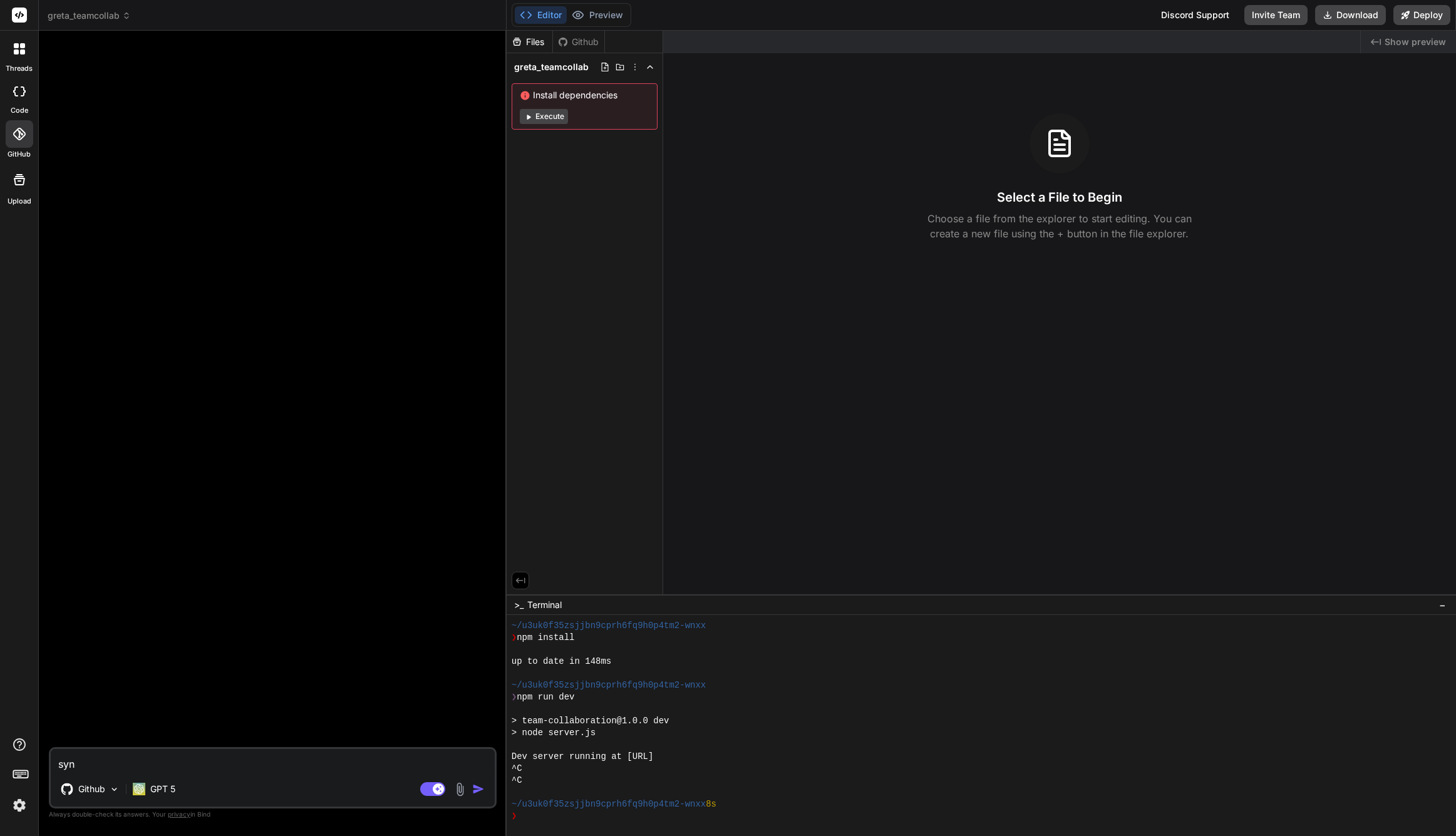
type textarea "x"
type textarea "sync"
type textarea "x"
type textarea "sync"
type textarea "x"
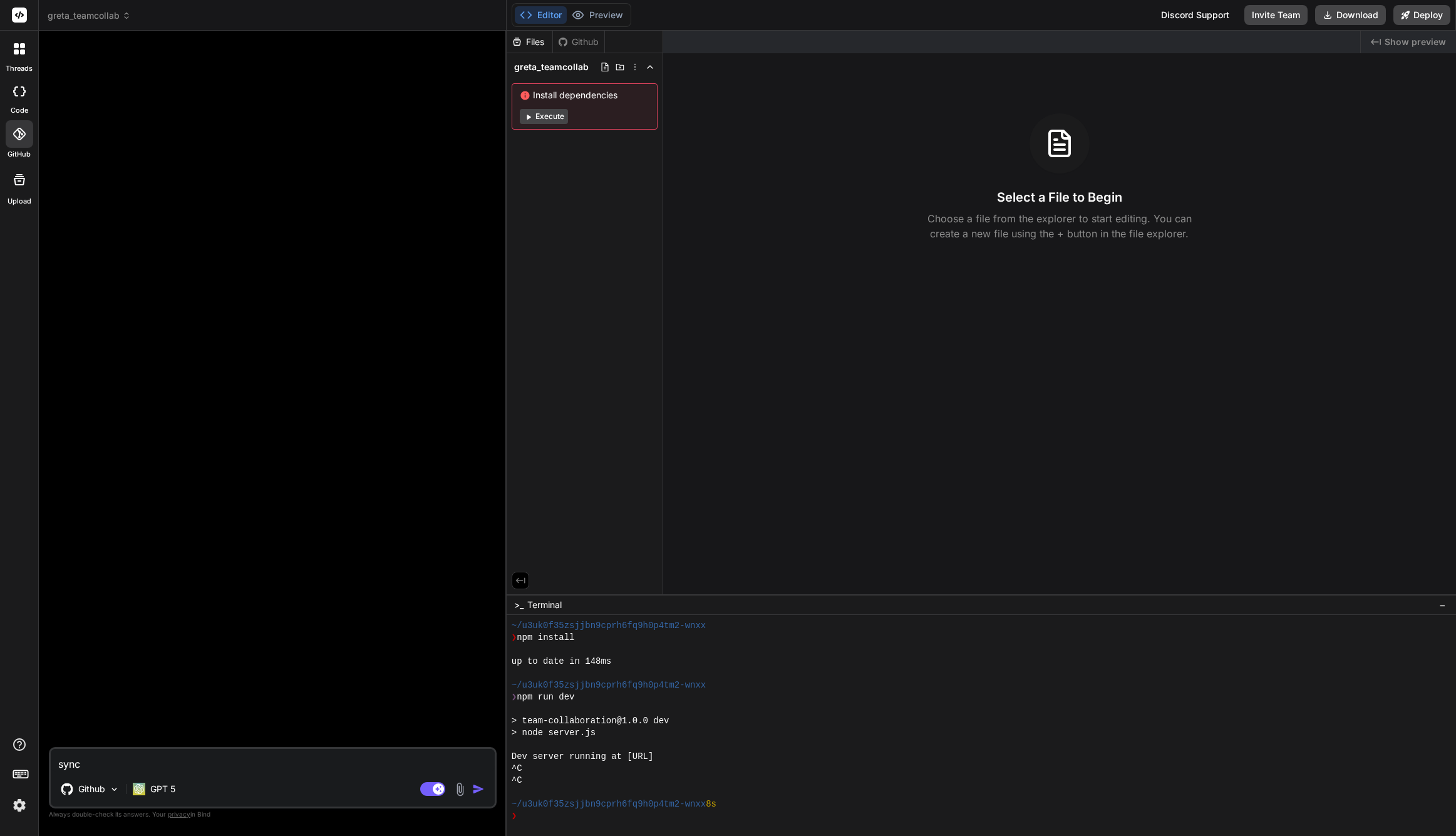
type textarea "sync w"
type textarea "x"
type textarea "sync we"
type textarea "x"
type textarea "sync wei"
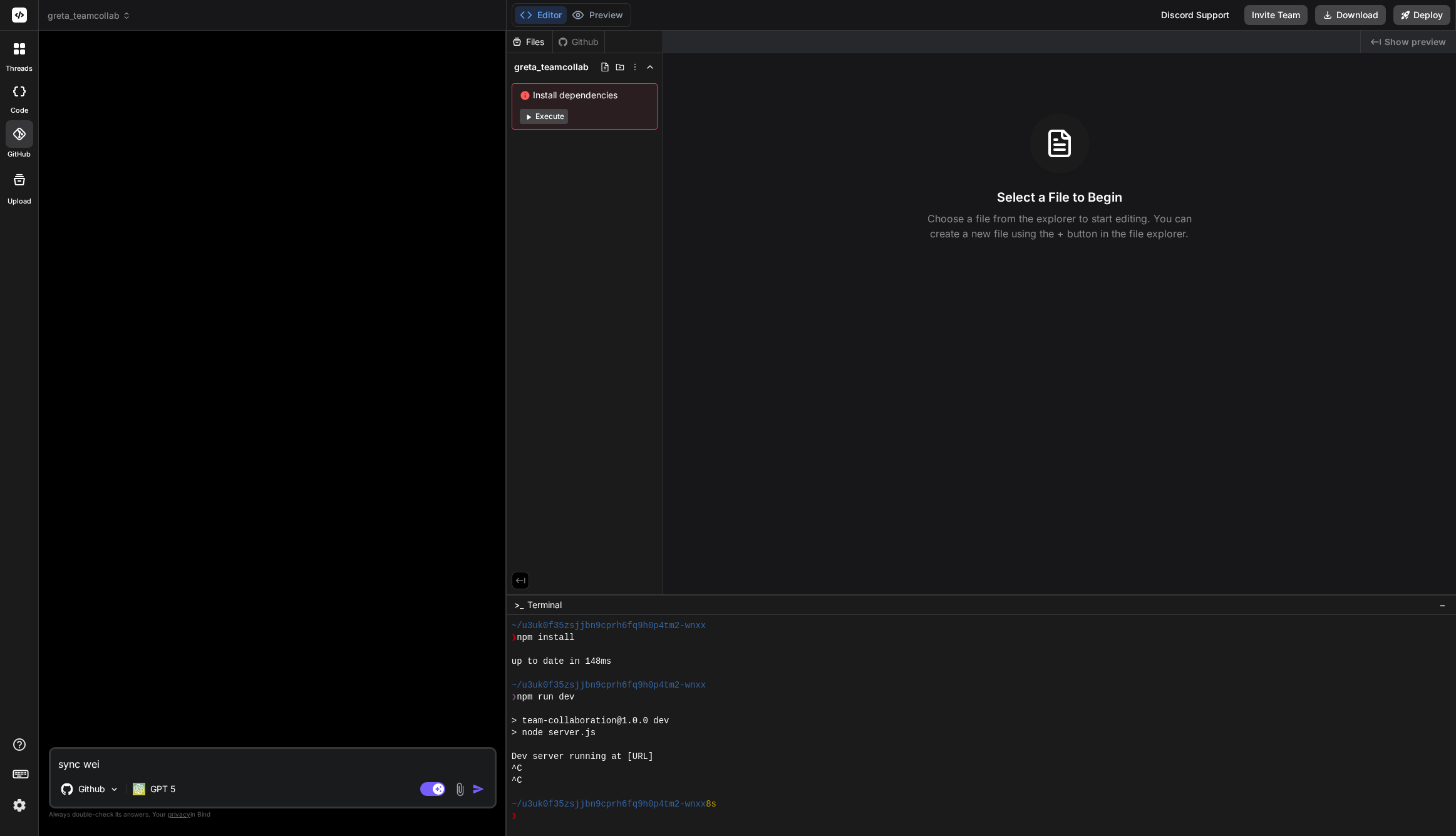
type textarea "x"
type textarea "sync weit"
type textarea "x"
type textarea "sync [PERSON_NAME]"
type textarea "x"
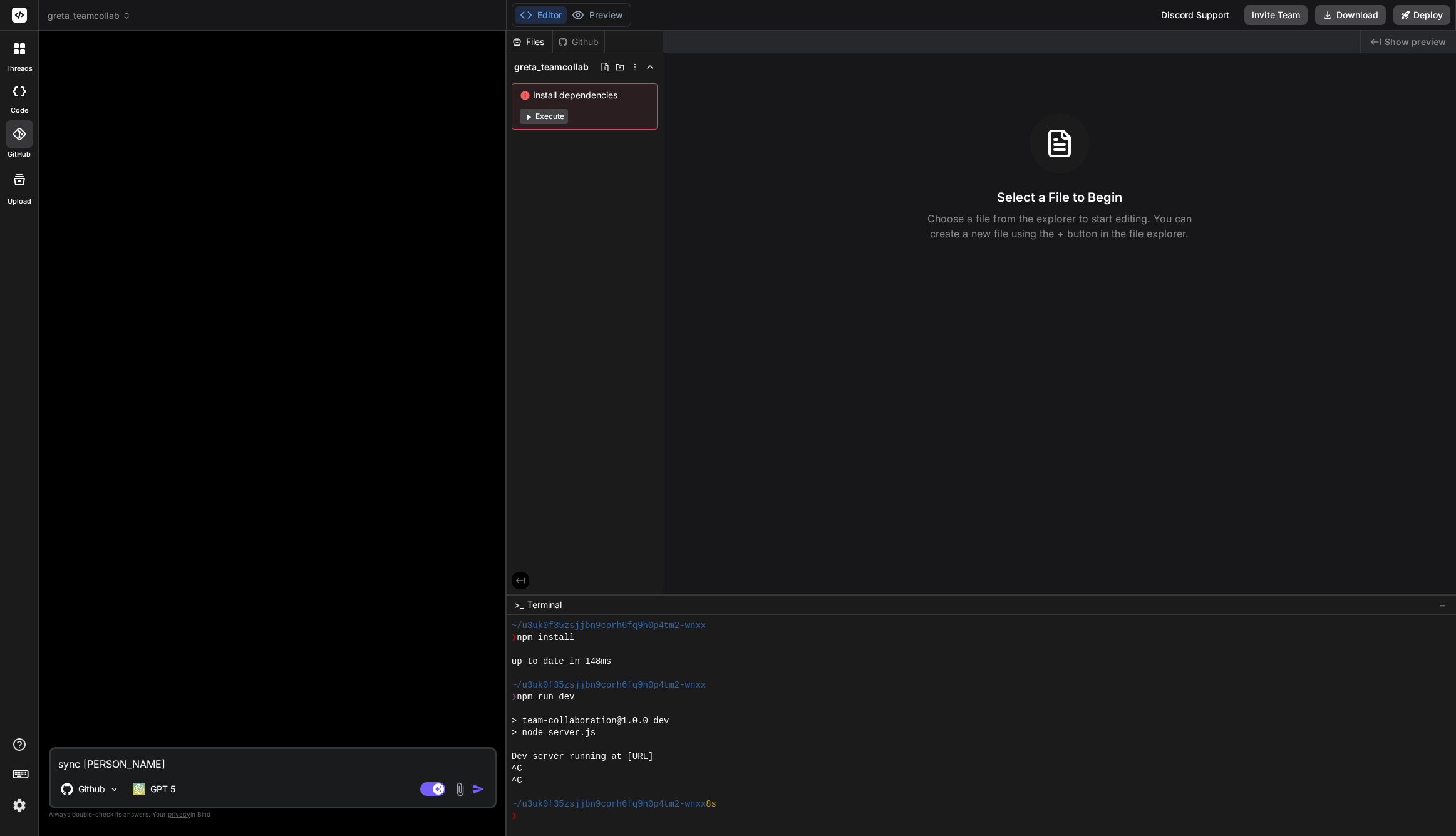
type textarea "sync weit"
type textarea "x"
type textarea "sync wei"
type textarea "x"
type textarea "sync we"
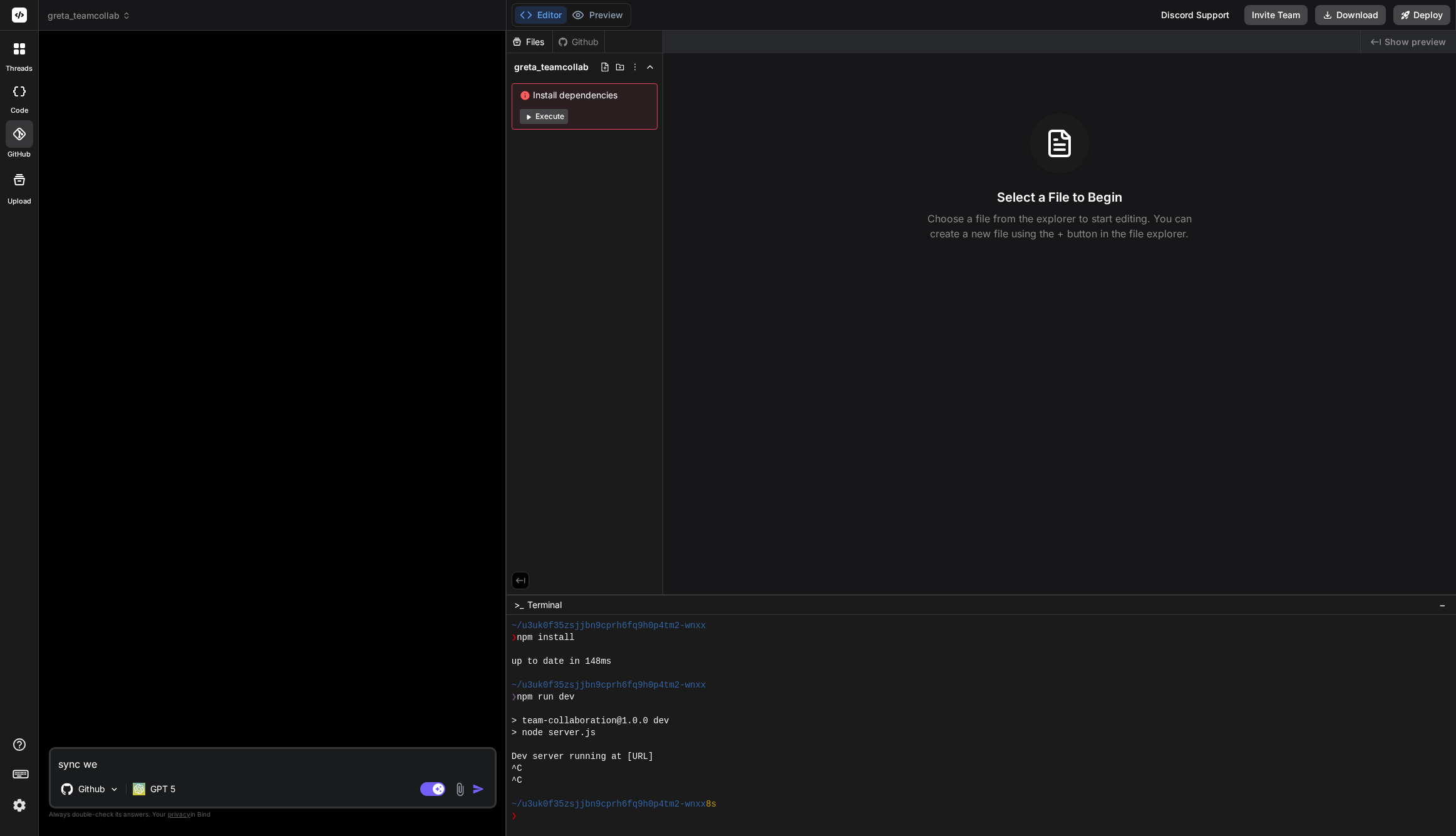
type textarea "x"
type textarea "sync w"
type textarea "x"
type textarea "sync wi"
type textarea "x"
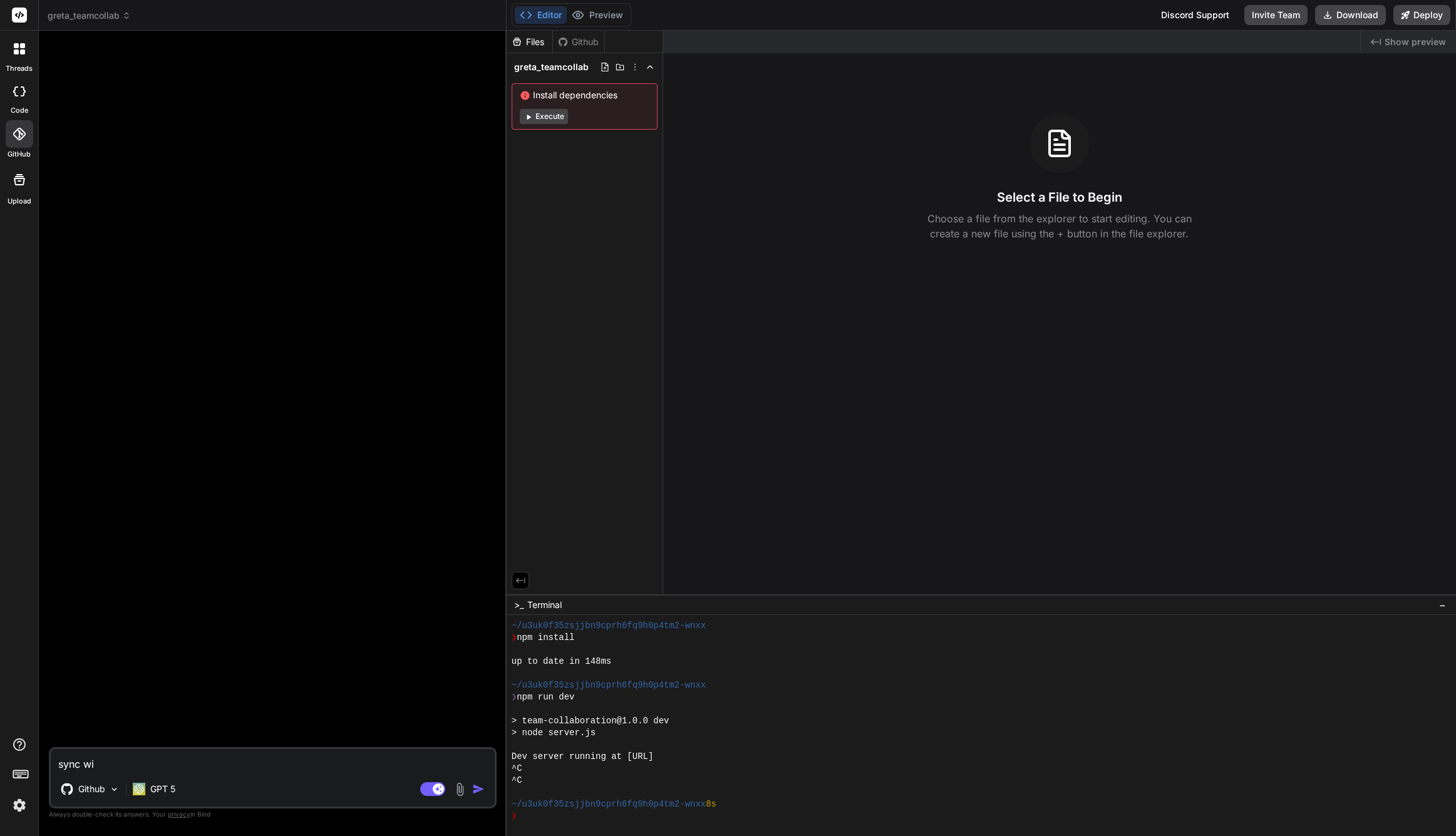
type textarea "sync wiu"
type textarea "x"
type textarea "sync wiut"
type textarea "x"
type textarea "sync wiuth"
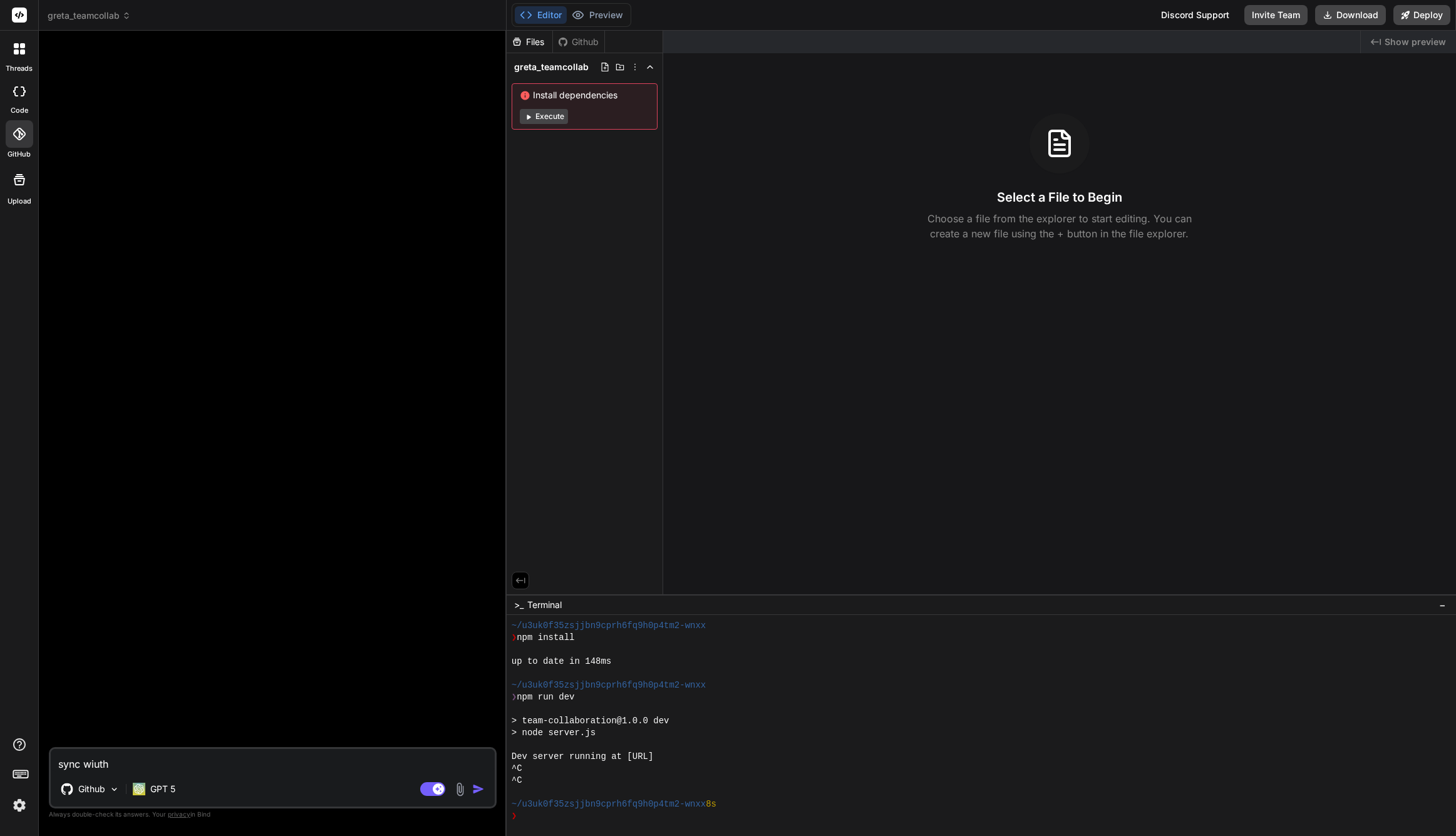
type textarea "x"
type textarea "sync wiut"
type textarea "x"
type textarea "sync wiu"
type textarea "x"
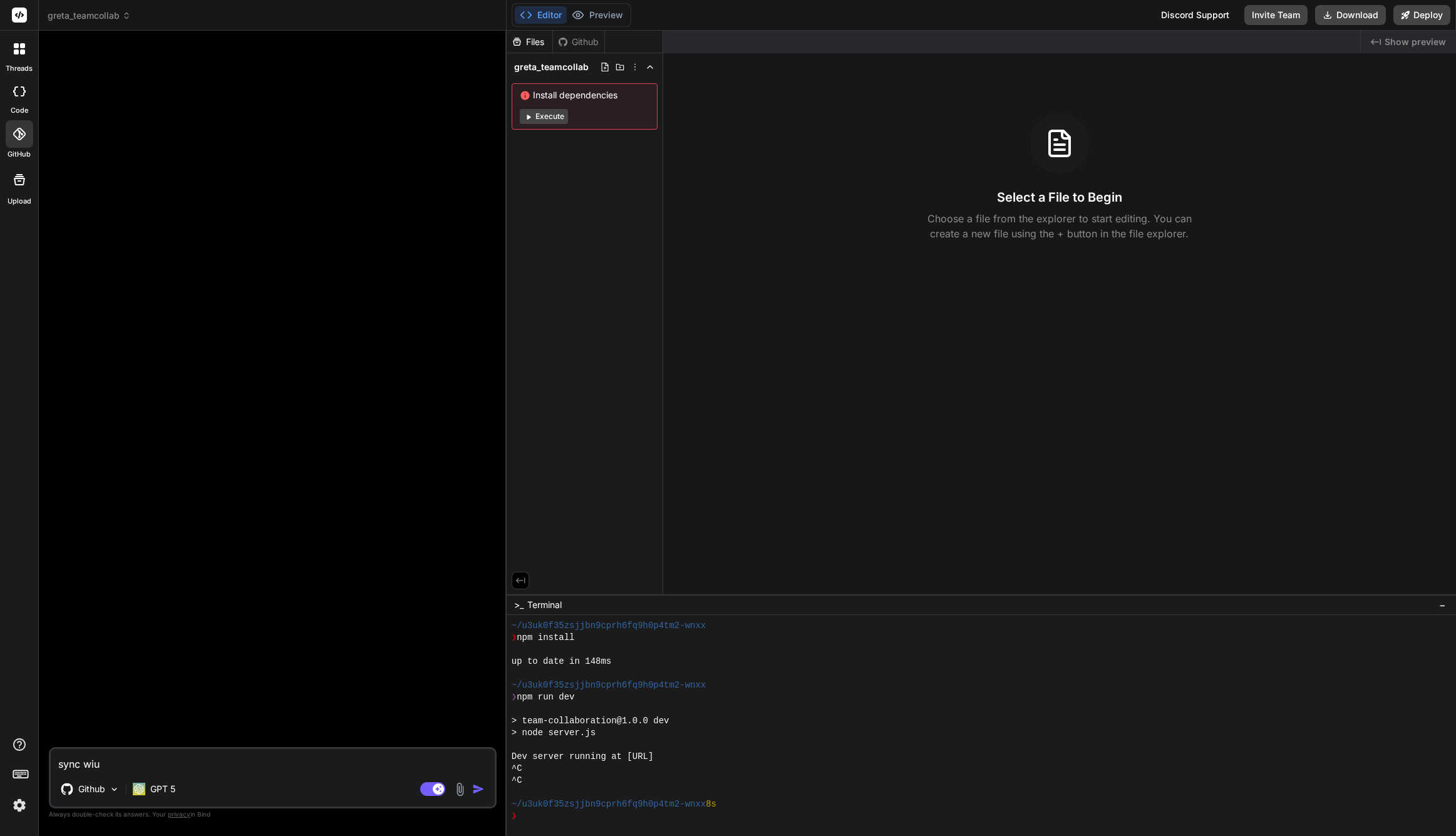
type textarea "sync wi"
type textarea "x"
type textarea "sync wit"
type textarea "x"
type textarea "sync with"
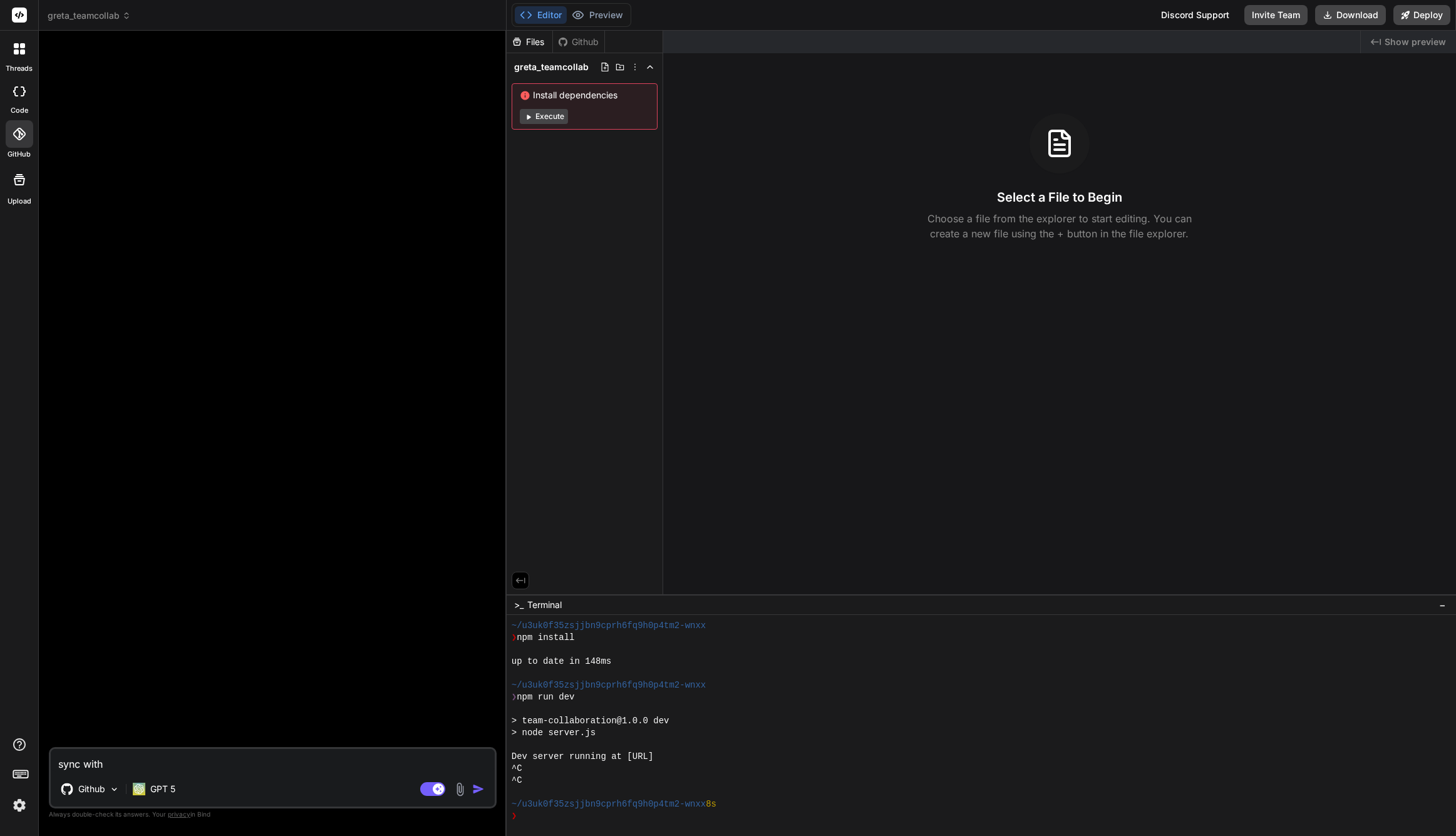
type textarea "x"
type textarea "sync with"
type textarea "x"
type textarea "sync with G"
type textarea "x"
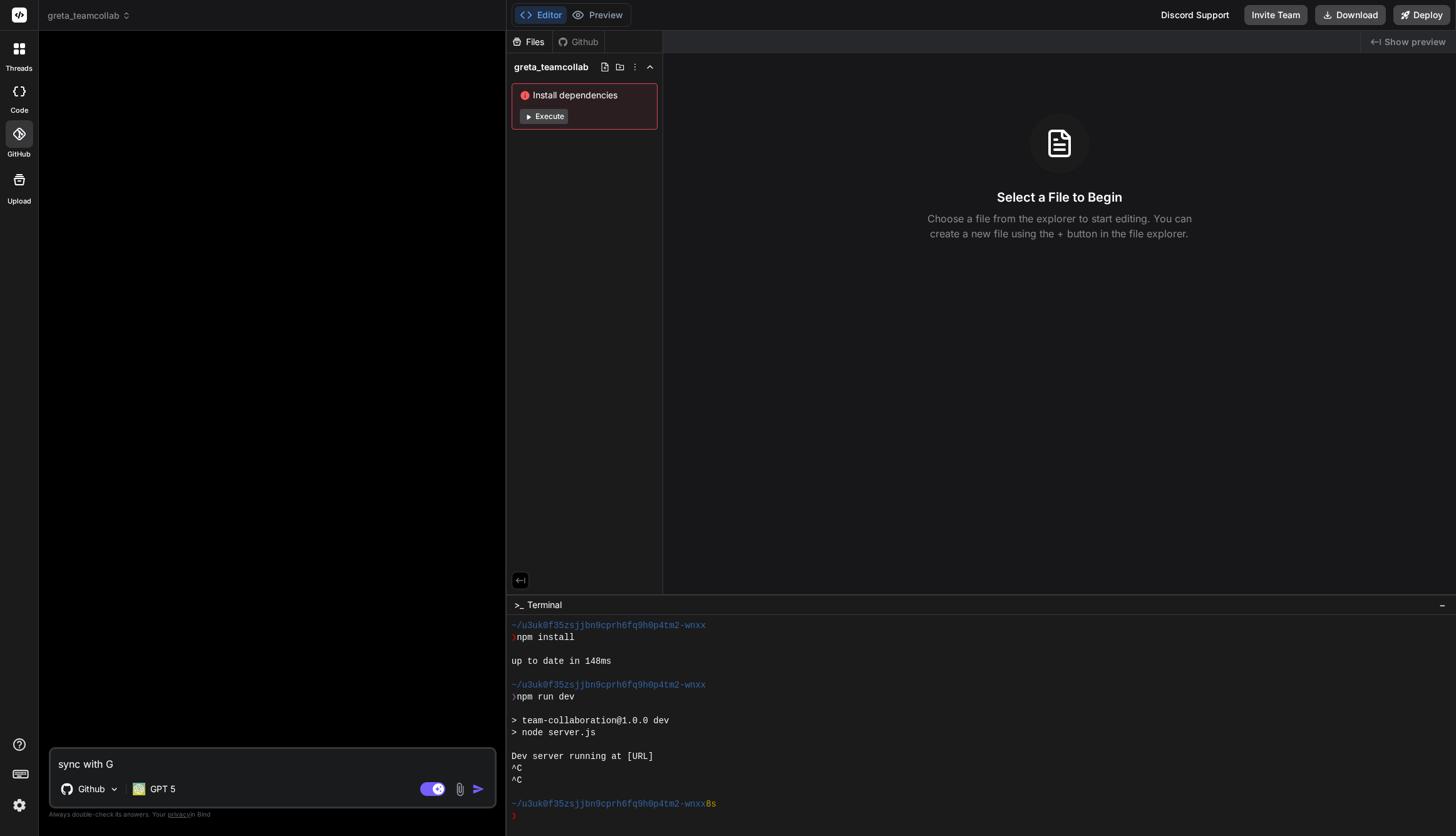
type textarea "sync with Gi"
type textarea "x"
type textarea "sync with Git"
type textarea "x"
type textarea "sync with Gith"
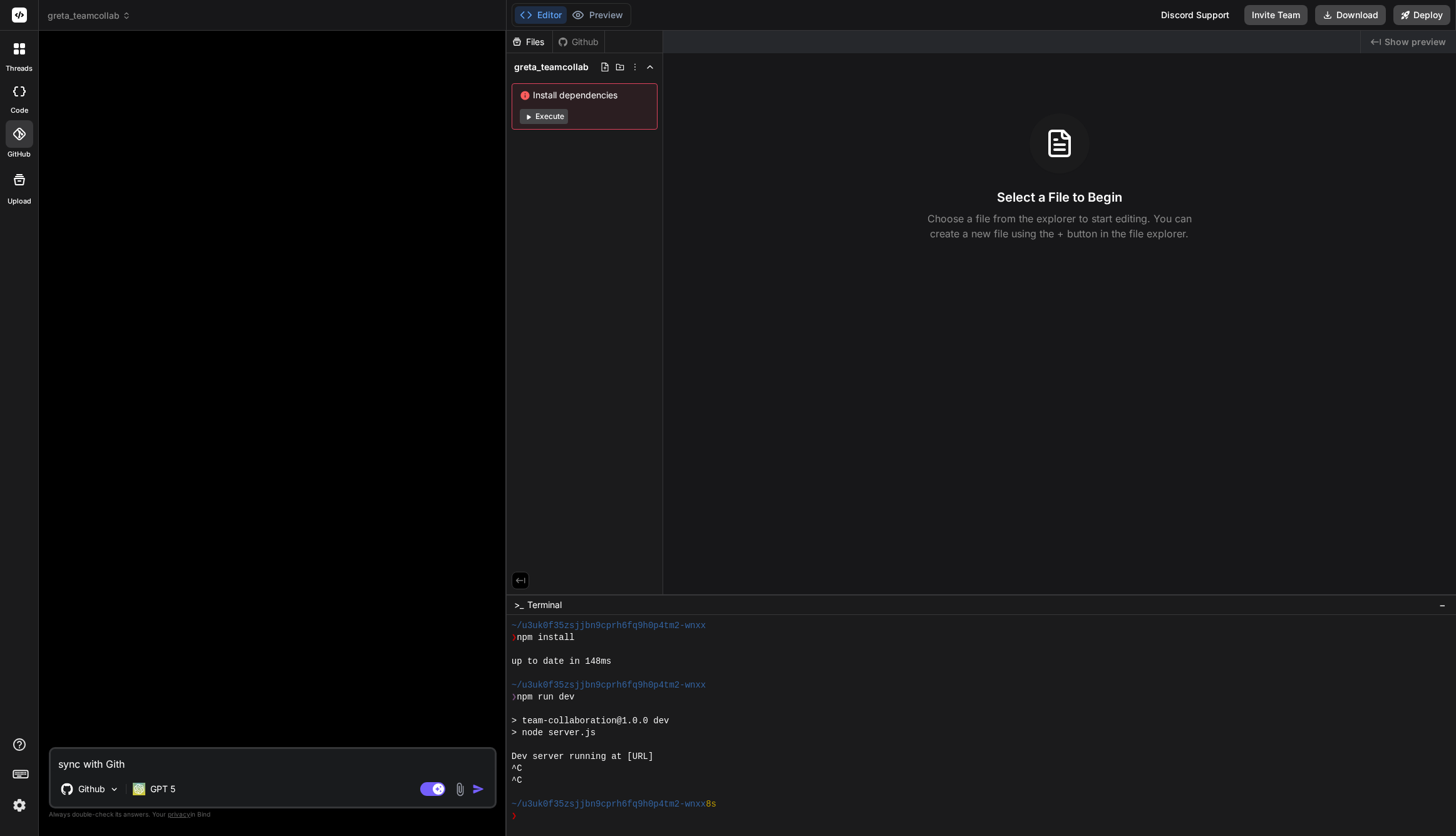
type textarea "x"
type textarea "sync with [PERSON_NAME]"
type textarea "x"
type textarea "sync with [PERSON_NAME]"
type textarea "x"
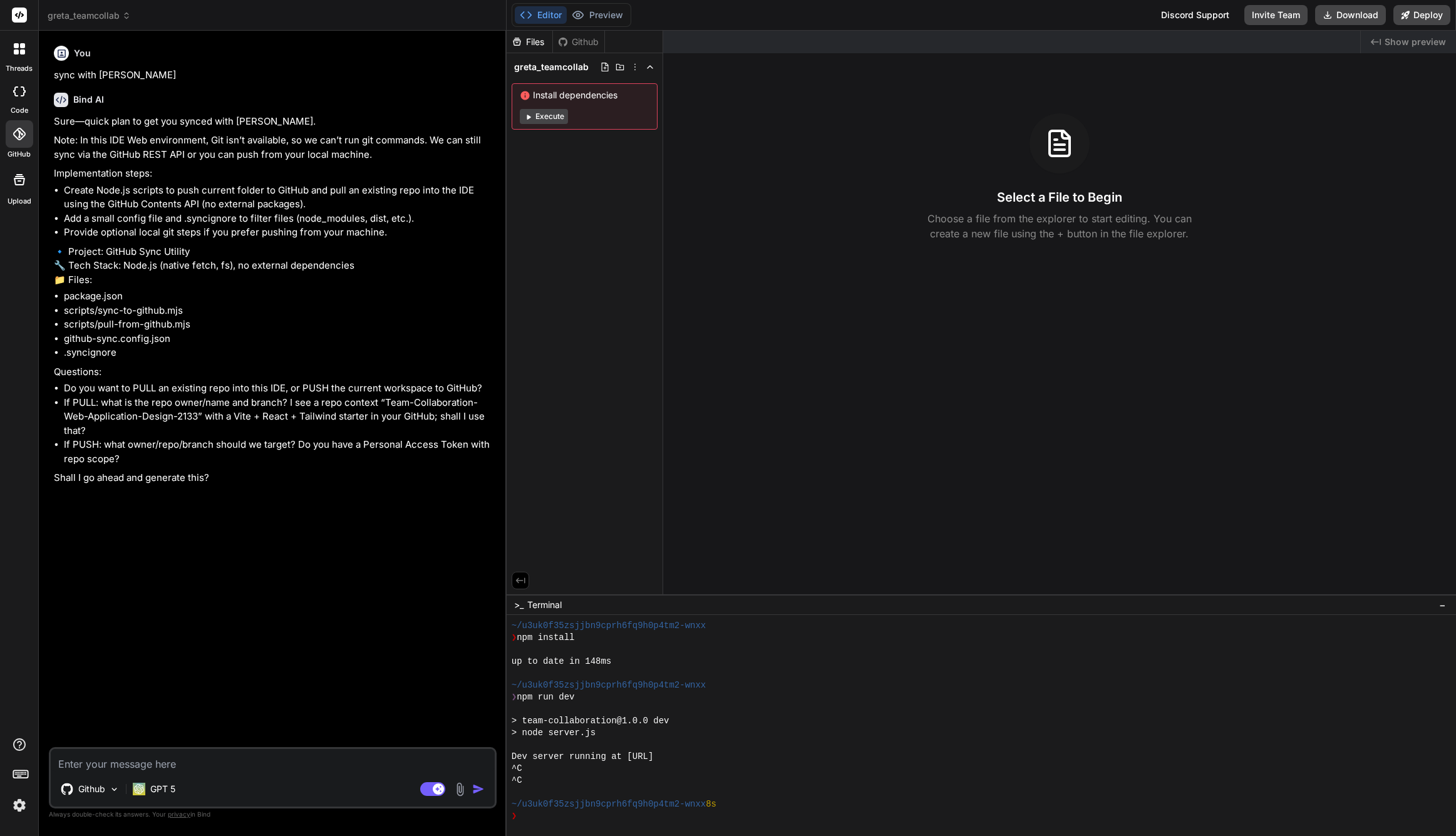
click at [201, 771] on textarea at bounding box center [273, 760] width 444 height 23
type textarea "x"
type textarea "y"
type textarea "x"
type textarea "ye"
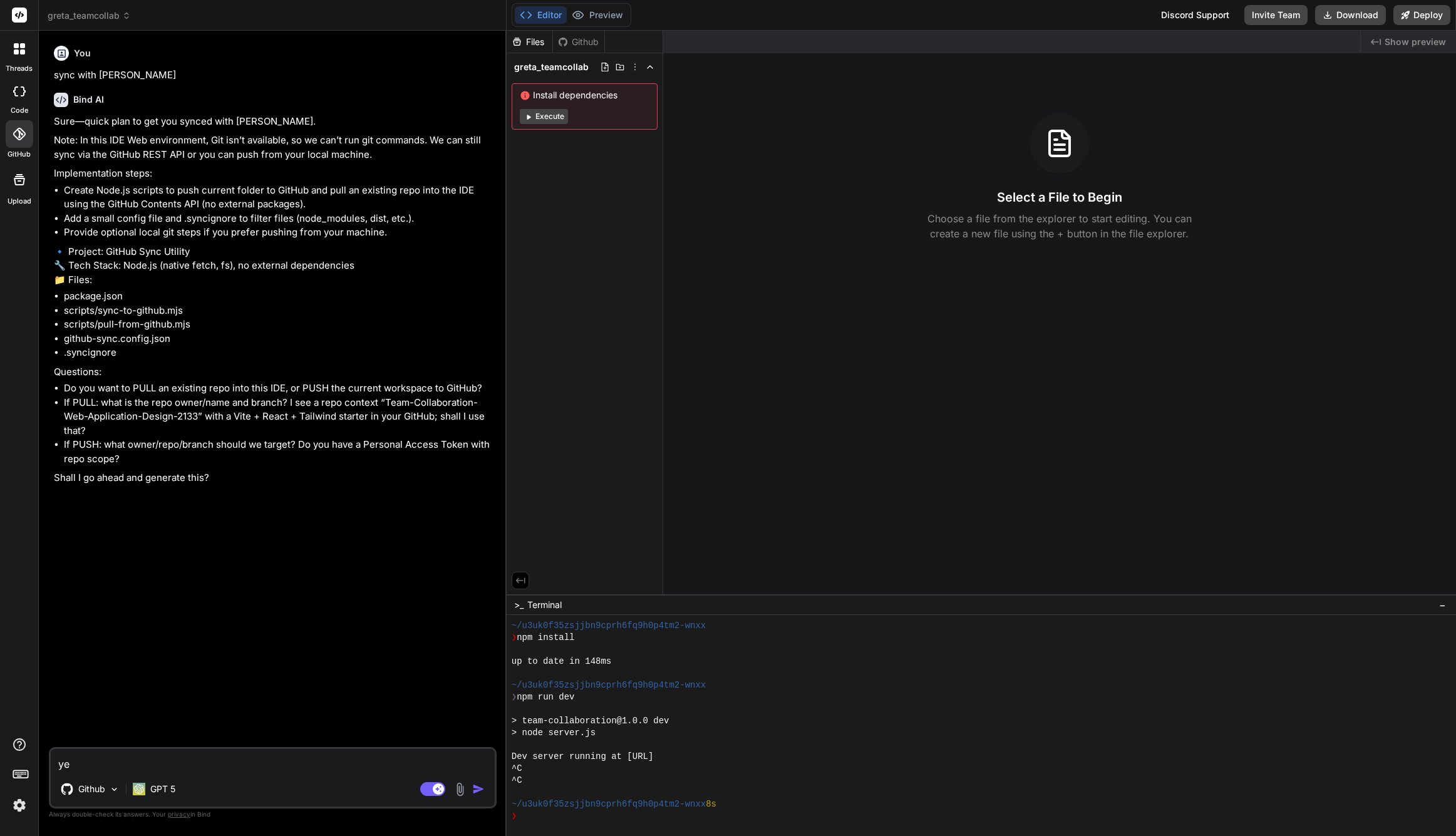
type textarea "x"
type textarea "yes"
type textarea "x"
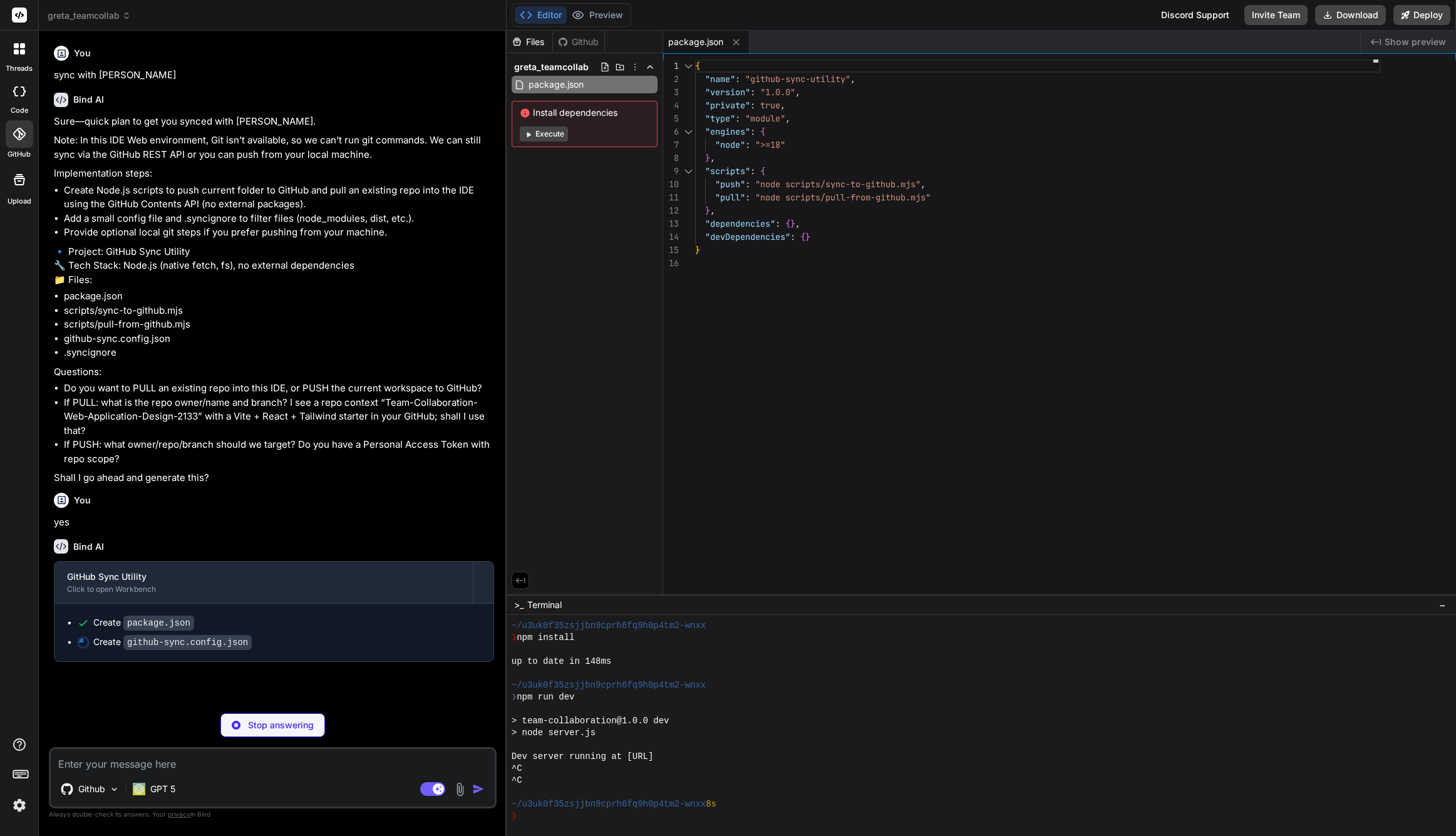
type textarea "x"
type textarea ""committer": { "name": "", "email": "" }, "envTokenName": "GITHUB_TOKEN", "priv…"
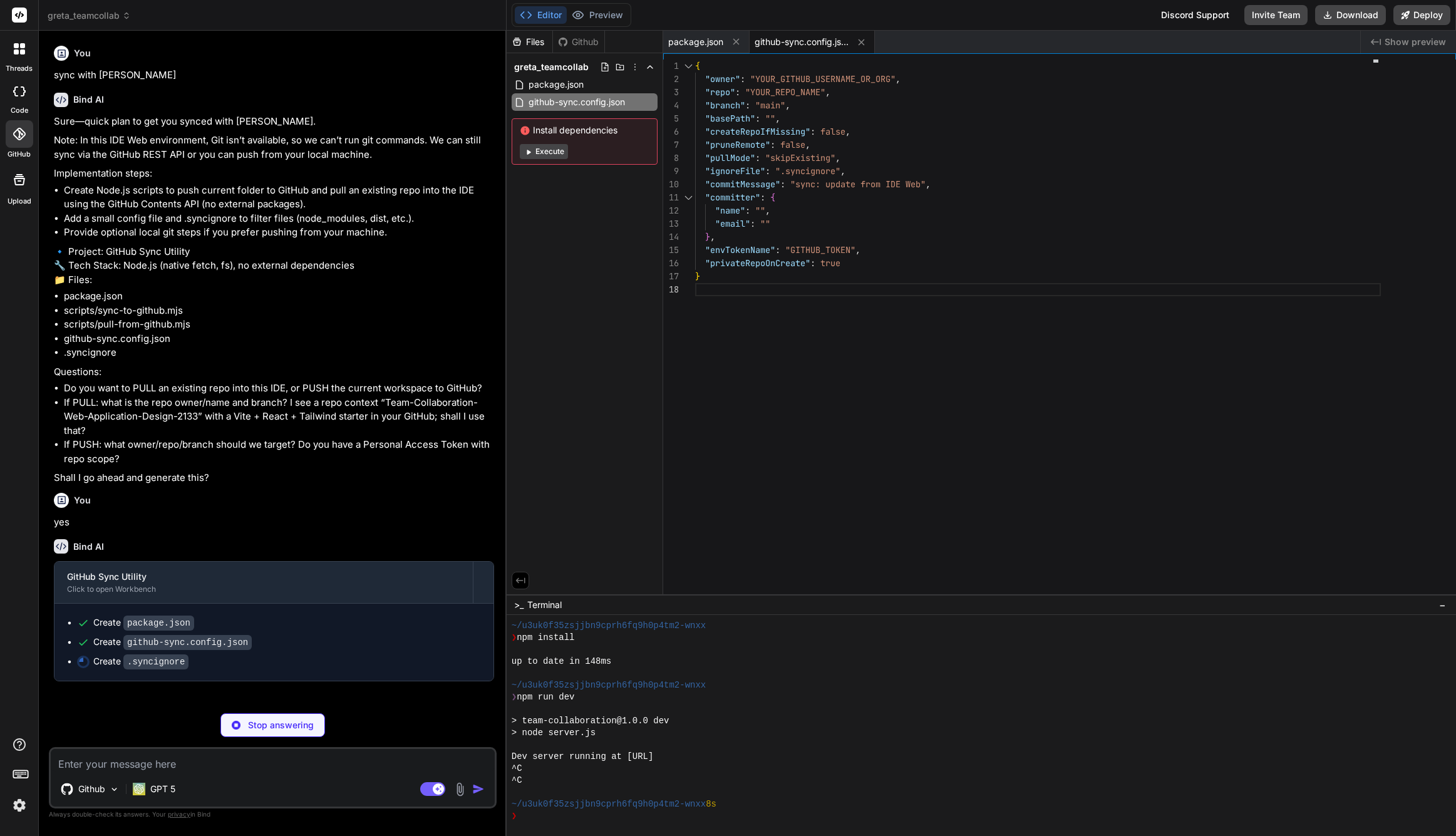
type textarea "x"
type textarea "# Common generated assets *.min.js *.map *.zip *.tar *.tar.gz *.tgz"
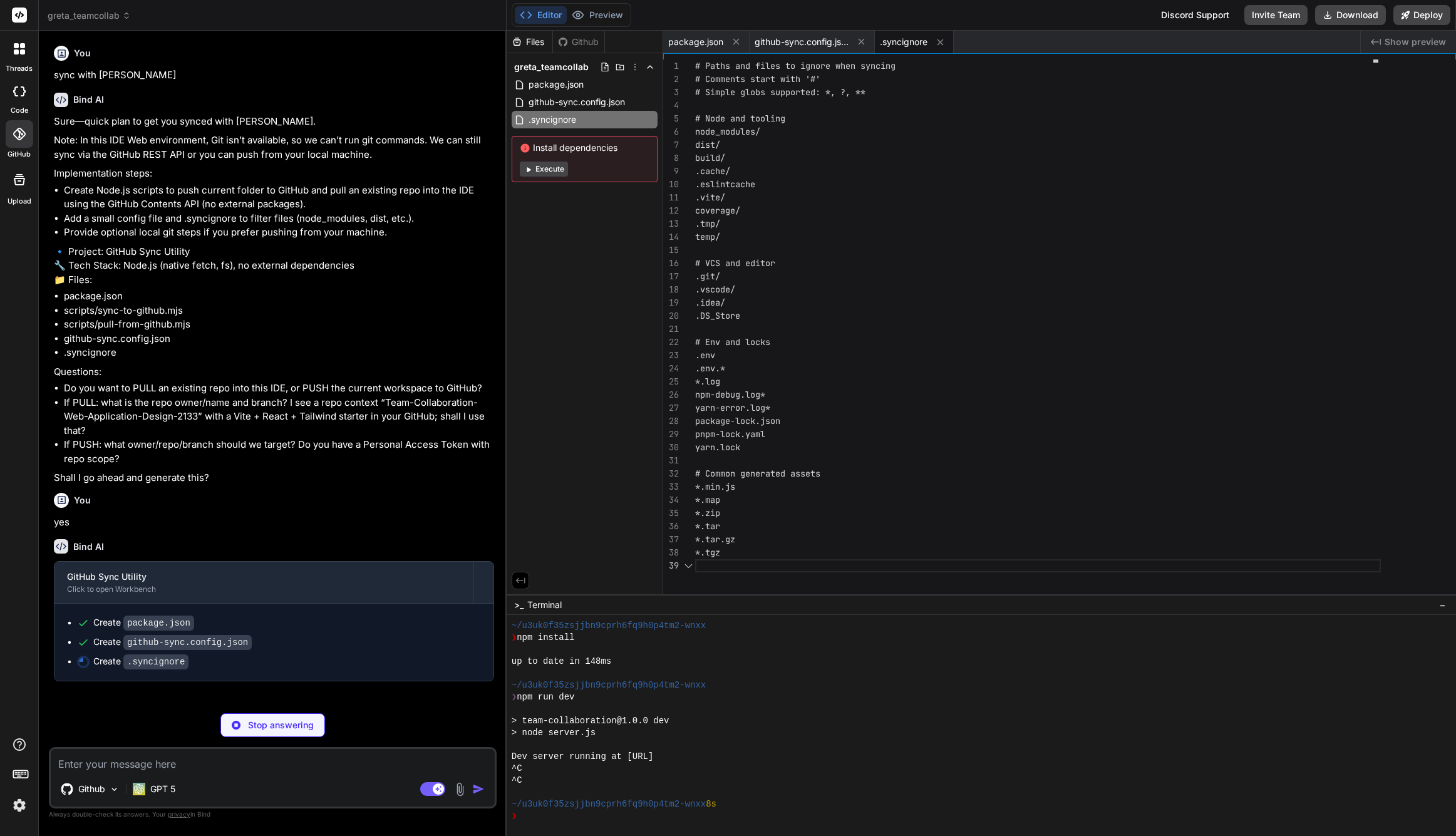
scroll to position [105, 0]
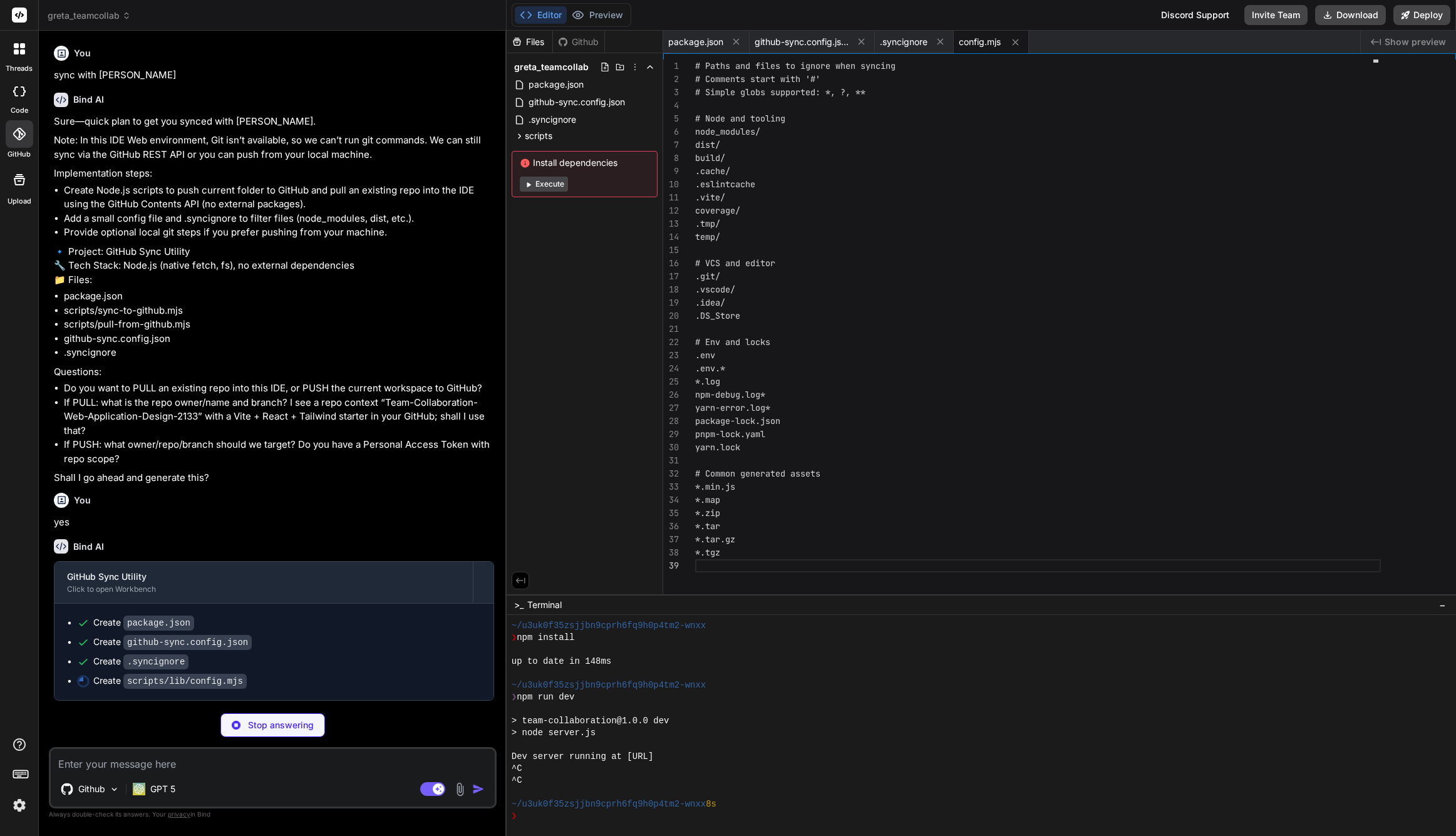
type textarea "x"
type textarea "export function posixJoin(...parts) { return parts .filter(Boolean) .map(p =&gt…"
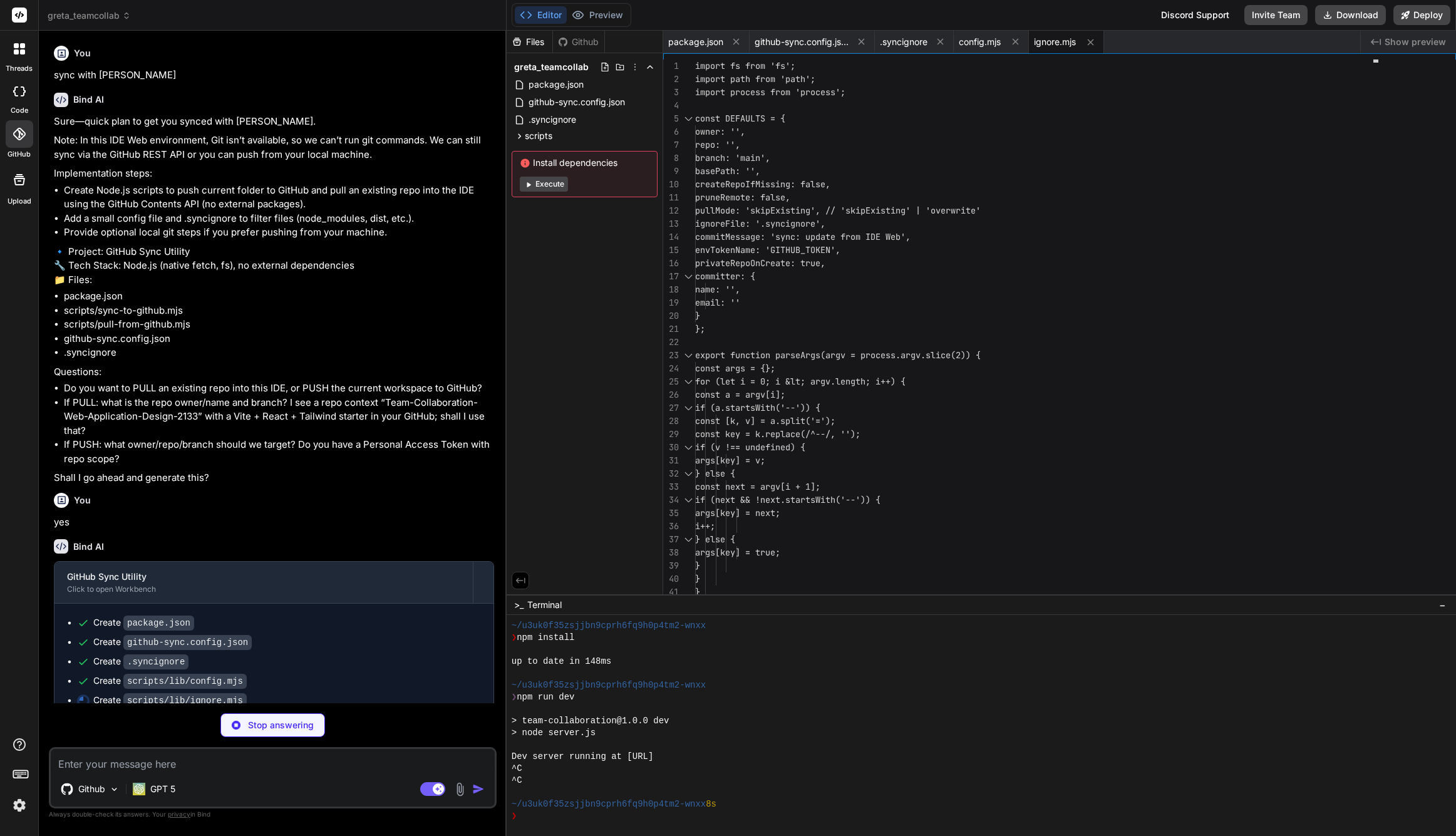
type textarea "x"
type textarea "} export function toPosixRelative(root, absPath) { const rel = path.relative(ro…"
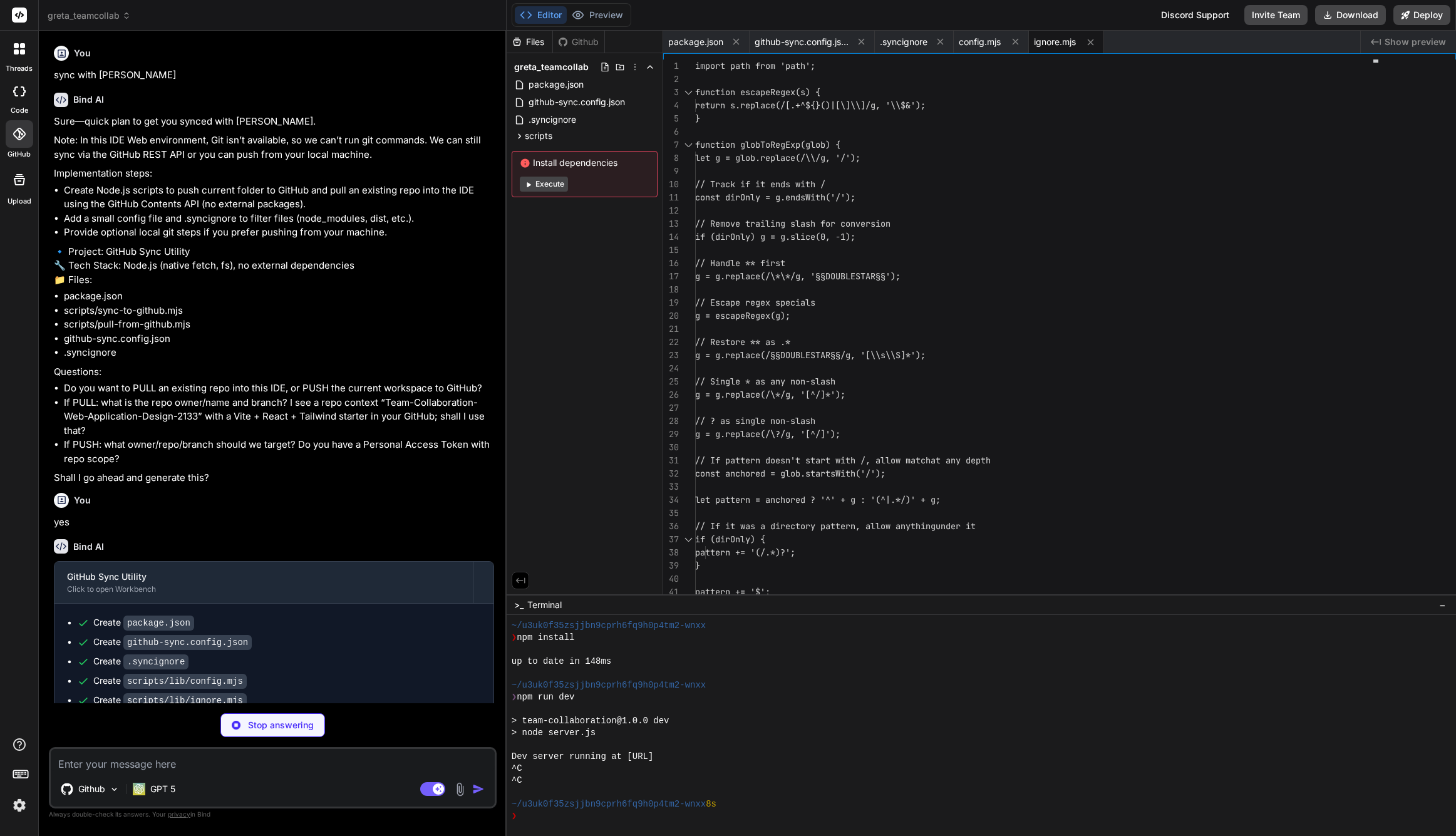
type textarea "x"
type textarea "export async function getBlob({ owner, repo, sha, token }) { // Returns base64 …"
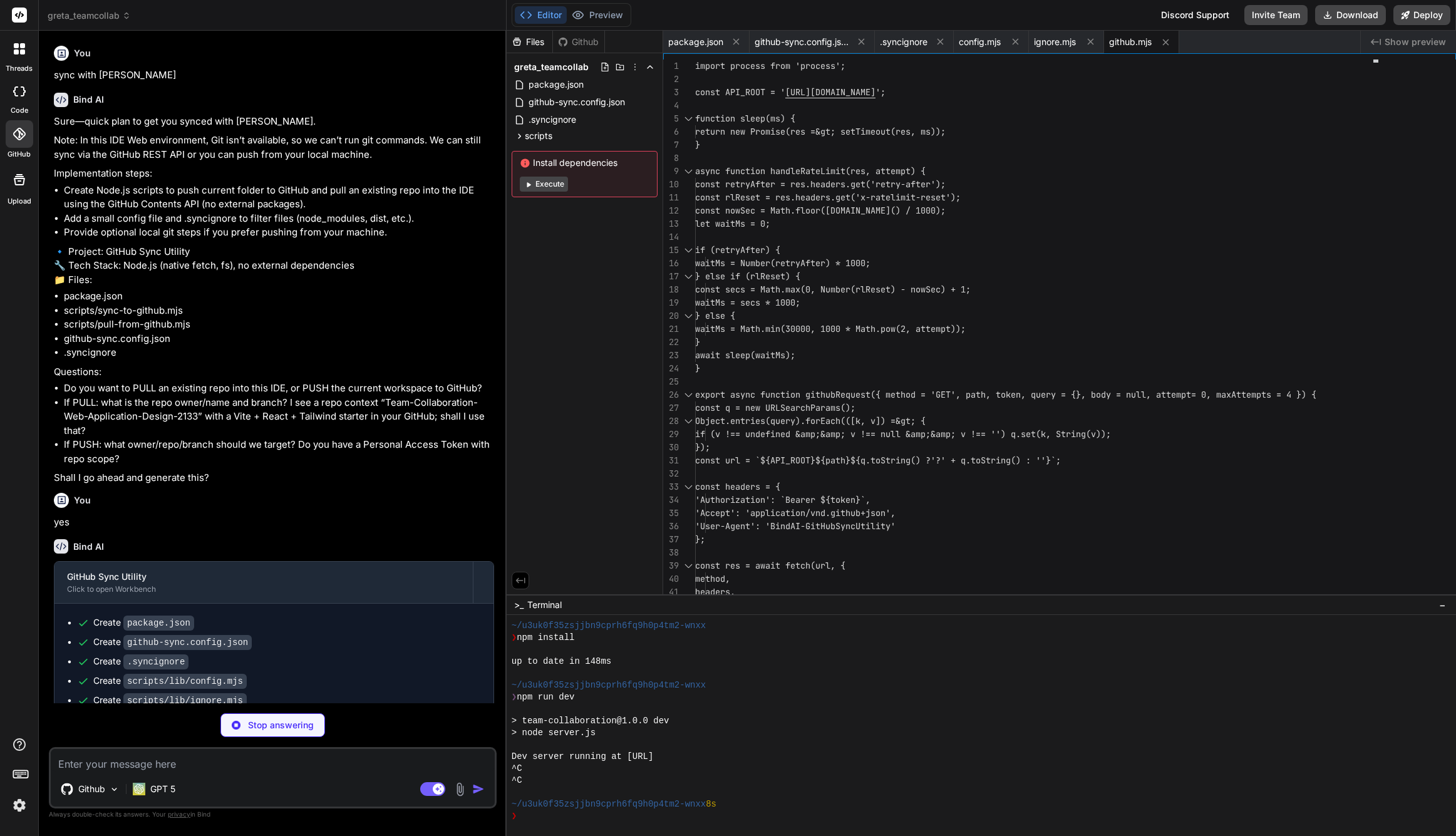
type textarea "x"
type textarea "});"
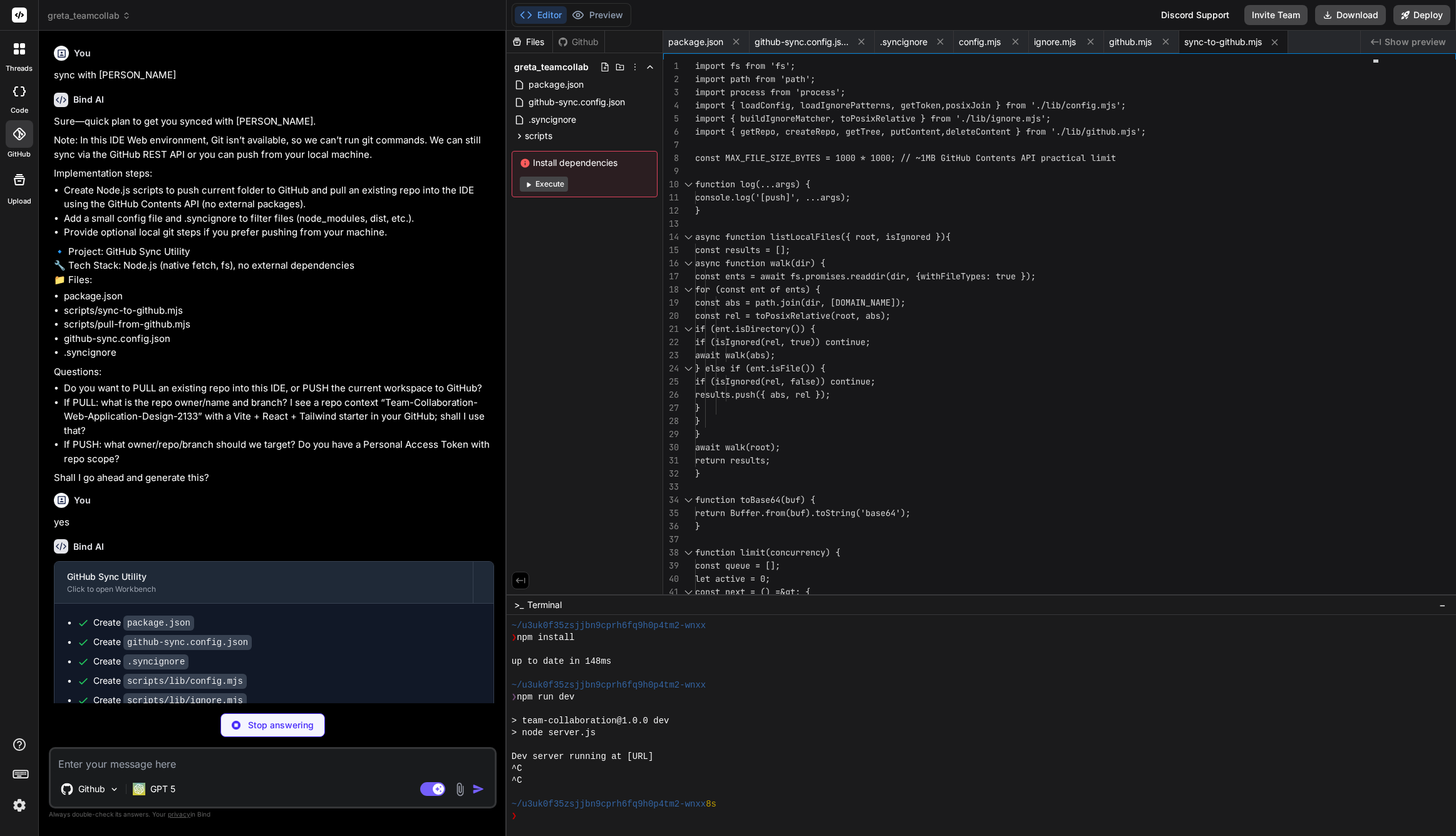
type textarea "x"
type textarea "} main().catch(err =&gt; { console.error(err); process.exit(1); });"
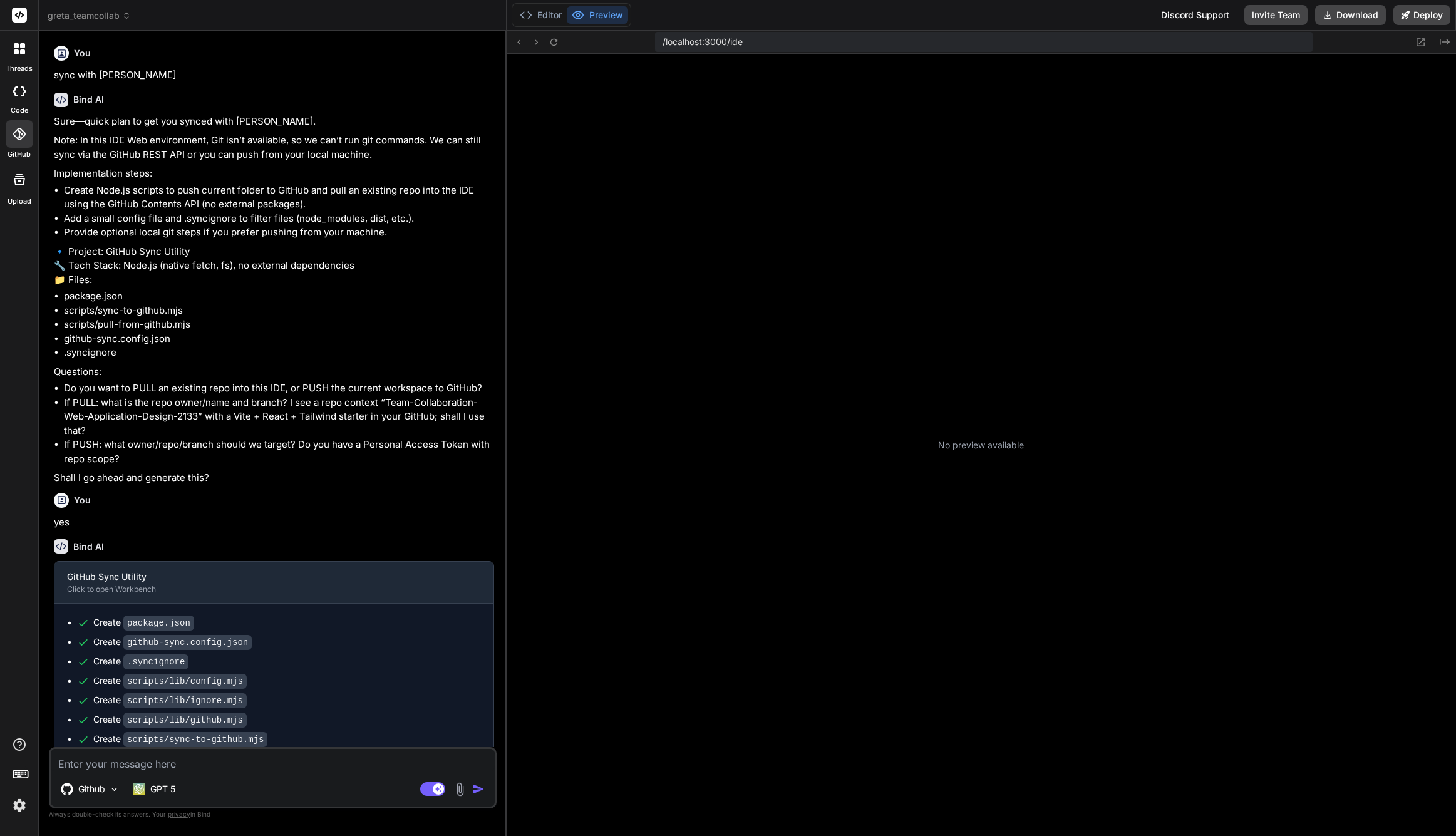
scroll to position [1202, 0]
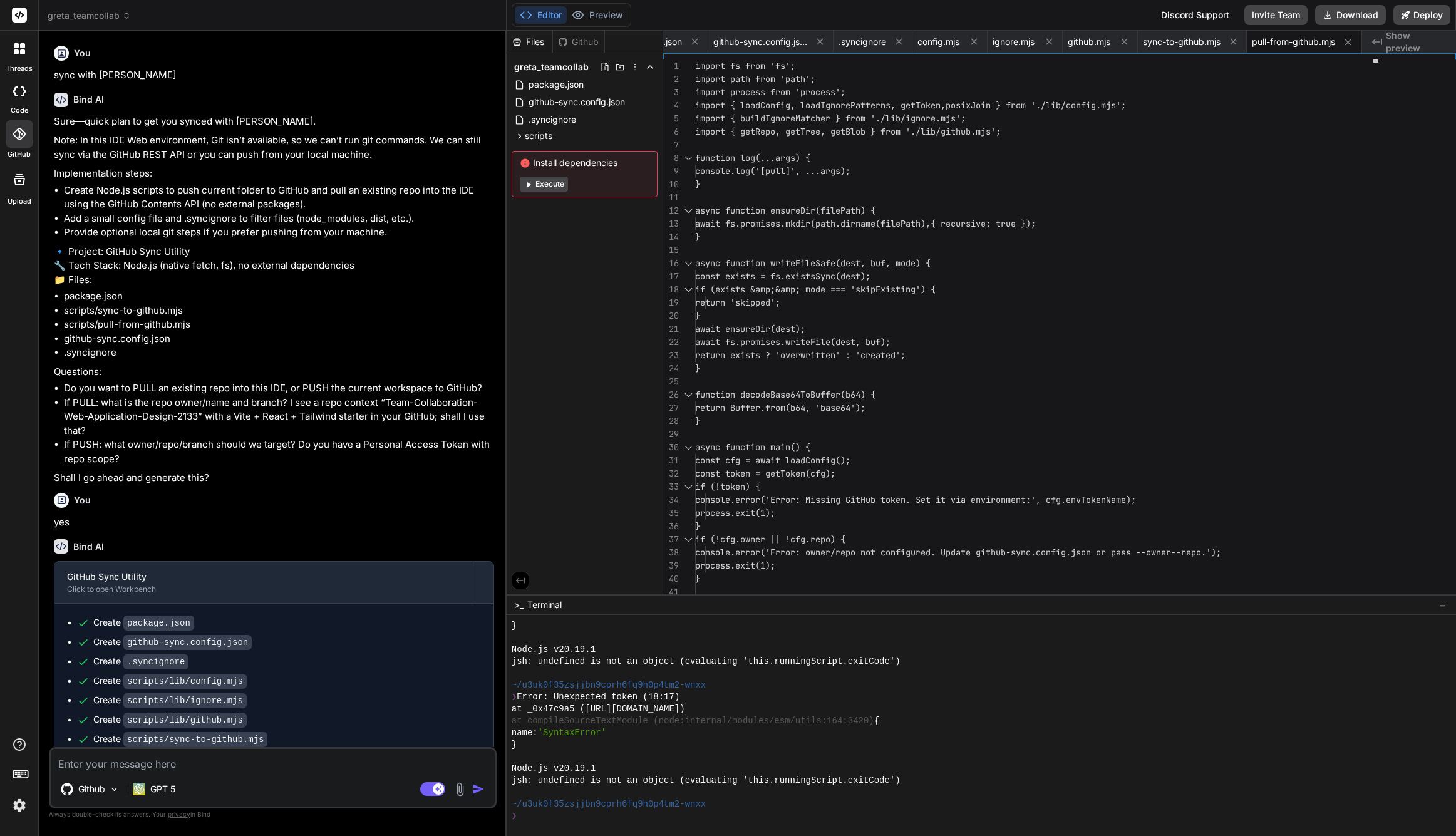
type textarea "x"
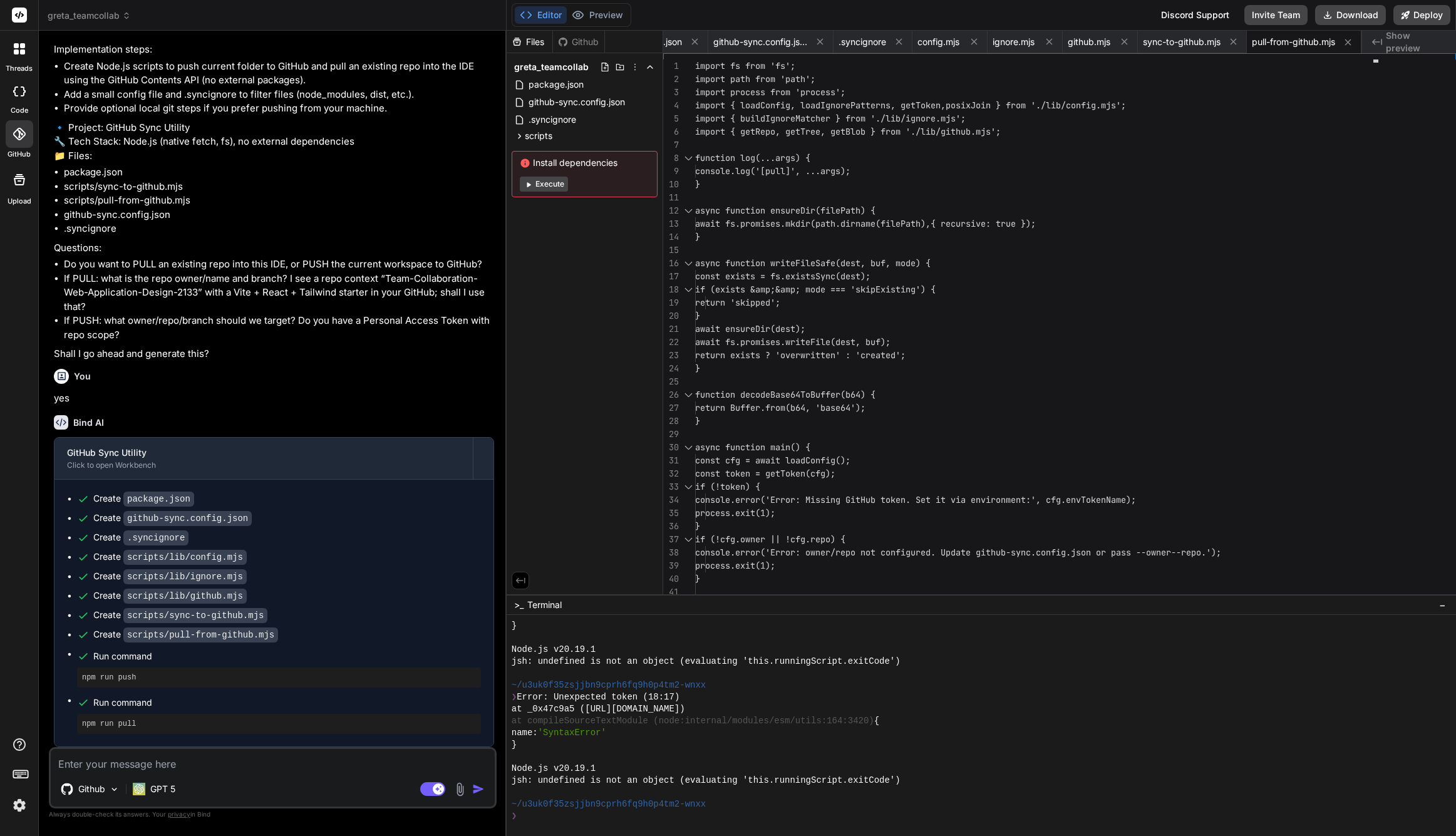
click at [582, 37] on div "Github" at bounding box center [579, 42] width 51 height 12
click at [517, 43] on icon at bounding box center [517, 41] width 10 height 10
